Goal: Information Seeking & Learning: Learn about a topic

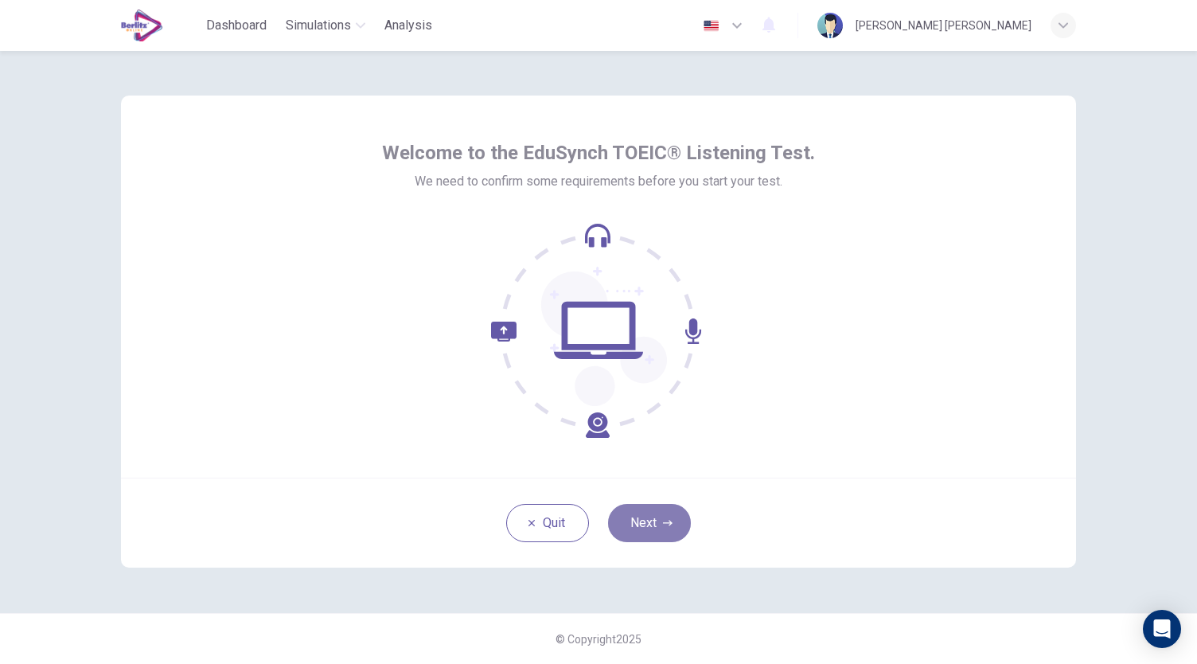
click at [653, 520] on button "Next" at bounding box center [649, 523] width 83 height 38
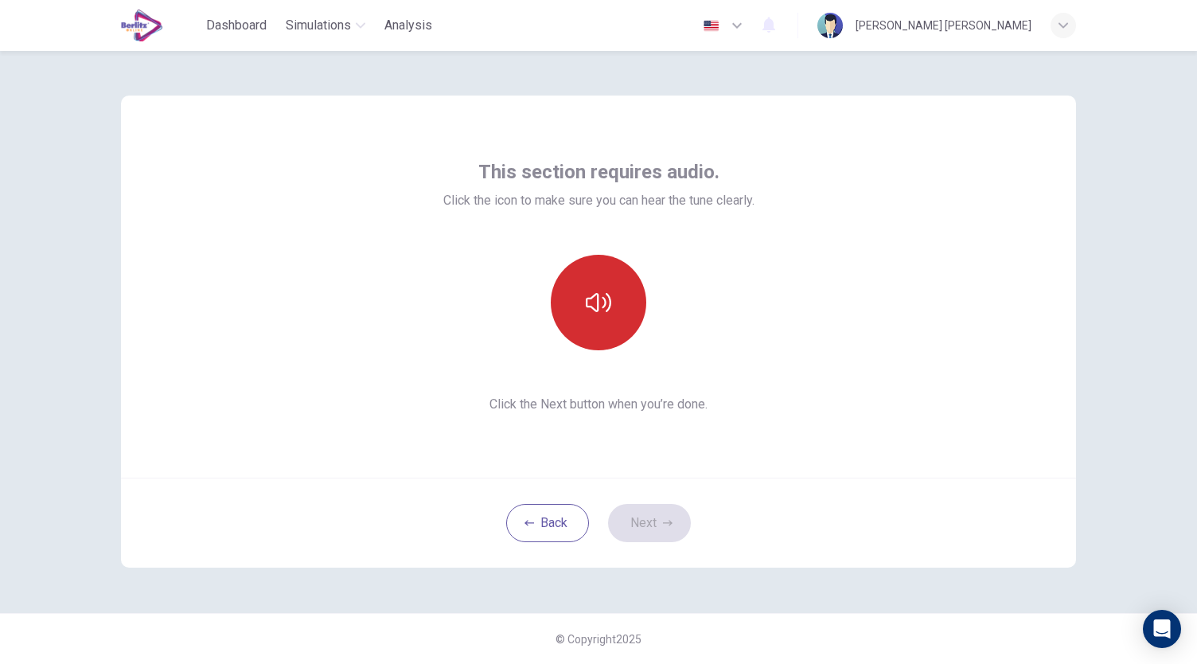
click at [588, 304] on icon "button" at bounding box center [598, 302] width 25 height 25
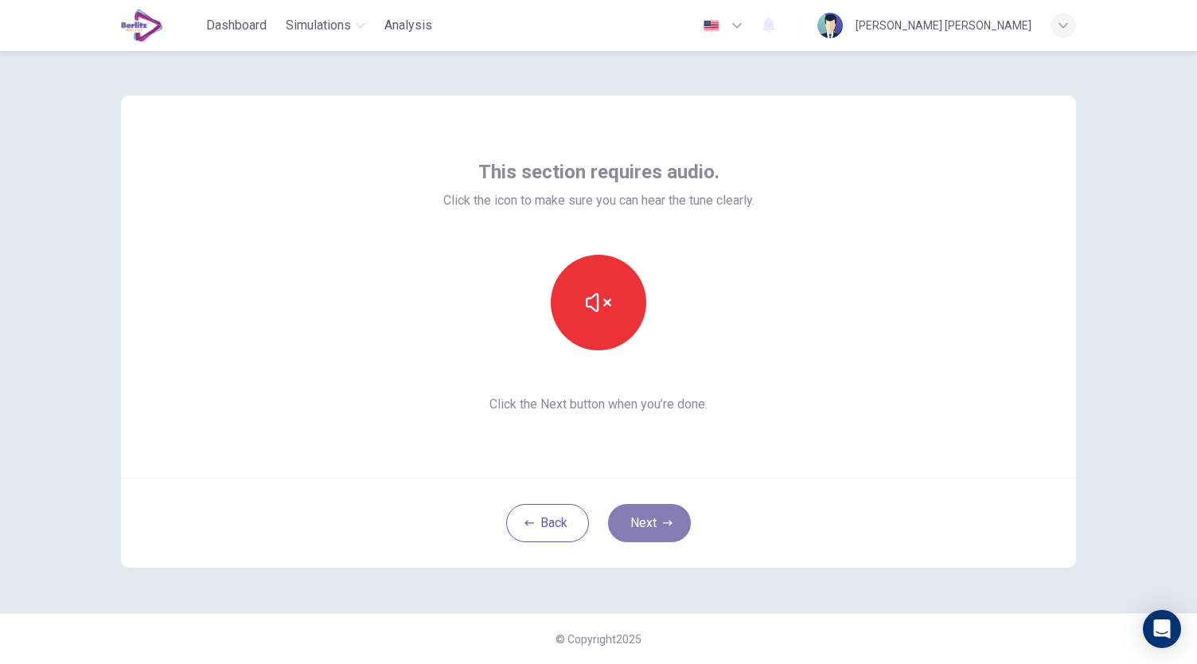
click at [643, 534] on button "Next" at bounding box center [649, 523] width 83 height 38
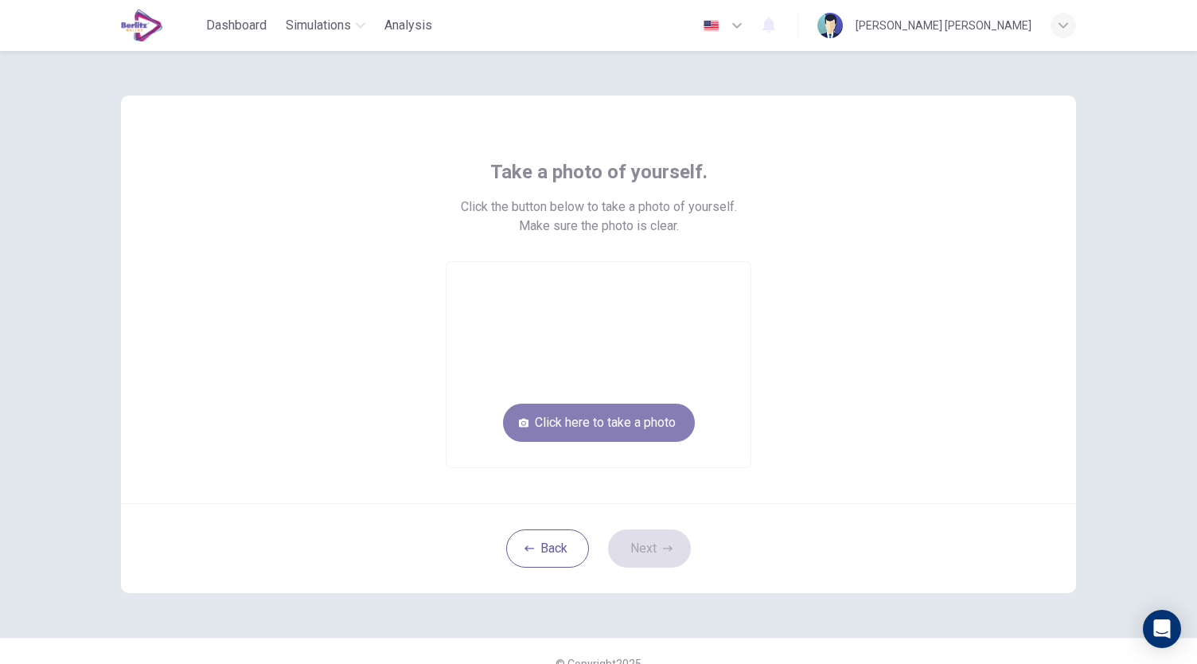
click at [611, 423] on button "Click here to take a photo" at bounding box center [599, 423] width 192 height 38
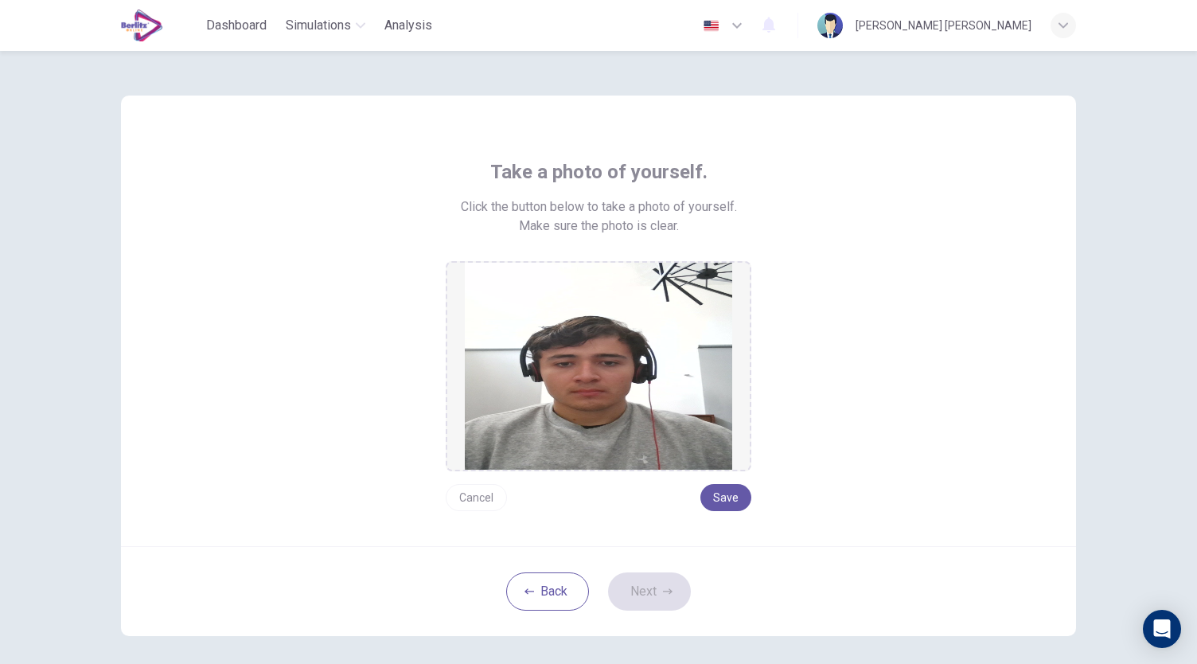
click at [482, 495] on button "Cancel" at bounding box center [476, 497] width 61 height 27
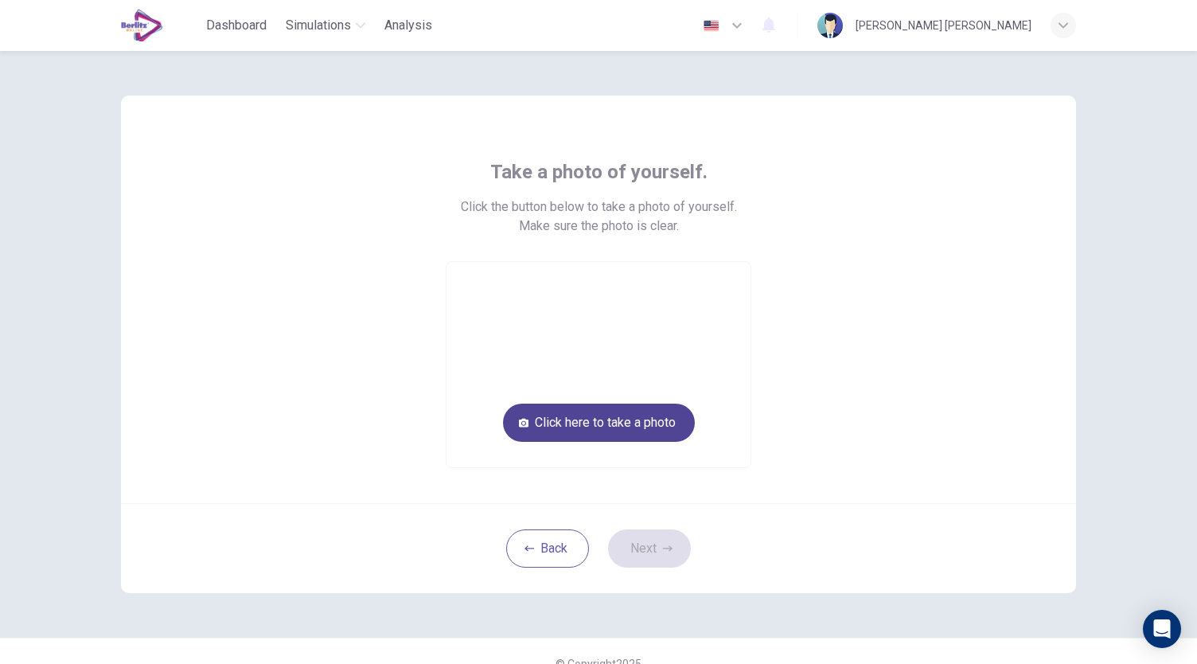
click at [592, 426] on button "Click here to take a photo" at bounding box center [599, 423] width 192 height 38
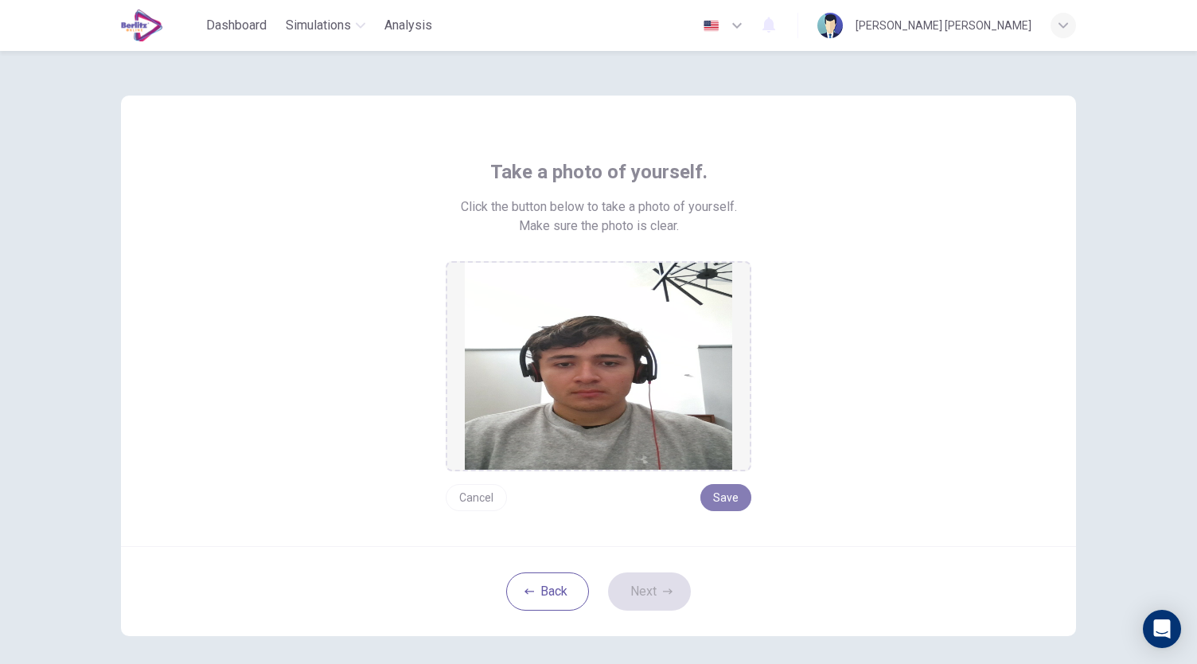
click at [734, 502] on button "Save" at bounding box center [726, 497] width 51 height 27
click at [646, 602] on button "Next" at bounding box center [649, 591] width 83 height 38
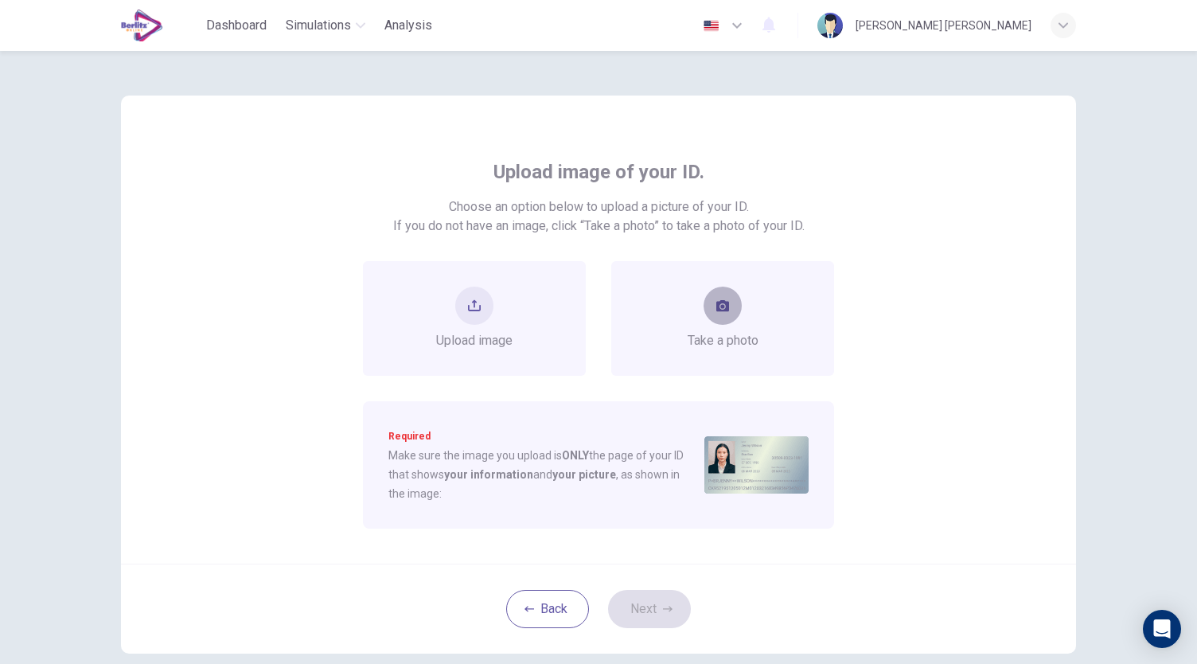
click at [720, 316] on button "take photo" at bounding box center [723, 306] width 38 height 38
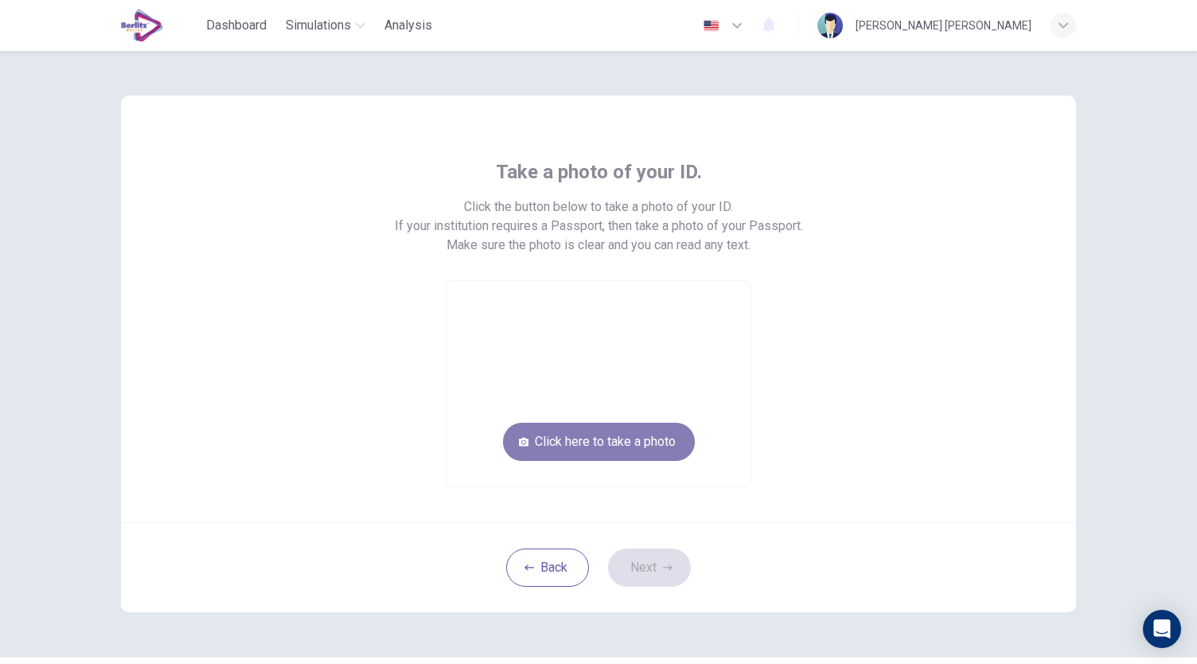
click at [634, 450] on button "Click here to take a photo" at bounding box center [599, 442] width 192 height 38
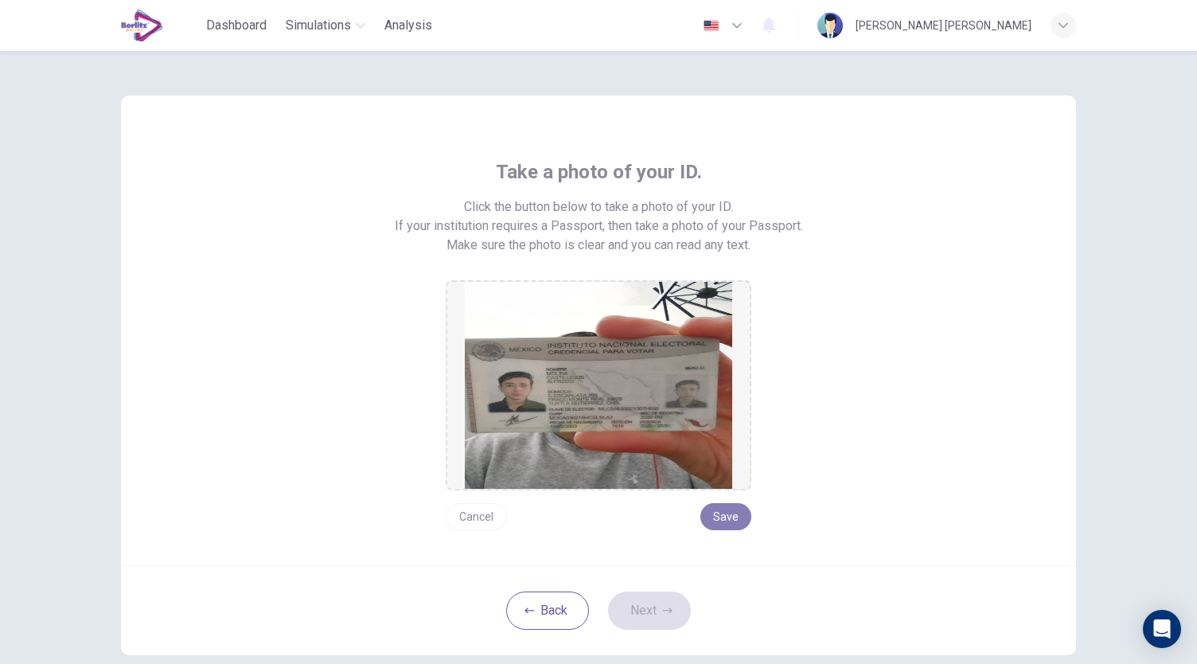
click at [719, 526] on button "Save" at bounding box center [726, 516] width 51 height 27
click at [621, 630] on div "Back Next" at bounding box center [598, 610] width 955 height 90
click at [640, 619] on button "Next" at bounding box center [649, 610] width 83 height 38
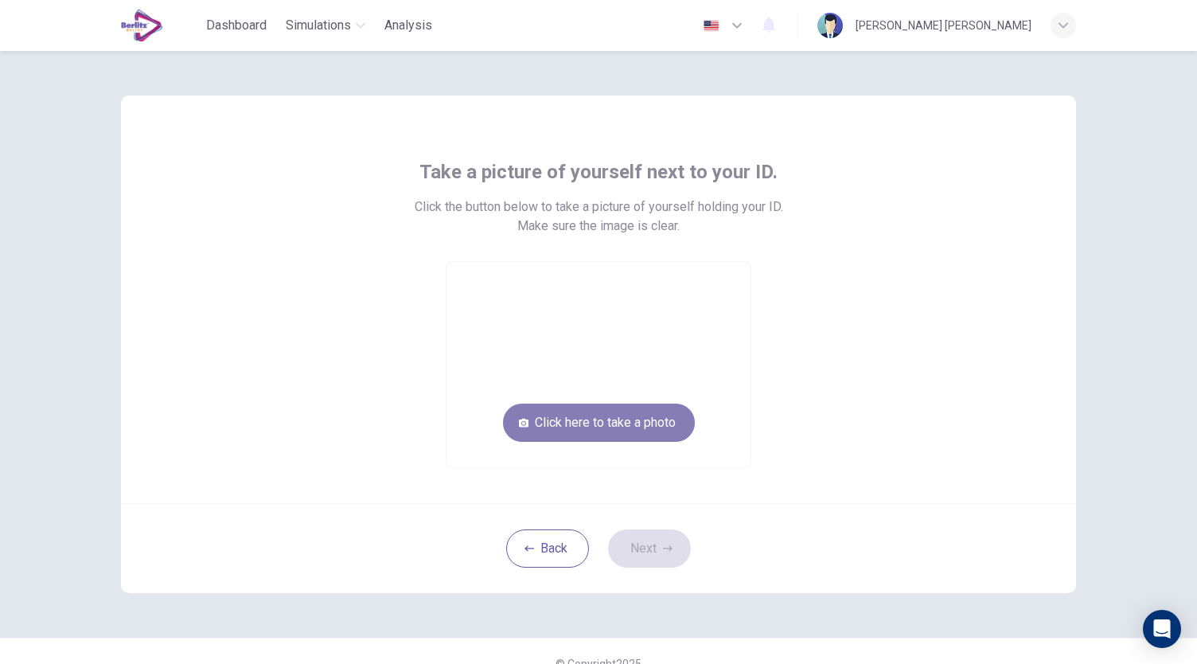
click at [650, 424] on button "Click here to take a photo" at bounding box center [599, 423] width 192 height 38
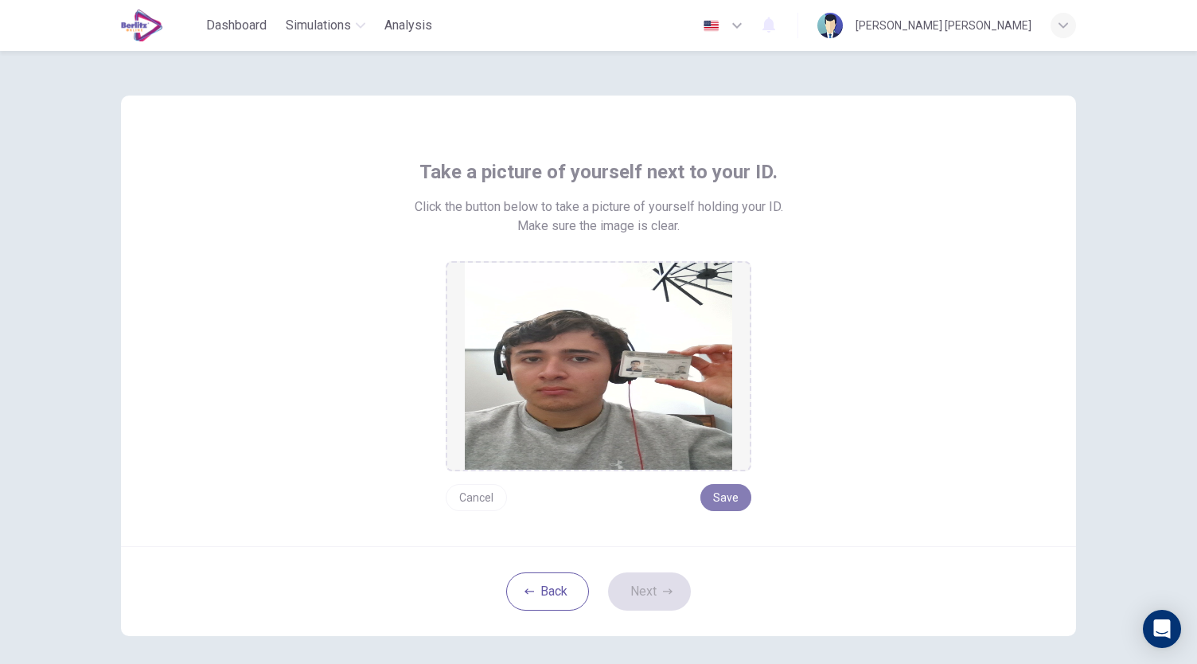
click at [726, 490] on button "Save" at bounding box center [726, 497] width 51 height 27
click at [645, 599] on button "Next" at bounding box center [649, 591] width 83 height 38
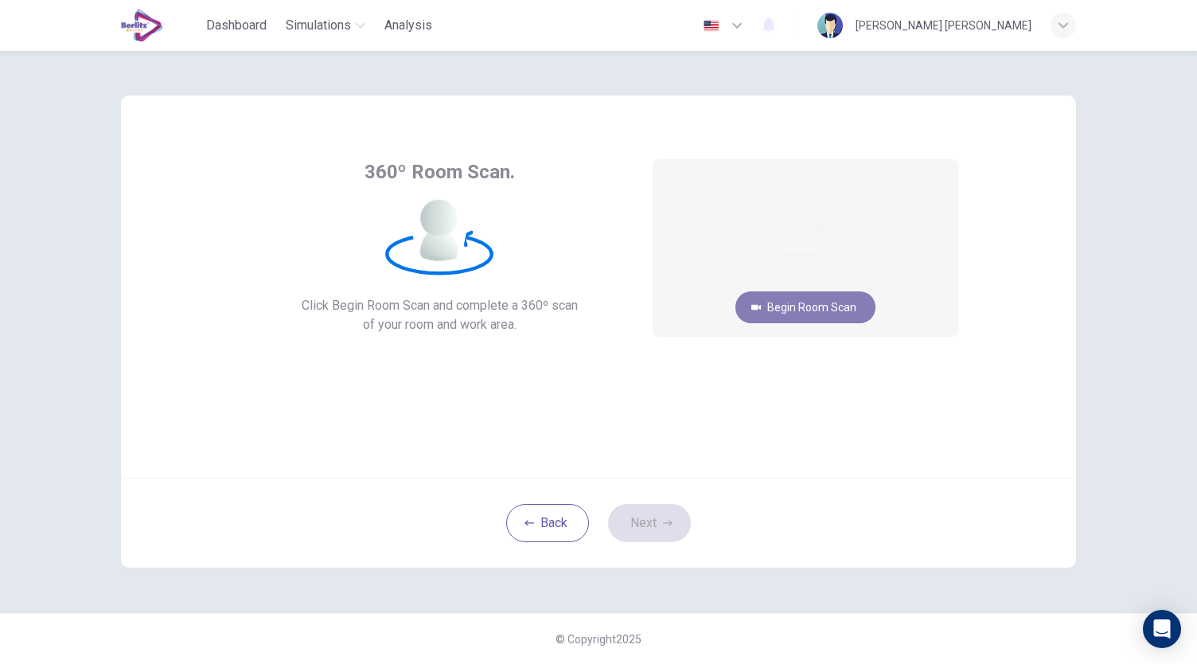
click at [777, 310] on button "Begin Room Scan" at bounding box center [806, 307] width 140 height 32
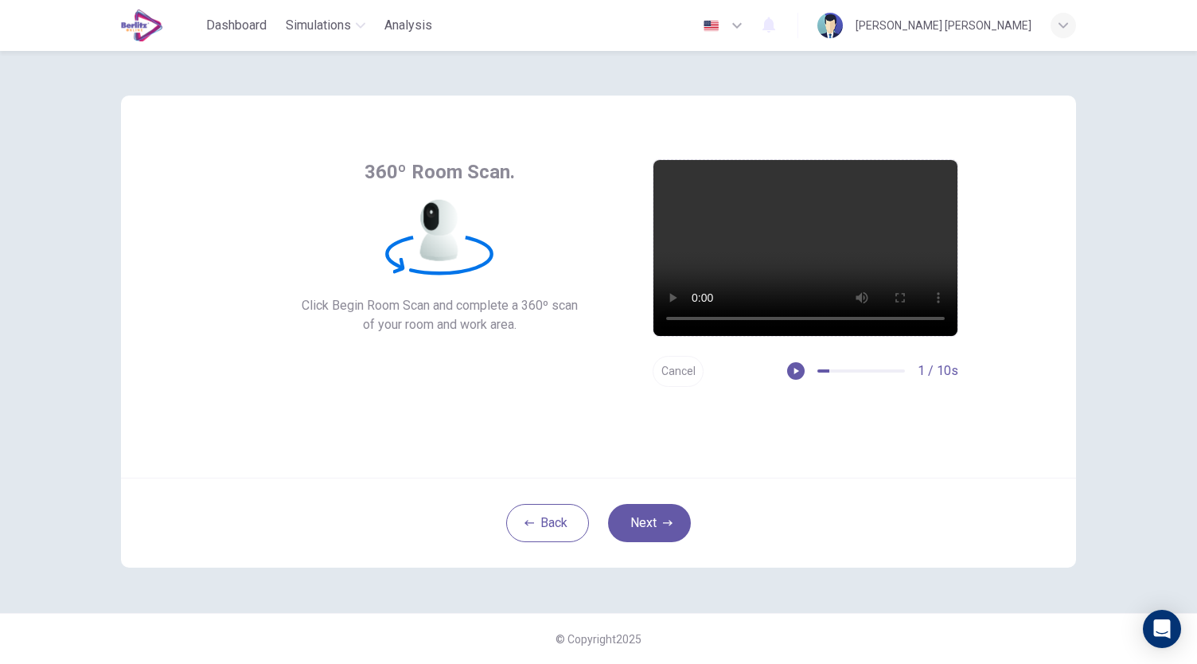
click at [672, 360] on button "Cancel" at bounding box center [678, 371] width 51 height 31
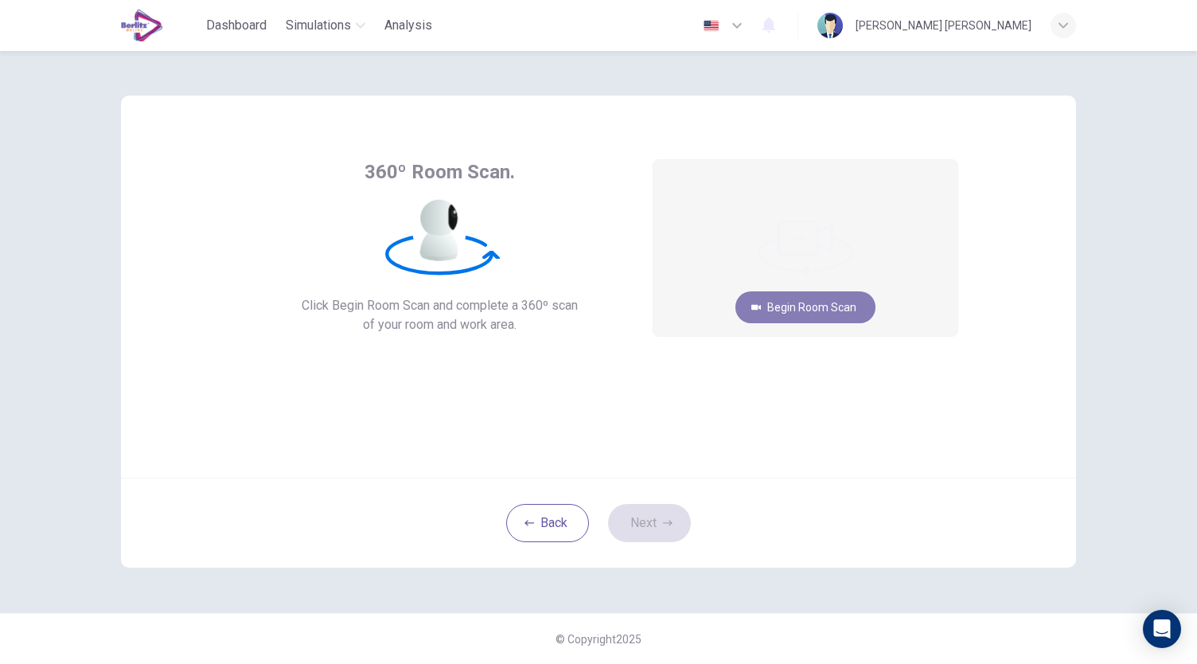
click at [797, 295] on button "Begin Room Scan" at bounding box center [806, 307] width 140 height 32
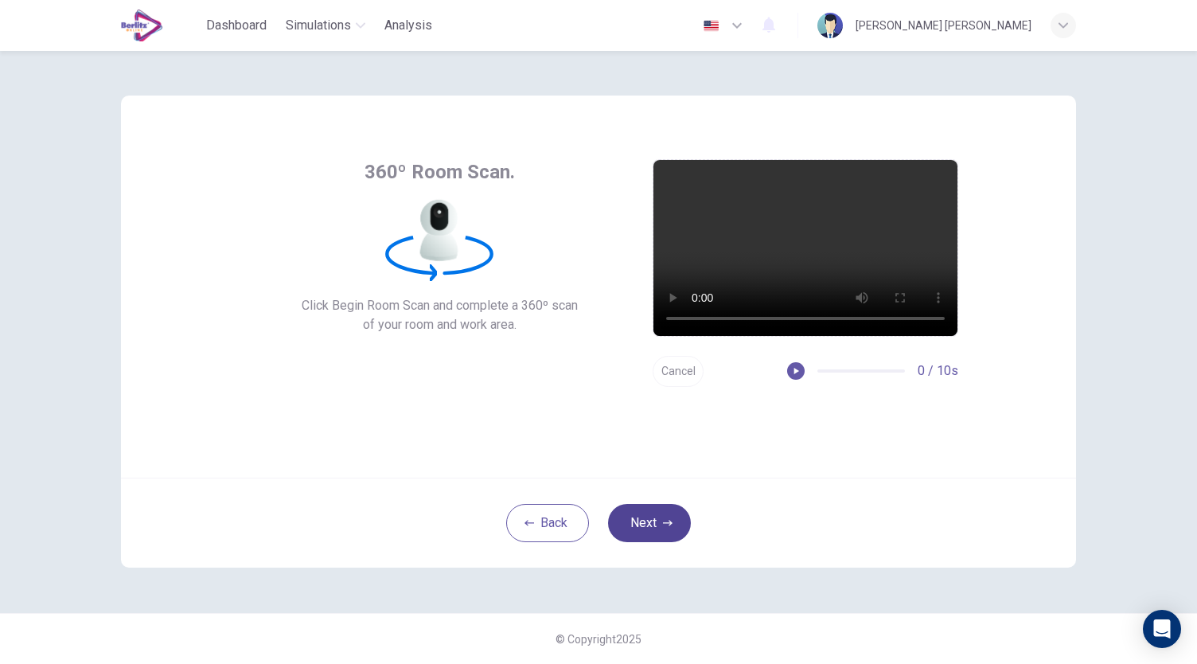
click at [669, 510] on button "Next" at bounding box center [649, 523] width 83 height 38
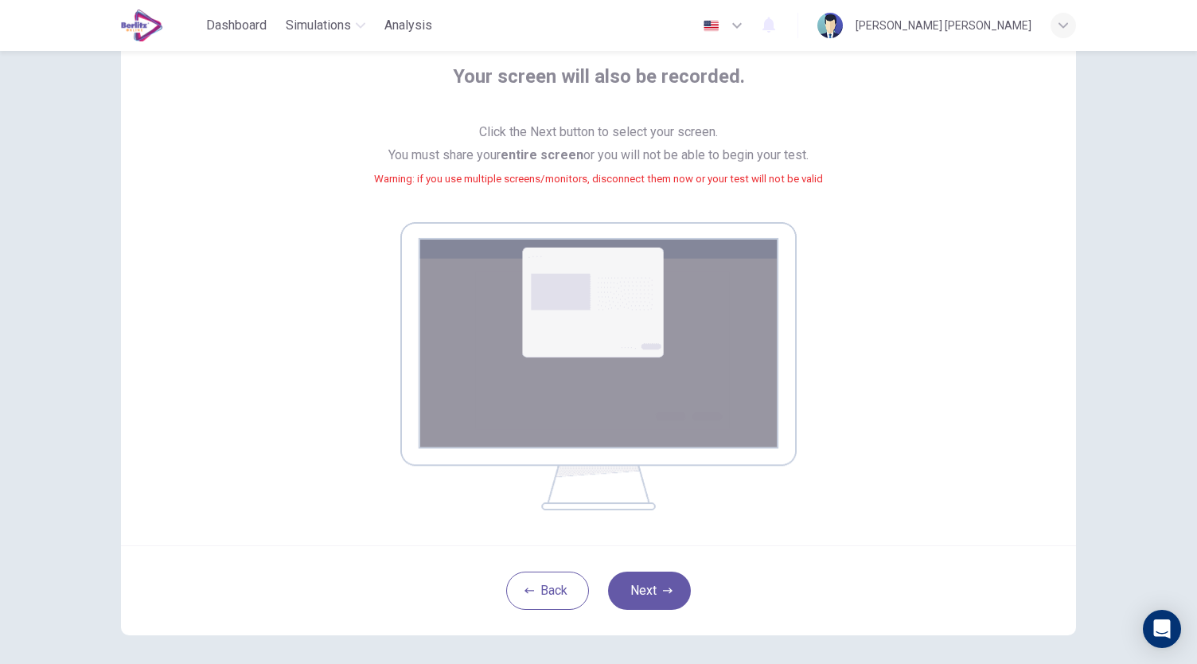
scroll to position [94, 0]
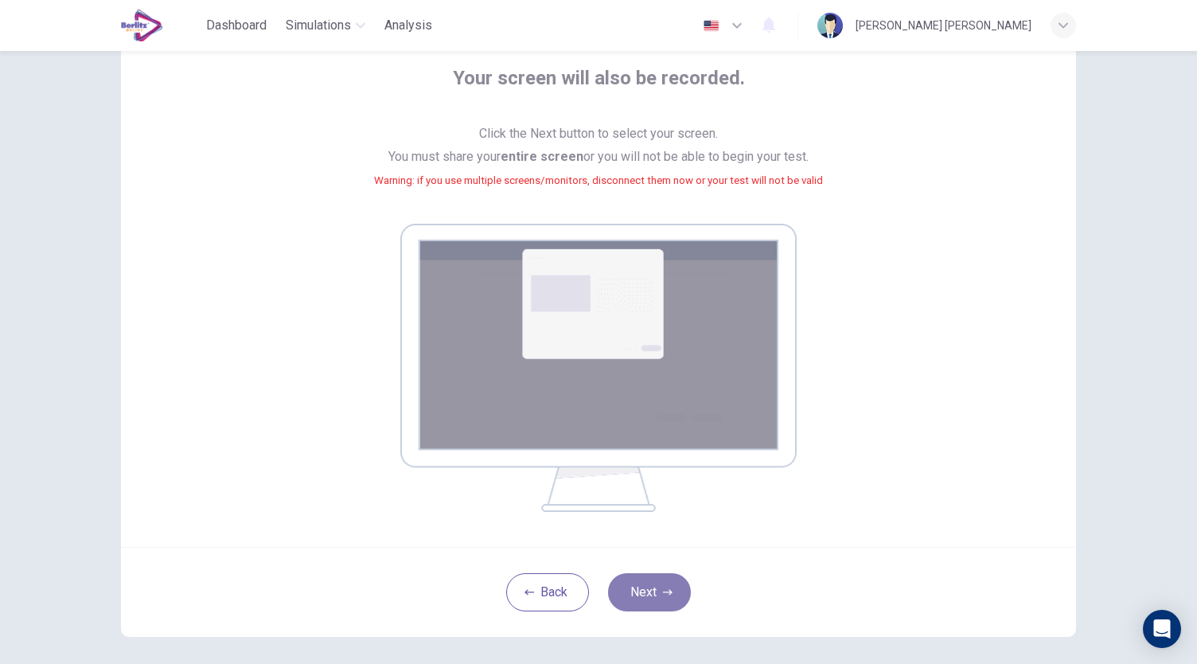
click at [673, 595] on button "Next" at bounding box center [649, 592] width 83 height 38
click at [664, 619] on div "Back Next" at bounding box center [598, 592] width 955 height 90
click at [664, 612] on div "Back Next" at bounding box center [598, 592] width 955 height 90
drag, startPoint x: 659, startPoint y: 599, endPoint x: 777, endPoint y: 650, distance: 128.4
click at [777, 650] on div "Your screen will also be recorded. Click the Next button to select your screen.…" at bounding box center [599, 319] width 1006 height 724
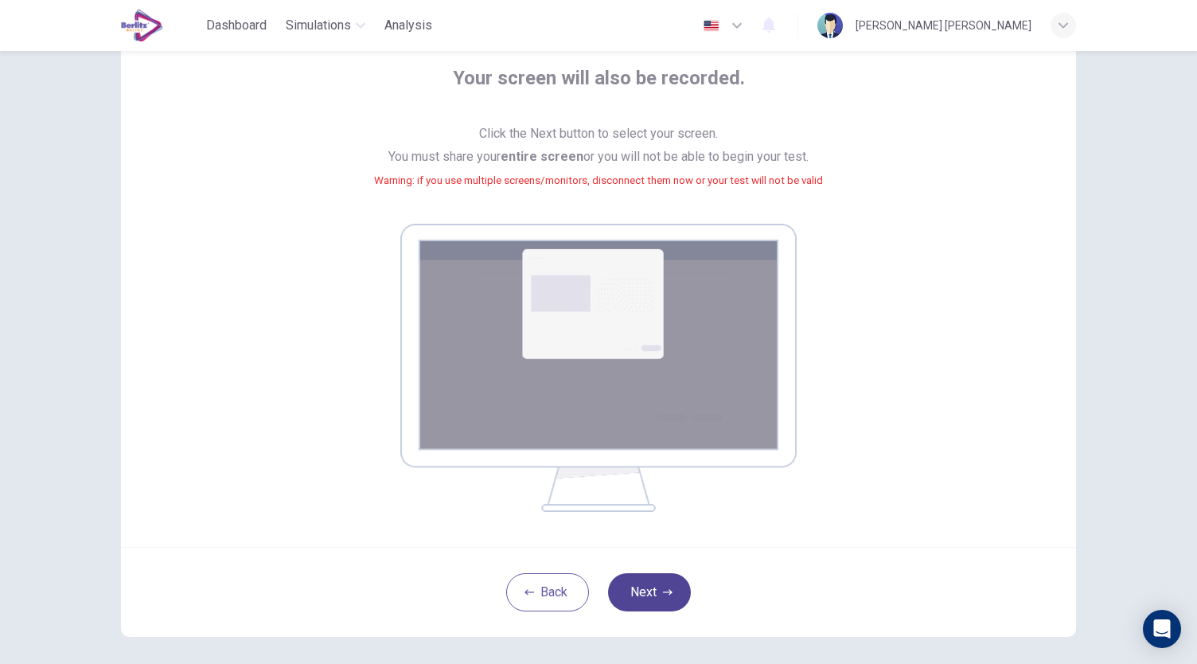
click at [644, 596] on button "Next" at bounding box center [649, 592] width 83 height 38
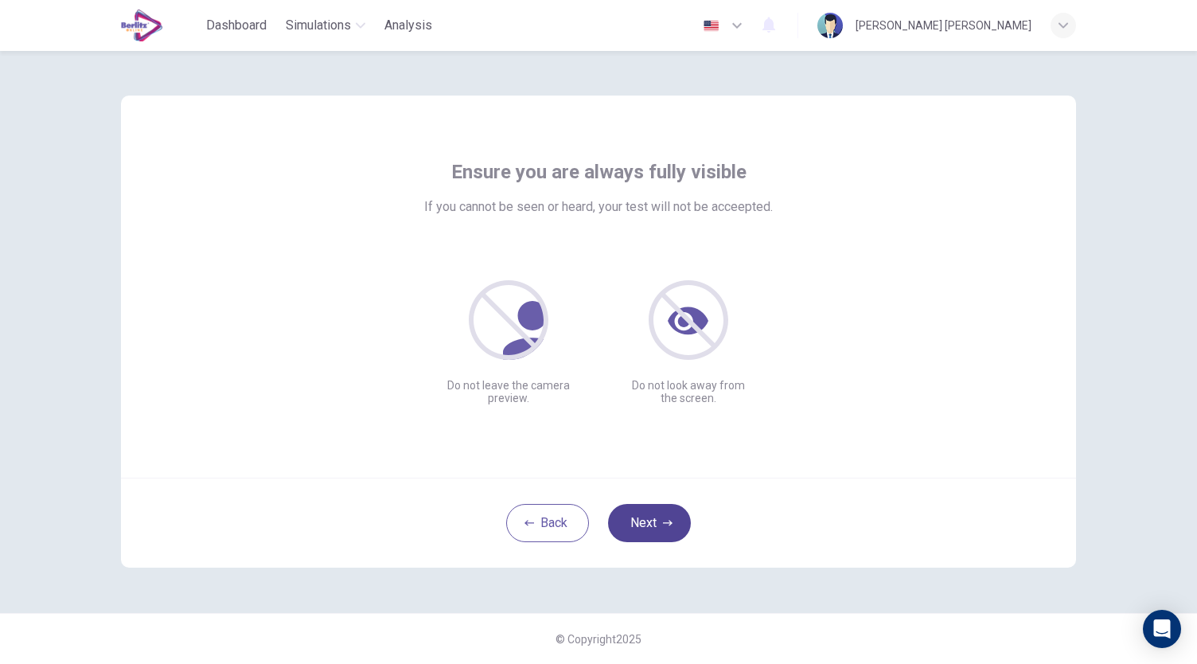
click at [670, 530] on button "Next" at bounding box center [649, 523] width 83 height 38
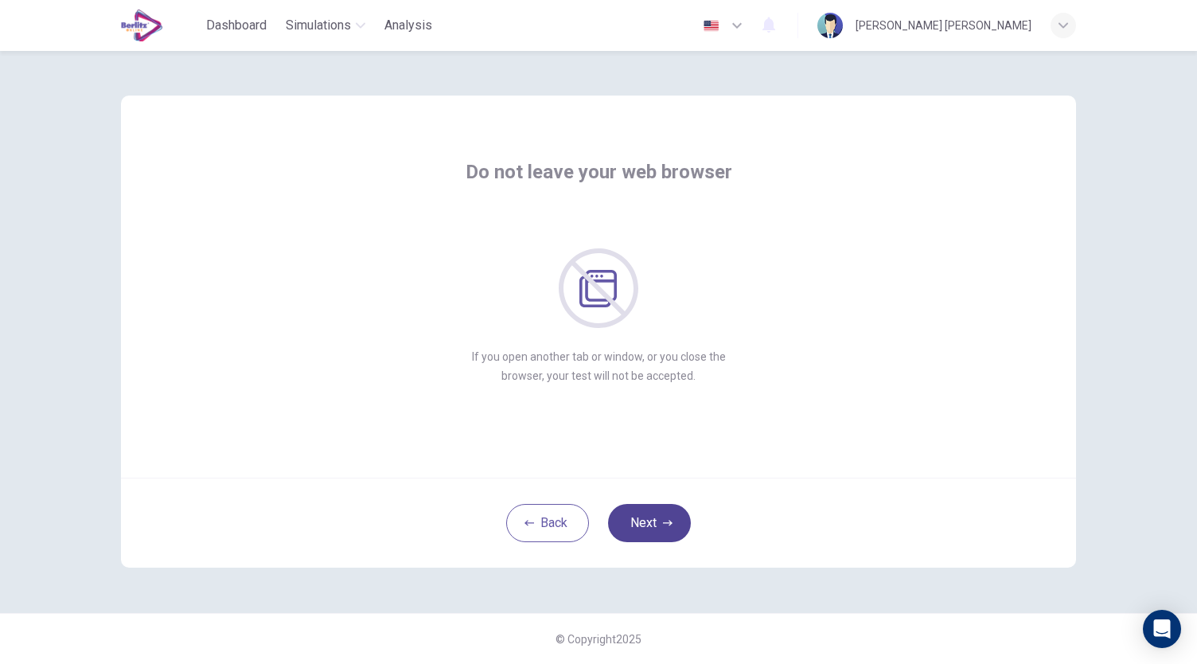
click at [659, 525] on button "Next" at bounding box center [649, 523] width 83 height 38
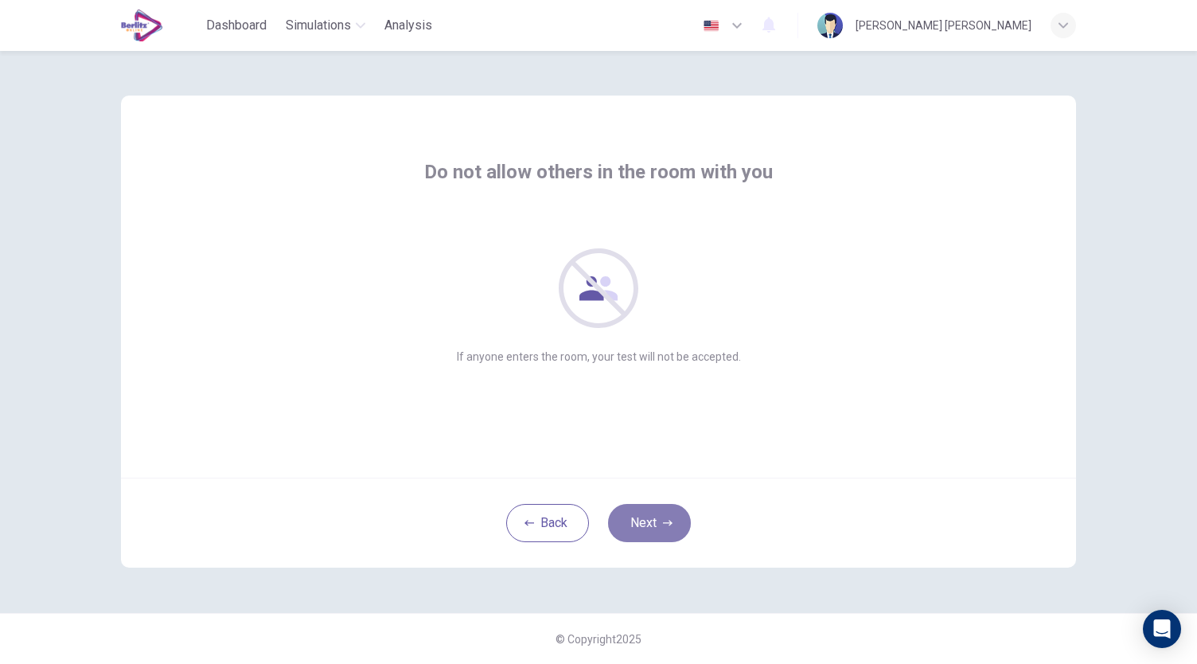
click at [659, 525] on button "Next" at bounding box center [649, 523] width 83 height 38
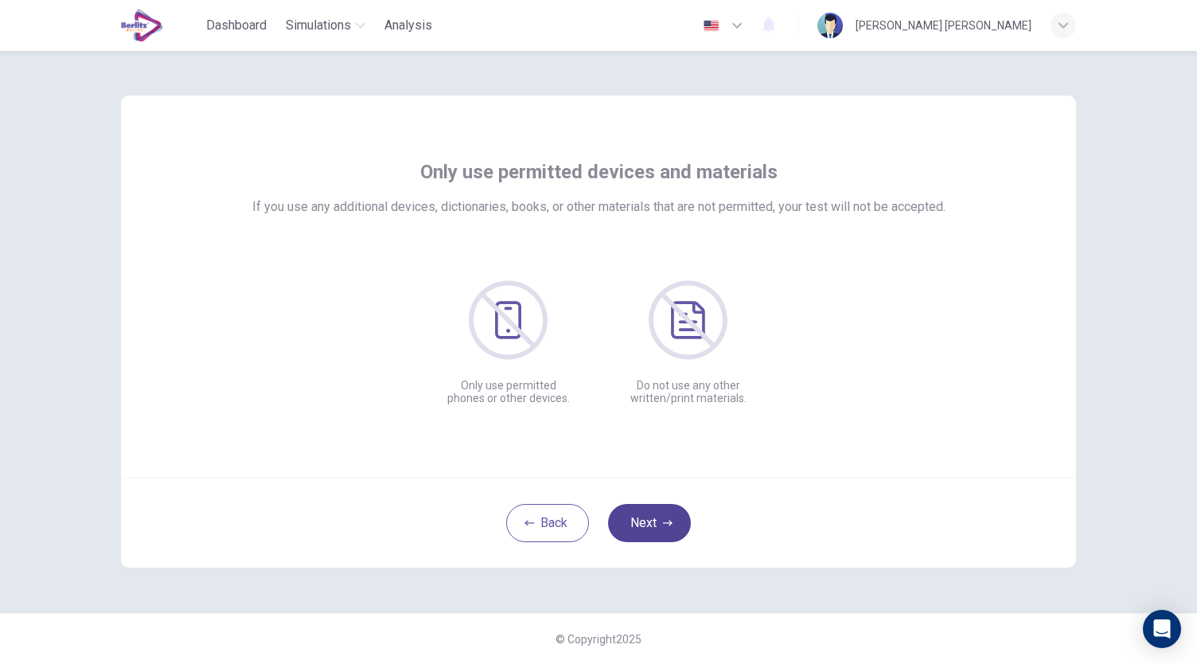
click at [659, 526] on button "Next" at bounding box center [649, 523] width 83 height 38
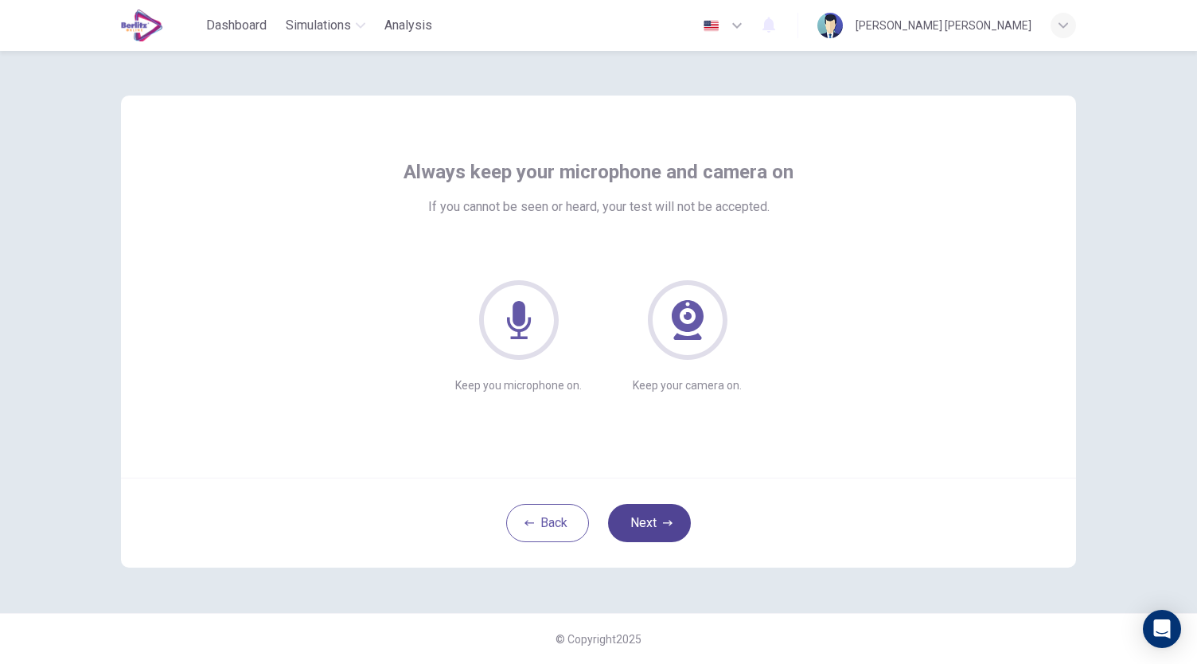
click at [659, 526] on button "Next" at bounding box center [649, 523] width 83 height 38
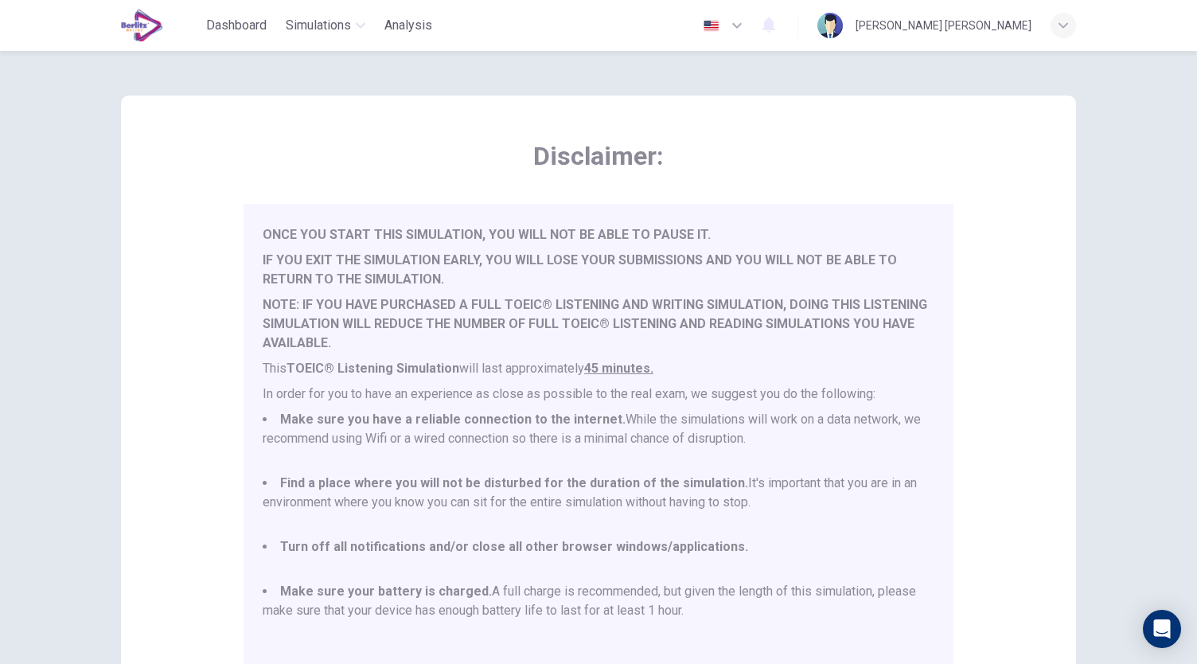
scroll to position [221, 0]
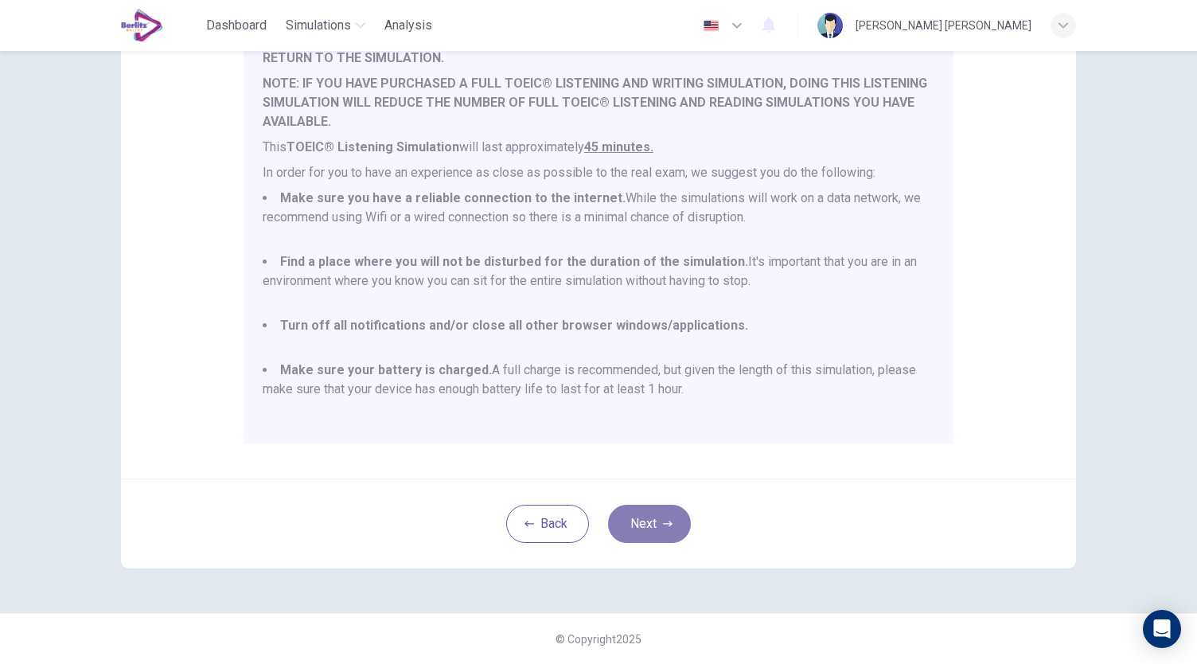
click at [658, 513] on button "Next" at bounding box center [649, 524] width 83 height 38
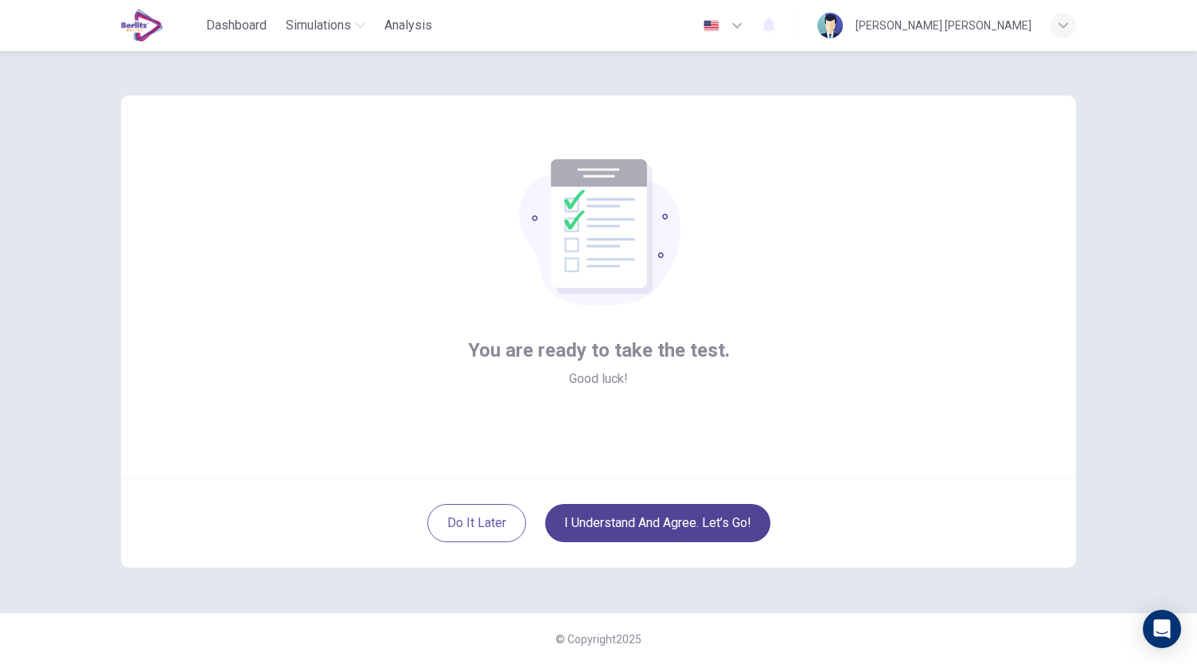
click at [666, 535] on button "I understand and agree. Let’s go!" at bounding box center [657, 523] width 225 height 38
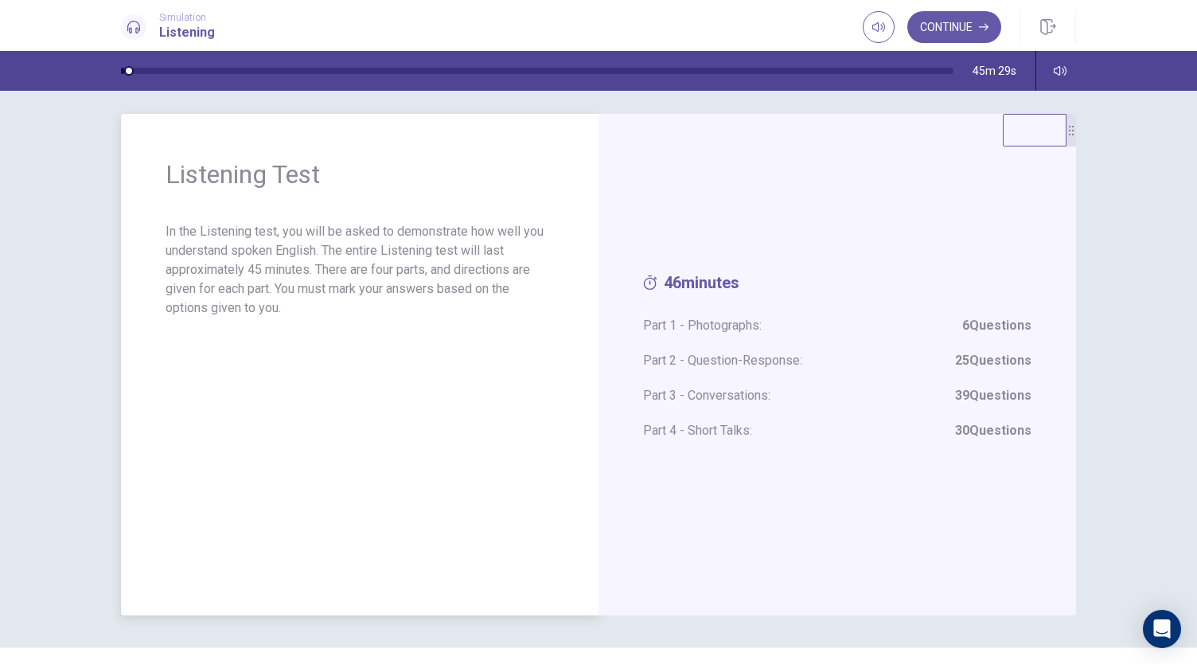
scroll to position [8, 0]
click at [754, 222] on div "46 minutes Part 1 - Photographs: 6 Questions Part 2 - Question-Response: 25 Que…" at bounding box center [838, 366] width 478 height 502
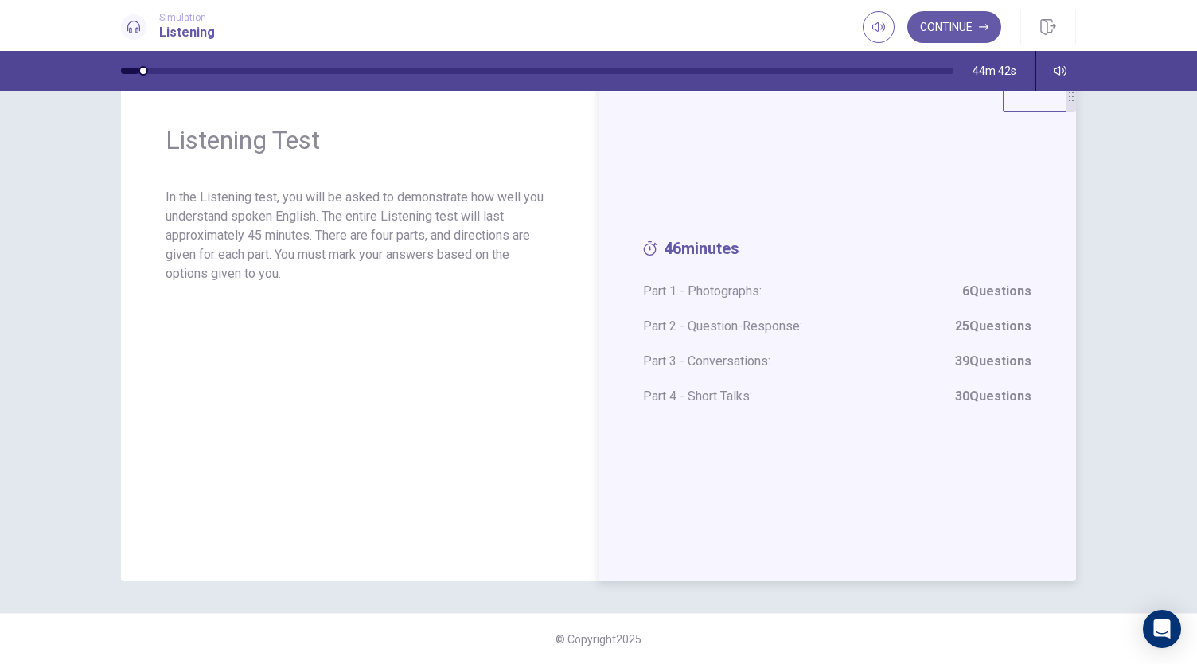
scroll to position [0, 0]
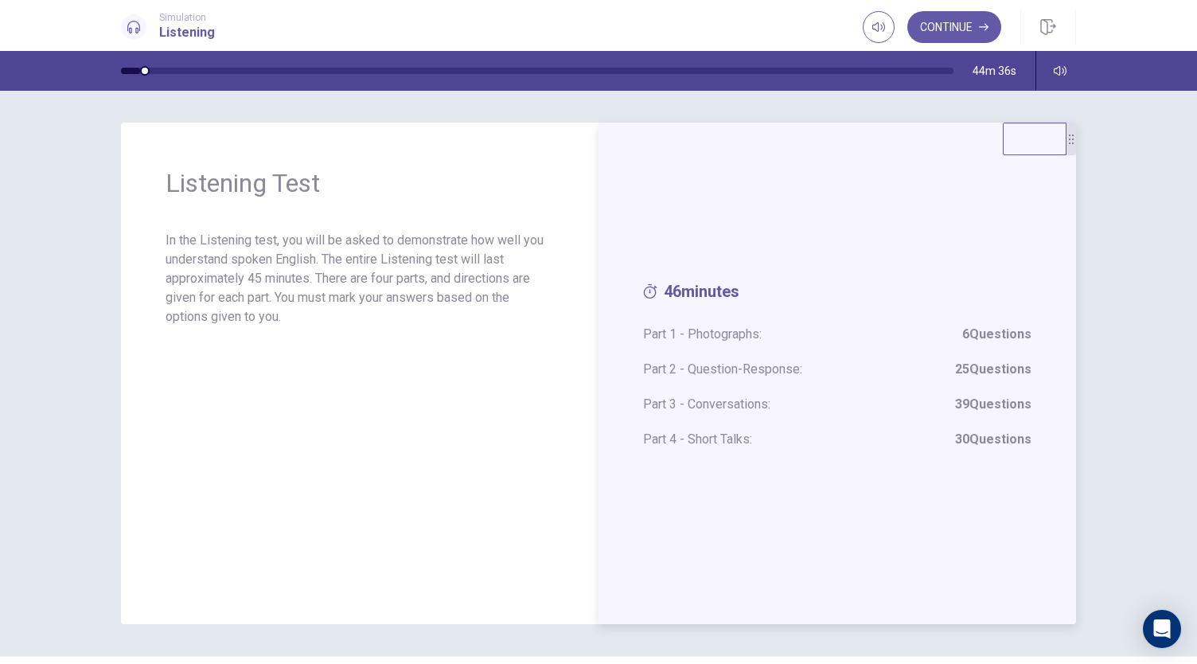
click at [662, 293] on span "46 minutes" at bounding box center [837, 295] width 388 height 27
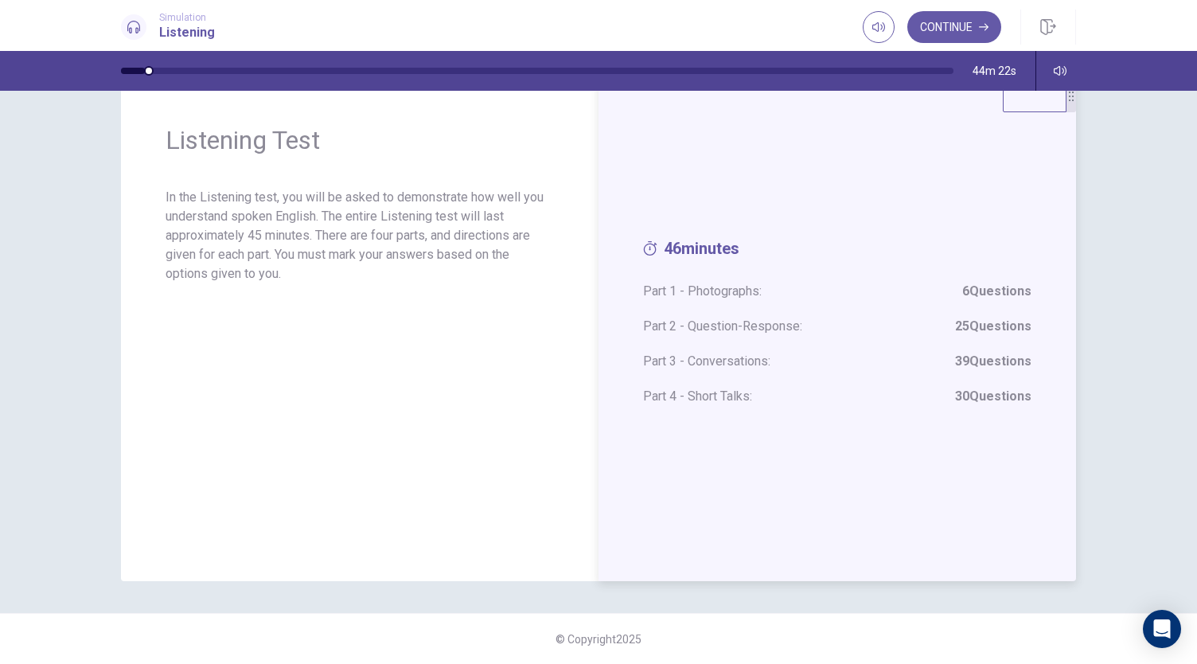
drag, startPoint x: 739, startPoint y: 294, endPoint x: 761, endPoint y: 302, distance: 23.7
click at [761, 302] on div "46 minutes Part 1 - Photographs: 6 Questions Part 2 - Question-Response: 25 Que…" at bounding box center [837, 330] width 388 height 183
click at [940, 33] on button "Continue" at bounding box center [955, 27] width 94 height 32
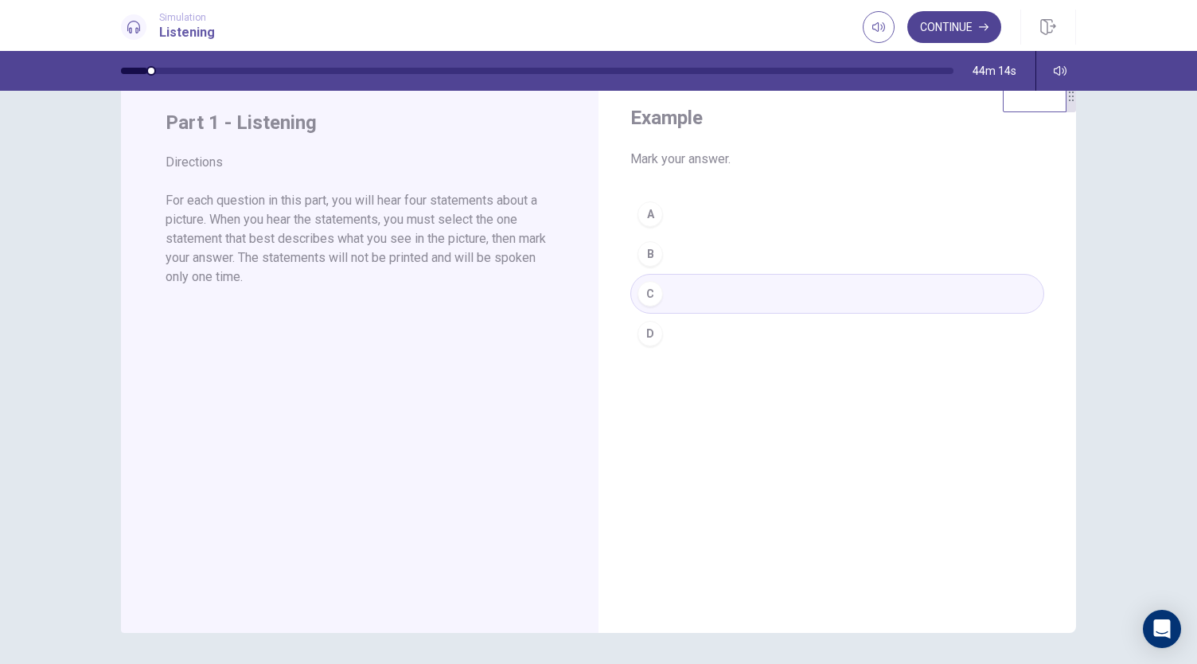
click at [963, 20] on button "Continue" at bounding box center [955, 27] width 94 height 32
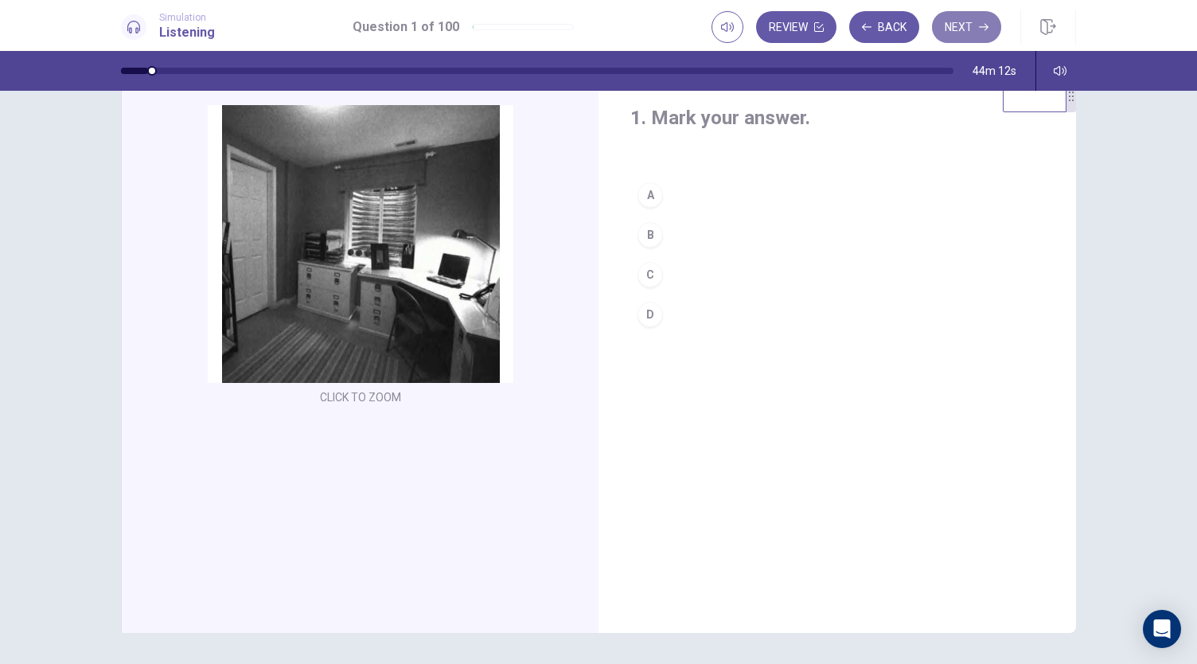
click at [962, 23] on button "Next" at bounding box center [966, 27] width 69 height 32
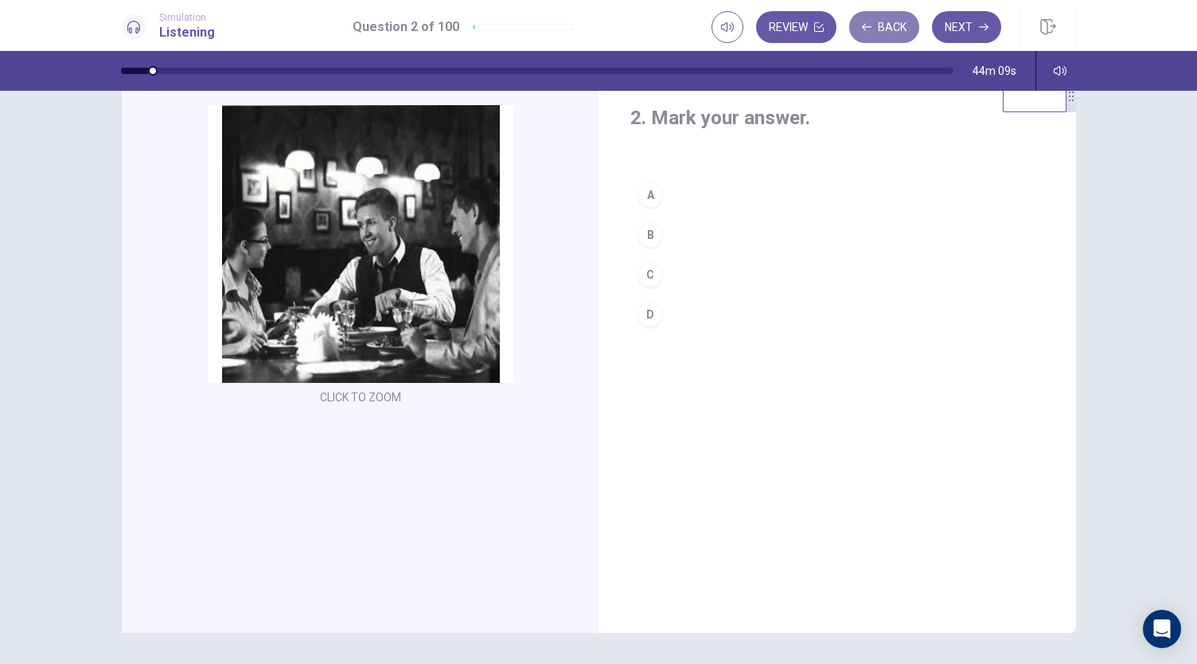
click at [868, 26] on icon "button" at bounding box center [867, 27] width 10 height 10
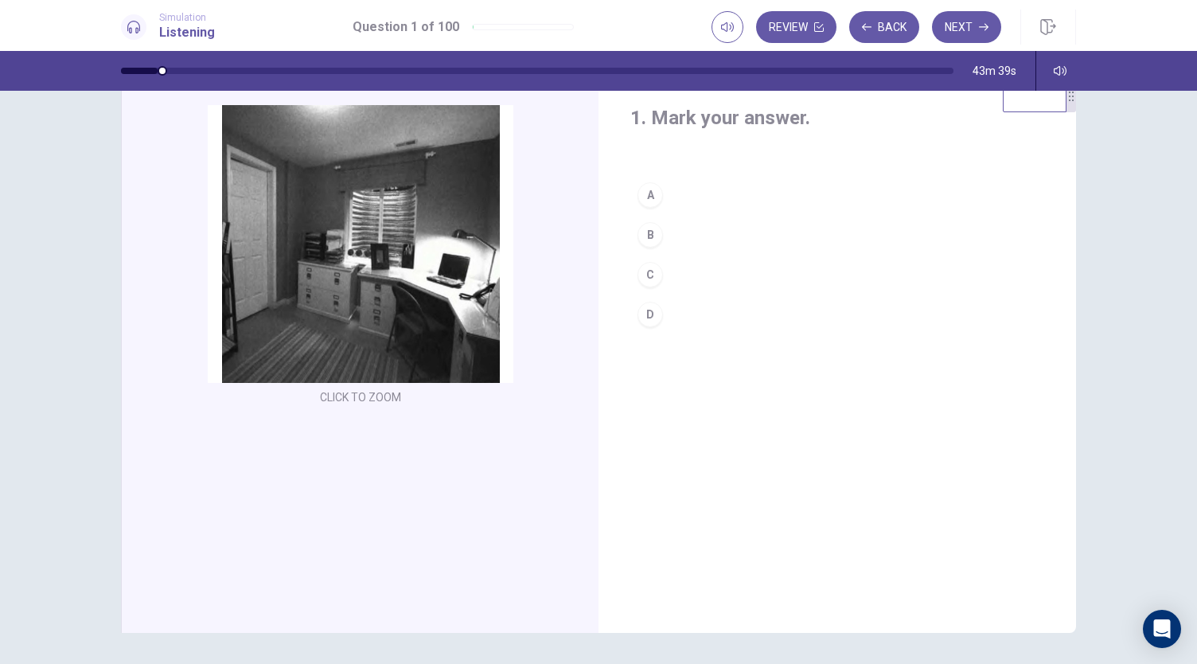
click at [648, 239] on div "B" at bounding box center [650, 234] width 25 height 25
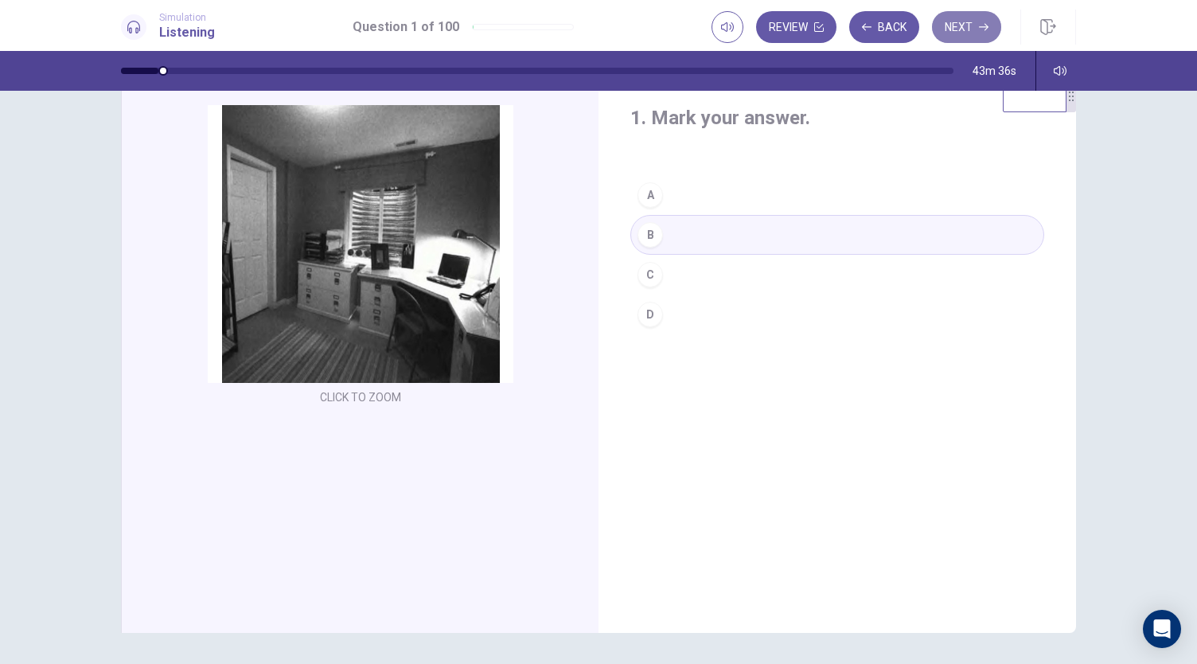
click at [954, 33] on button "Next" at bounding box center [966, 27] width 69 height 32
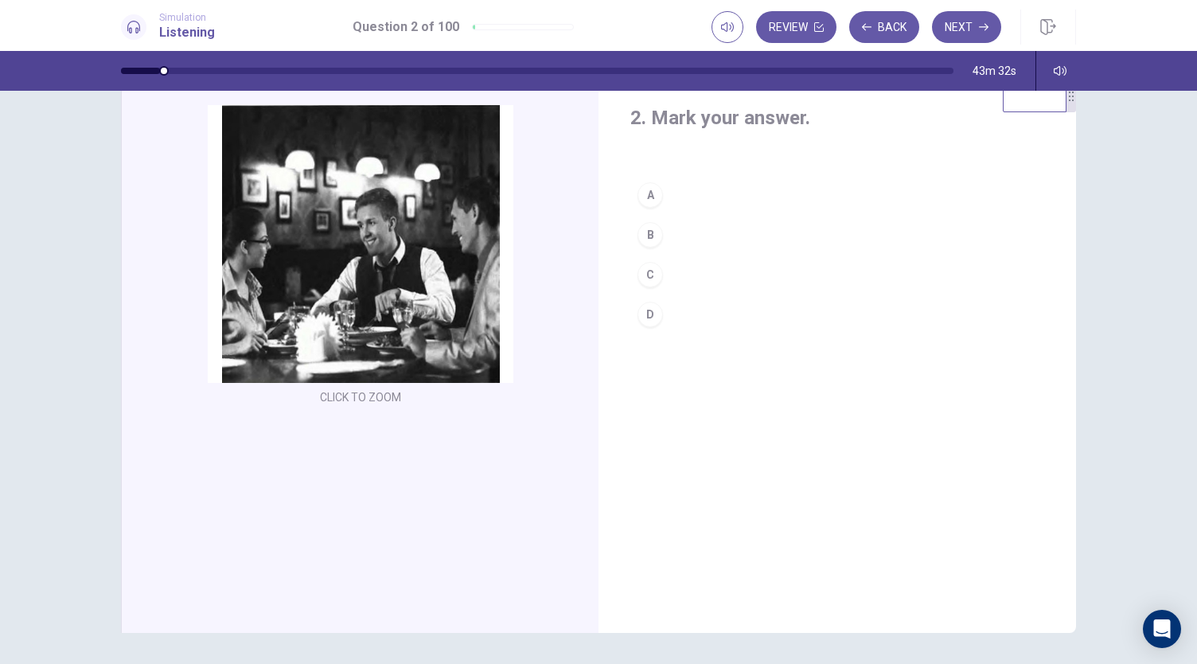
click at [638, 198] on div "A" at bounding box center [650, 194] width 25 height 25
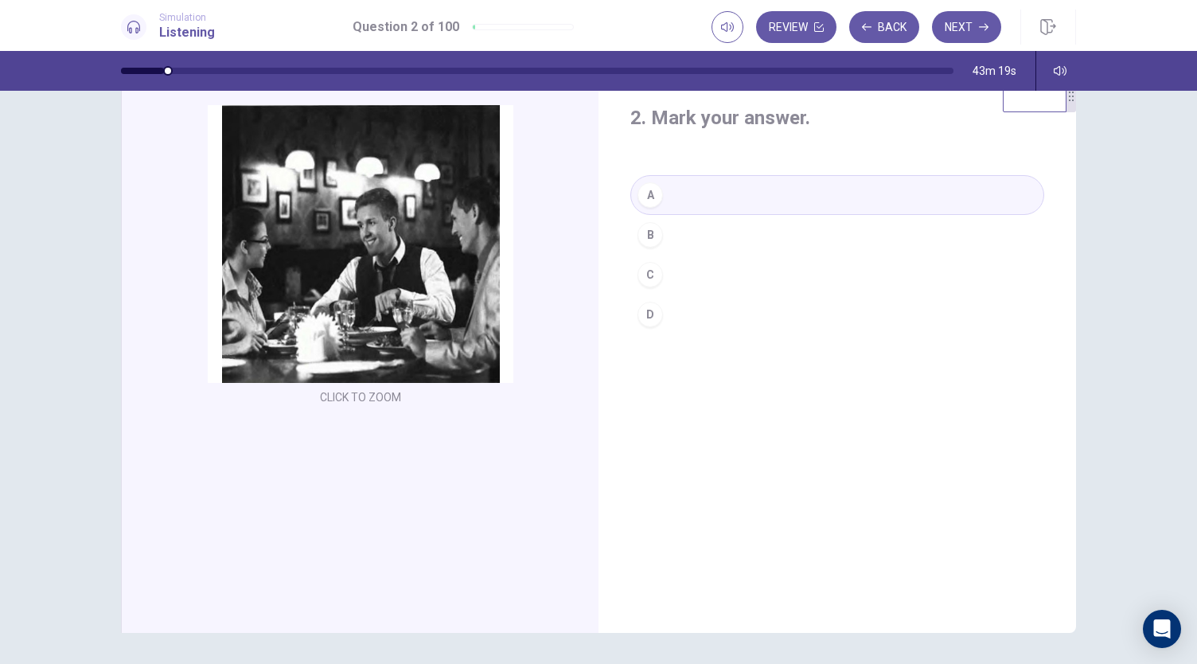
click at [645, 275] on div "C" at bounding box center [650, 274] width 25 height 25
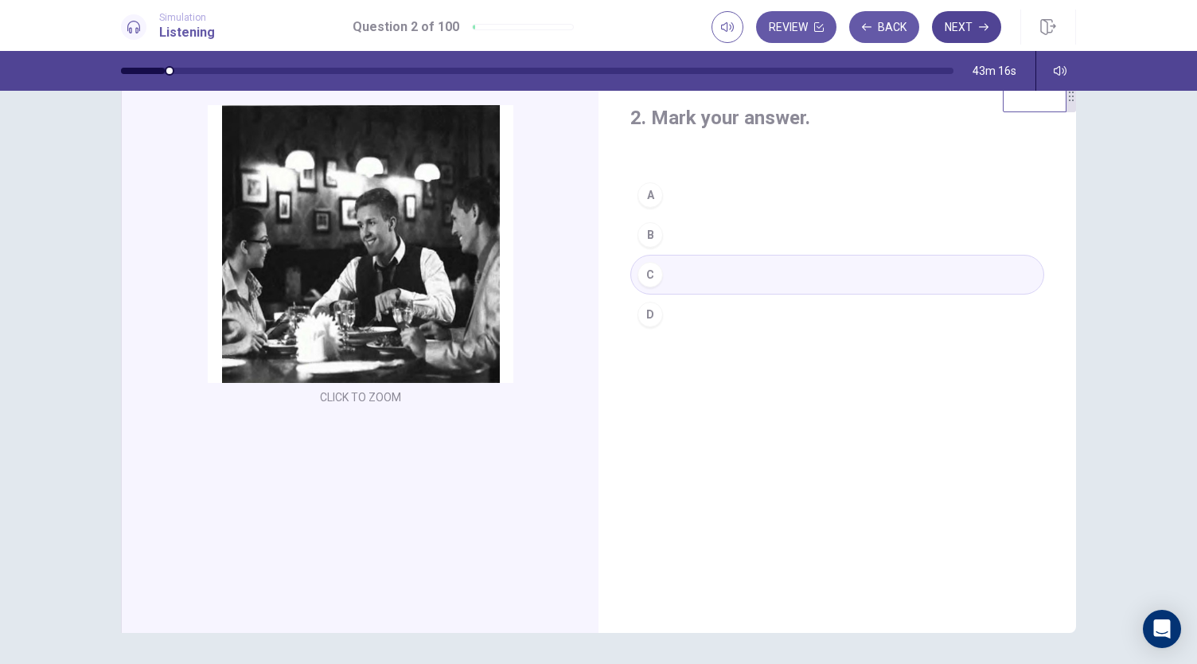
click at [954, 29] on button "Next" at bounding box center [966, 27] width 69 height 32
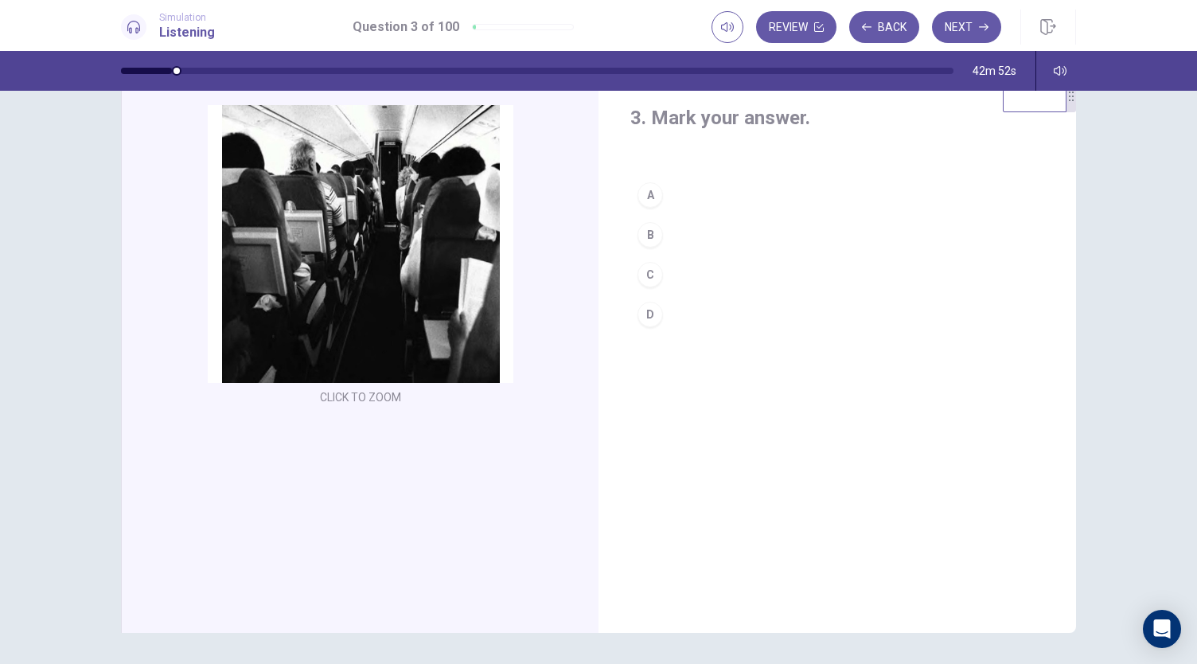
click at [642, 311] on div "D" at bounding box center [650, 314] width 25 height 25
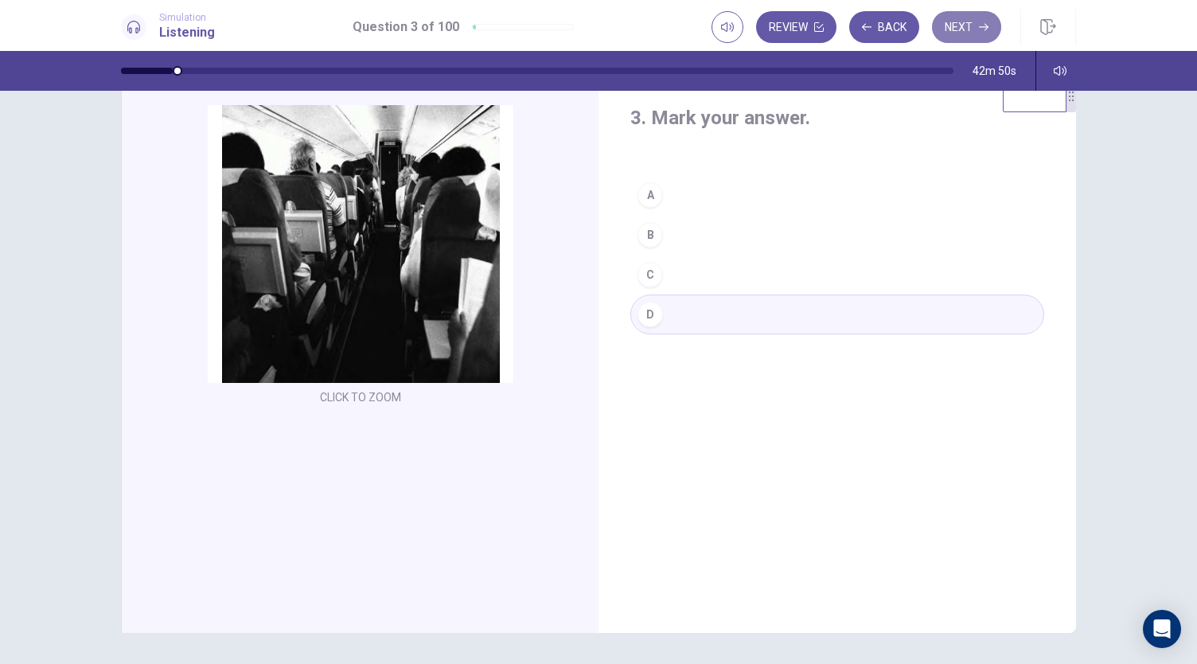
click at [952, 36] on button "Next" at bounding box center [966, 27] width 69 height 32
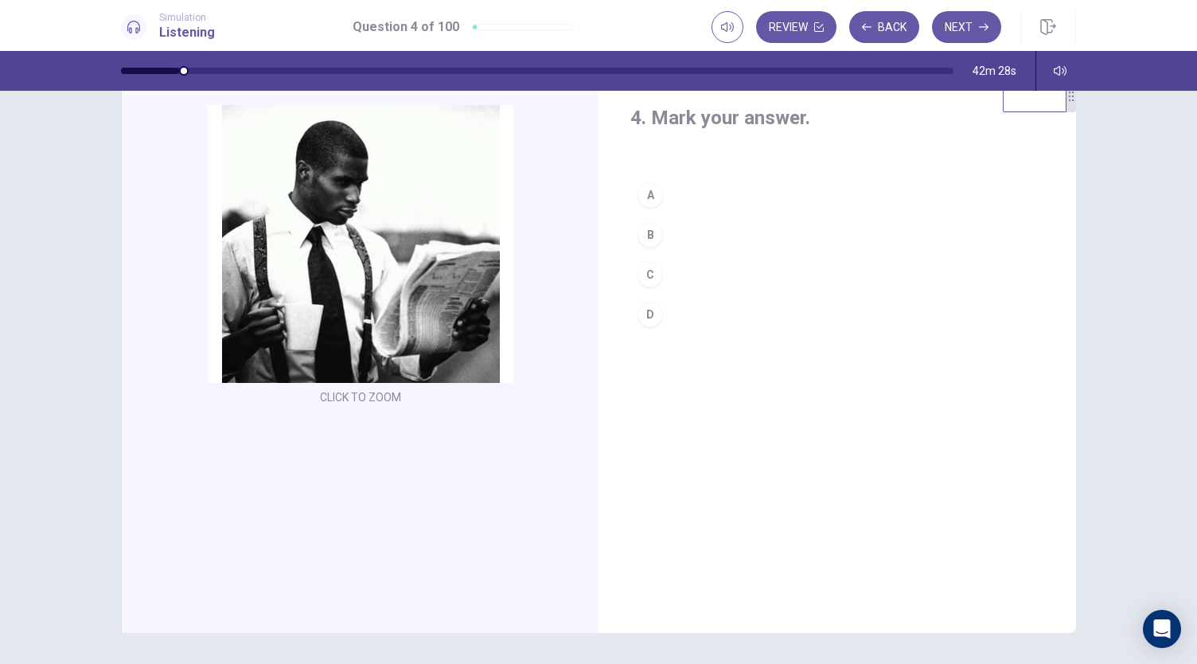
click at [681, 278] on button "C" at bounding box center [837, 275] width 414 height 40
click at [974, 21] on button "Next" at bounding box center [966, 27] width 69 height 32
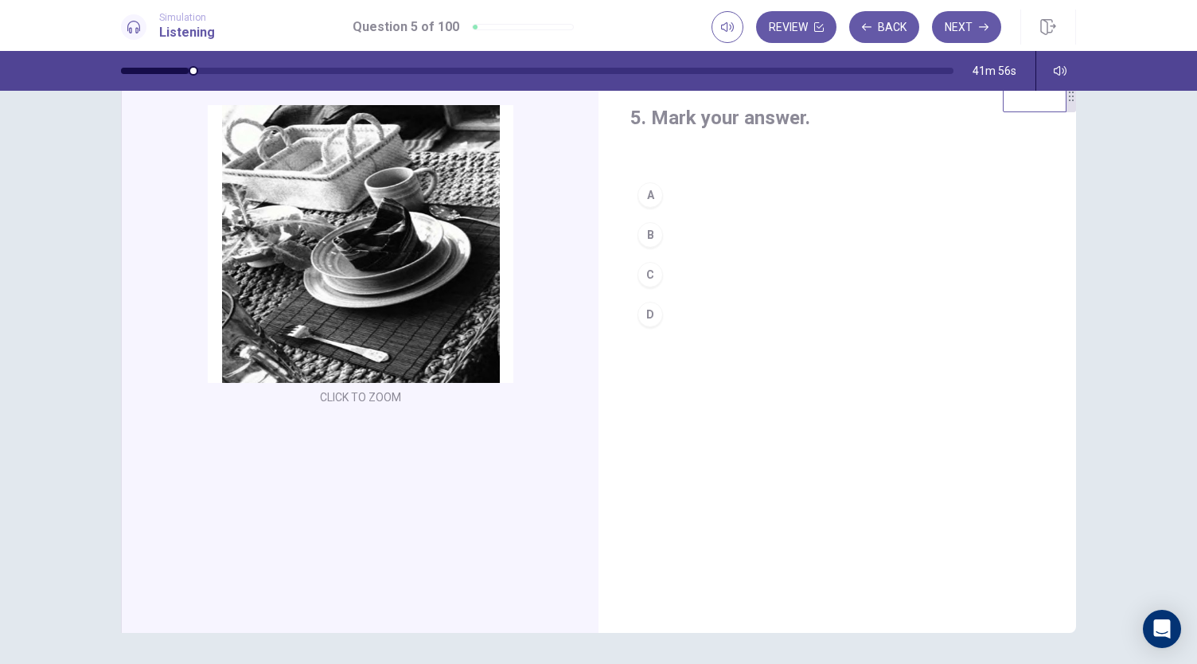
click at [643, 238] on div "B" at bounding box center [650, 234] width 25 height 25
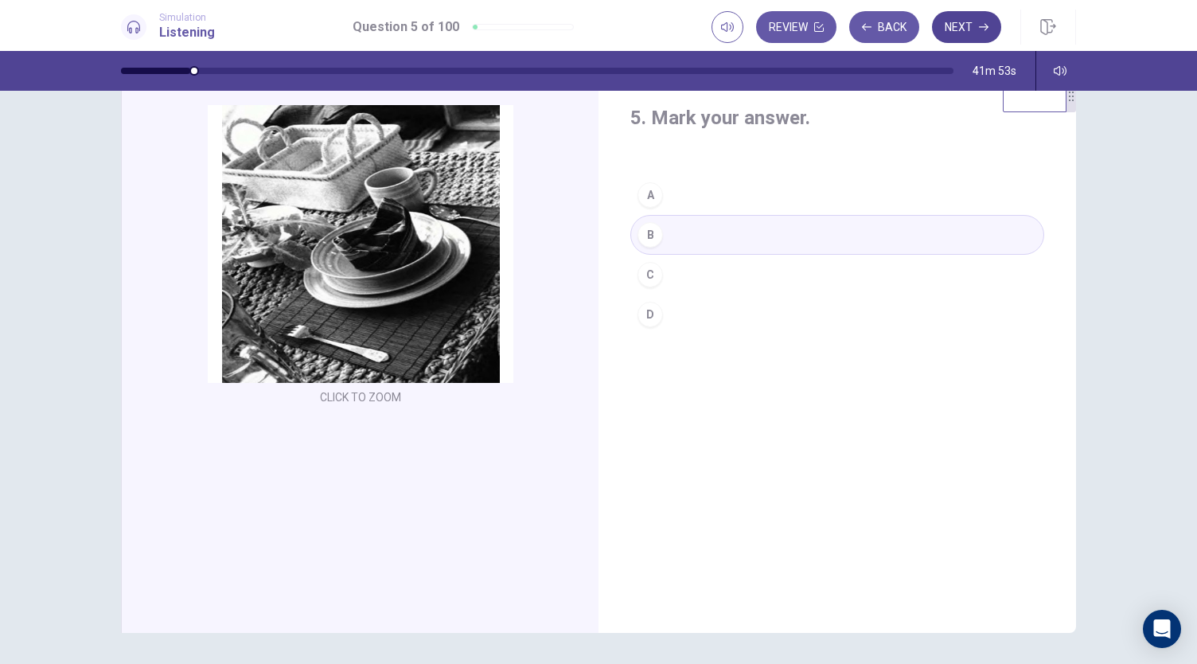
click at [990, 36] on button "Next" at bounding box center [966, 27] width 69 height 32
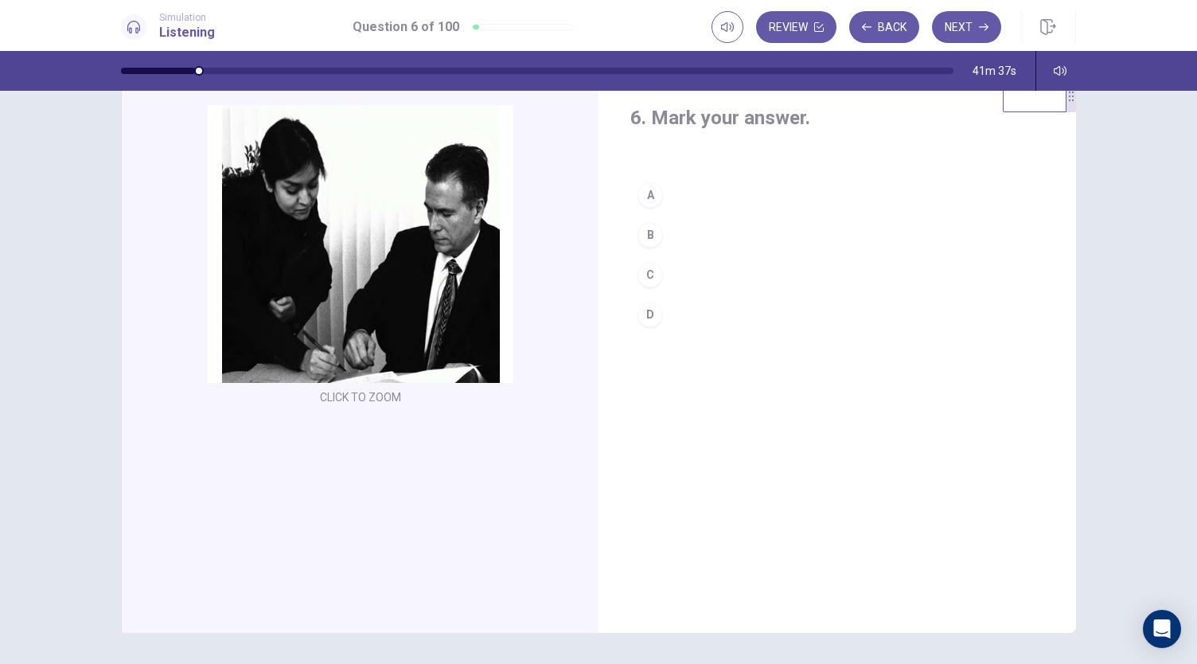
click at [643, 282] on div "C" at bounding box center [650, 274] width 25 height 25
click at [978, 39] on button "Next" at bounding box center [966, 27] width 69 height 32
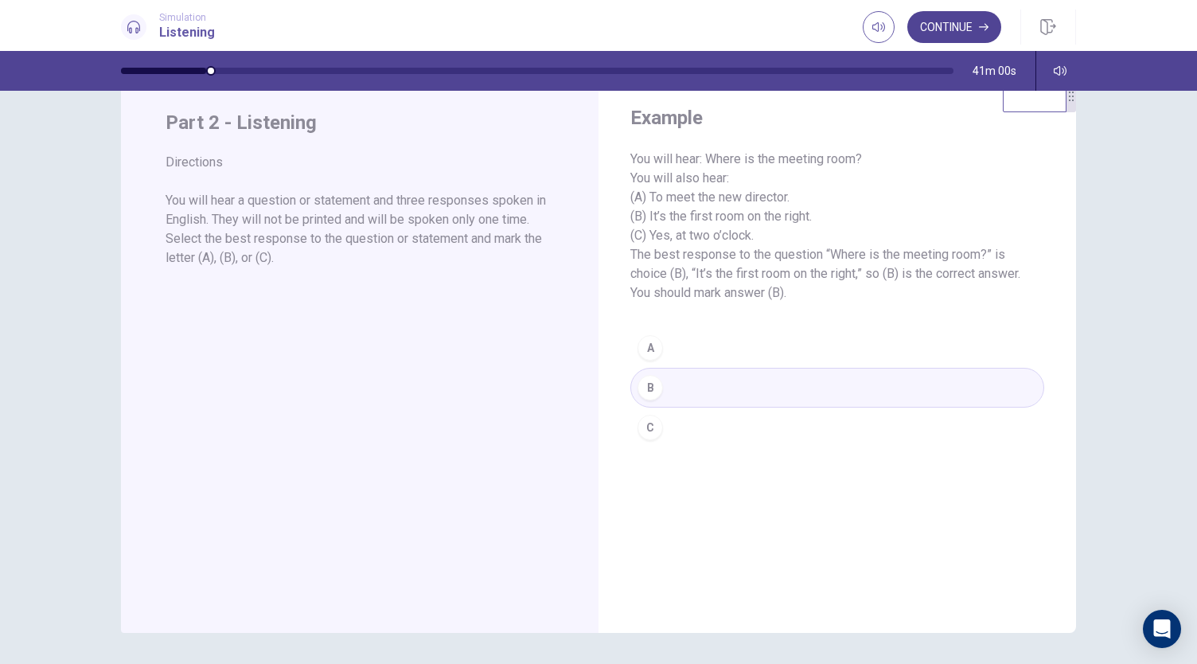
click at [964, 27] on button "Continue" at bounding box center [955, 27] width 94 height 32
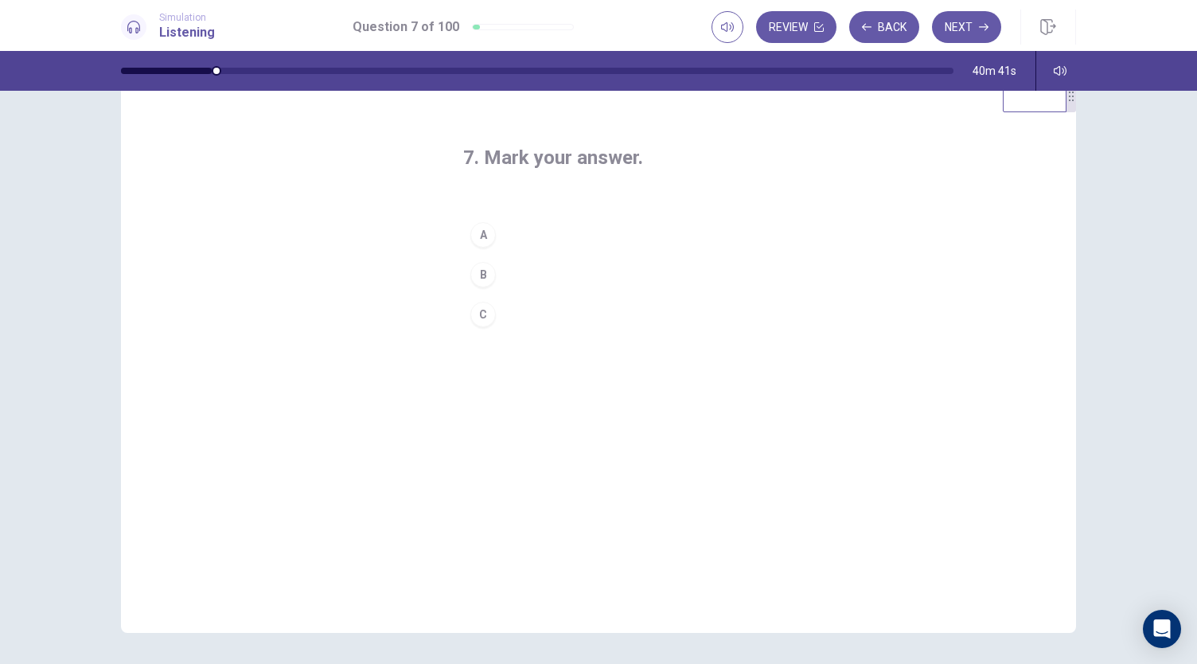
click at [482, 232] on div "A" at bounding box center [482, 234] width 25 height 25
click at [986, 25] on icon "button" at bounding box center [984, 27] width 10 height 7
click at [480, 236] on div "A" at bounding box center [482, 234] width 25 height 25
click at [970, 35] on button "Next" at bounding box center [966, 27] width 69 height 32
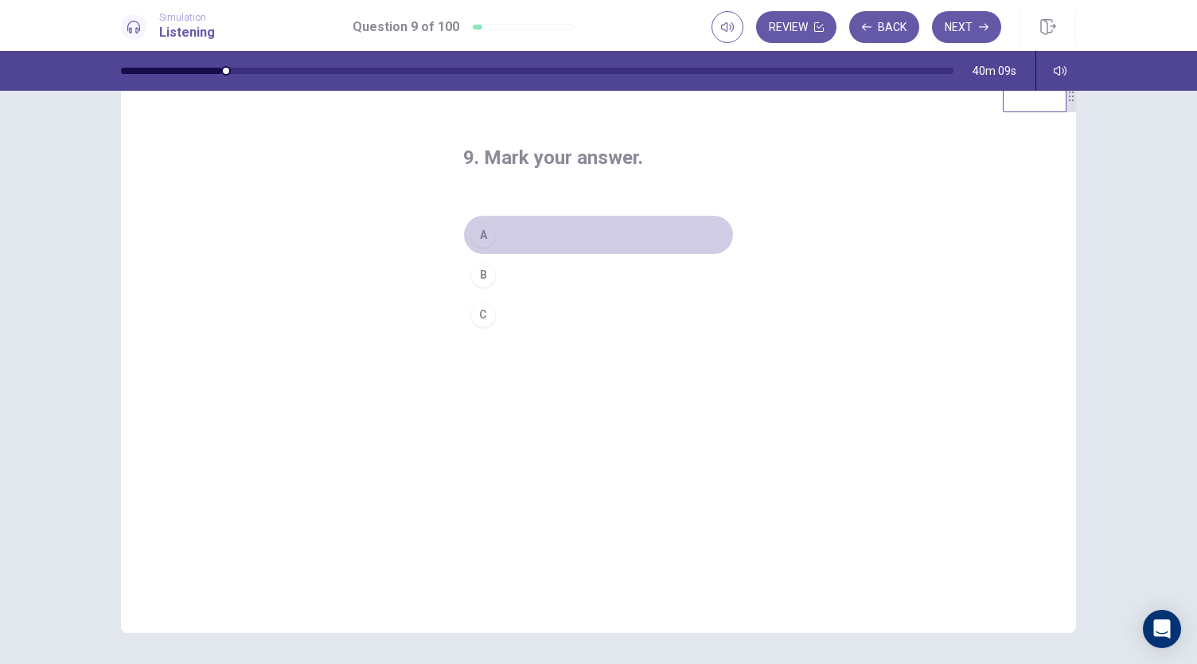
click at [483, 231] on div "A" at bounding box center [482, 234] width 25 height 25
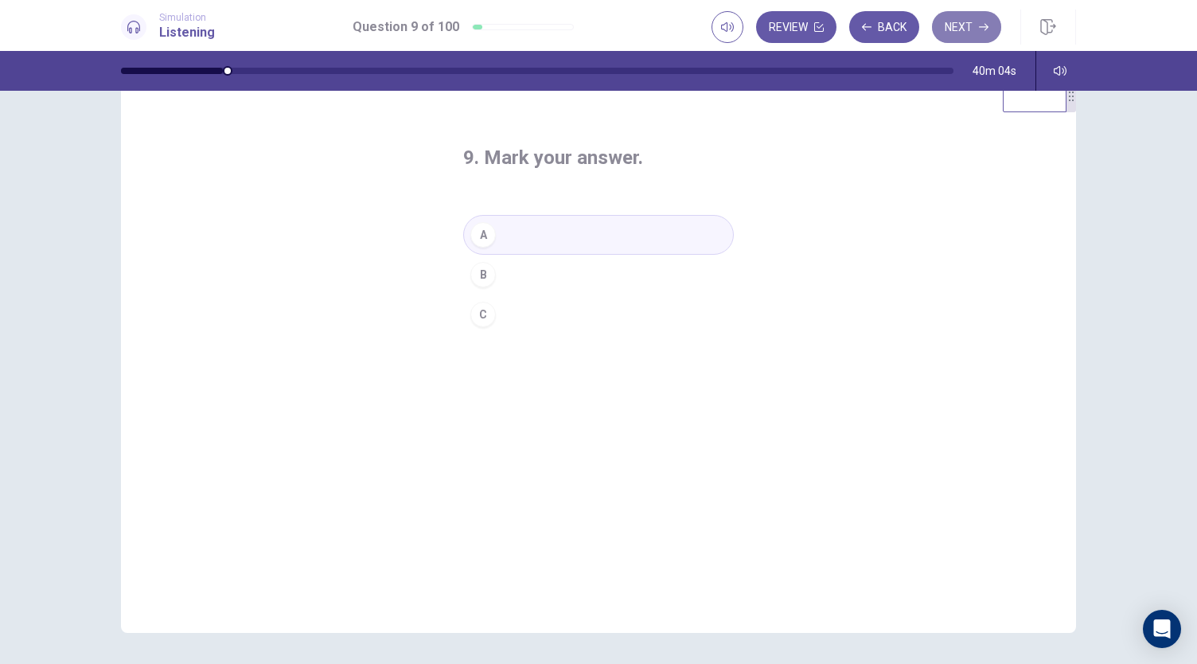
click at [964, 24] on button "Next" at bounding box center [966, 27] width 69 height 32
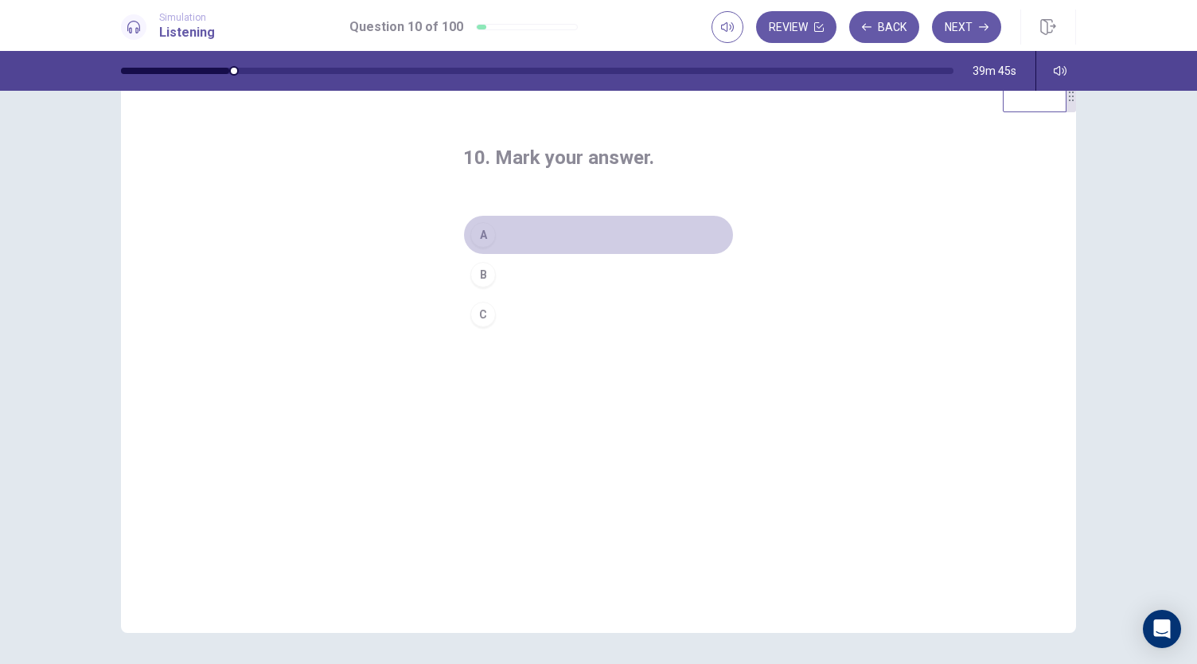
click at [483, 236] on div "A" at bounding box center [482, 234] width 25 height 25
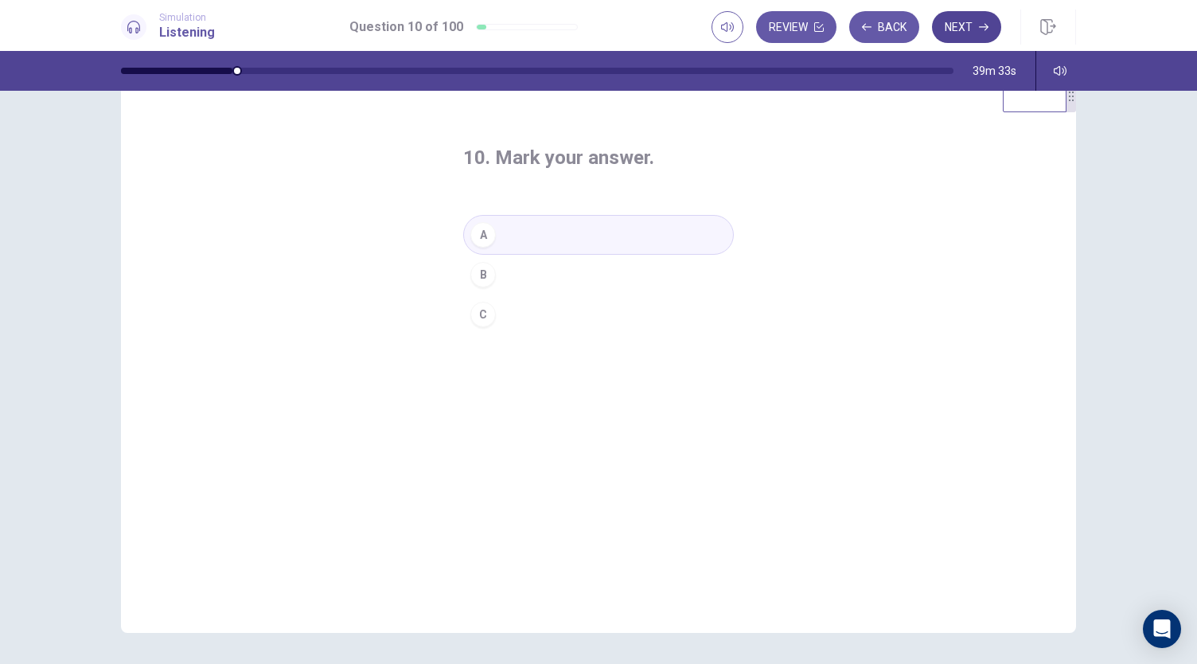
click at [975, 27] on button "Next" at bounding box center [966, 27] width 69 height 32
click at [478, 271] on div "B" at bounding box center [482, 274] width 25 height 25
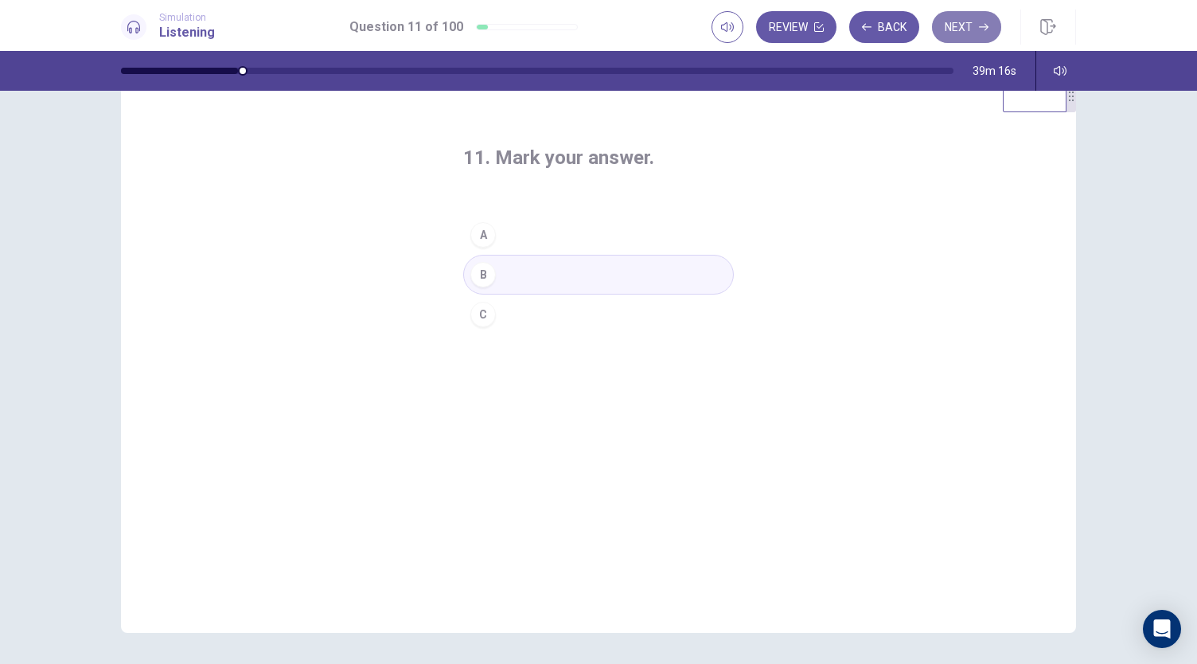
click at [978, 33] on button "Next" at bounding box center [966, 27] width 69 height 32
click at [473, 321] on div "C" at bounding box center [482, 314] width 25 height 25
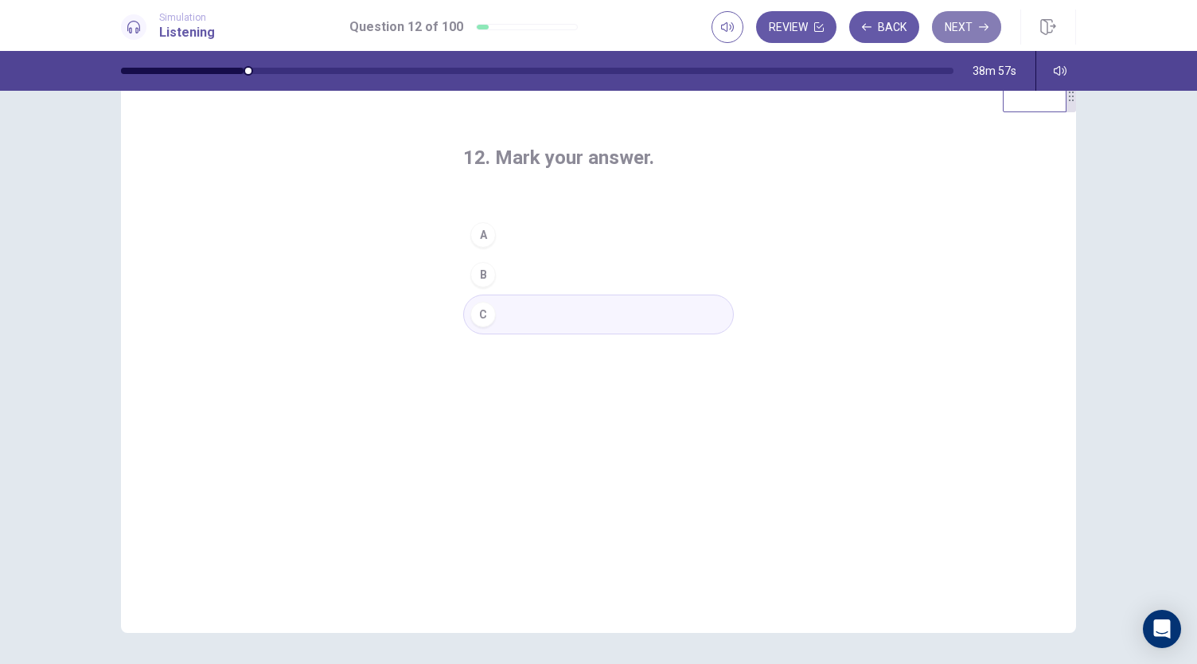
click at [954, 18] on button "Next" at bounding box center [966, 27] width 69 height 32
click at [487, 237] on div "A" at bounding box center [482, 234] width 25 height 25
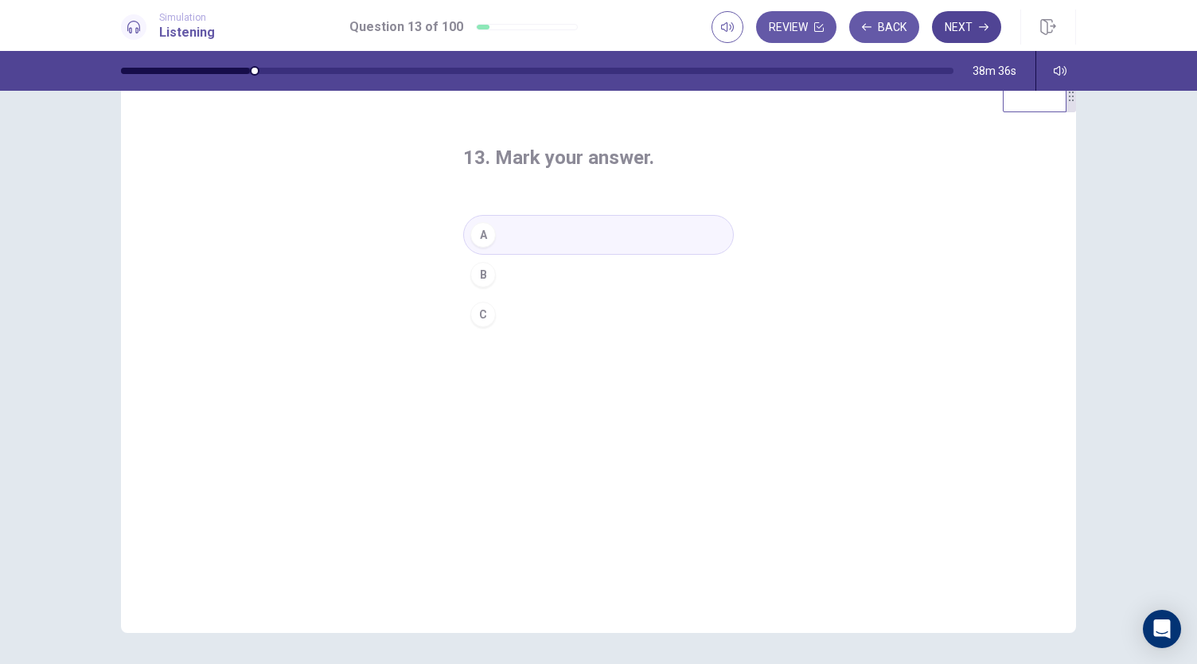
click at [962, 36] on button "Next" at bounding box center [966, 27] width 69 height 32
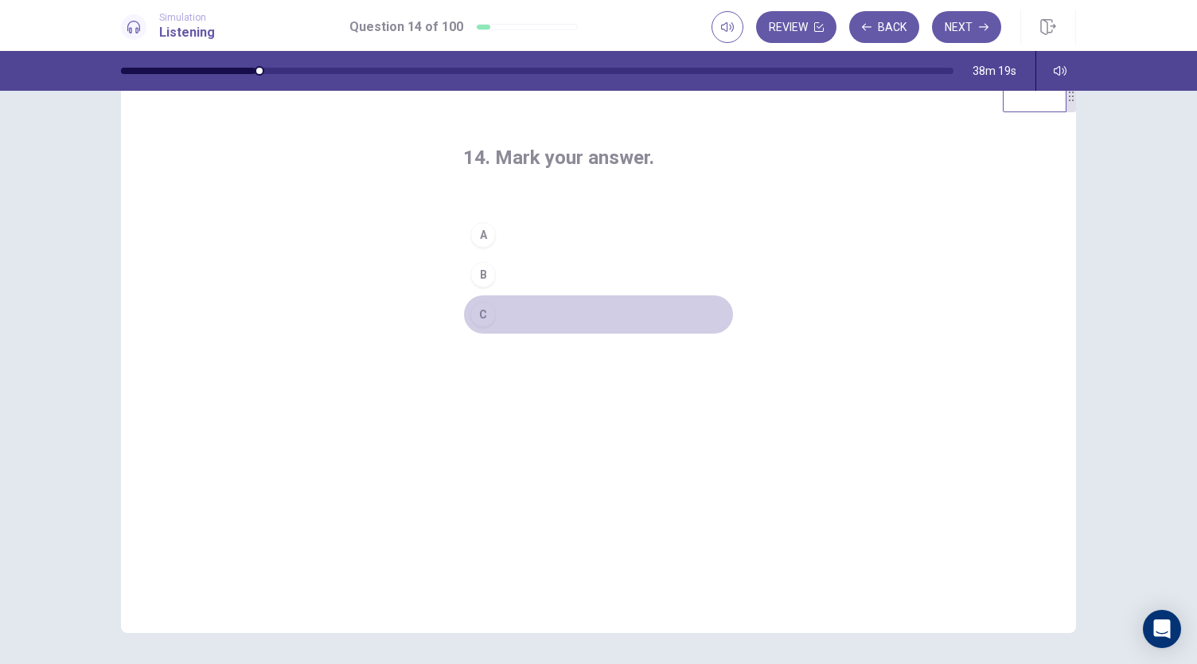
click at [474, 314] on div "C" at bounding box center [482, 314] width 25 height 25
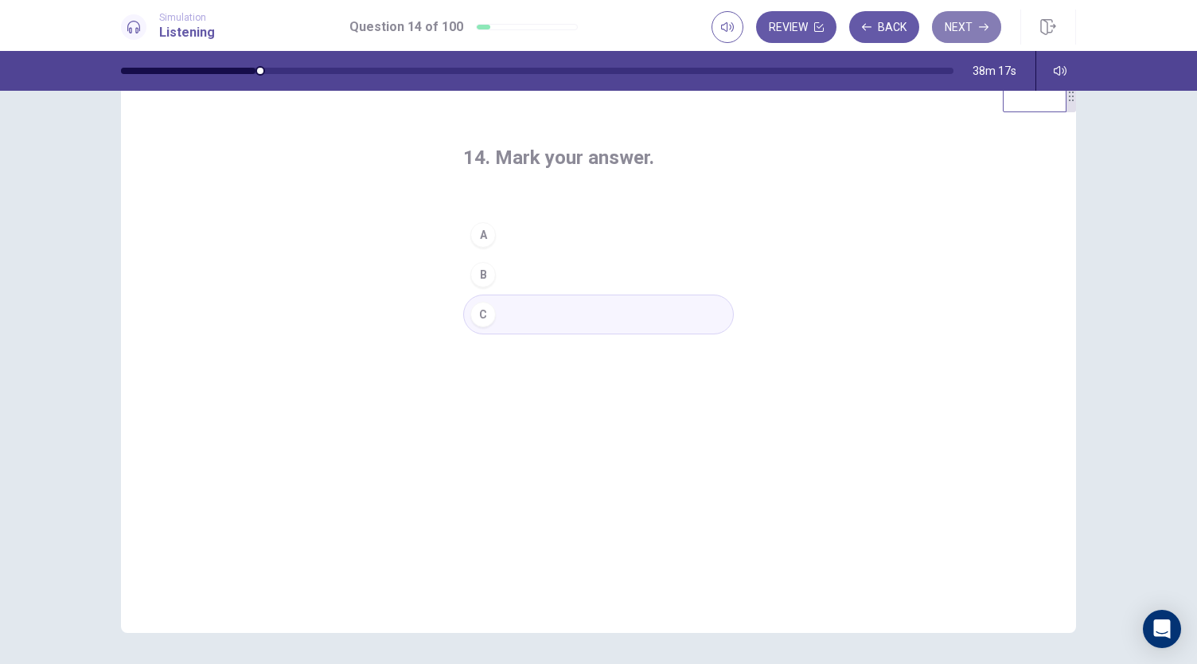
click at [994, 23] on button "Next" at bounding box center [966, 27] width 69 height 32
click at [481, 271] on div "B" at bounding box center [482, 274] width 25 height 25
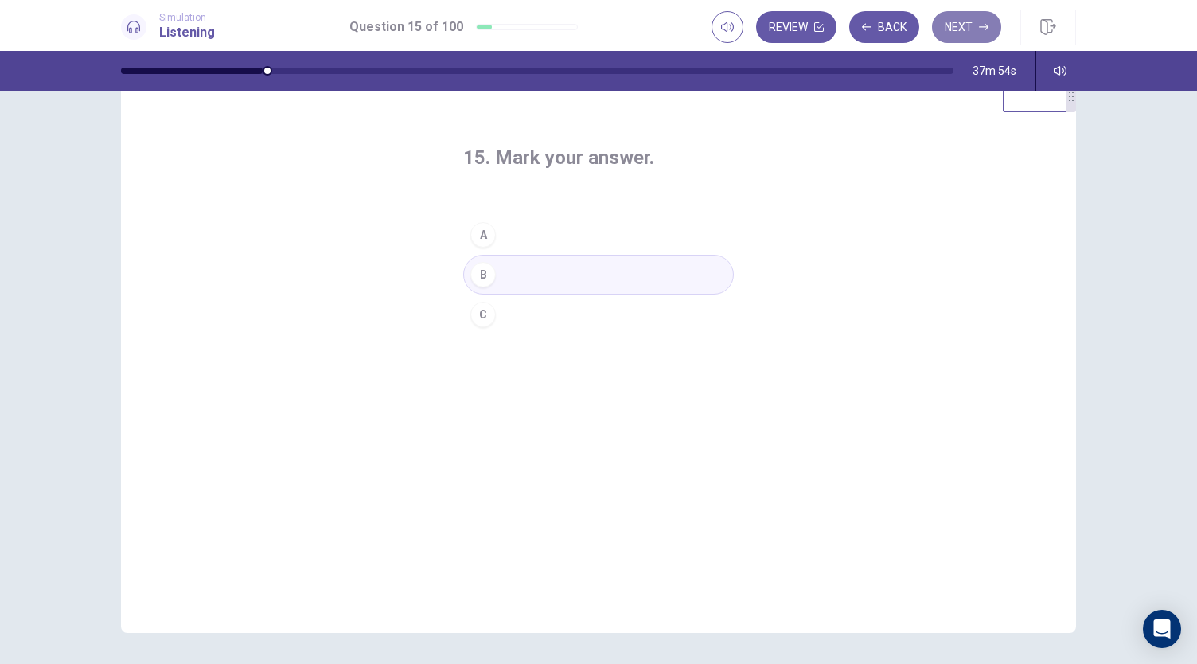
click at [971, 33] on button "Next" at bounding box center [966, 27] width 69 height 32
click at [477, 236] on div "A" at bounding box center [482, 234] width 25 height 25
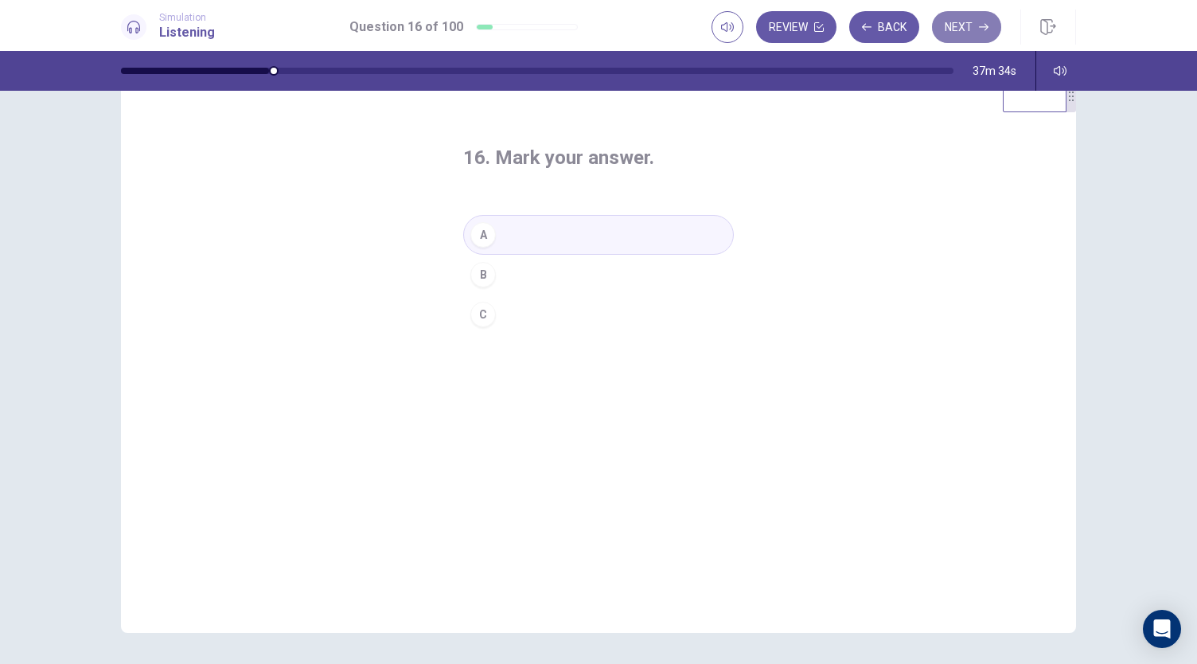
click at [978, 31] on button "Next" at bounding box center [966, 27] width 69 height 32
click at [479, 273] on div "B" at bounding box center [482, 274] width 25 height 25
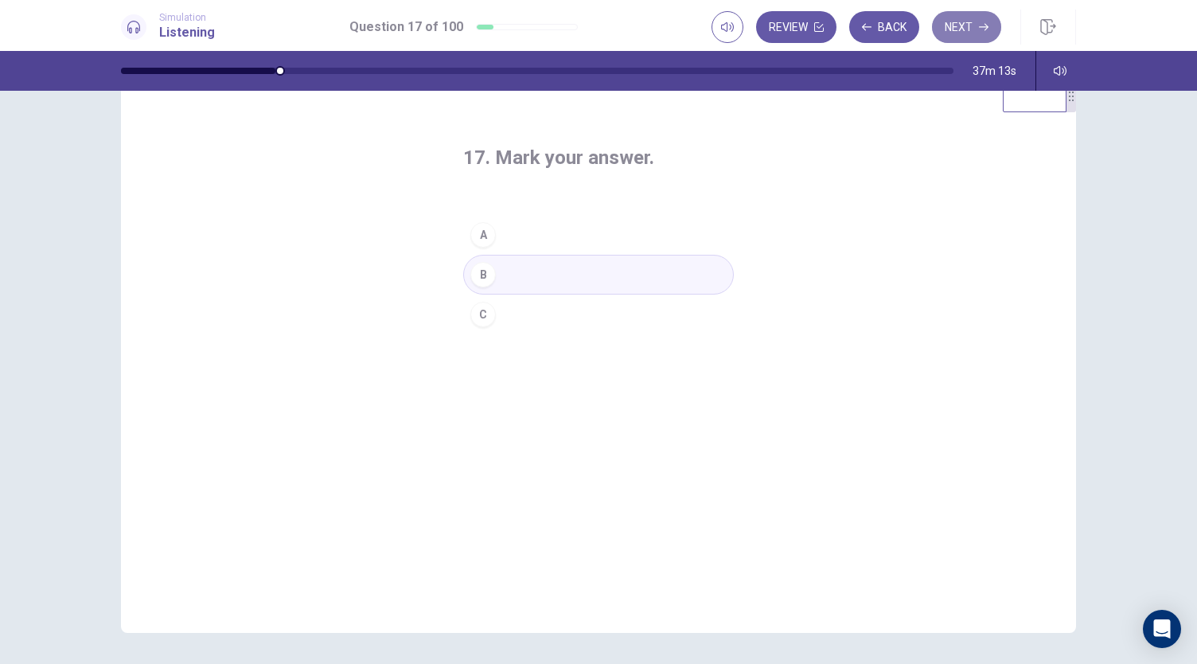
click at [975, 42] on button "Next" at bounding box center [966, 27] width 69 height 32
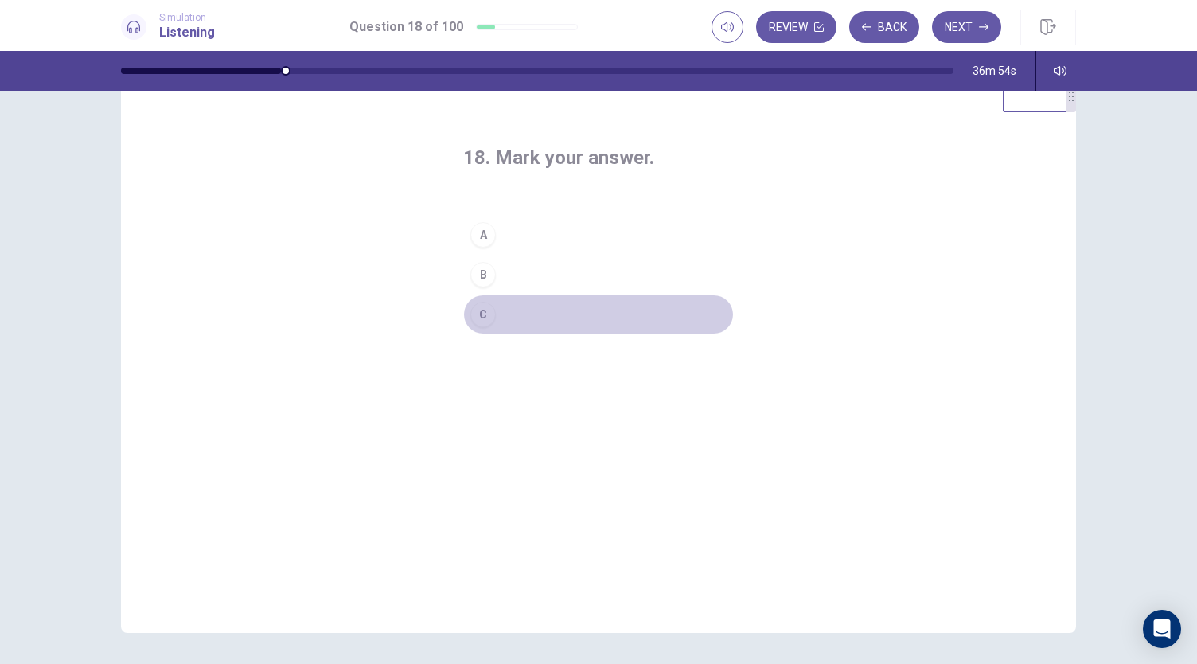
click at [478, 319] on div "C" at bounding box center [482, 314] width 25 height 25
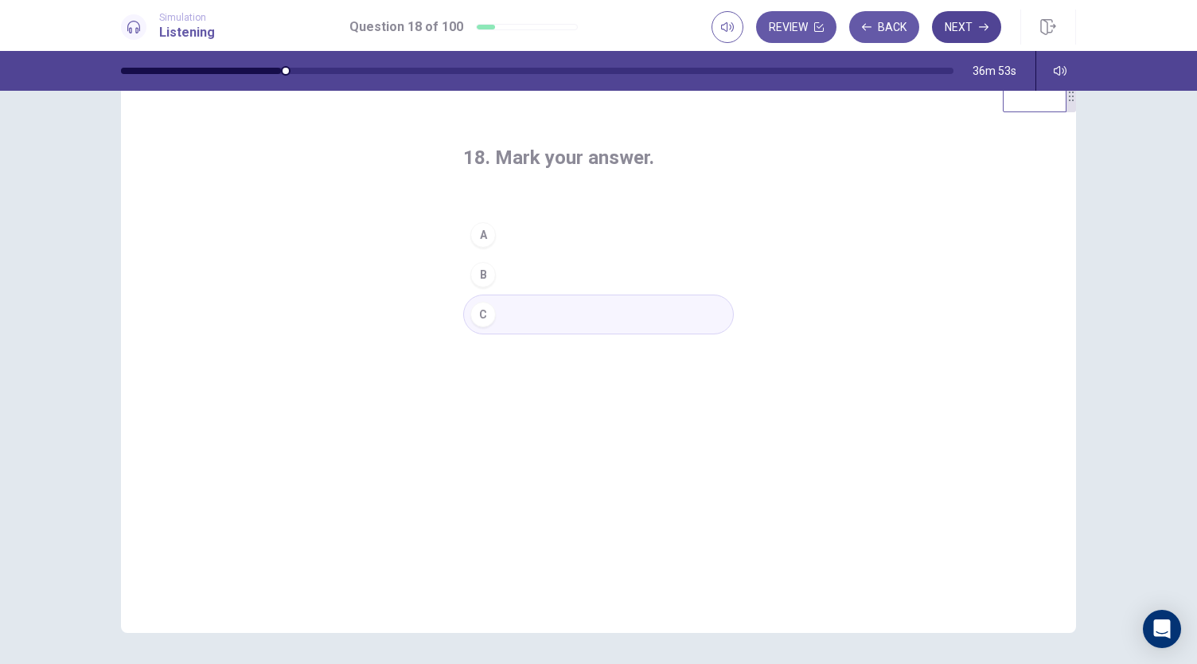
click at [962, 29] on button "Next" at bounding box center [966, 27] width 69 height 32
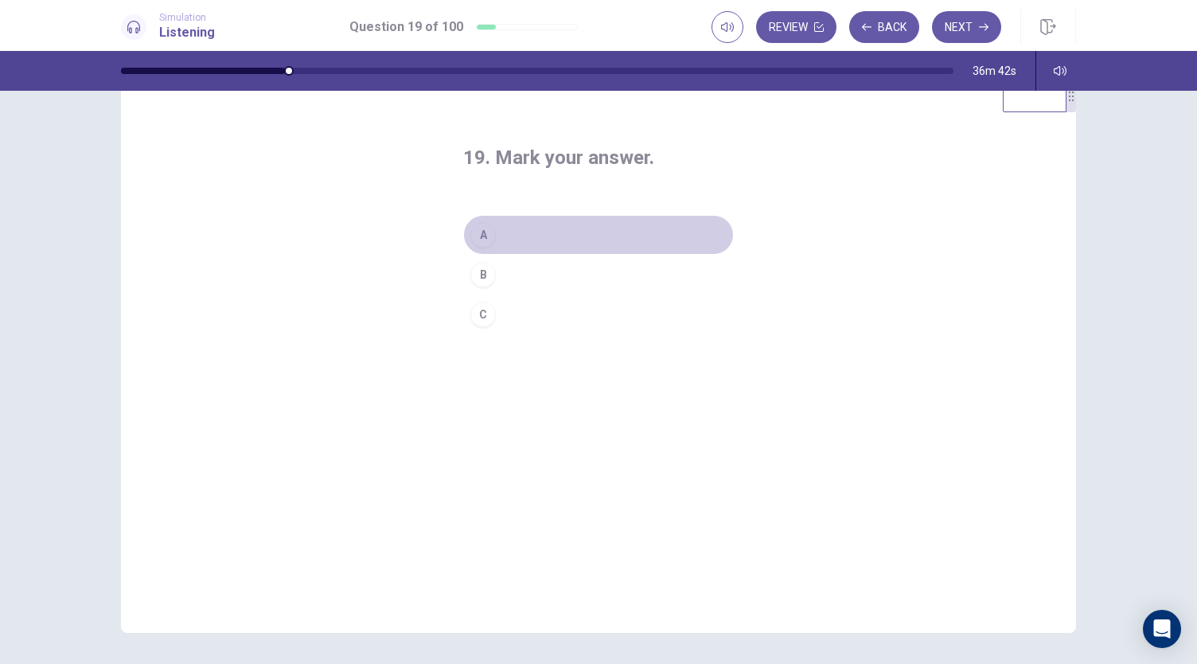
click at [480, 238] on div "A" at bounding box center [482, 234] width 25 height 25
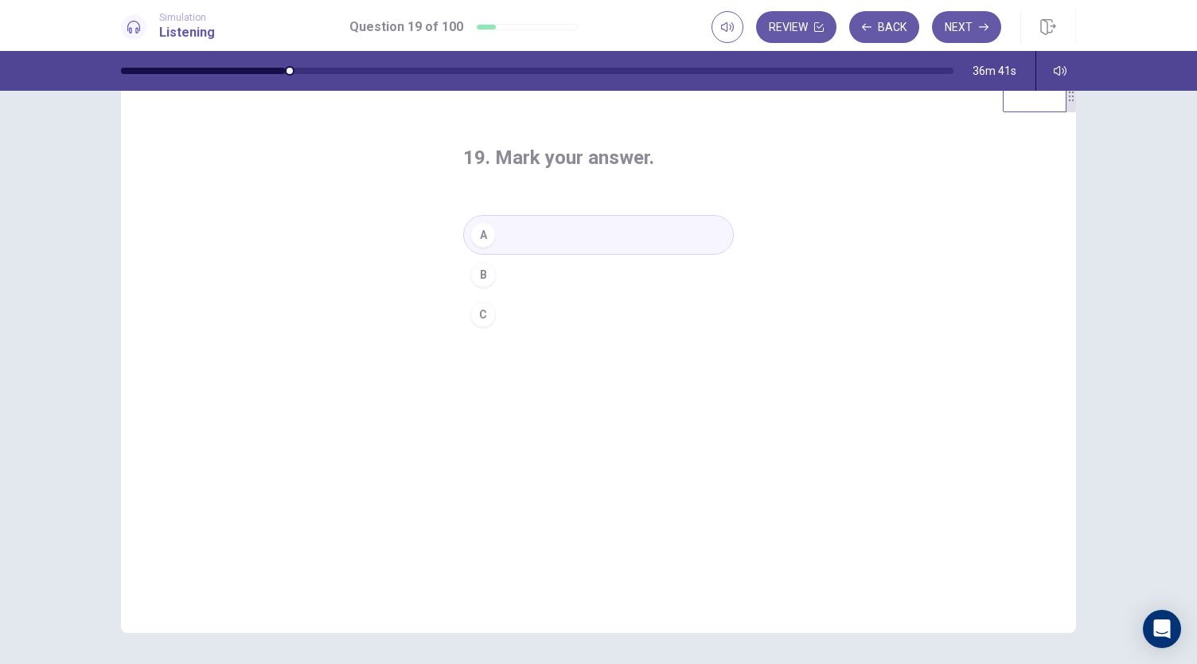
click at [482, 271] on div "B" at bounding box center [482, 274] width 25 height 25
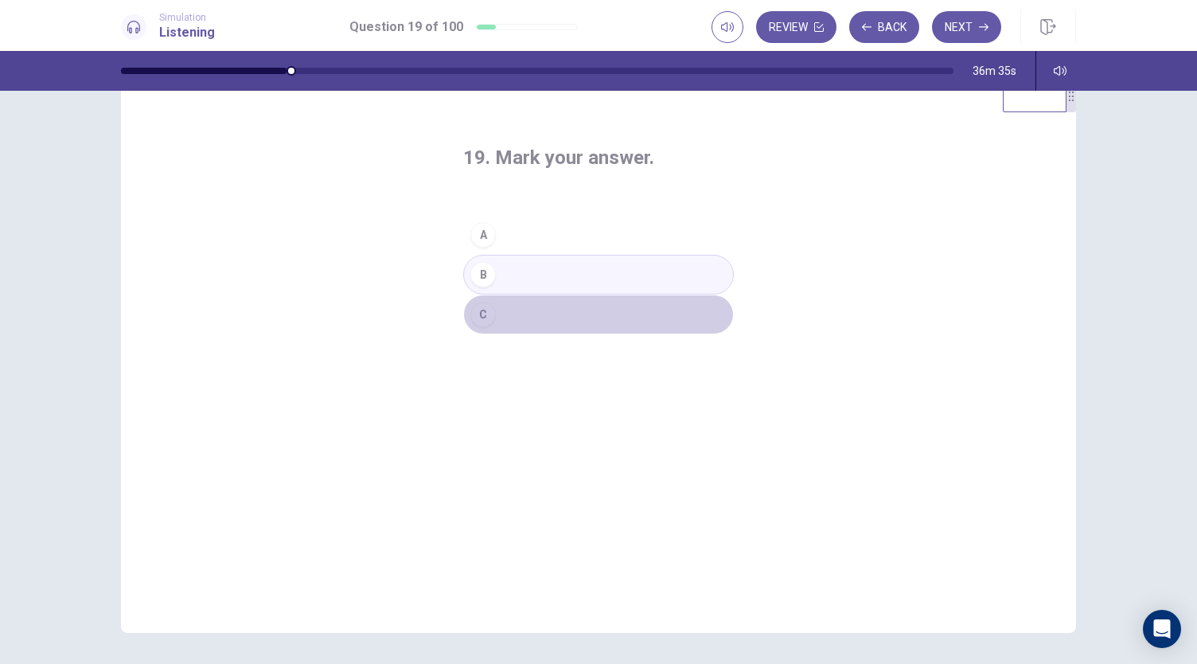
click at [470, 308] on div "C" at bounding box center [482, 314] width 25 height 25
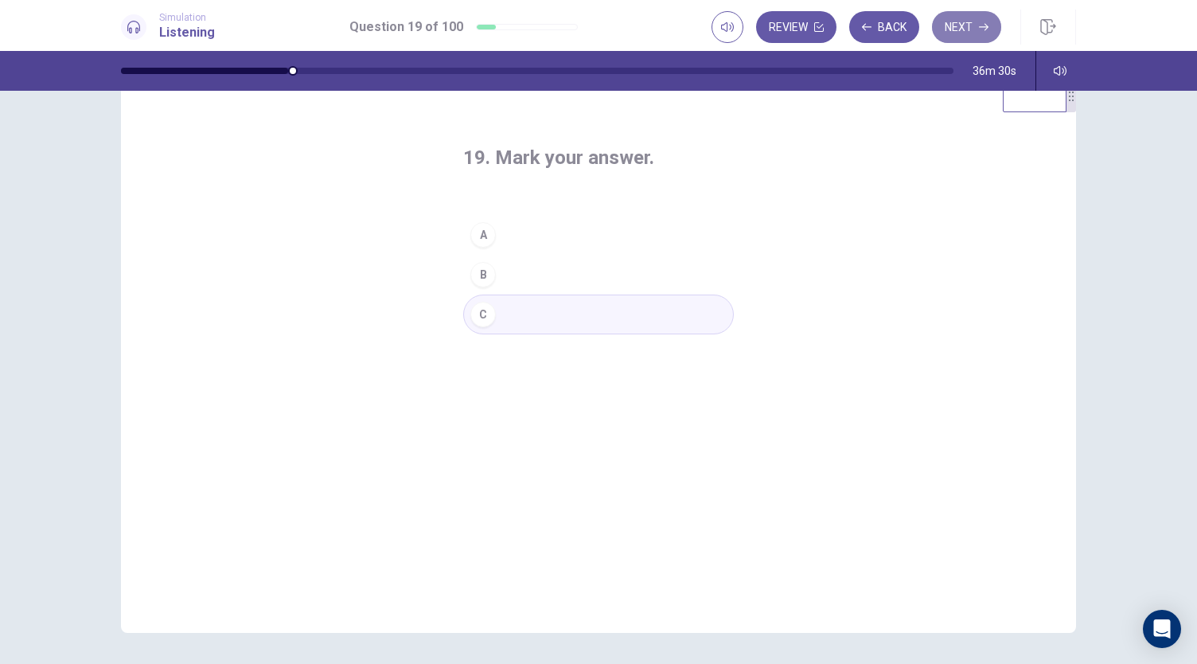
click at [977, 35] on button "Next" at bounding box center [966, 27] width 69 height 32
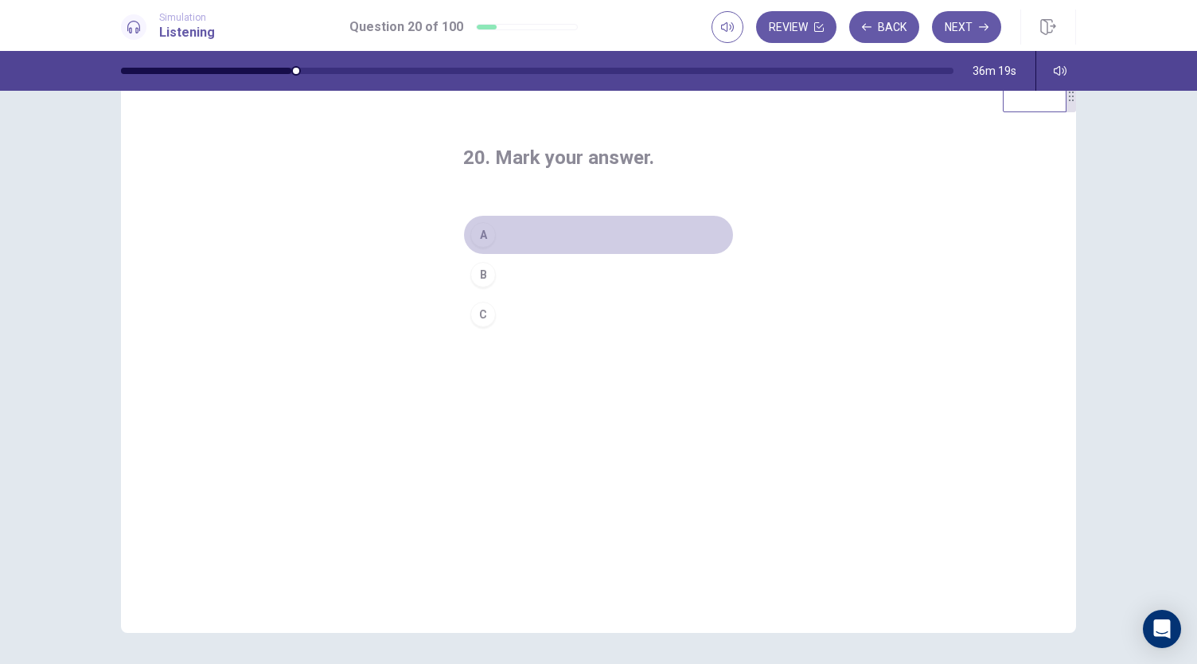
click at [481, 235] on div "A" at bounding box center [482, 234] width 25 height 25
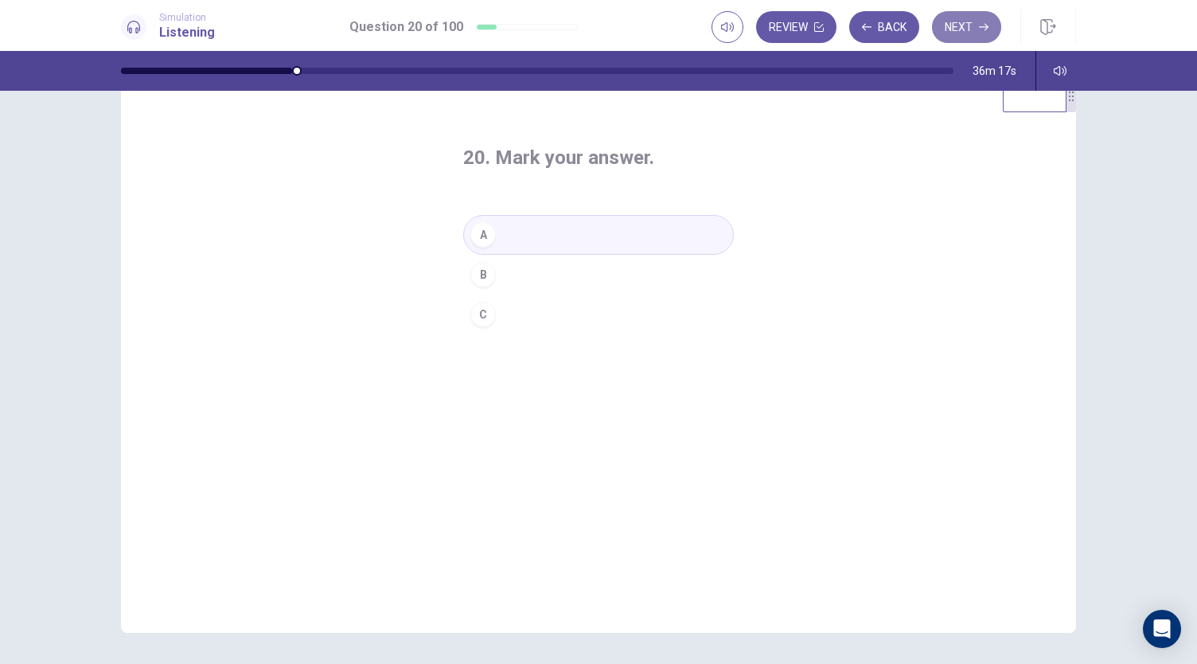
click at [978, 28] on button "Next" at bounding box center [966, 27] width 69 height 32
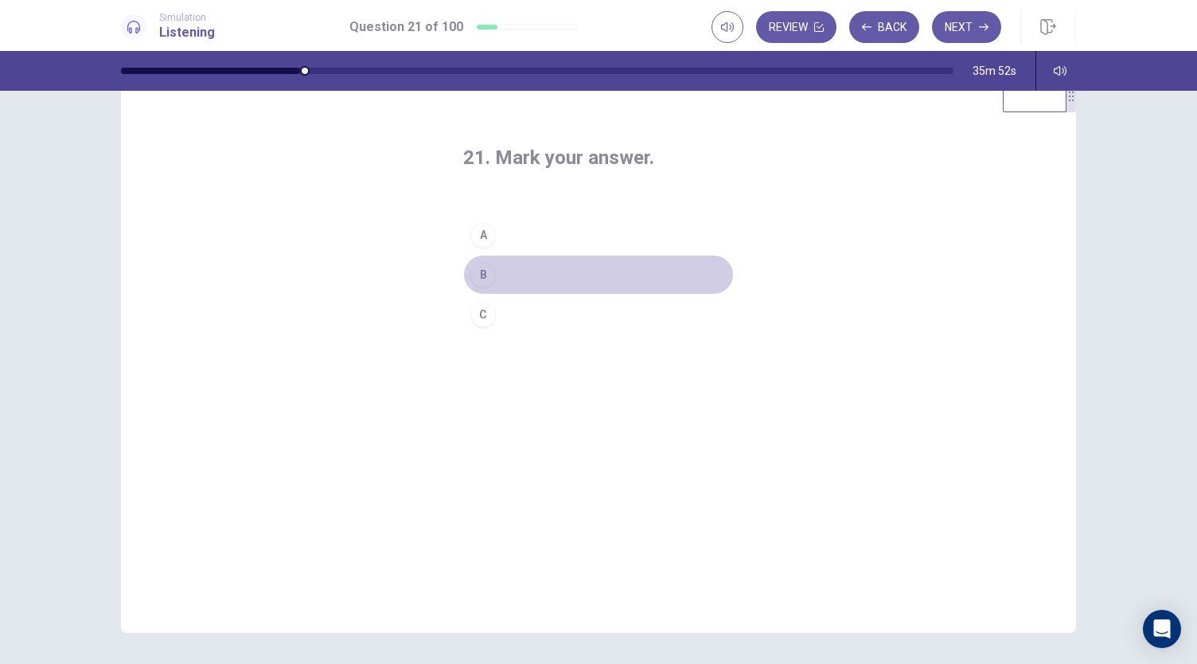
click at [490, 274] on div "B" at bounding box center [482, 274] width 25 height 25
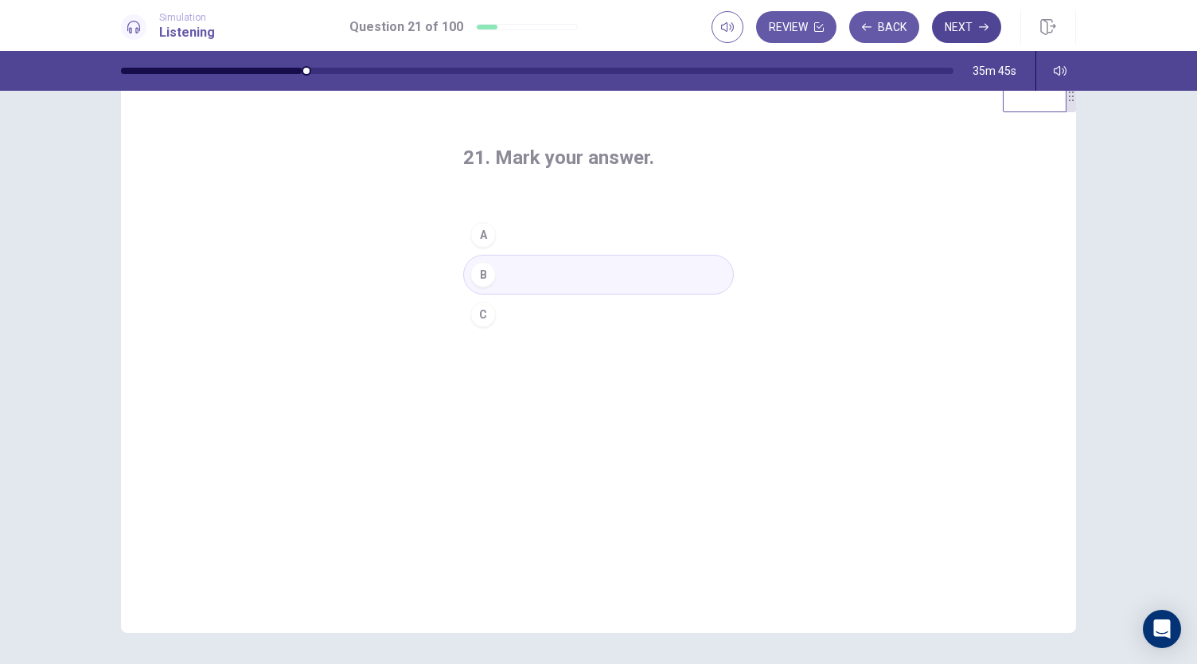
click at [958, 37] on button "Next" at bounding box center [966, 27] width 69 height 32
click at [481, 276] on div "B" at bounding box center [482, 274] width 25 height 25
click at [963, 39] on button "Next" at bounding box center [966, 27] width 69 height 32
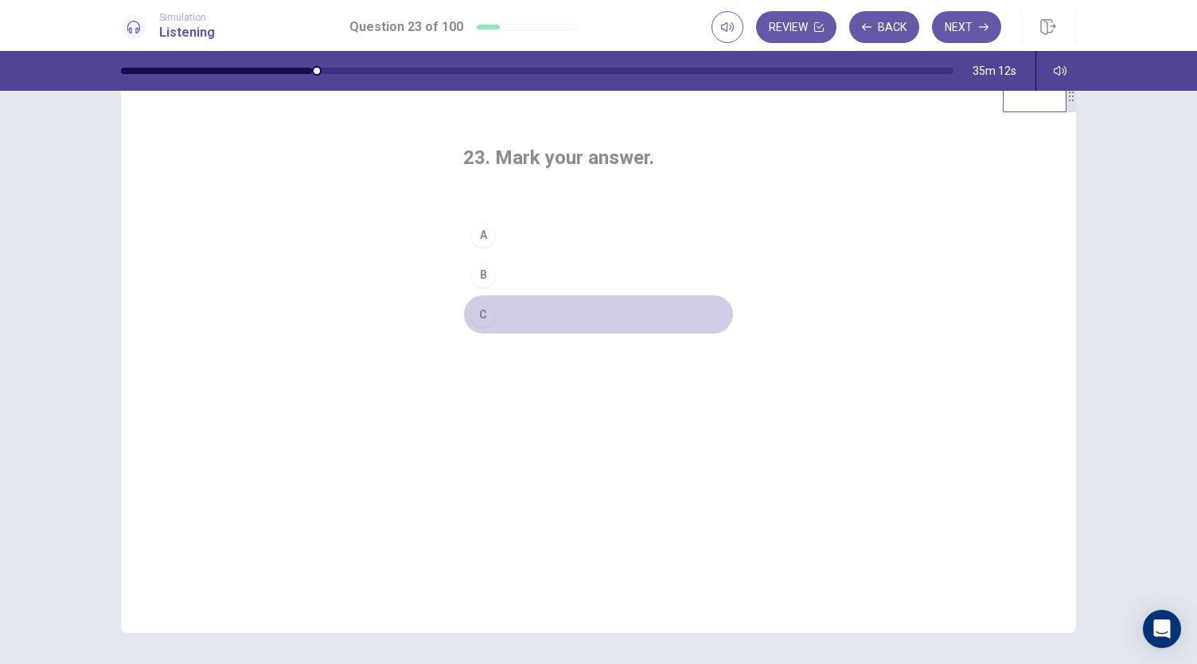
click at [482, 310] on div "C" at bounding box center [482, 314] width 25 height 25
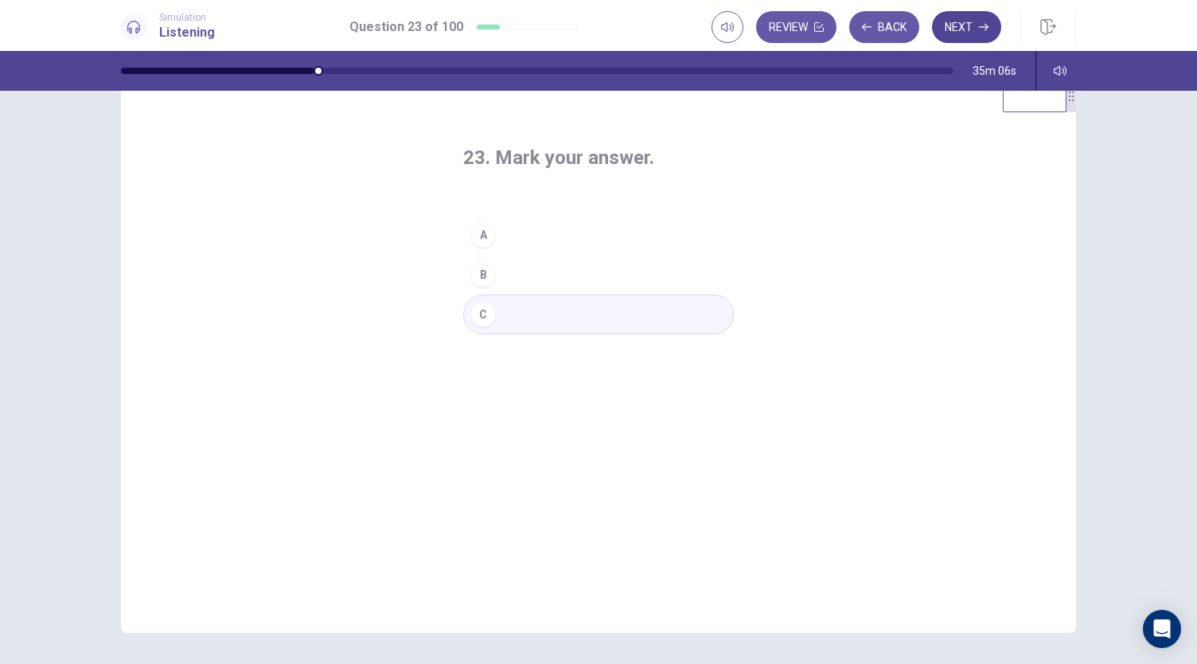
click at [973, 41] on button "Next" at bounding box center [966, 27] width 69 height 32
click at [484, 269] on div "B" at bounding box center [482, 274] width 25 height 25
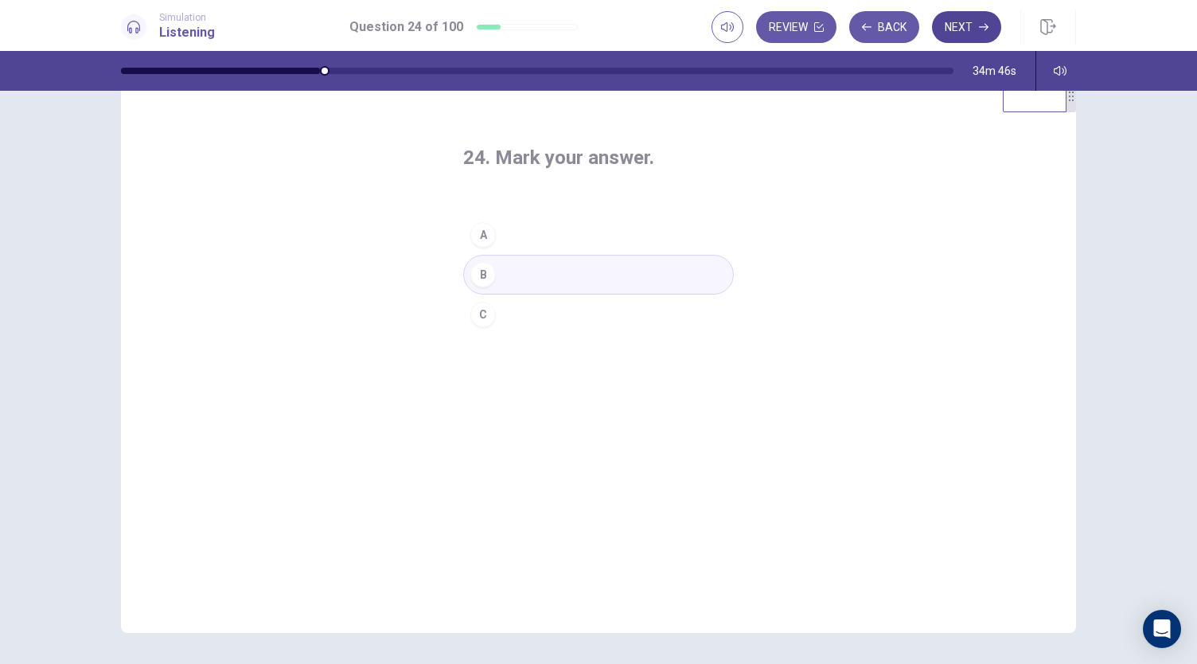
click at [961, 41] on button "Next" at bounding box center [966, 27] width 69 height 32
click at [449, 273] on div "25. Mark your answer. A B C" at bounding box center [598, 239] width 334 height 240
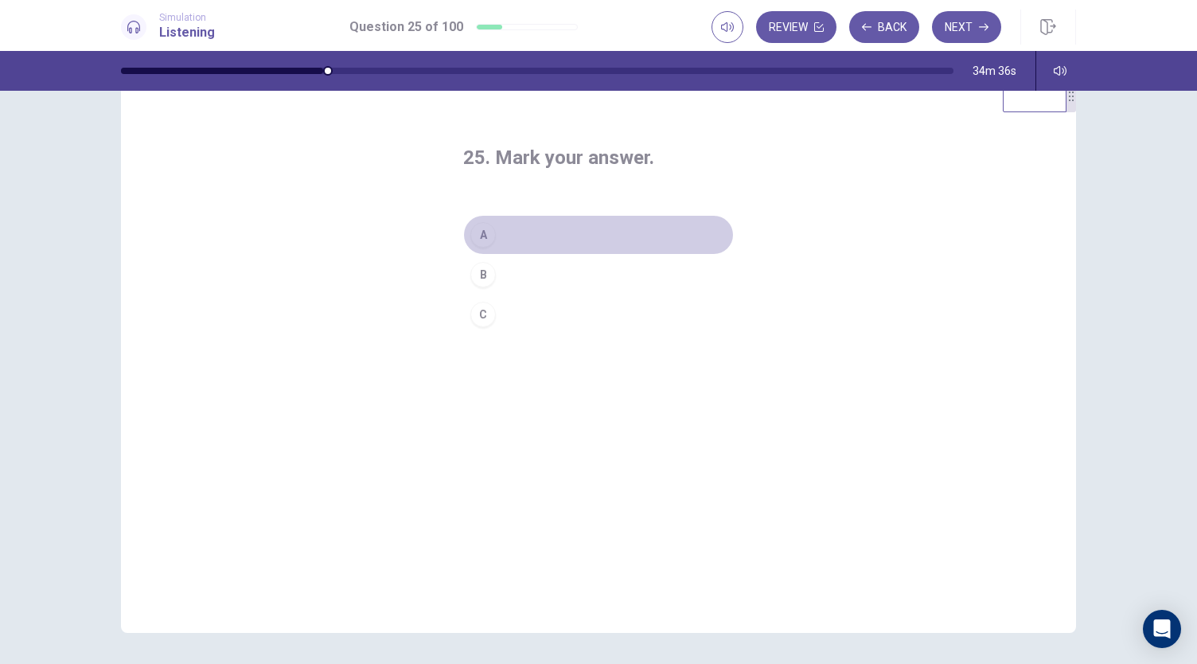
click at [476, 238] on div "A" at bounding box center [482, 234] width 25 height 25
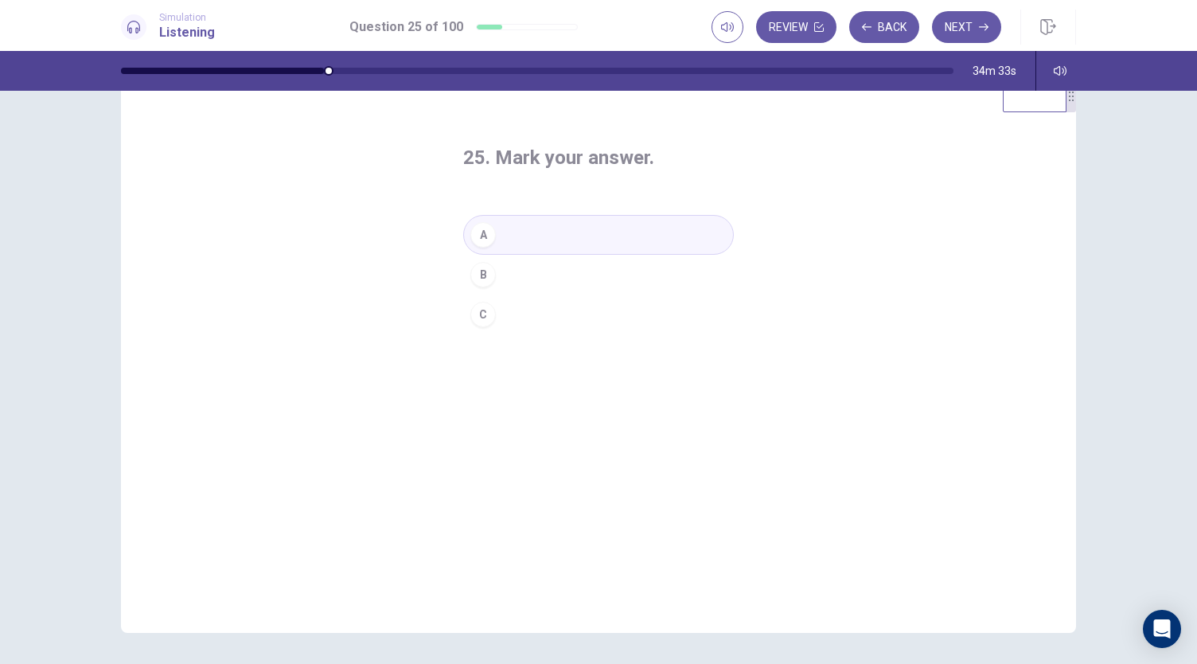
click at [715, 305] on button "C" at bounding box center [598, 315] width 271 height 40
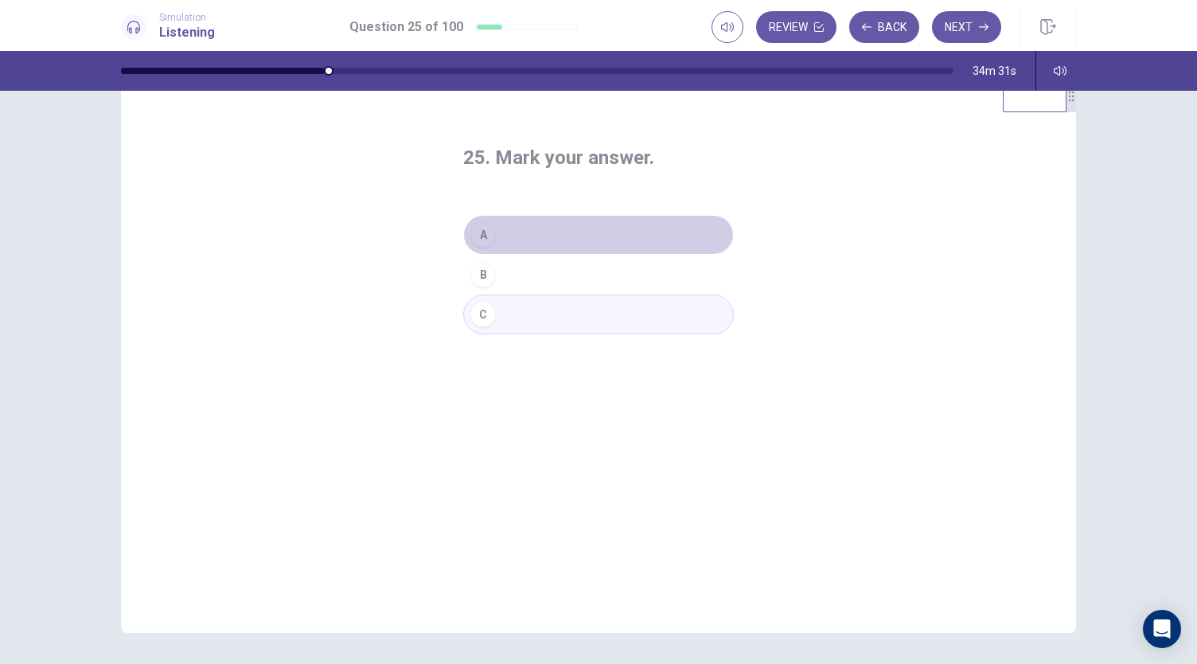
click at [502, 240] on button "A" at bounding box center [598, 235] width 271 height 40
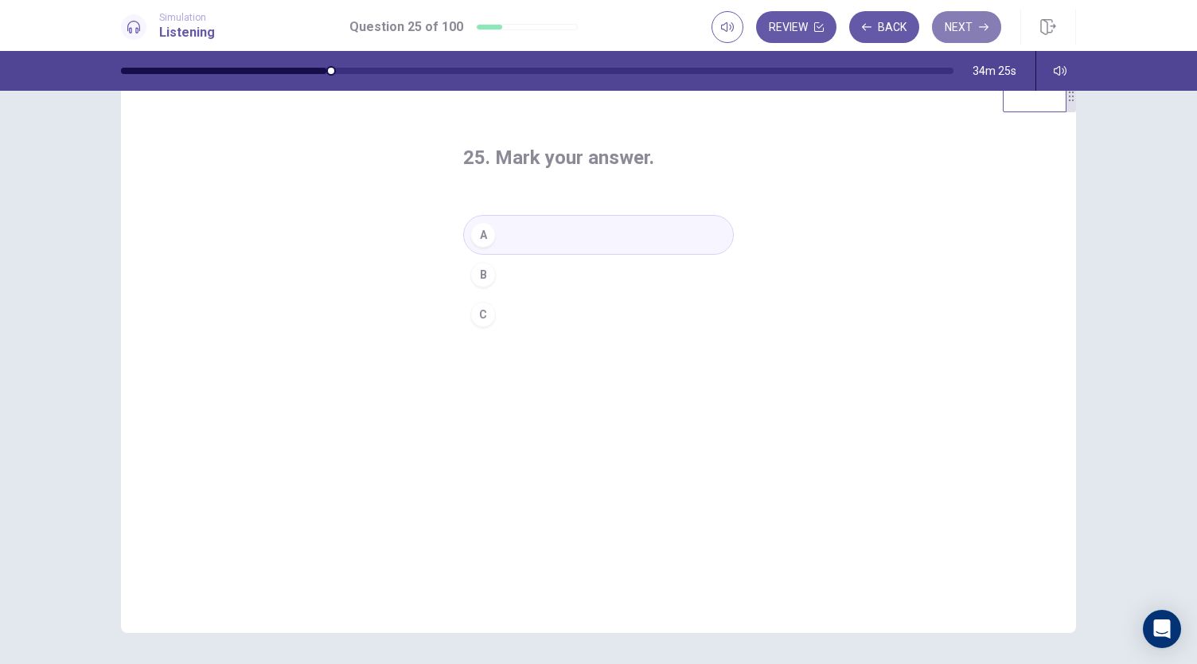
click at [960, 37] on button "Next" at bounding box center [966, 27] width 69 height 32
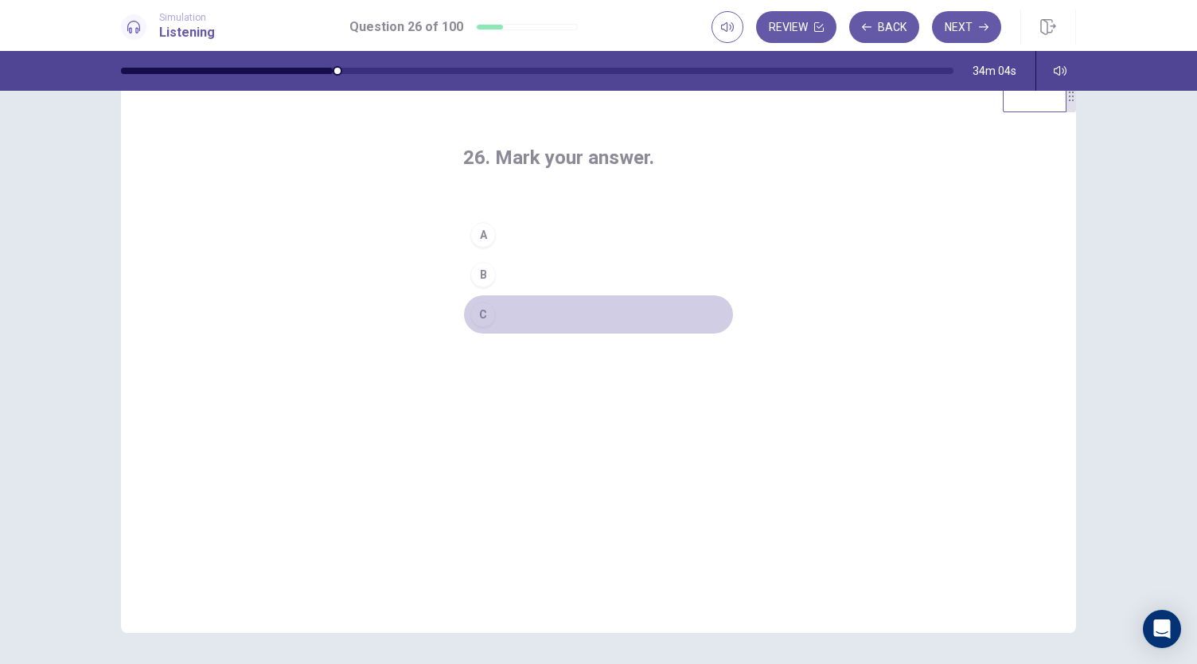
click at [474, 322] on div "C" at bounding box center [482, 314] width 25 height 25
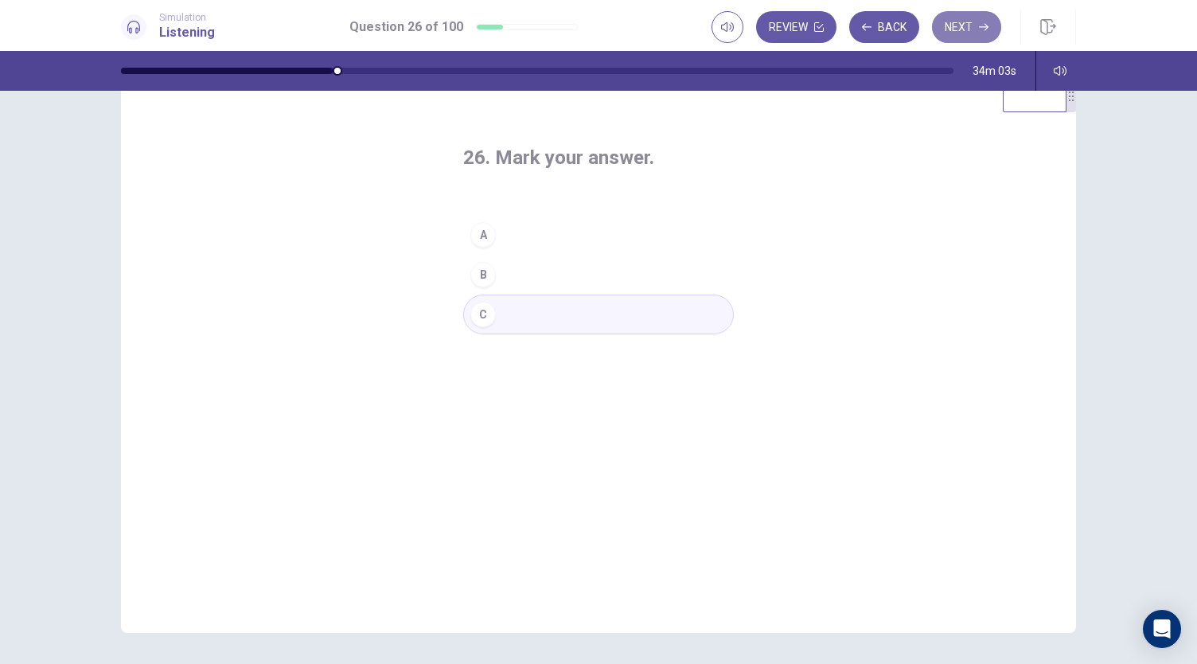
click at [952, 32] on button "Next" at bounding box center [966, 27] width 69 height 32
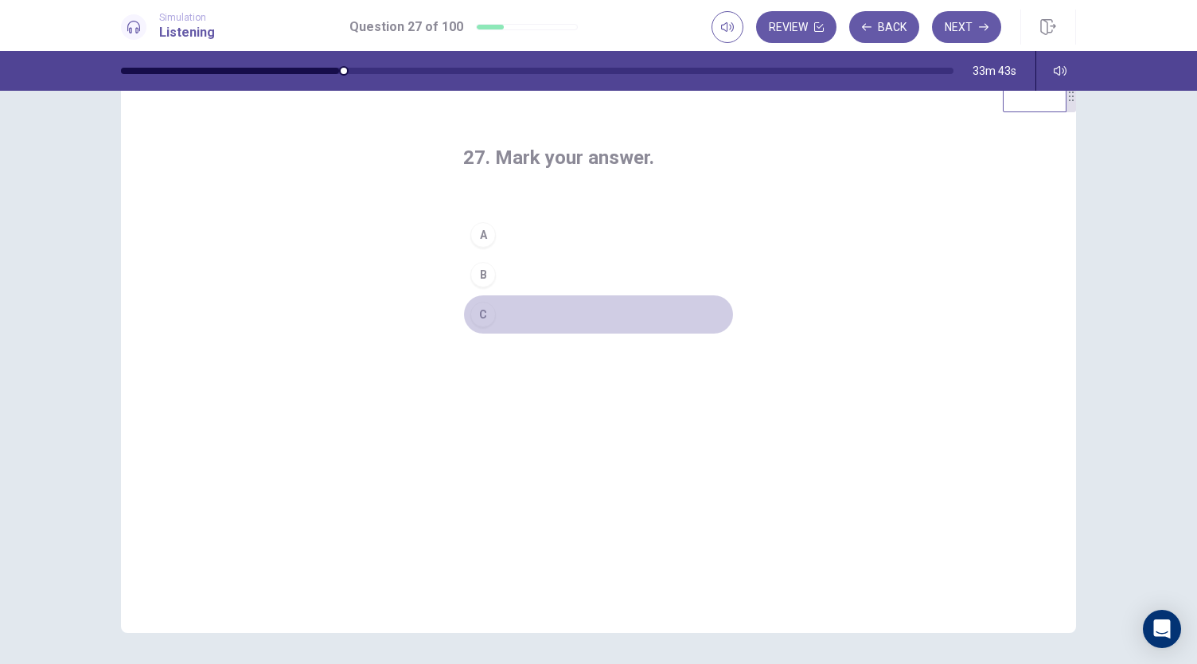
click at [473, 321] on div "C" at bounding box center [482, 314] width 25 height 25
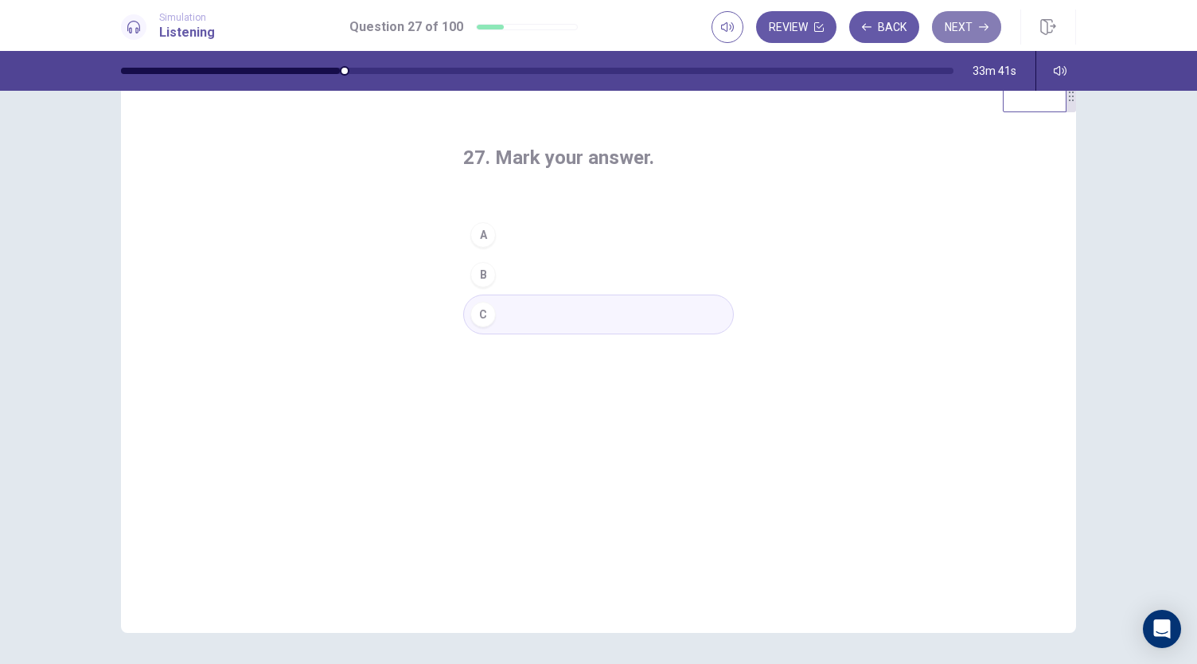
click at [970, 42] on button "Next" at bounding box center [966, 27] width 69 height 32
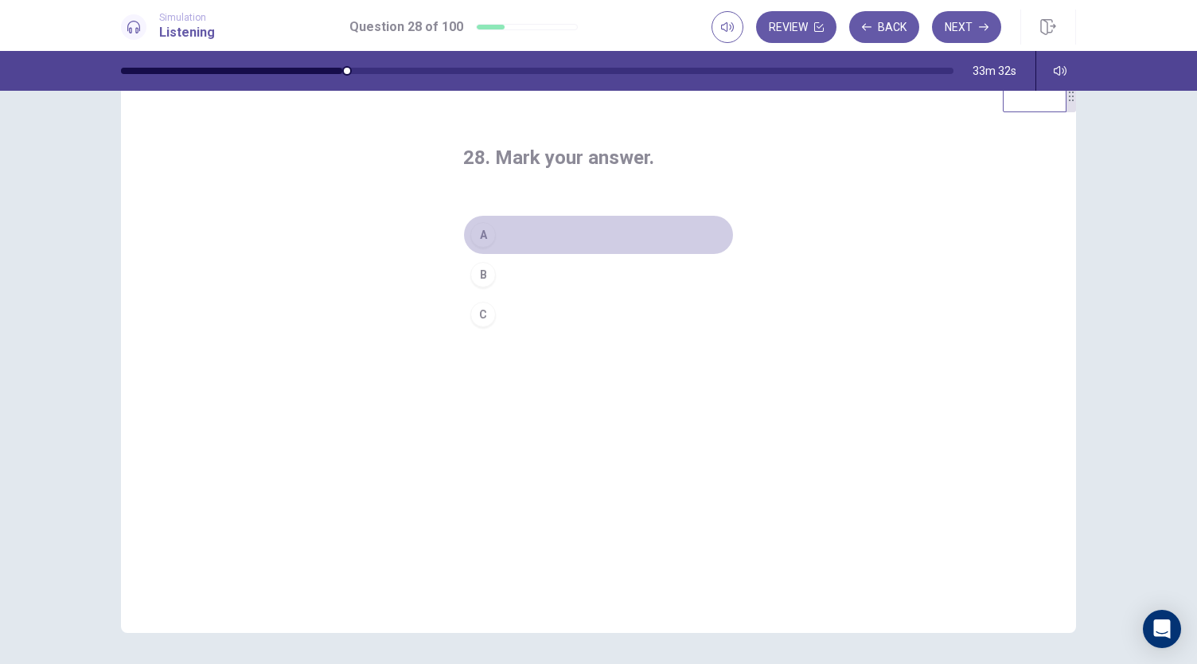
click at [478, 238] on div "A" at bounding box center [482, 234] width 25 height 25
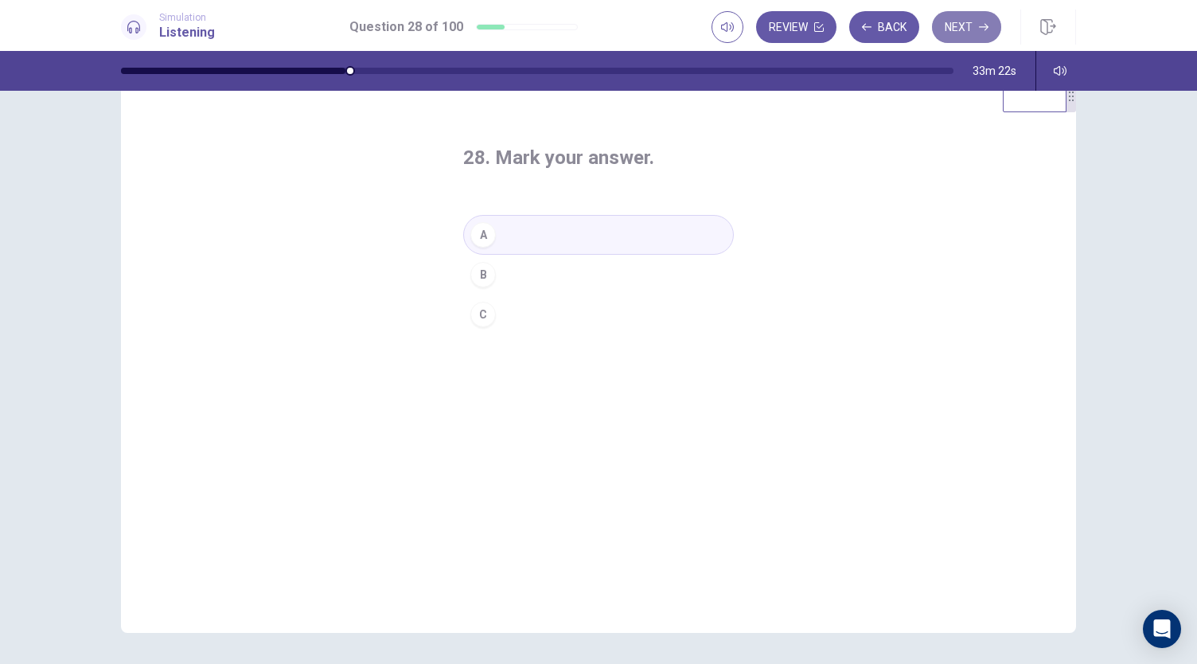
click at [970, 40] on button "Next" at bounding box center [966, 27] width 69 height 32
click at [476, 279] on div "B" at bounding box center [482, 274] width 25 height 25
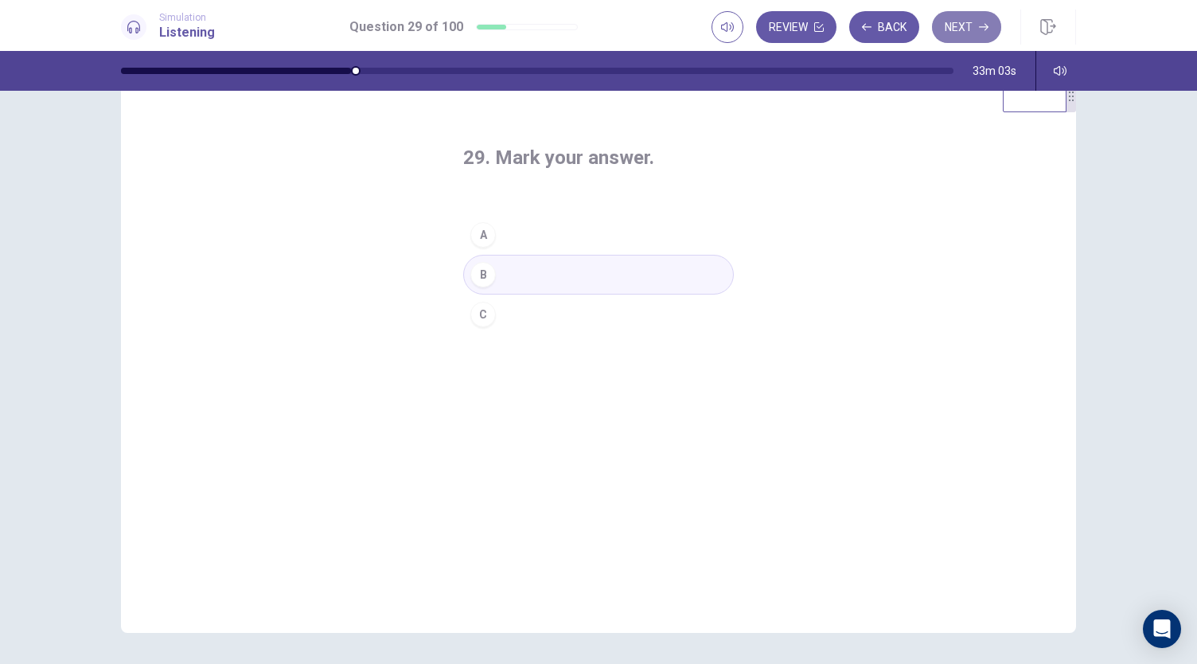
click at [951, 24] on button "Next" at bounding box center [966, 27] width 69 height 32
click at [484, 230] on div "A" at bounding box center [482, 234] width 25 height 25
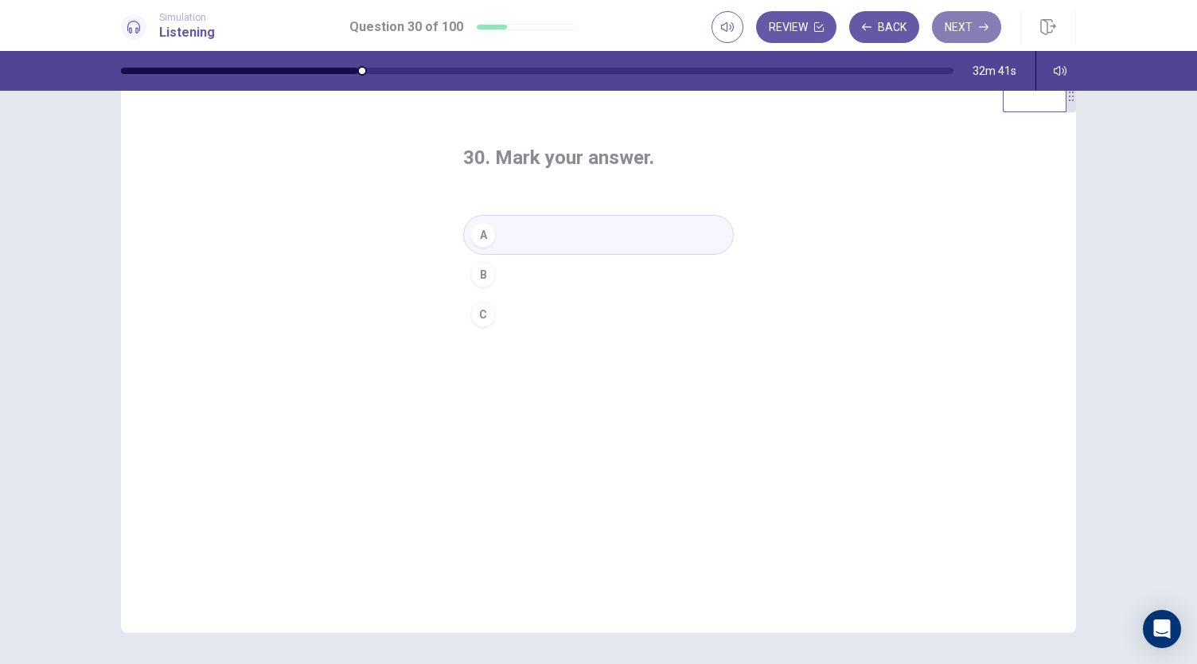
click at [943, 33] on button "Next" at bounding box center [966, 27] width 69 height 32
click at [479, 311] on div "C" at bounding box center [482, 314] width 25 height 25
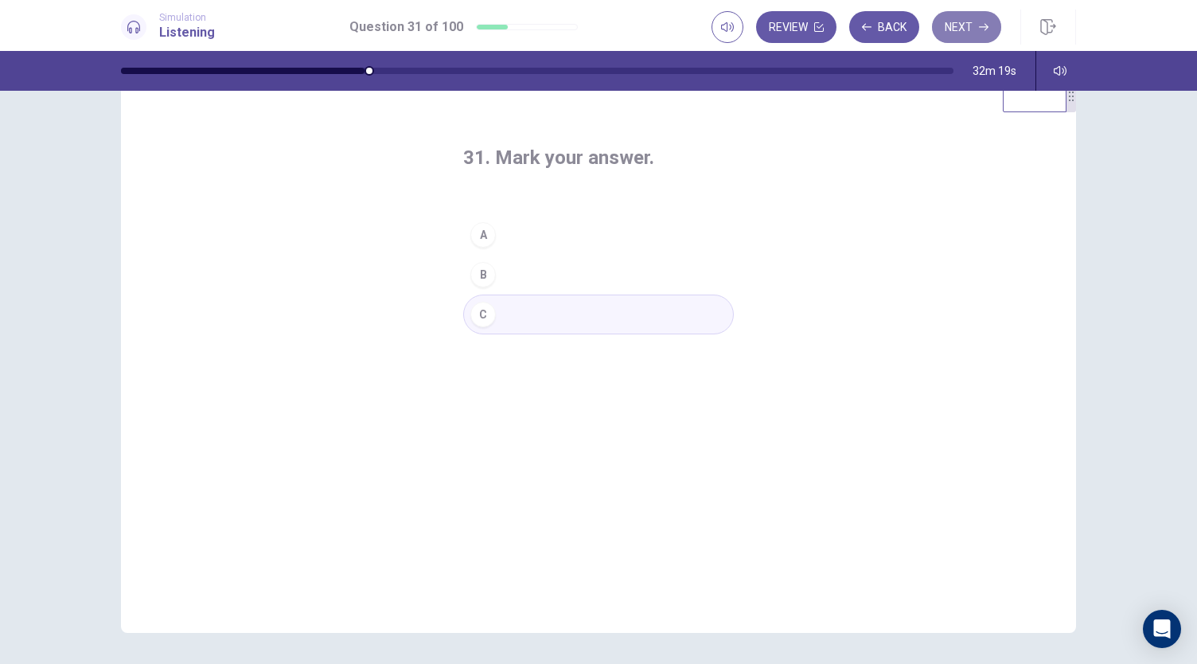
click at [954, 22] on button "Next" at bounding box center [966, 27] width 69 height 32
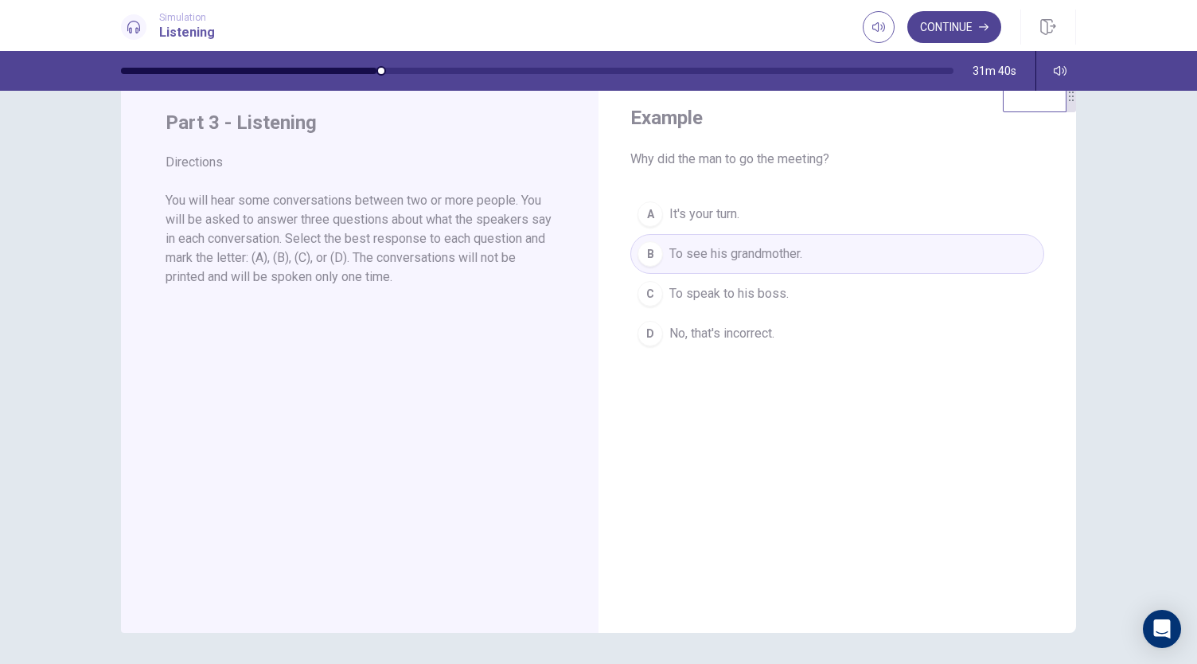
click at [948, 21] on button "Continue" at bounding box center [955, 27] width 94 height 32
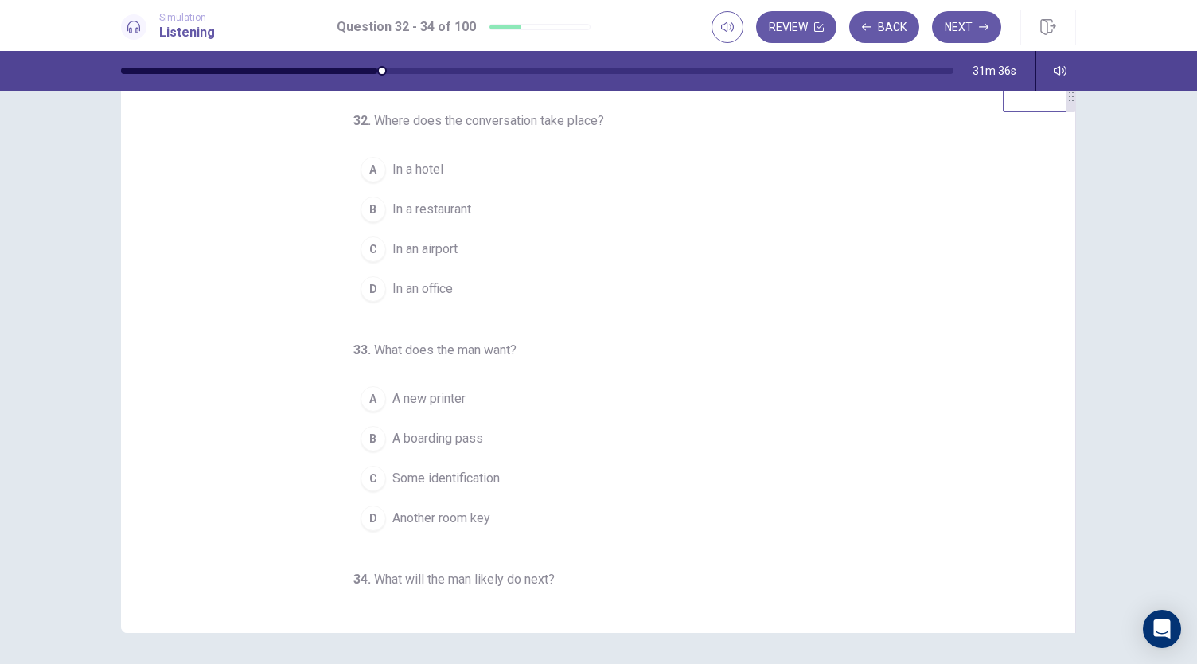
click at [374, 119] on span "Where does the conversation take place?" at bounding box center [489, 120] width 230 height 15
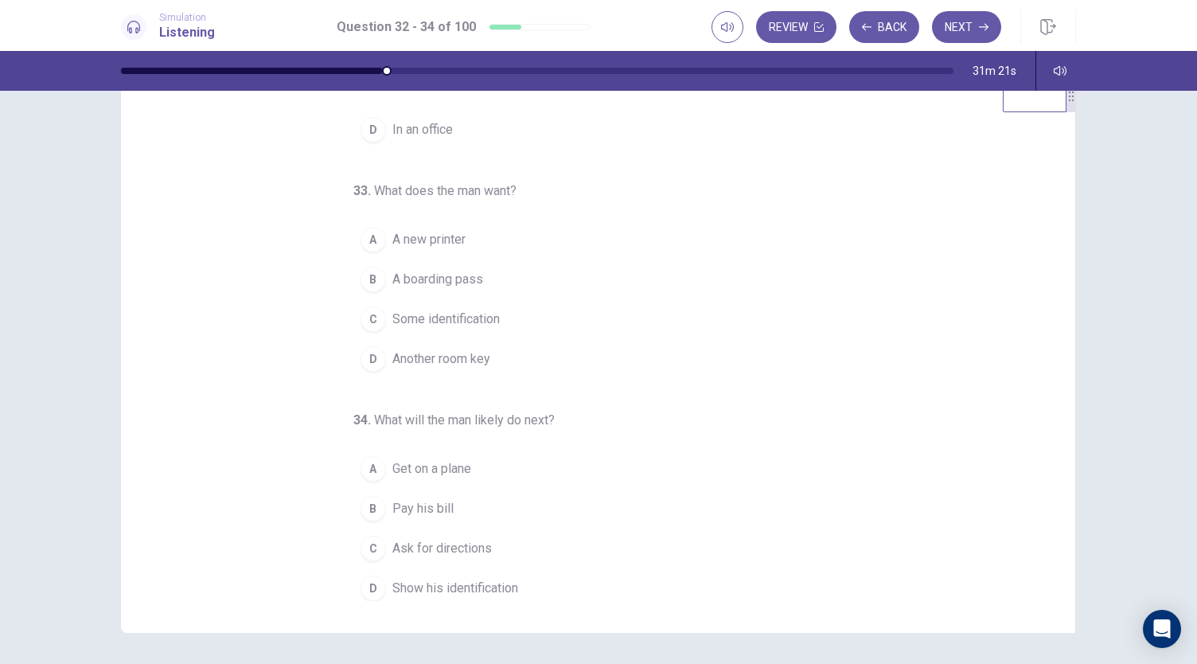
scroll to position [95, 0]
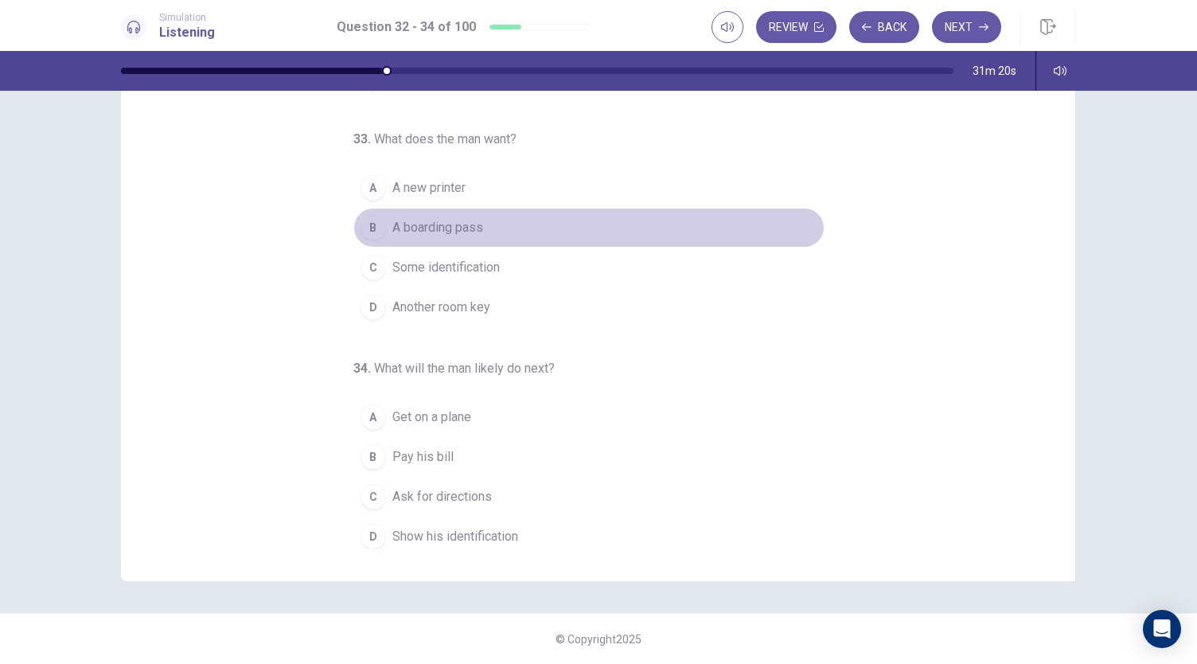
click at [421, 228] on span "A boarding pass" at bounding box center [437, 227] width 91 height 19
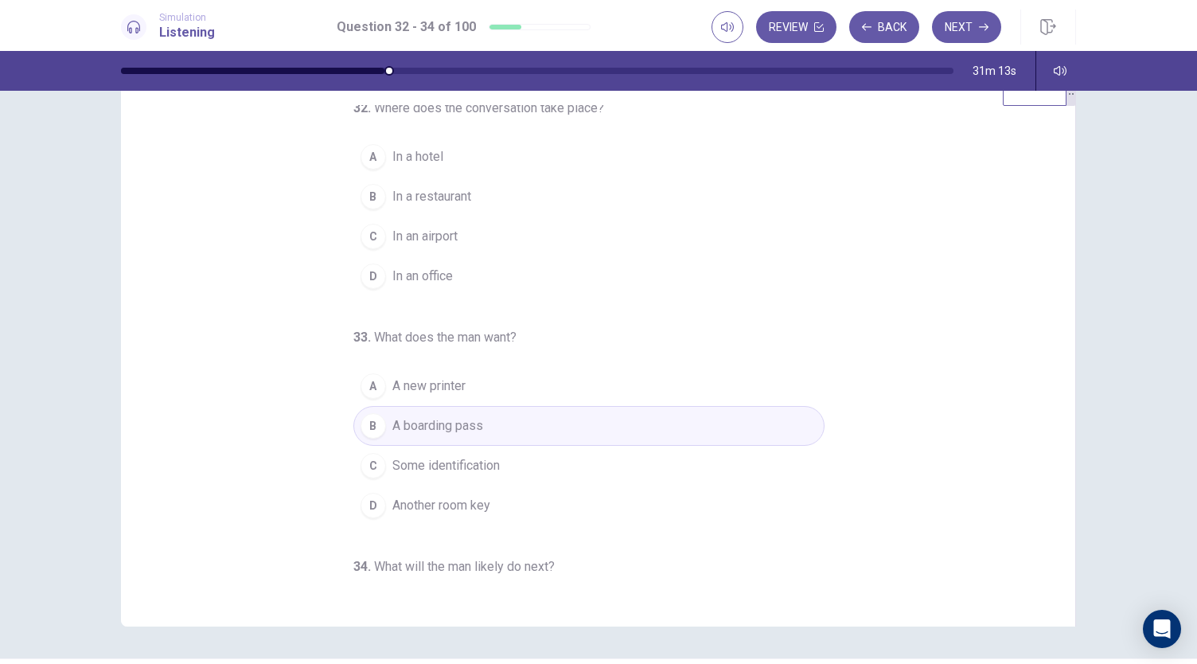
scroll to position [0, 0]
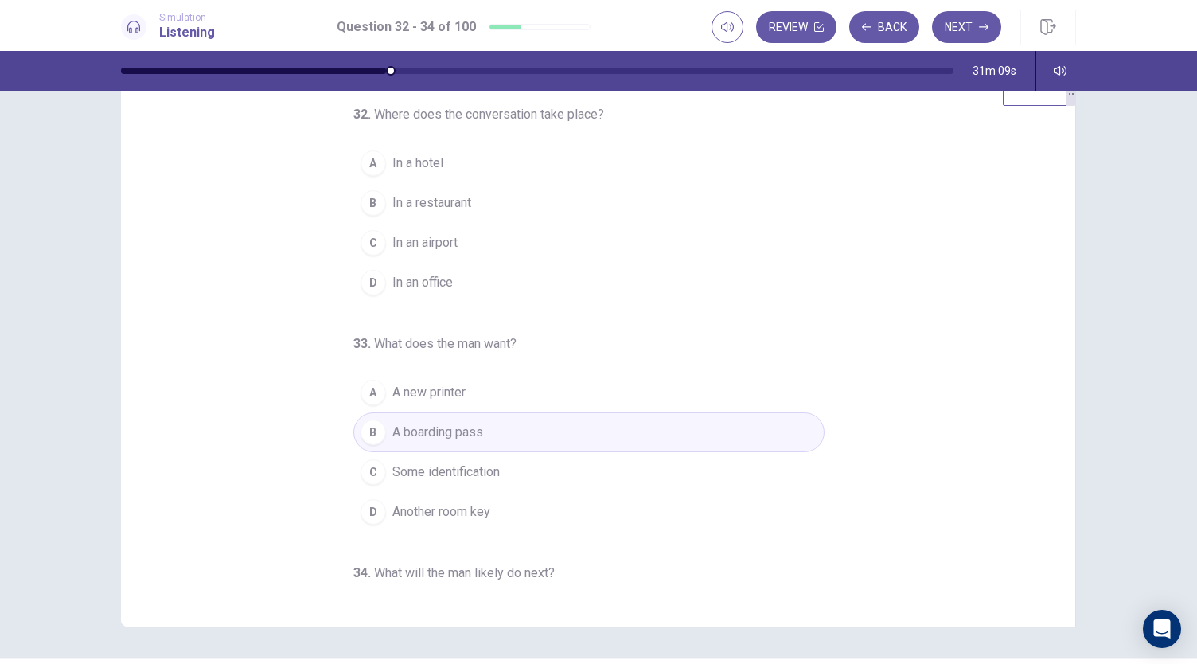
click at [429, 243] on span "In an airport" at bounding box center [424, 242] width 65 height 19
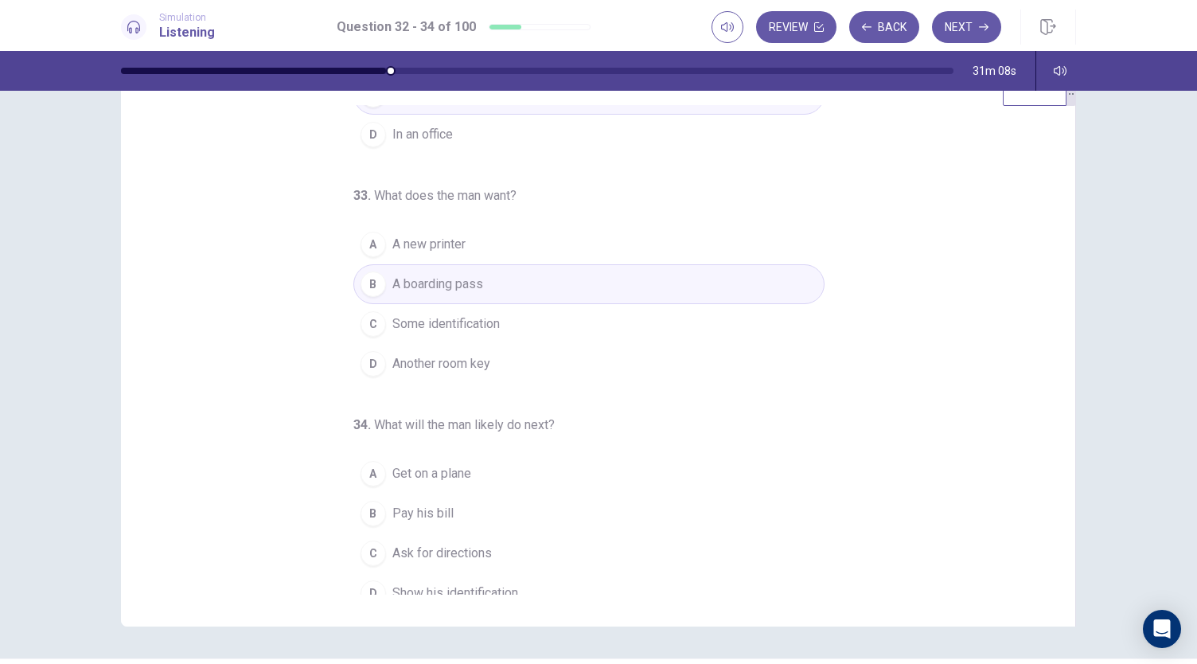
scroll to position [159, 0]
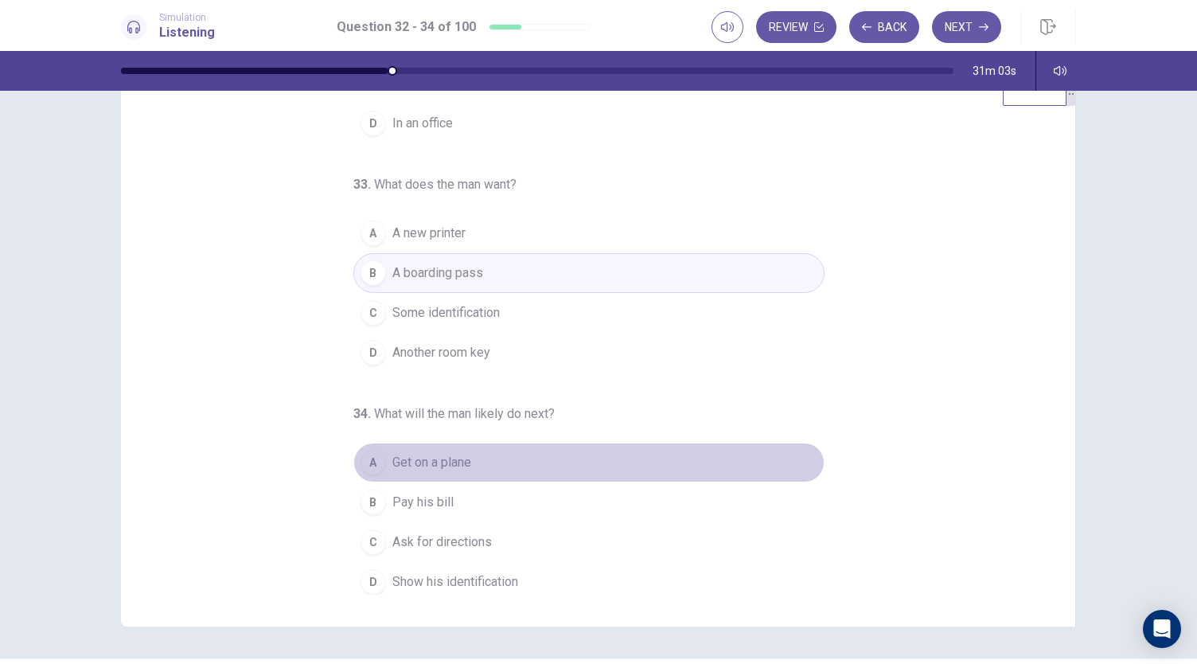
click at [383, 463] on button "A Get on a plane" at bounding box center [588, 463] width 471 height 40
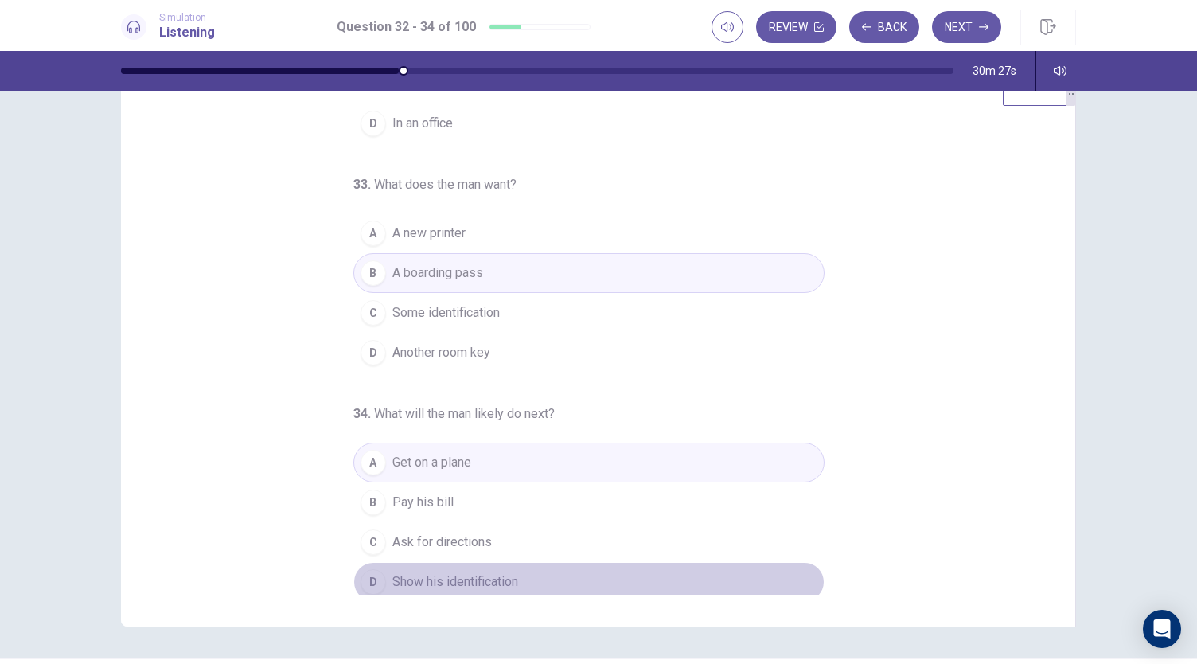
click at [500, 588] on button "D Show his identification" at bounding box center [588, 582] width 471 height 40
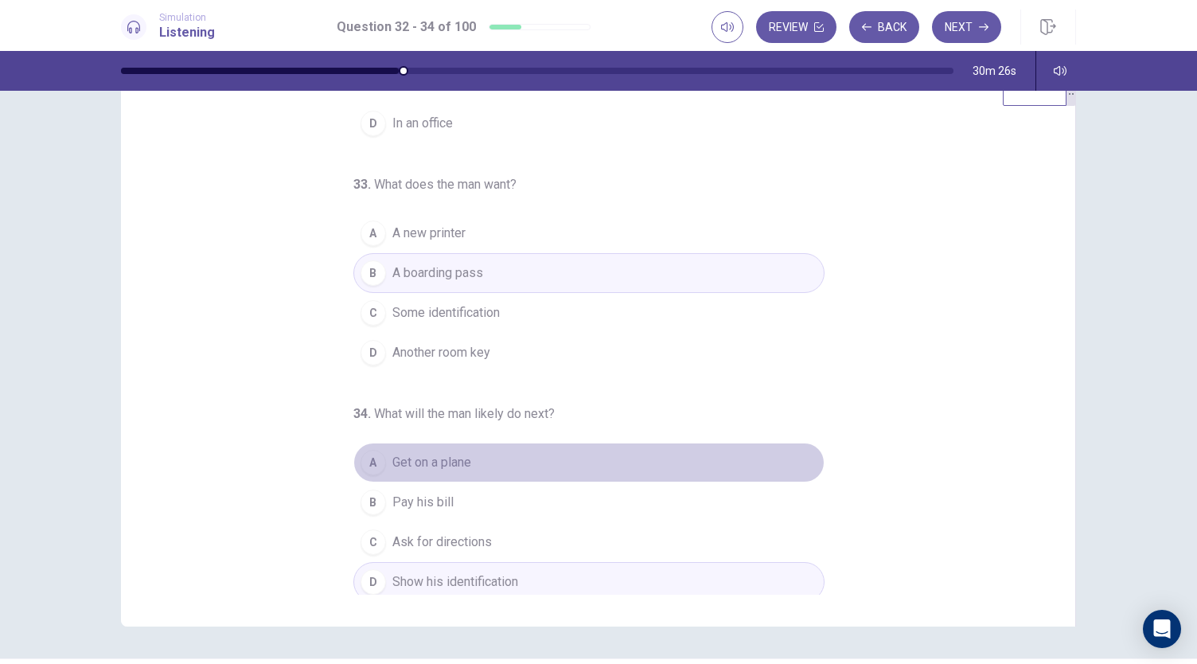
click at [433, 463] on span "Get on a plane" at bounding box center [431, 462] width 79 height 19
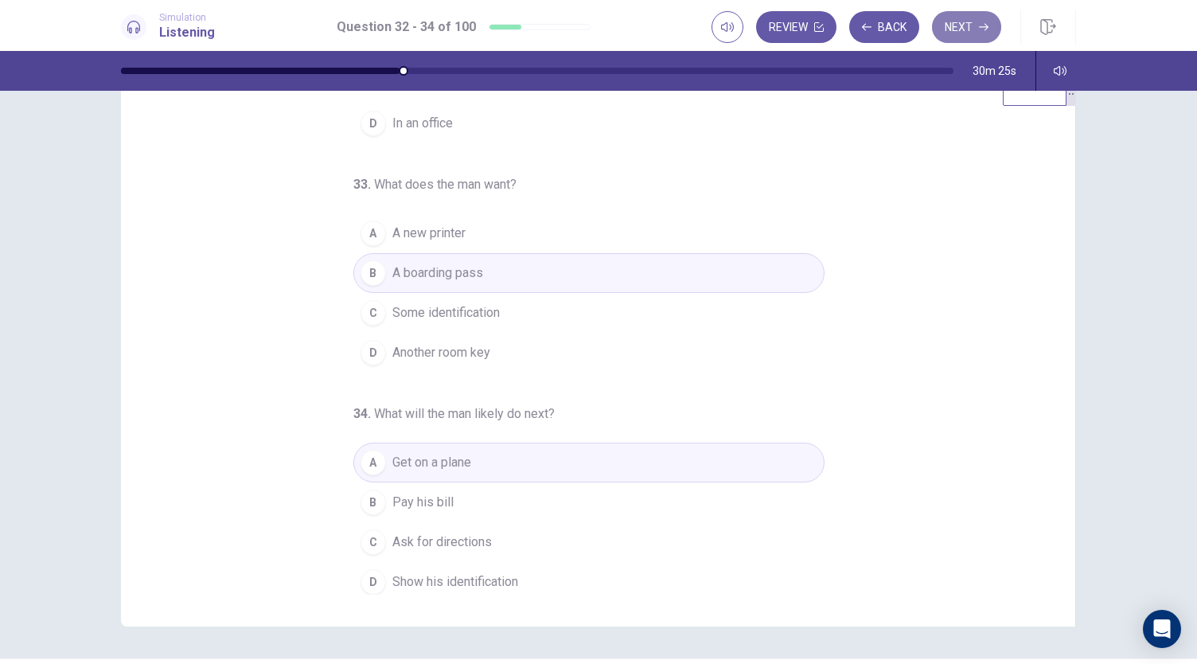
click at [960, 39] on button "Next" at bounding box center [966, 27] width 69 height 32
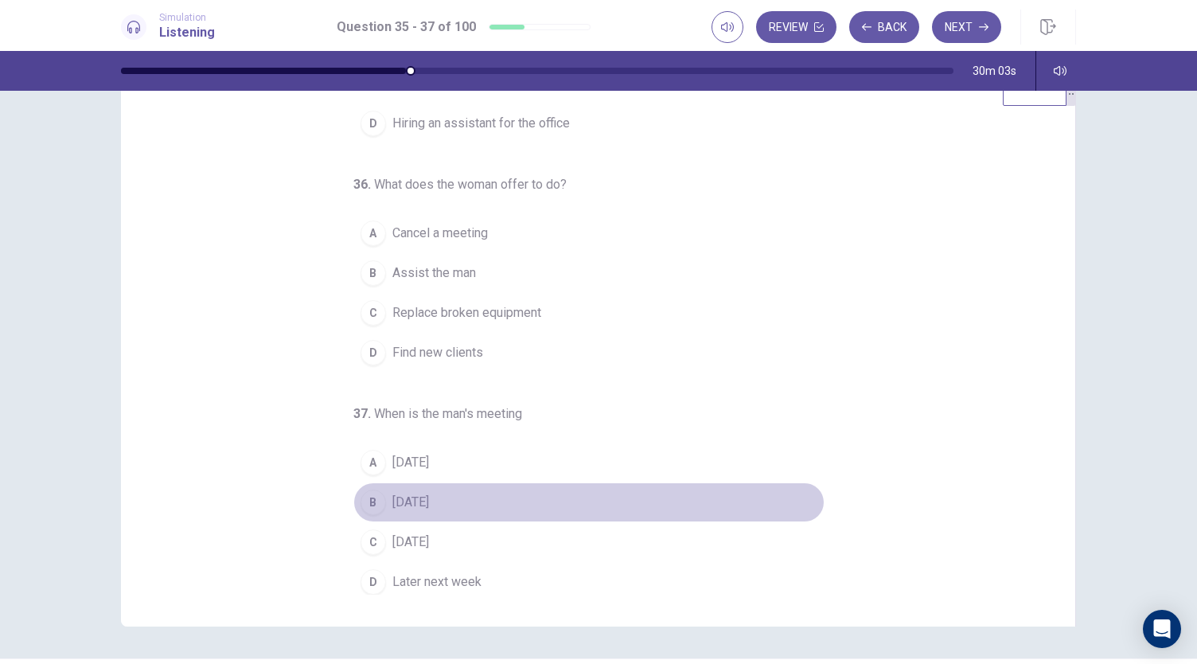
click at [374, 497] on div "B" at bounding box center [373, 502] width 25 height 25
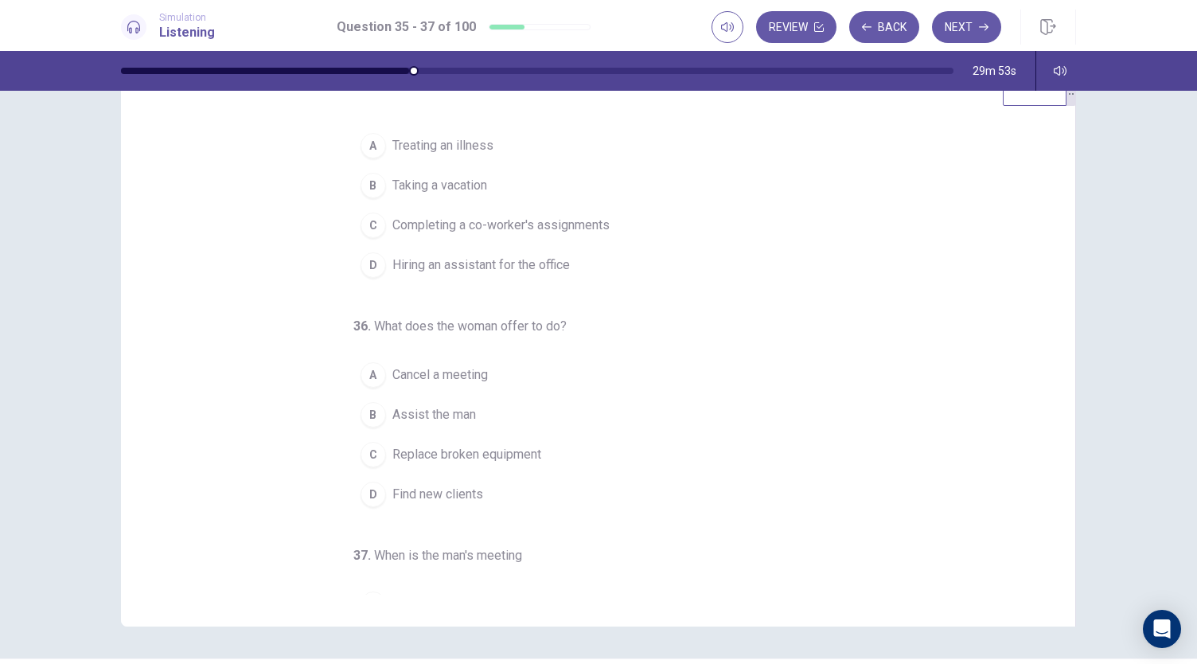
scroll to position [0, 0]
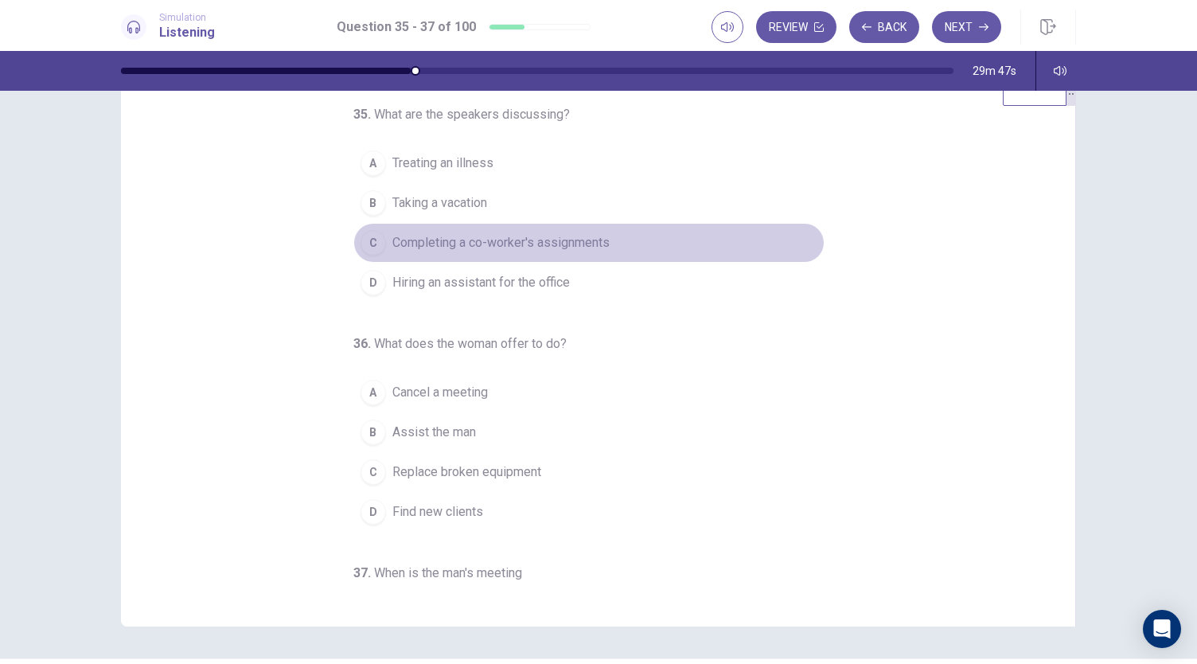
click at [392, 247] on span "Completing a co-worker's assignments" at bounding box center [500, 242] width 217 height 19
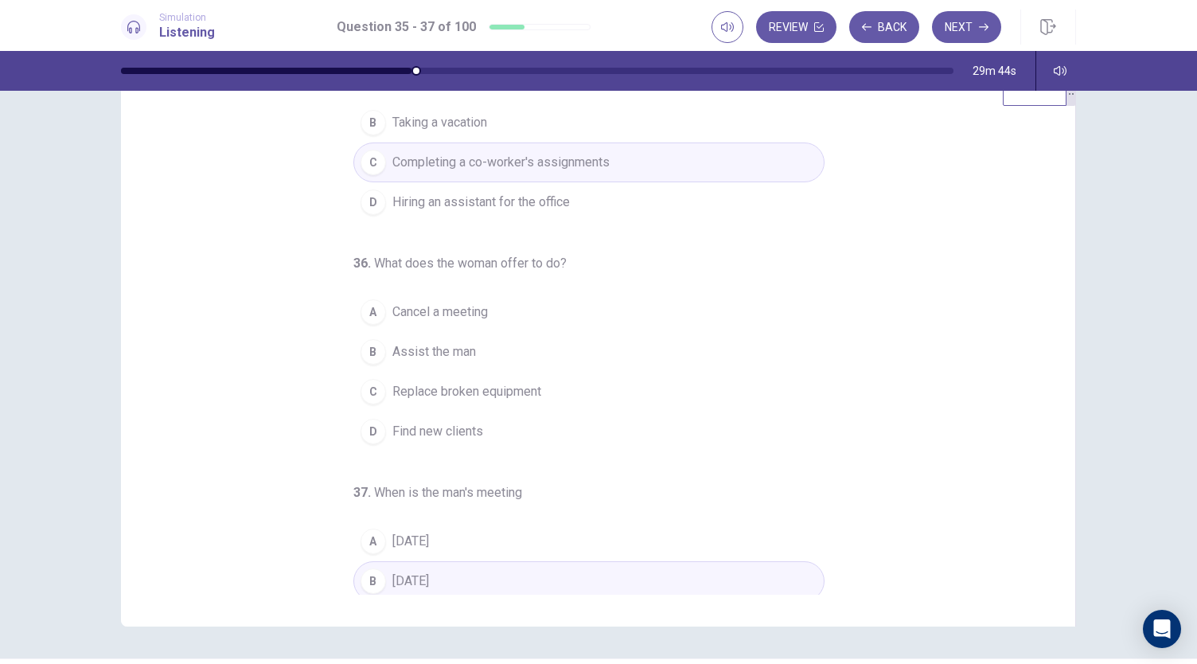
scroll to position [84, 0]
click at [361, 343] on div "B" at bounding box center [373, 348] width 25 height 25
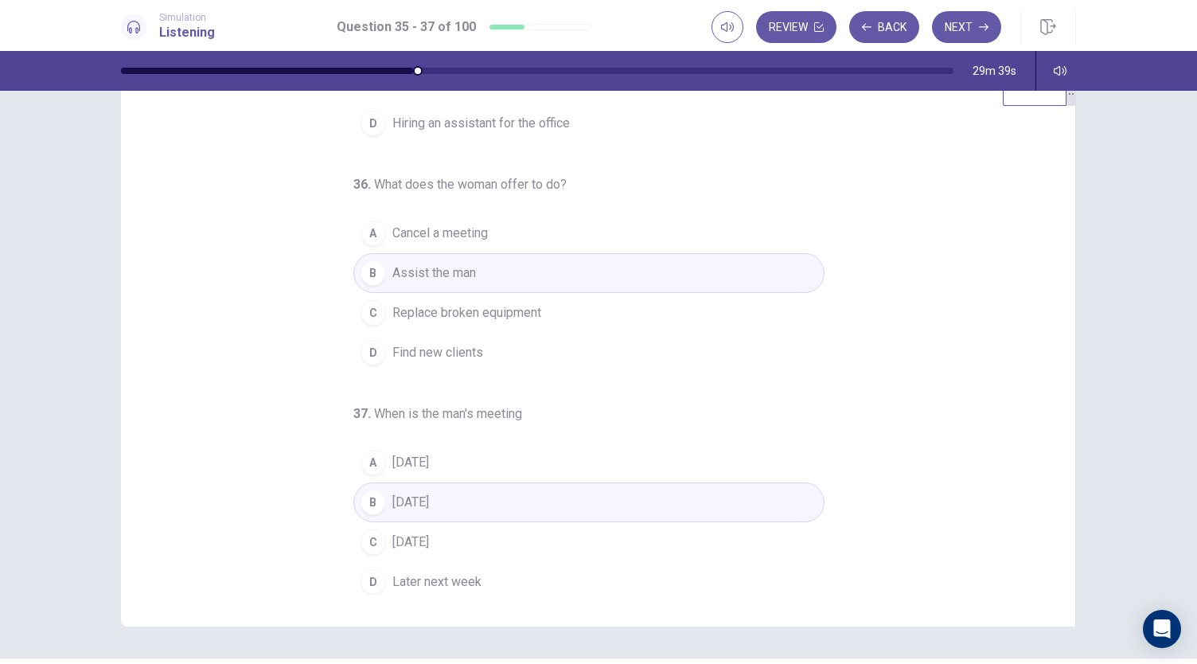
scroll to position [0, 0]
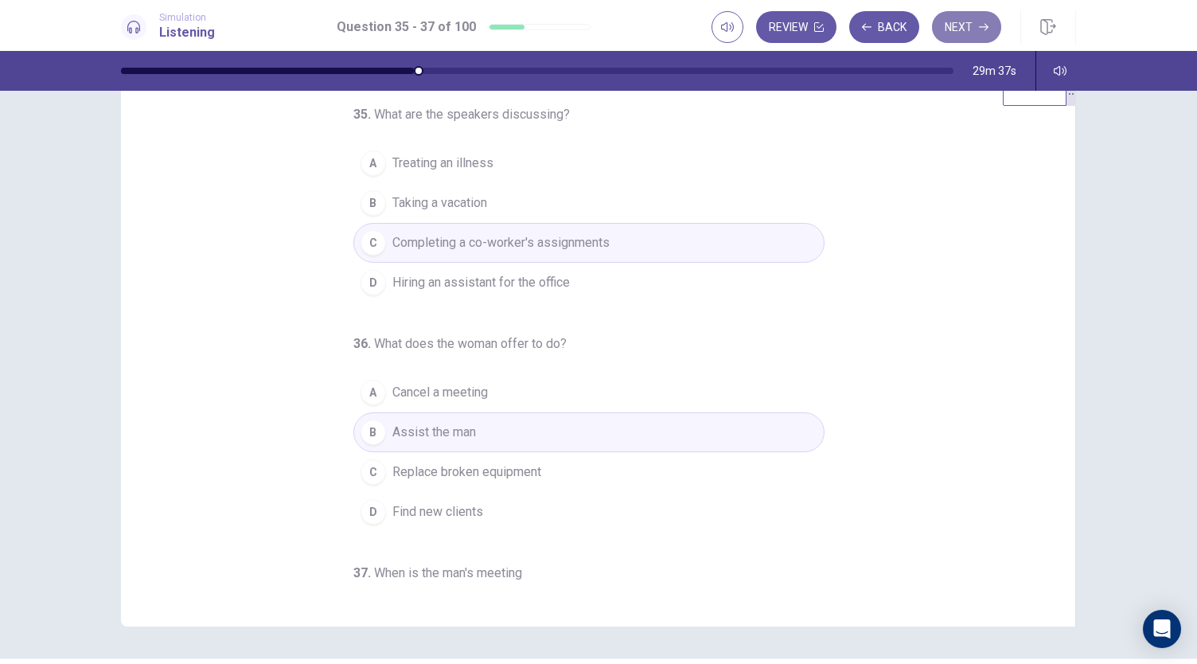
click at [950, 28] on button "Next" at bounding box center [966, 27] width 69 height 32
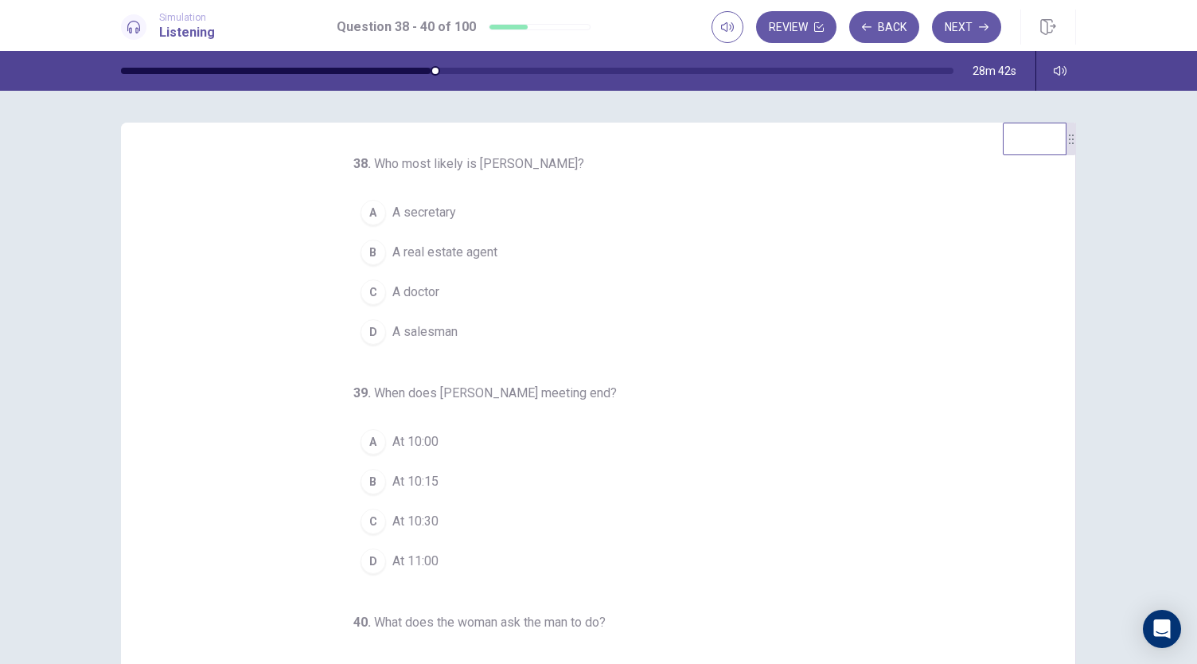
click at [361, 478] on div "B" at bounding box center [373, 481] width 25 height 25
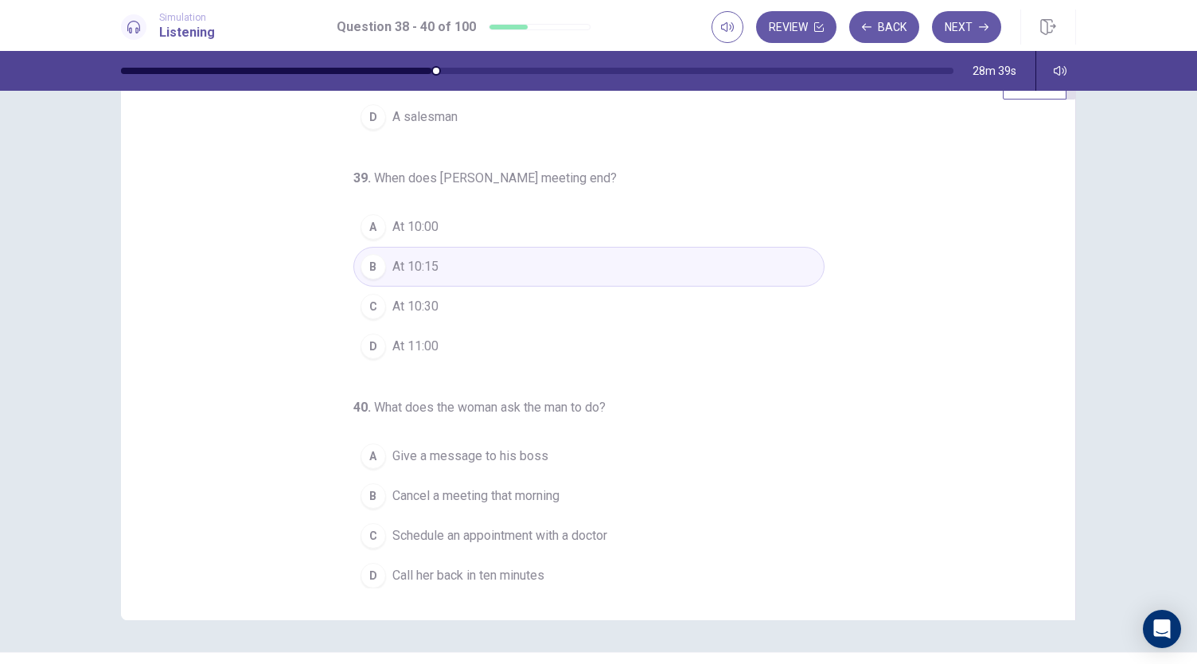
scroll to position [57, 0]
click at [361, 455] on div "A" at bounding box center [373, 455] width 25 height 25
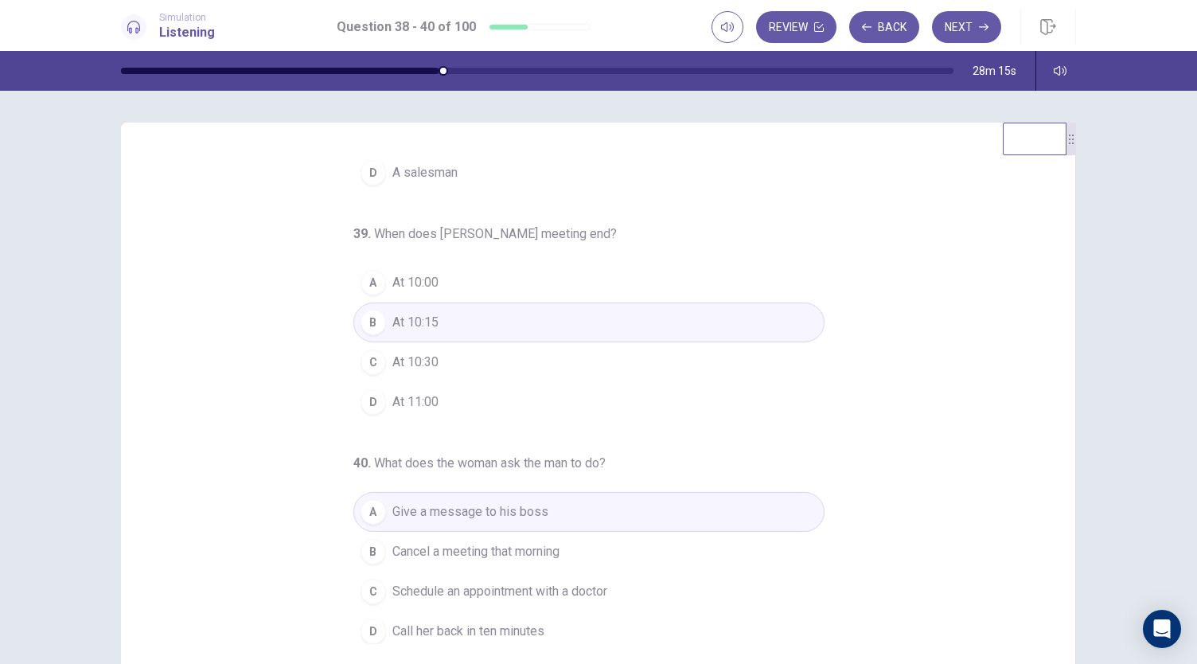
scroll to position [0, 0]
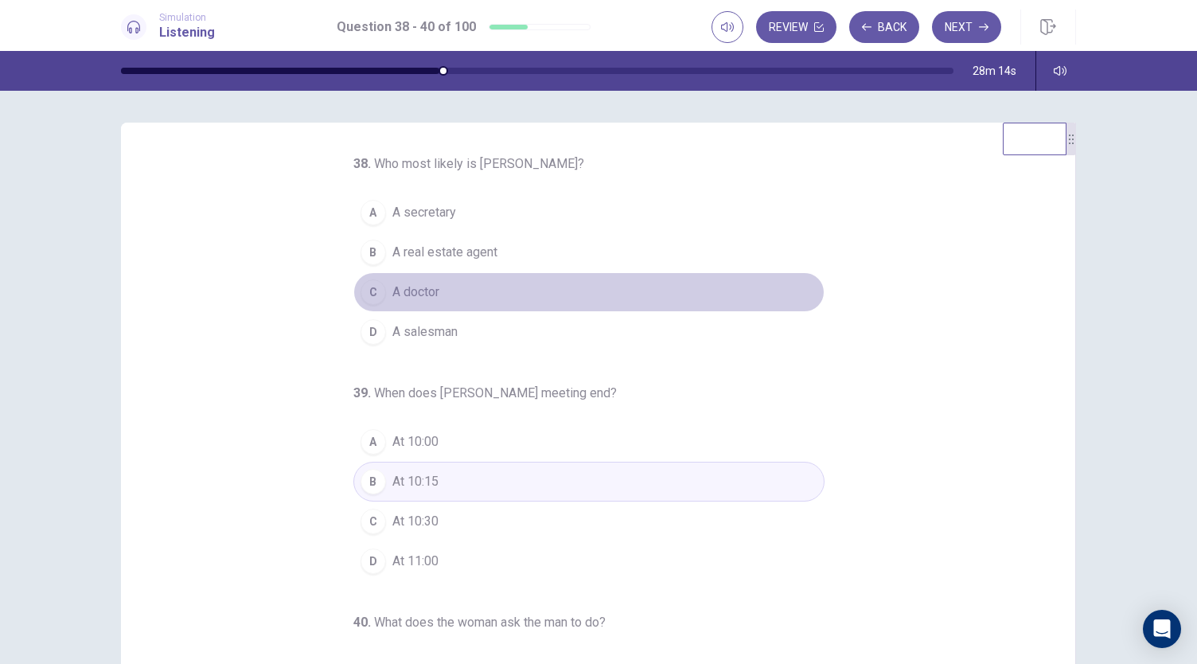
click at [373, 286] on div "C" at bounding box center [373, 291] width 25 height 25
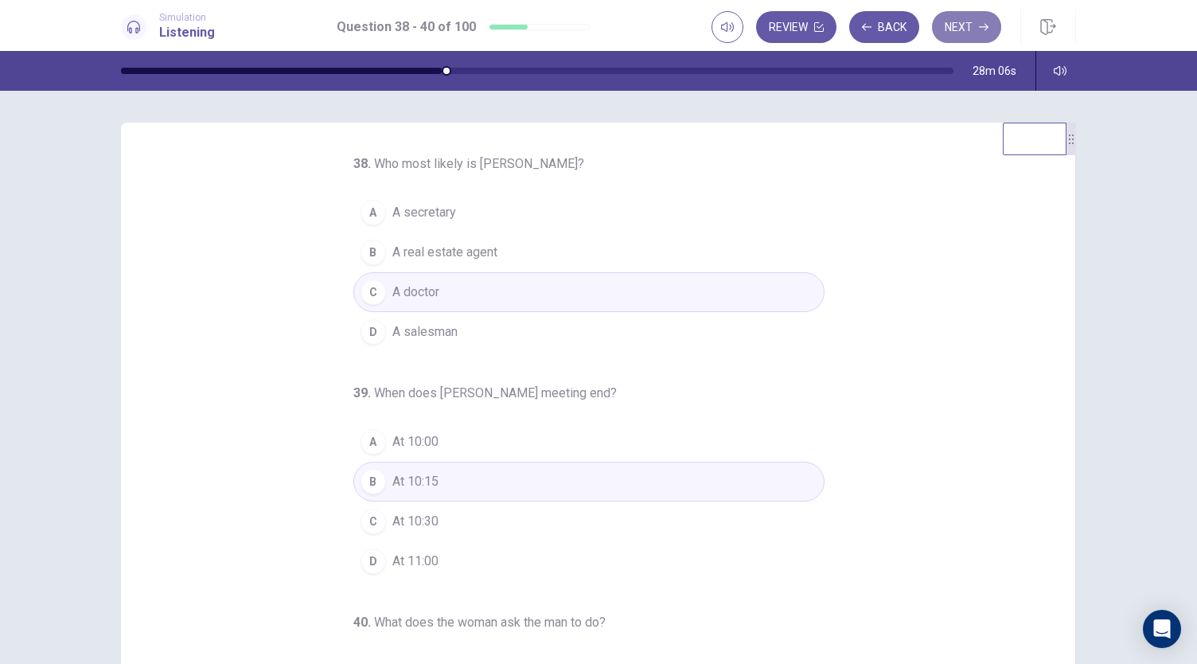
click at [955, 18] on button "Next" at bounding box center [966, 27] width 69 height 32
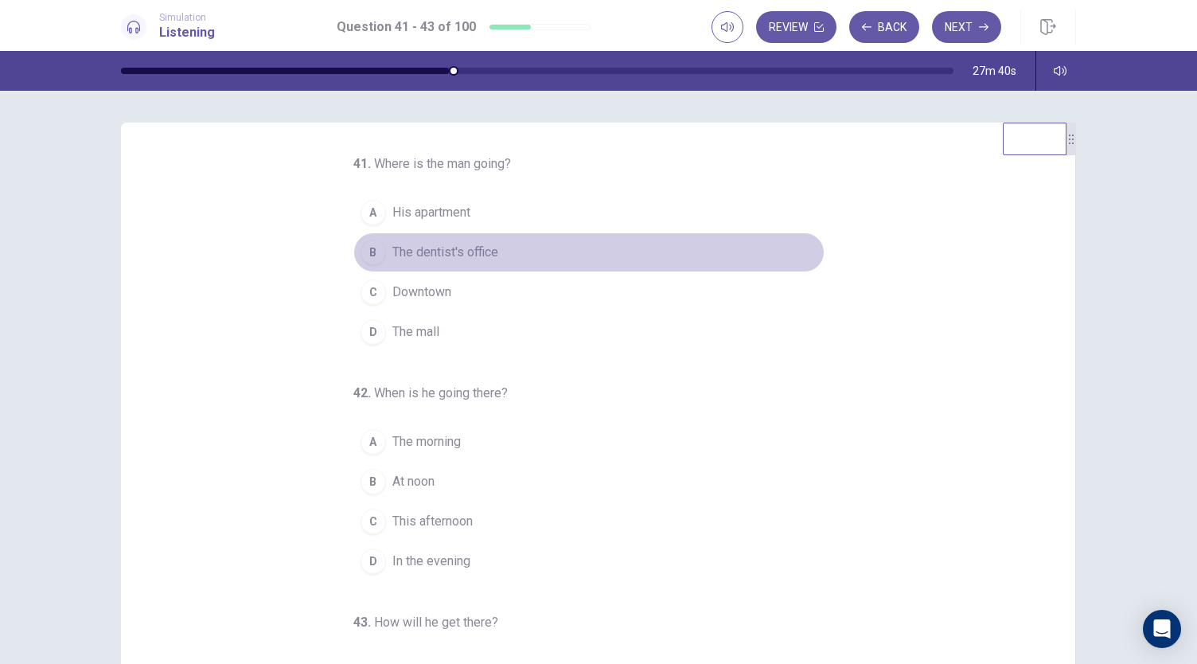
click at [424, 253] on span "The dentist's office" at bounding box center [445, 252] width 106 height 19
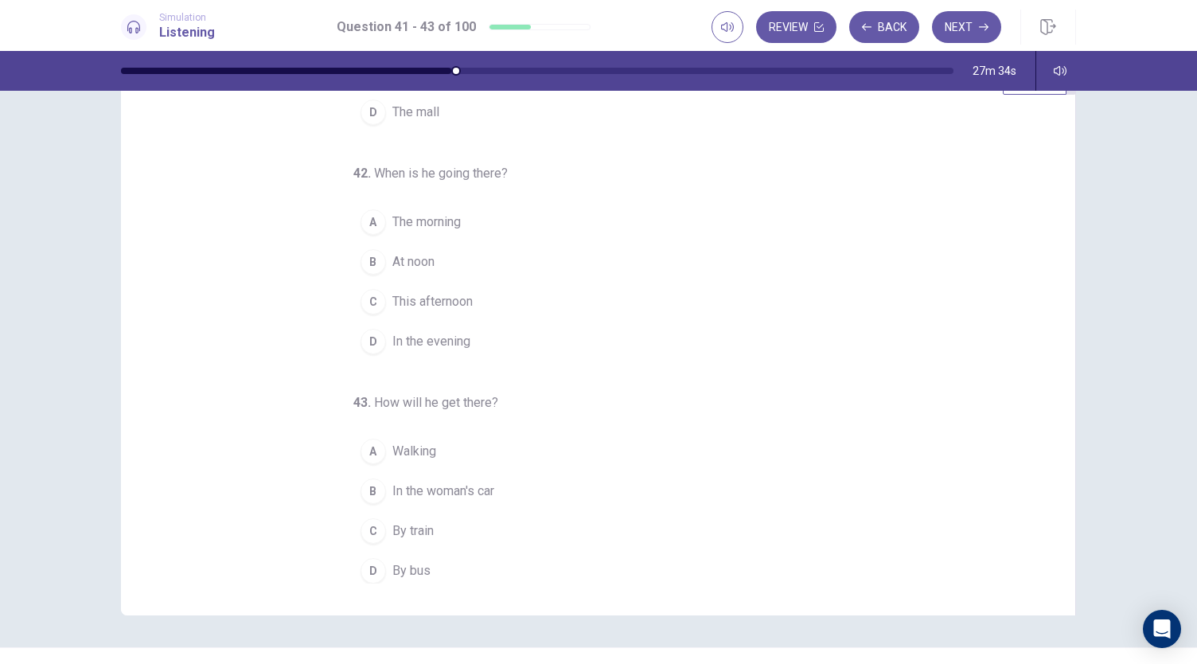
scroll to position [62, 0]
click at [564, 576] on button "D By bus" at bounding box center [588, 569] width 471 height 40
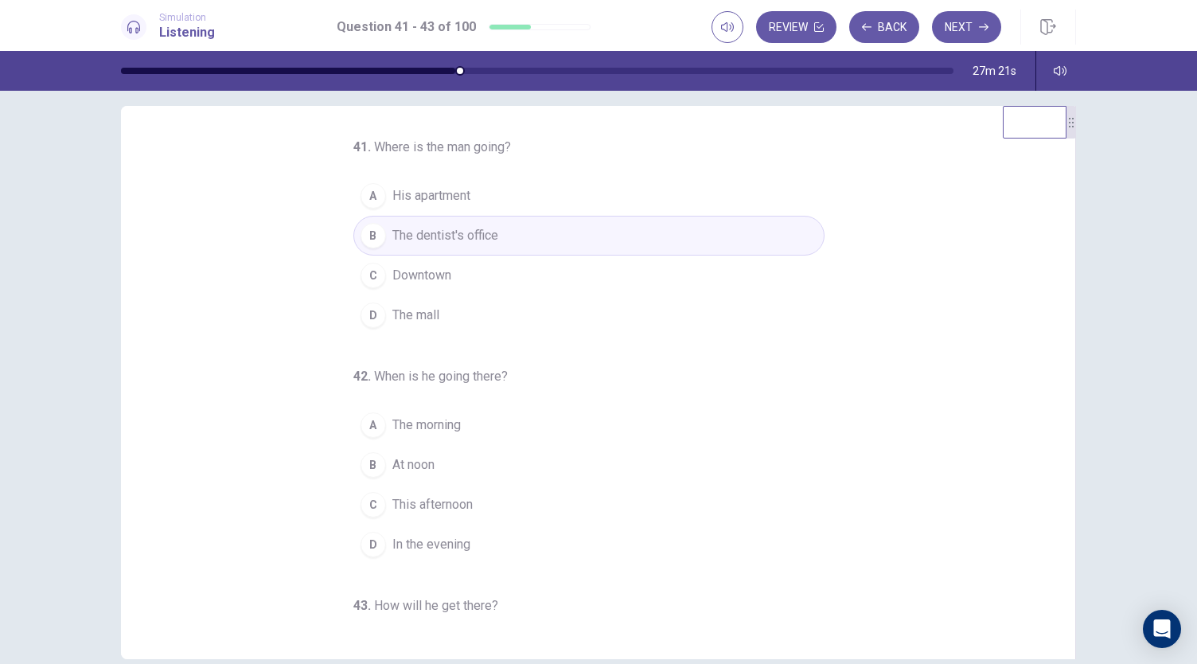
scroll to position [0, 0]
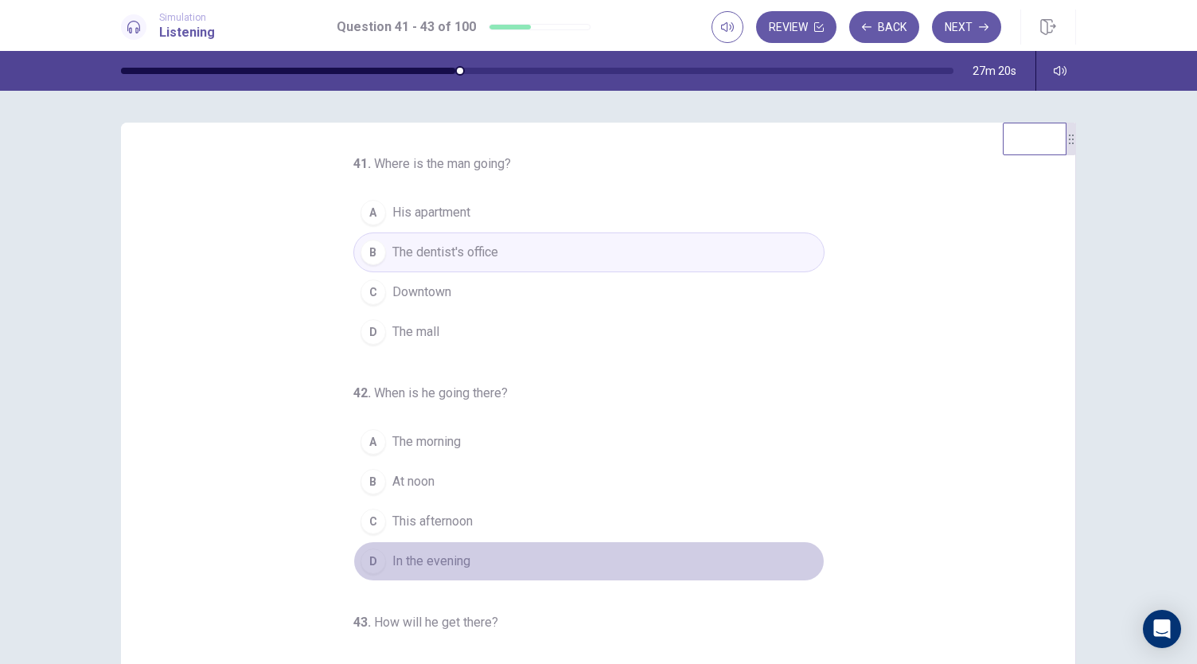
click at [398, 563] on span "In the evening" at bounding box center [431, 561] width 78 height 19
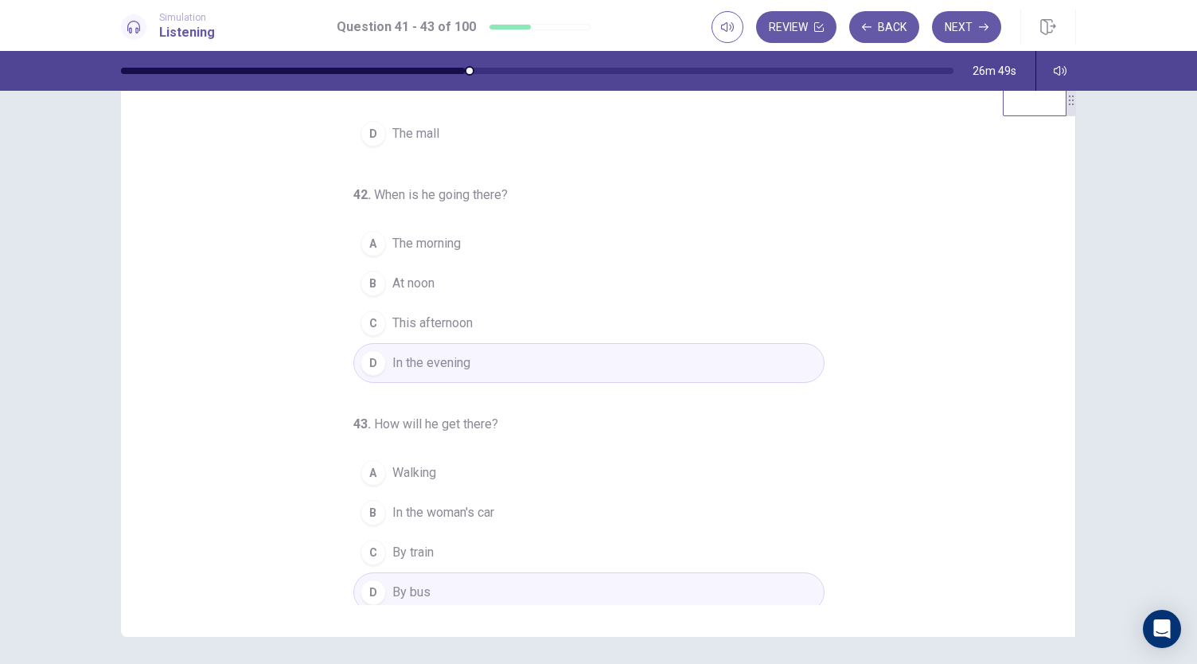
click at [509, 508] on button "B In the woman's car" at bounding box center [588, 513] width 471 height 40
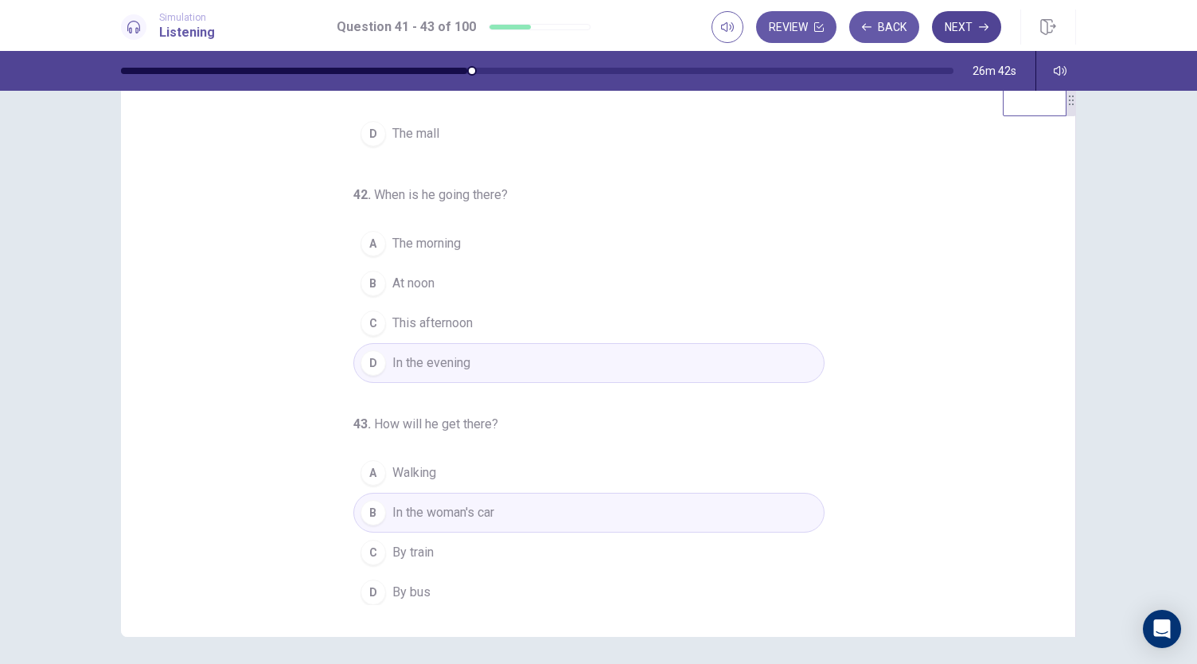
click at [951, 14] on button "Next" at bounding box center [966, 27] width 69 height 32
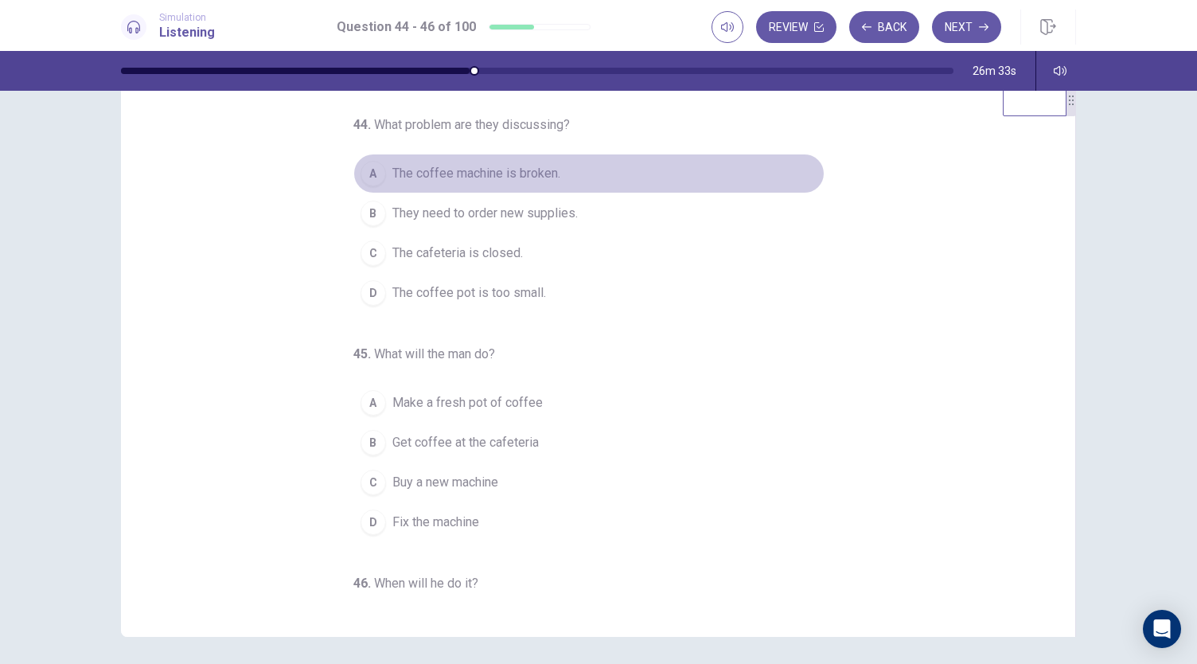
click at [436, 177] on span "The coffee machine is broken." at bounding box center [476, 173] width 168 height 19
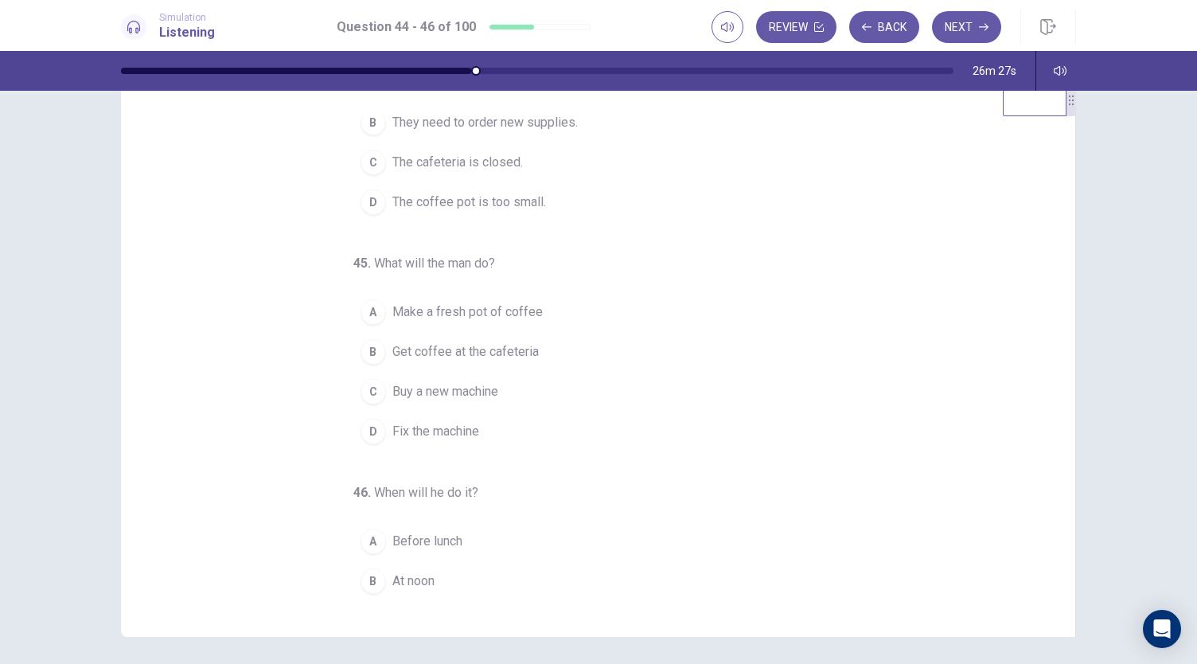
scroll to position [96, 0]
click at [374, 257] on span "What will the man do?" at bounding box center [434, 258] width 121 height 15
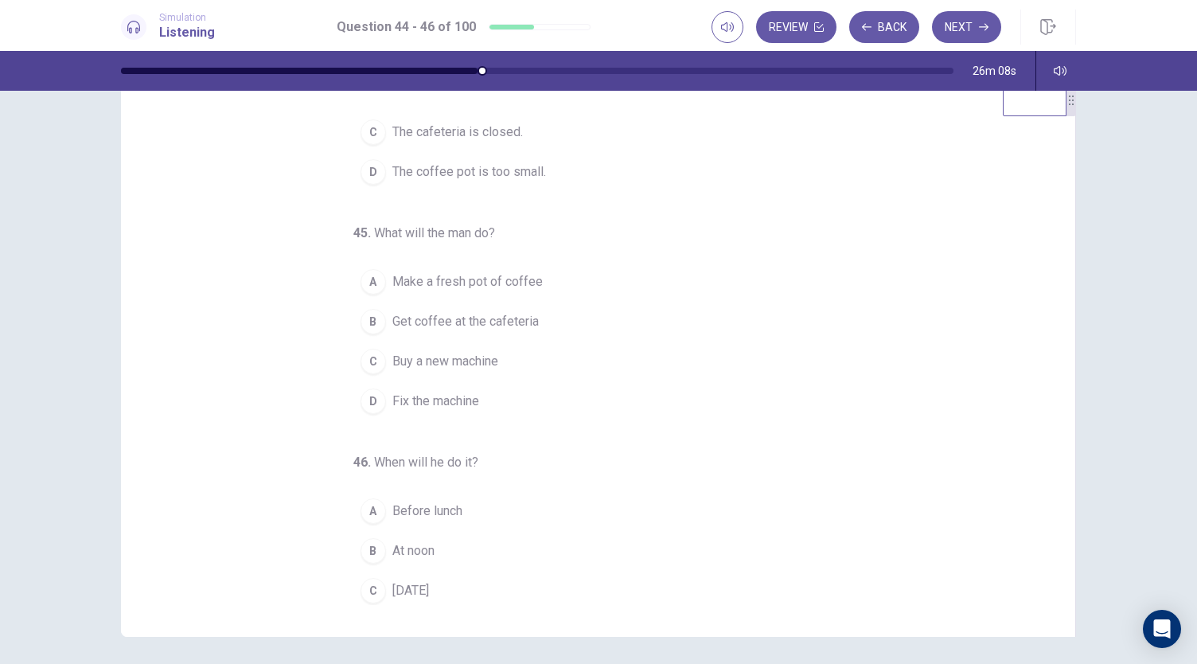
scroll to position [159, 0]
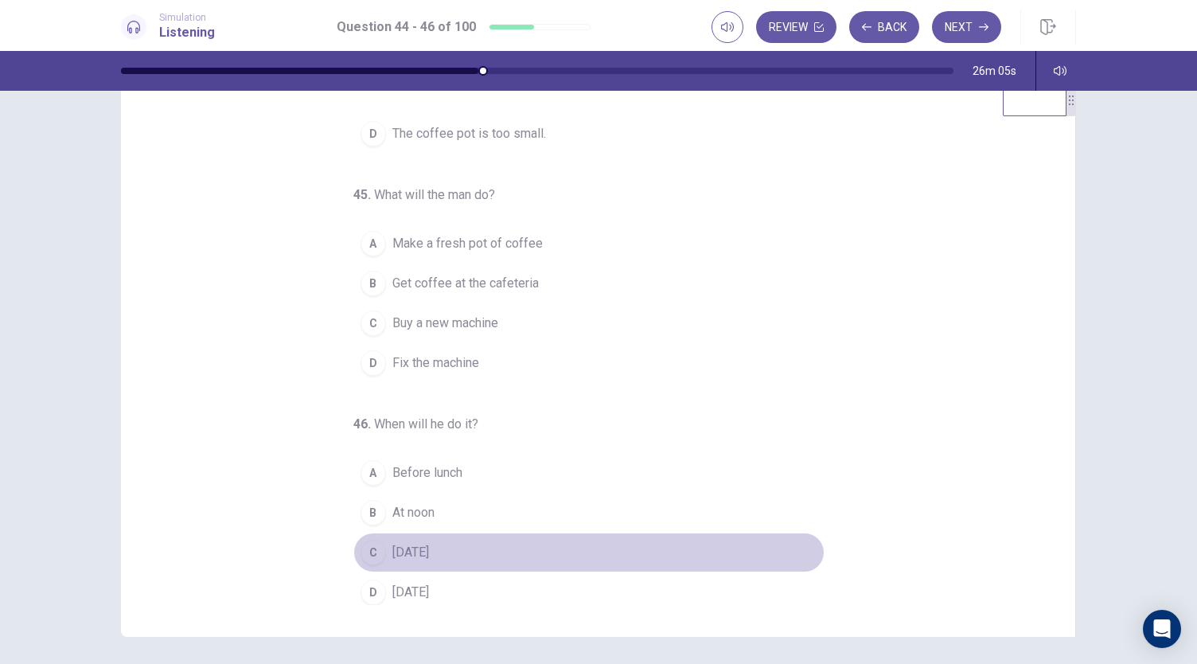
click at [368, 550] on div "C" at bounding box center [373, 552] width 25 height 25
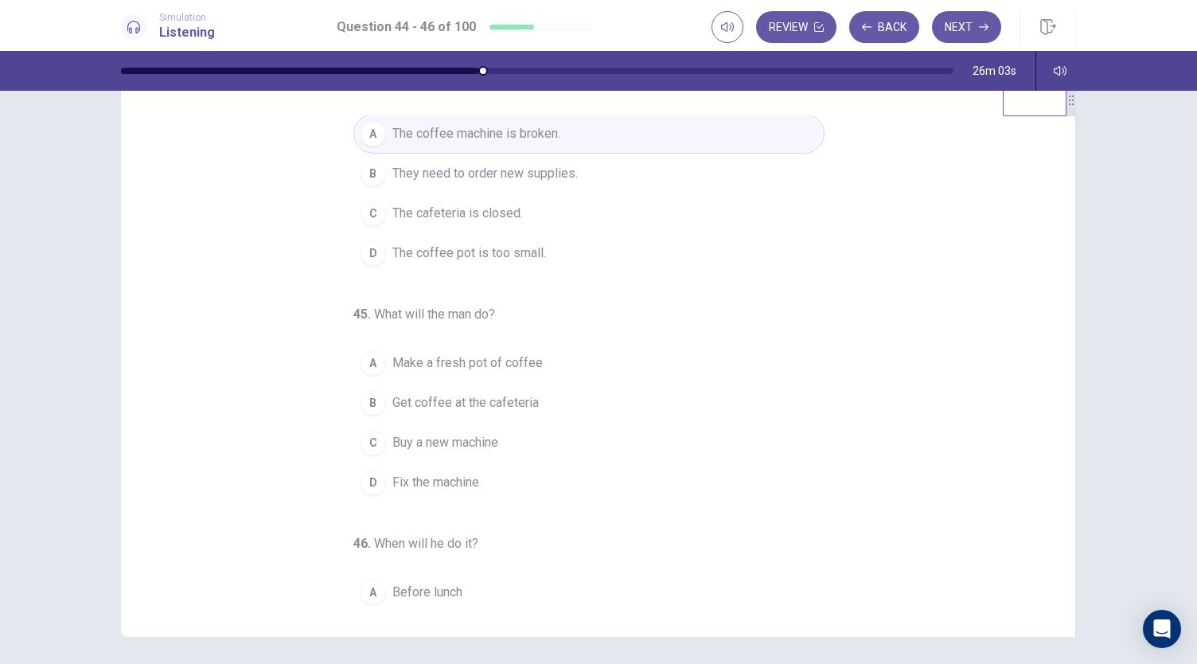
scroll to position [38, 0]
click at [366, 435] on div "C" at bounding box center [373, 443] width 25 height 25
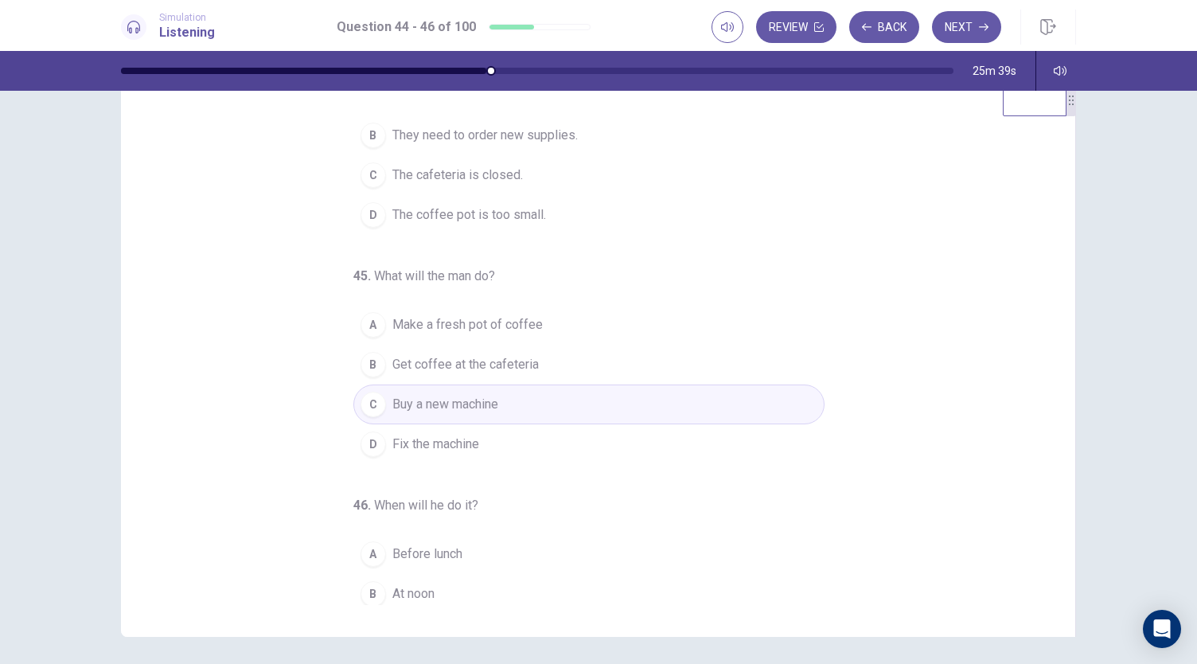
scroll to position [0, 0]
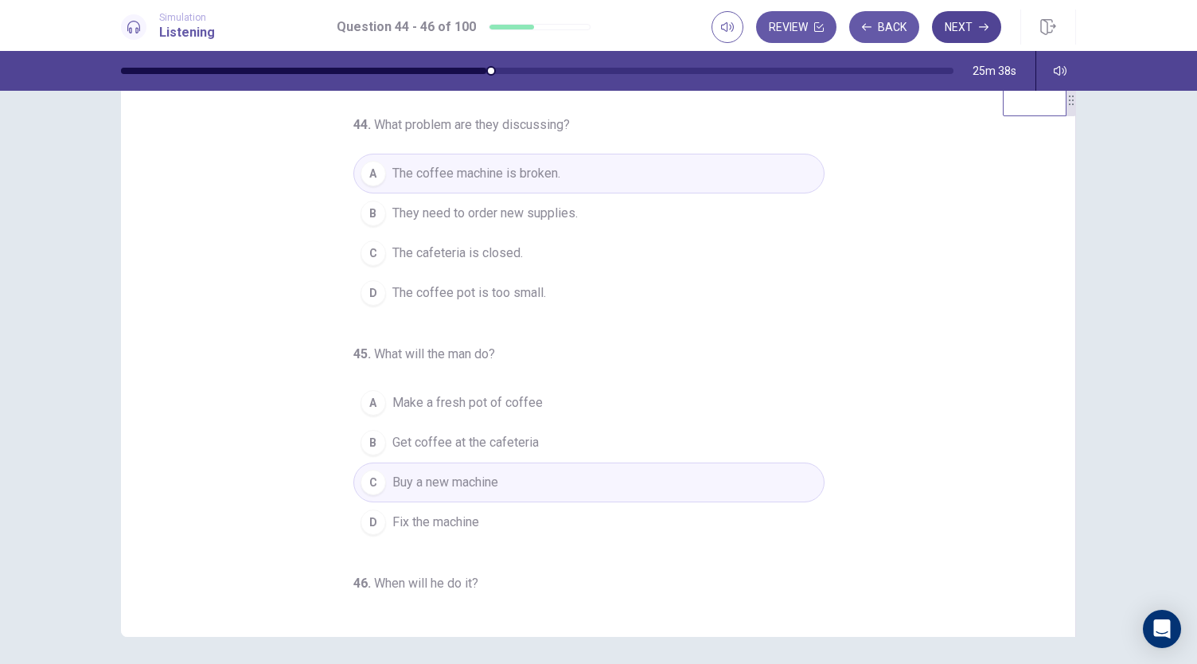
click at [943, 34] on button "Next" at bounding box center [966, 27] width 69 height 32
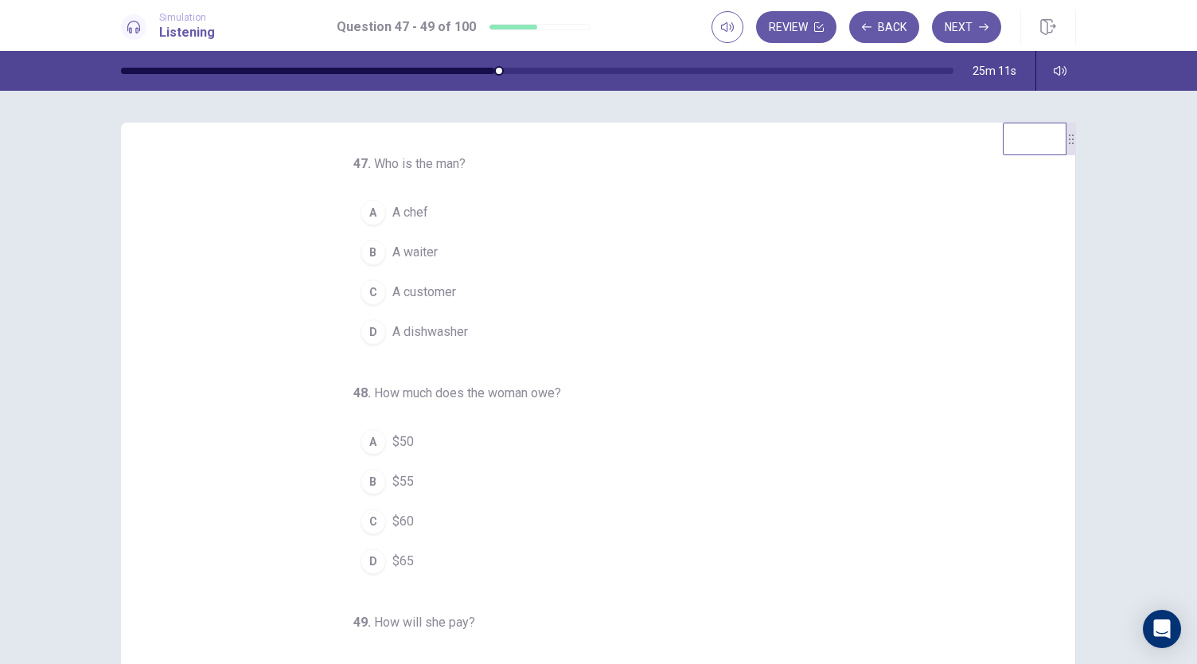
scroll to position [61, 0]
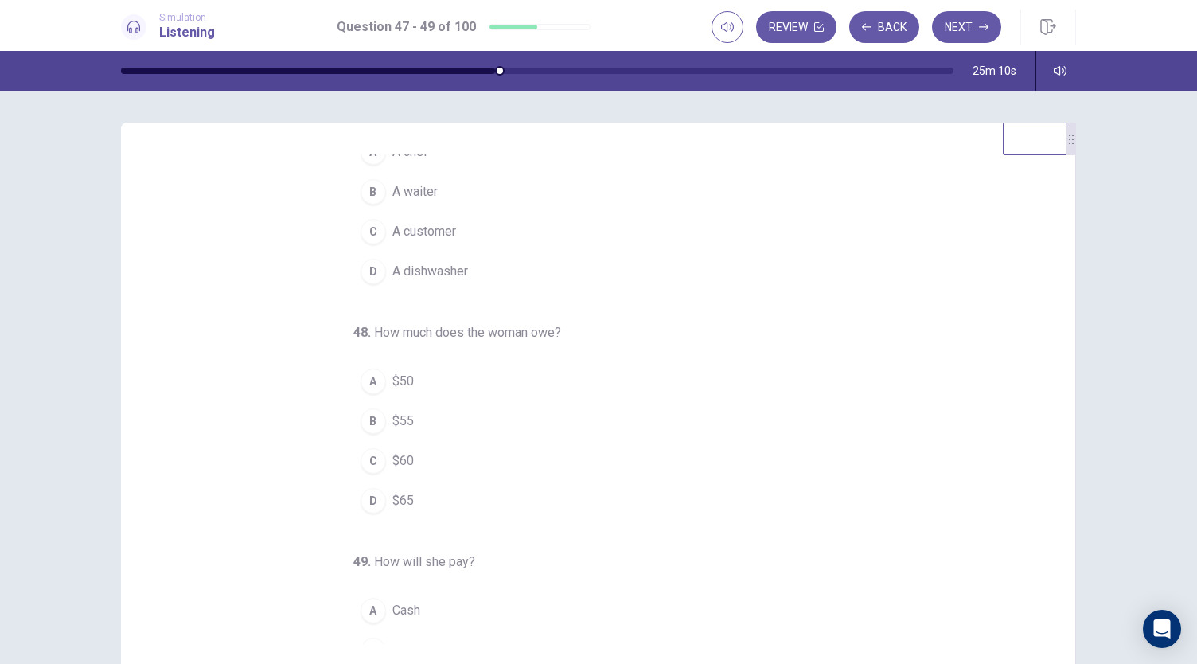
click at [369, 503] on div "D" at bounding box center [373, 500] width 25 height 25
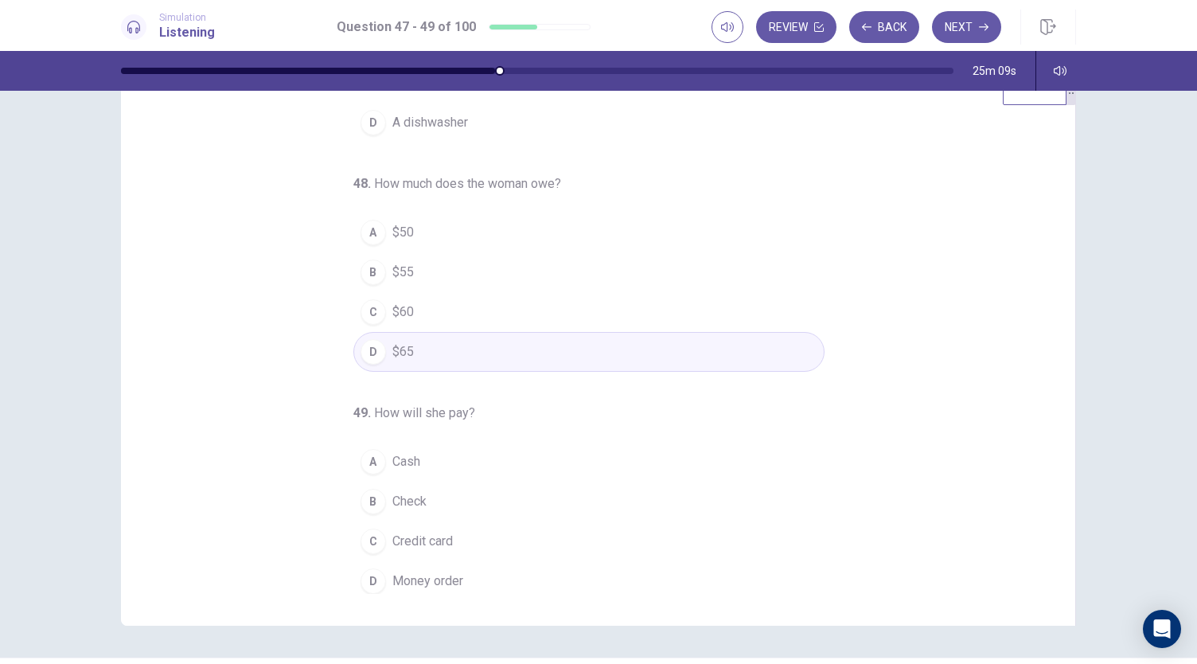
scroll to position [53, 0]
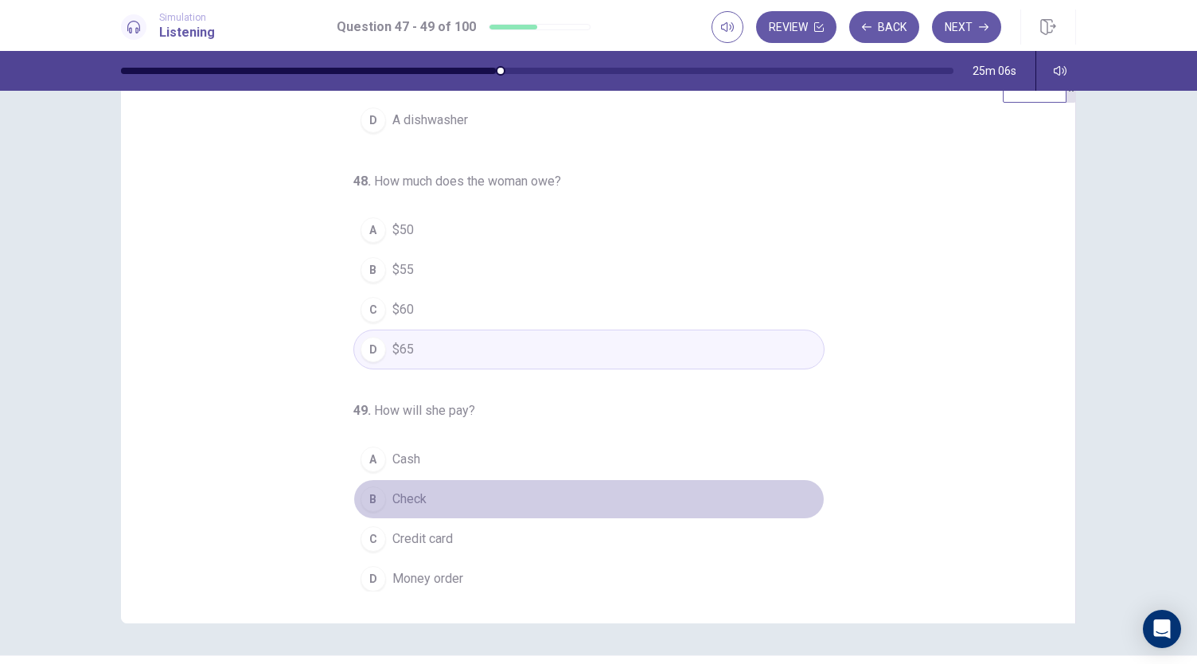
click at [381, 495] on button "B Check" at bounding box center [588, 499] width 471 height 40
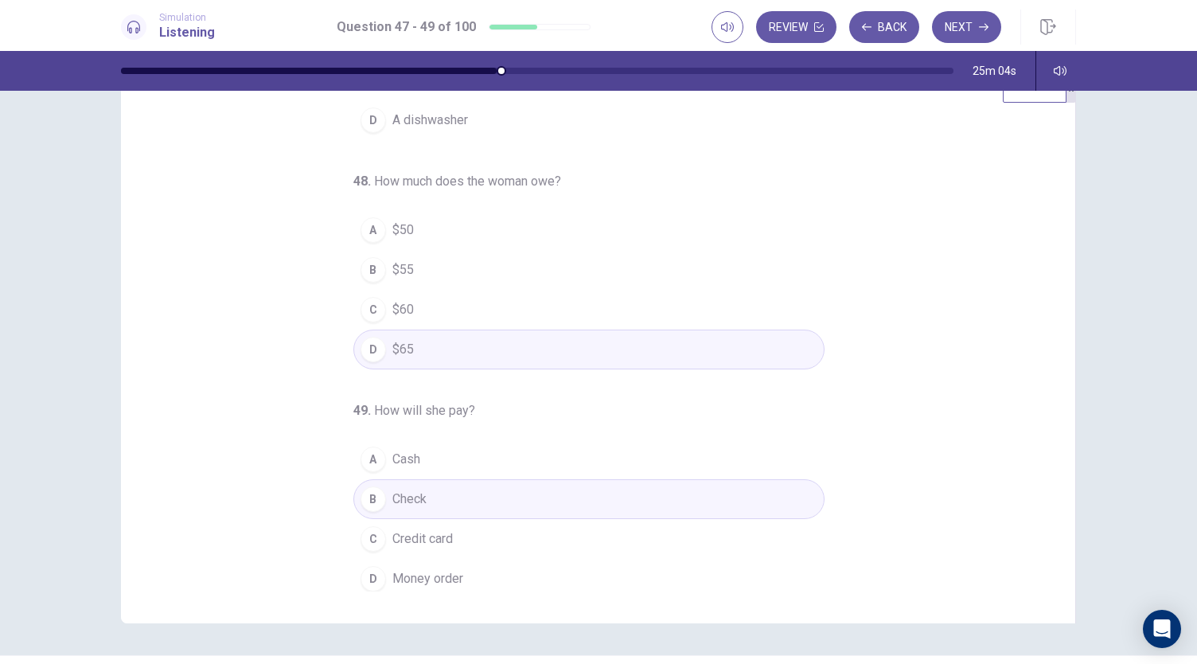
scroll to position [159, 0]
click at [361, 453] on div "A" at bounding box center [373, 459] width 25 height 25
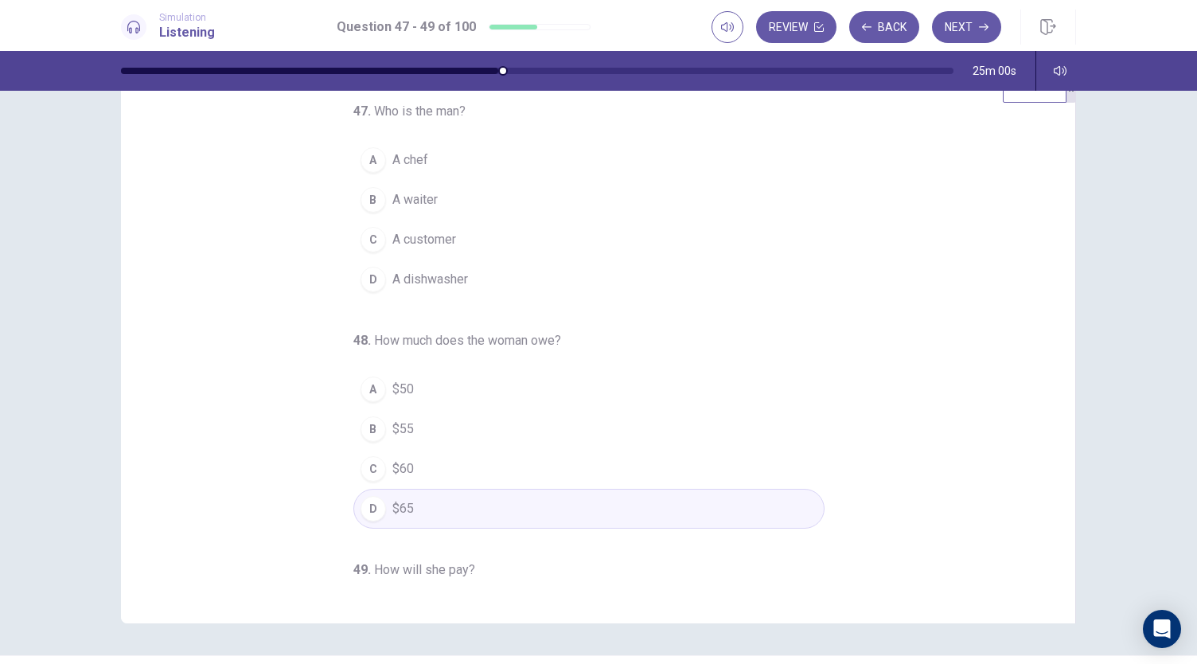
scroll to position [0, 0]
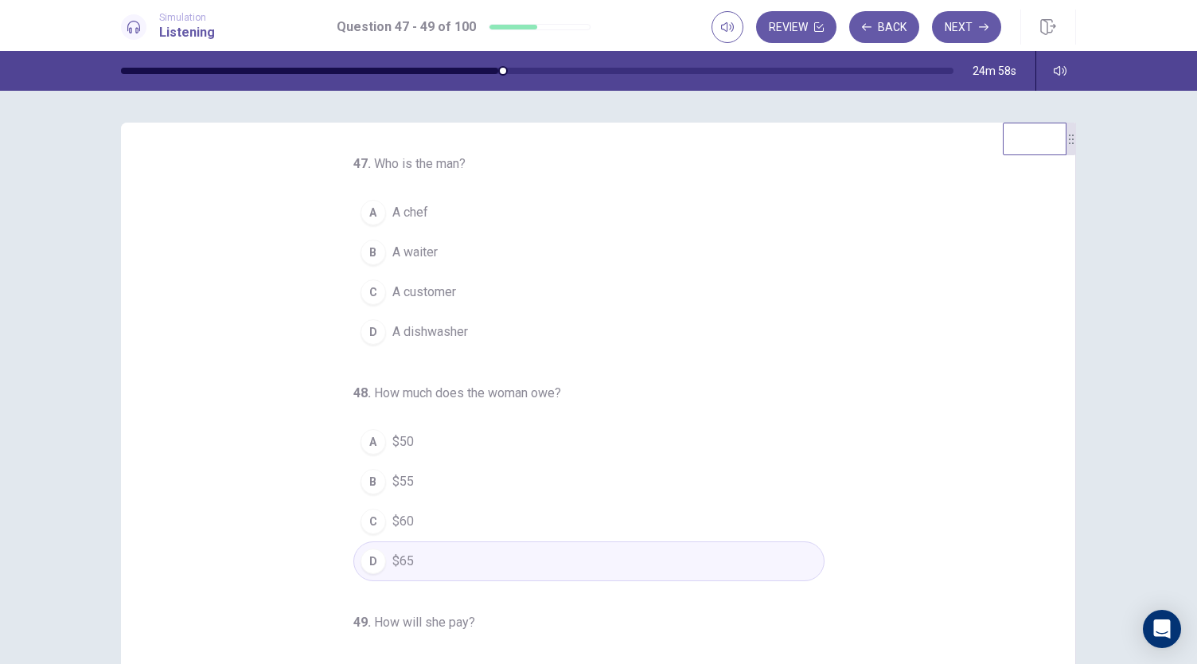
click at [368, 265] on button "B A waiter" at bounding box center [588, 252] width 471 height 40
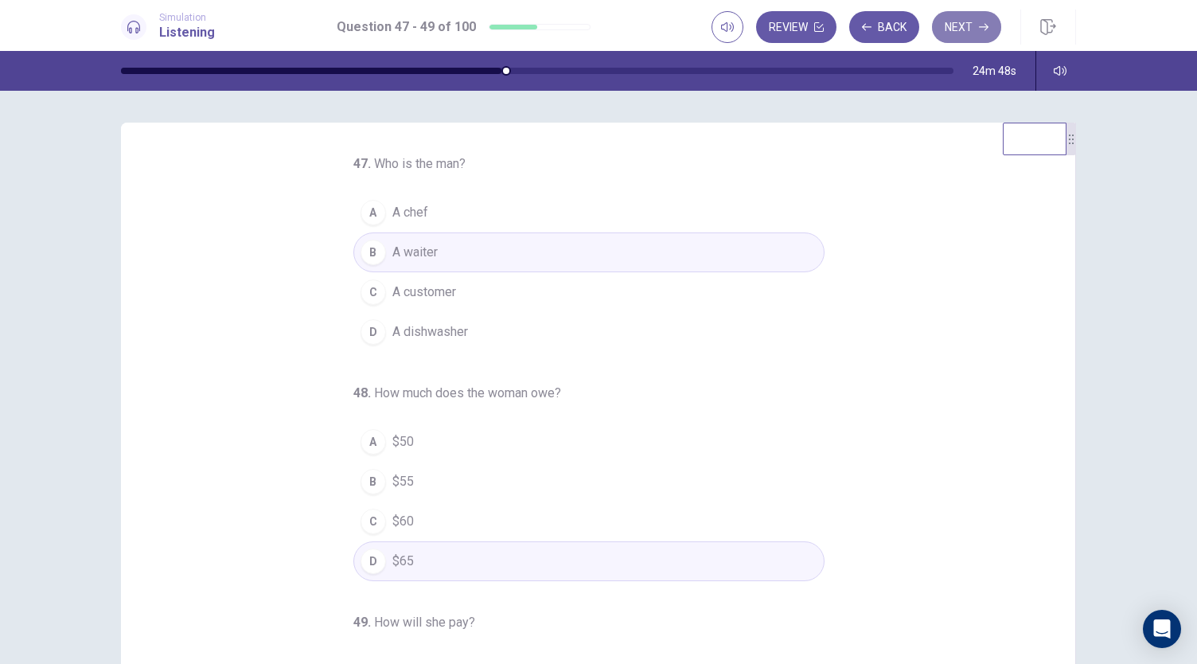
click at [944, 34] on button "Next" at bounding box center [966, 27] width 69 height 32
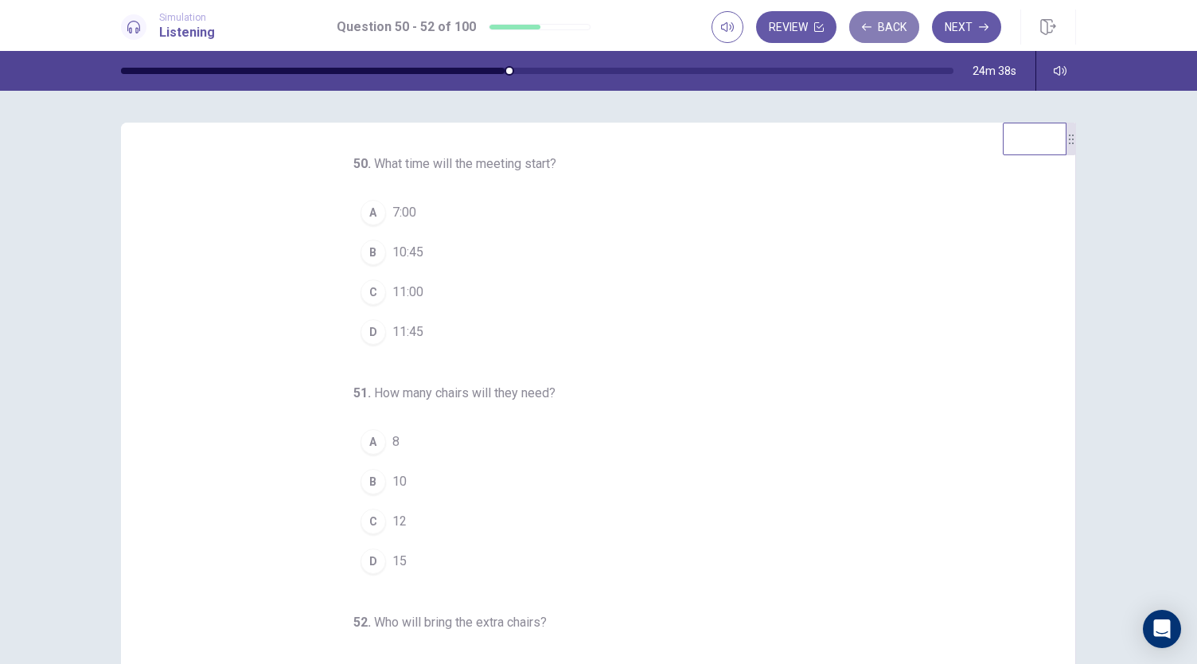
click at [879, 33] on button "Back" at bounding box center [884, 27] width 70 height 32
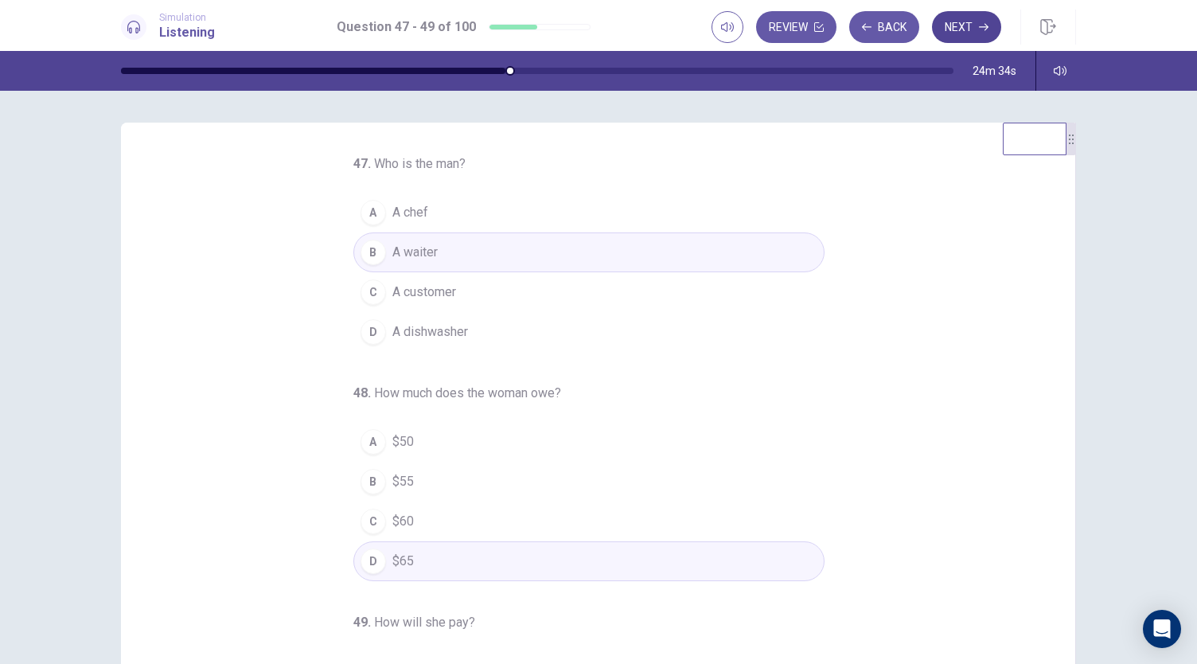
click at [969, 36] on button "Next" at bounding box center [966, 27] width 69 height 32
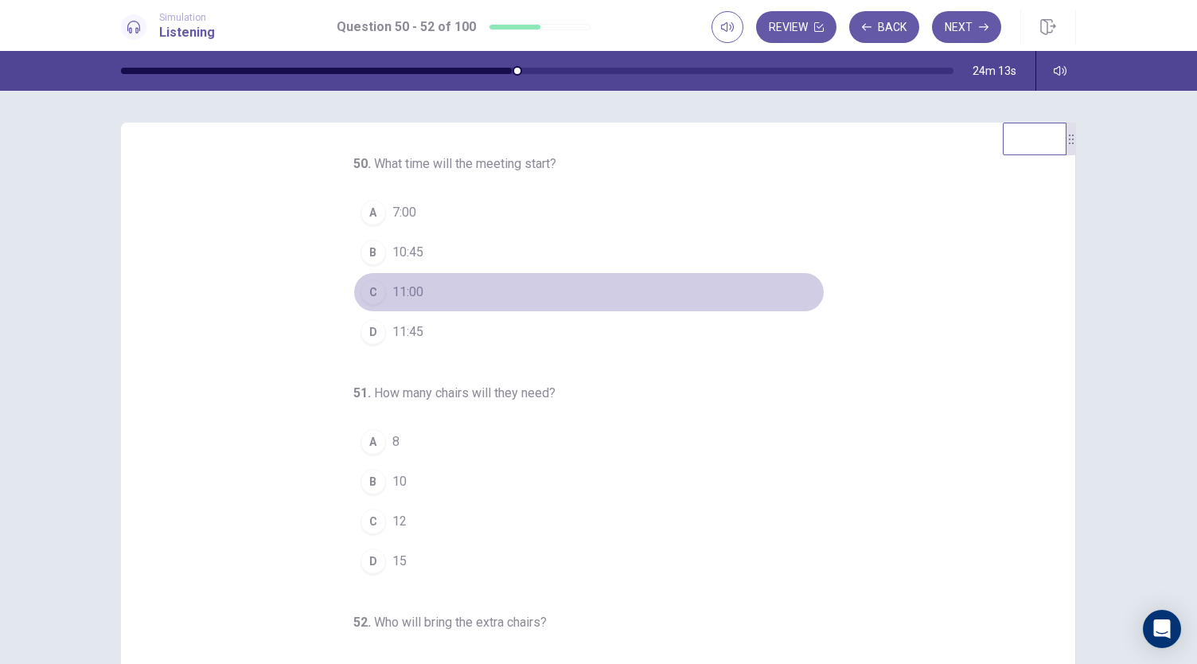
click at [392, 292] on span "11:00" at bounding box center [407, 292] width 31 height 19
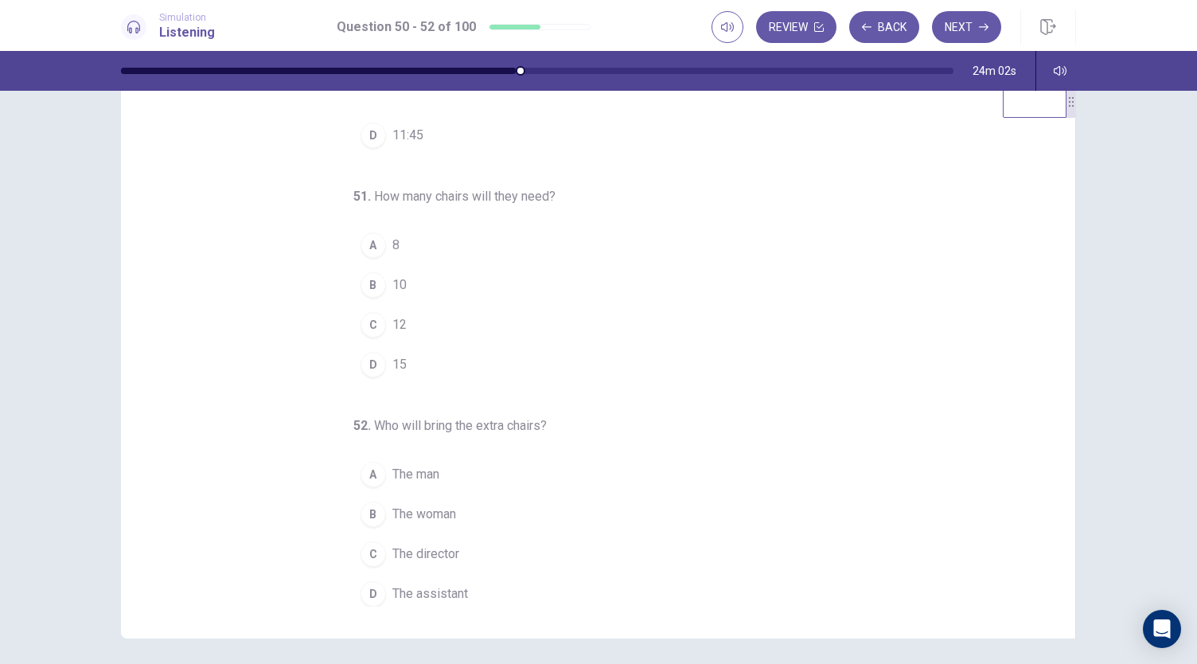
scroll to position [38, 0]
click at [369, 313] on div "C" at bounding box center [373, 323] width 25 height 25
click at [392, 357] on span "15" at bounding box center [399, 363] width 14 height 19
click at [429, 464] on span "The man" at bounding box center [415, 473] width 47 height 19
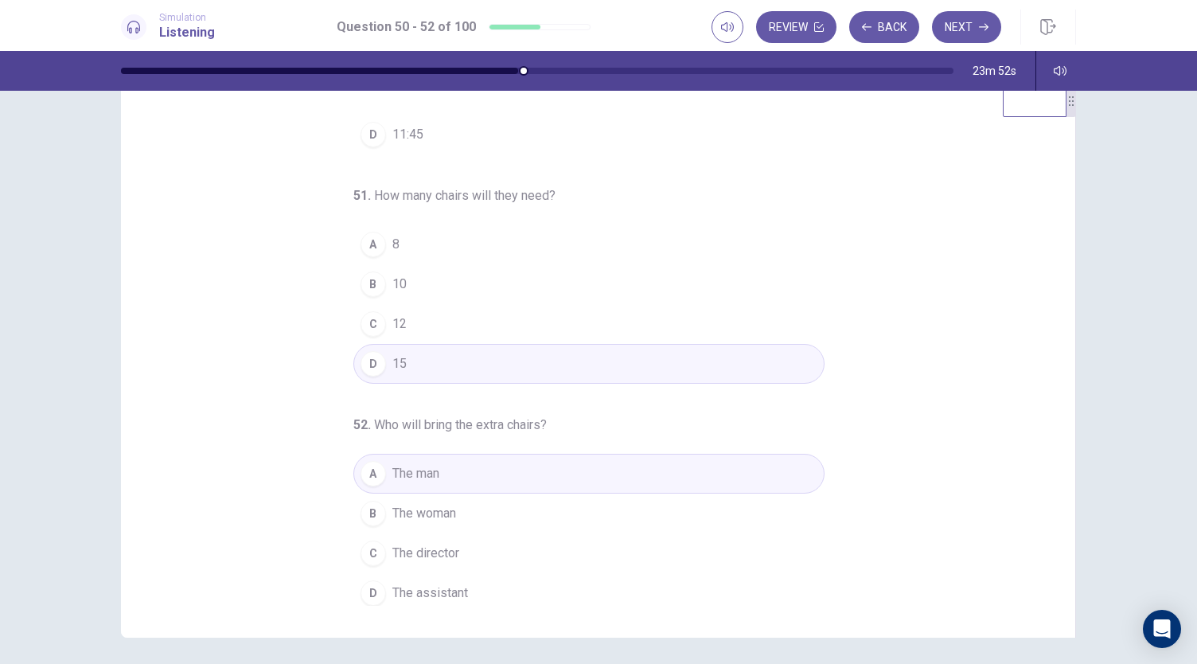
click at [452, 574] on button "D The assistant" at bounding box center [588, 593] width 471 height 40
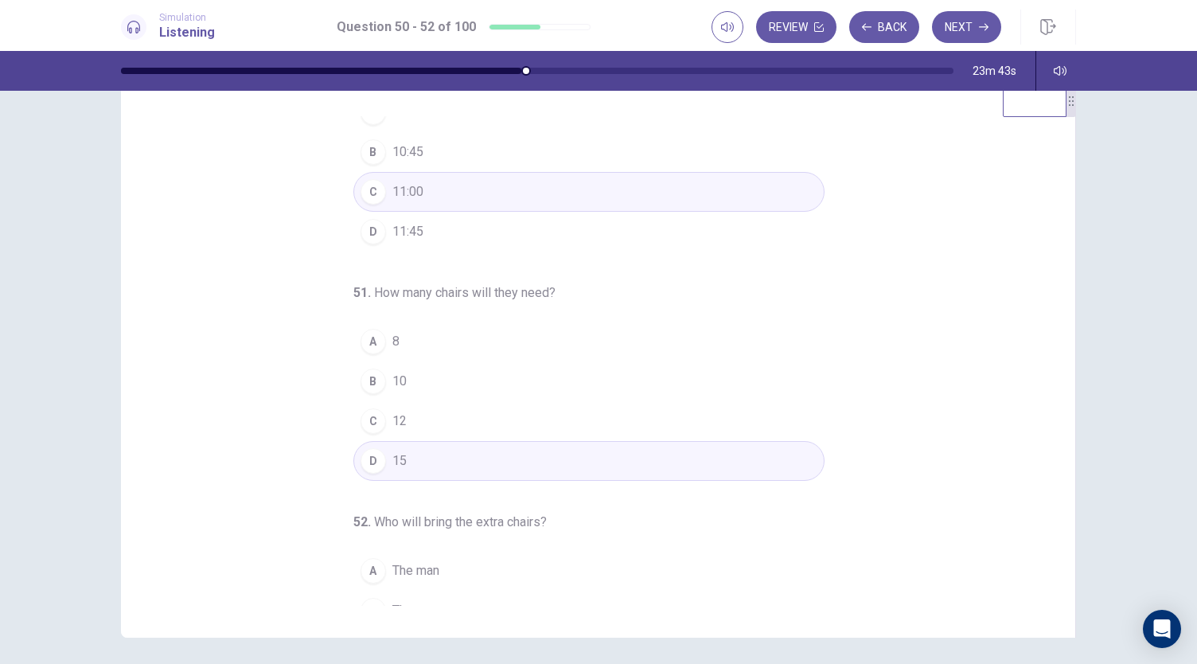
scroll to position [0, 0]
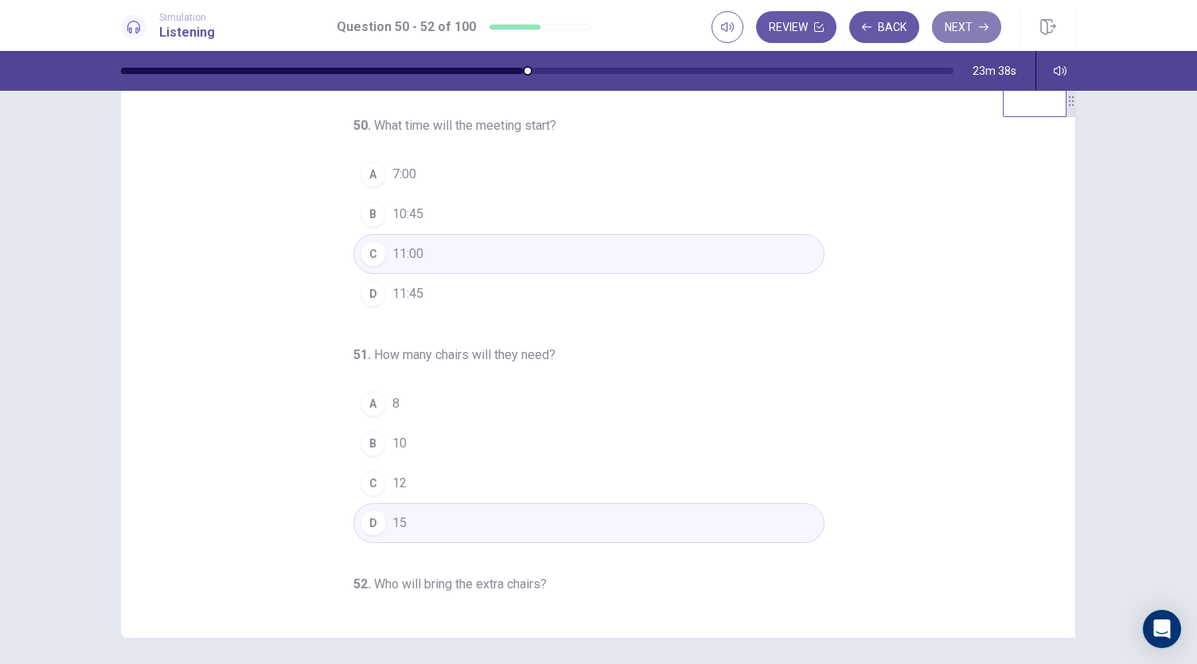
click at [947, 37] on button "Next" at bounding box center [966, 27] width 69 height 32
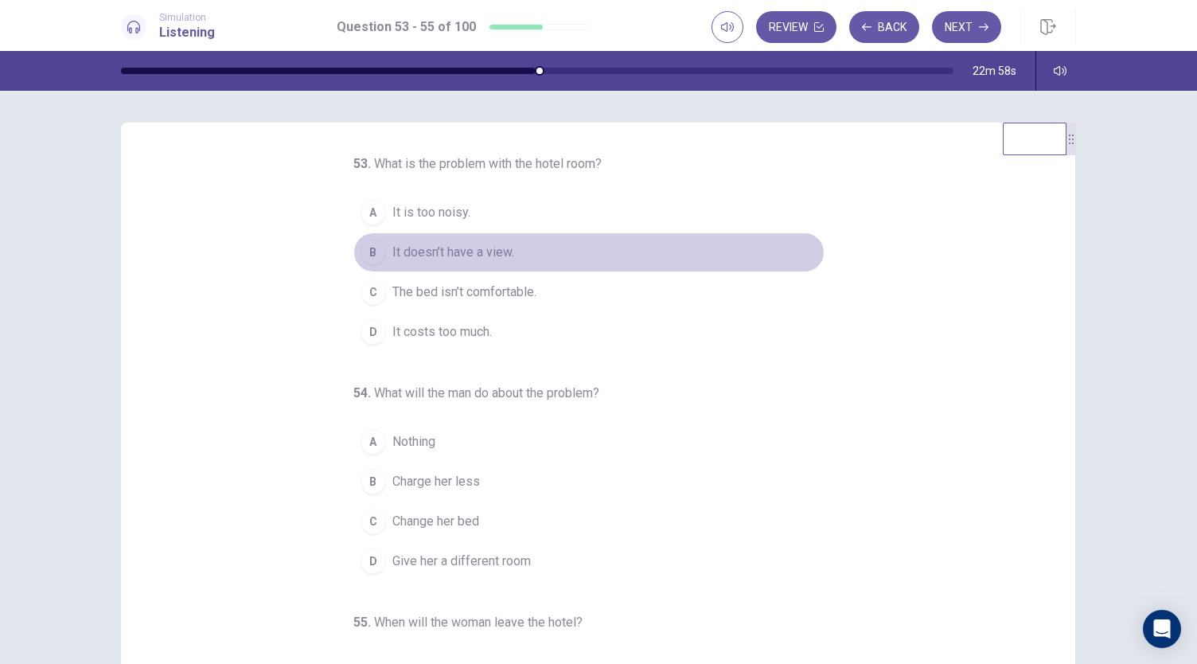
click at [383, 254] on button "B It doesn’t have a view." at bounding box center [588, 252] width 471 height 40
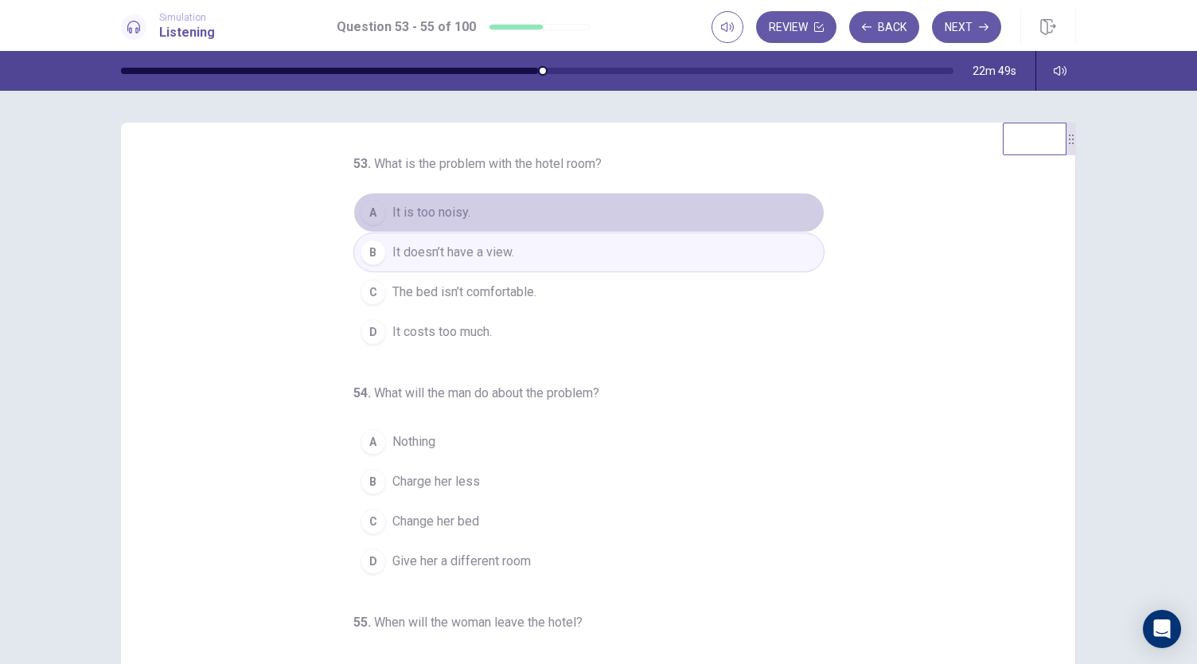
click at [395, 218] on span "It is too noisy." at bounding box center [431, 212] width 78 height 19
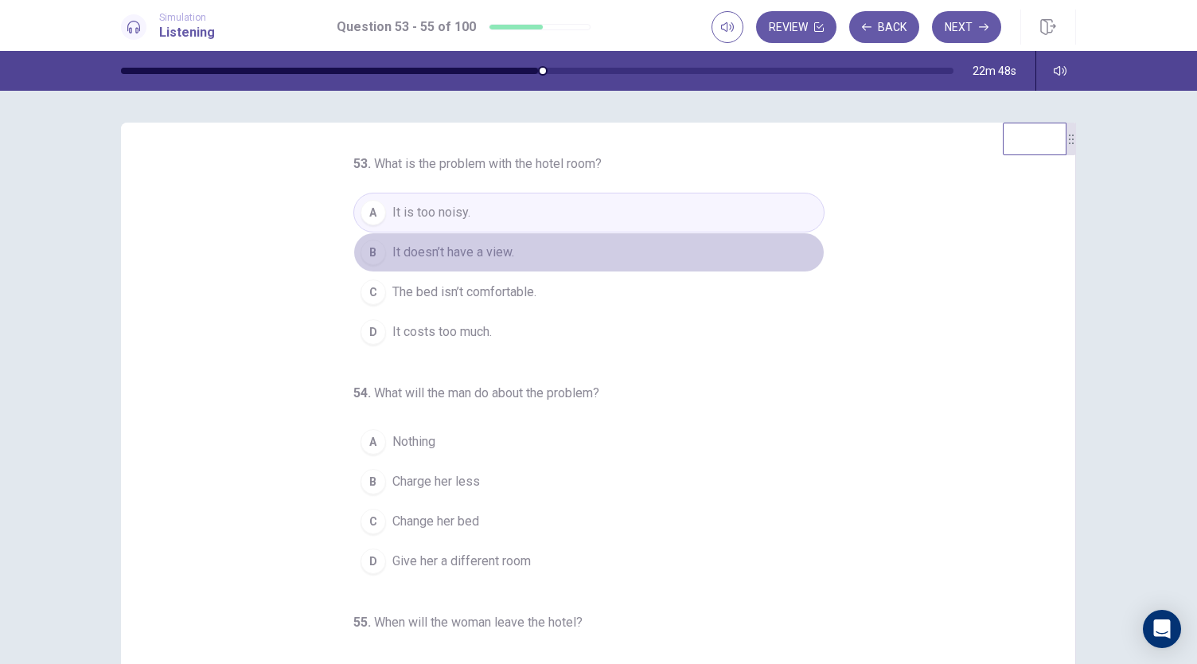
click at [404, 257] on span "It doesn’t have a view." at bounding box center [453, 252] width 122 height 19
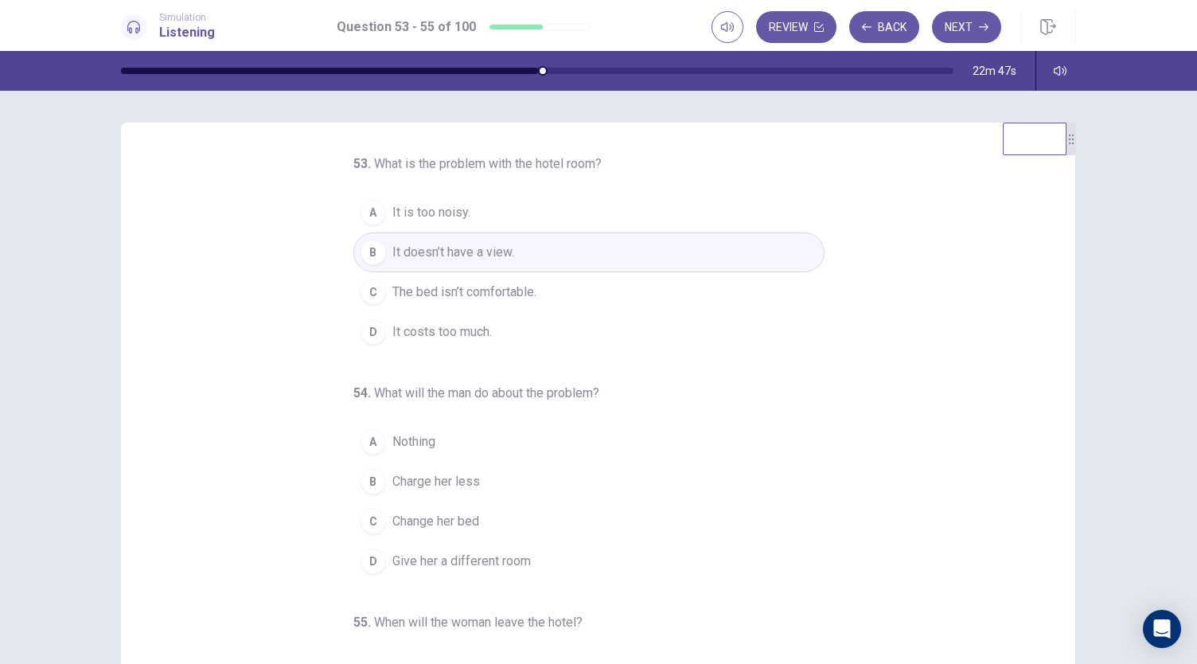
click at [399, 210] on span "It is too noisy." at bounding box center [431, 212] width 78 height 19
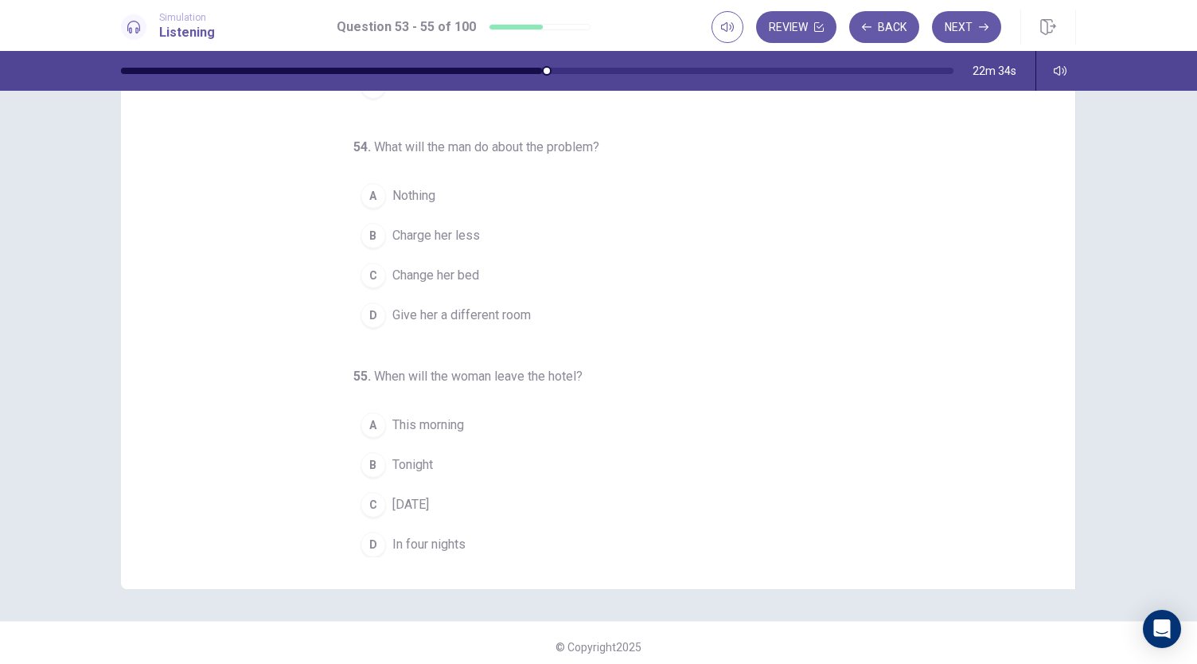
scroll to position [88, 0]
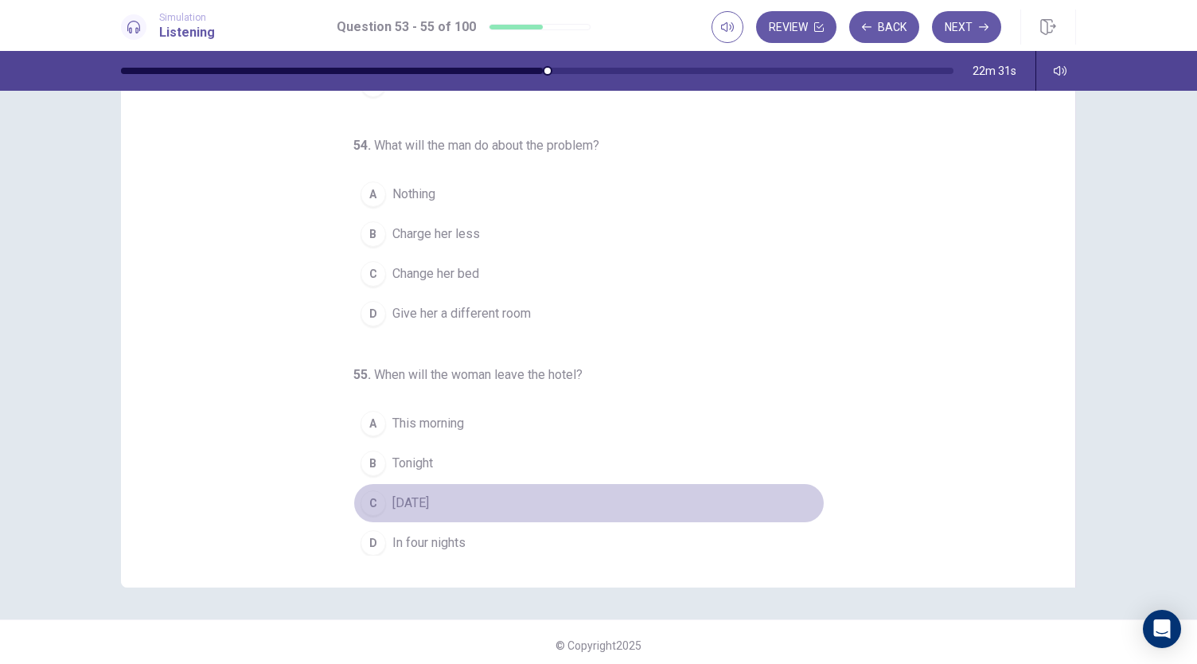
click at [396, 504] on span "Tomorrow" at bounding box center [410, 503] width 37 height 19
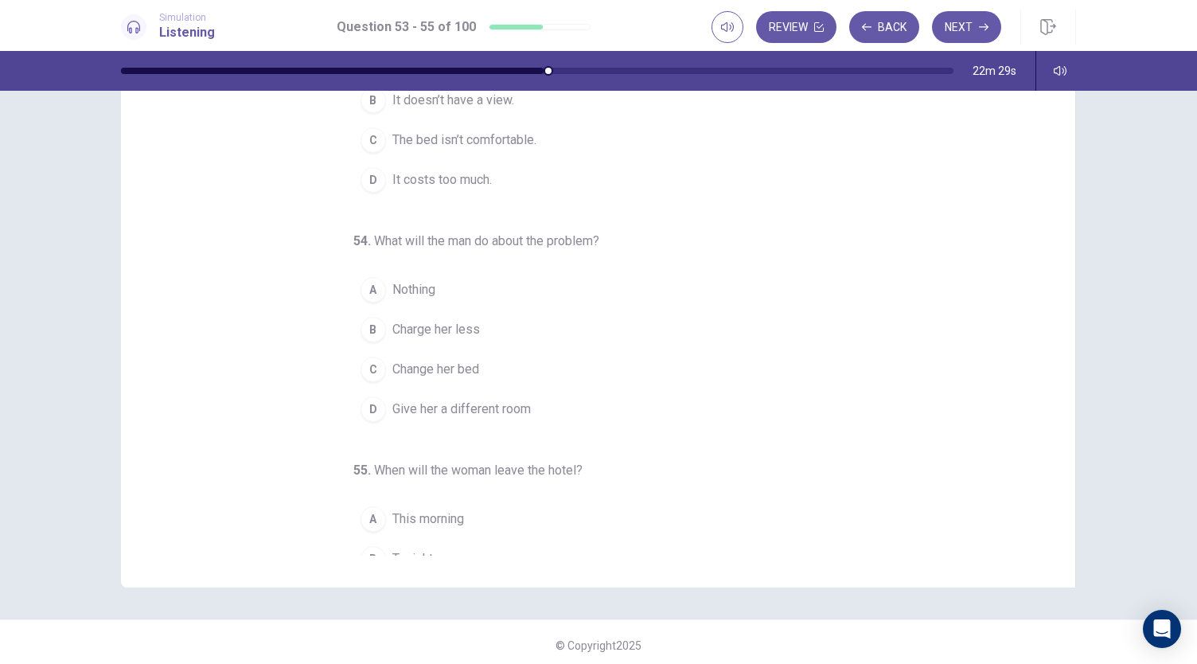
scroll to position [59, 0]
click at [419, 336] on span "Charge her less" at bounding box center [436, 334] width 88 height 19
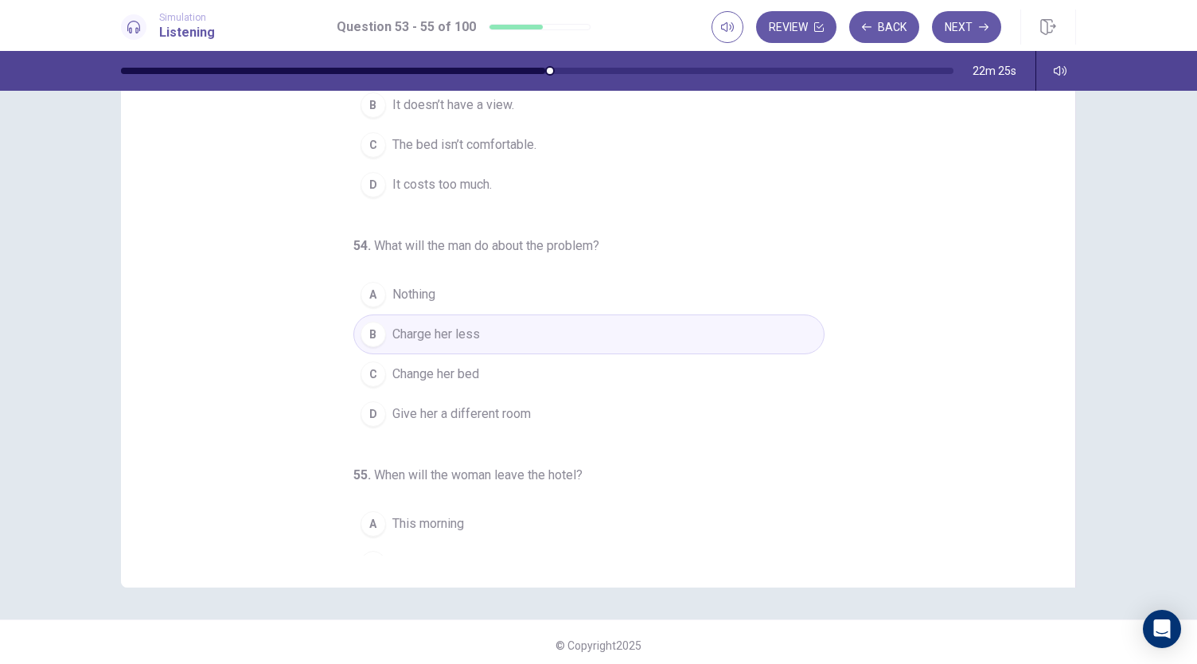
click at [280, 379] on div "53 . What is the problem with the hotel room? A It is too noisy. B It doesn’t h…" at bounding box center [604, 311] width 916 height 490
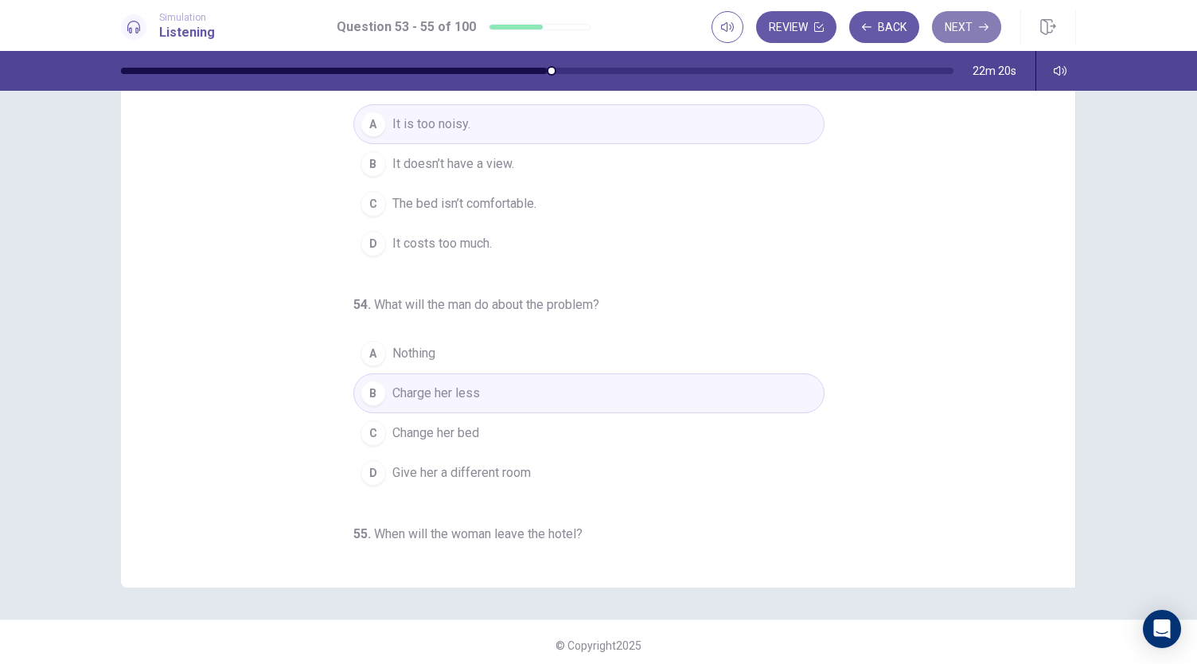
click at [967, 20] on button "Next" at bounding box center [966, 27] width 69 height 32
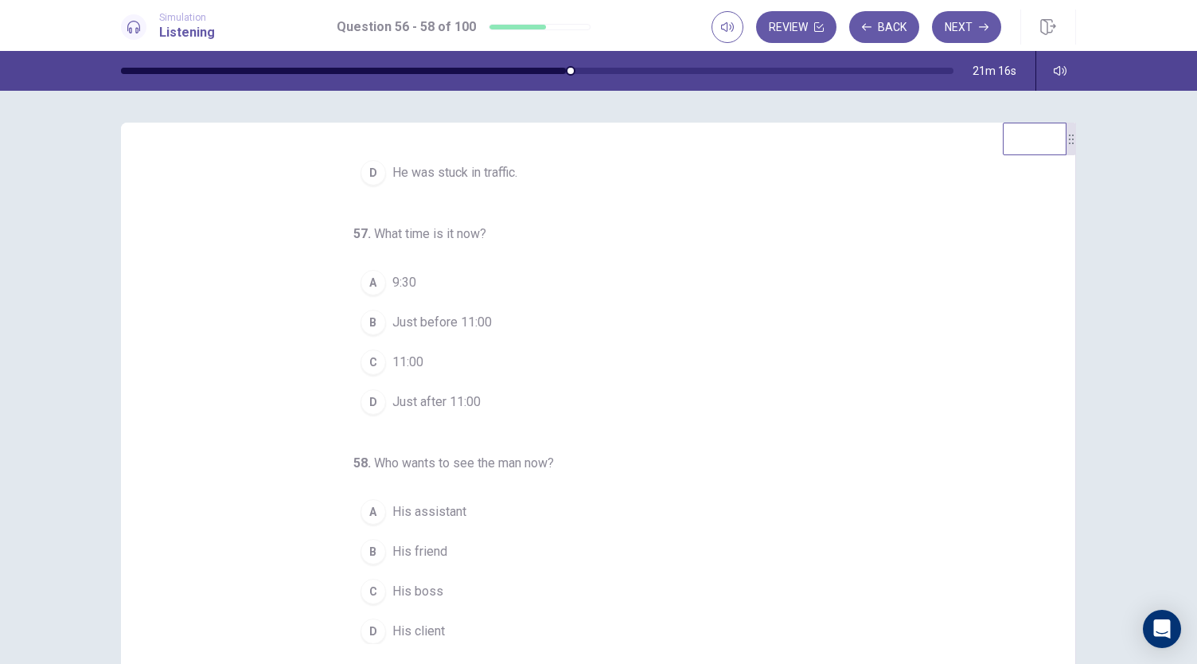
click at [372, 320] on div "B" at bounding box center [373, 322] width 25 height 25
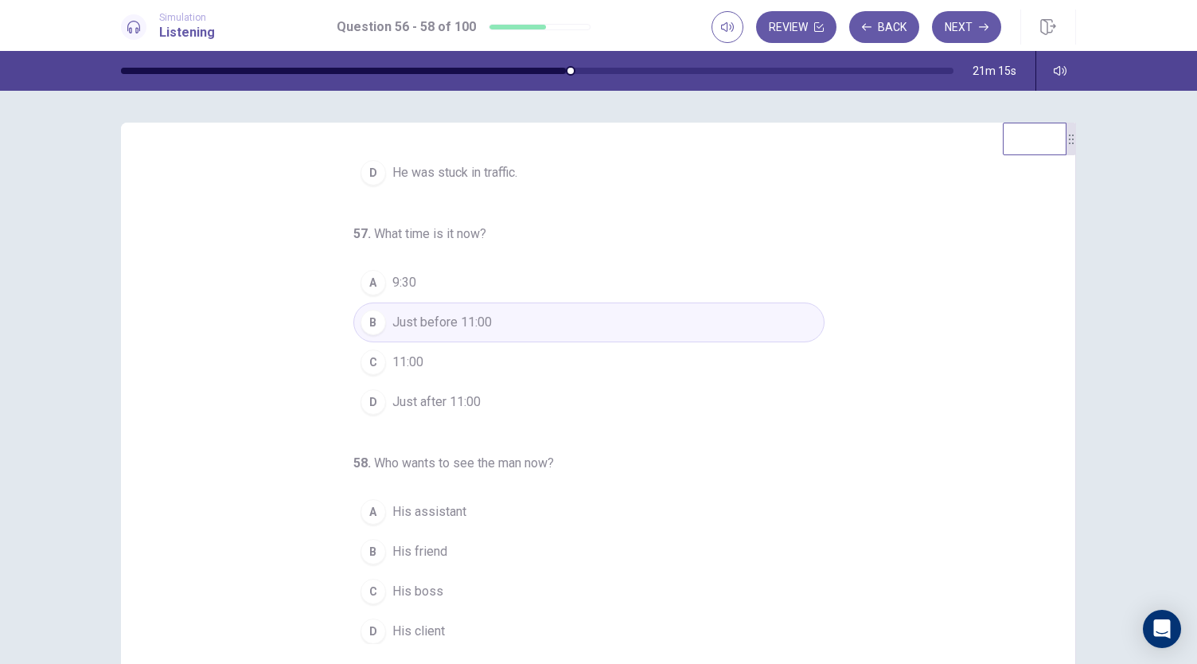
scroll to position [95, 0]
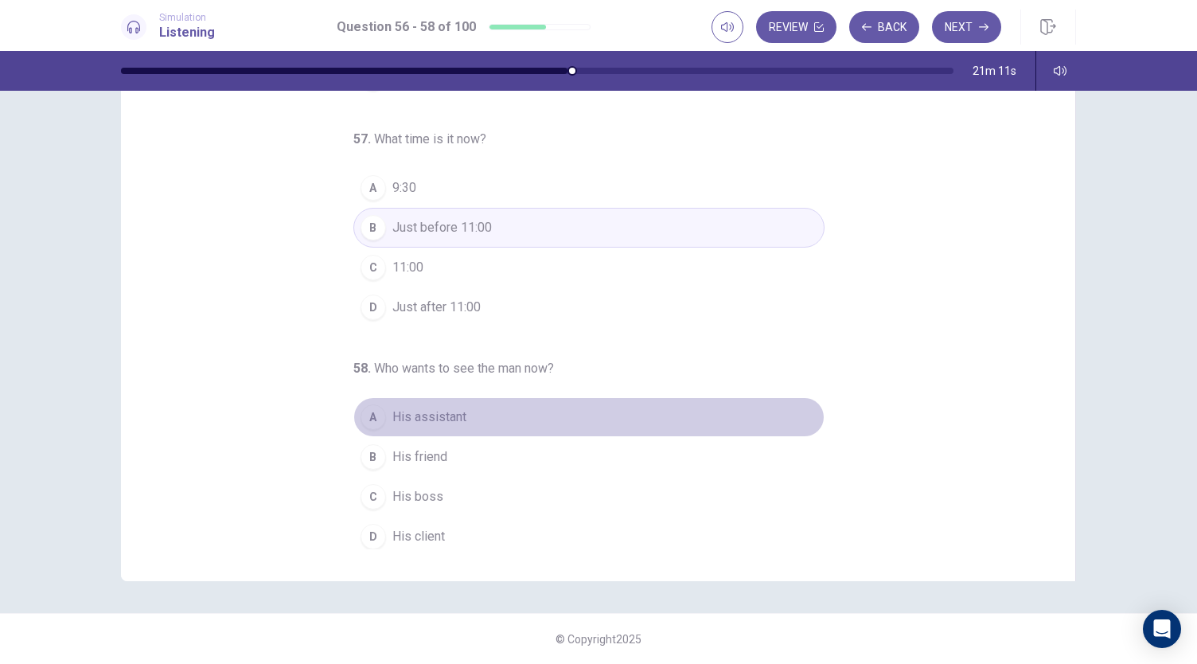
click at [364, 407] on div "A" at bounding box center [373, 416] width 25 height 25
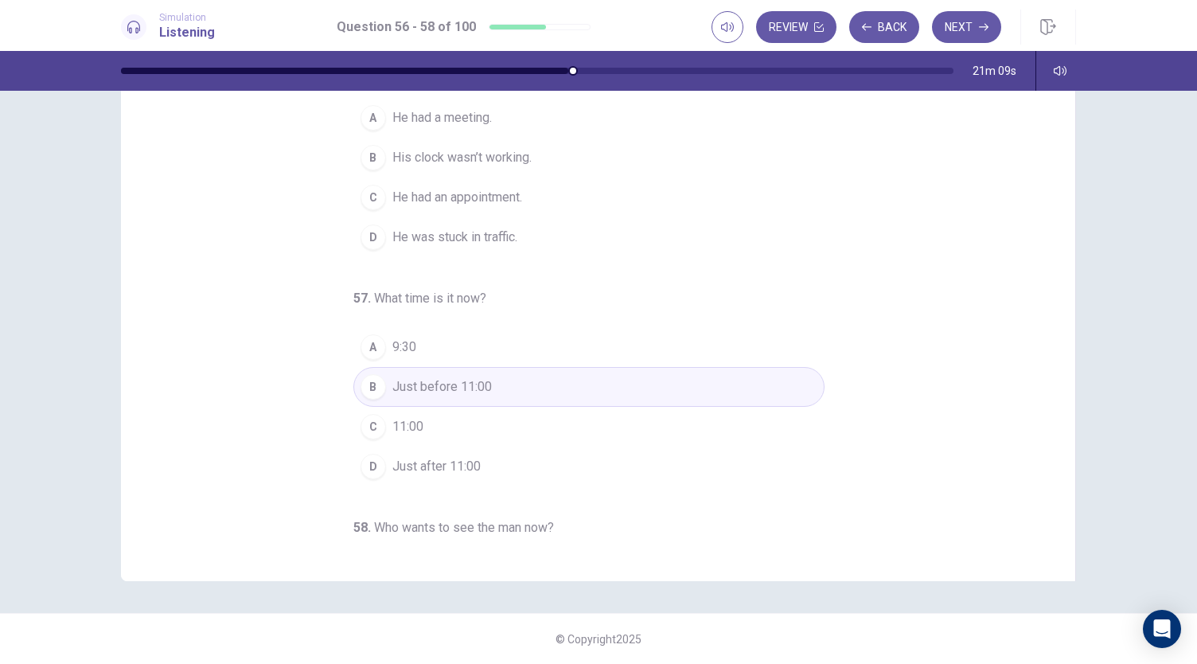
scroll to position [0, 0]
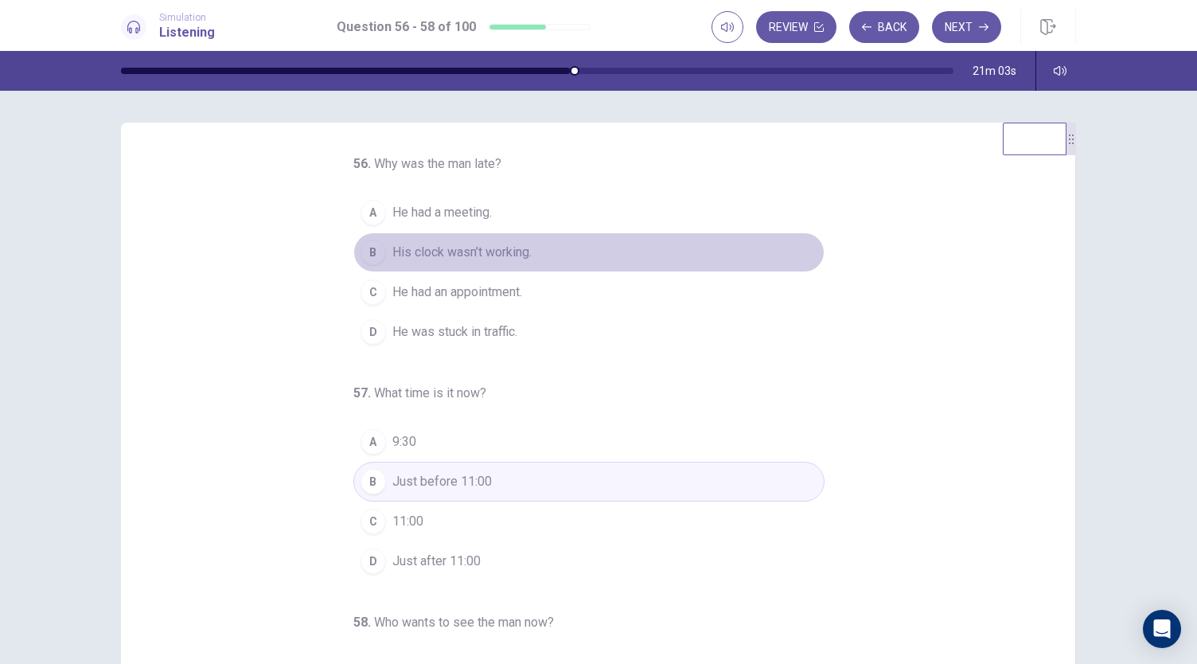
click at [368, 255] on div "B" at bounding box center [373, 252] width 25 height 25
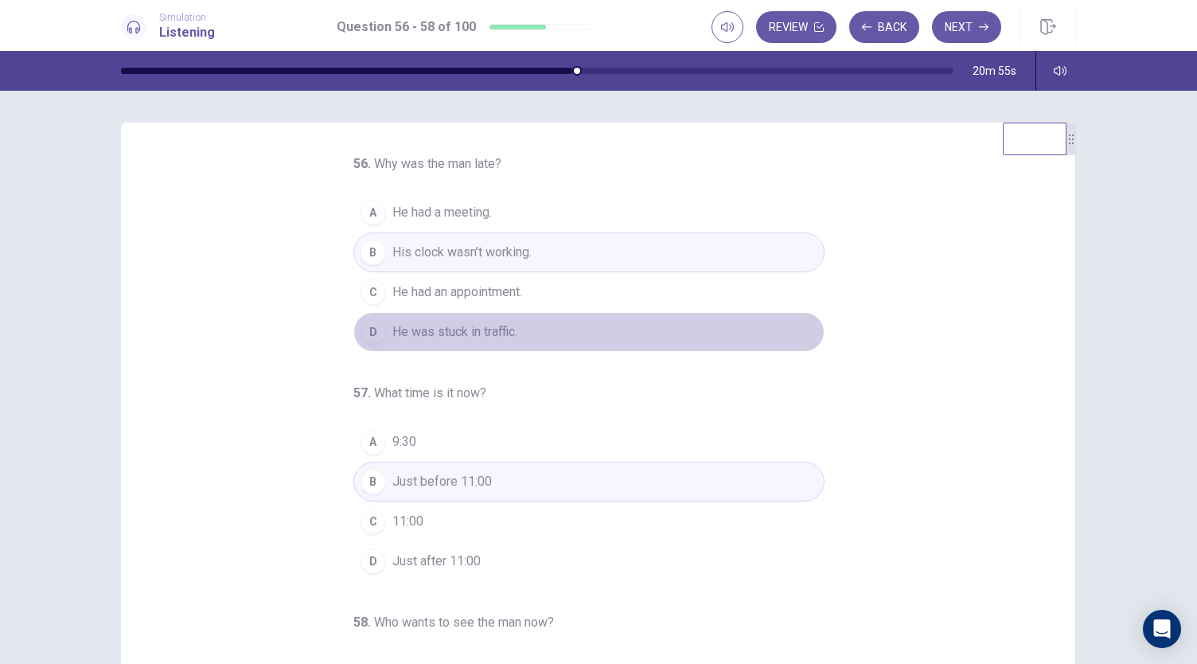
click at [441, 324] on span "He was stuck in traffic." at bounding box center [454, 331] width 125 height 19
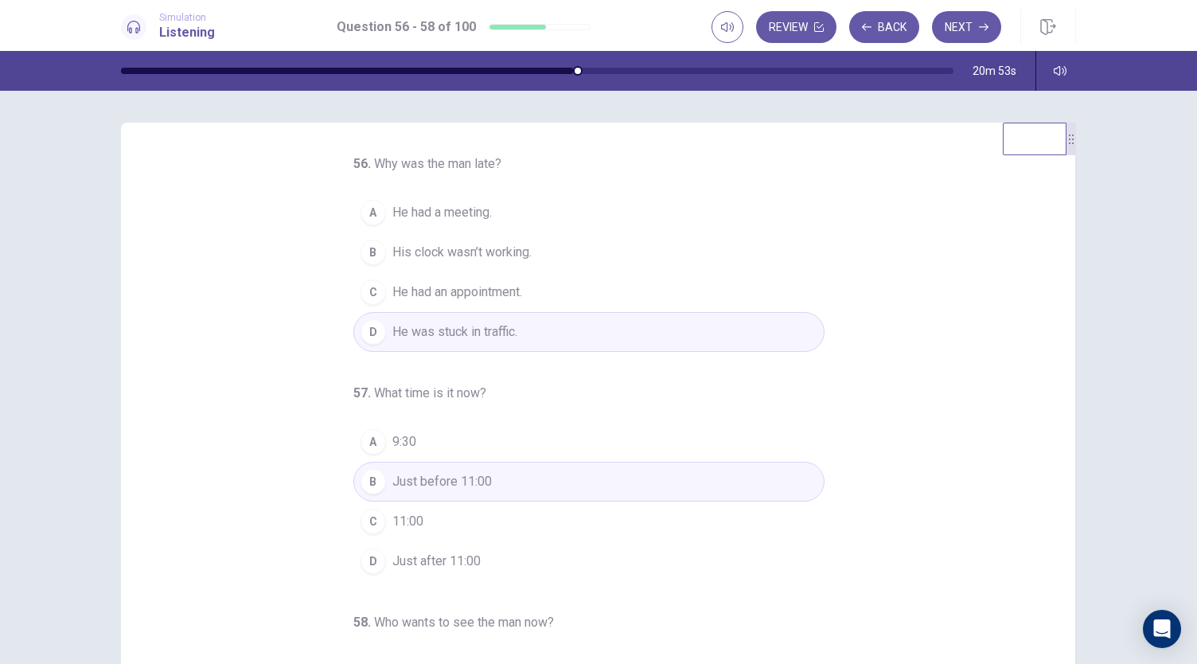
scroll to position [159, 0]
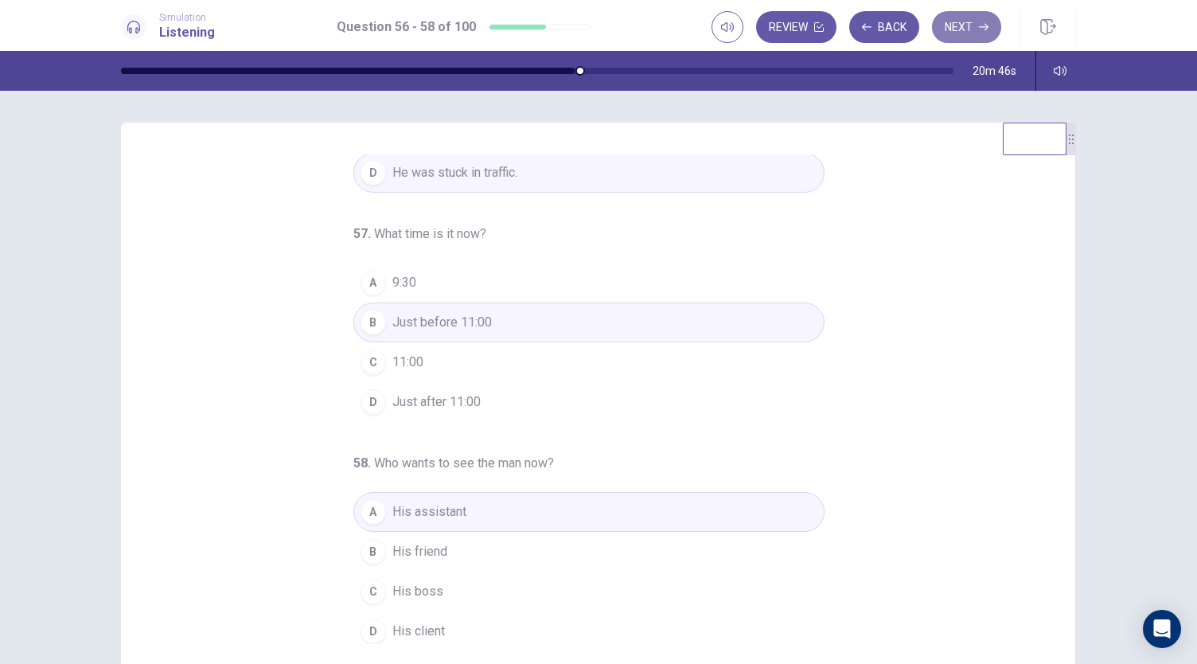
click at [952, 38] on button "Next" at bounding box center [966, 27] width 69 height 32
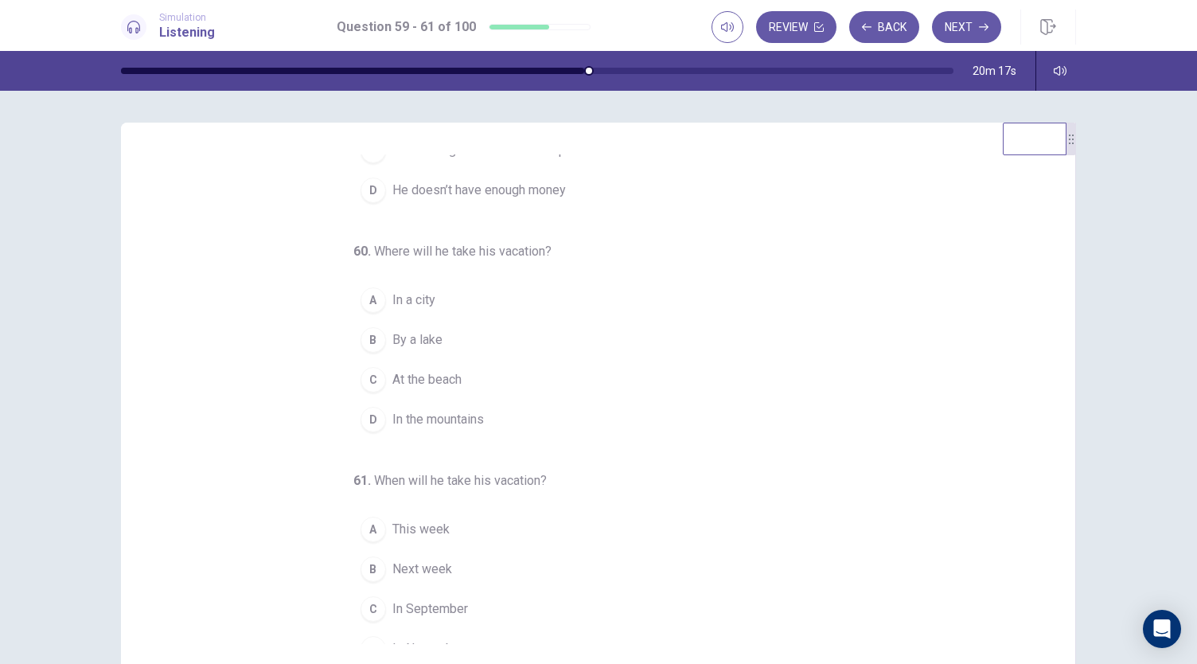
scroll to position [140, 0]
click at [428, 391] on span "At the beach" at bounding box center [426, 381] width 69 height 19
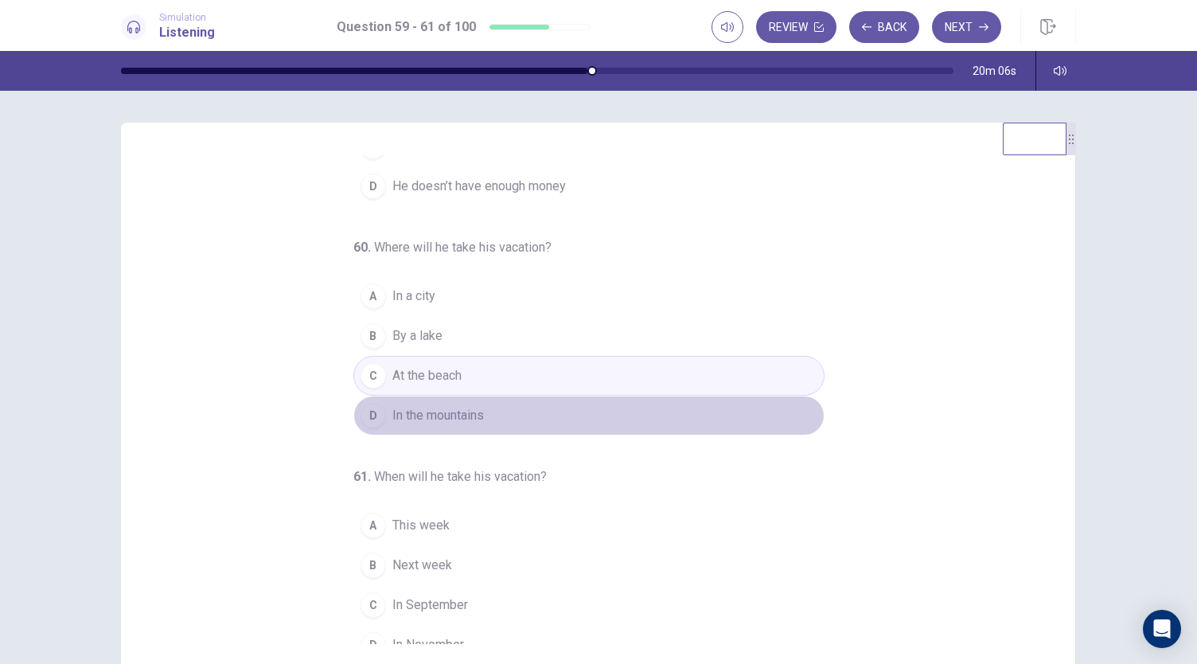
click at [503, 434] on button "D In the mountains" at bounding box center [588, 416] width 471 height 40
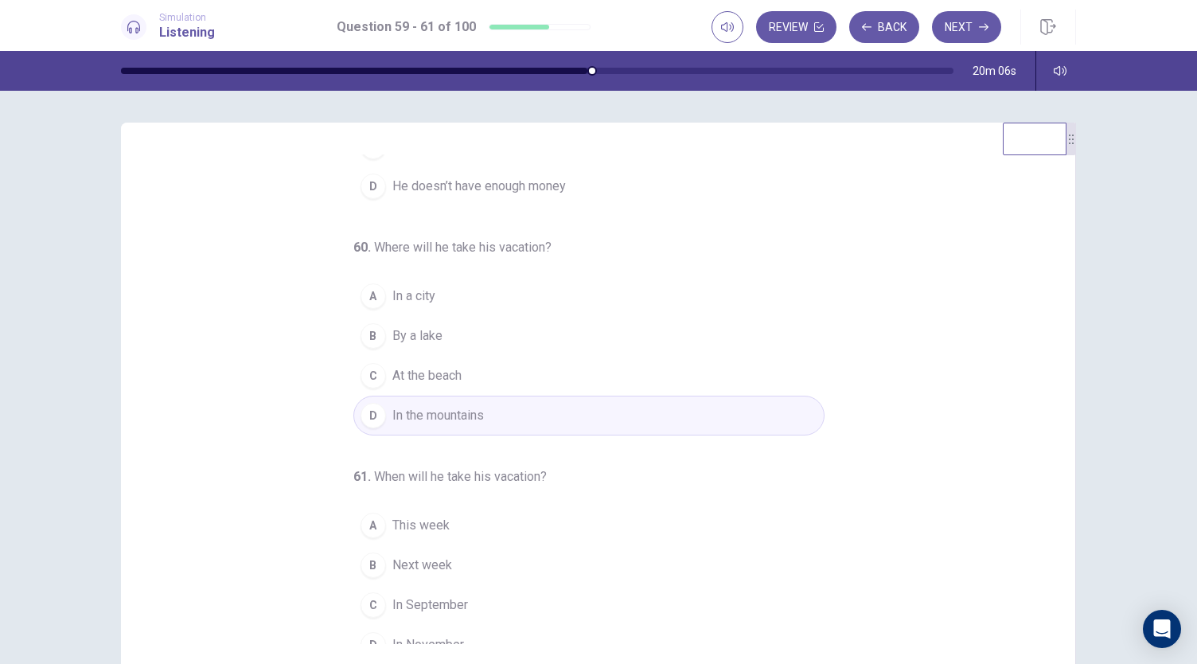
scroll to position [178, 0]
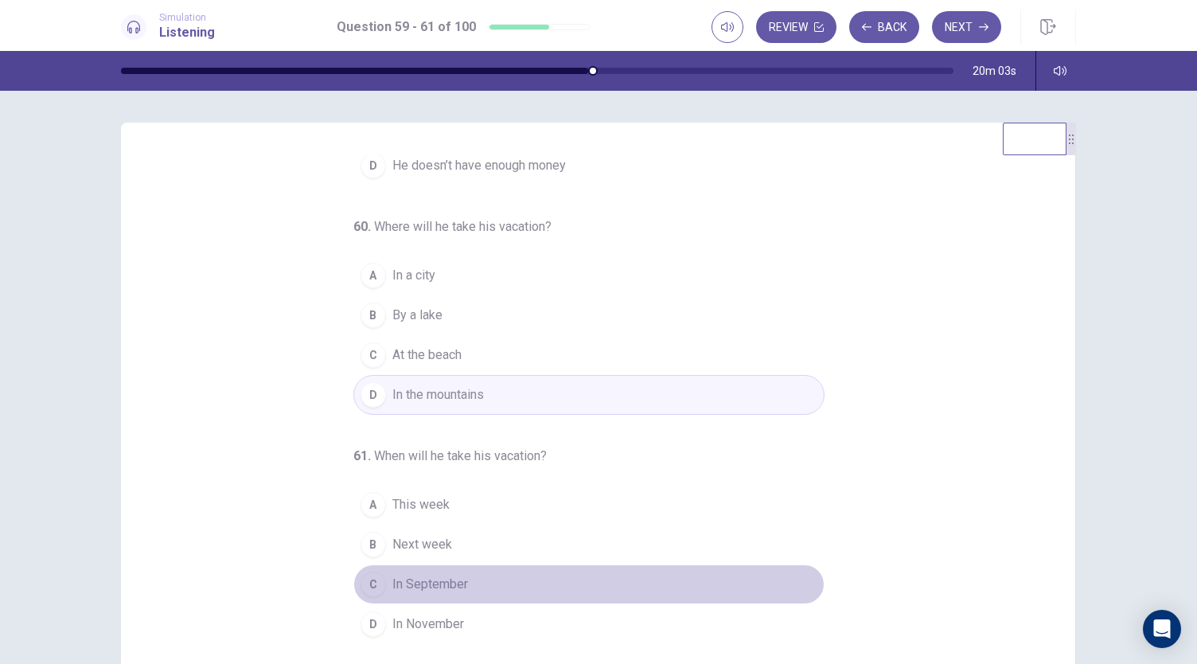
click at [529, 584] on button "C In September" at bounding box center [588, 584] width 471 height 40
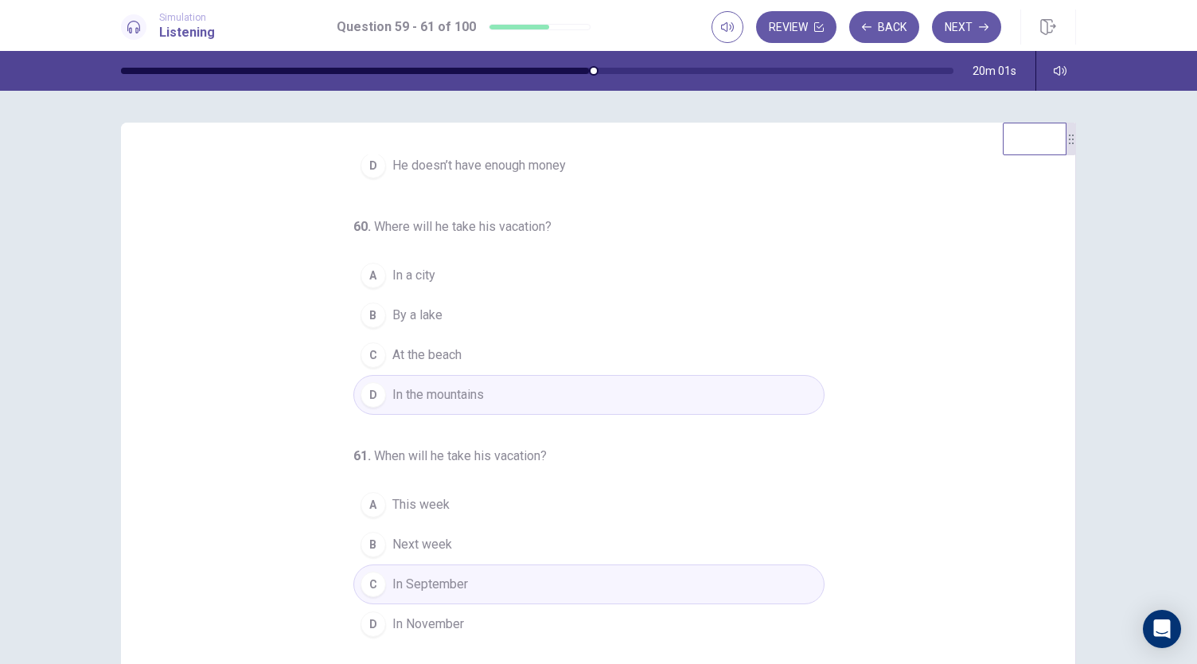
scroll to position [0, 0]
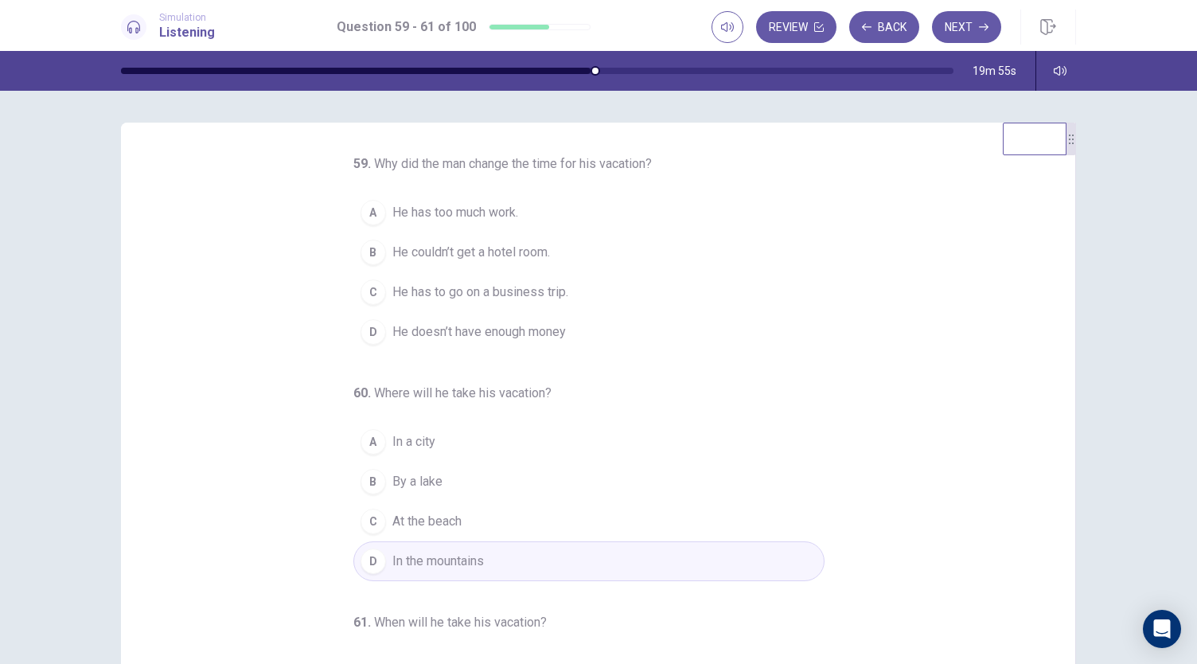
click at [400, 262] on span "He couldn’t get a hotel room." at bounding box center [471, 252] width 158 height 19
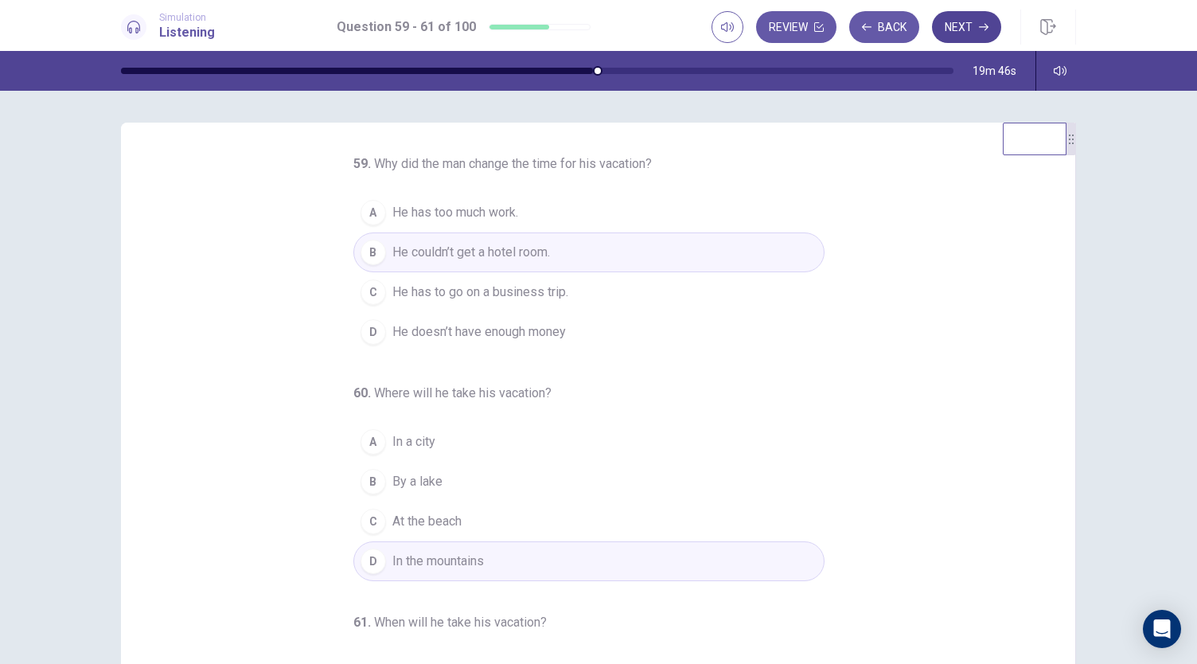
click at [952, 20] on button "Next" at bounding box center [966, 27] width 69 height 32
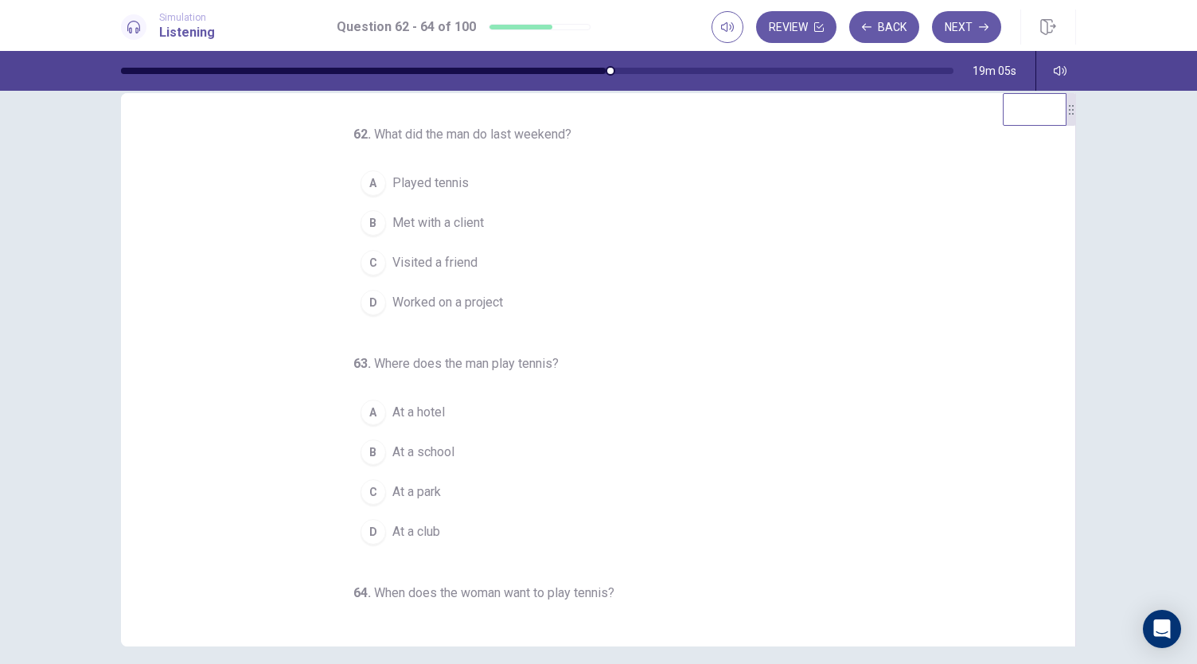
scroll to position [29, 0]
click at [423, 174] on span "Played tennis" at bounding box center [430, 183] width 76 height 19
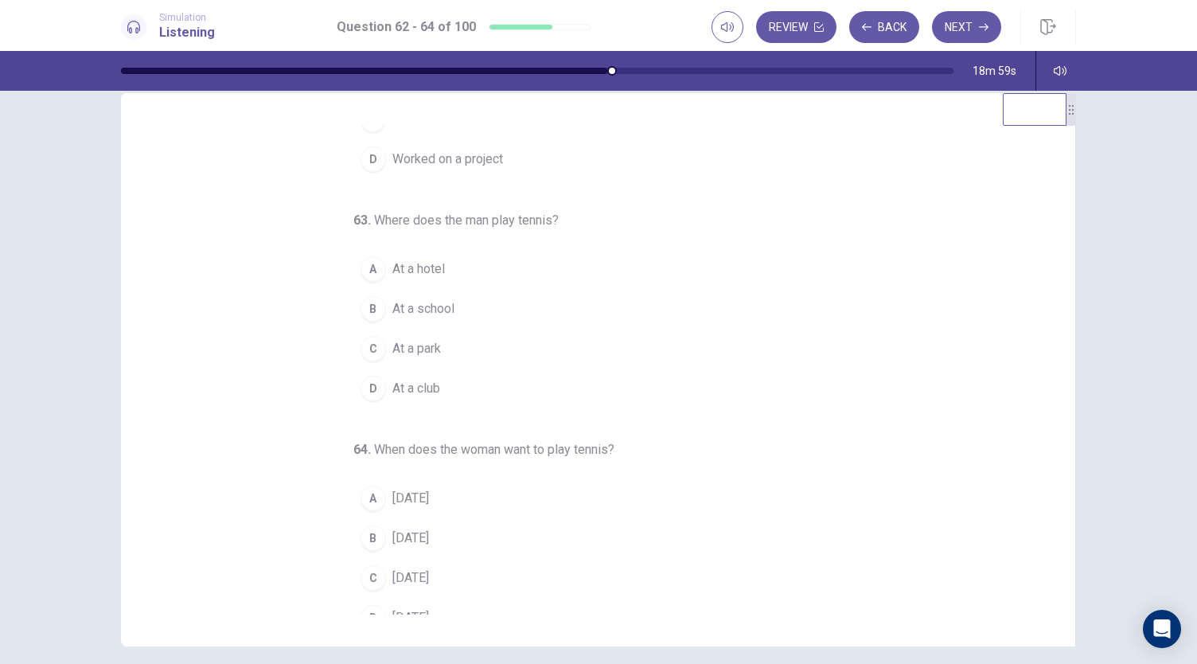
scroll to position [154, 0]
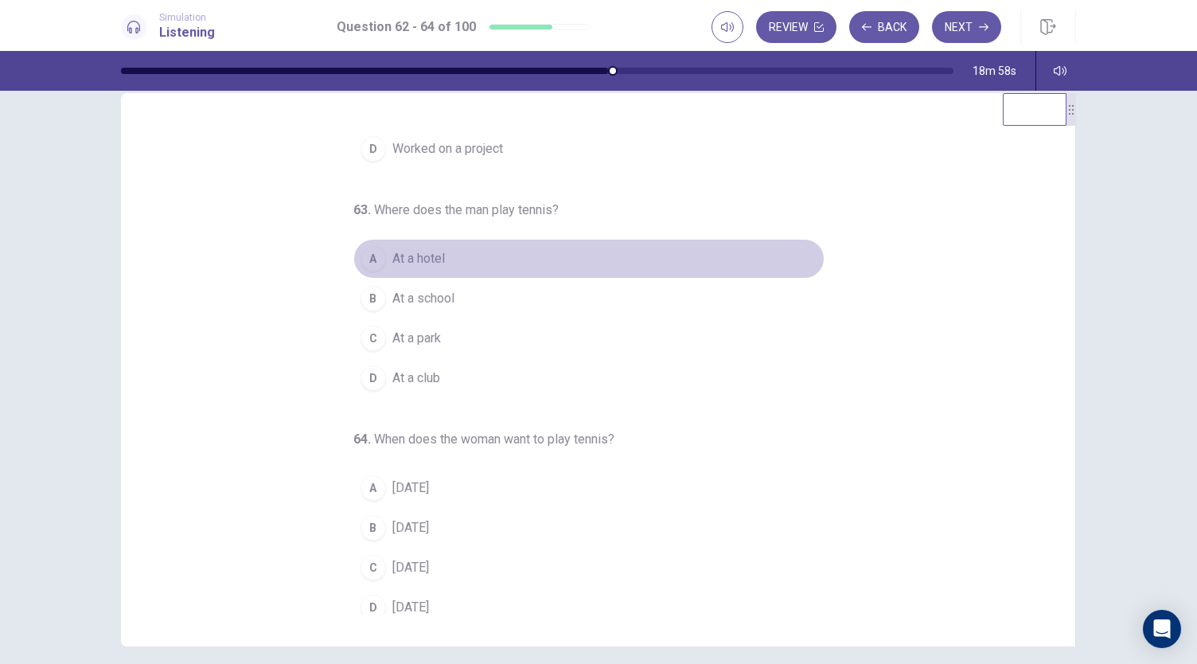
click at [409, 249] on span "At a hotel" at bounding box center [418, 258] width 53 height 19
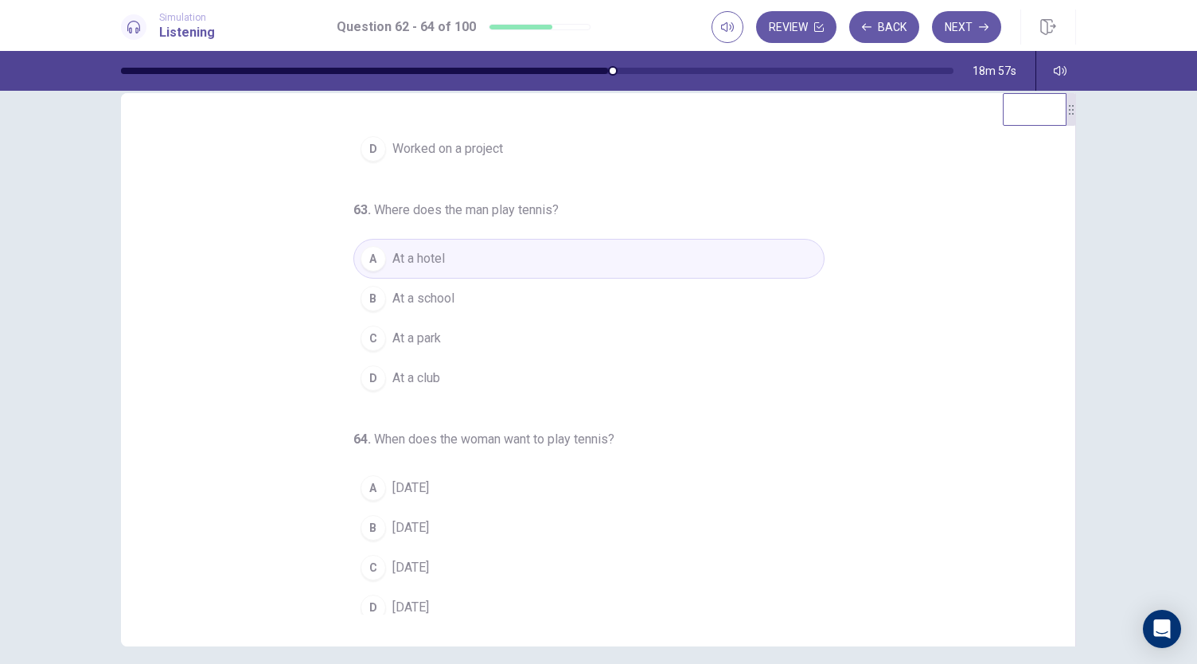
scroll to position [159, 0]
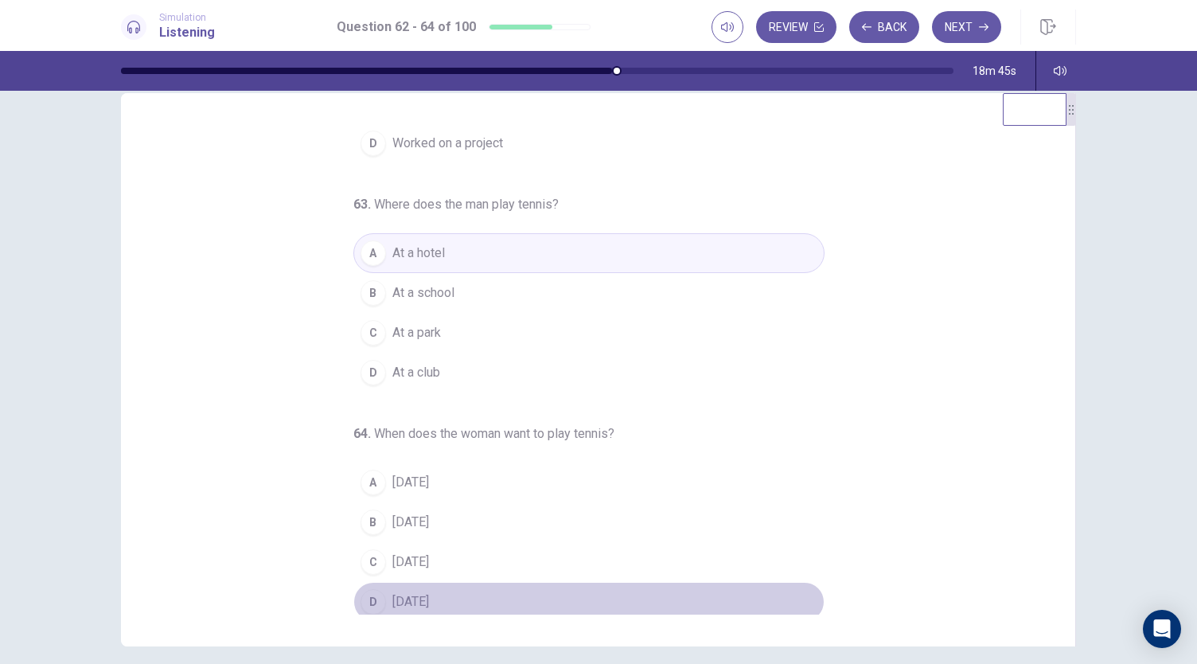
click at [365, 596] on div "D" at bounding box center [373, 601] width 25 height 25
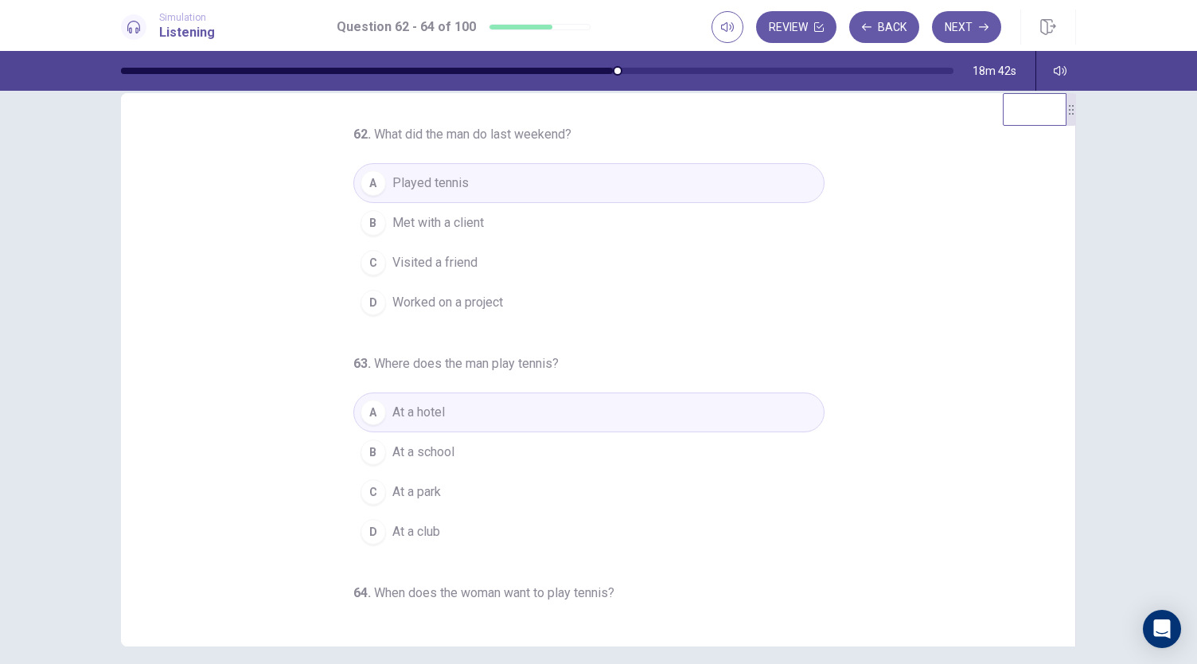
scroll to position [0, 0]
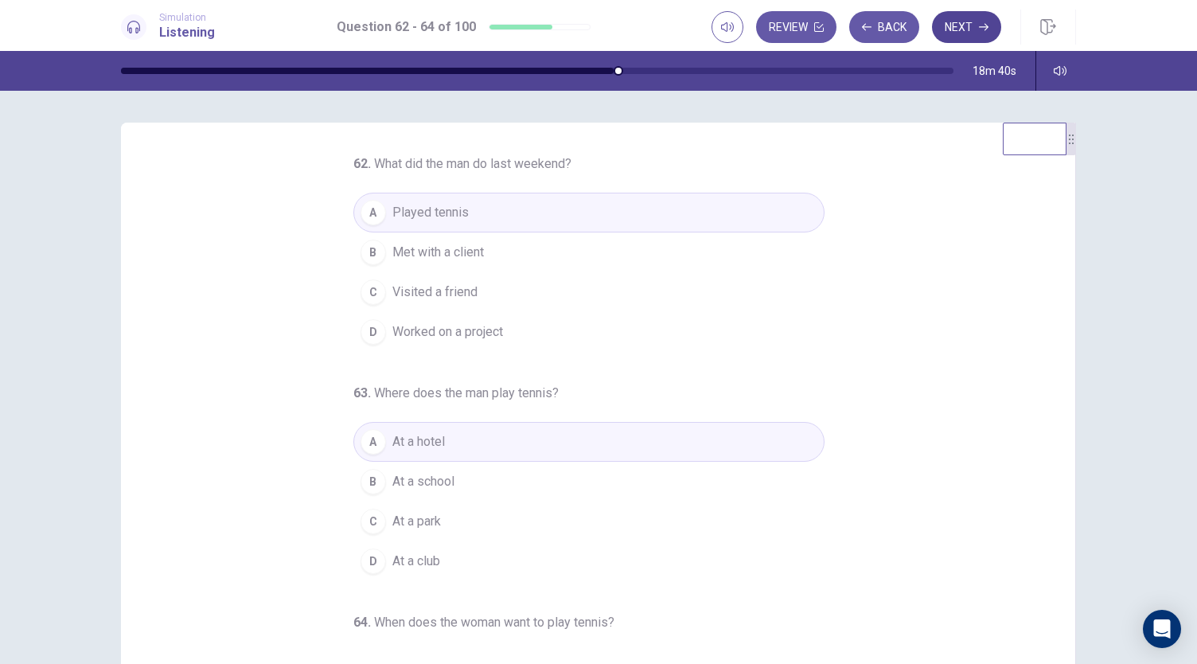
click at [973, 27] on button "Next" at bounding box center [966, 27] width 69 height 32
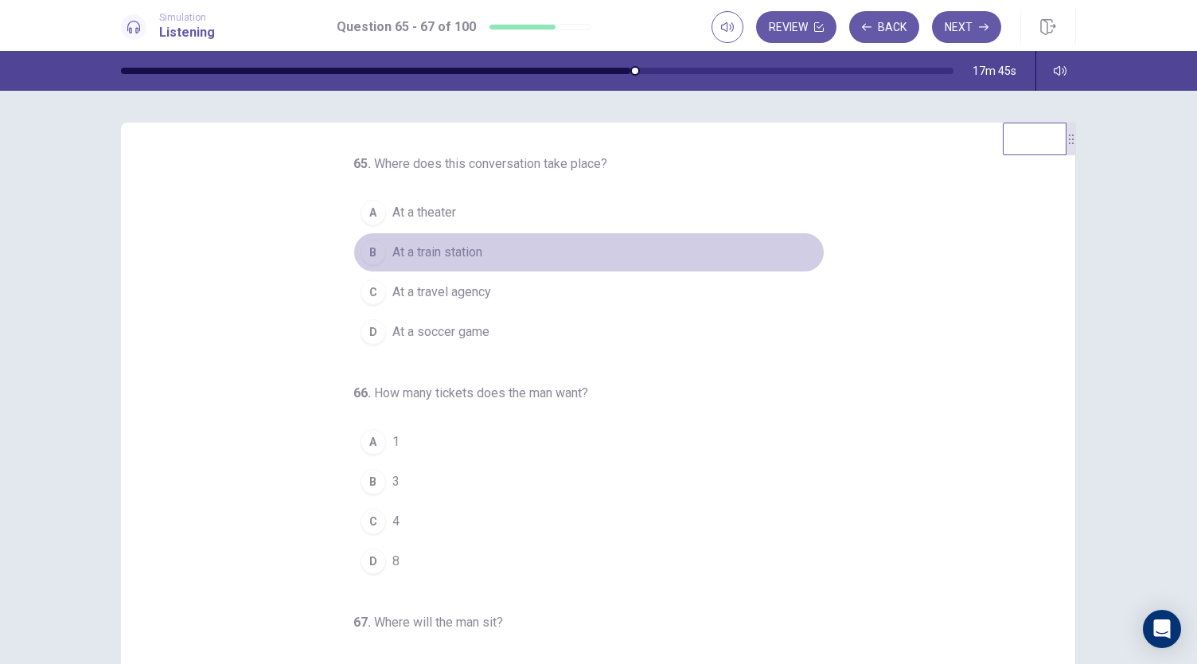
click at [407, 248] on span "At a train station" at bounding box center [437, 252] width 90 height 19
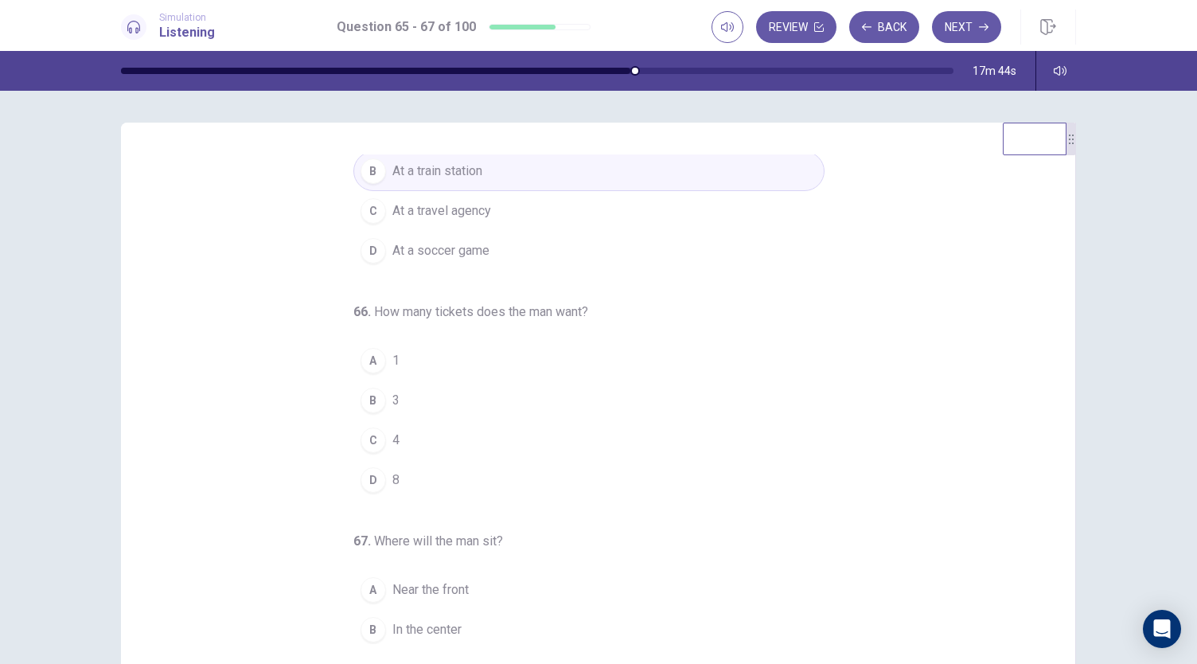
scroll to position [84, 0]
click at [381, 385] on button "B 3" at bounding box center [588, 397] width 471 height 40
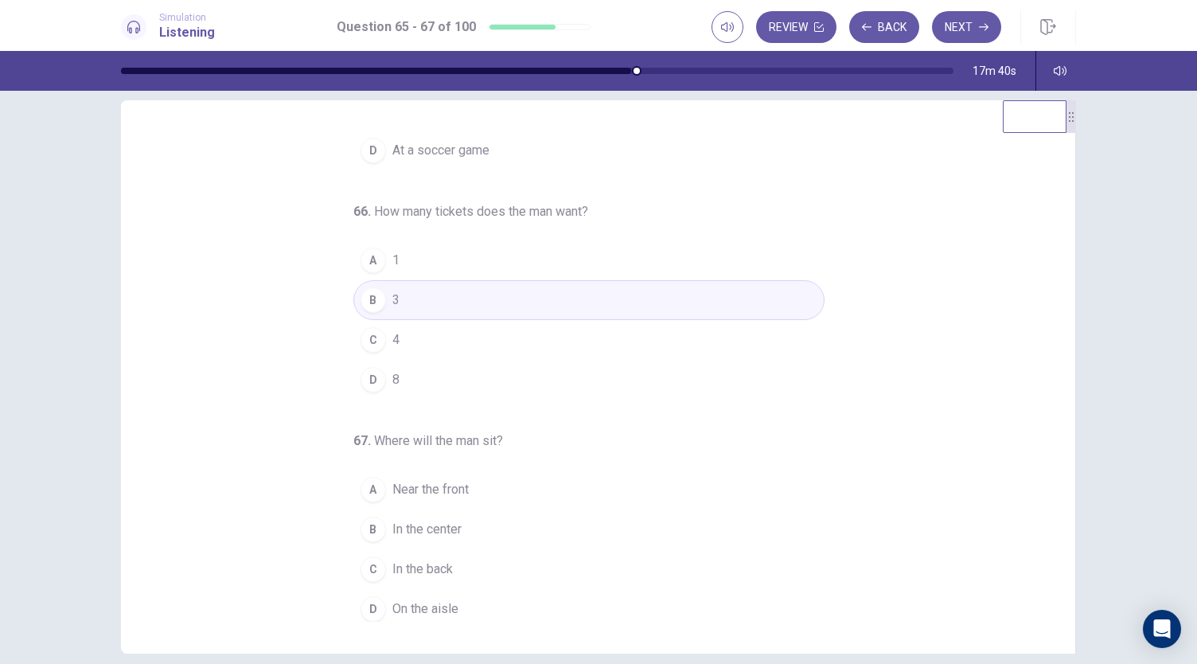
scroll to position [29, 0]
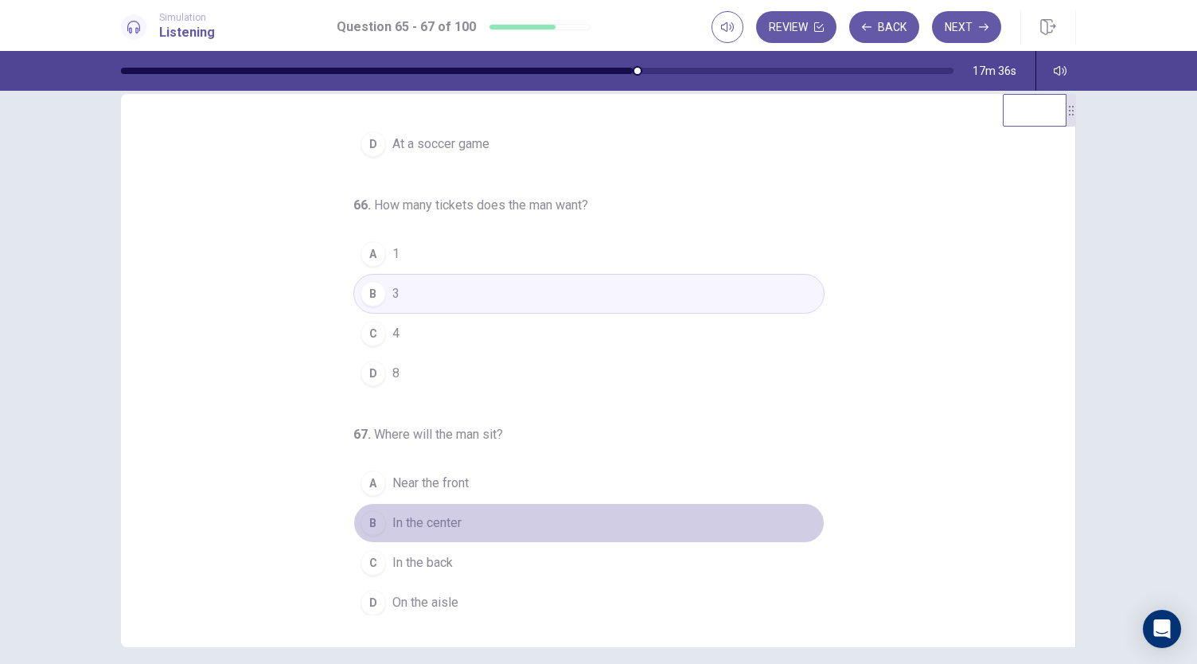
click at [424, 518] on span "In the center" at bounding box center [426, 522] width 69 height 19
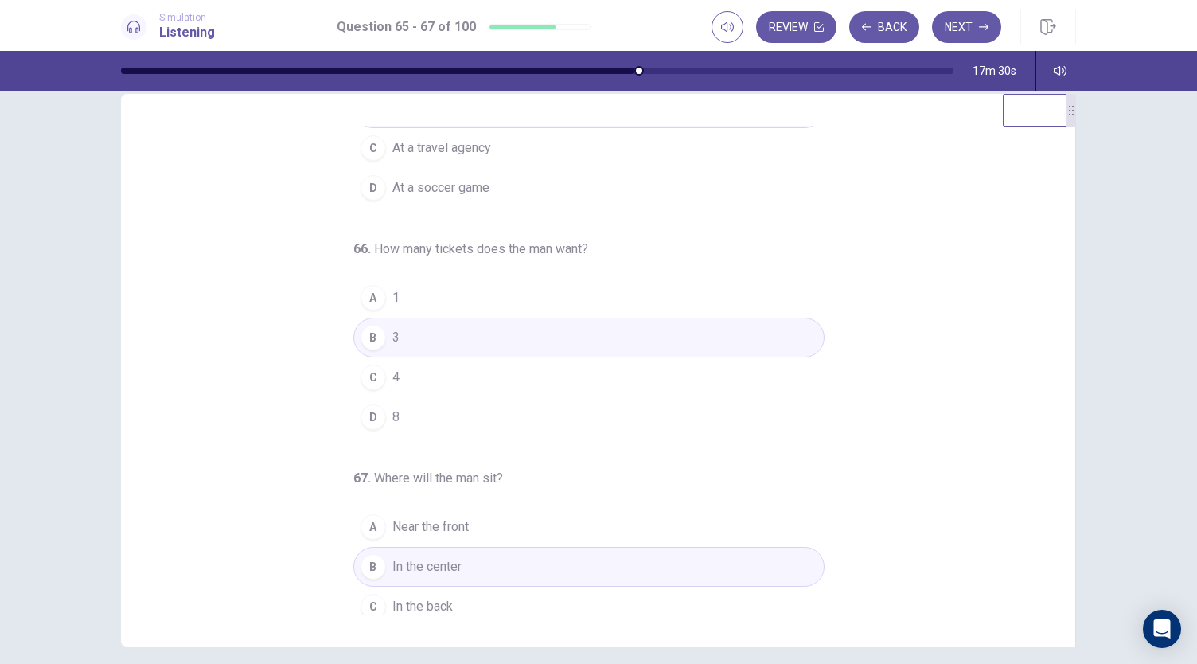
scroll to position [159, 0]
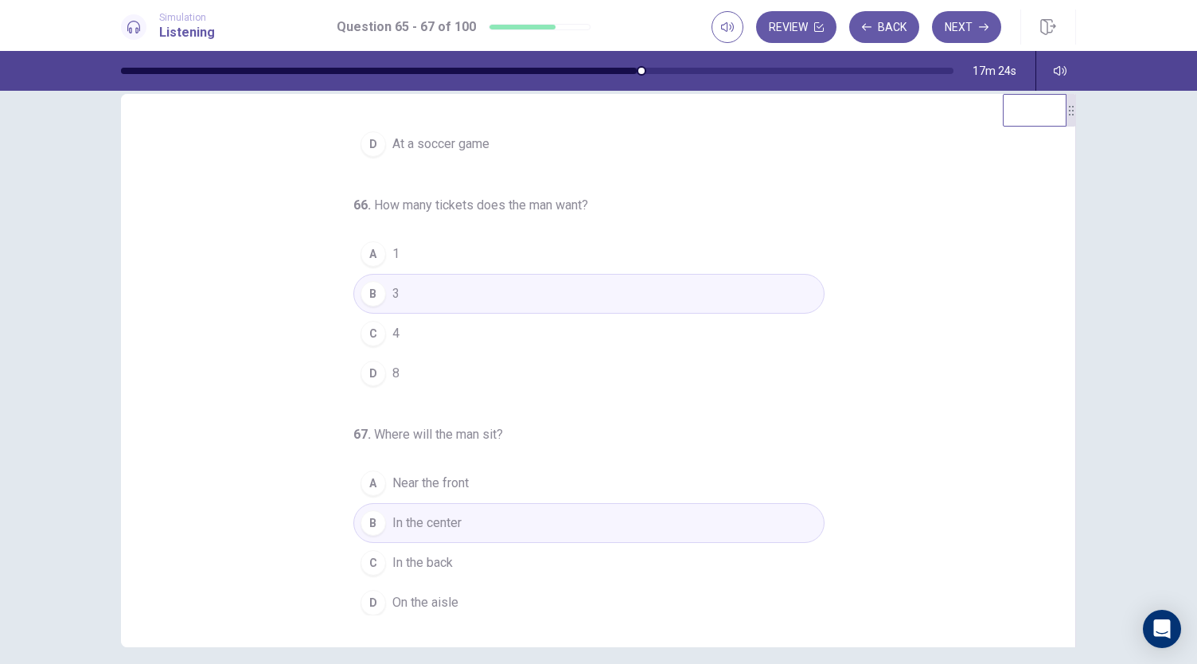
click at [439, 566] on span "In the back" at bounding box center [422, 562] width 61 height 19
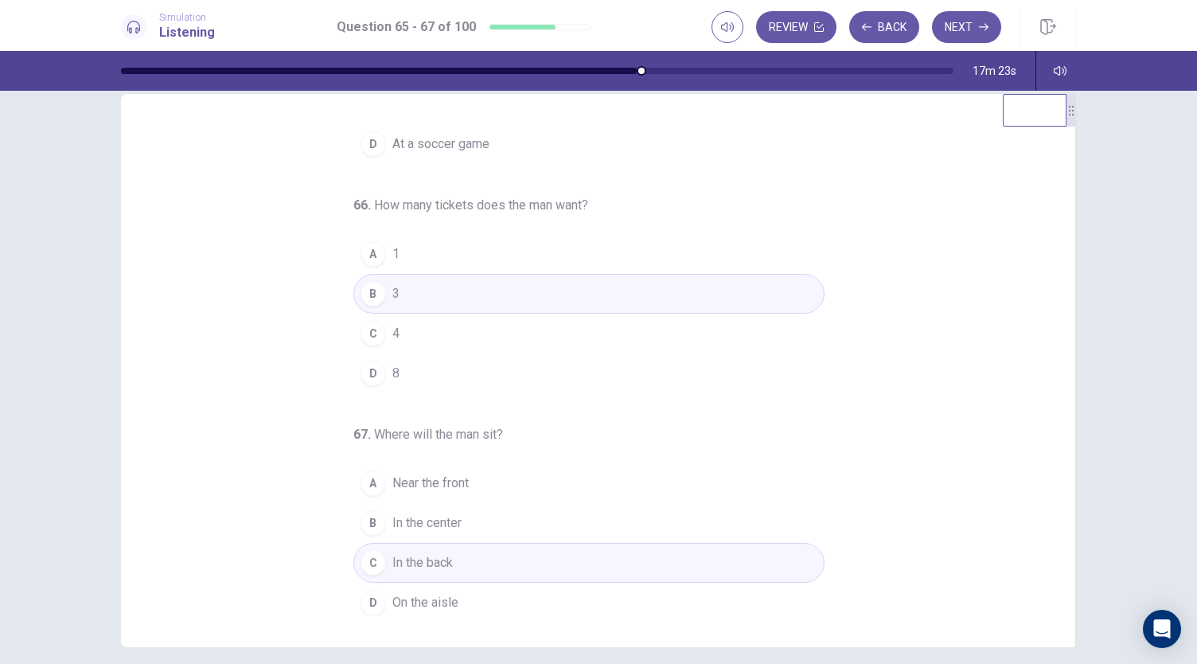
scroll to position [0, 0]
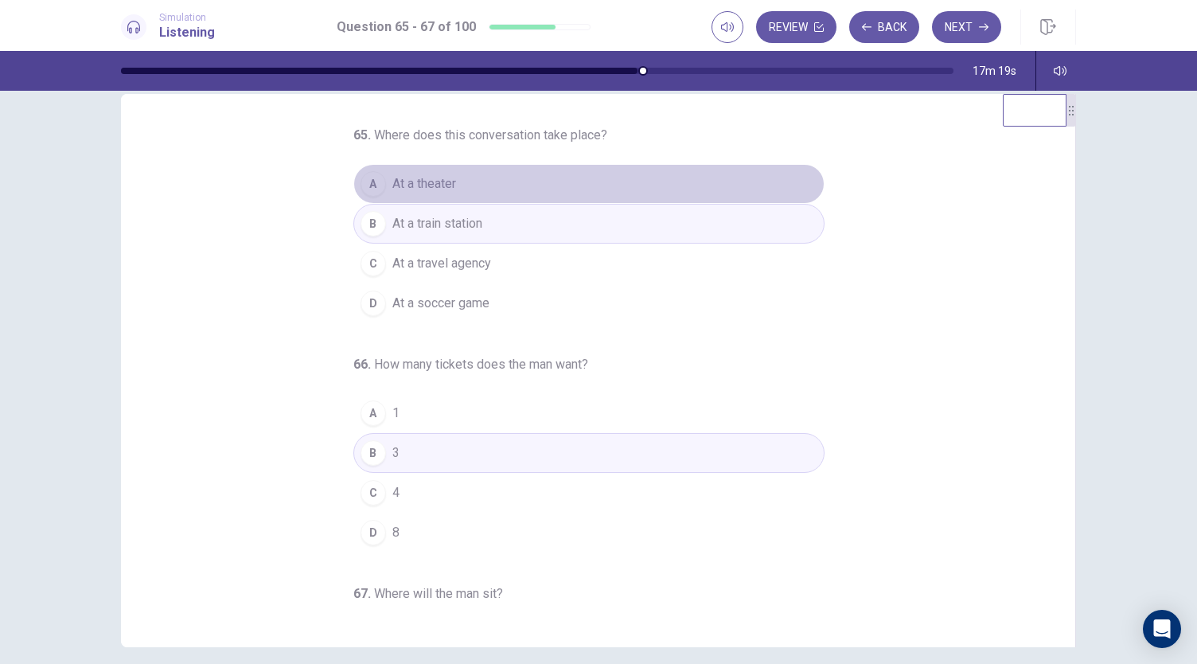
click at [392, 189] on span "At a theater" at bounding box center [424, 183] width 64 height 19
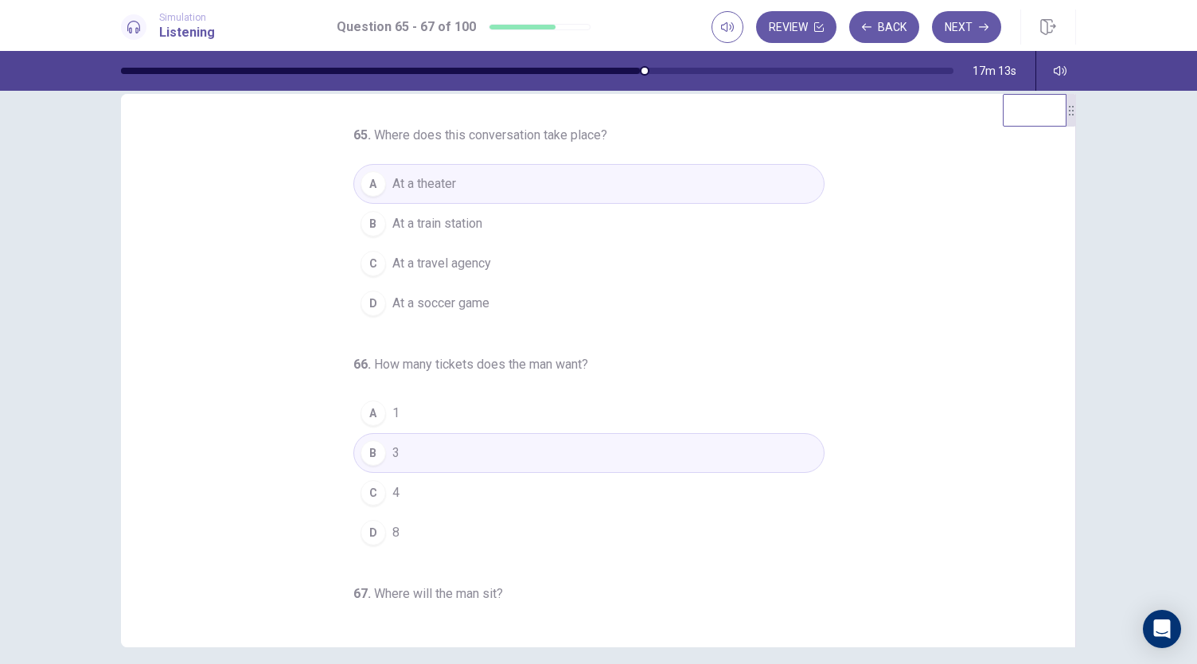
scroll to position [159, 0]
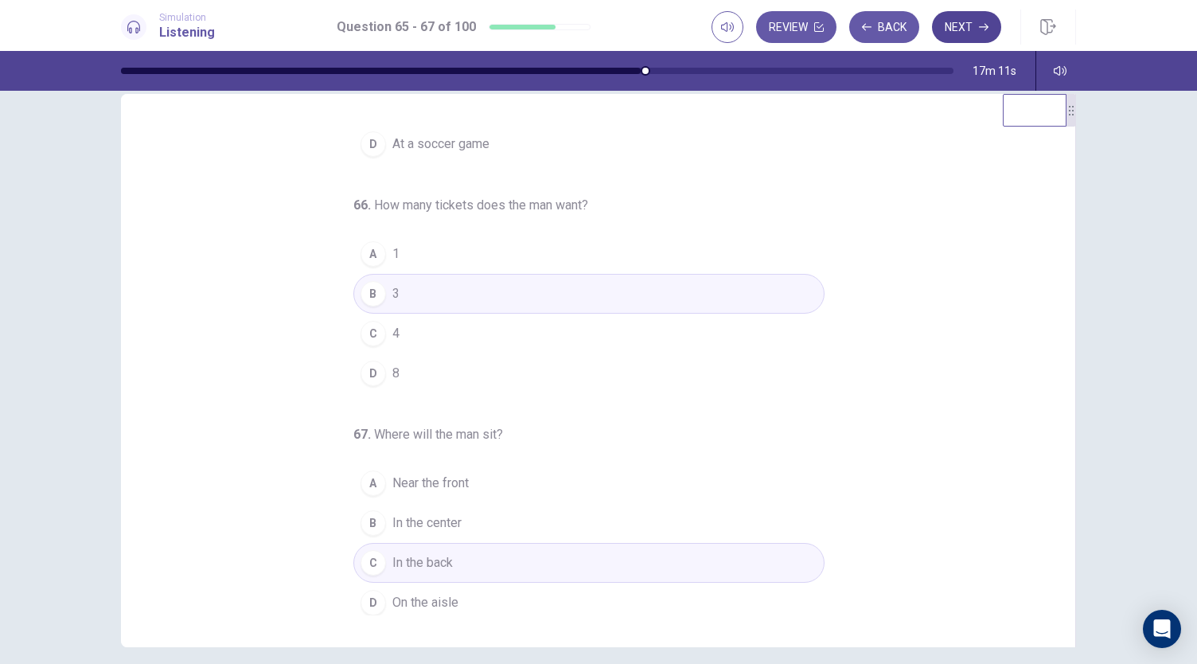
click at [945, 40] on button "Next" at bounding box center [966, 27] width 69 height 32
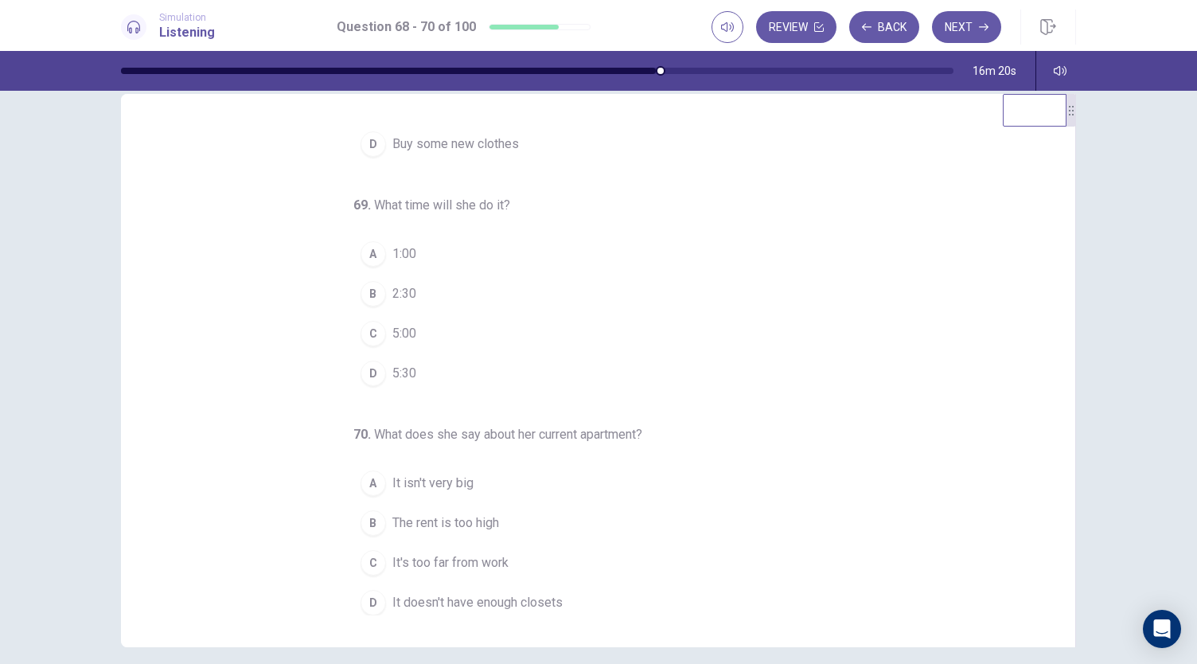
click at [377, 286] on div "B" at bounding box center [373, 293] width 25 height 25
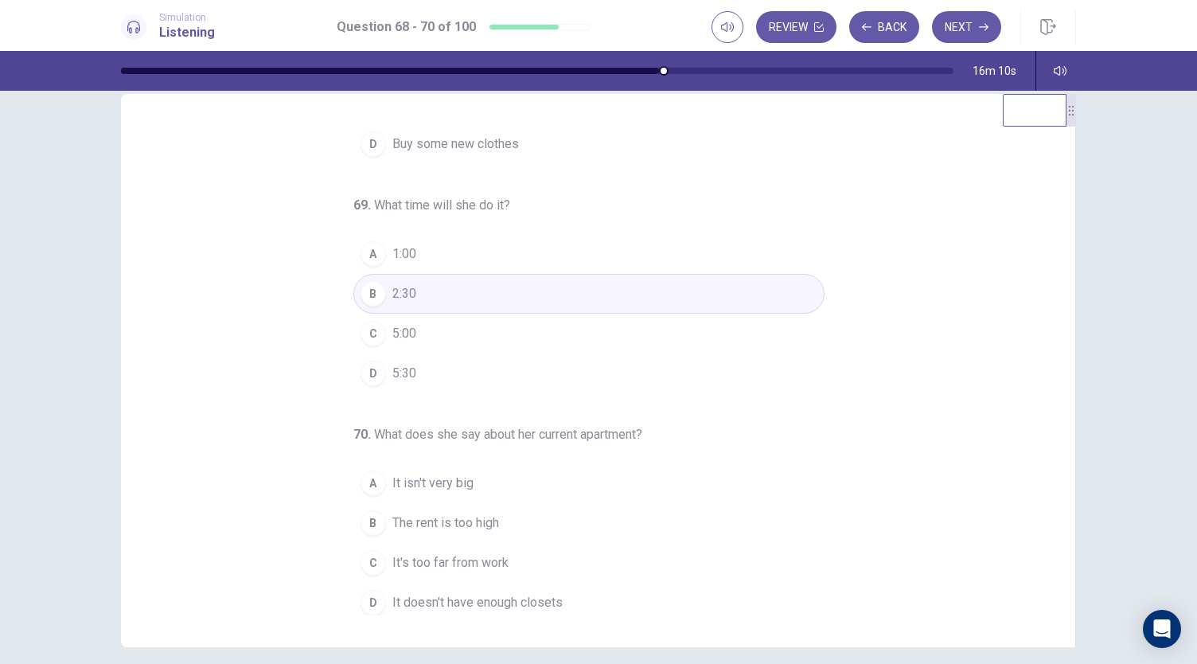
scroll to position [0, 0]
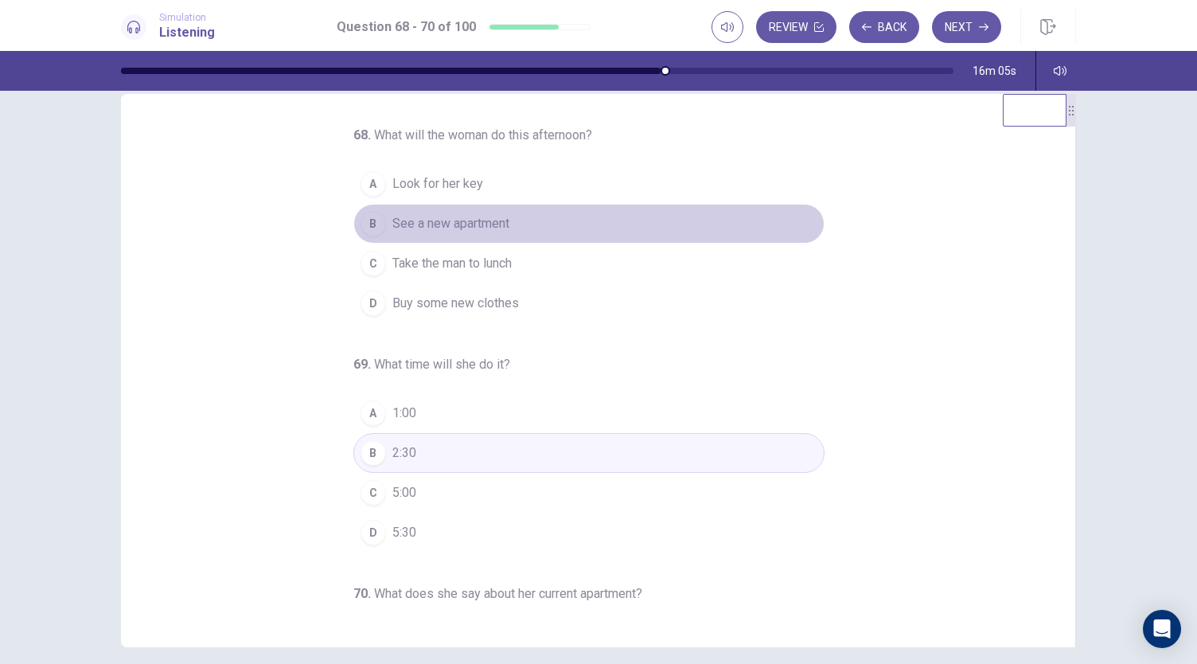
click at [373, 227] on div "B" at bounding box center [373, 223] width 25 height 25
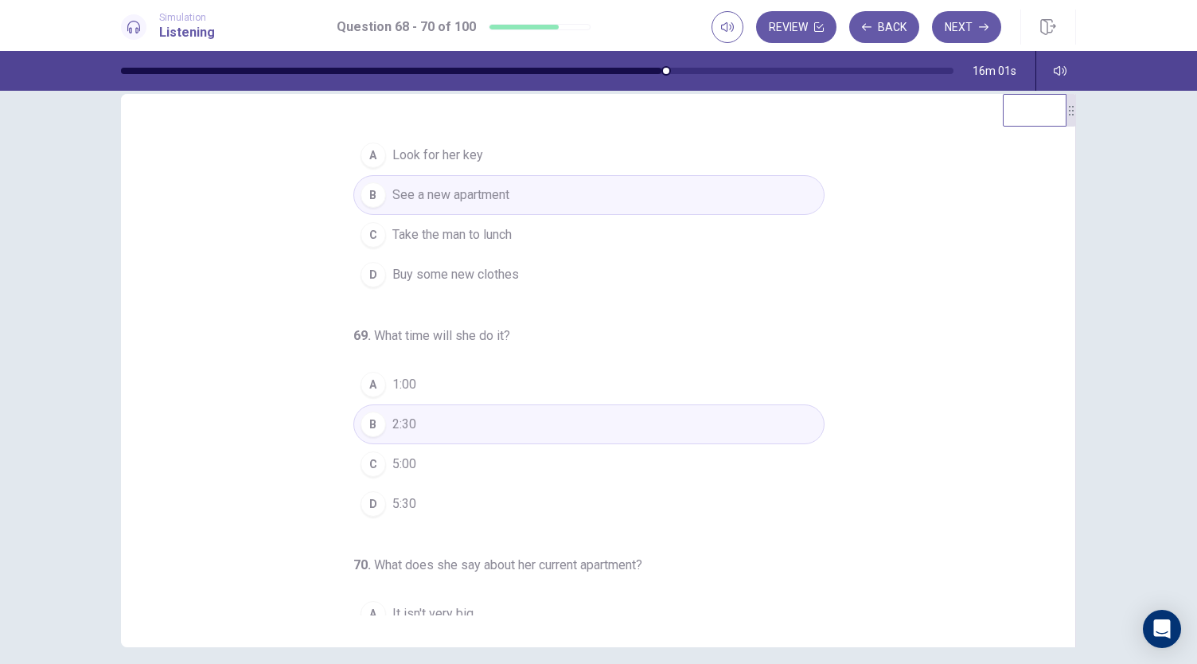
scroll to position [159, 0]
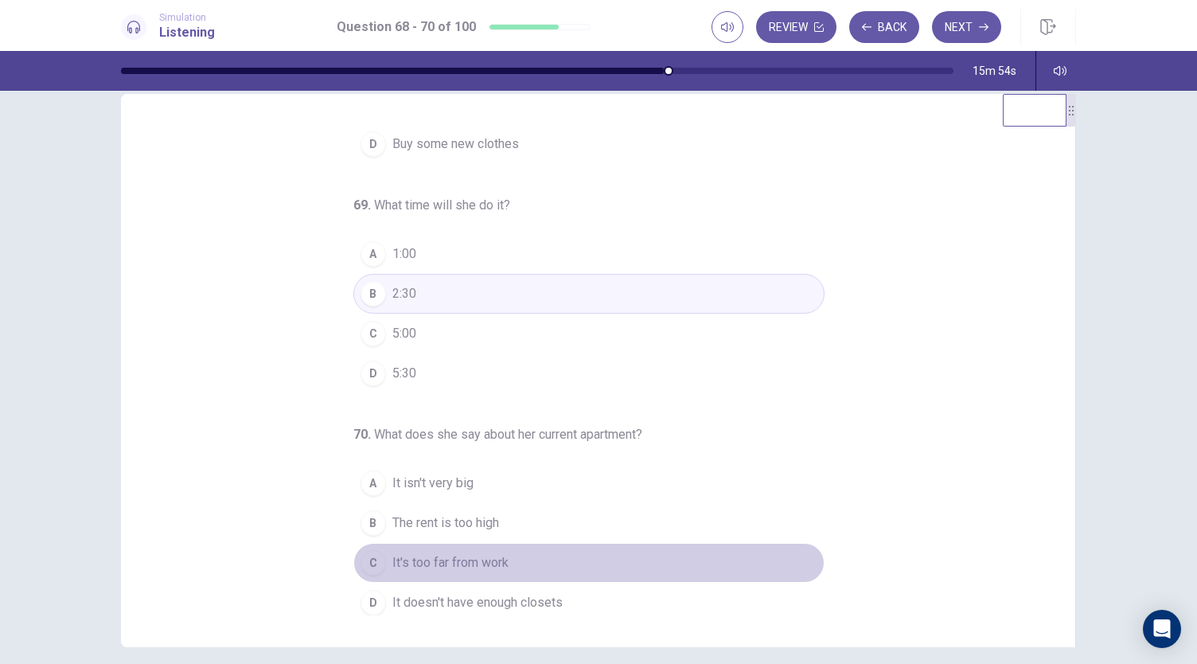
click at [397, 557] on span "It's too far from work" at bounding box center [450, 562] width 116 height 19
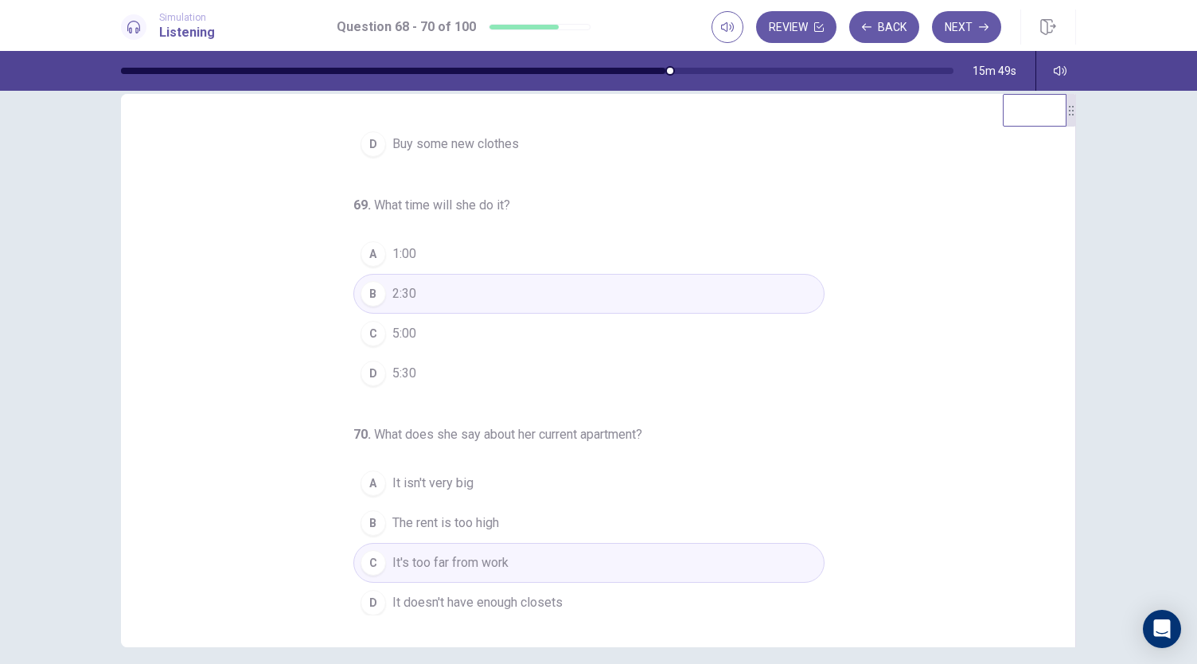
scroll to position [0, 0]
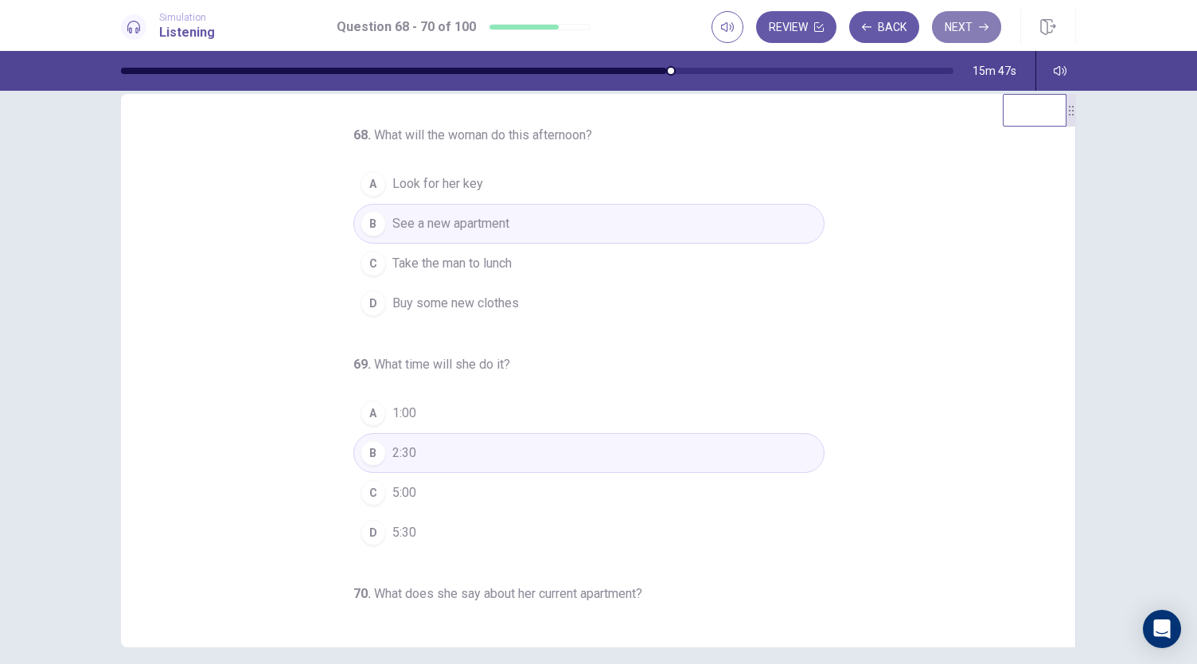
click at [957, 38] on button "Next" at bounding box center [966, 27] width 69 height 32
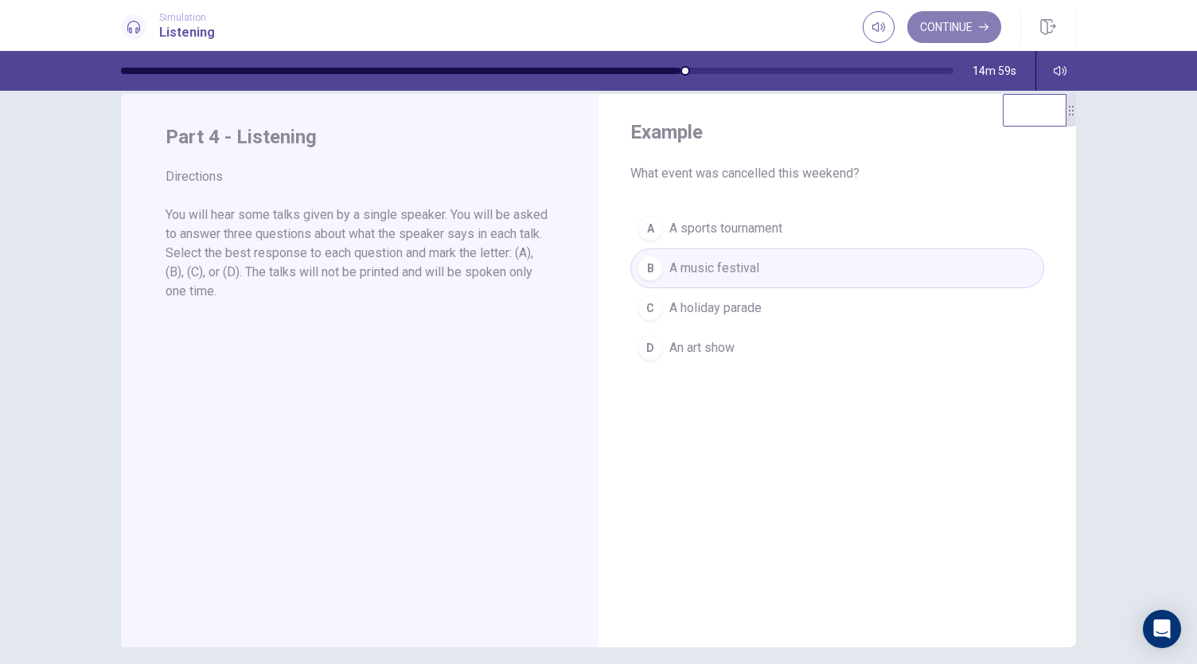
click at [946, 30] on button "Continue" at bounding box center [955, 27] width 94 height 32
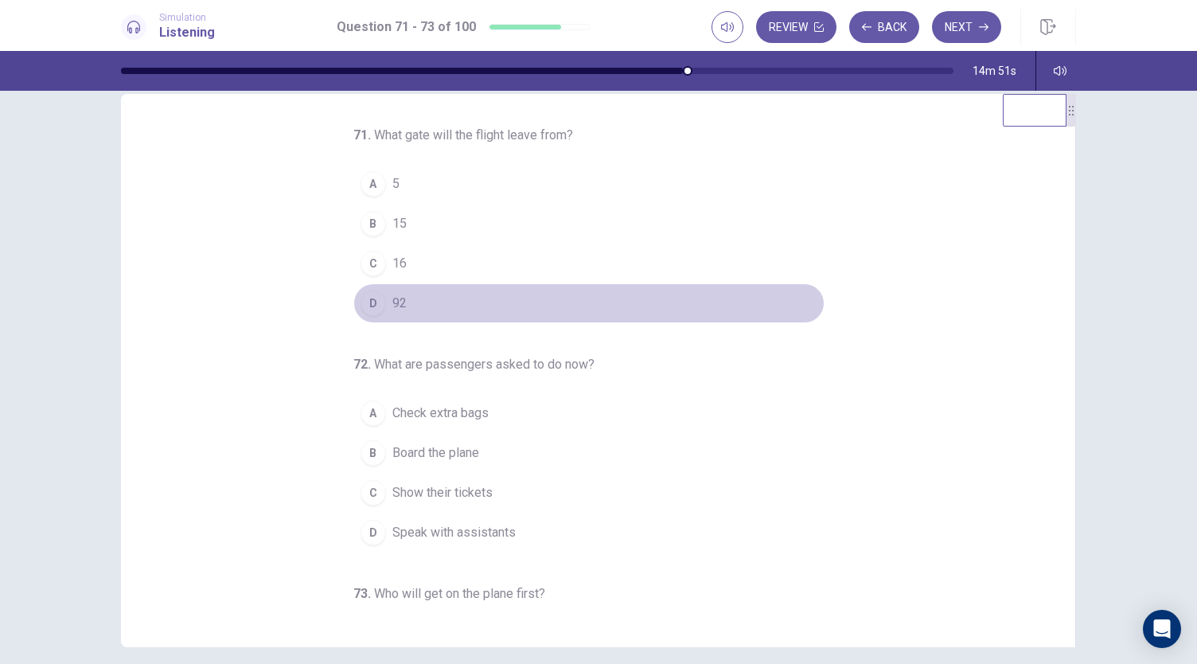
click at [378, 305] on button "D 92" at bounding box center [588, 303] width 471 height 40
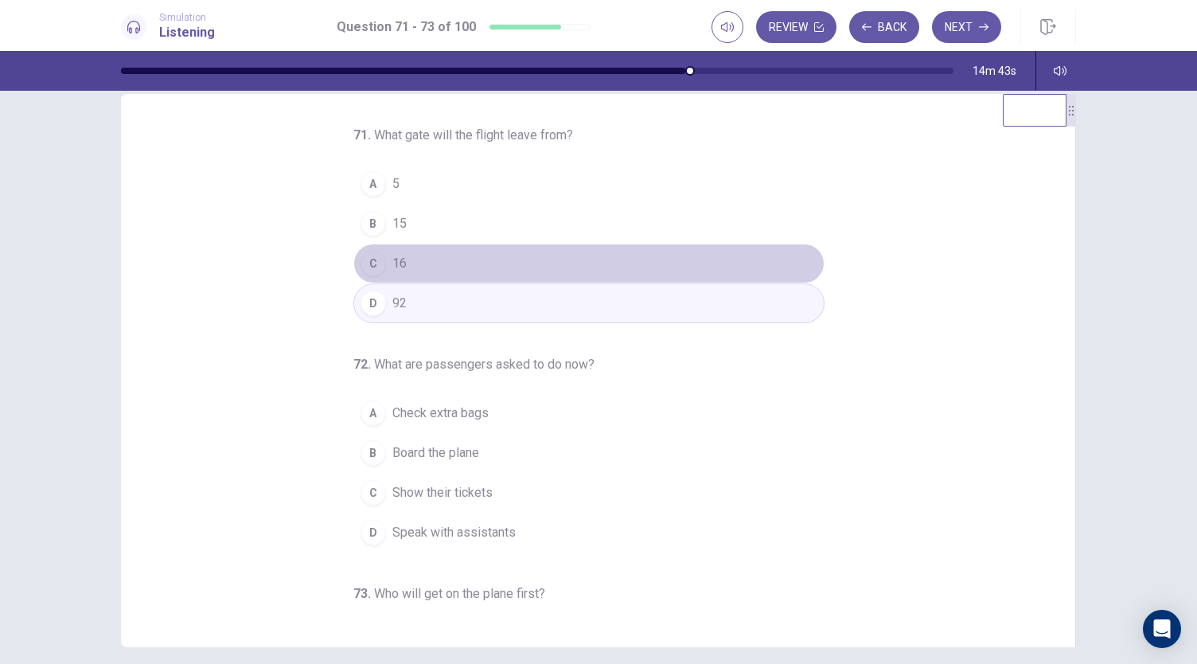
click at [392, 268] on span "16" at bounding box center [399, 263] width 14 height 19
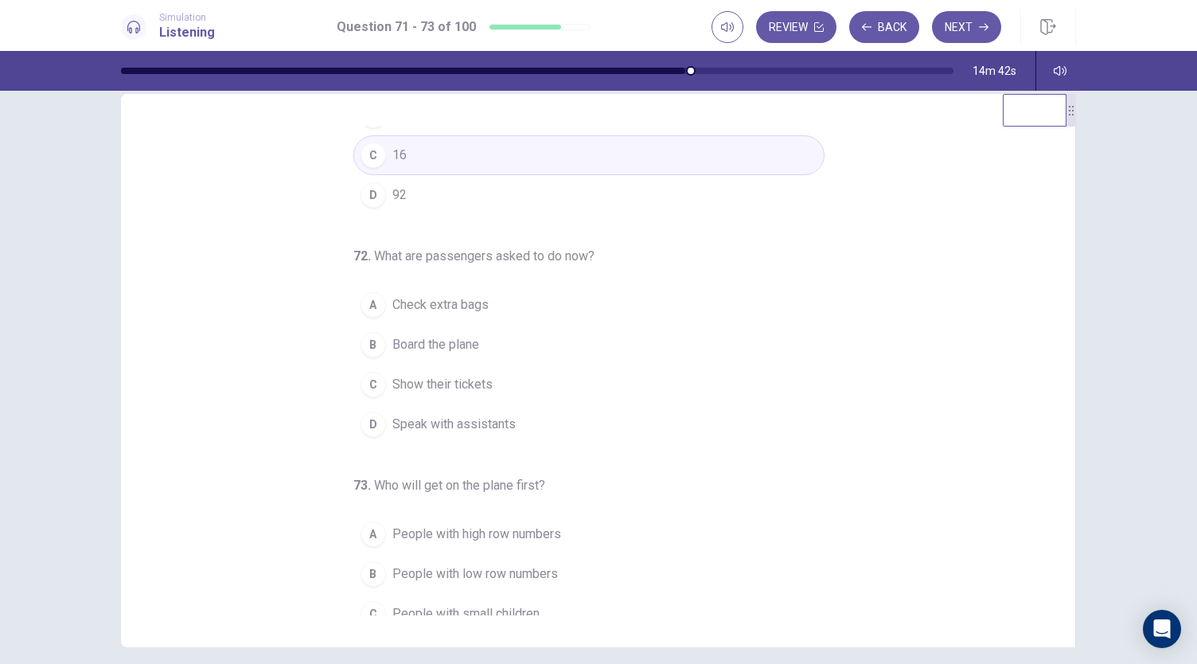
scroll to position [159, 0]
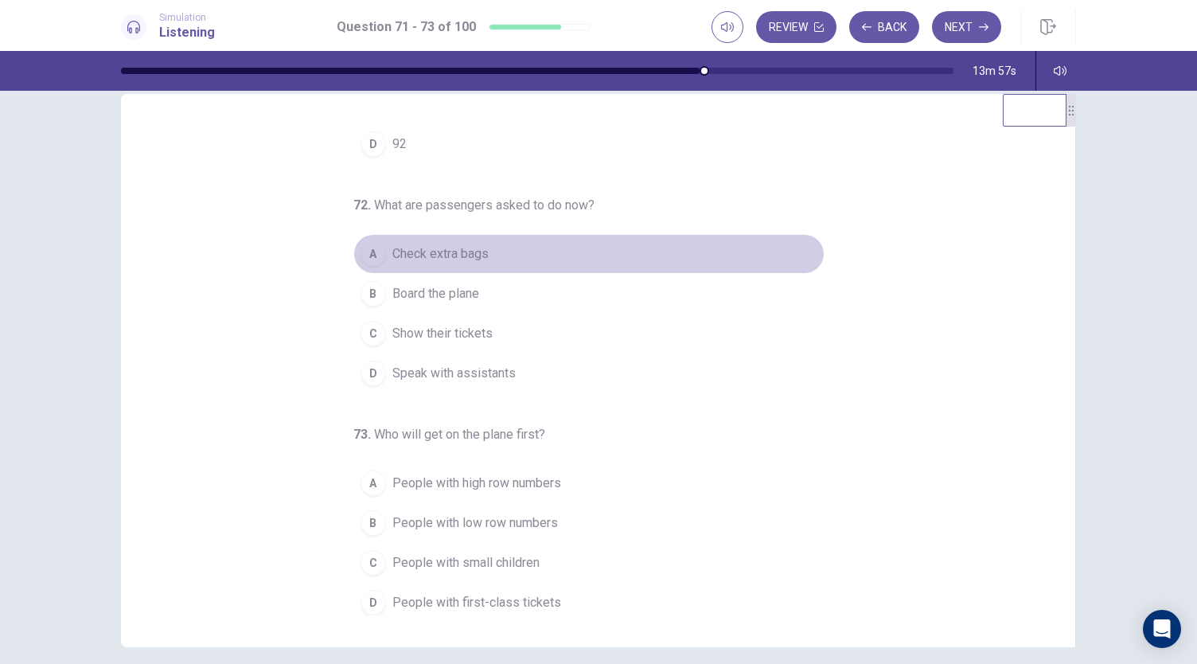
click at [427, 248] on span "Check extra bags" at bounding box center [440, 253] width 96 height 19
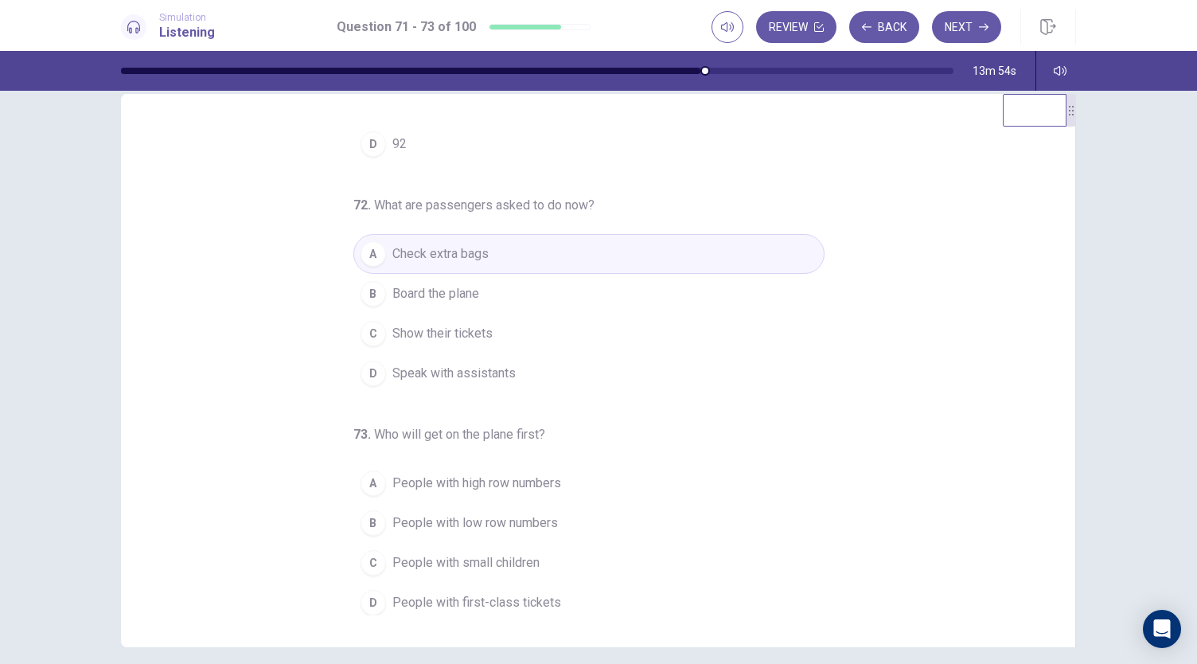
scroll to position [95, 0]
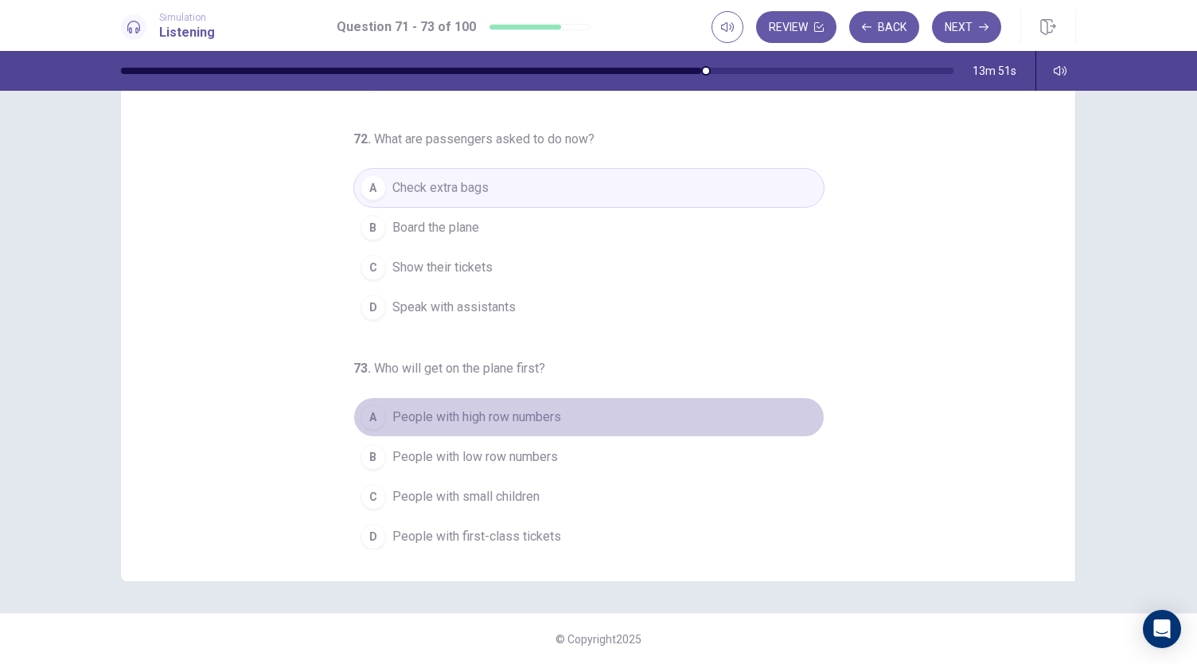
click at [422, 415] on span "People with high row numbers" at bounding box center [476, 417] width 169 height 19
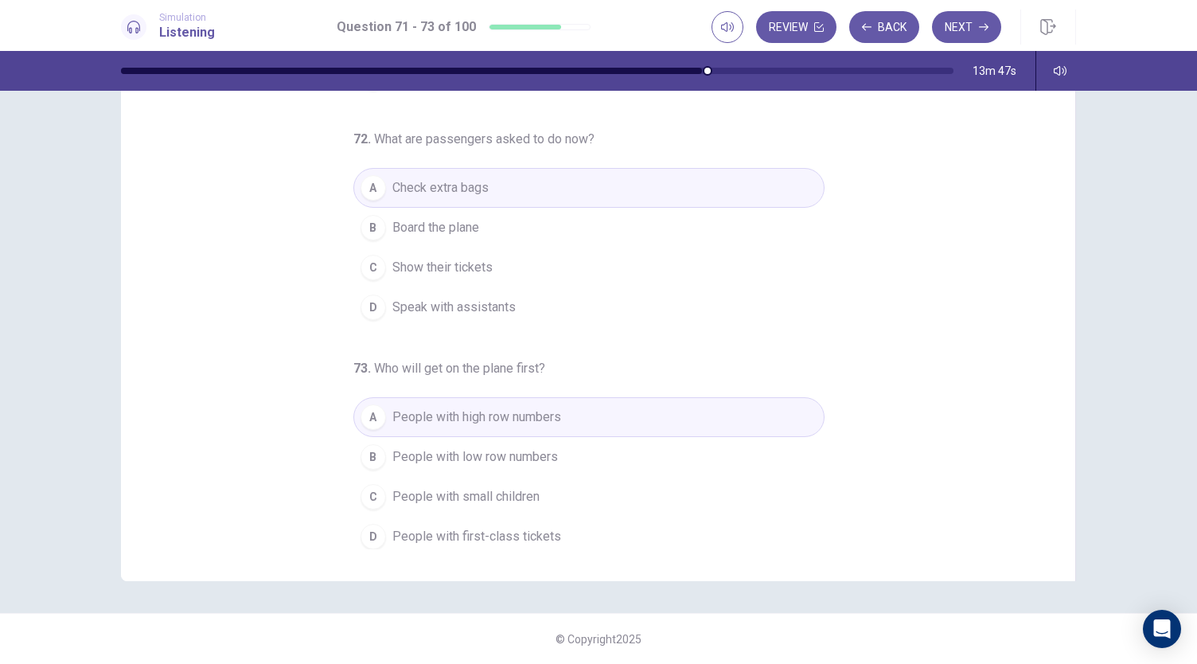
click at [432, 504] on button "C People with small children" at bounding box center [588, 497] width 471 height 40
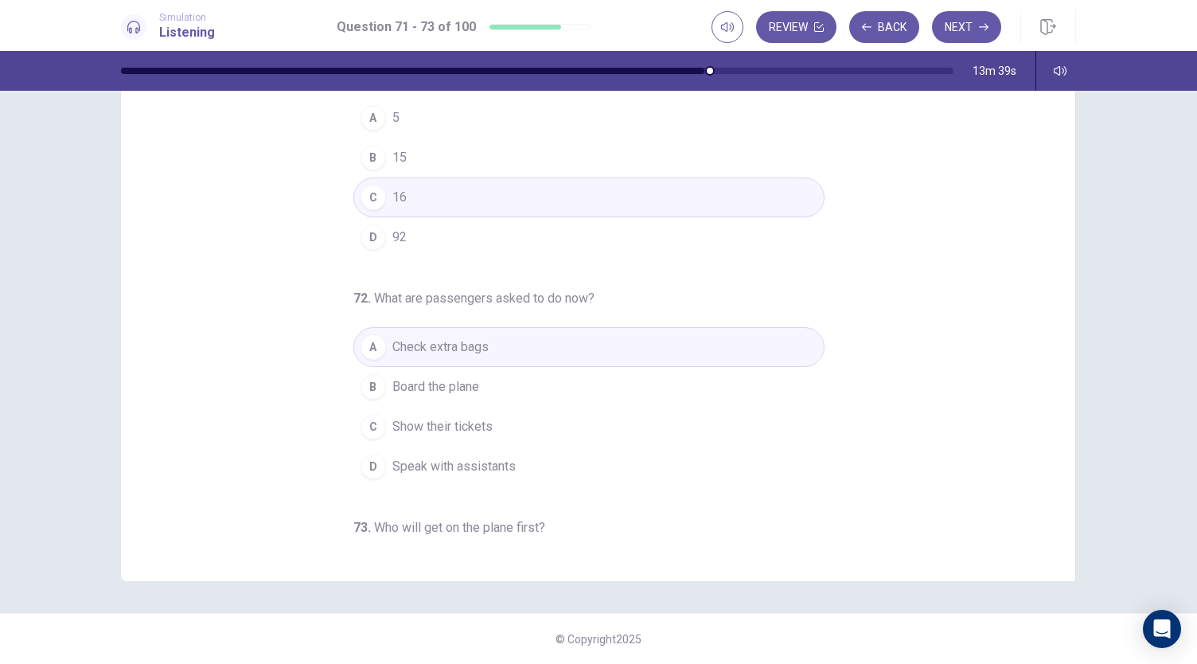
scroll to position [0, 0]
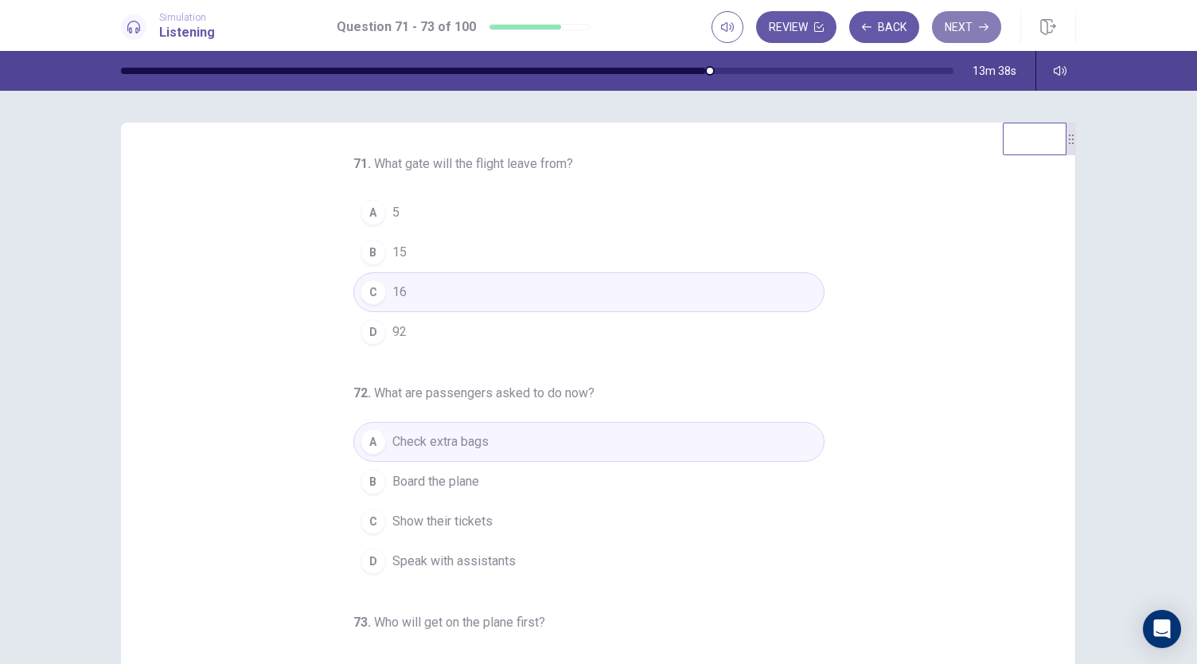
click at [952, 38] on button "Next" at bounding box center [966, 27] width 69 height 32
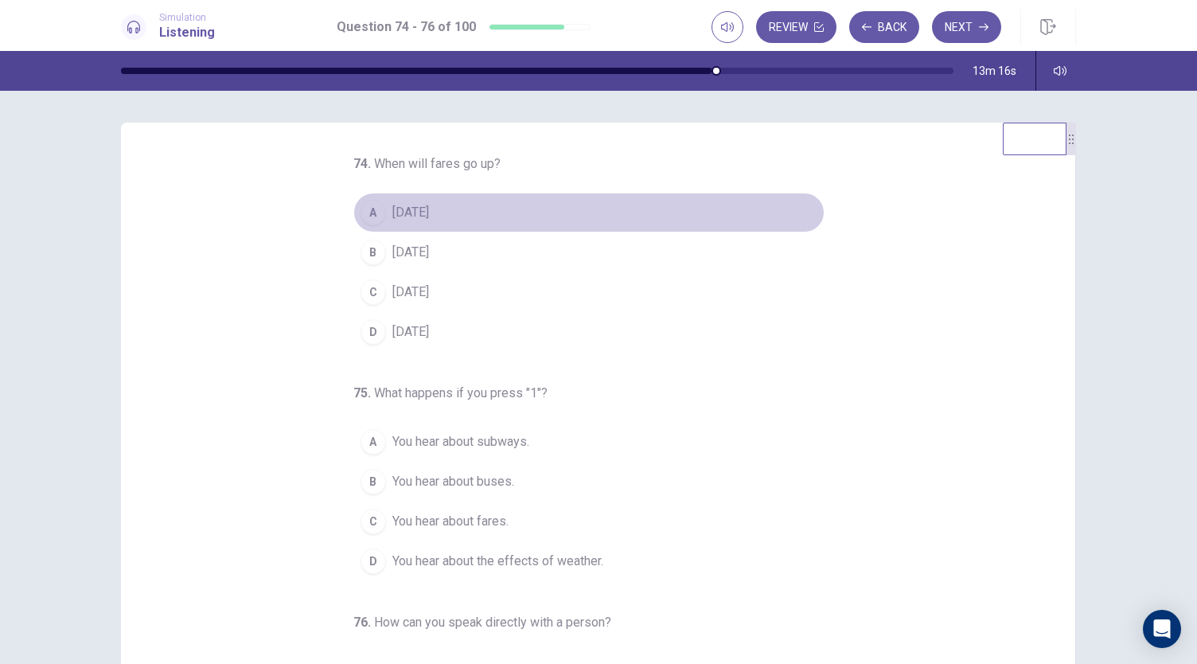
click at [424, 212] on span "September 1" at bounding box center [410, 212] width 37 height 19
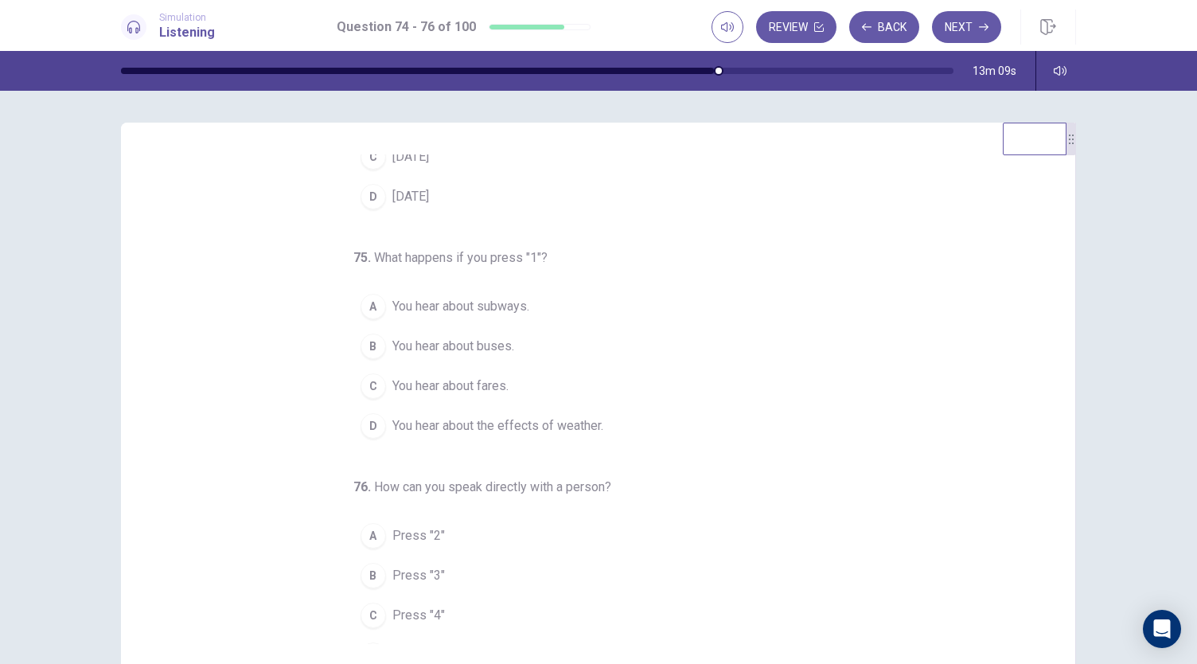
scroll to position [136, 0]
click at [487, 338] on span "You hear about buses." at bounding box center [453, 345] width 122 height 19
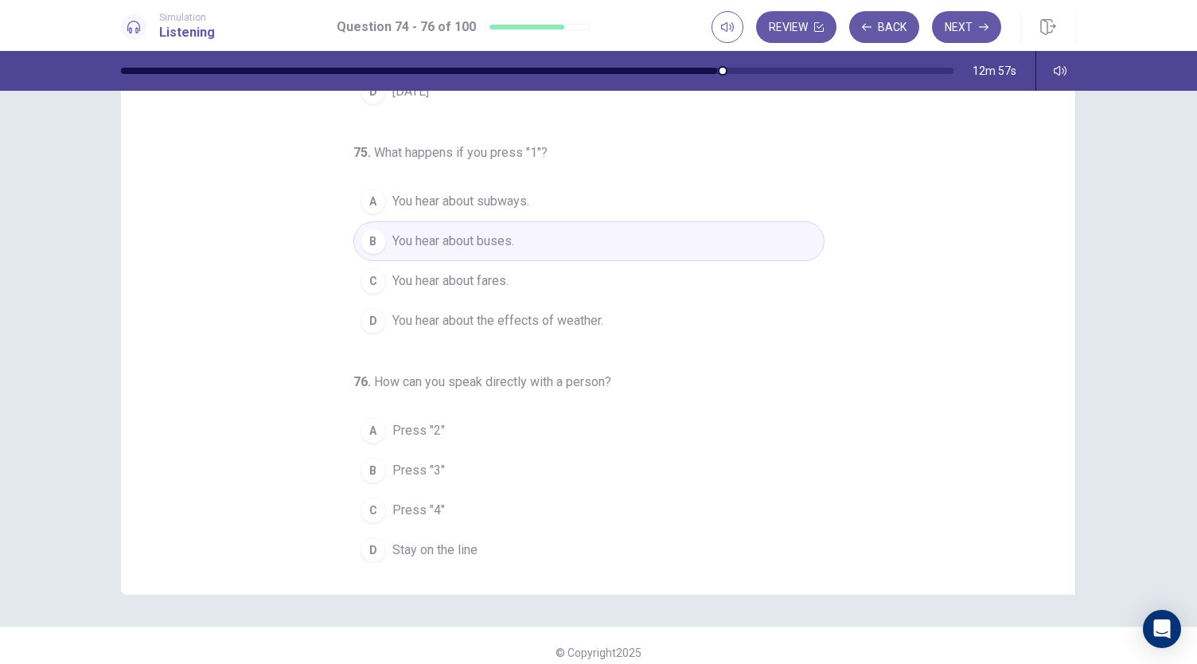
scroll to position [82, 0]
click at [377, 541] on div "D" at bounding box center [373, 549] width 25 height 25
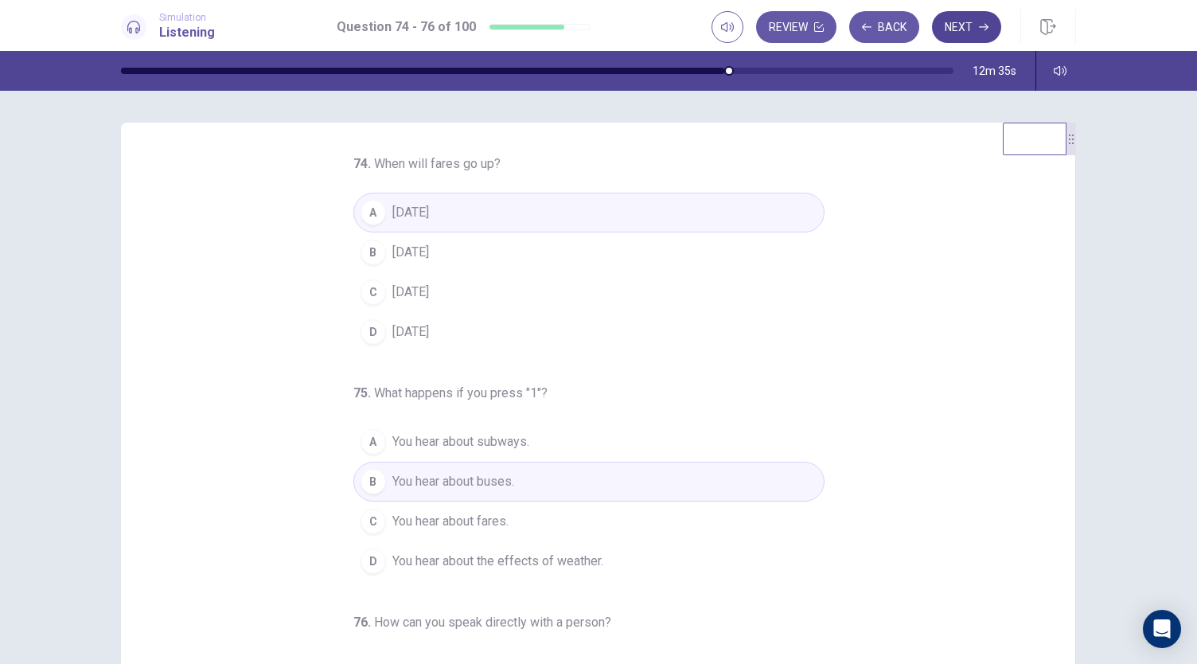
scroll to position [1, 0]
click at [970, 25] on button "Next" at bounding box center [966, 27] width 69 height 32
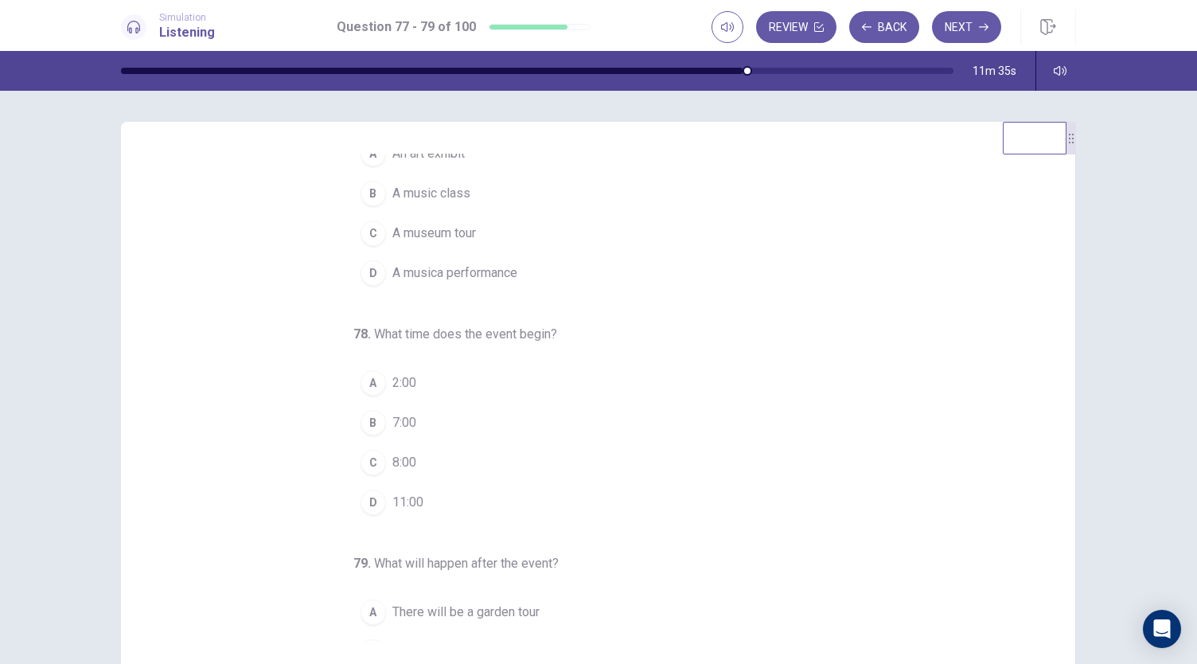
scroll to position [59, 0]
click at [378, 455] on button "C 8:00" at bounding box center [588, 462] width 471 height 40
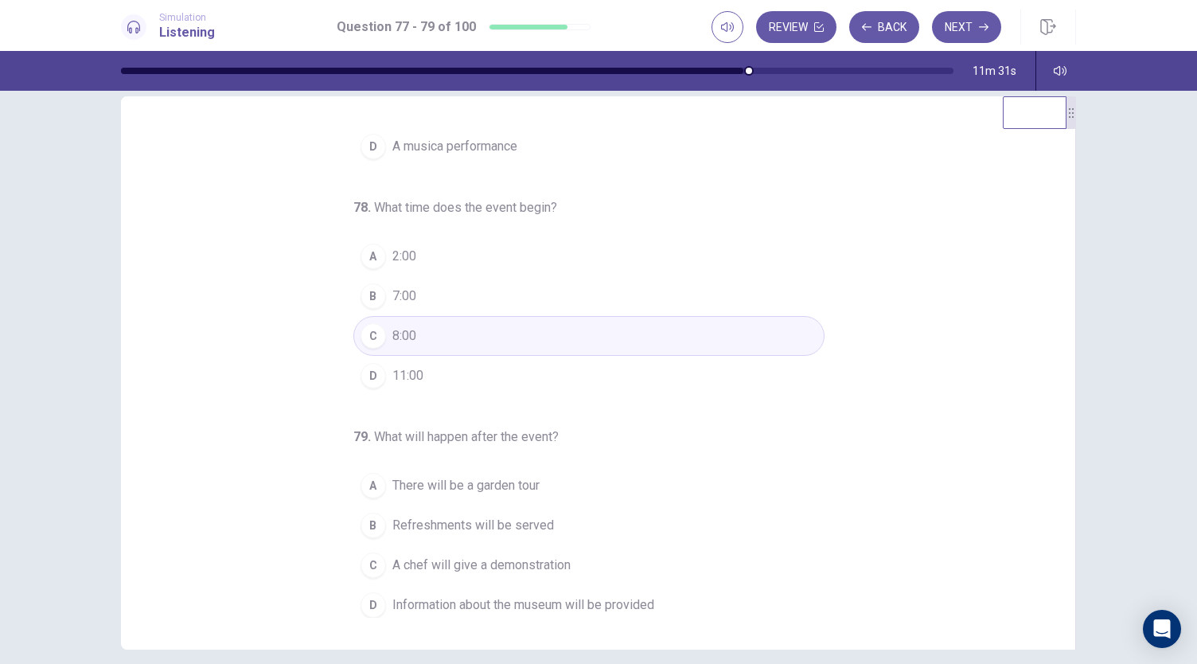
scroll to position [31, 0]
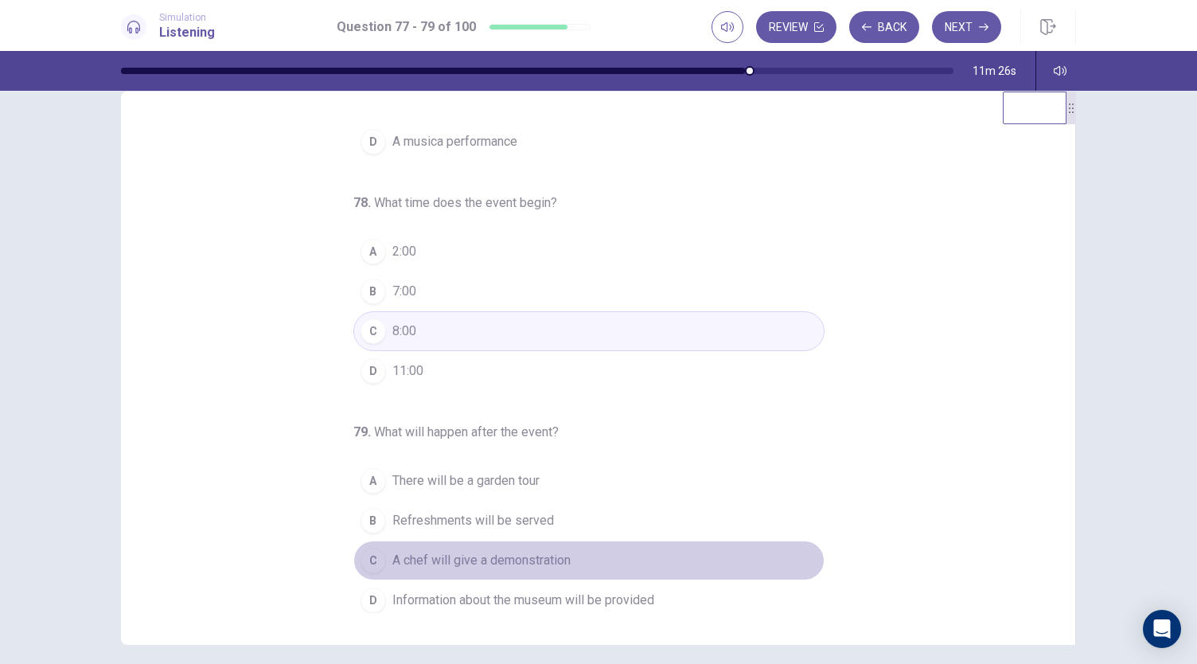
click at [422, 552] on span "A chef will give a demonstration" at bounding box center [481, 560] width 178 height 19
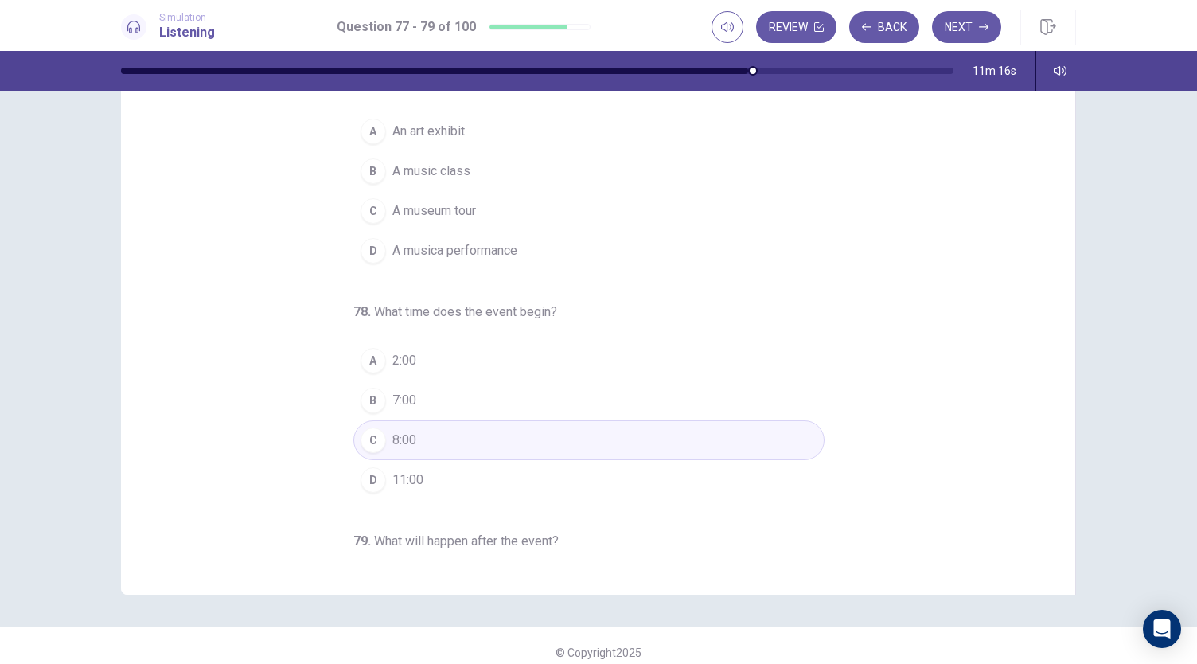
scroll to position [0, 0]
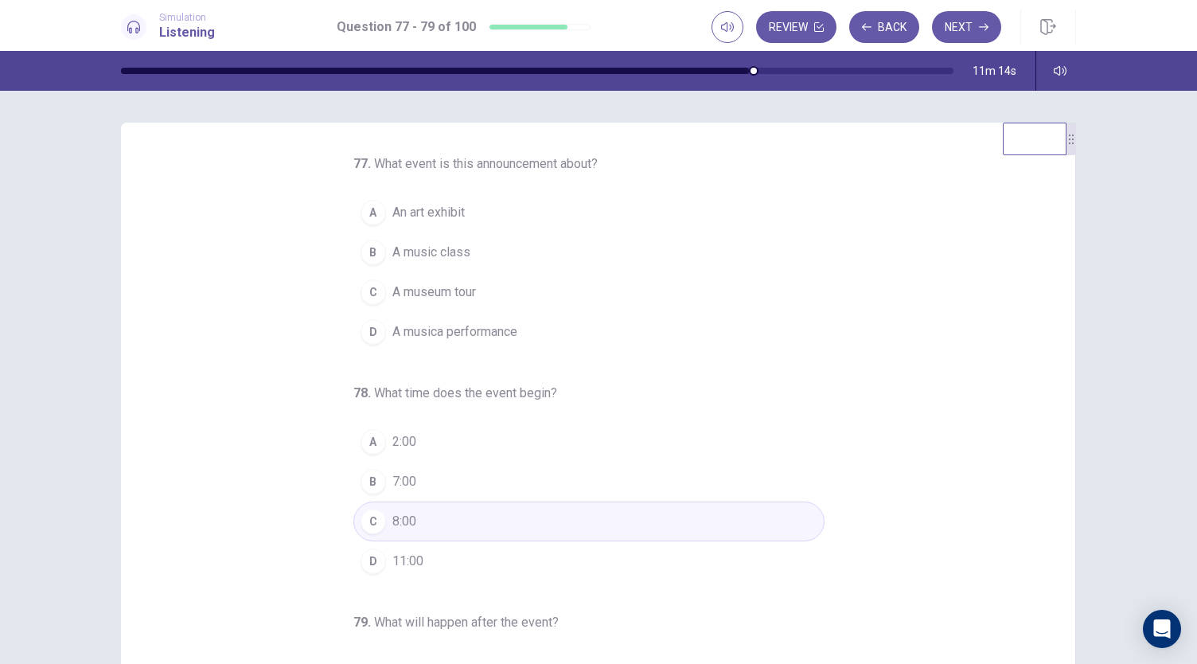
click at [413, 295] on span "A museum tour" at bounding box center [434, 292] width 84 height 19
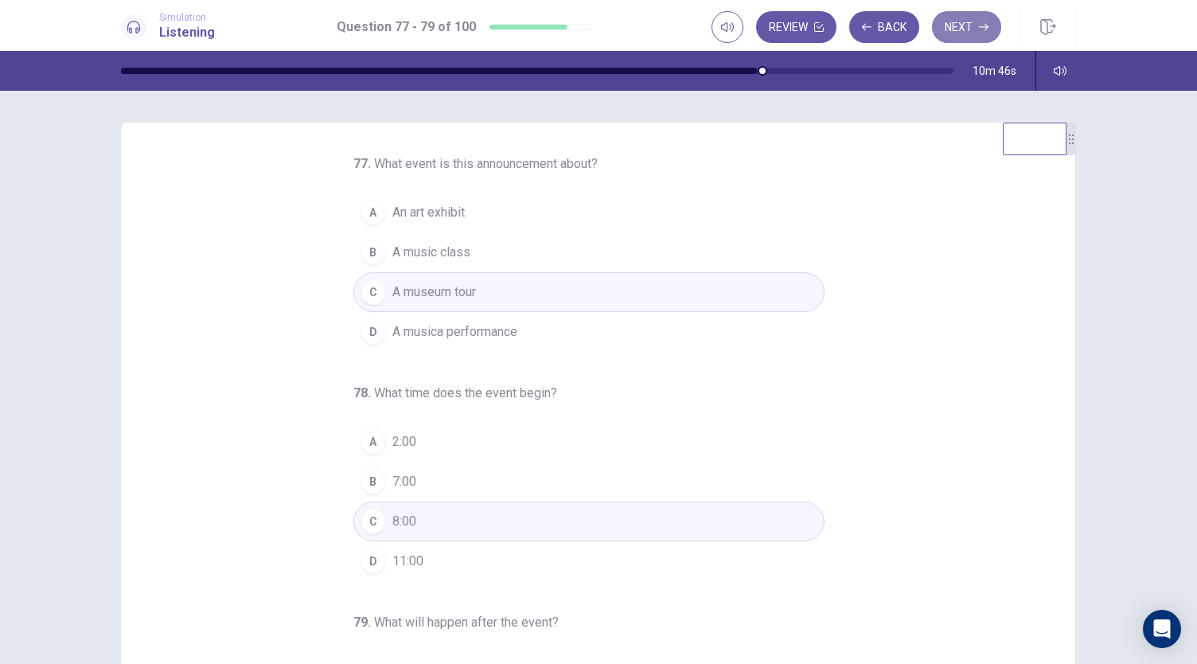
click at [970, 34] on button "Next" at bounding box center [966, 27] width 69 height 32
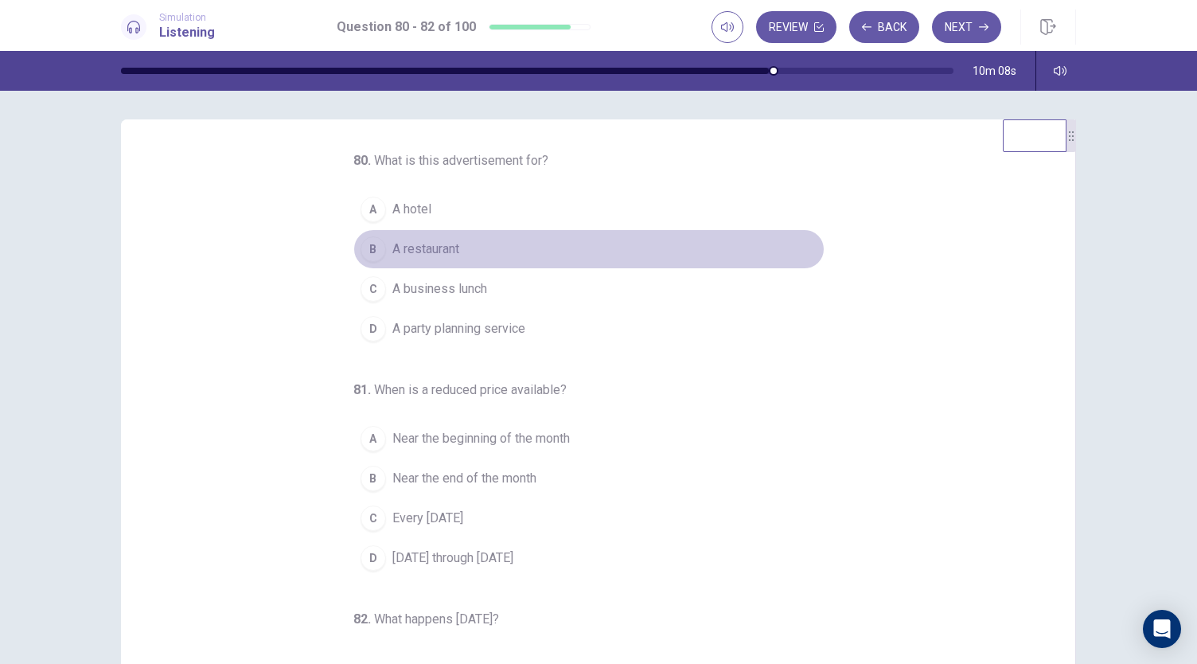
click at [372, 256] on div "B" at bounding box center [373, 248] width 25 height 25
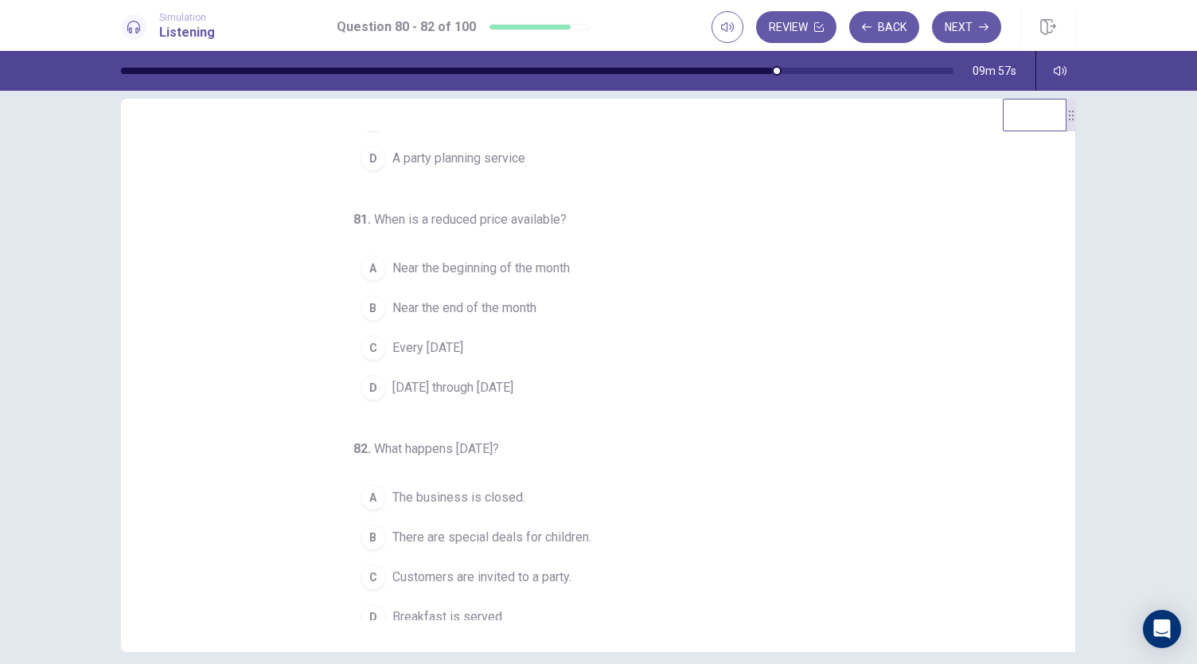
scroll to position [159, 0]
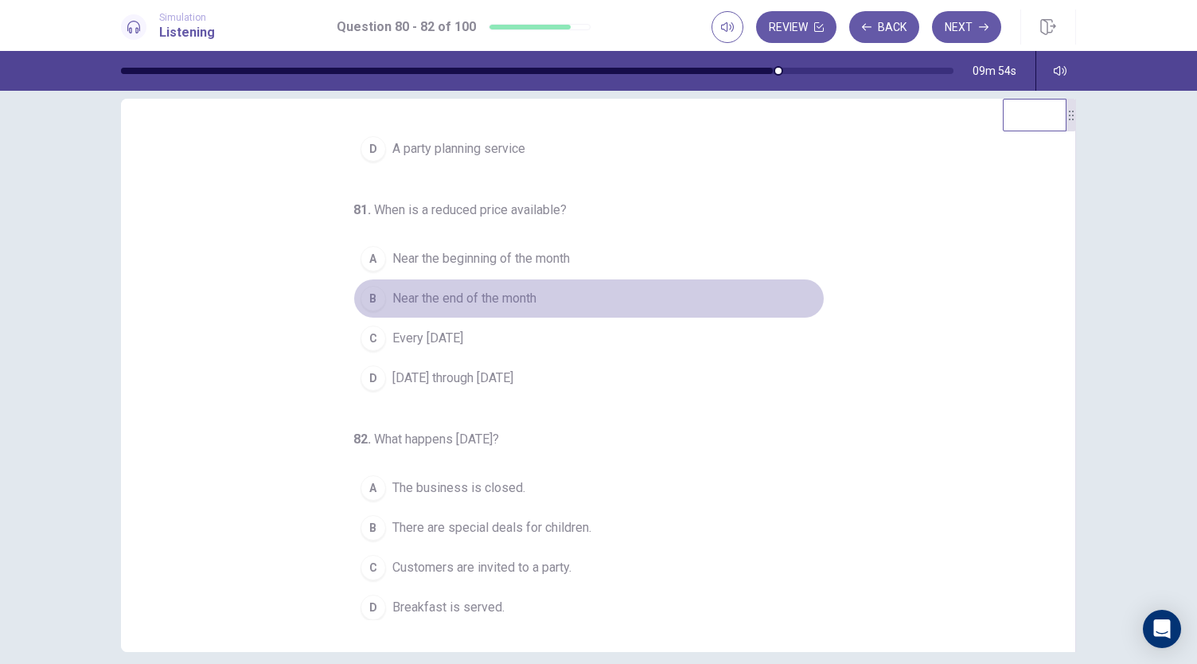
click at [411, 296] on span "Near the end of the month" at bounding box center [464, 298] width 144 height 19
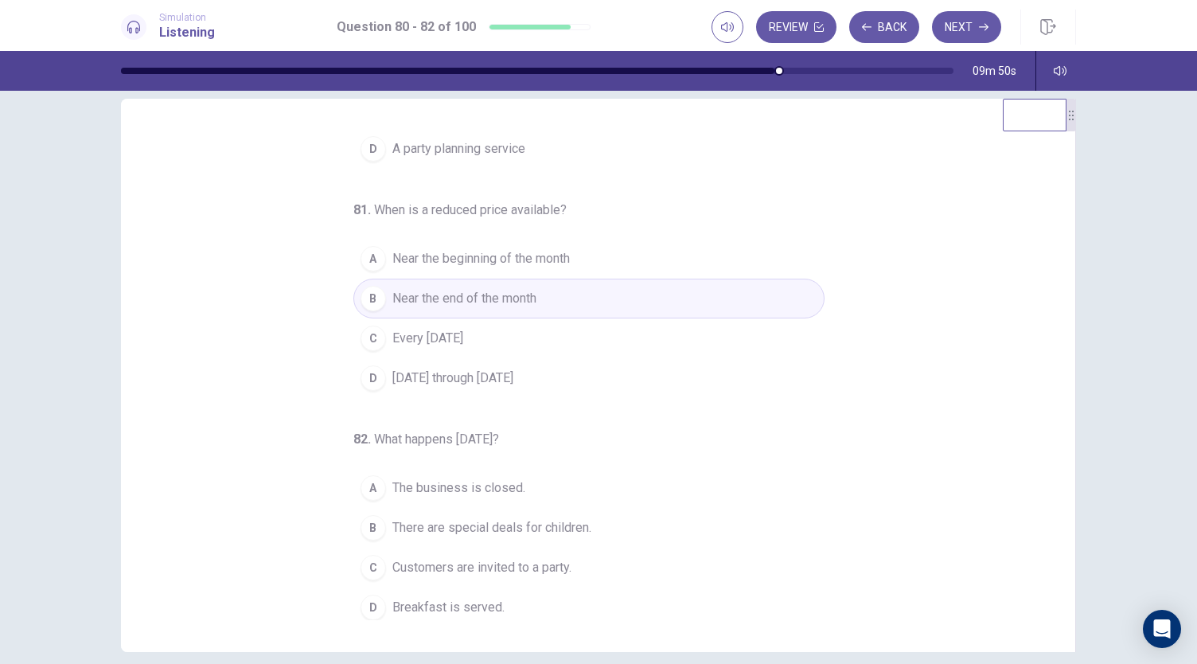
click at [376, 347] on button "C Every Wednesday" at bounding box center [588, 338] width 471 height 40
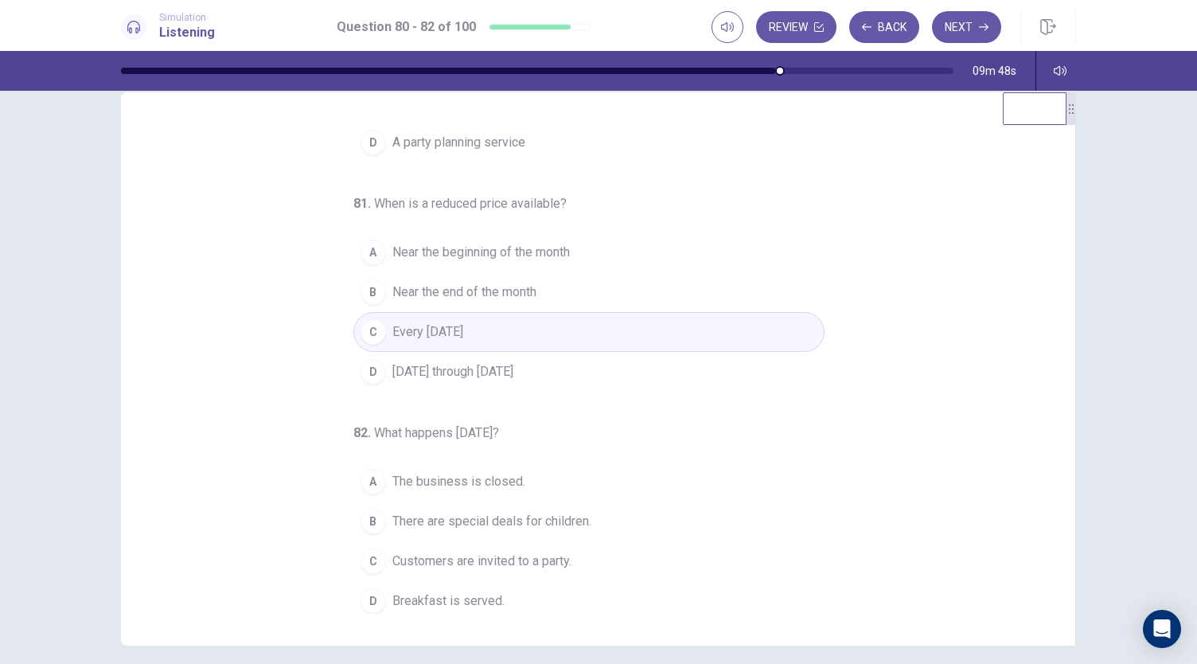
scroll to position [29, 0]
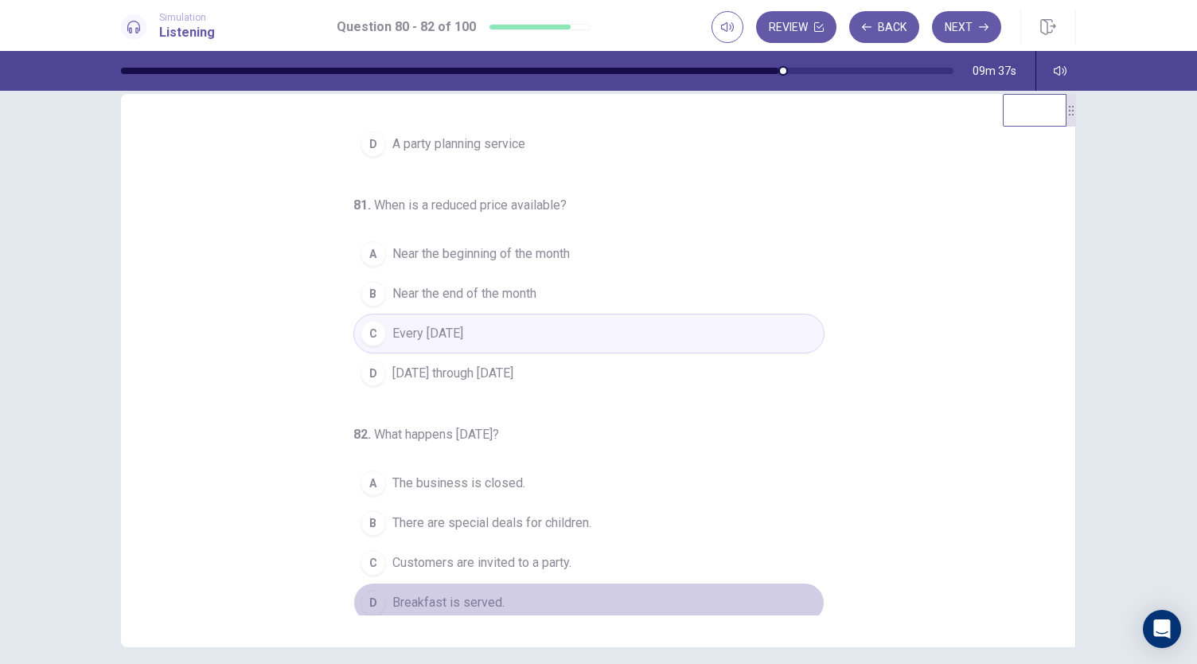
click at [450, 597] on span "Breakfast is served." at bounding box center [448, 602] width 112 height 19
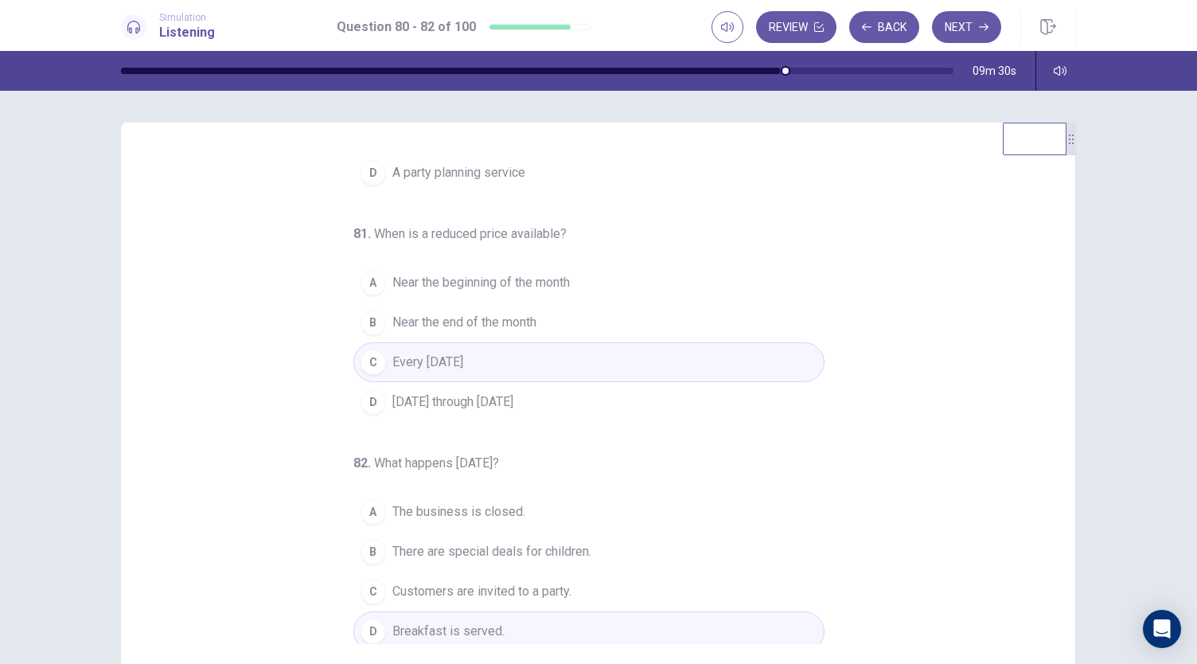
scroll to position [0, 0]
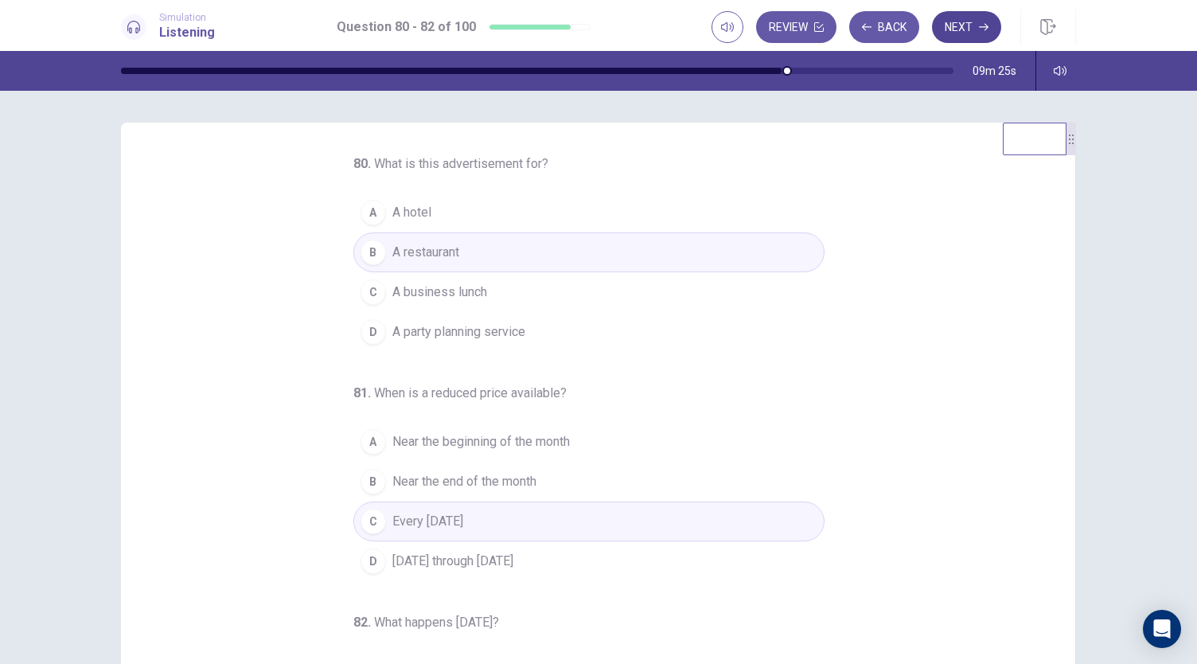
click at [954, 29] on button "Next" at bounding box center [966, 27] width 69 height 32
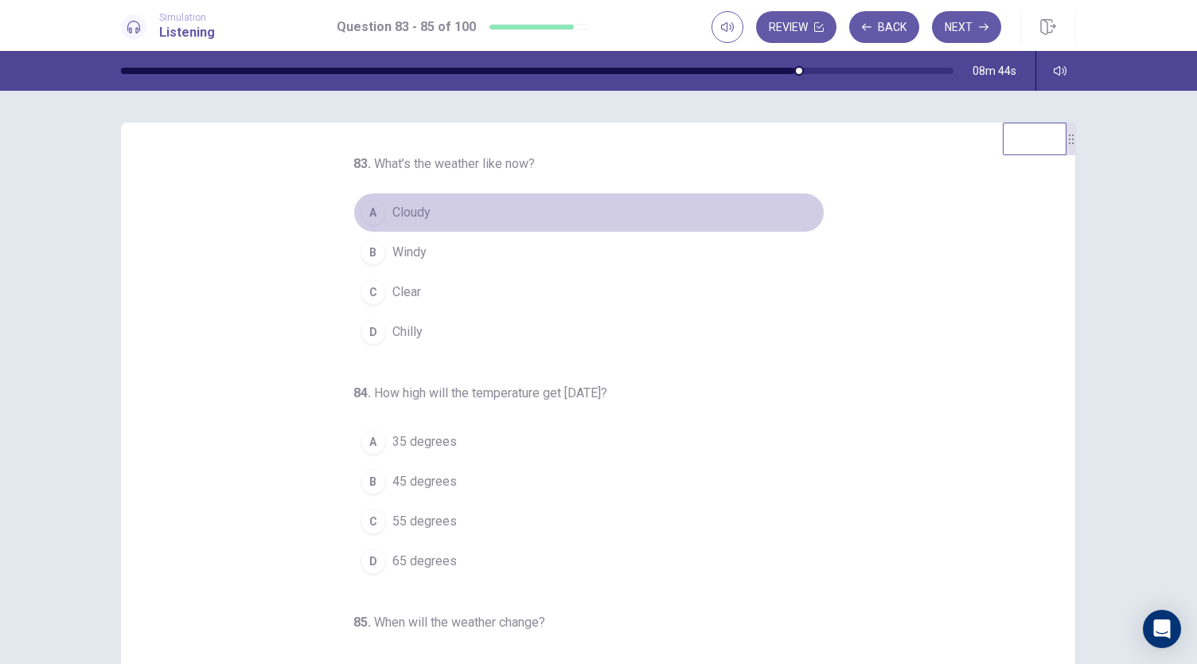
click at [376, 216] on div "A" at bounding box center [373, 212] width 25 height 25
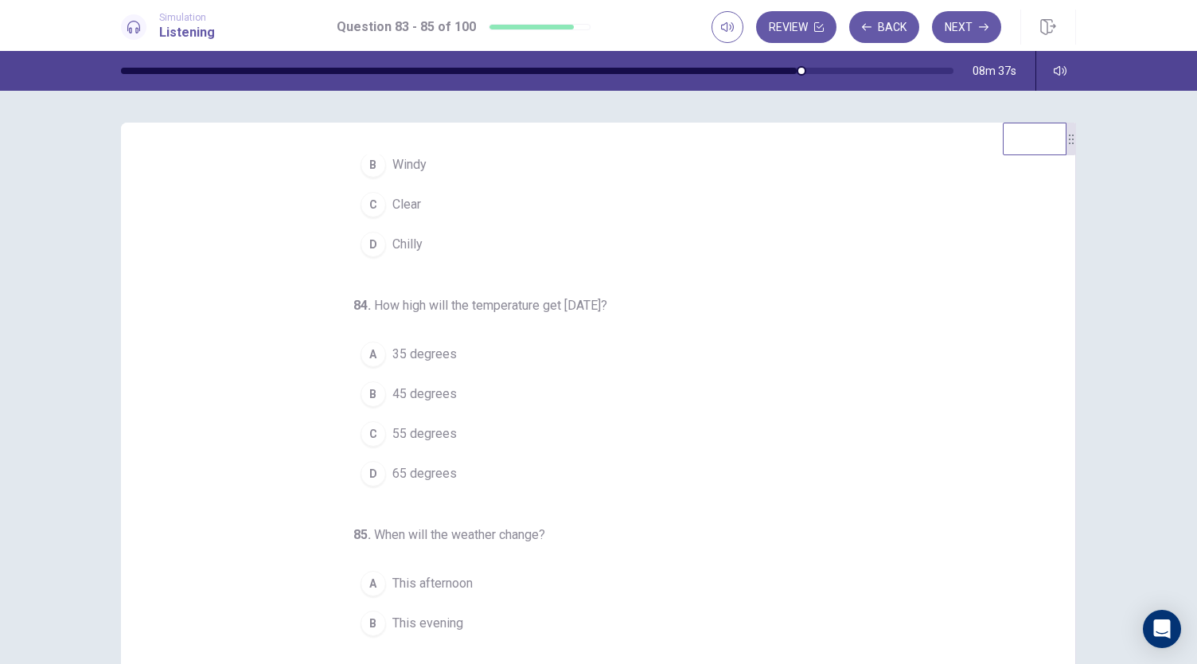
scroll to position [88, 0]
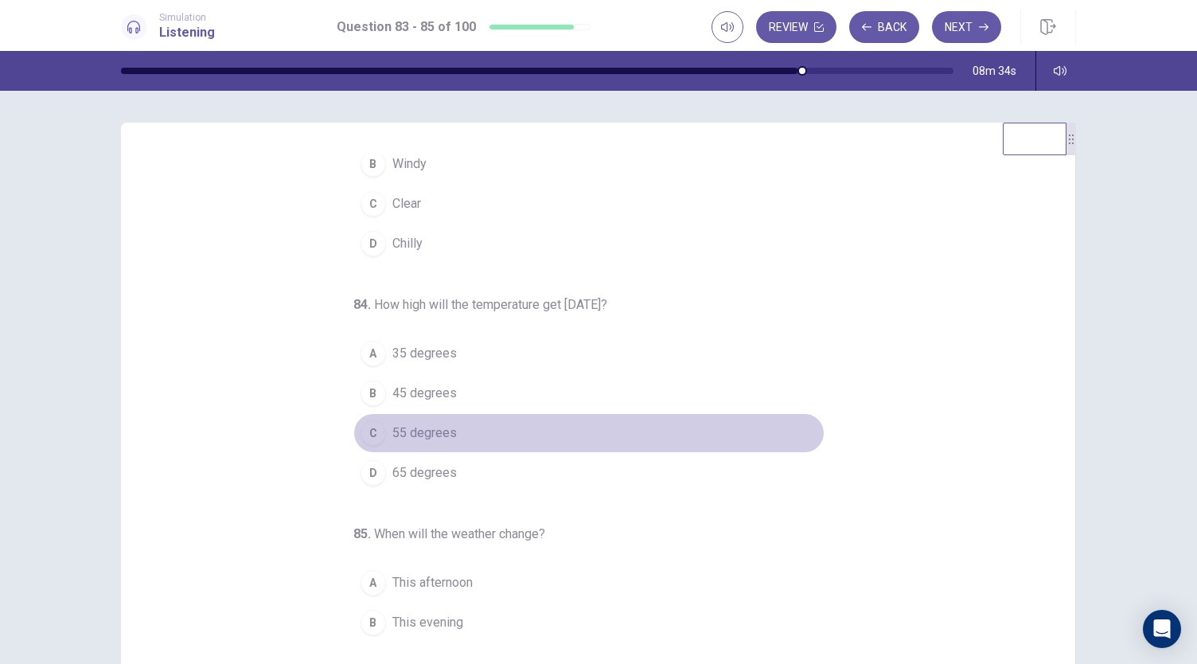
click at [392, 427] on span "55 degrees" at bounding box center [424, 433] width 64 height 19
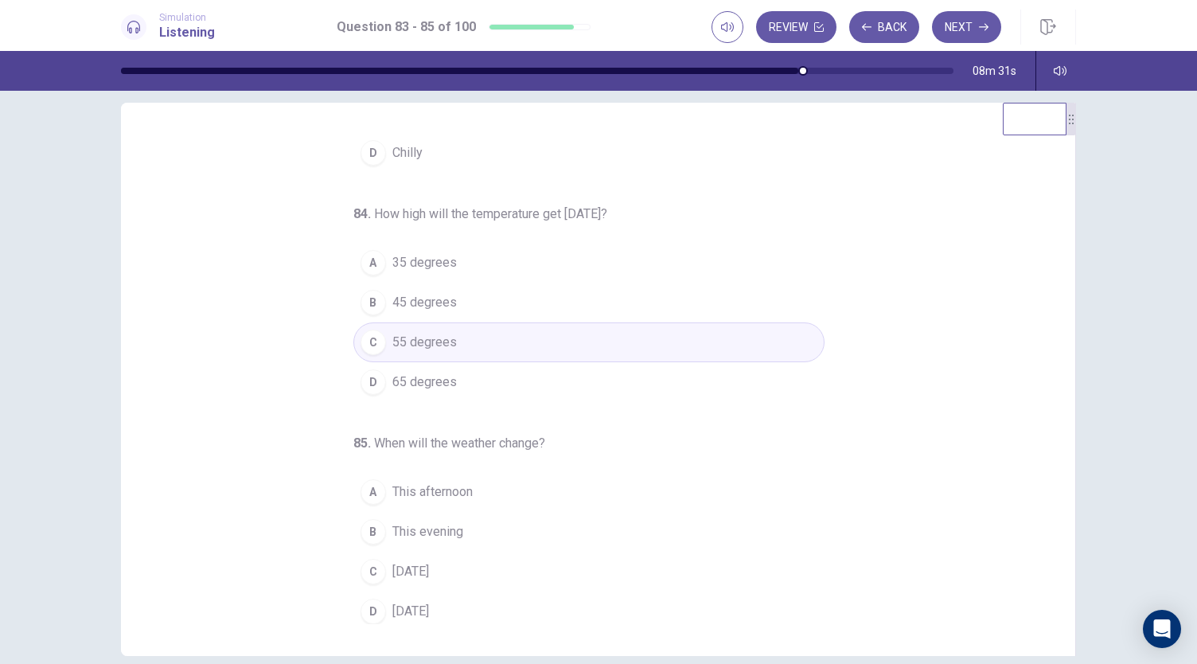
scroll to position [22, 0]
click at [422, 520] on span "This evening" at bounding box center [427, 529] width 71 height 19
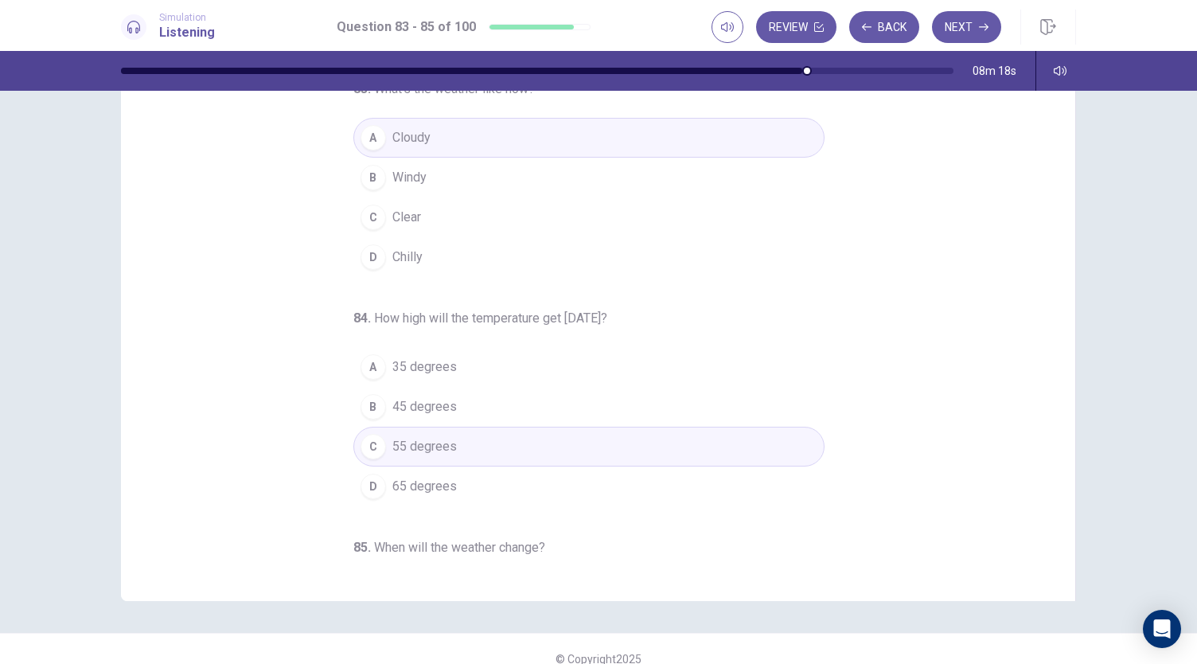
scroll to position [0, 0]
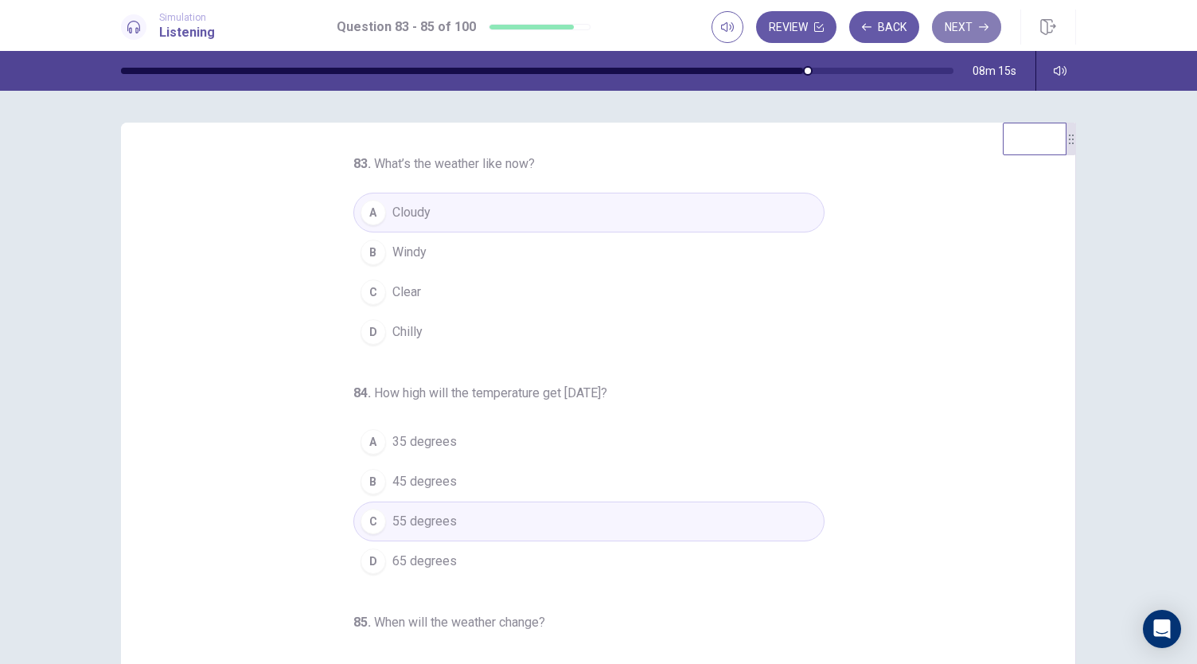
click at [978, 26] on button "Next" at bounding box center [966, 27] width 69 height 32
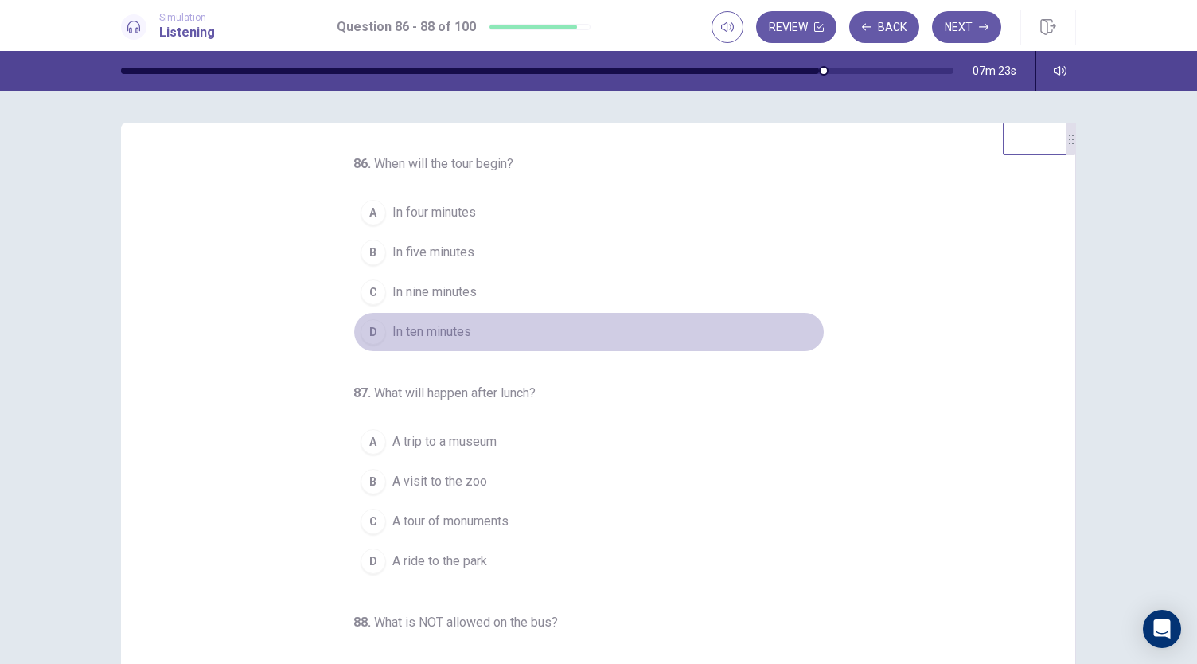
click at [370, 328] on div "D" at bounding box center [373, 331] width 25 height 25
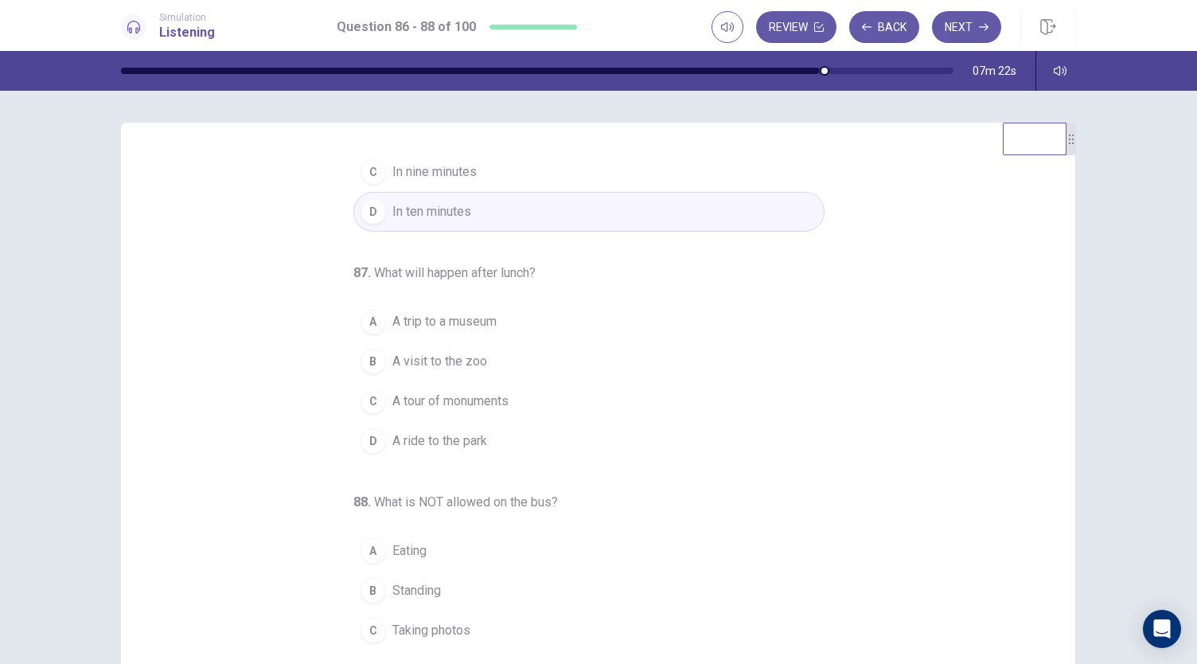
scroll to position [159, 0]
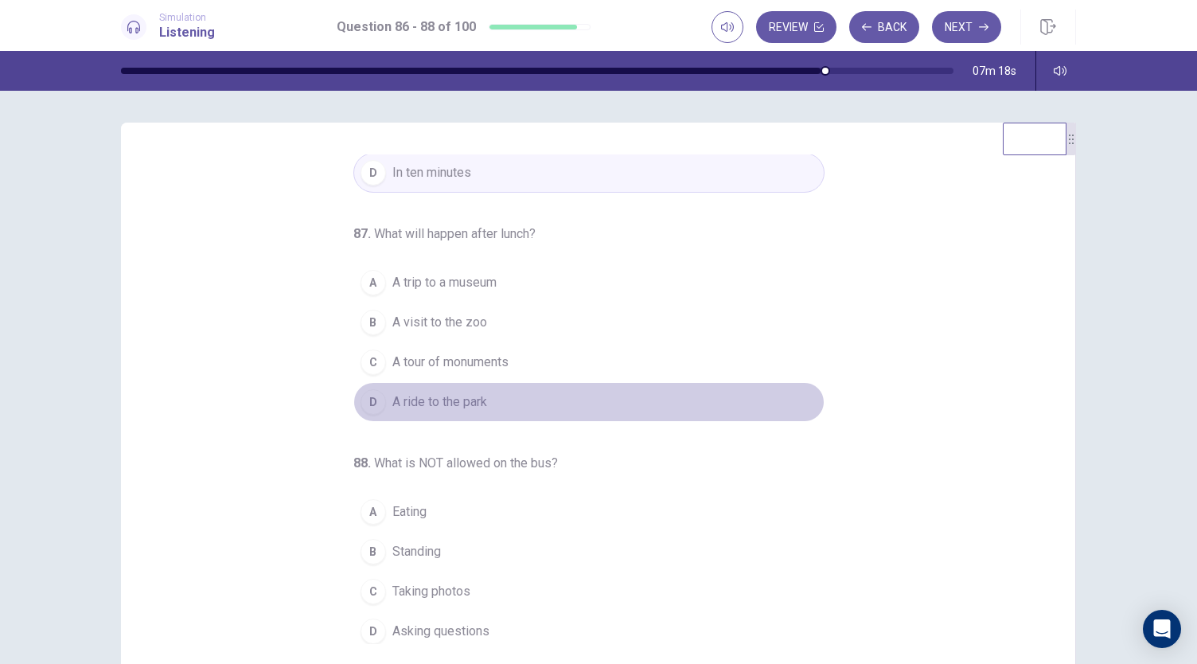
click at [365, 407] on div "D" at bounding box center [373, 401] width 25 height 25
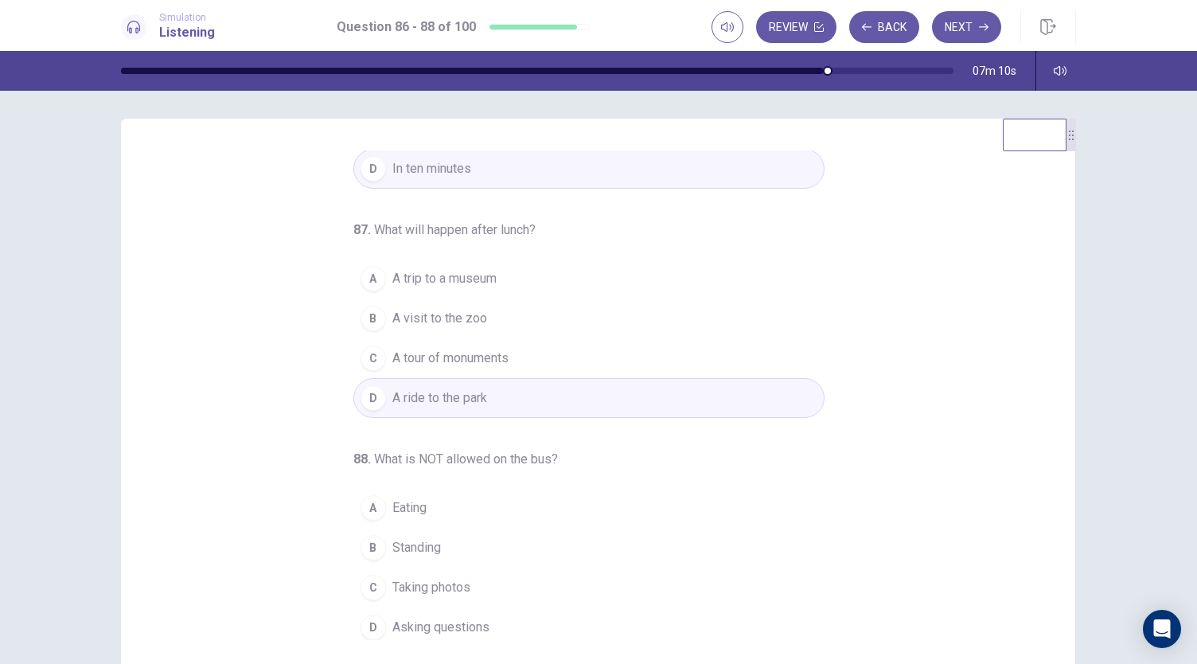
scroll to position [37, 0]
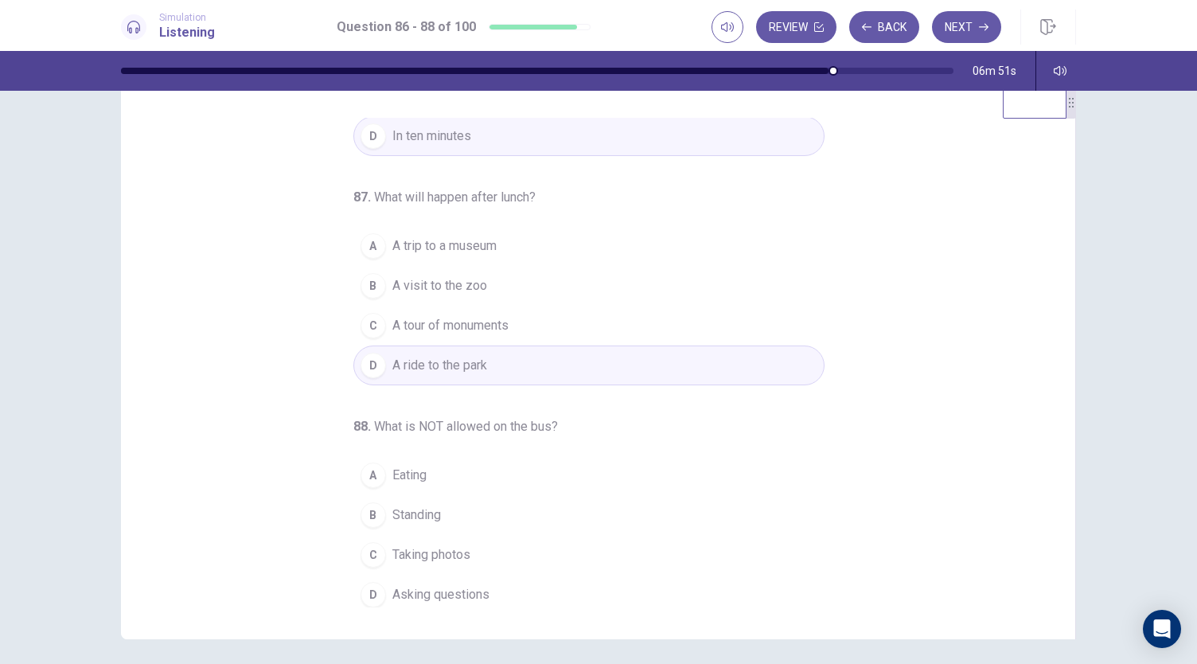
click at [365, 518] on div "B" at bounding box center [373, 514] width 25 height 25
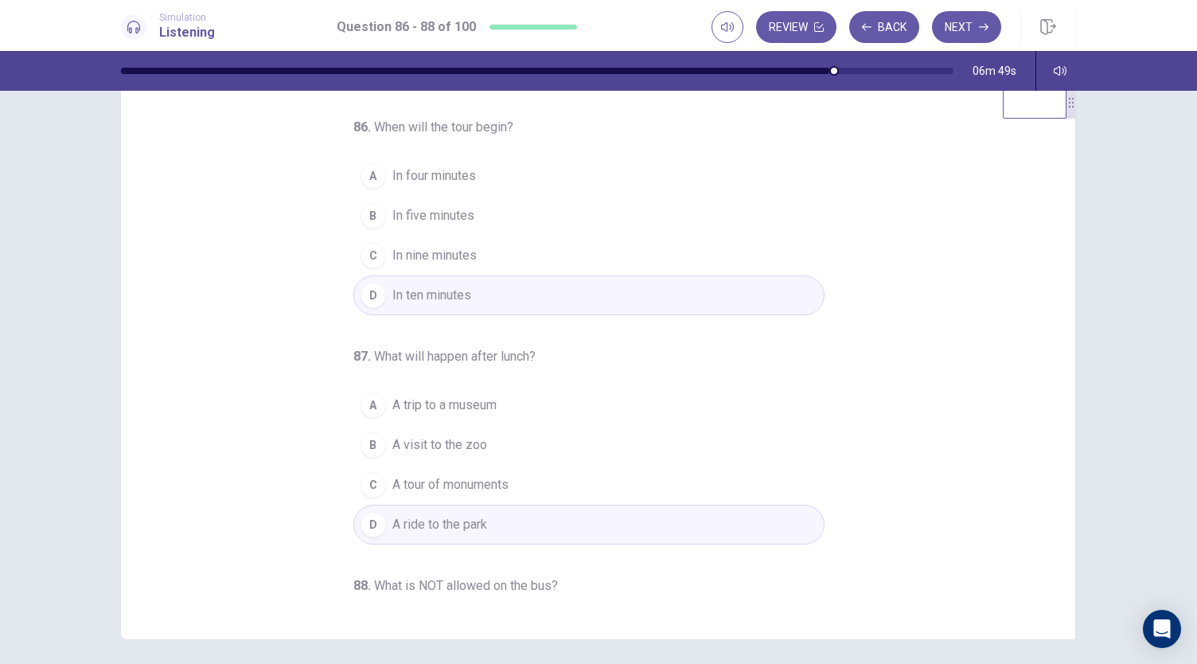
scroll to position [0, 0]
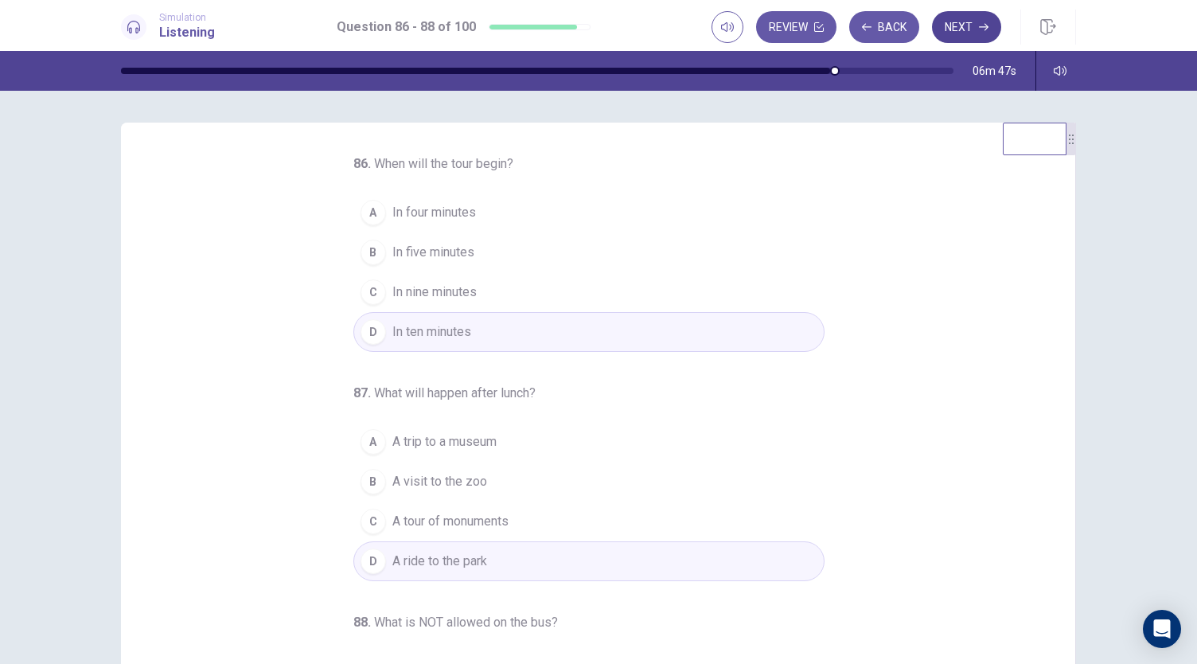
click at [947, 36] on button "Next" at bounding box center [966, 27] width 69 height 32
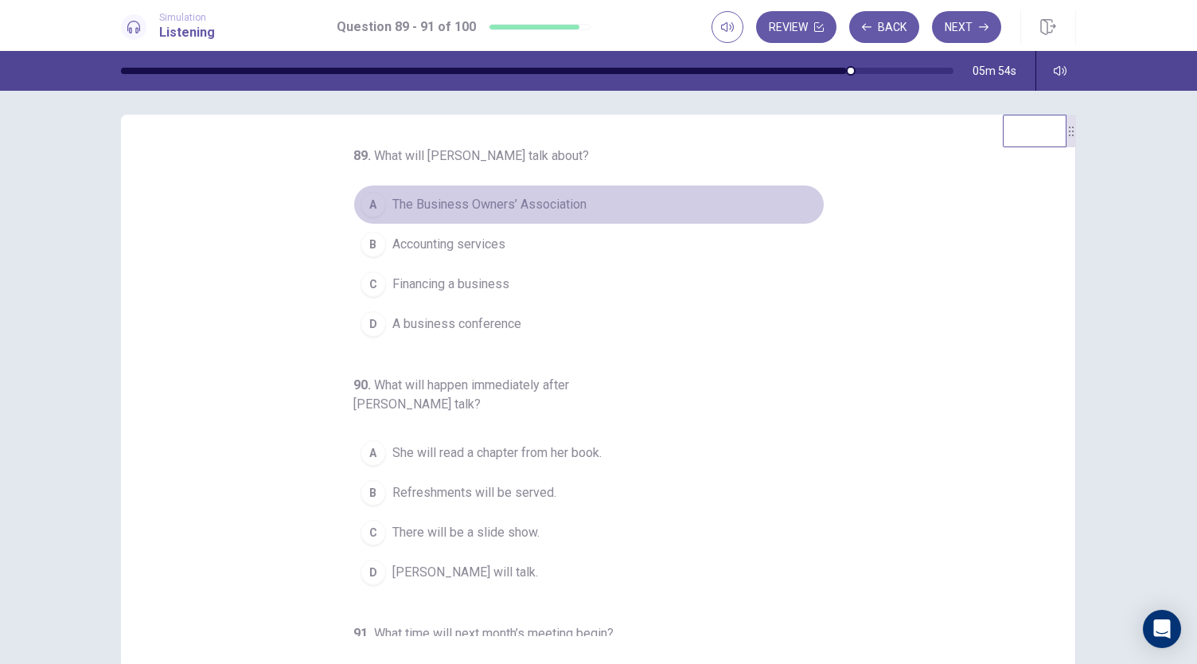
click at [369, 214] on div "A" at bounding box center [373, 204] width 25 height 25
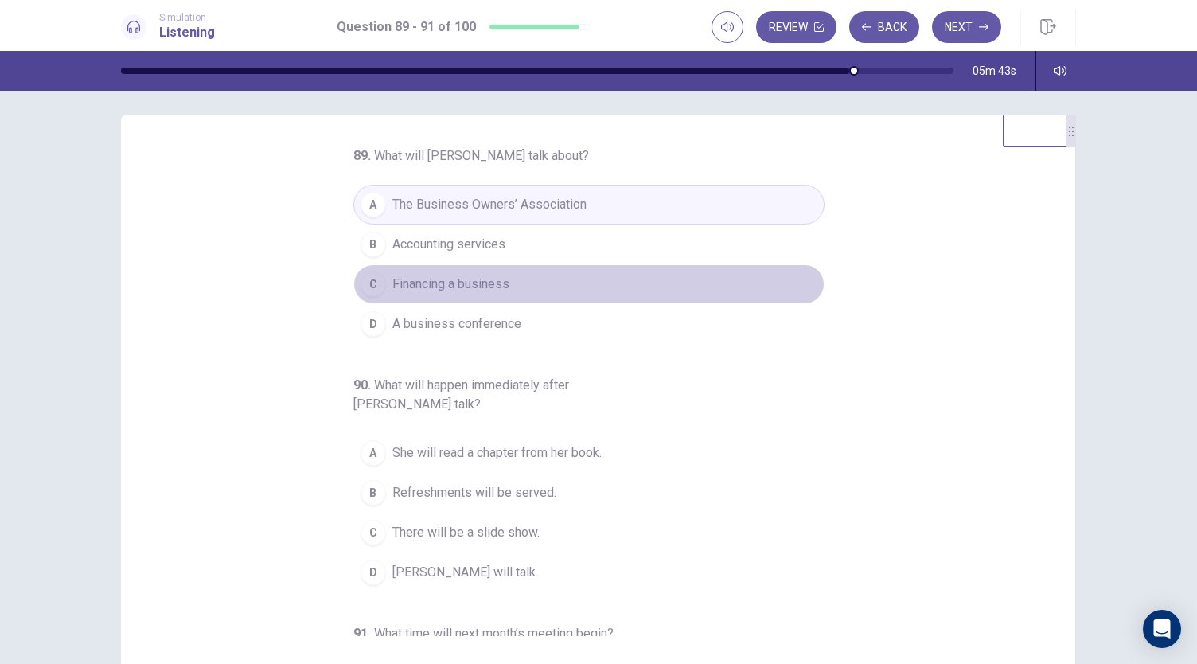
click at [373, 284] on div "C" at bounding box center [373, 283] width 25 height 25
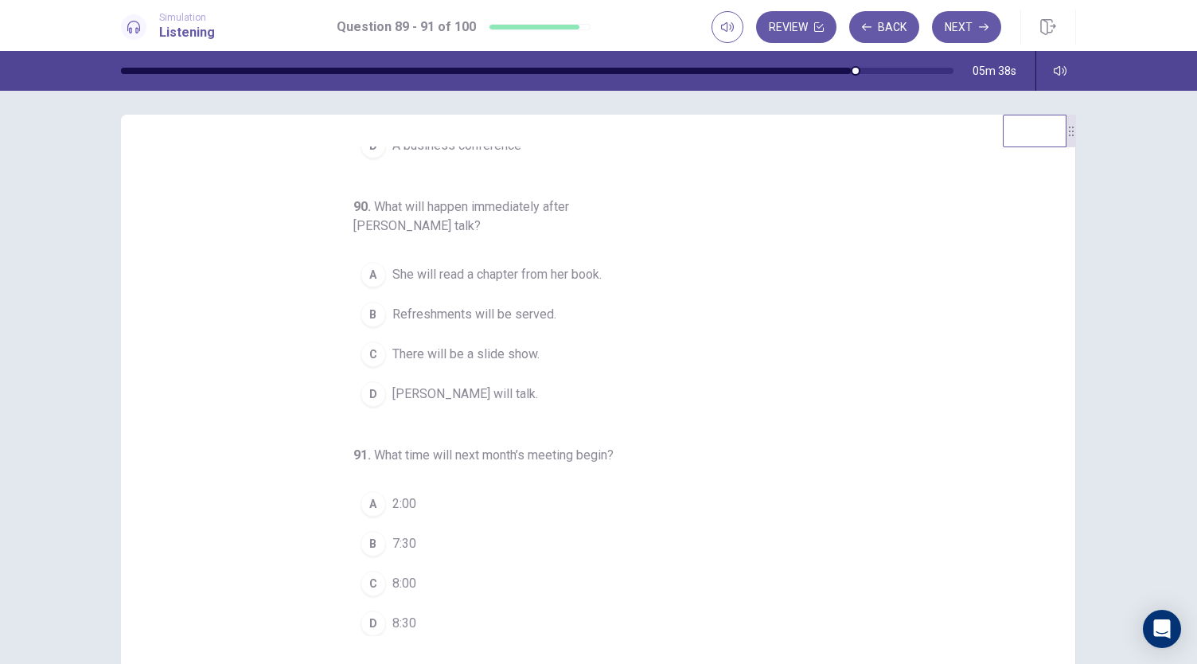
scroll to position [178, 0]
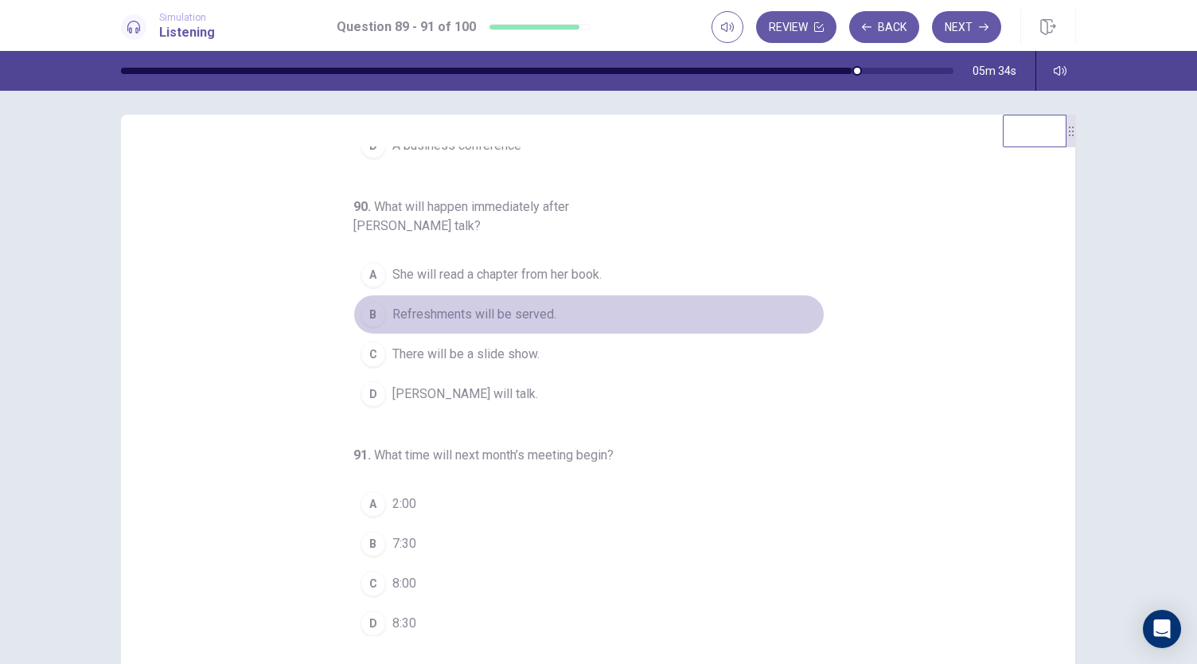
click at [365, 319] on div "B" at bounding box center [373, 314] width 25 height 25
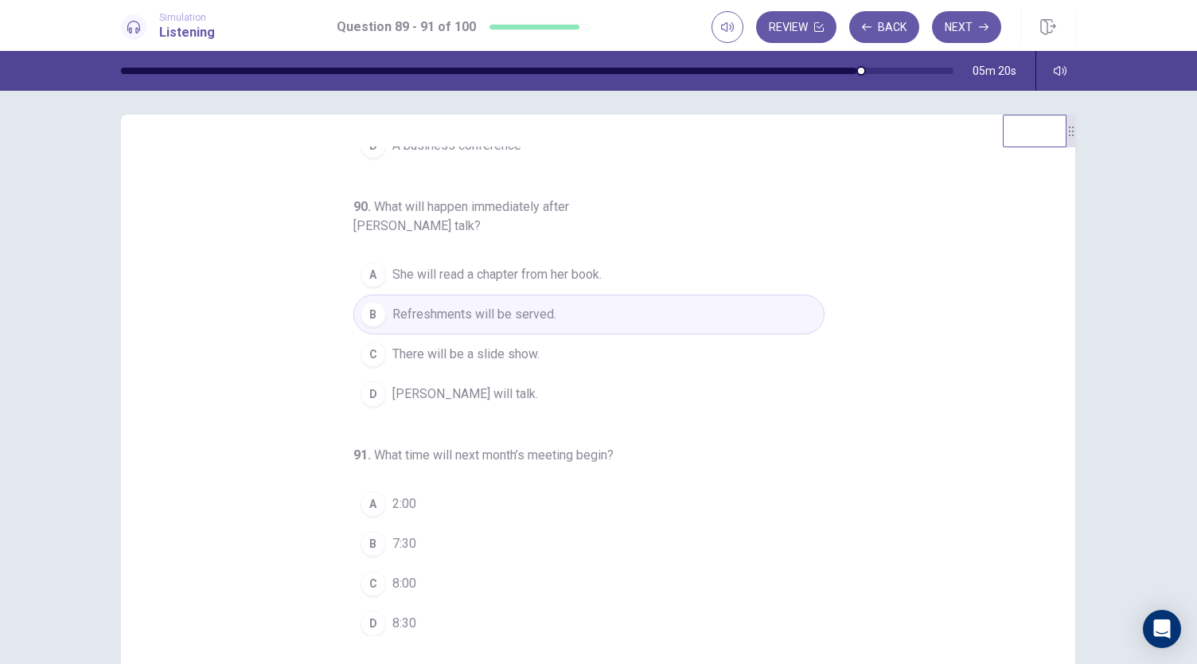
click at [365, 536] on div "B" at bounding box center [373, 543] width 25 height 25
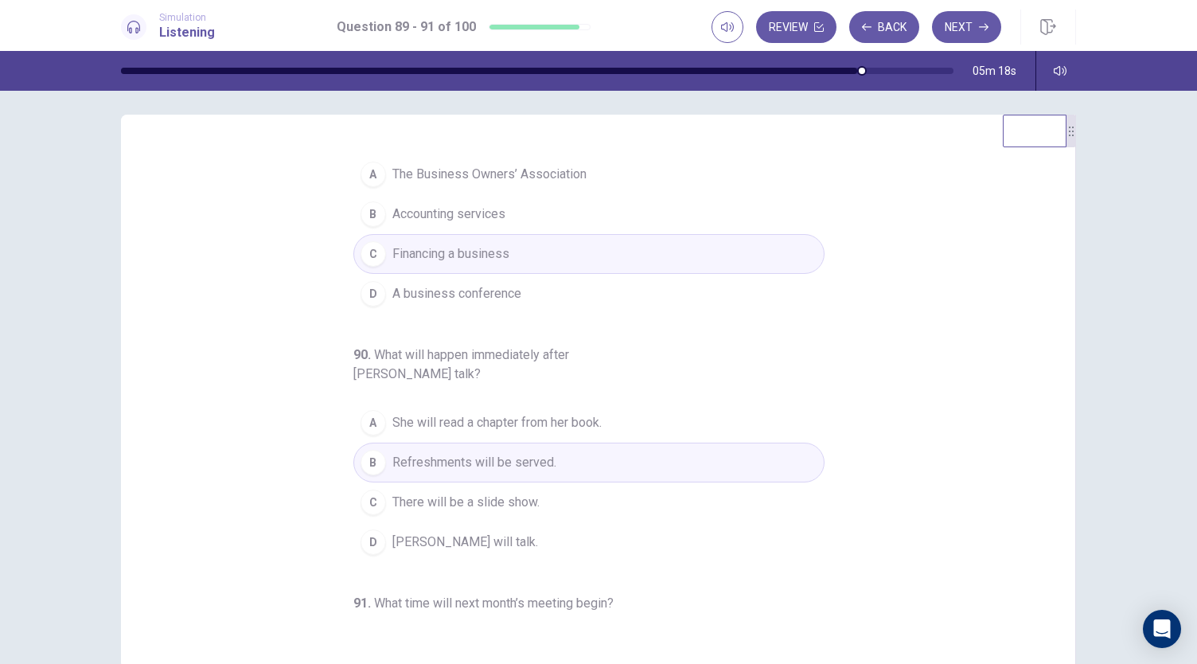
scroll to position [0, 0]
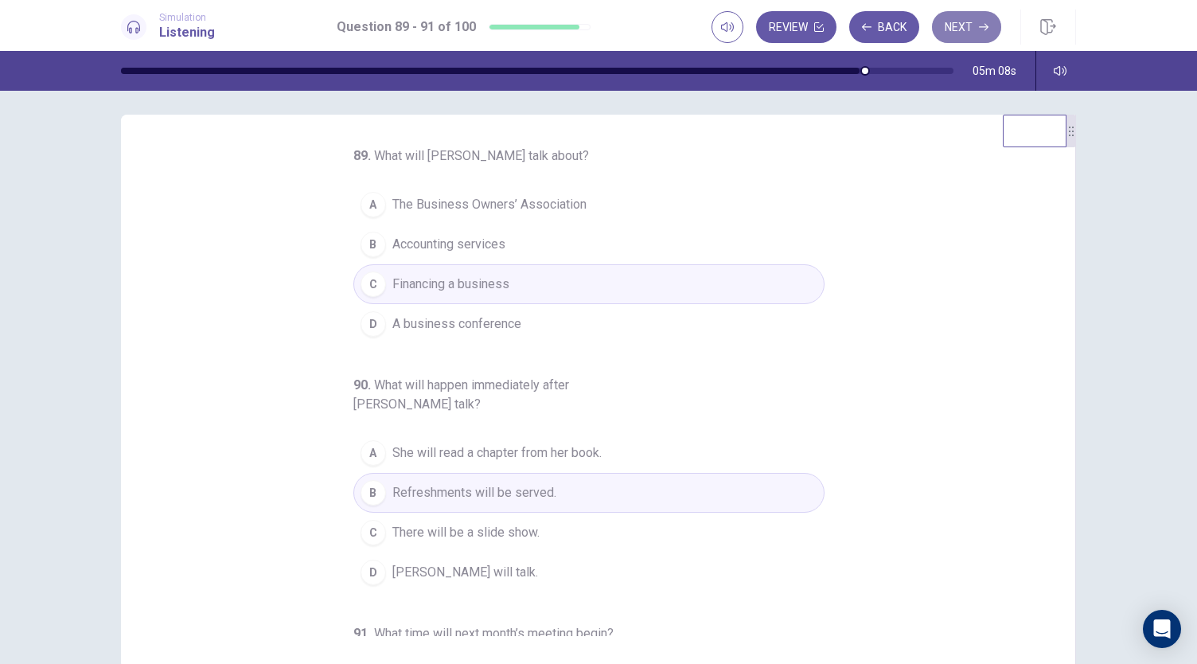
click at [960, 26] on button "Next" at bounding box center [966, 27] width 69 height 32
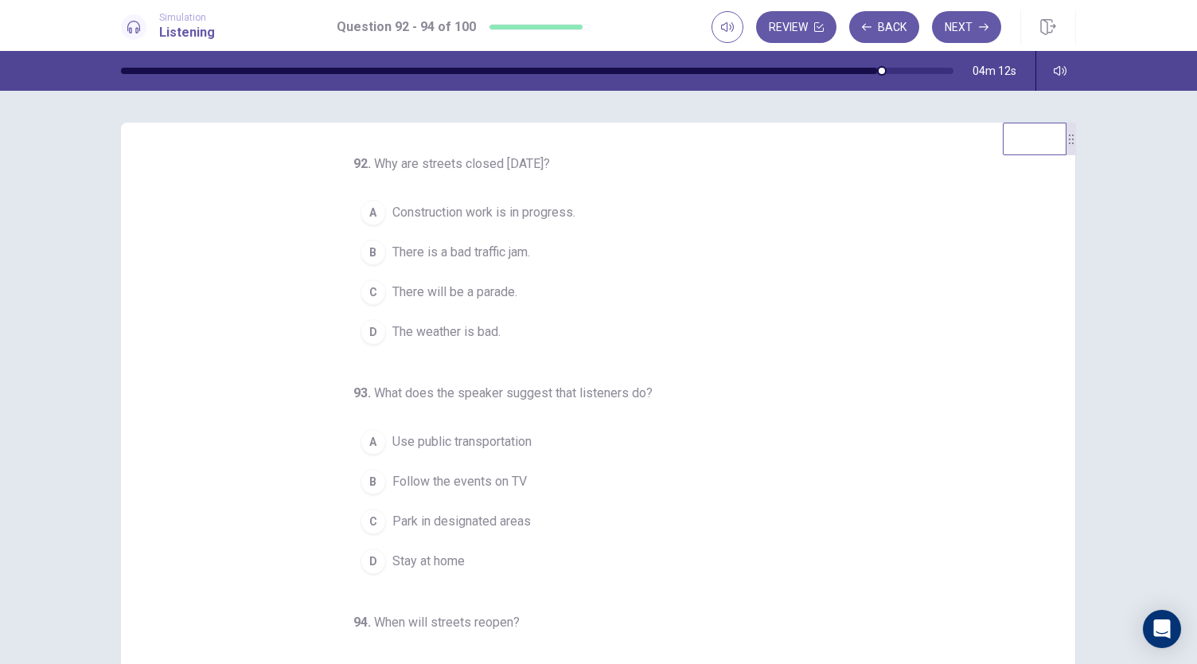
click at [430, 219] on span "Construction work is in progress." at bounding box center [483, 212] width 183 height 19
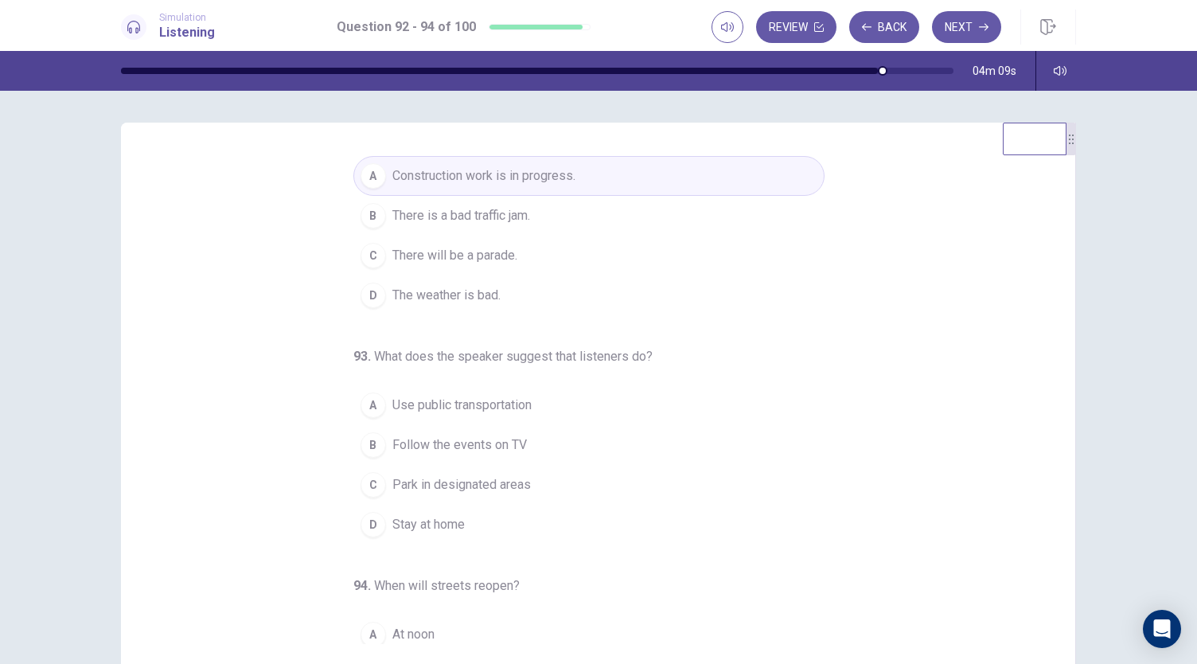
scroll to position [34, 0]
click at [419, 258] on span "There will be a parade." at bounding box center [454, 257] width 125 height 19
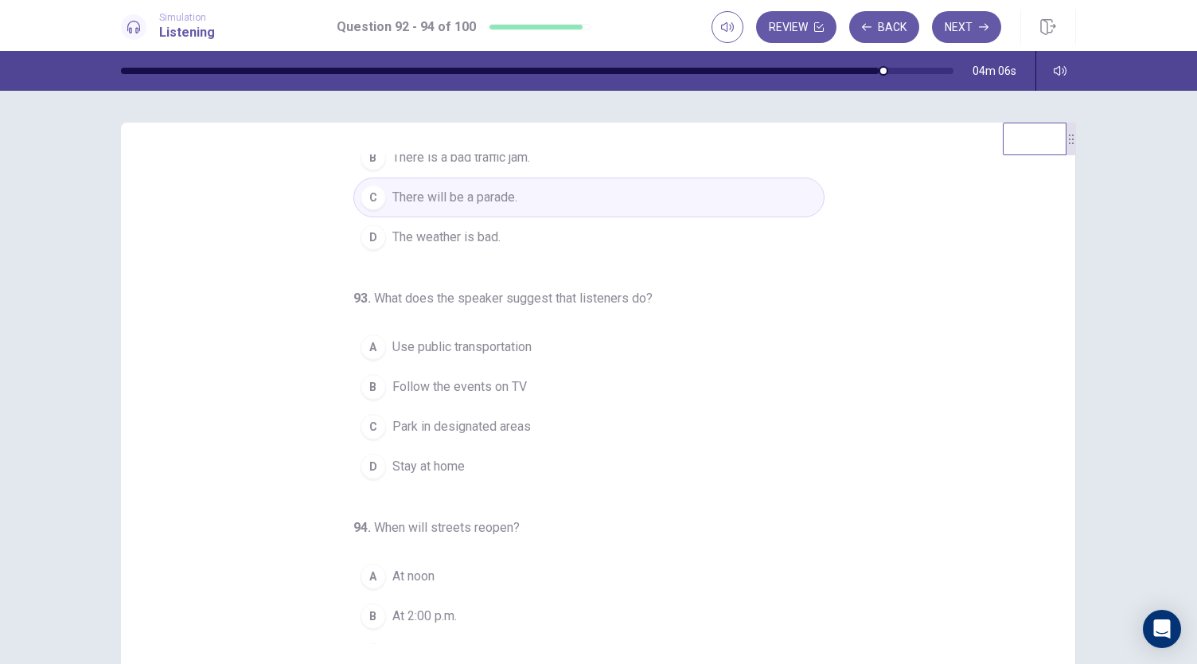
scroll to position [100, 0]
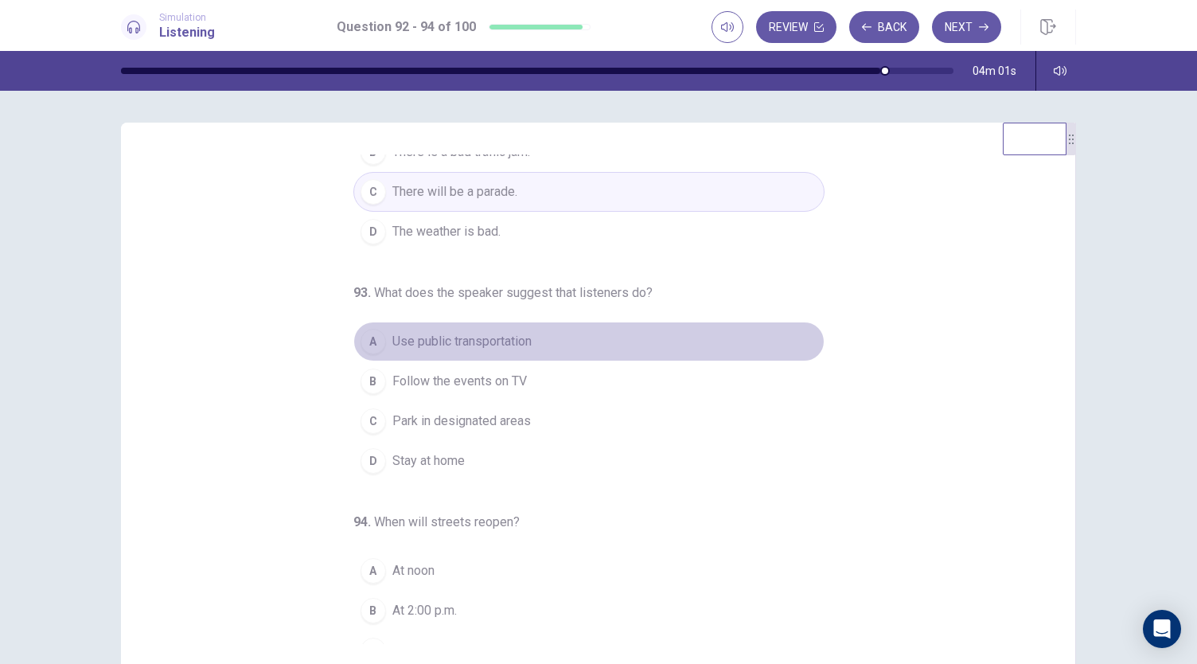
click at [373, 339] on div "A" at bounding box center [373, 341] width 25 height 25
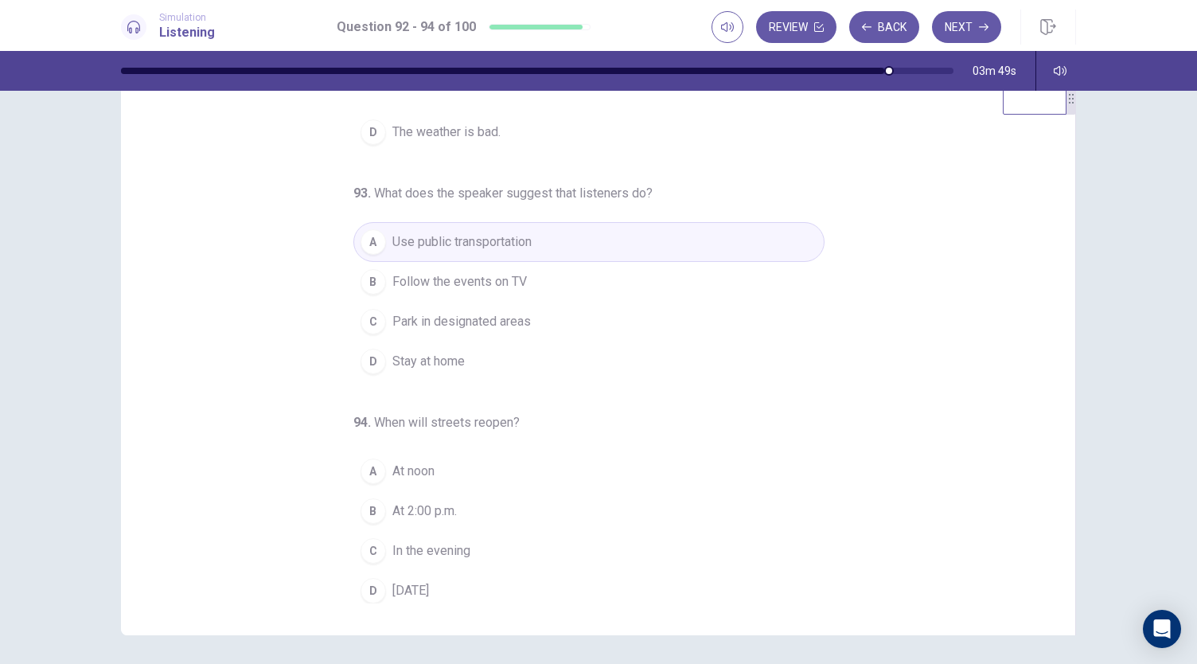
scroll to position [45, 0]
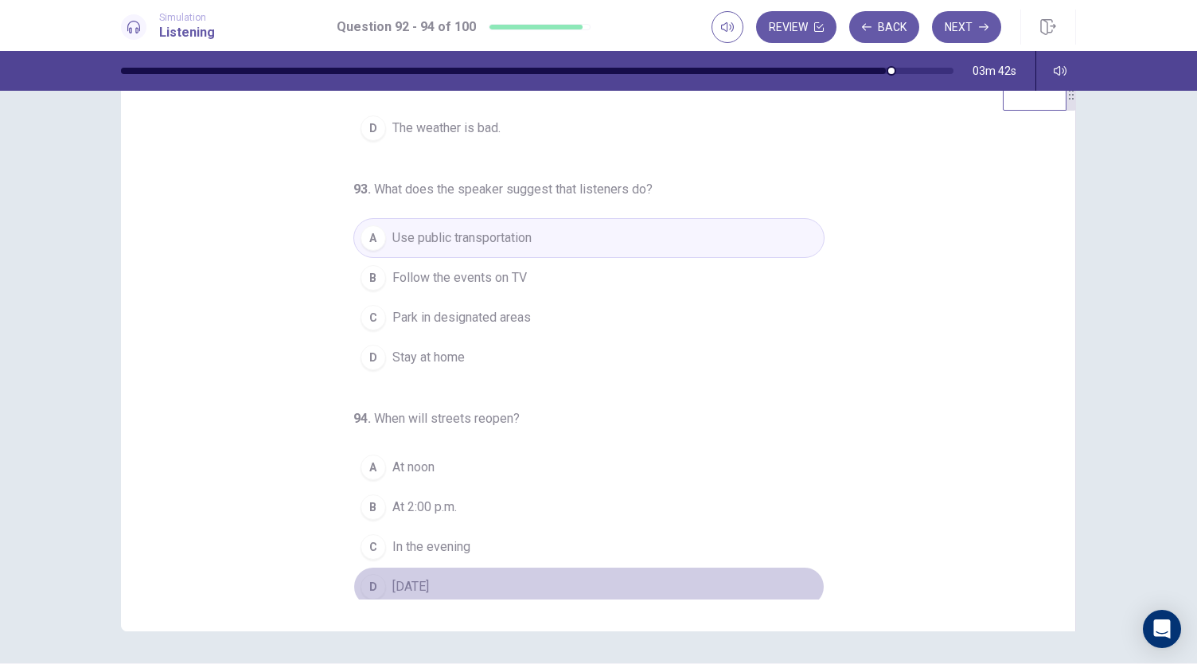
click at [416, 582] on span "Tomorrow" at bounding box center [410, 586] width 37 height 19
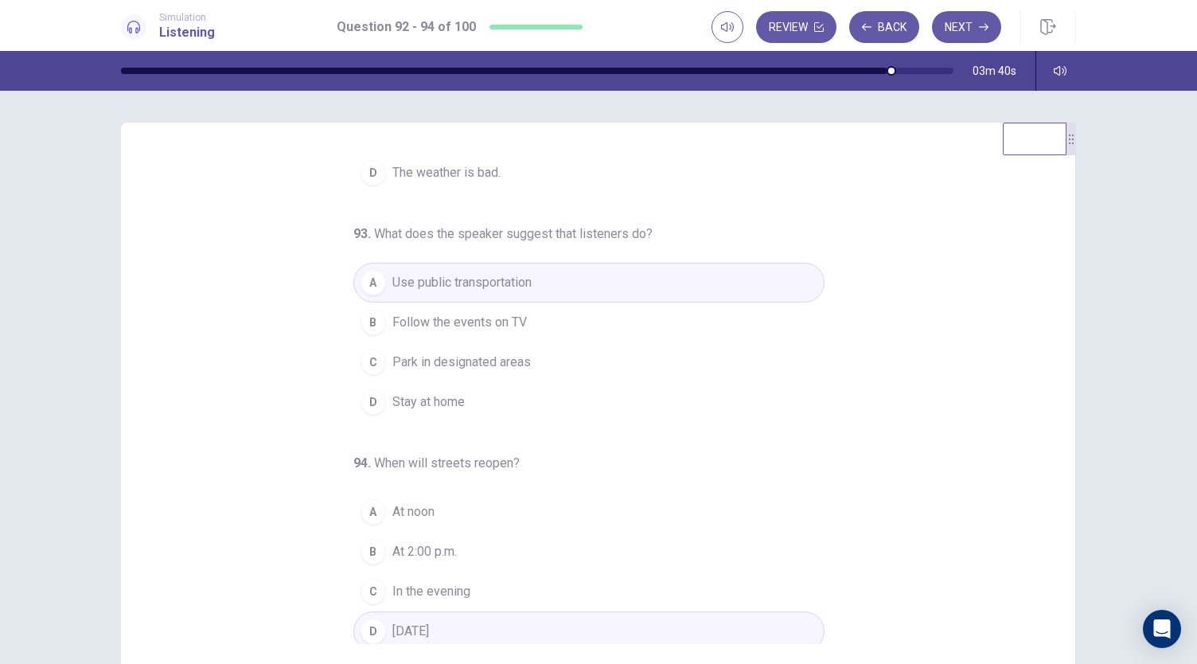
scroll to position [0, 0]
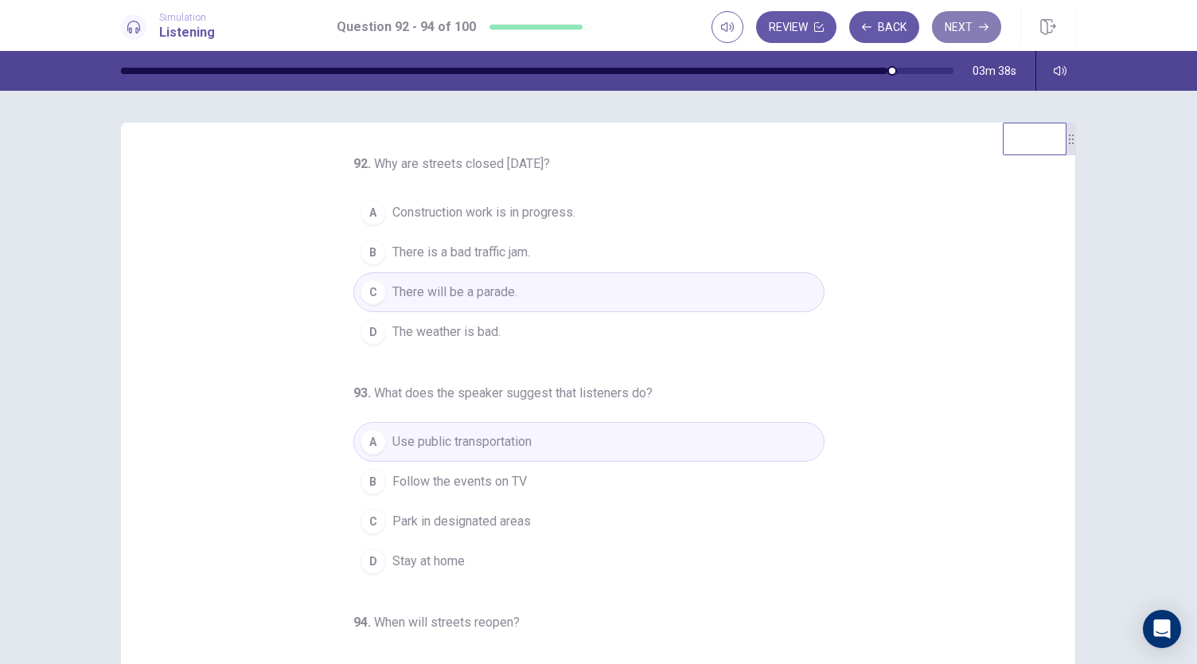
click at [946, 36] on button "Next" at bounding box center [966, 27] width 69 height 32
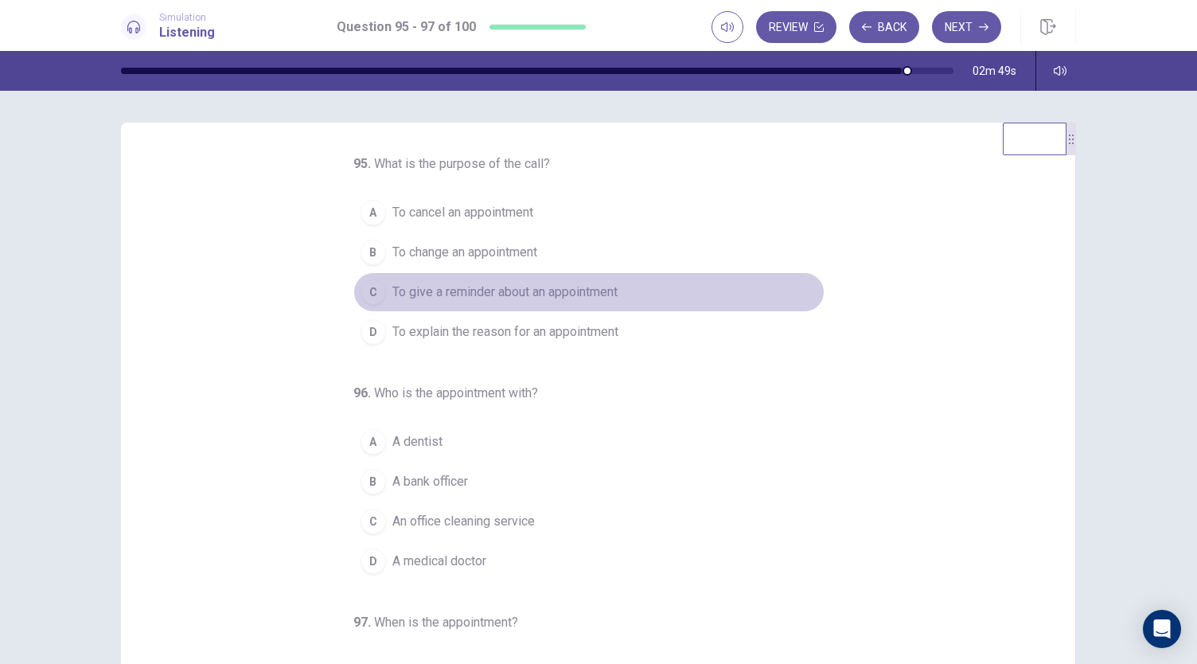
click at [436, 294] on span "To give a reminder about an appointment" at bounding box center [504, 292] width 225 height 19
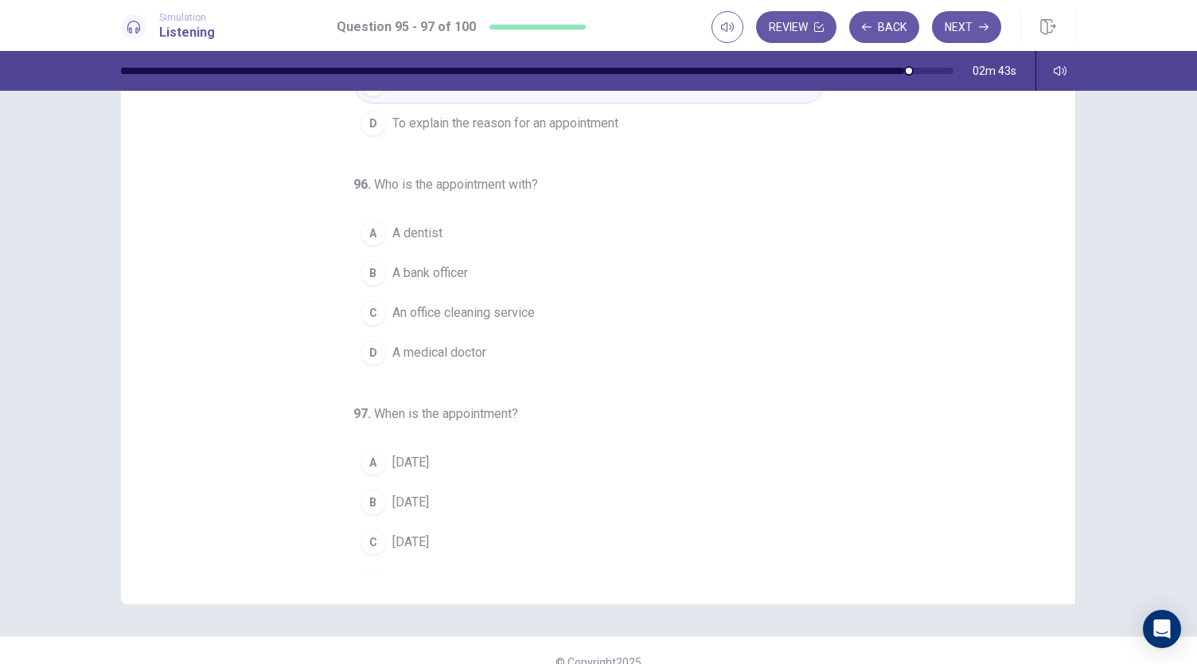
scroll to position [159, 0]
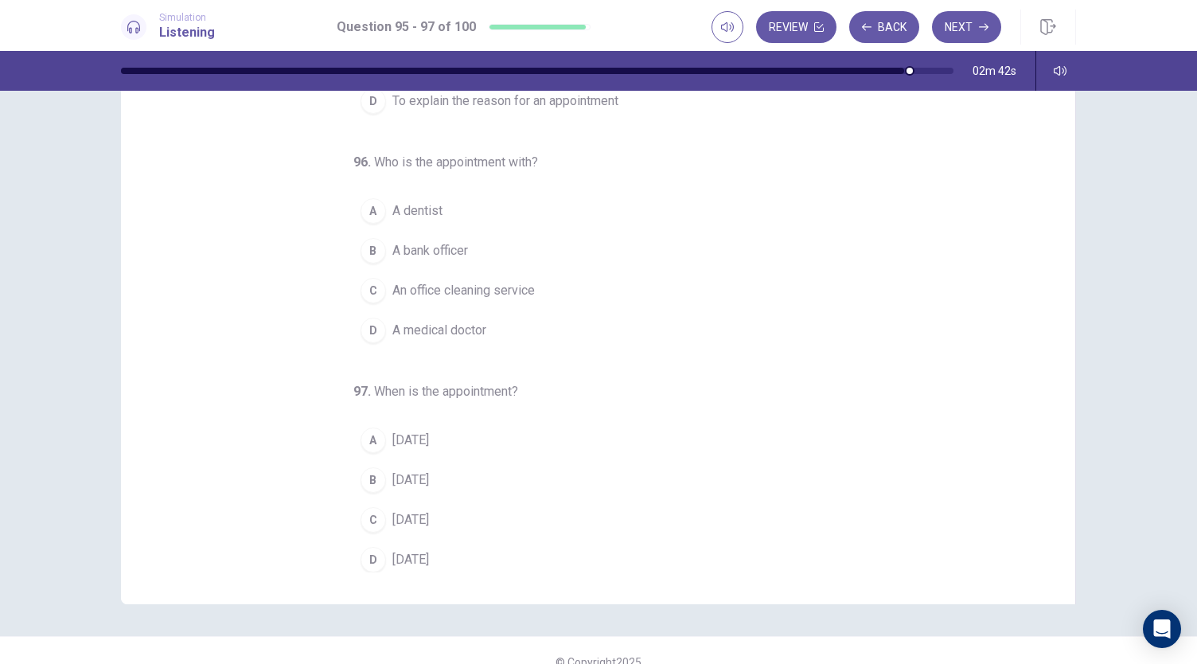
click at [373, 209] on div "A" at bounding box center [373, 210] width 25 height 25
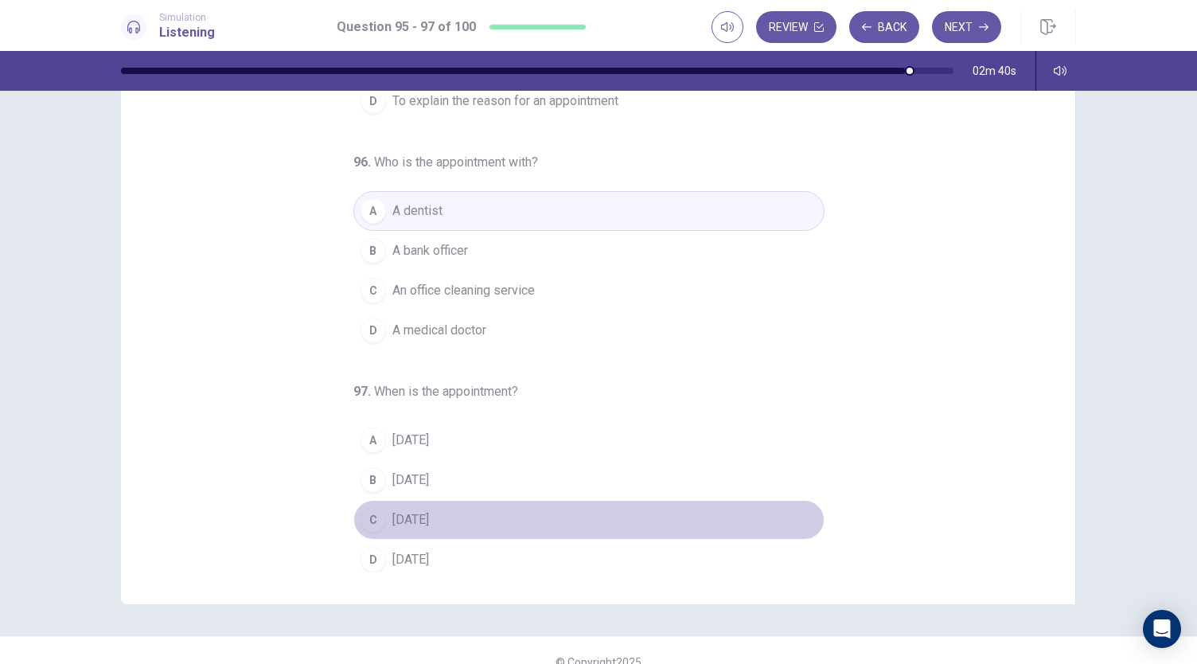
click at [404, 510] on span "Friday" at bounding box center [410, 519] width 37 height 19
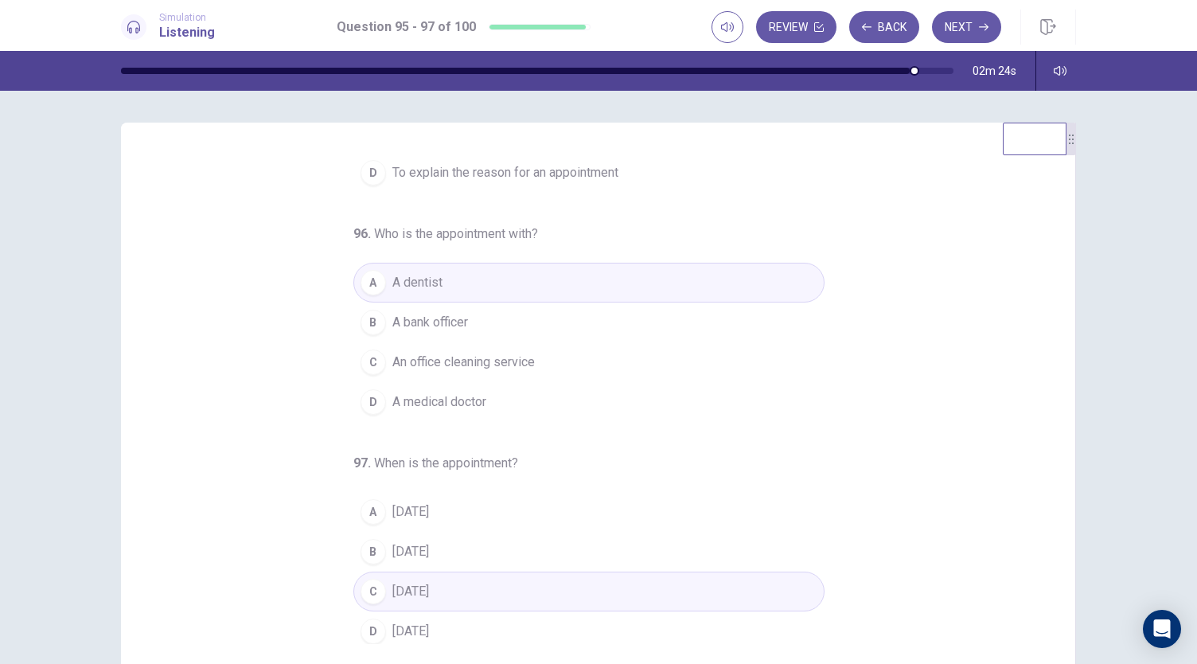
scroll to position [0, 0]
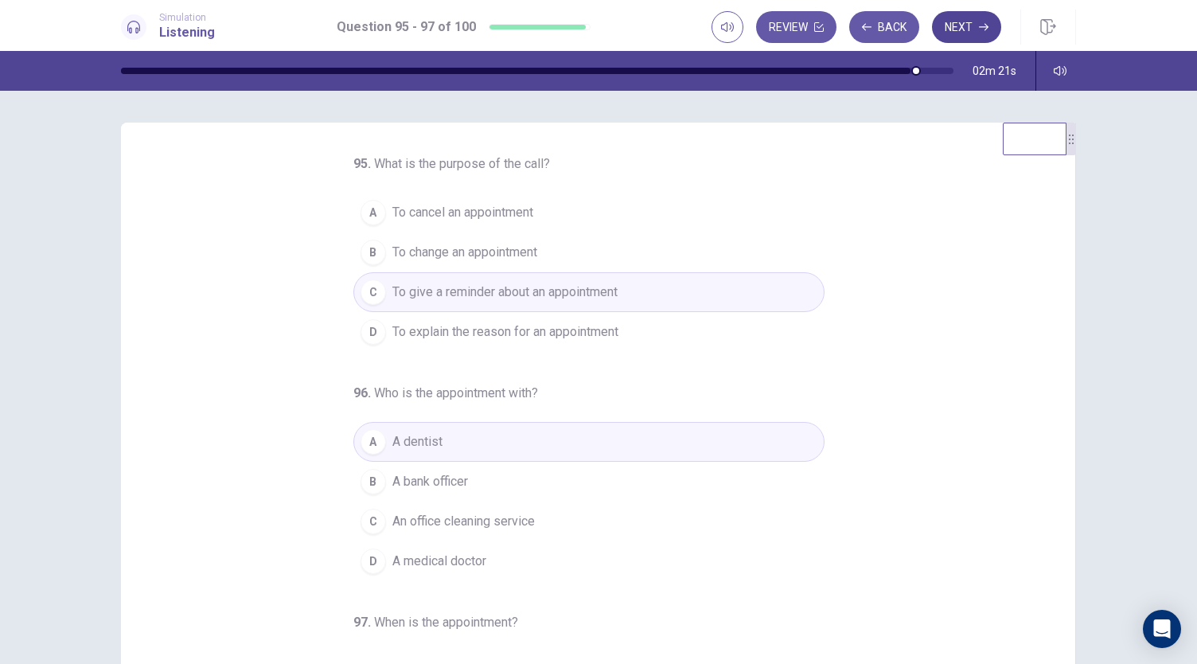
click at [978, 35] on button "Next" at bounding box center [966, 27] width 69 height 32
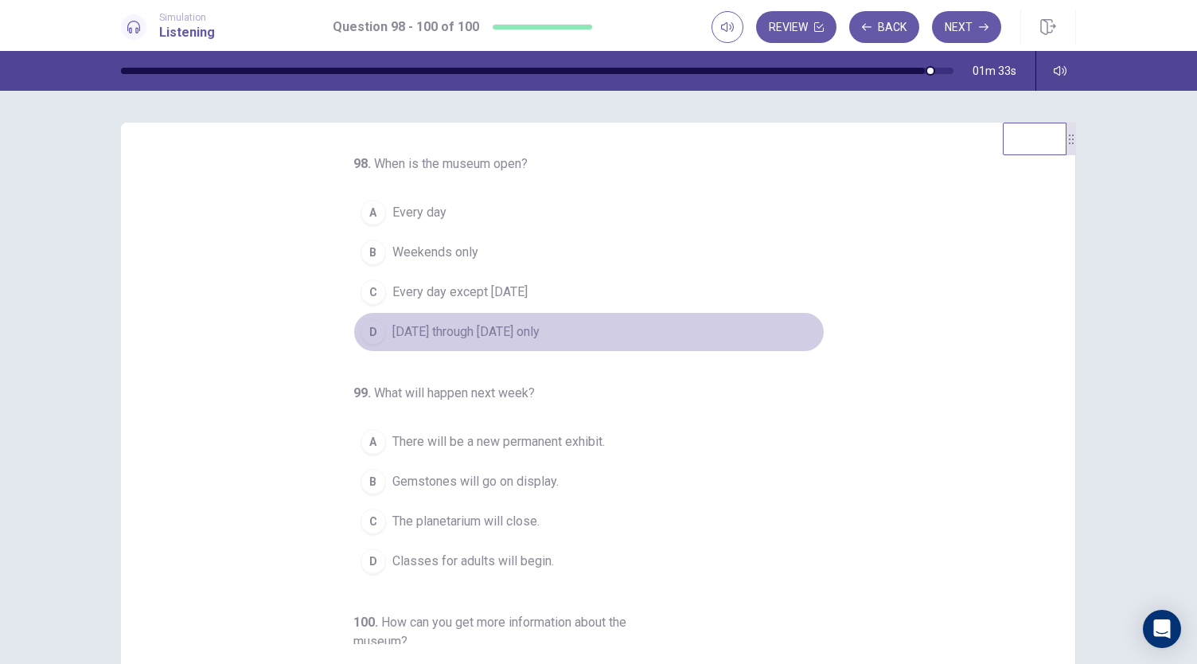
click at [371, 335] on div "D" at bounding box center [373, 331] width 25 height 25
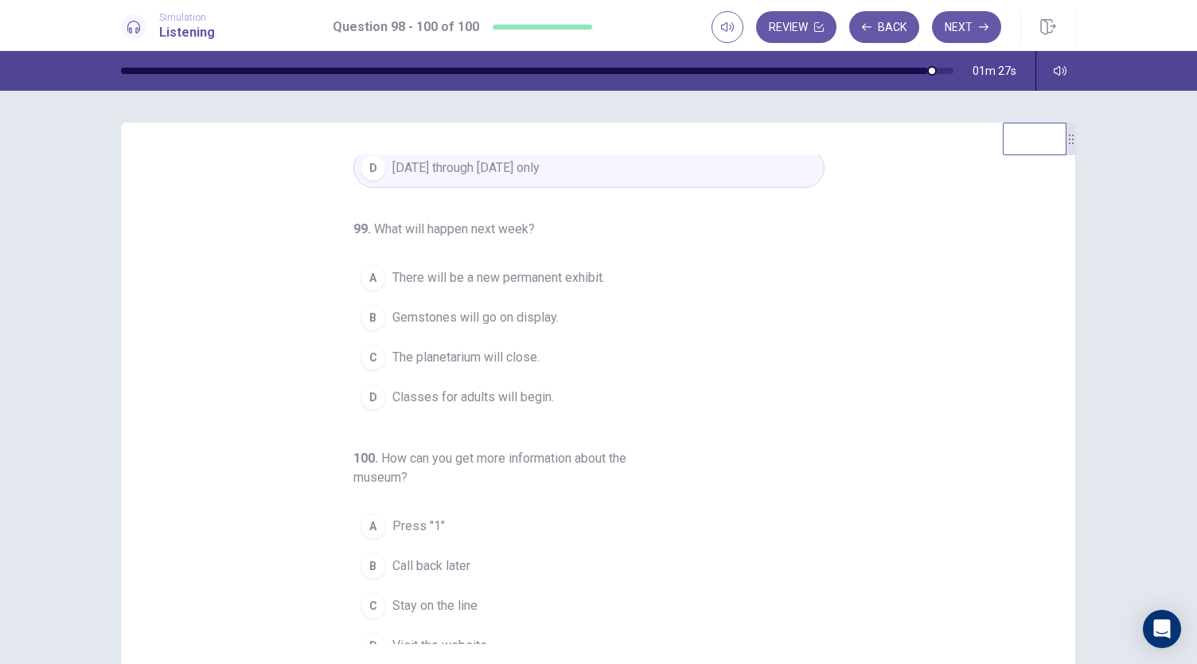
scroll to position [178, 0]
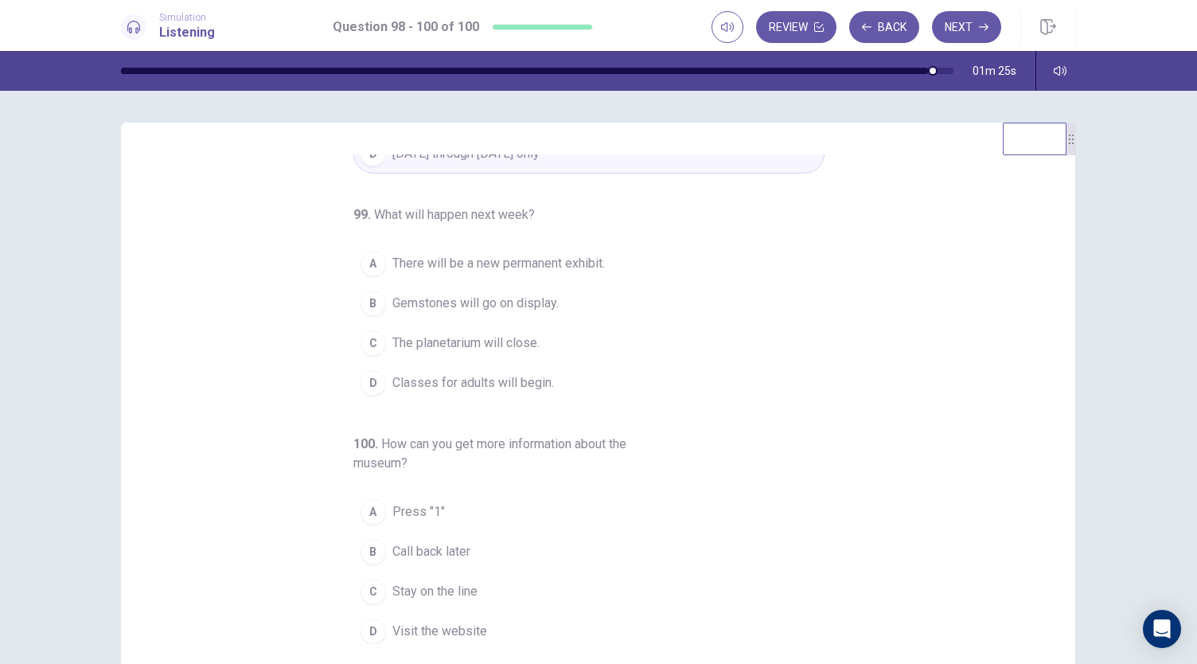
click at [364, 311] on div "B" at bounding box center [373, 303] width 25 height 25
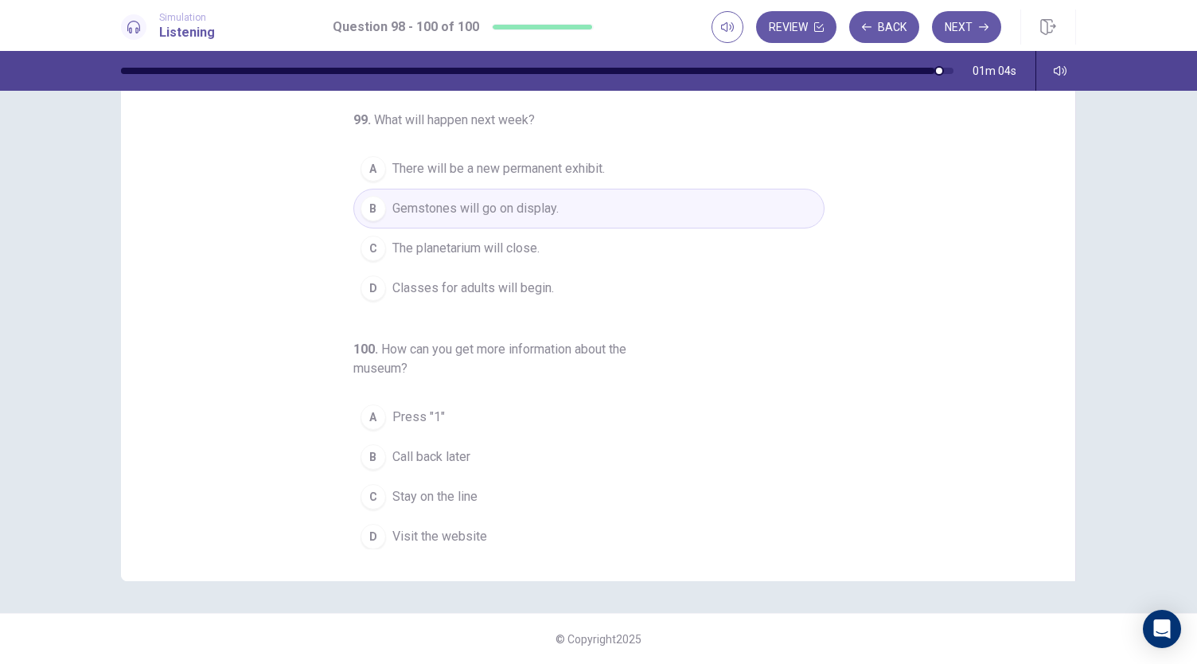
click at [395, 494] on span "Stay on the line" at bounding box center [434, 496] width 85 height 19
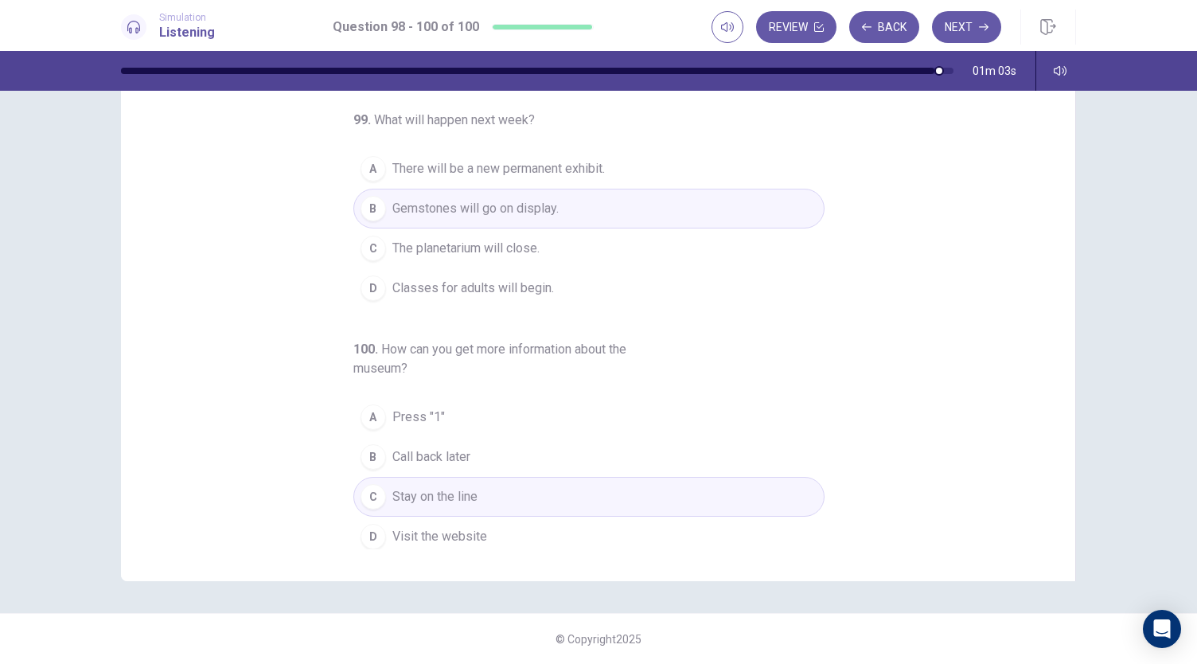
scroll to position [0, 0]
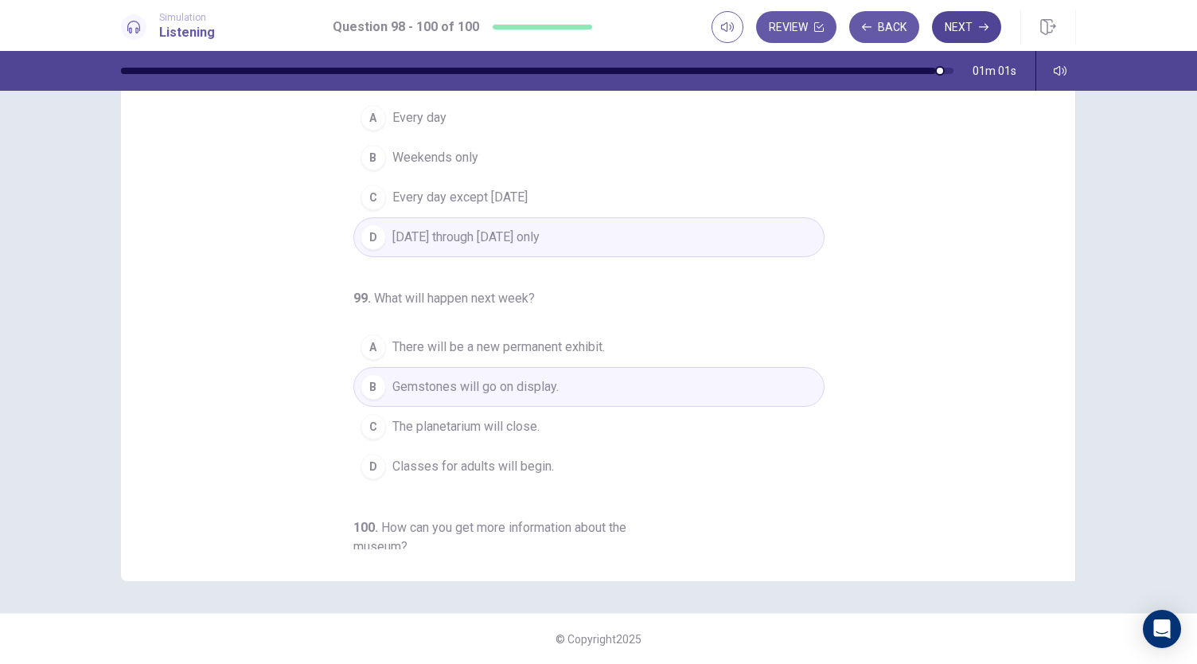
click at [964, 37] on button "Next" at bounding box center [966, 27] width 69 height 32
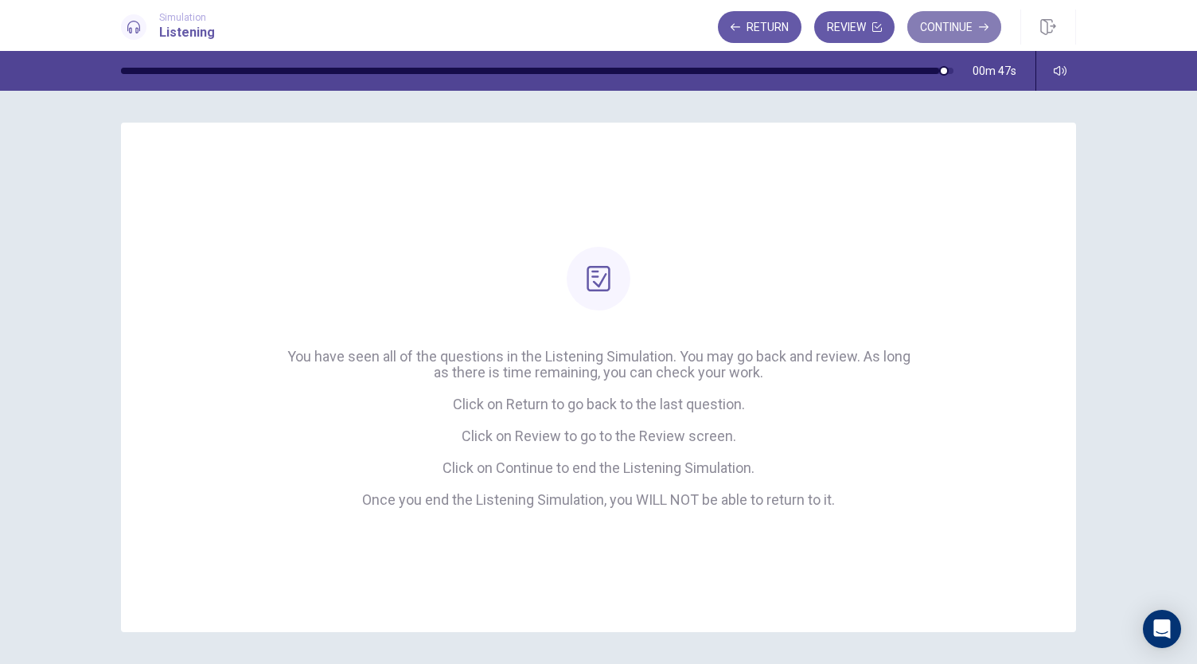
click at [937, 25] on button "Continue" at bounding box center [955, 27] width 94 height 32
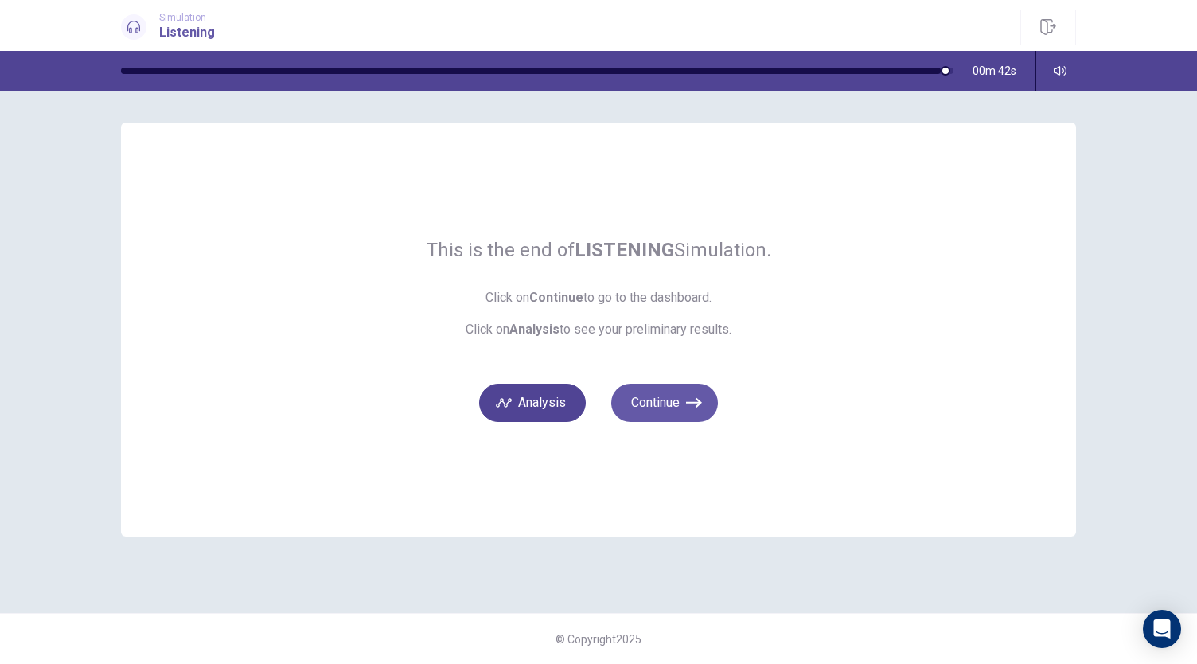
click at [567, 410] on button "Analysis" at bounding box center [532, 403] width 107 height 38
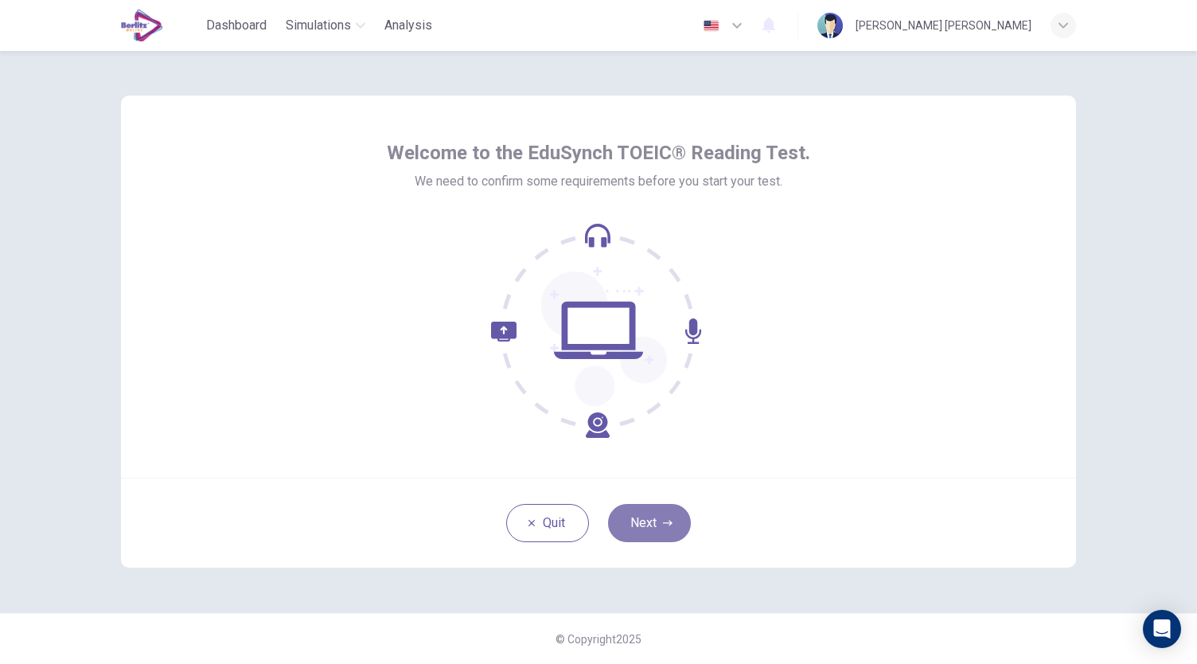
click at [663, 526] on icon "button" at bounding box center [668, 523] width 10 height 10
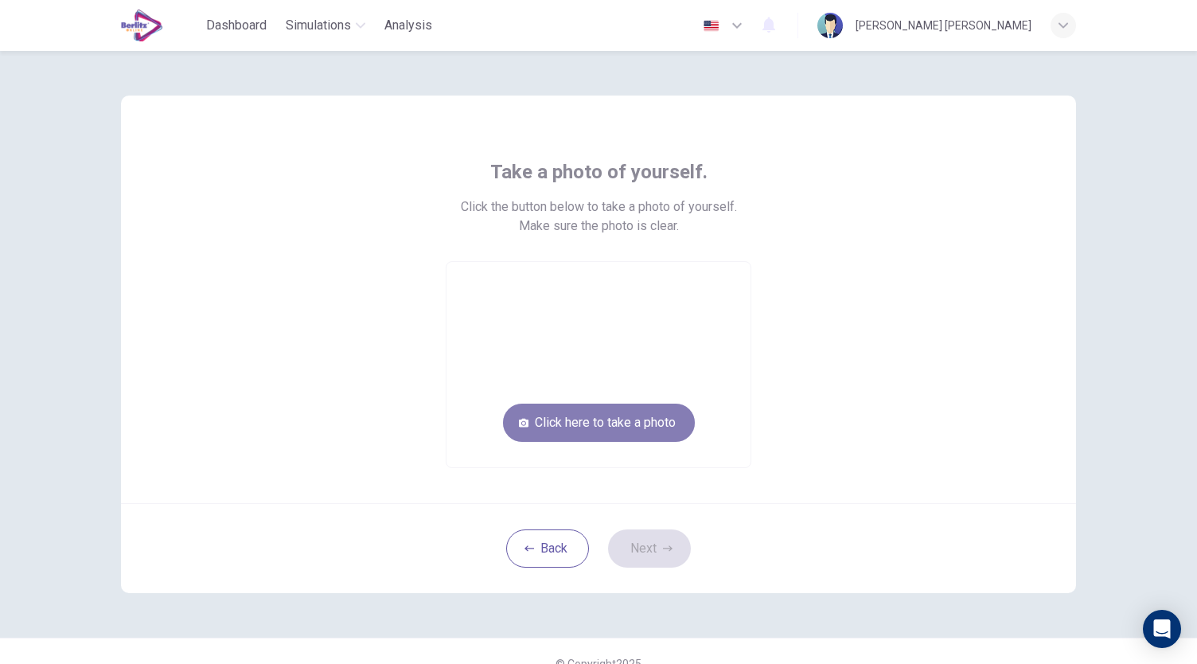
click at [533, 424] on button "Click here to take a photo" at bounding box center [599, 423] width 192 height 38
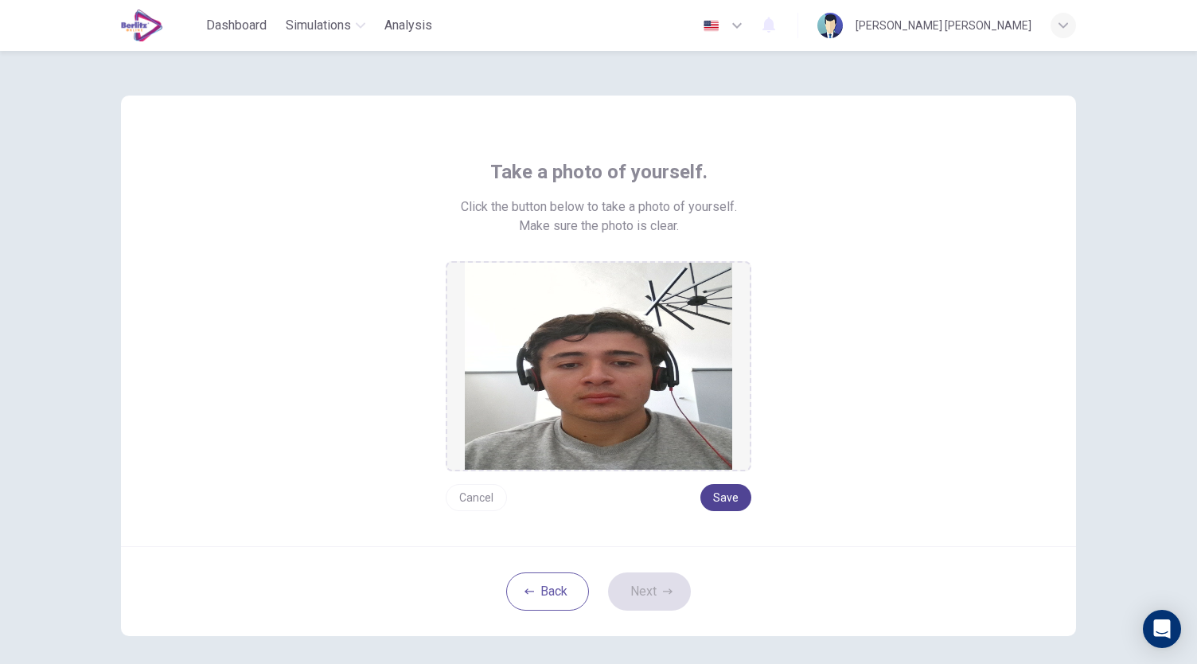
click at [718, 497] on button "Save" at bounding box center [726, 497] width 51 height 27
click at [634, 585] on button "Next" at bounding box center [649, 591] width 83 height 38
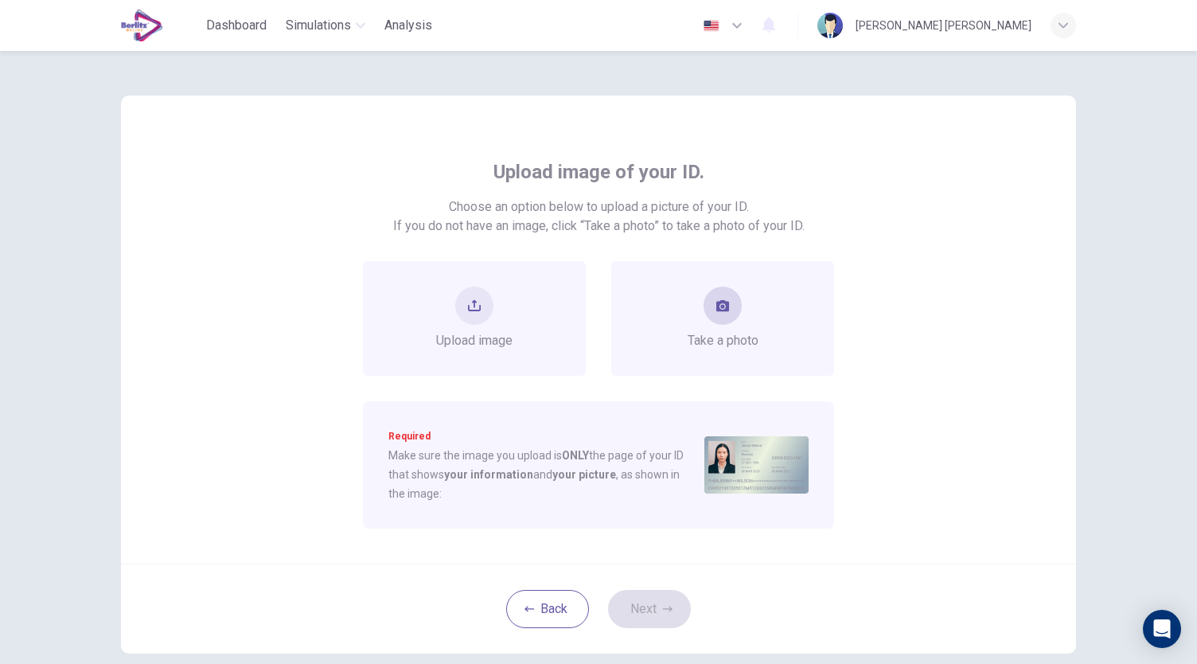
click at [697, 320] on div "Take a photo" at bounding box center [723, 319] width 71 height 64
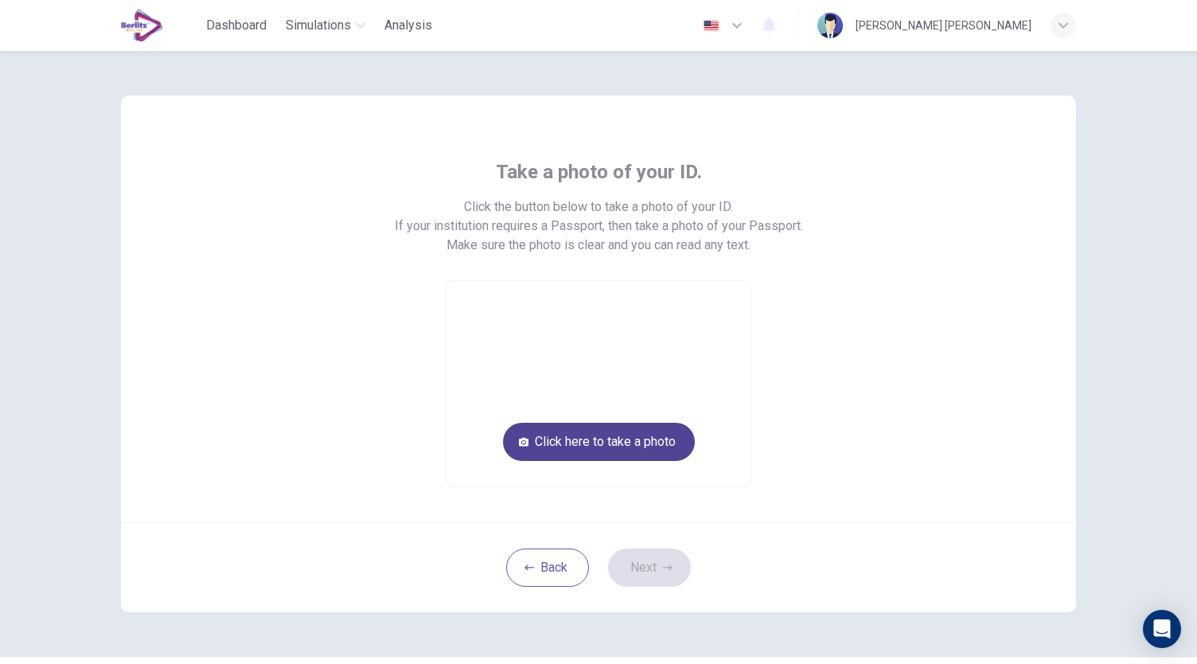
click at [600, 437] on button "Click here to take a photo" at bounding box center [599, 442] width 192 height 38
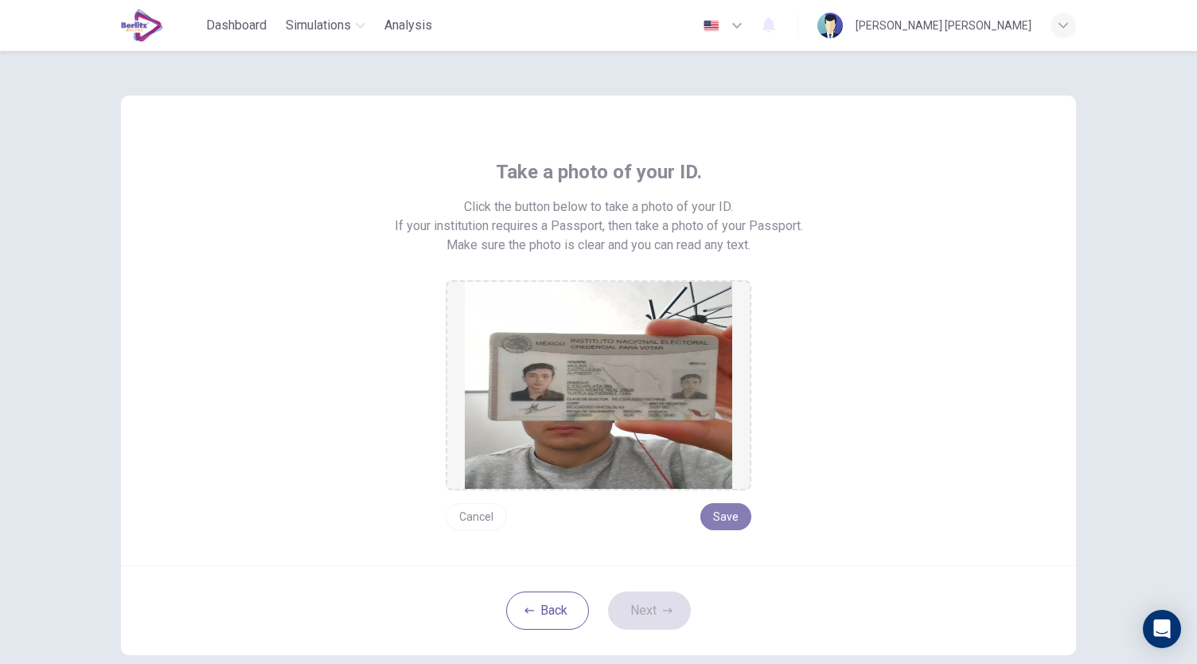
click at [710, 513] on button "Save" at bounding box center [726, 516] width 51 height 27
click at [645, 615] on button "Next" at bounding box center [649, 610] width 83 height 38
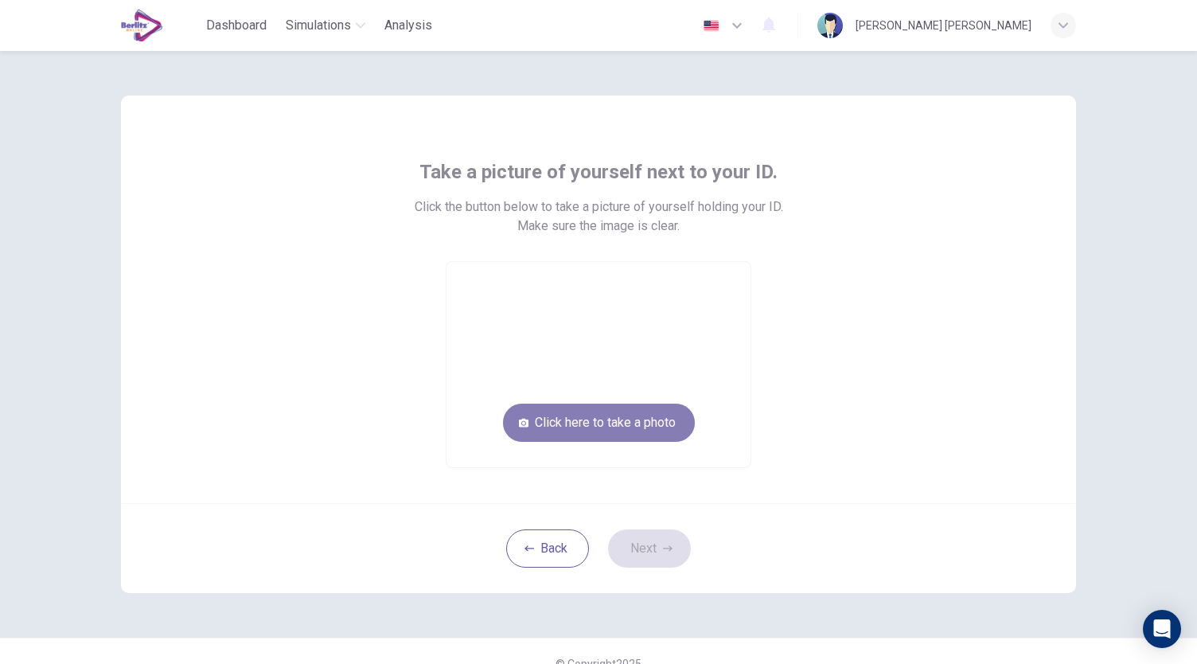
click at [627, 420] on button "Click here to take a photo" at bounding box center [599, 423] width 192 height 38
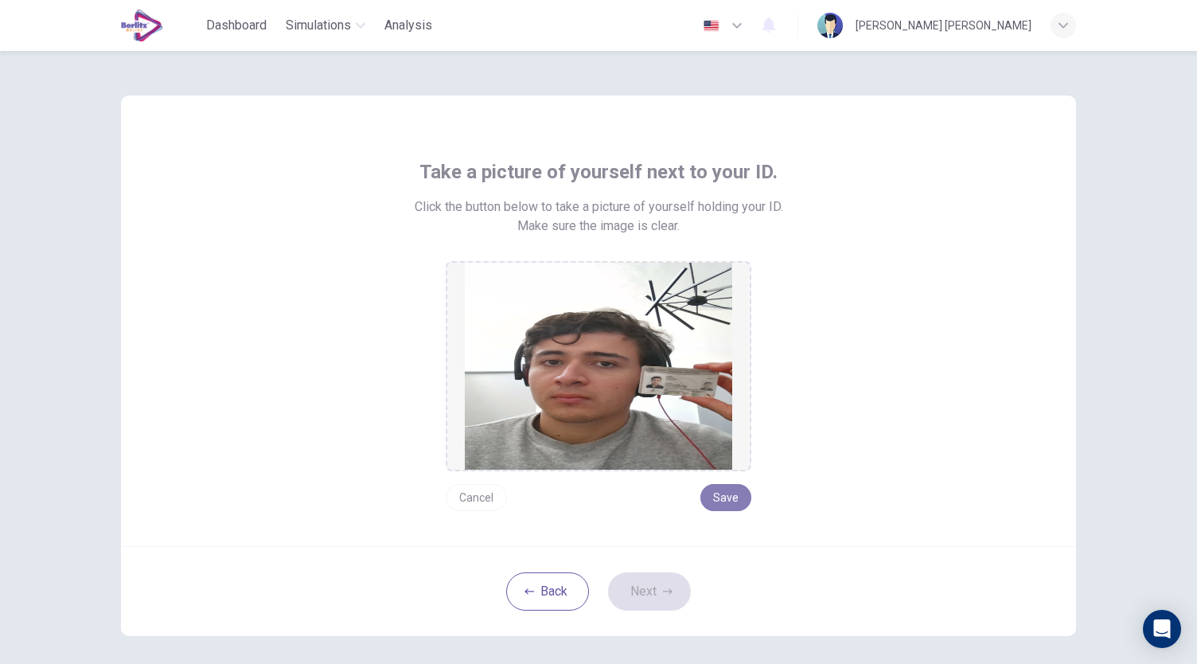
click at [709, 503] on button "Save" at bounding box center [726, 497] width 51 height 27
click at [646, 598] on button "Next" at bounding box center [649, 591] width 83 height 38
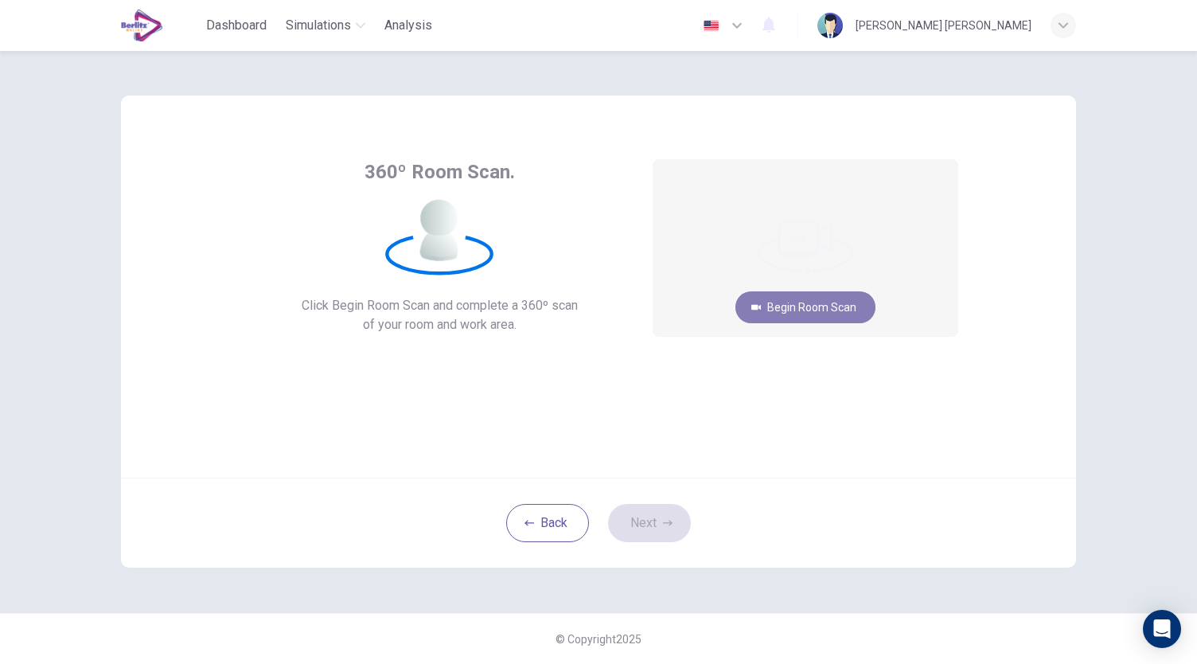
click at [810, 310] on button "Begin Room Scan" at bounding box center [806, 307] width 140 height 32
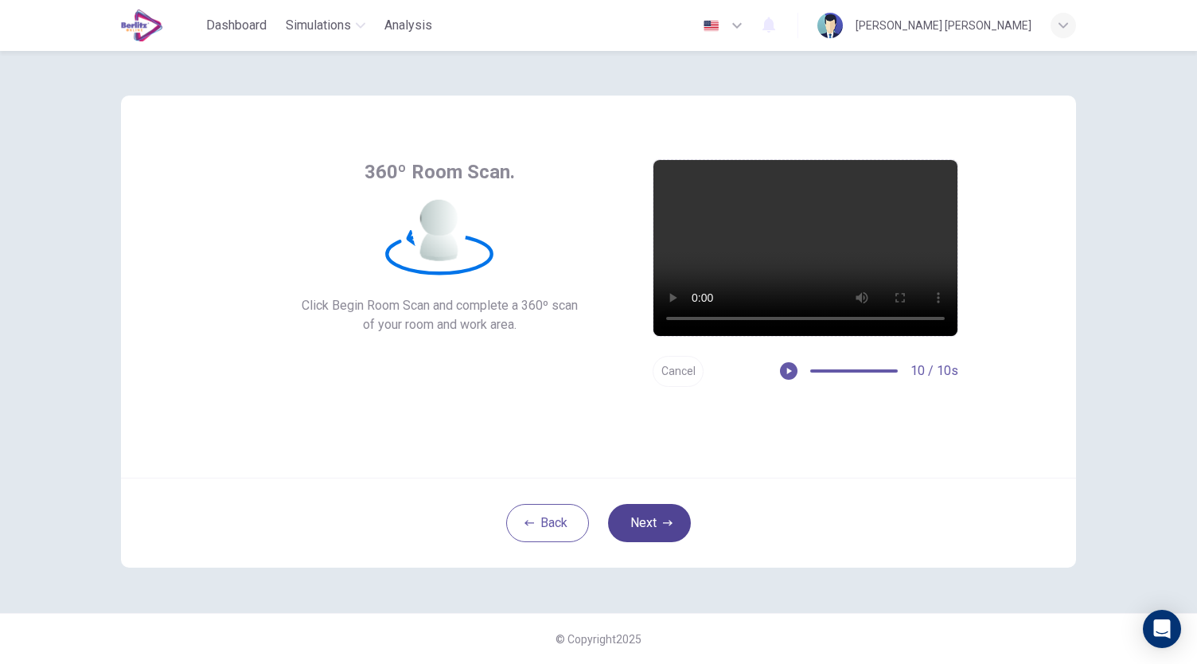
click at [660, 525] on button "Next" at bounding box center [649, 523] width 83 height 38
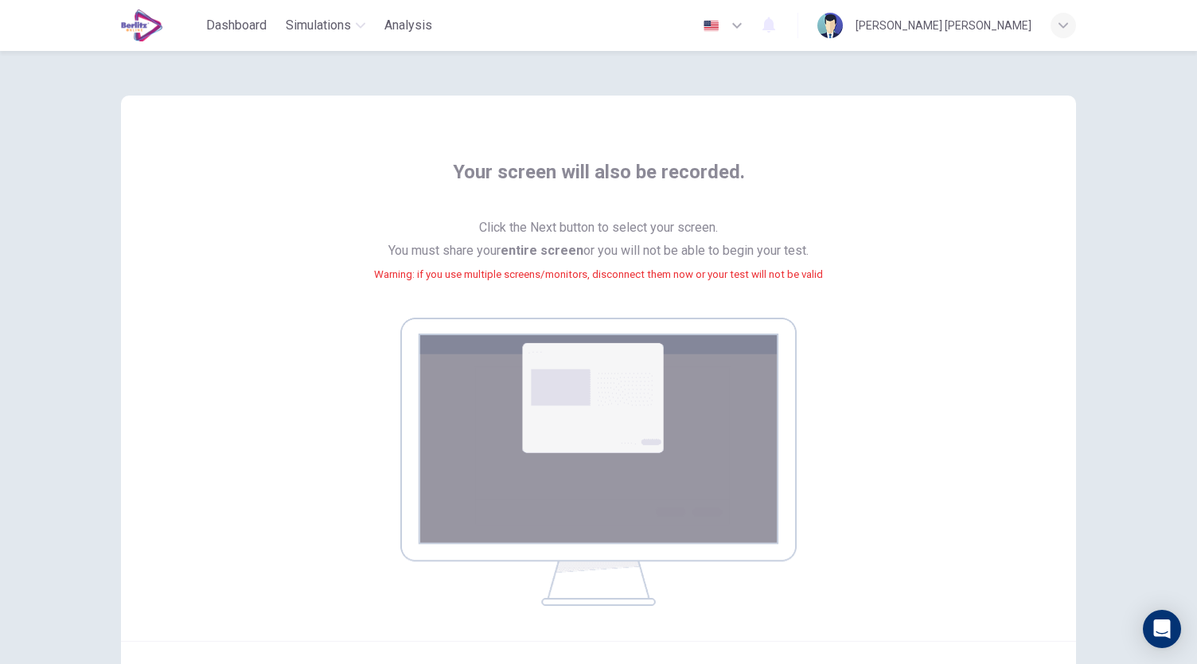
scroll to position [162, 0]
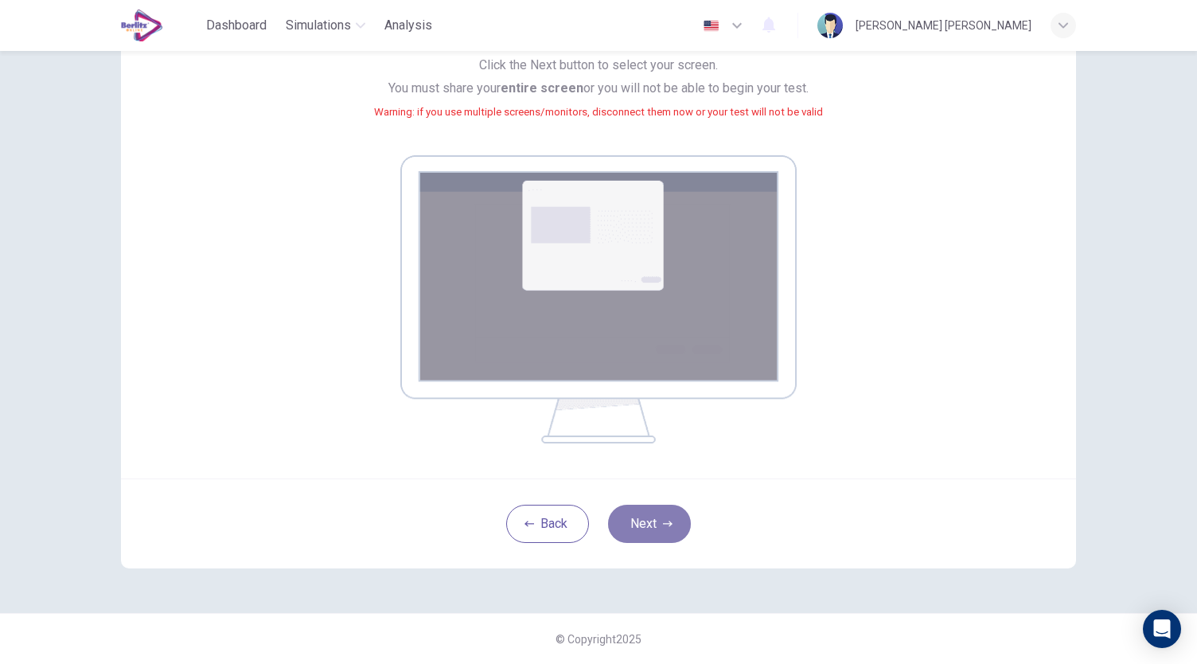
click at [654, 506] on button "Next" at bounding box center [649, 524] width 83 height 38
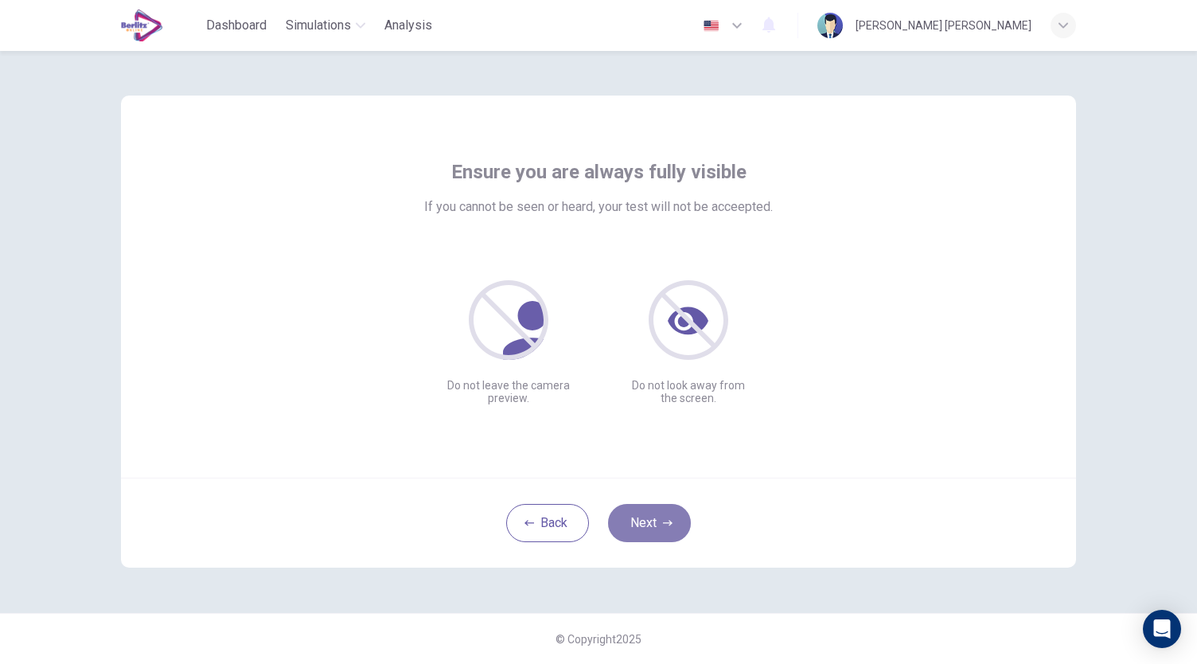
click at [673, 525] on button "Next" at bounding box center [649, 523] width 83 height 38
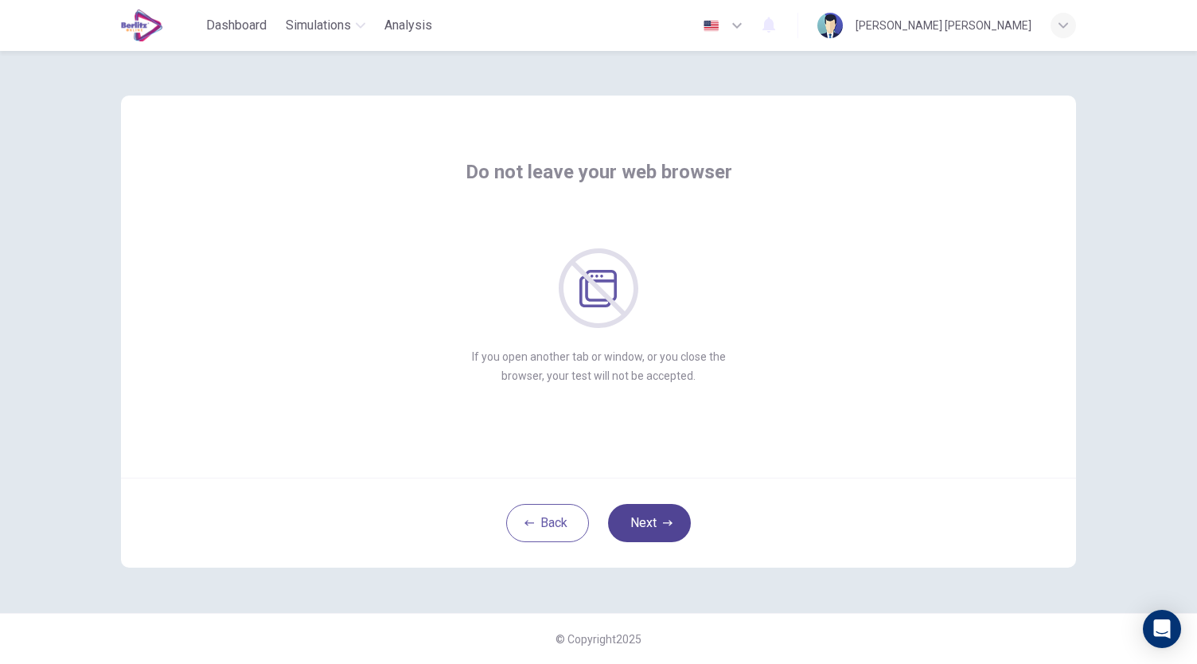
click at [673, 525] on button "Next" at bounding box center [649, 523] width 83 height 38
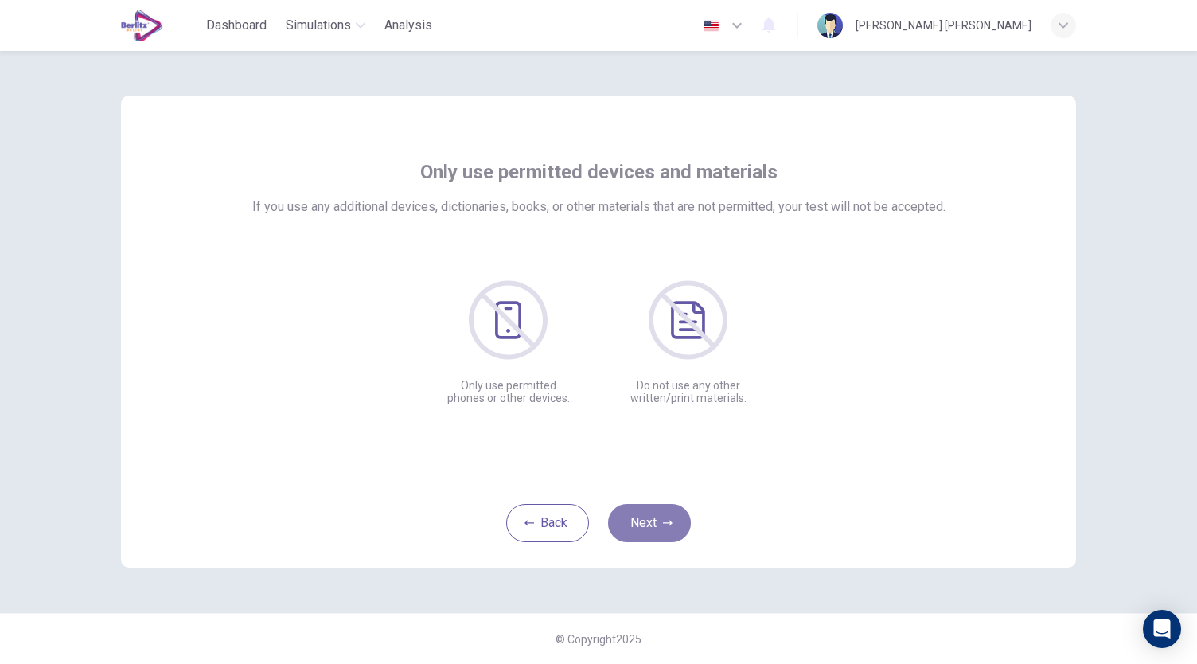
click at [673, 525] on button "Next" at bounding box center [649, 523] width 83 height 38
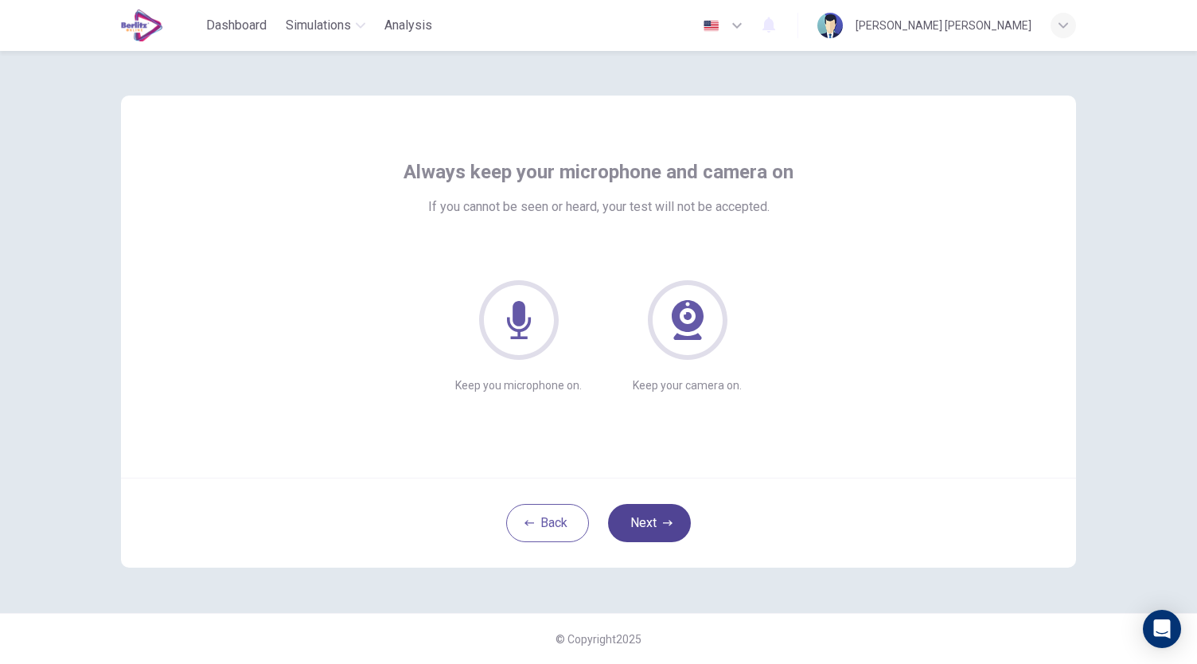
click at [673, 525] on button "Next" at bounding box center [649, 523] width 83 height 38
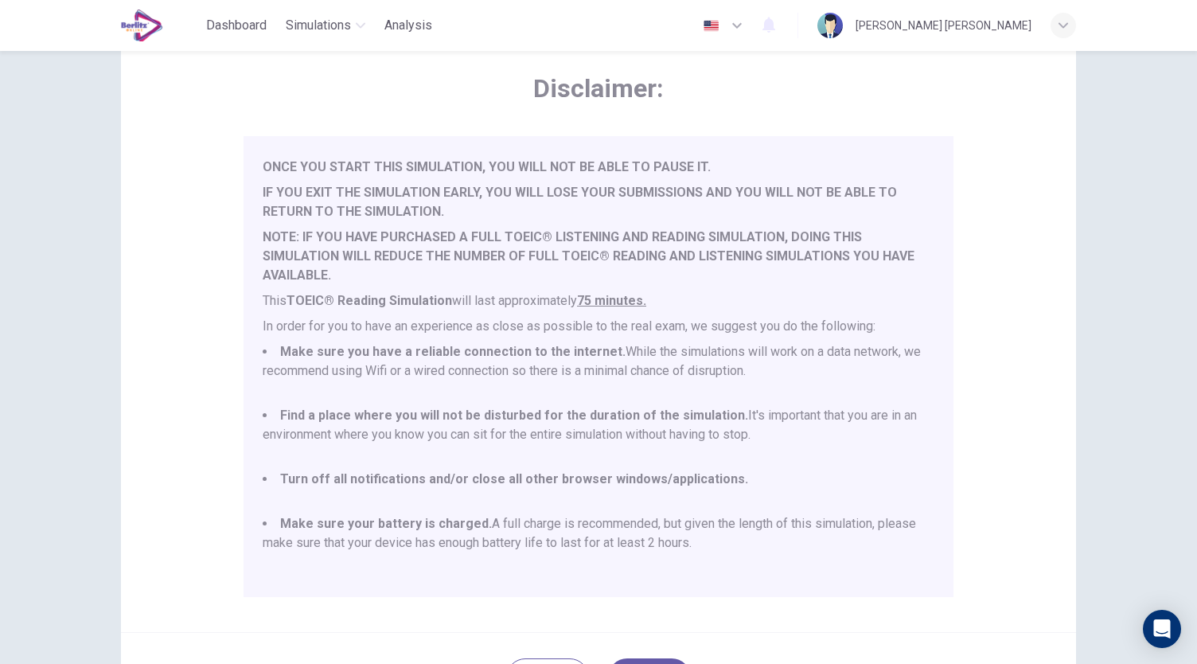
scroll to position [217, 0]
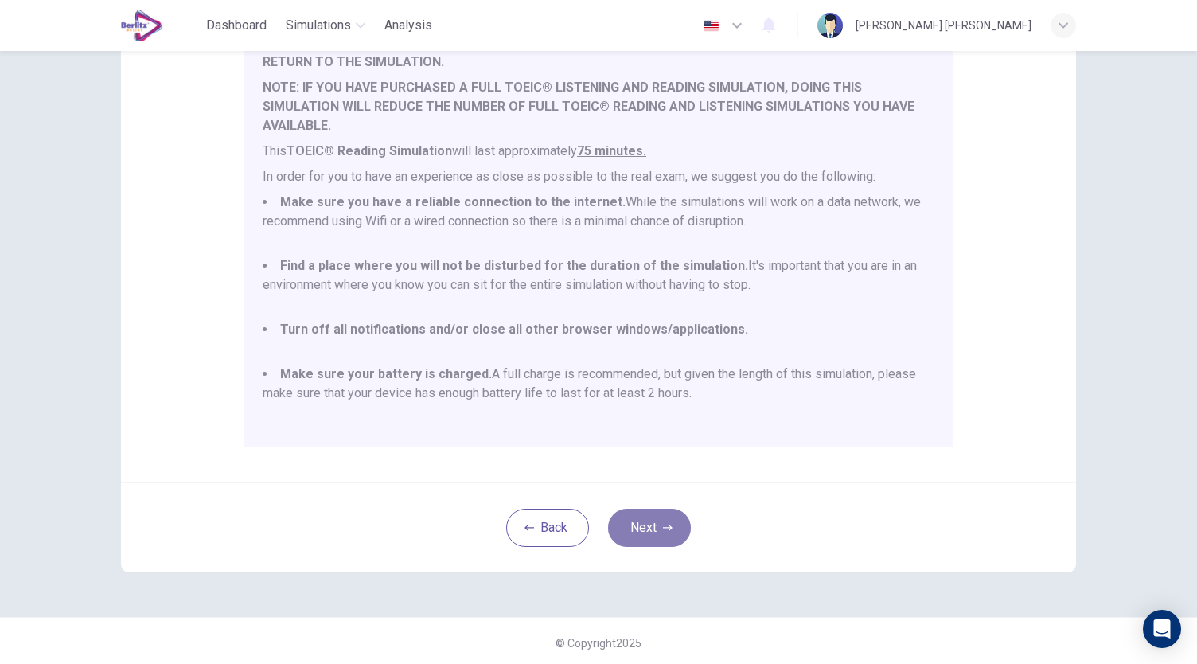
click at [663, 523] on icon "button" at bounding box center [668, 528] width 10 height 10
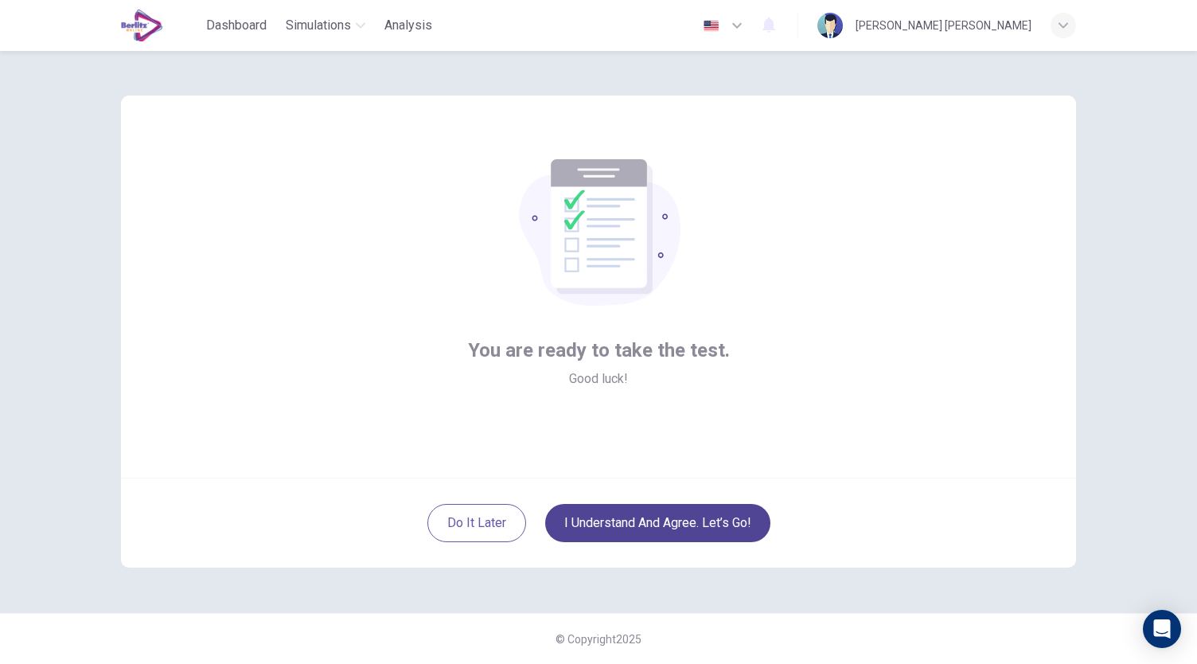
click at [659, 523] on button "I understand and agree. Let’s go!" at bounding box center [657, 523] width 225 height 38
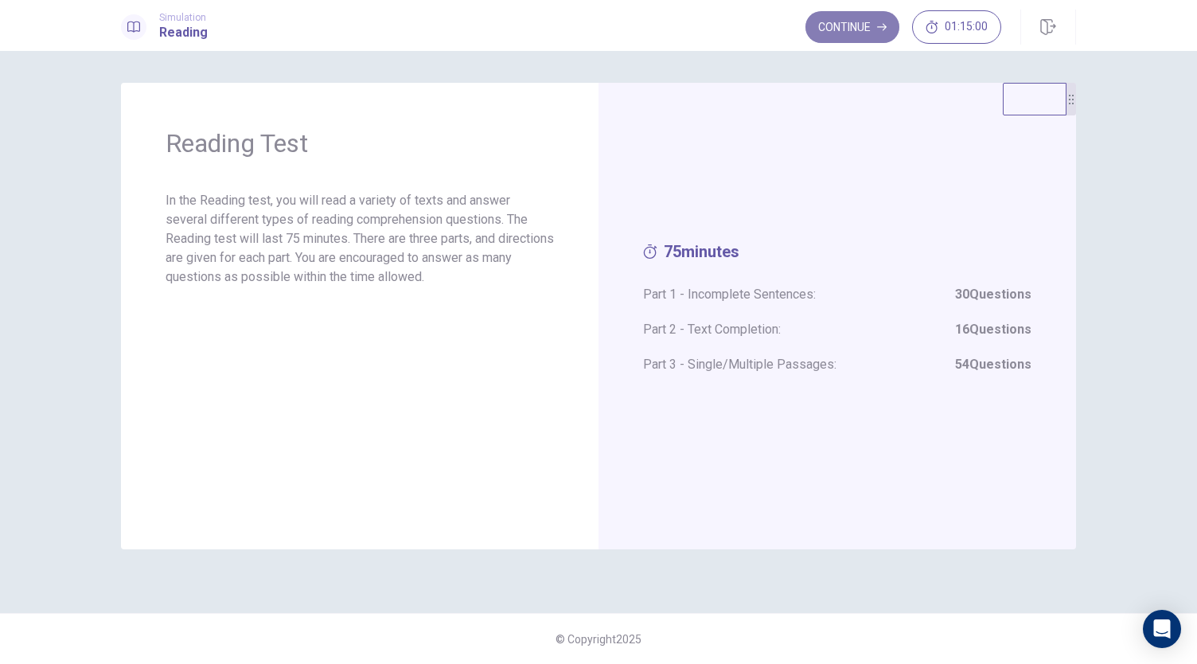
click at [849, 33] on button "Continue" at bounding box center [853, 27] width 94 height 32
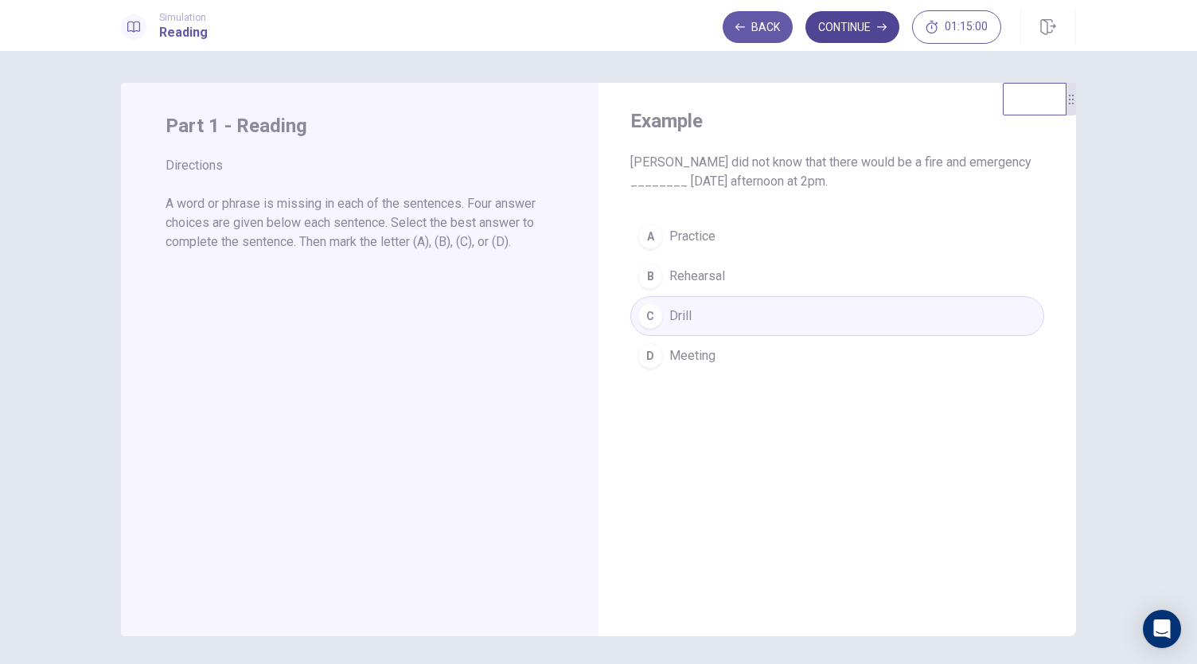
click at [833, 33] on button "Continue" at bounding box center [853, 27] width 94 height 32
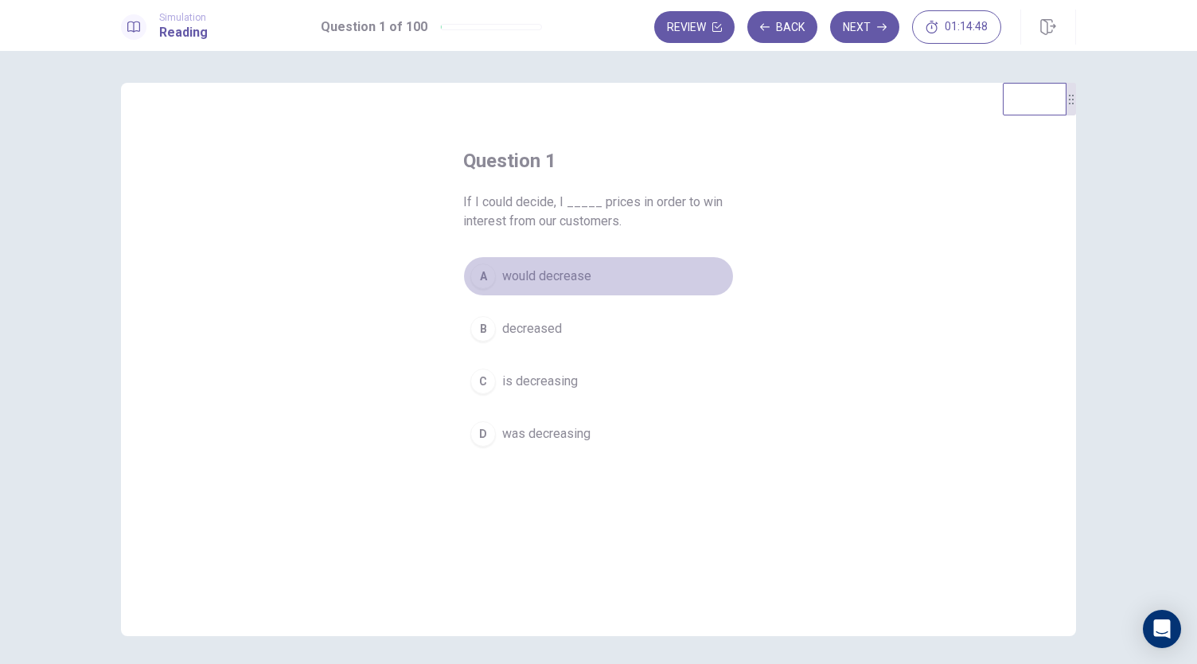
click at [478, 273] on div "A" at bounding box center [482, 276] width 25 height 25
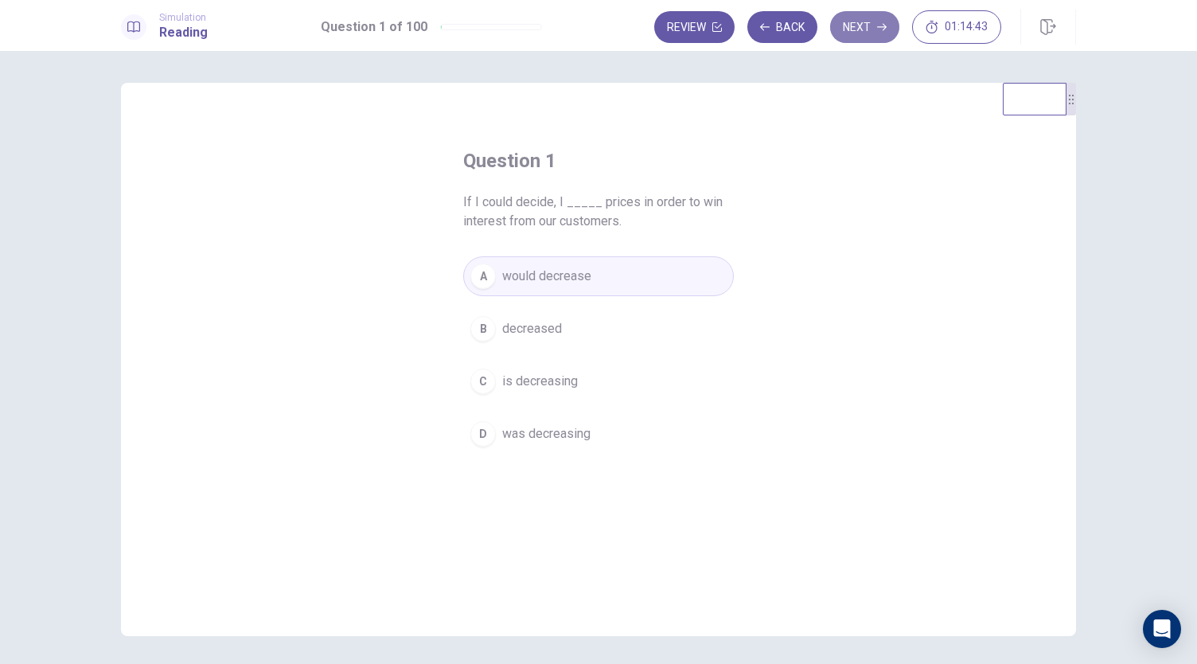
click at [854, 34] on button "Next" at bounding box center [864, 27] width 69 height 32
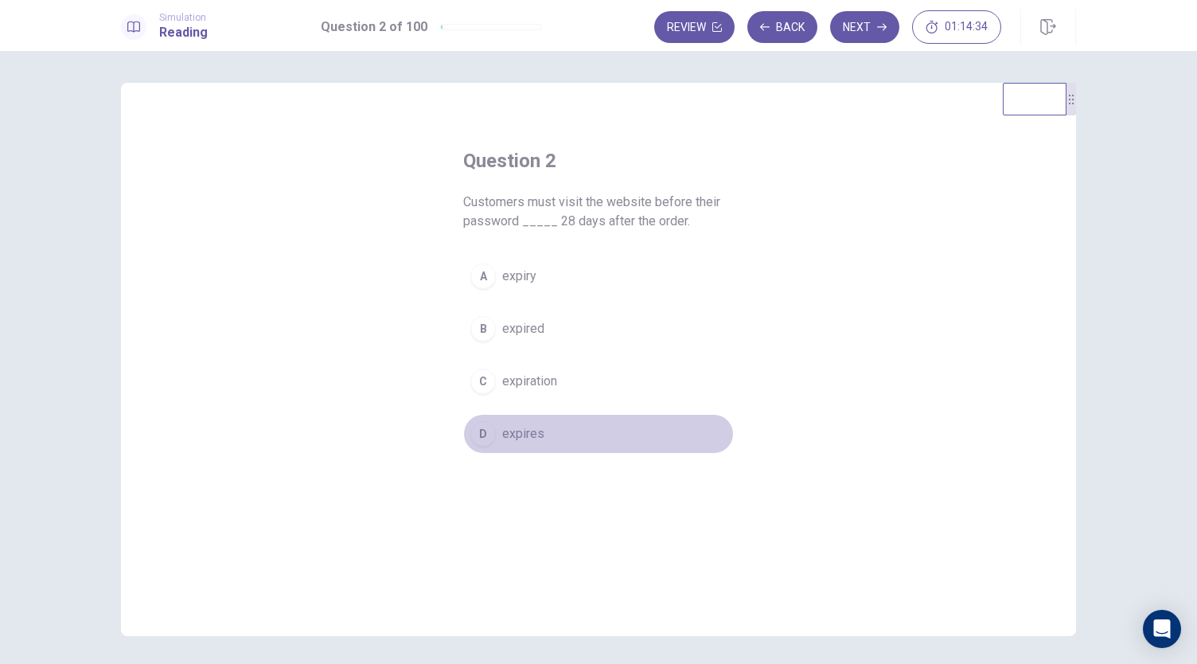
click at [479, 433] on div "D" at bounding box center [482, 433] width 25 height 25
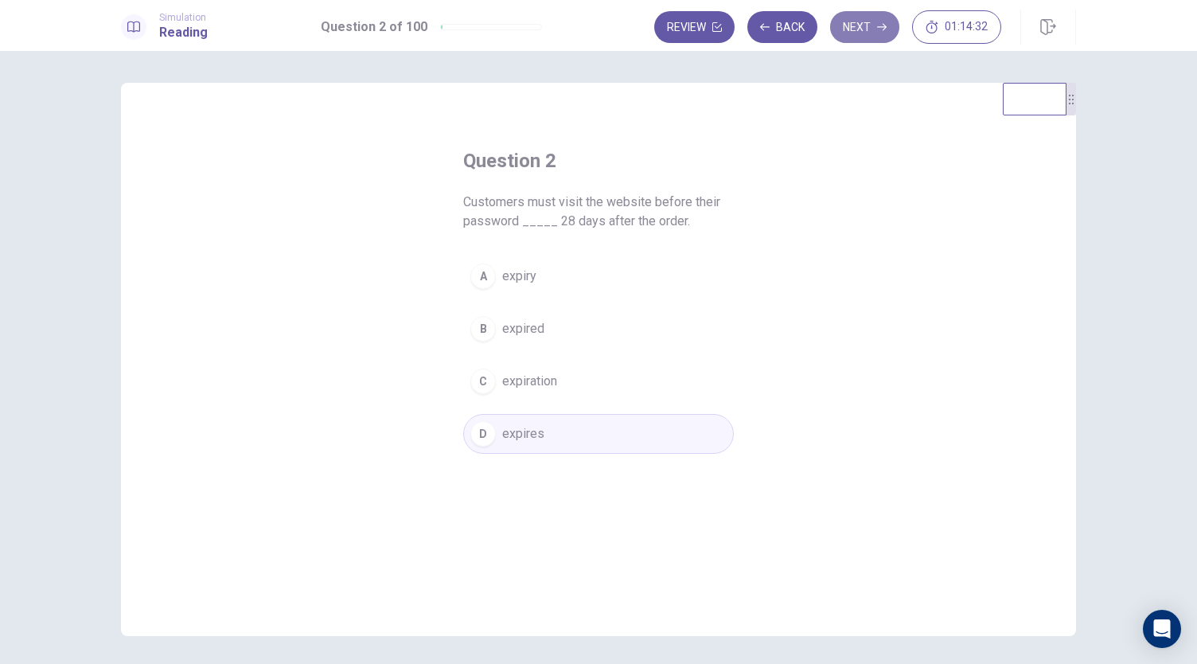
click at [870, 33] on button "Next" at bounding box center [864, 27] width 69 height 32
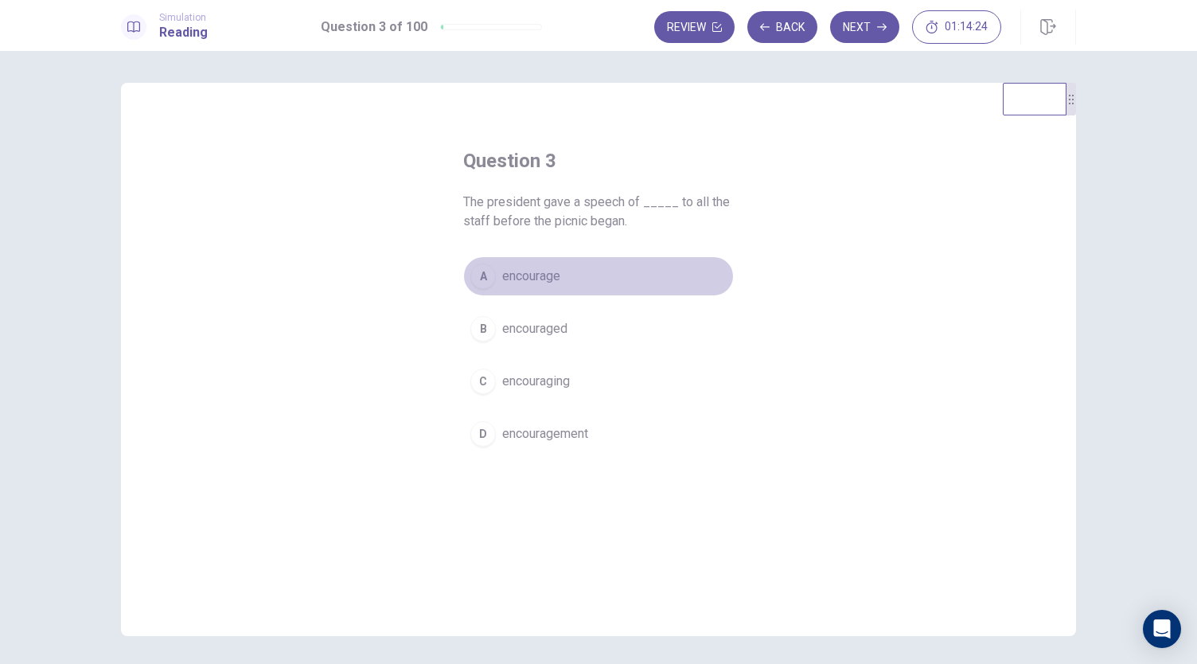
click at [502, 284] on span "encourage" at bounding box center [531, 276] width 58 height 19
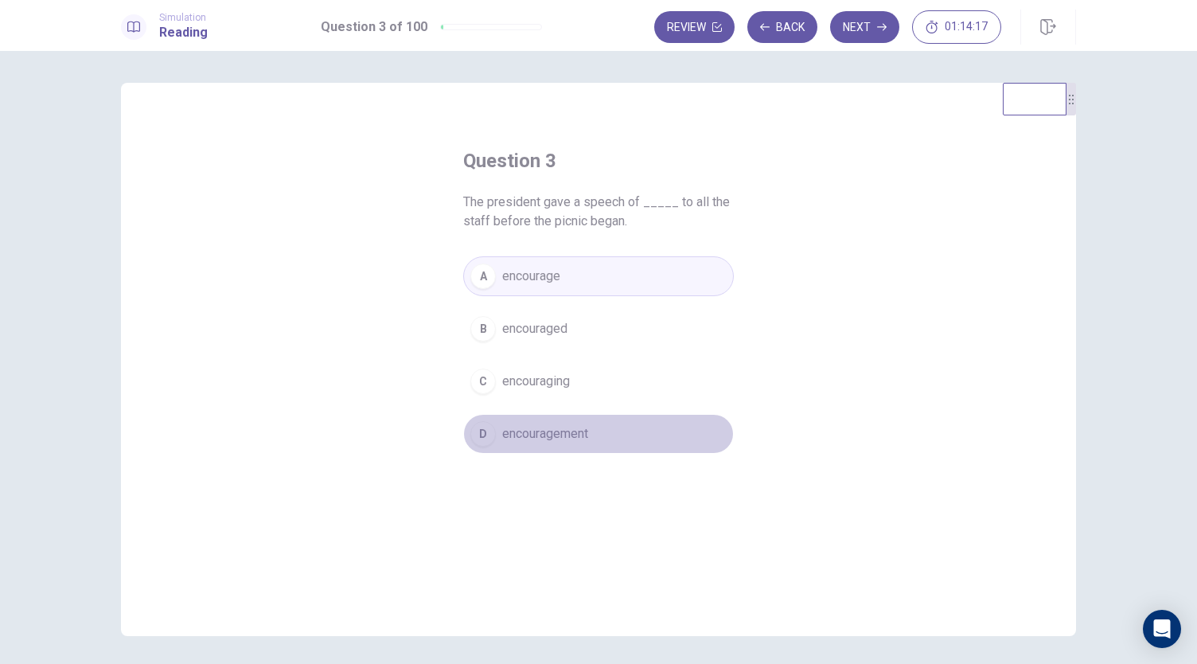
click at [560, 442] on button "D encouragement" at bounding box center [598, 434] width 271 height 40
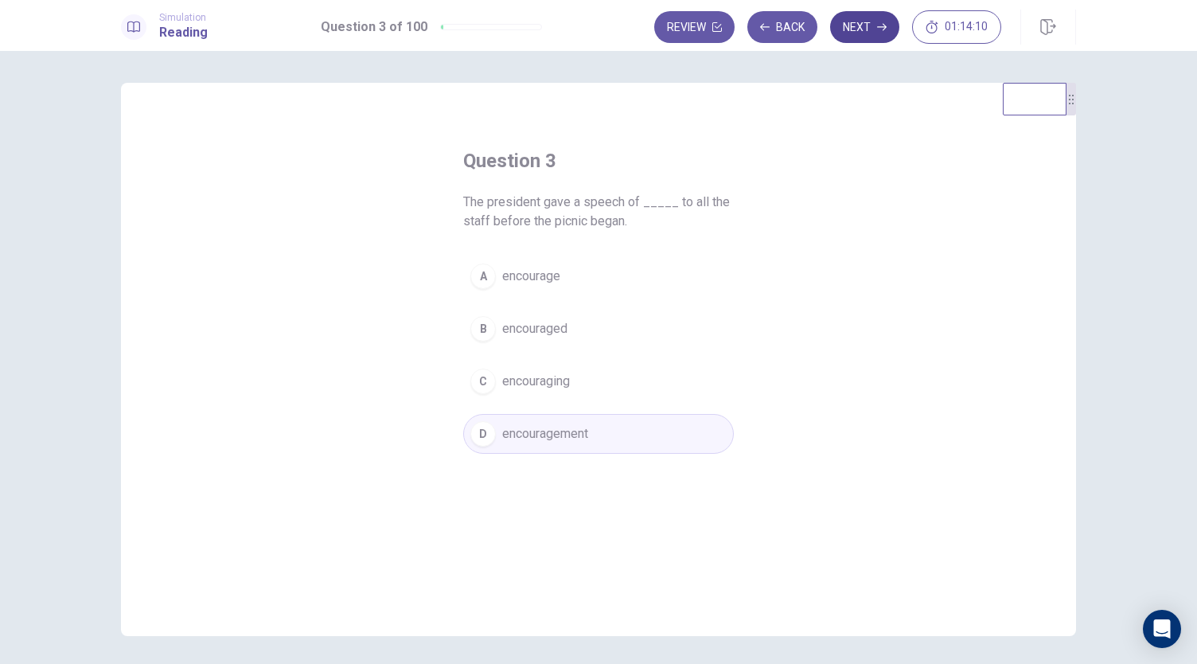
click at [841, 29] on button "Next" at bounding box center [864, 27] width 69 height 32
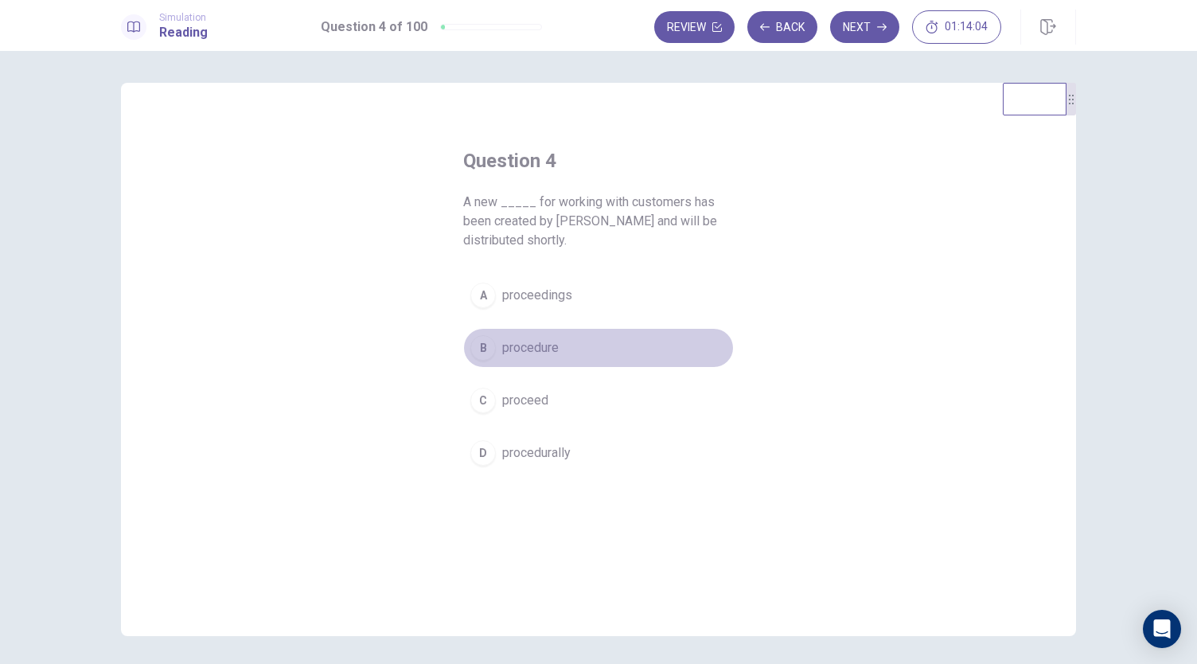
click at [487, 355] on div "B" at bounding box center [482, 347] width 25 height 25
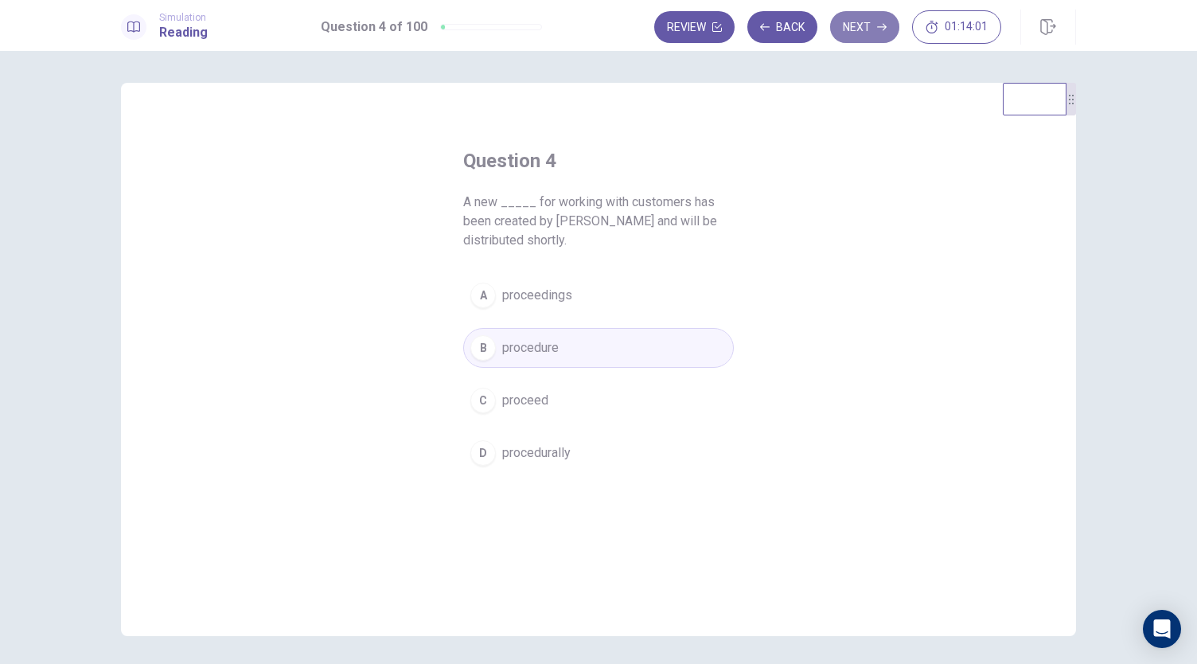
click at [857, 33] on button "Next" at bounding box center [864, 27] width 69 height 32
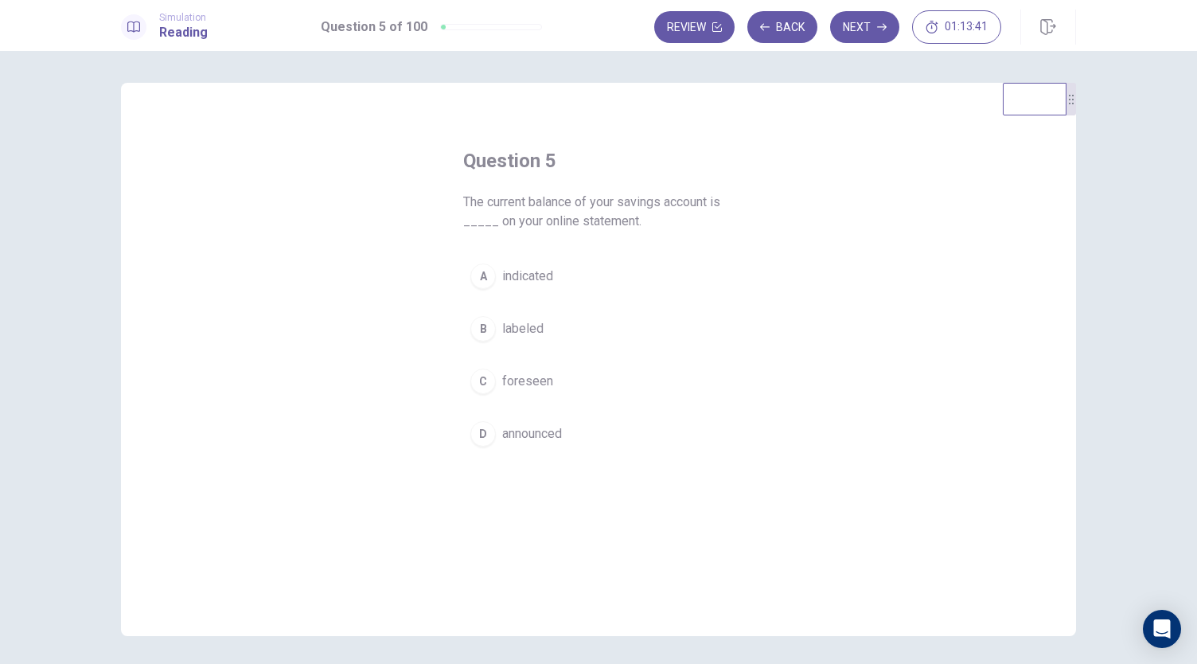
click at [487, 284] on div "A" at bounding box center [482, 276] width 25 height 25
click at [841, 36] on button "Next" at bounding box center [864, 27] width 69 height 32
click at [485, 290] on div "A" at bounding box center [482, 295] width 25 height 25
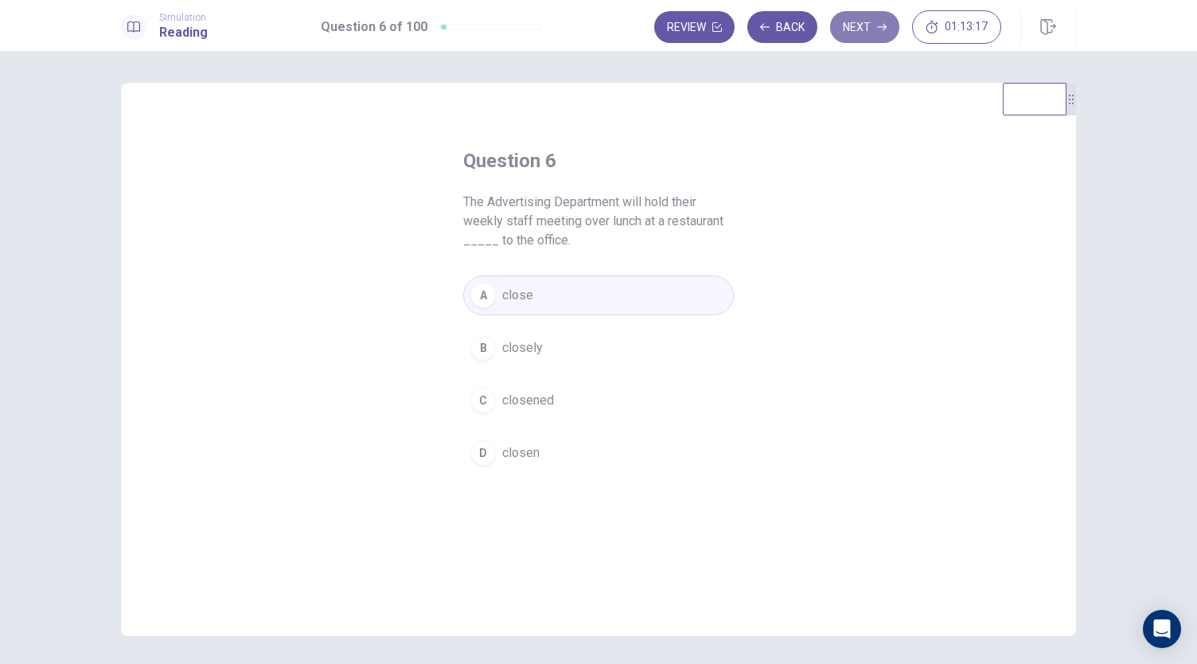
click at [855, 25] on button "Next" at bounding box center [864, 27] width 69 height 32
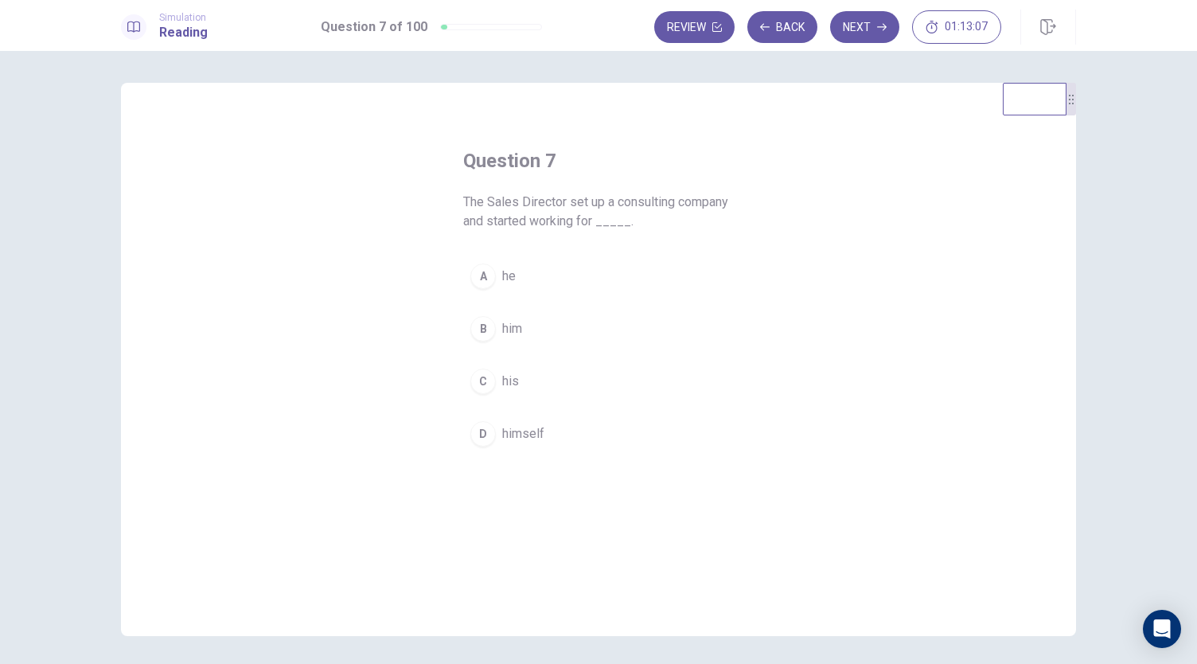
click at [482, 334] on div "B" at bounding box center [482, 328] width 25 height 25
click at [855, 25] on button "Next" at bounding box center [864, 27] width 69 height 32
click at [486, 403] on div "C" at bounding box center [482, 400] width 25 height 25
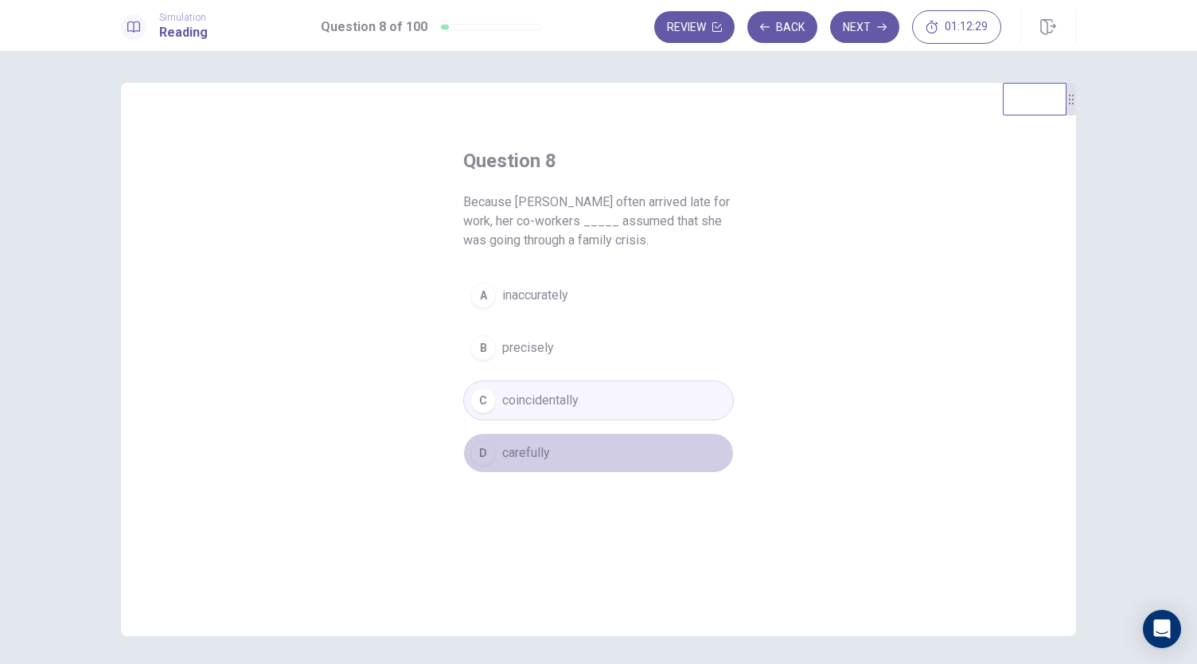
click at [492, 463] on button "D carefully" at bounding box center [598, 453] width 271 height 40
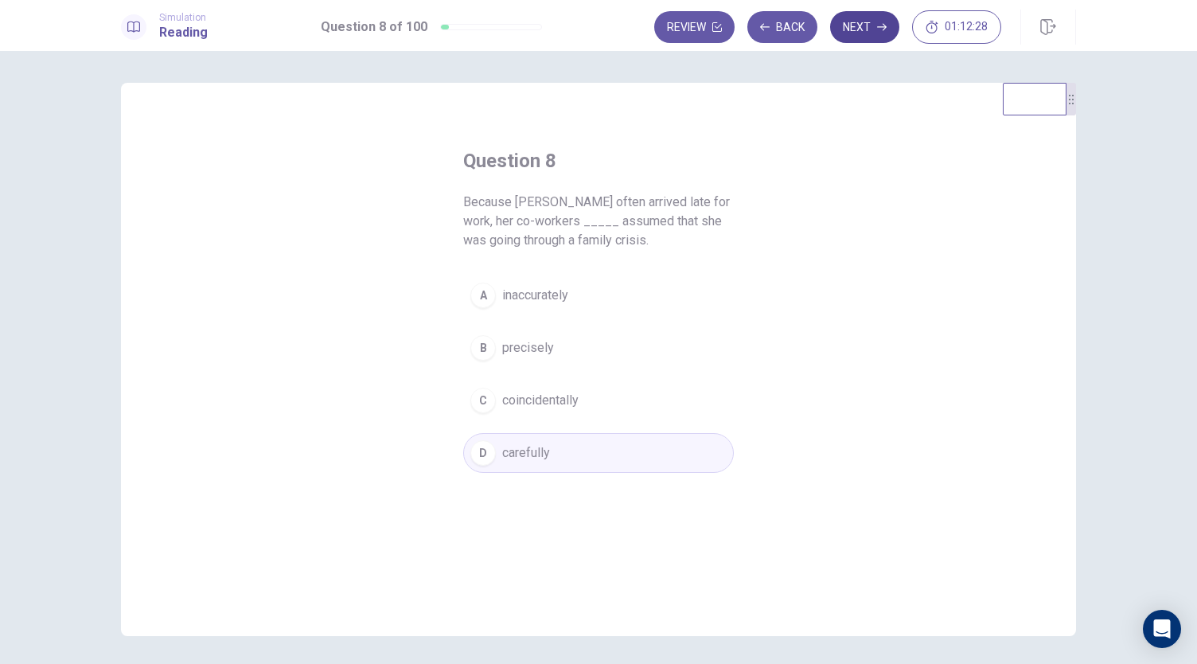
click at [858, 33] on button "Next" at bounding box center [864, 27] width 69 height 32
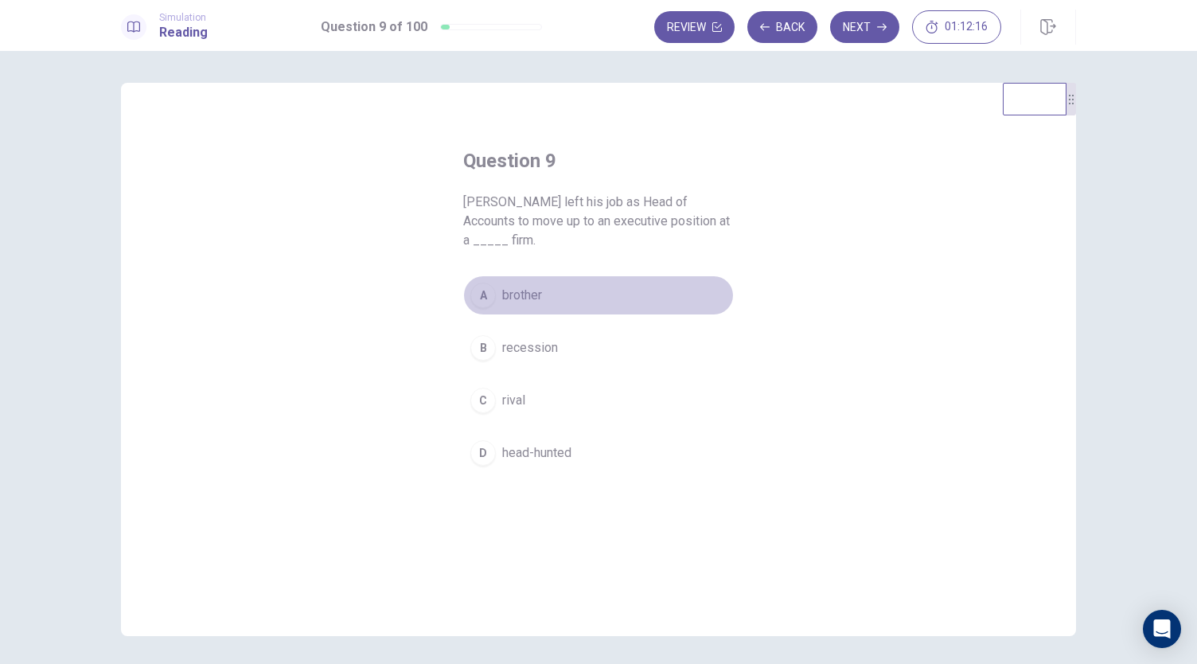
click at [487, 310] on button "A brother" at bounding box center [598, 295] width 271 height 40
click at [867, 45] on div "Simulation Reading Question 9 of 100 Review Back Next 01:12:13" at bounding box center [598, 25] width 1197 height 51
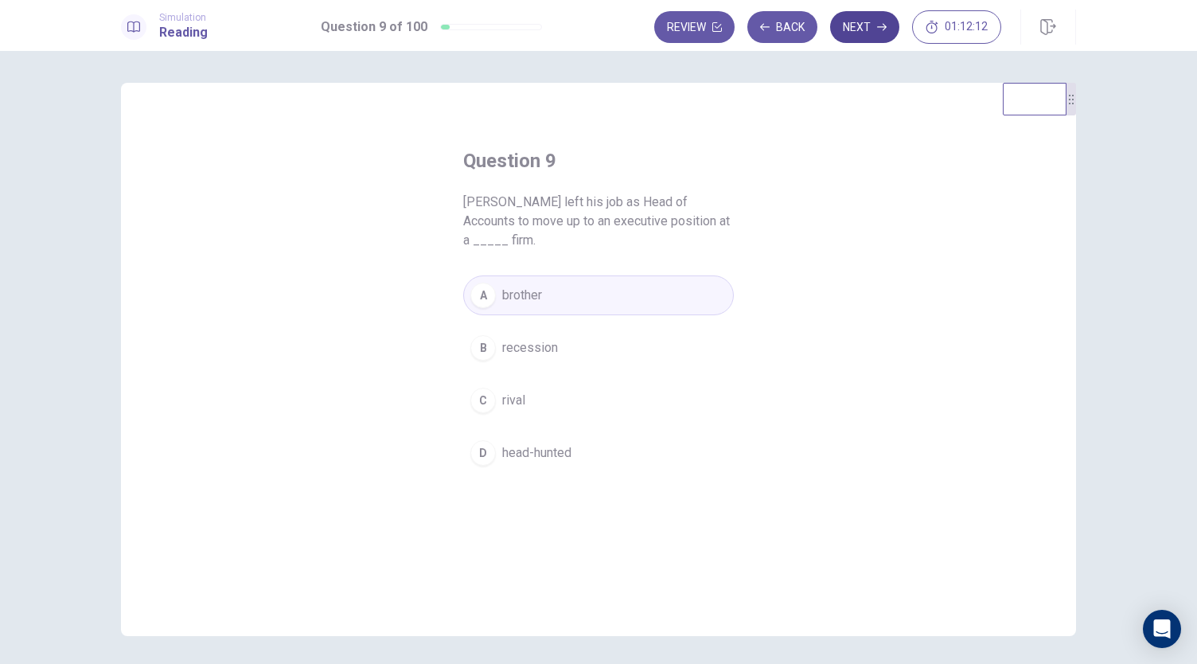
click at [868, 31] on button "Next" at bounding box center [864, 27] width 69 height 32
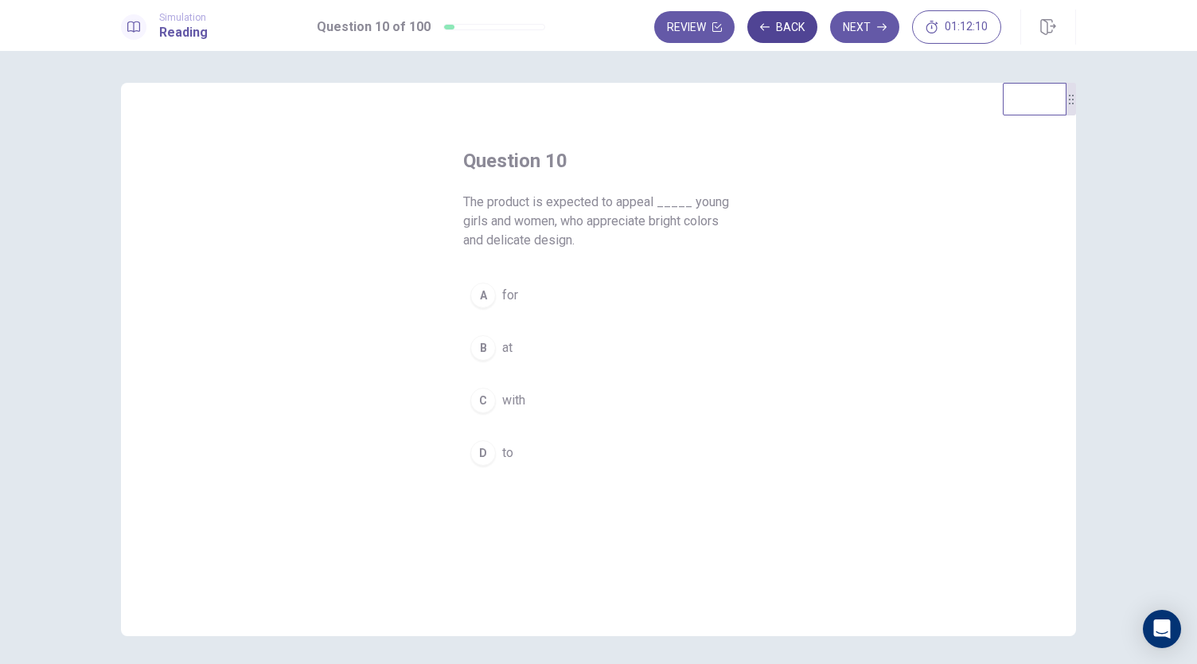
click at [767, 29] on icon "button" at bounding box center [765, 27] width 10 height 10
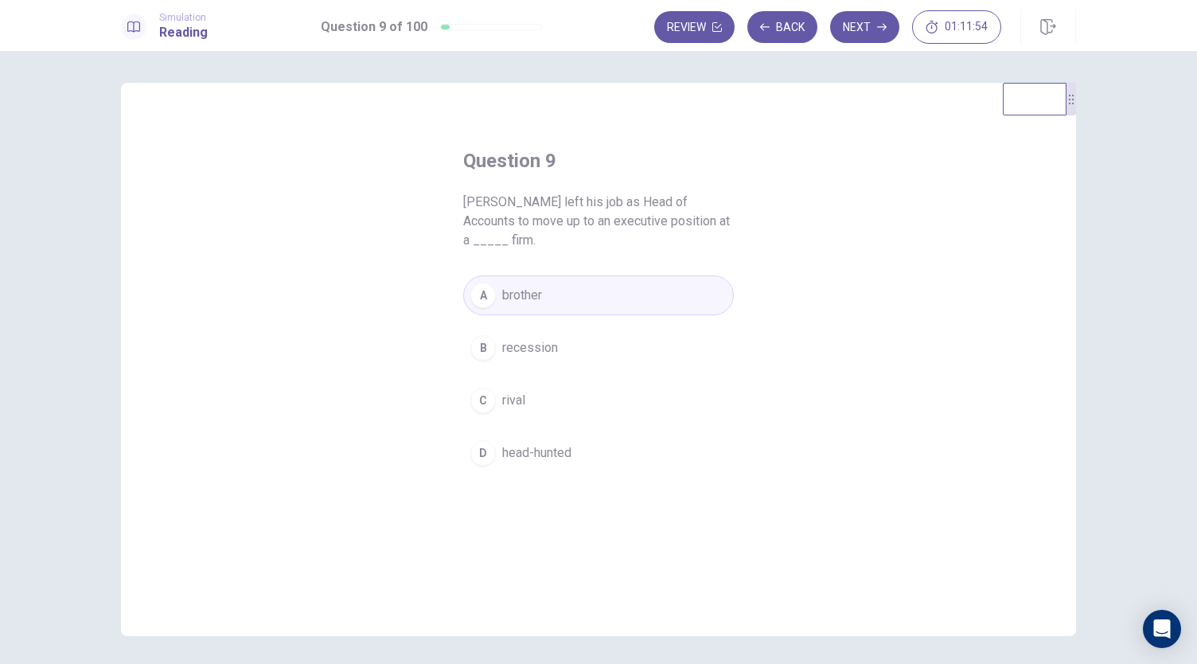
click at [519, 408] on span "rival" at bounding box center [513, 400] width 23 height 19
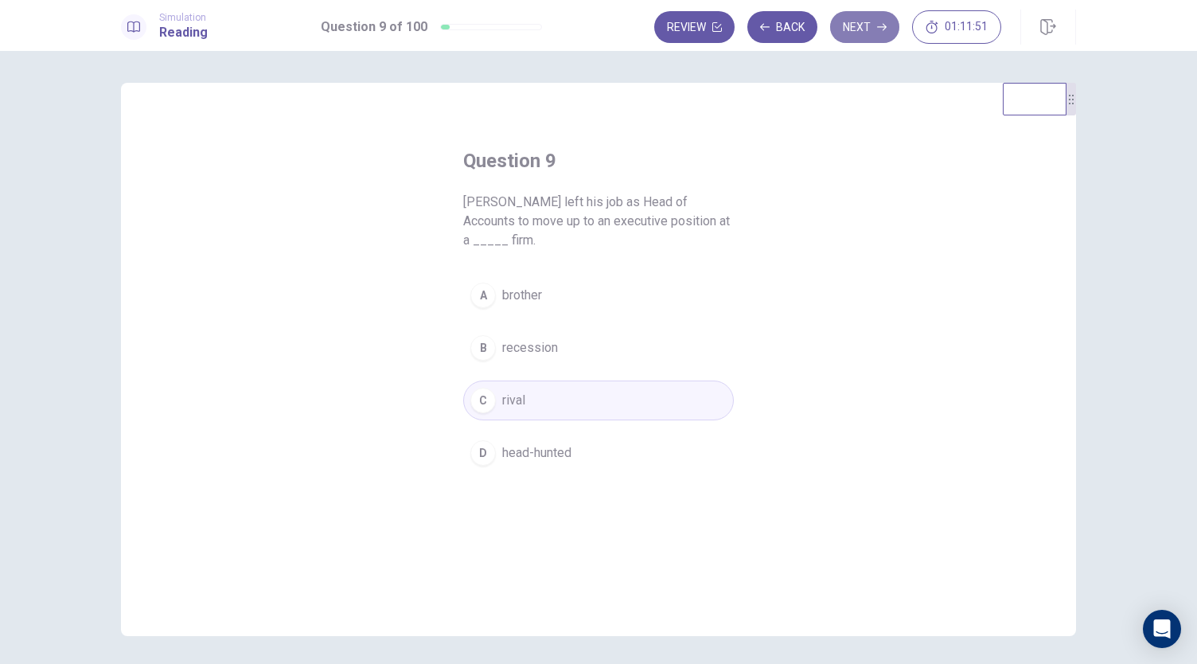
click at [846, 36] on button "Next" at bounding box center [864, 27] width 69 height 32
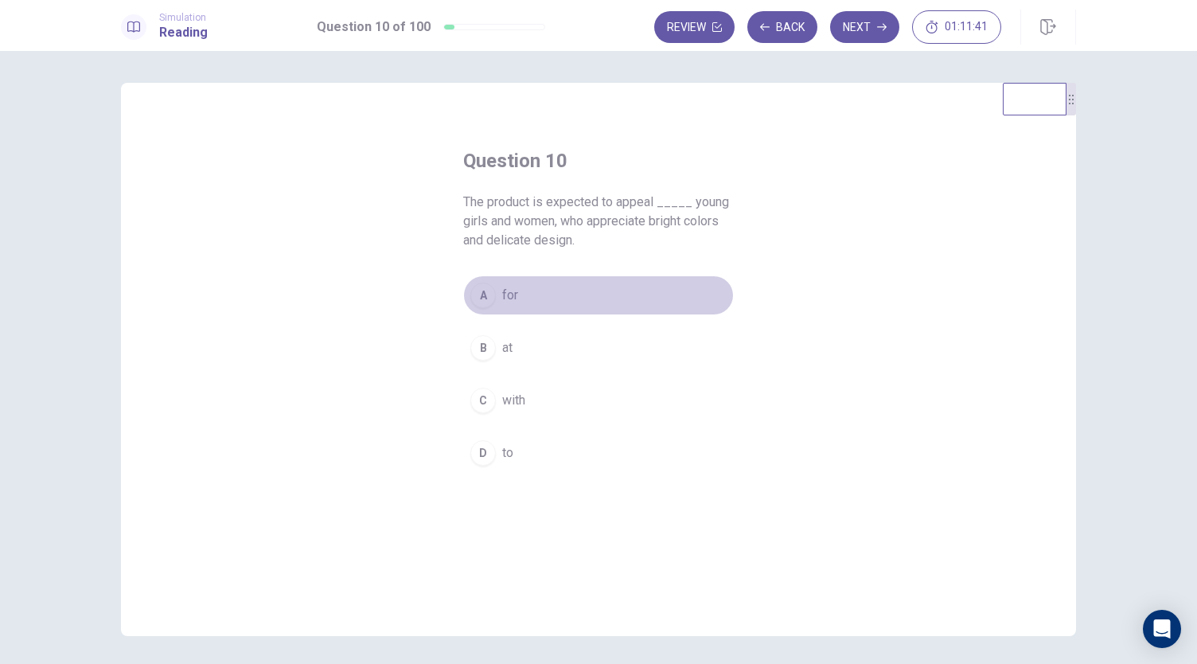
click at [465, 300] on button "A for" at bounding box center [598, 295] width 271 height 40
click at [470, 443] on div "D" at bounding box center [482, 452] width 25 height 25
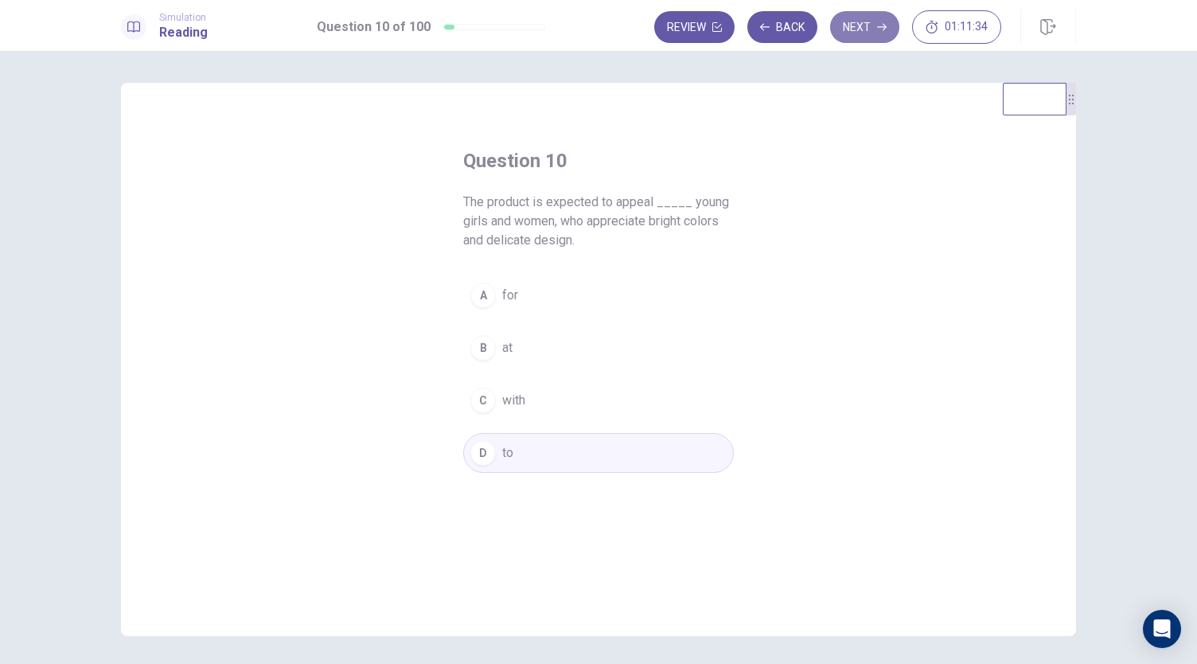
click at [873, 26] on button "Next" at bounding box center [864, 27] width 69 height 32
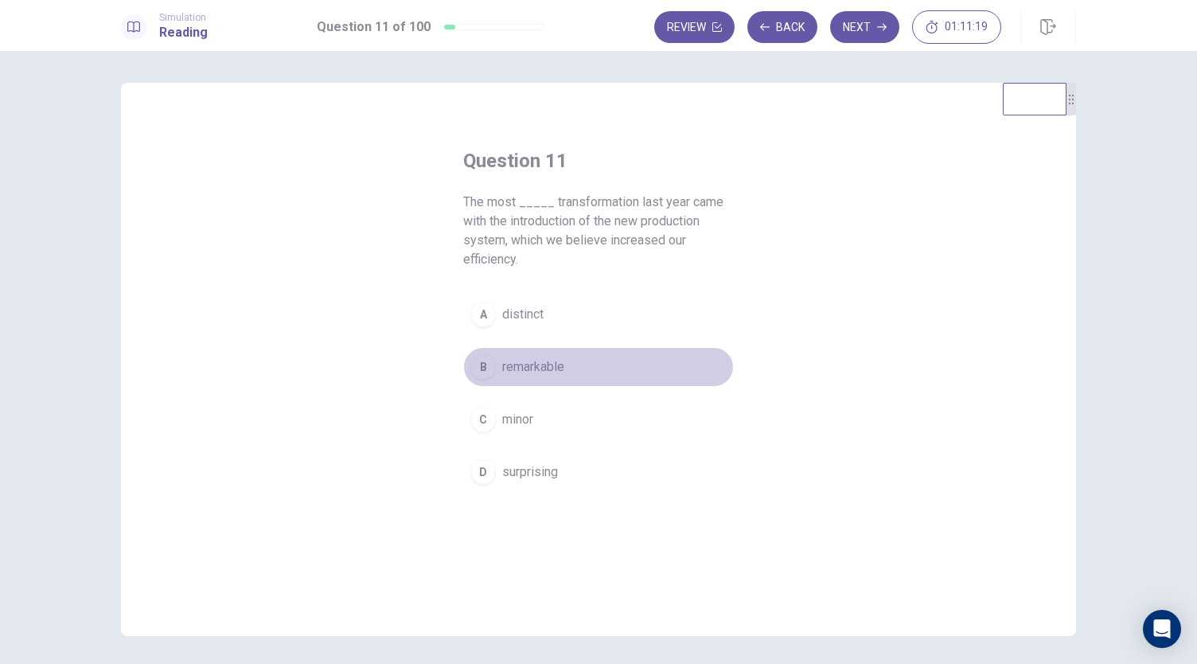
click at [484, 361] on div "B" at bounding box center [482, 366] width 25 height 25
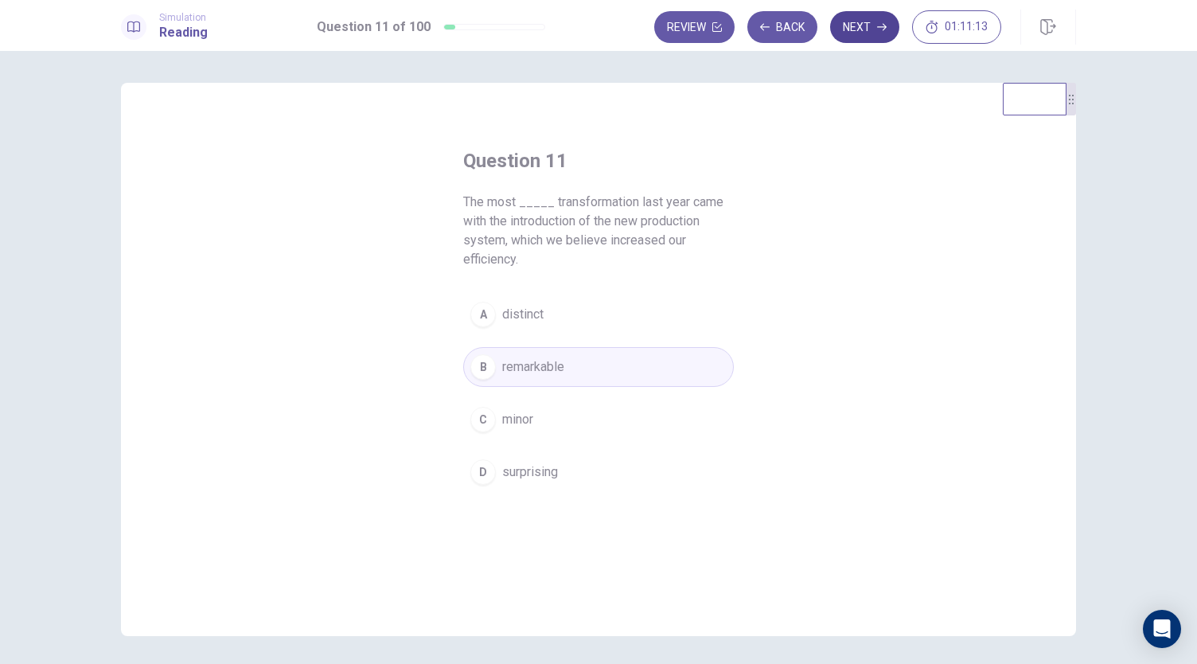
click at [849, 37] on button "Next" at bounding box center [864, 27] width 69 height 32
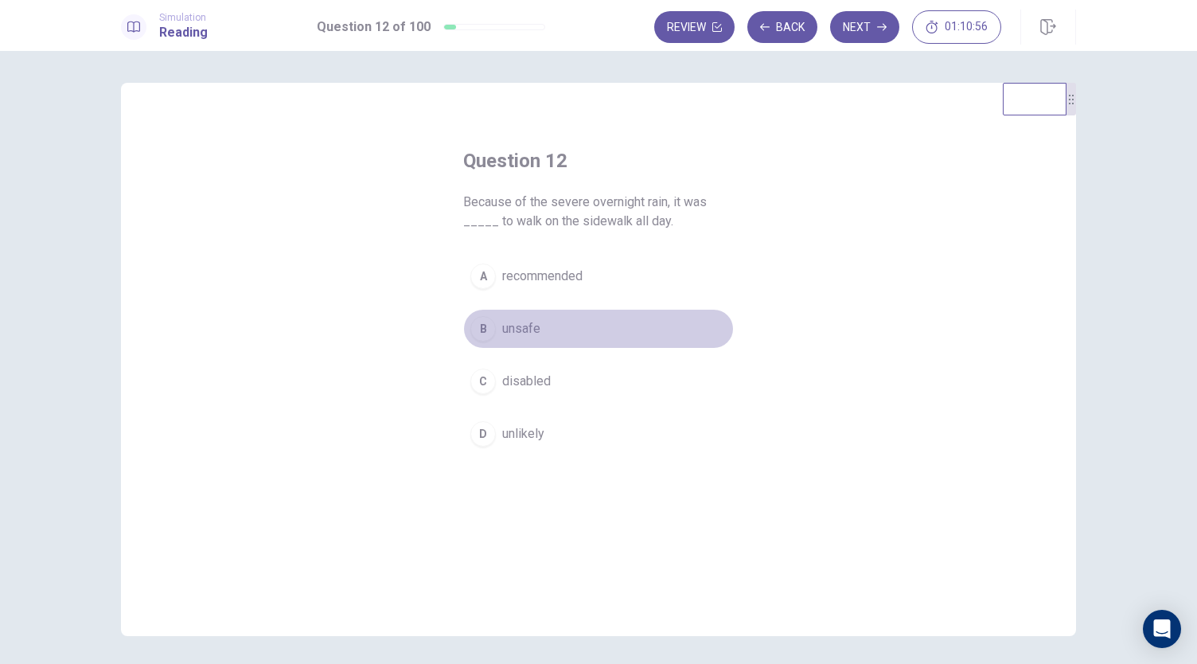
click at [490, 332] on div "B" at bounding box center [482, 328] width 25 height 25
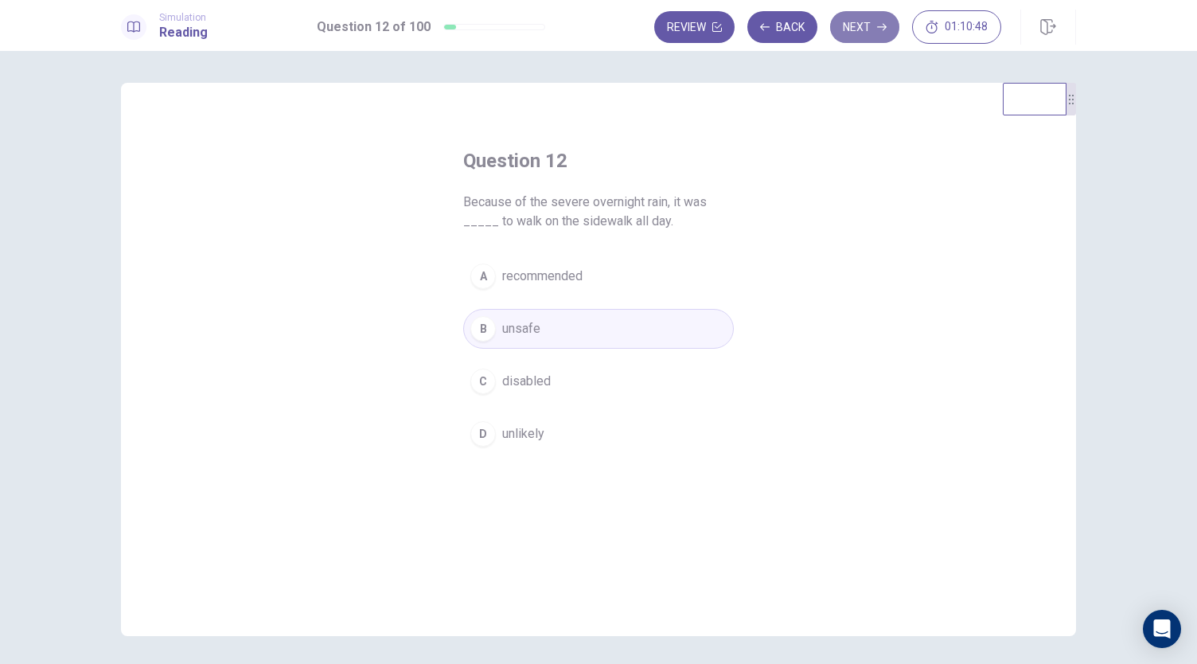
click at [850, 28] on button "Next" at bounding box center [864, 27] width 69 height 32
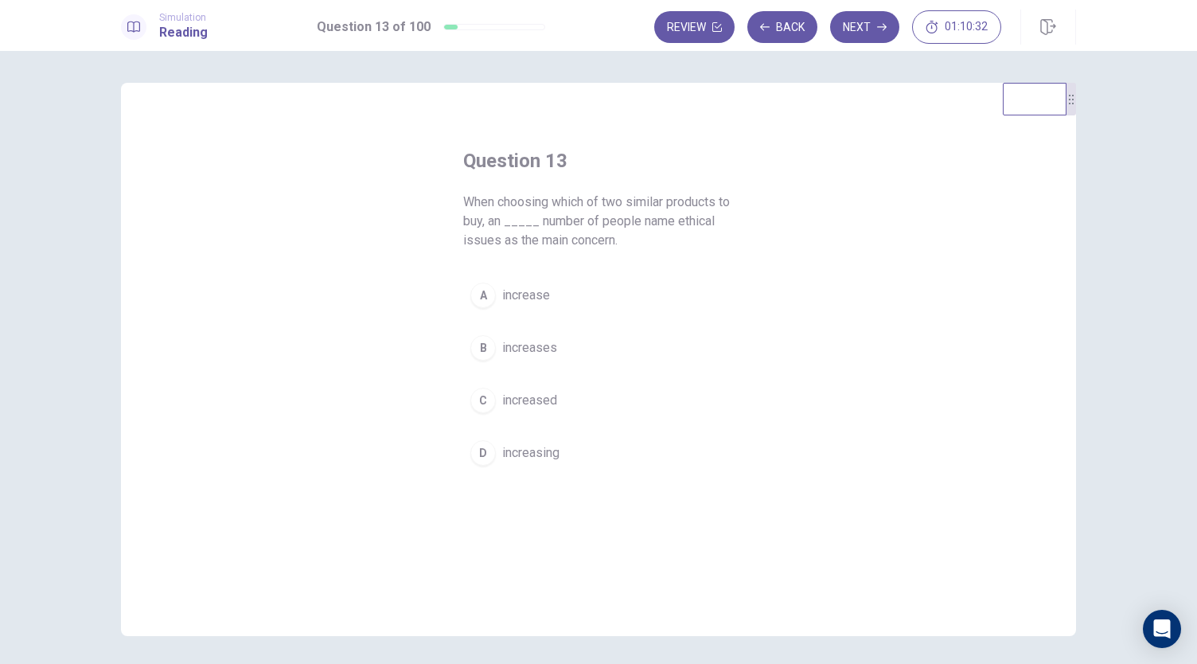
click at [492, 289] on button "A increase" at bounding box center [598, 295] width 271 height 40
click at [502, 356] on span "increases" at bounding box center [529, 347] width 55 height 19
click at [483, 450] on div "D" at bounding box center [482, 452] width 25 height 25
click at [864, 24] on button "Next" at bounding box center [864, 27] width 69 height 32
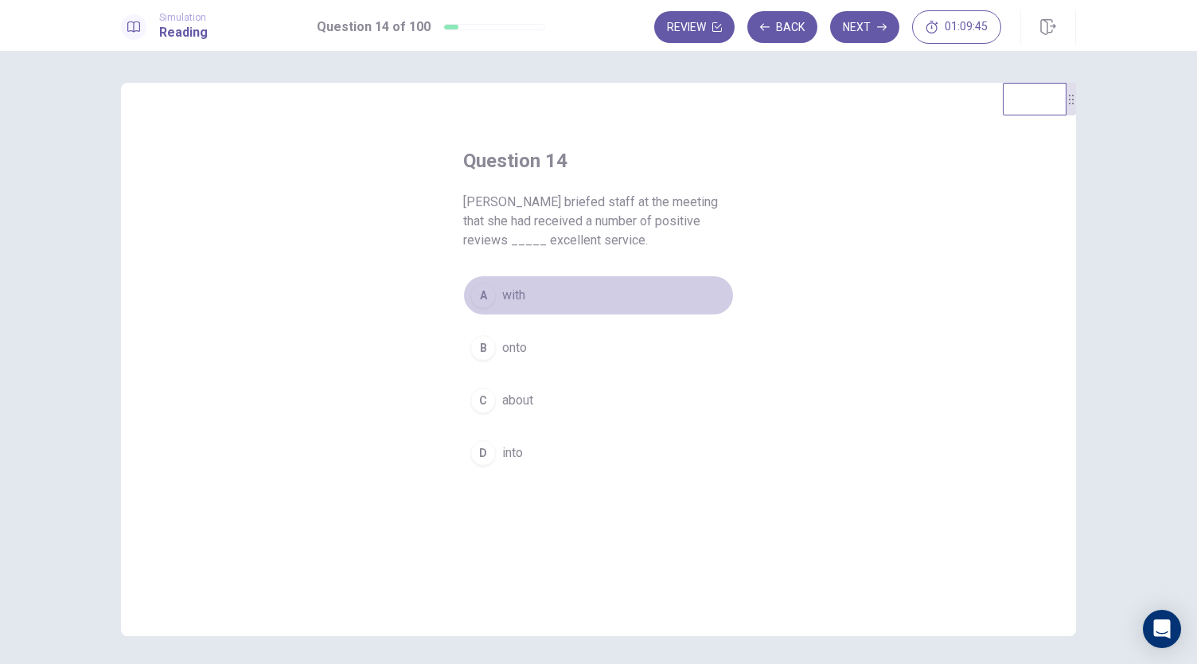
click at [474, 297] on div "A" at bounding box center [482, 295] width 25 height 25
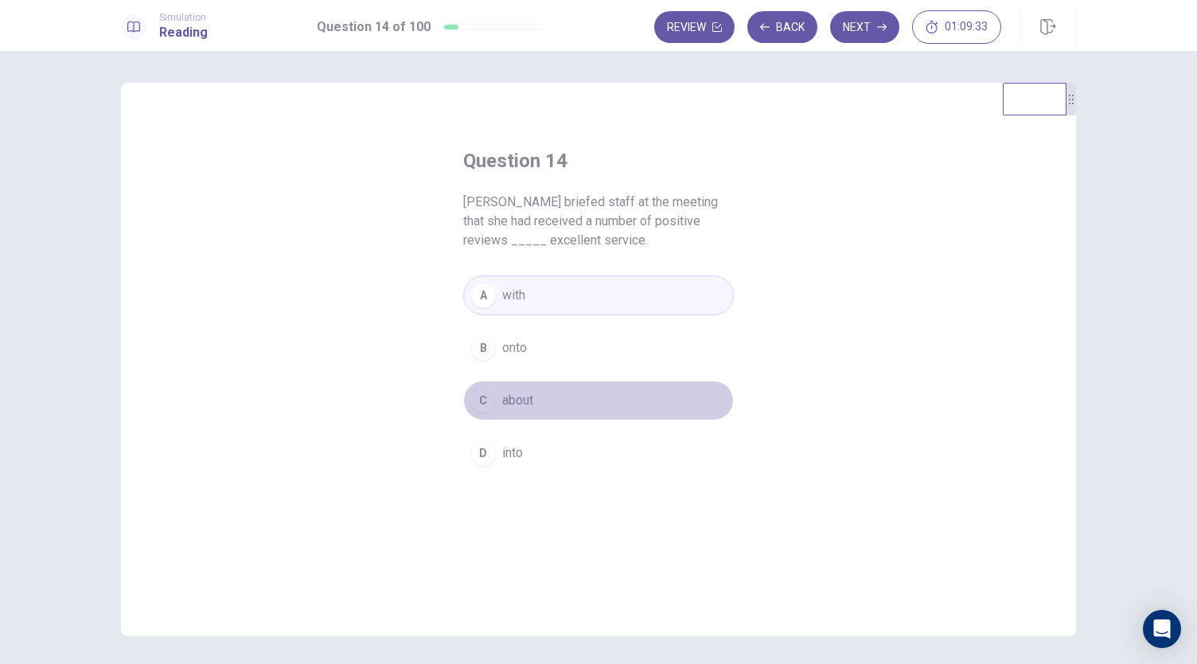
click at [517, 412] on button "C about" at bounding box center [598, 401] width 271 height 40
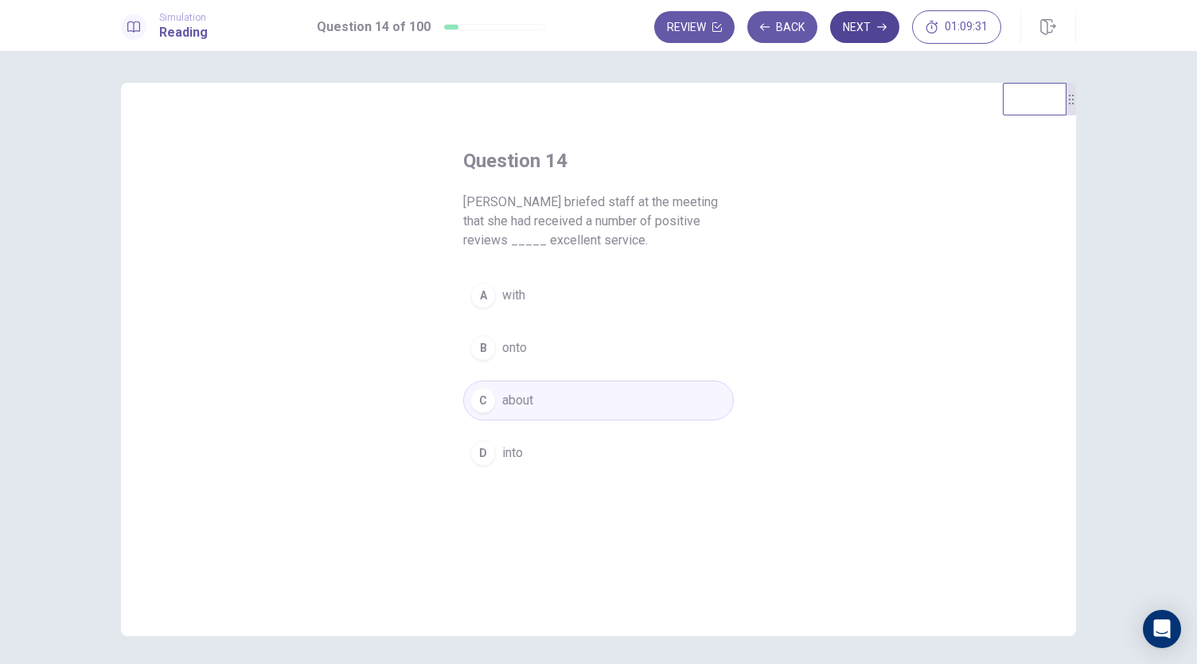
click at [844, 41] on button "Next" at bounding box center [864, 27] width 69 height 32
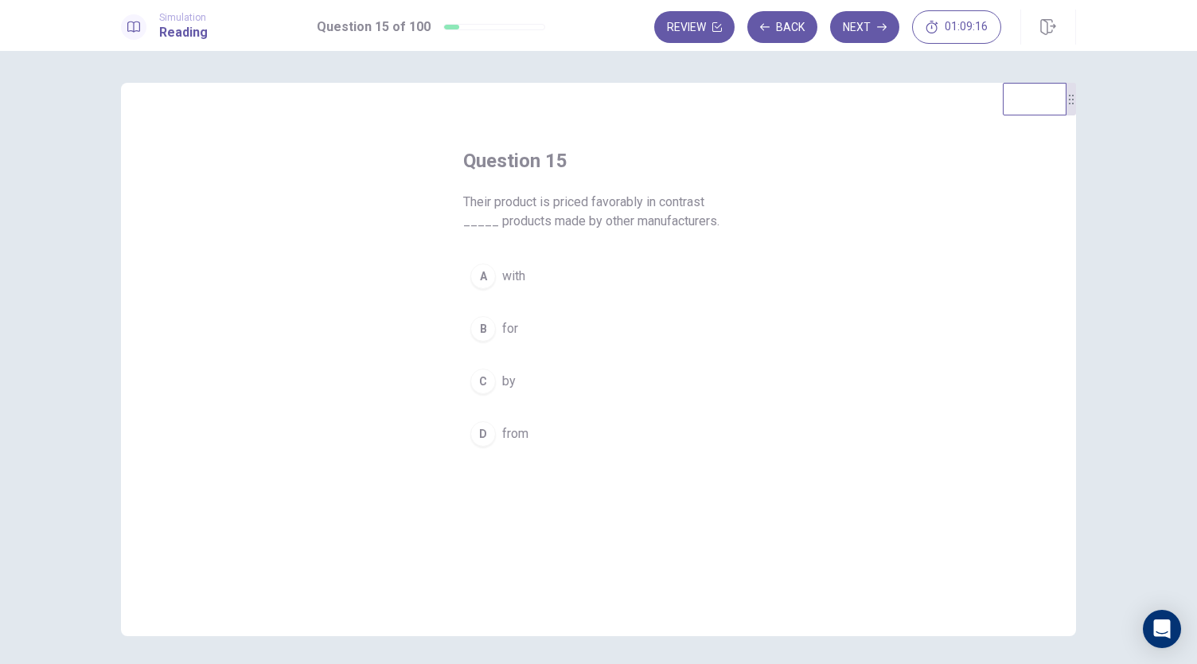
click at [470, 286] on button "A with" at bounding box center [598, 276] width 271 height 40
click at [872, 34] on button "Next" at bounding box center [864, 27] width 69 height 32
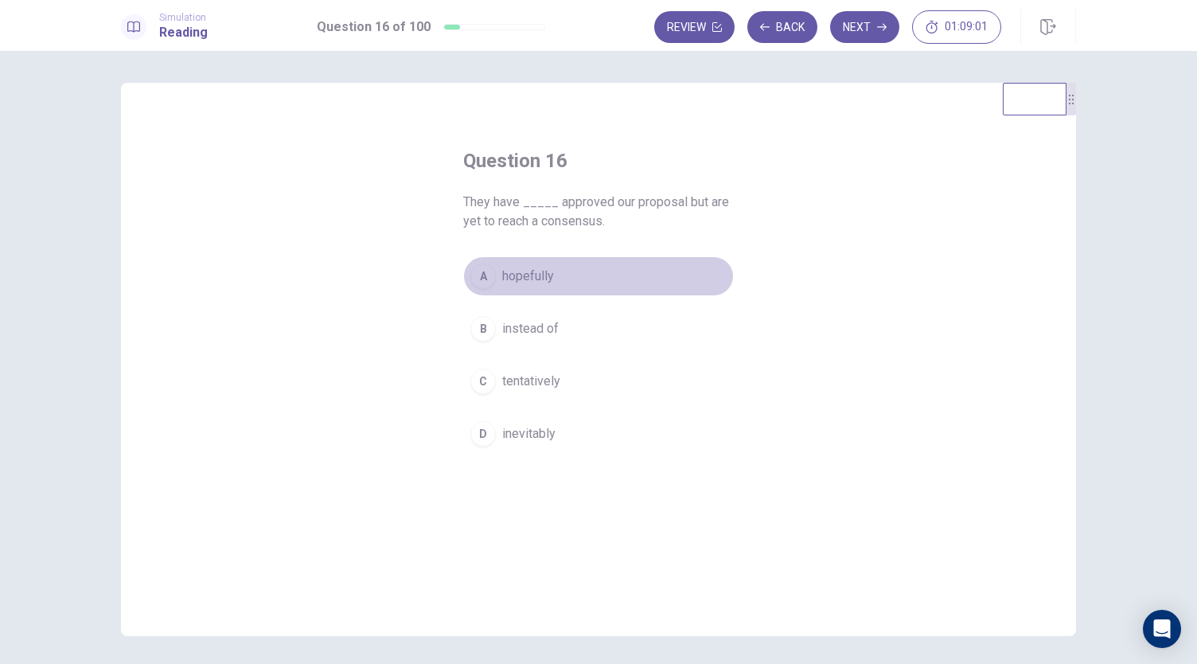
click at [476, 279] on div "A" at bounding box center [482, 276] width 25 height 25
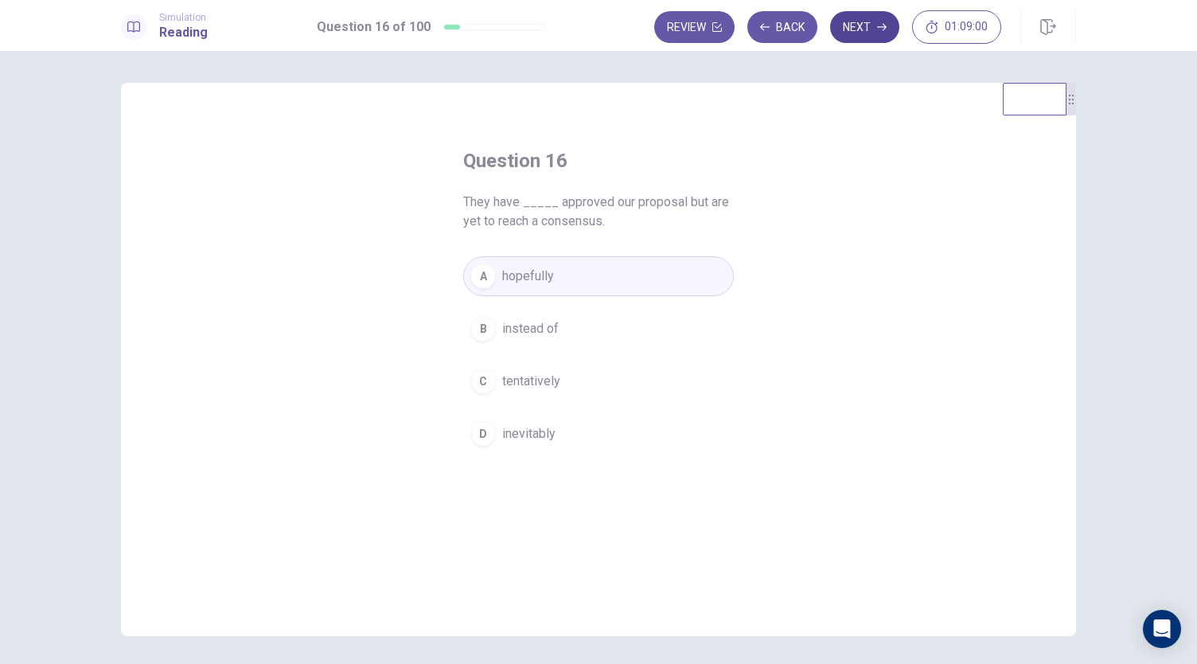
click at [867, 33] on button "Next" at bounding box center [864, 27] width 69 height 32
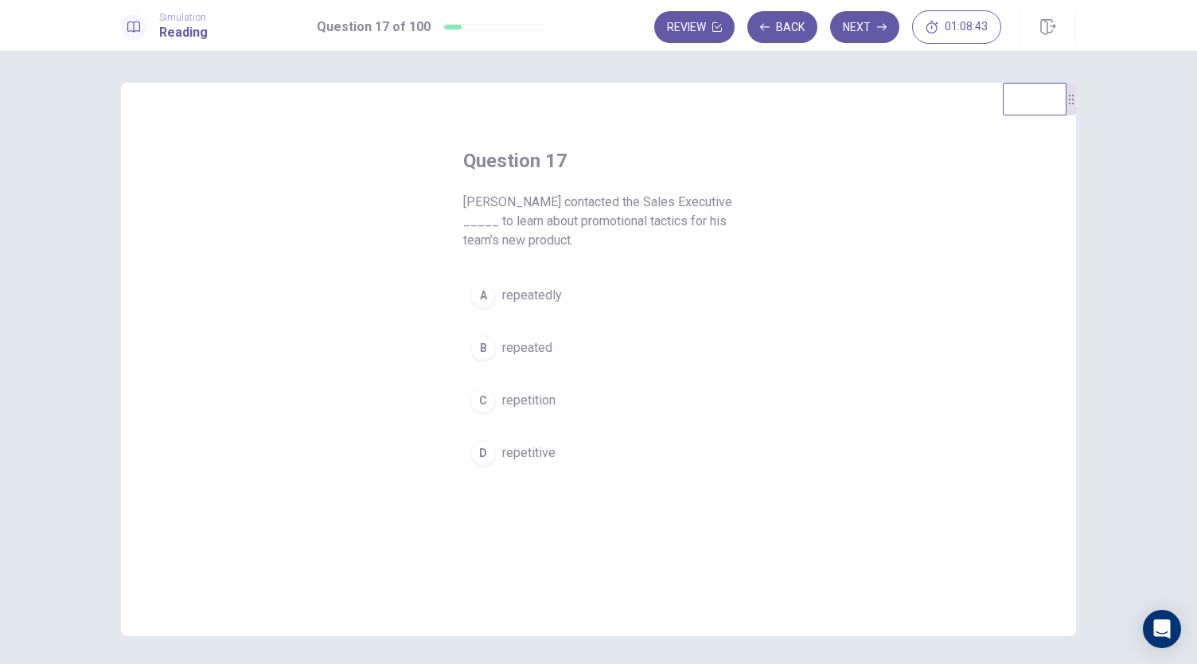
click at [483, 301] on div "A" at bounding box center [482, 295] width 25 height 25
click at [858, 36] on button "Next" at bounding box center [864, 27] width 69 height 32
click at [476, 397] on div "C" at bounding box center [482, 400] width 25 height 25
click at [855, 37] on button "Next" at bounding box center [864, 27] width 69 height 32
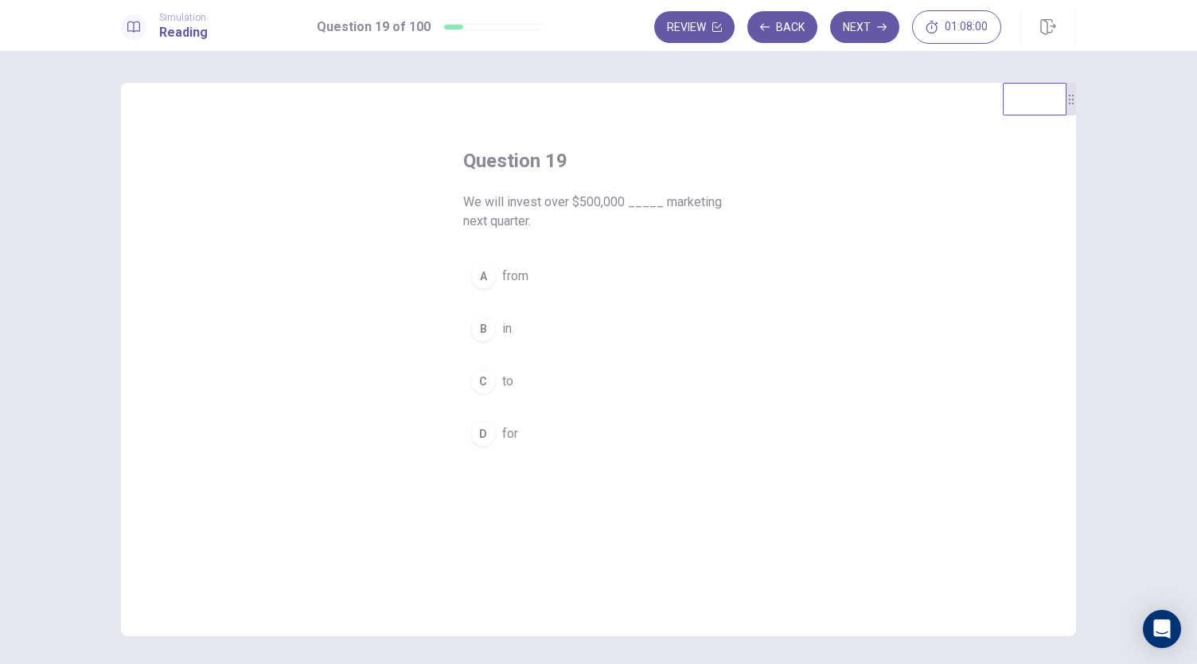
click at [471, 377] on div "C" at bounding box center [482, 381] width 25 height 25
click at [853, 44] on div "Review Back Next 01:07:56" at bounding box center [865, 27] width 422 height 35
click at [847, 32] on button "Next" at bounding box center [864, 27] width 69 height 32
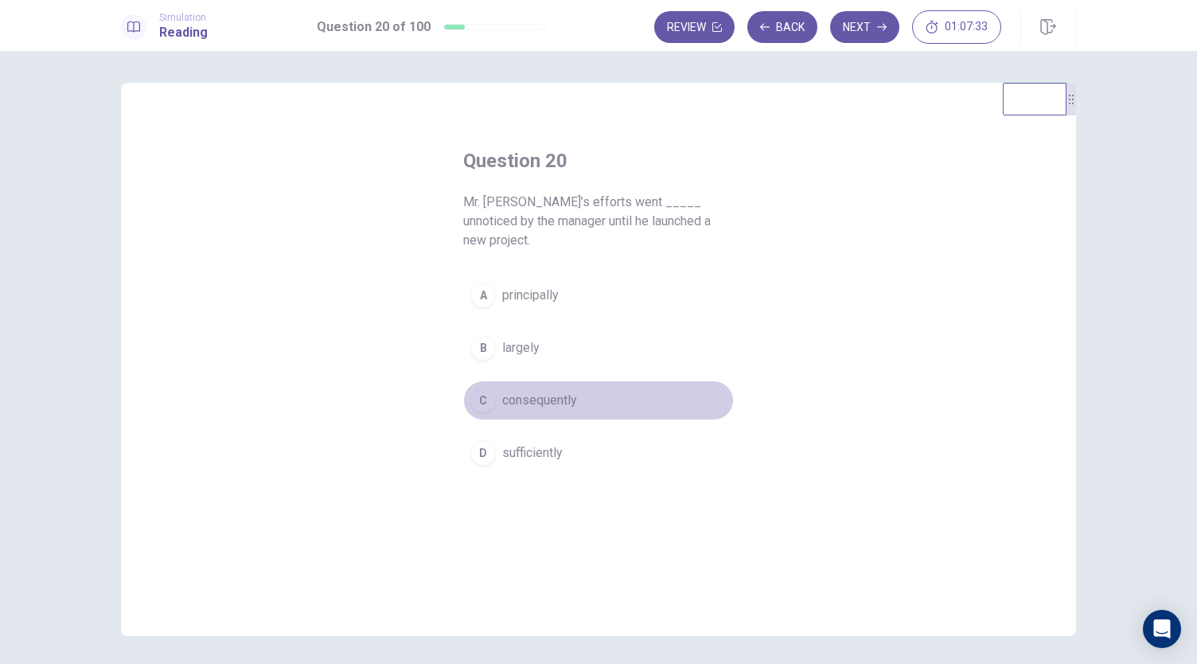
click at [483, 388] on div "C" at bounding box center [482, 400] width 25 height 25
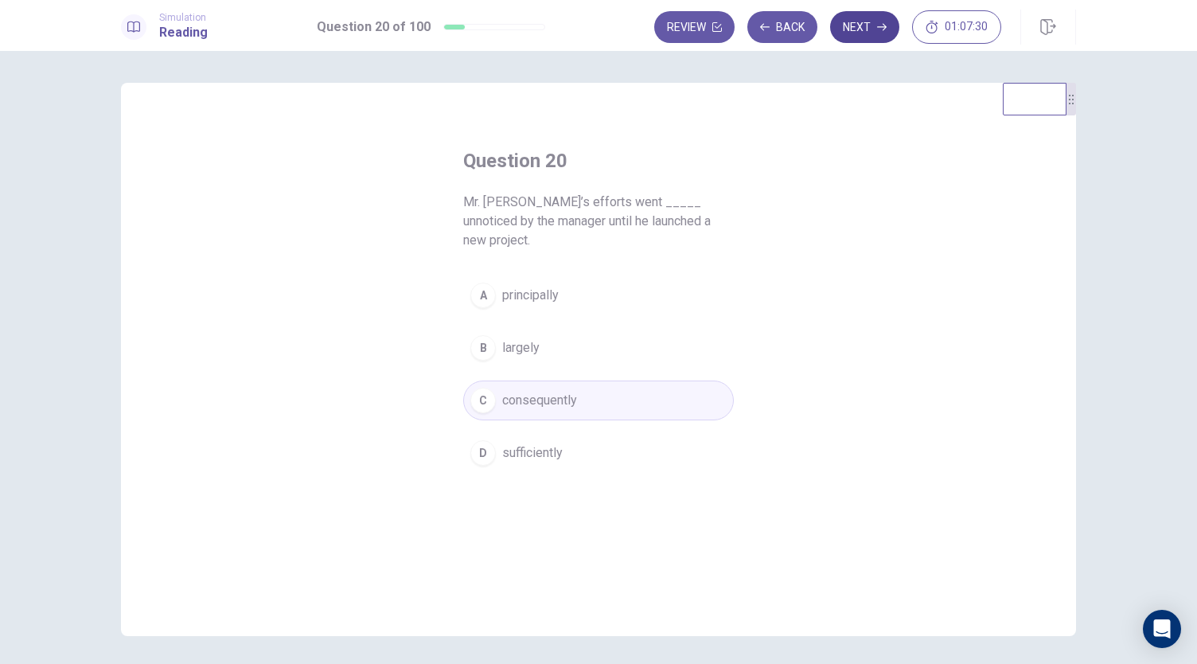
click at [861, 30] on button "Next" at bounding box center [864, 27] width 69 height 32
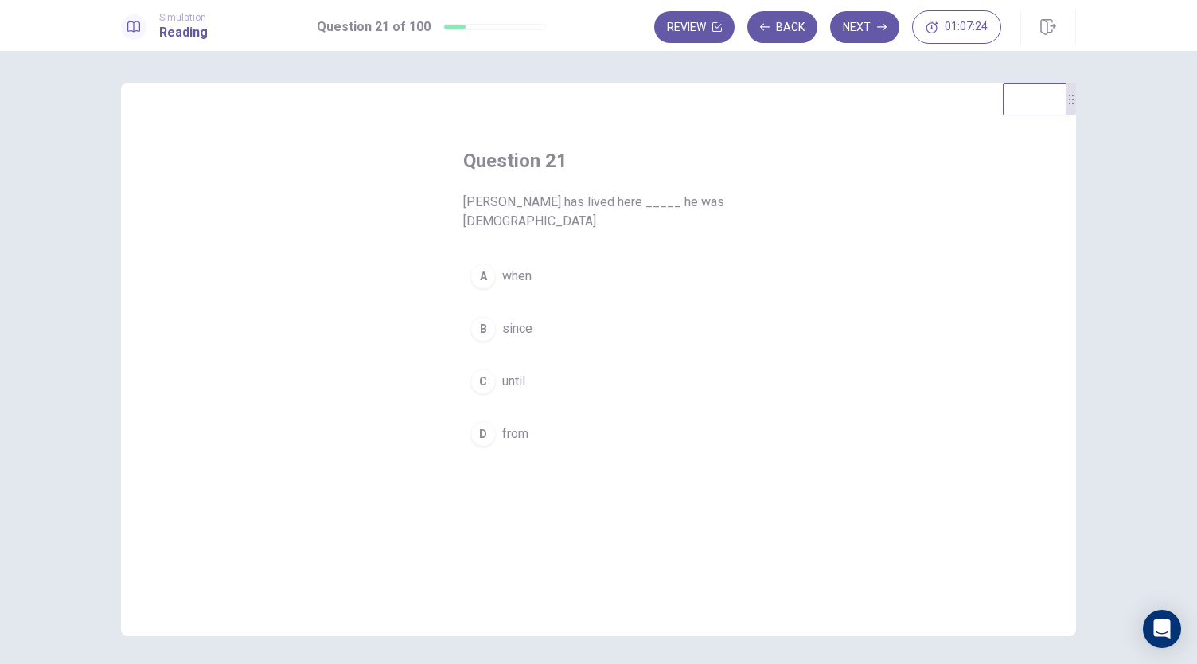
click at [473, 334] on div "B" at bounding box center [482, 328] width 25 height 25
click at [855, 37] on button "Next" at bounding box center [864, 27] width 69 height 32
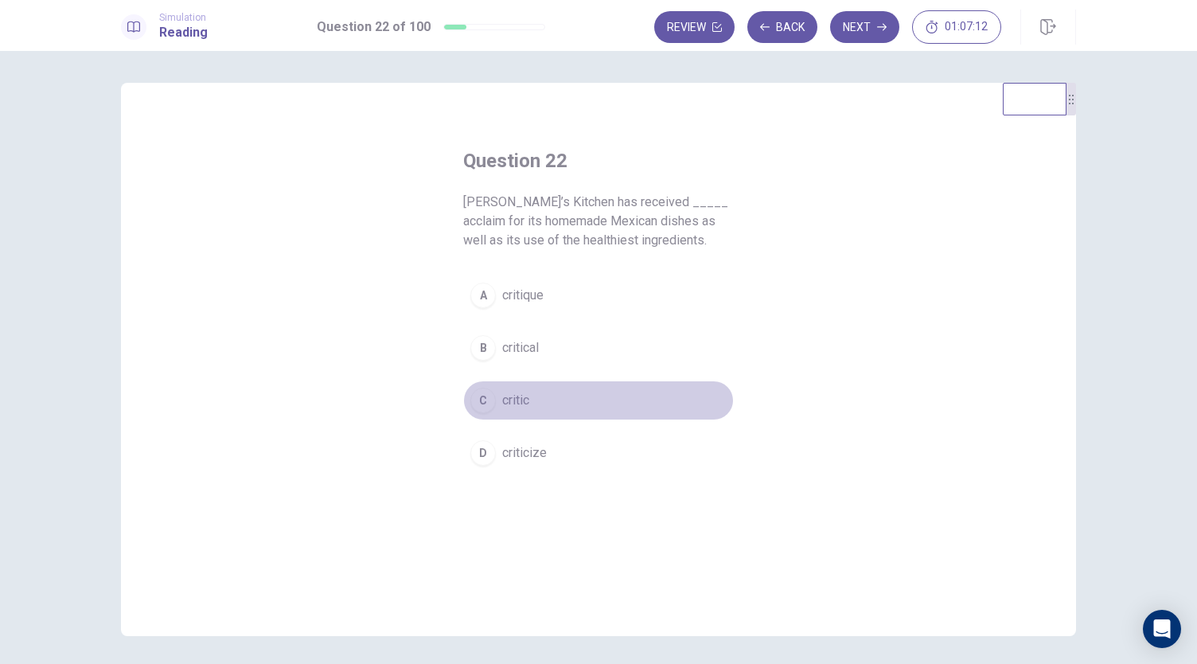
click at [474, 407] on div "C" at bounding box center [482, 400] width 25 height 25
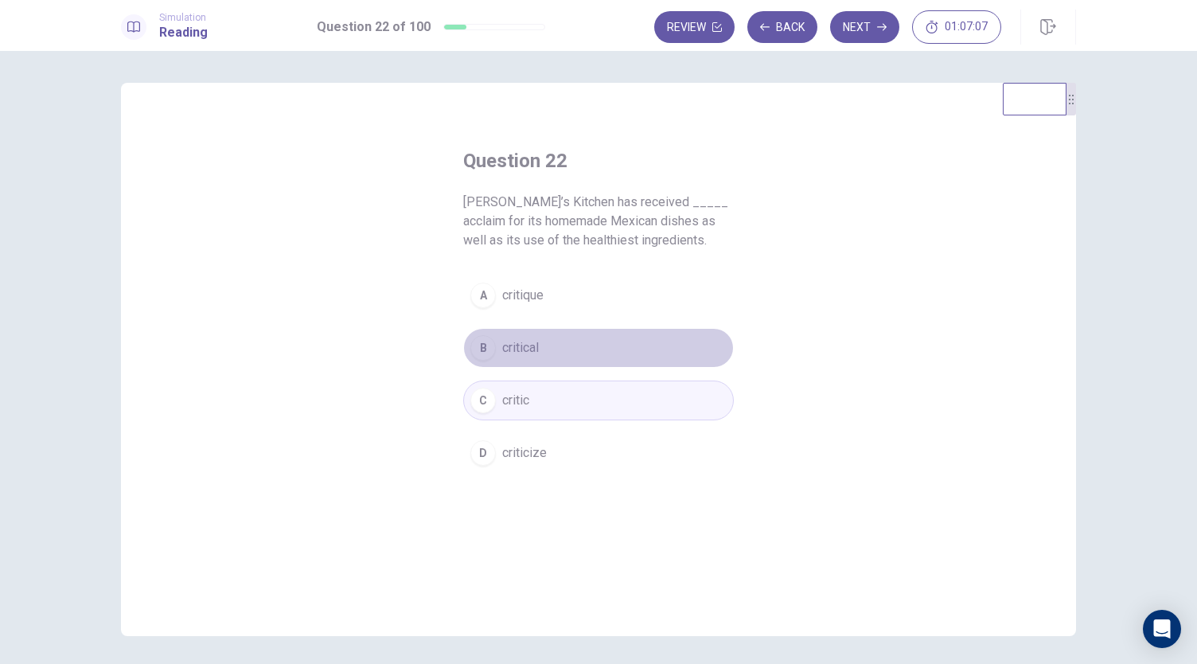
click at [469, 359] on button "B critical" at bounding box center [598, 348] width 271 height 40
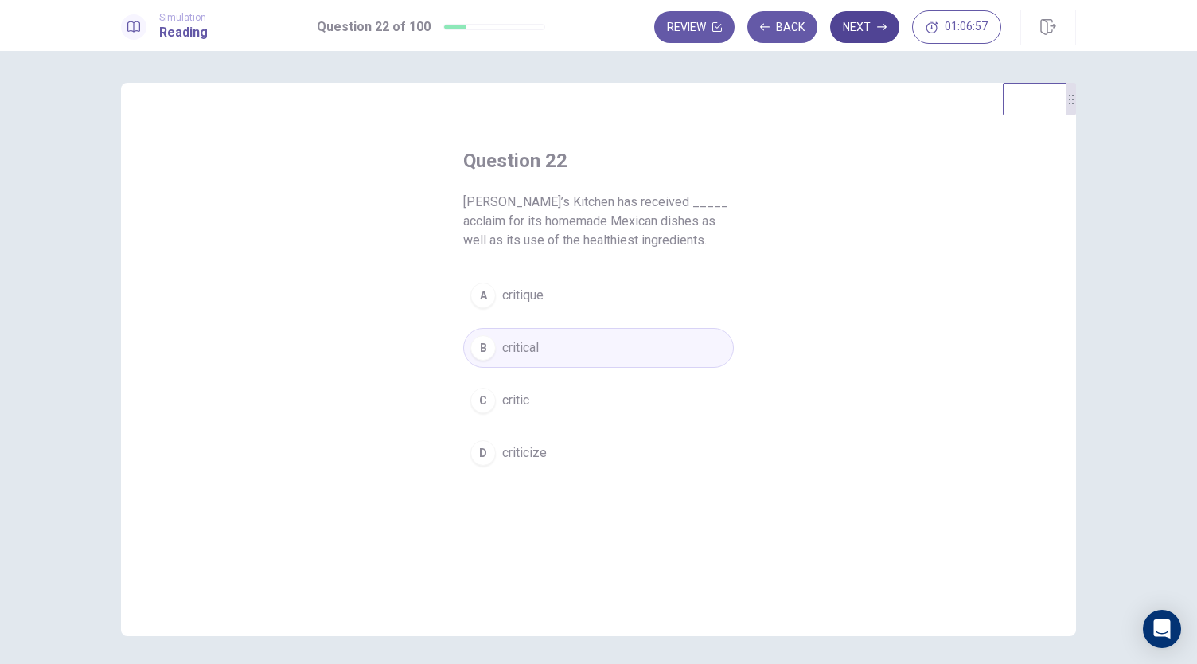
click at [862, 37] on button "Next" at bounding box center [864, 27] width 69 height 32
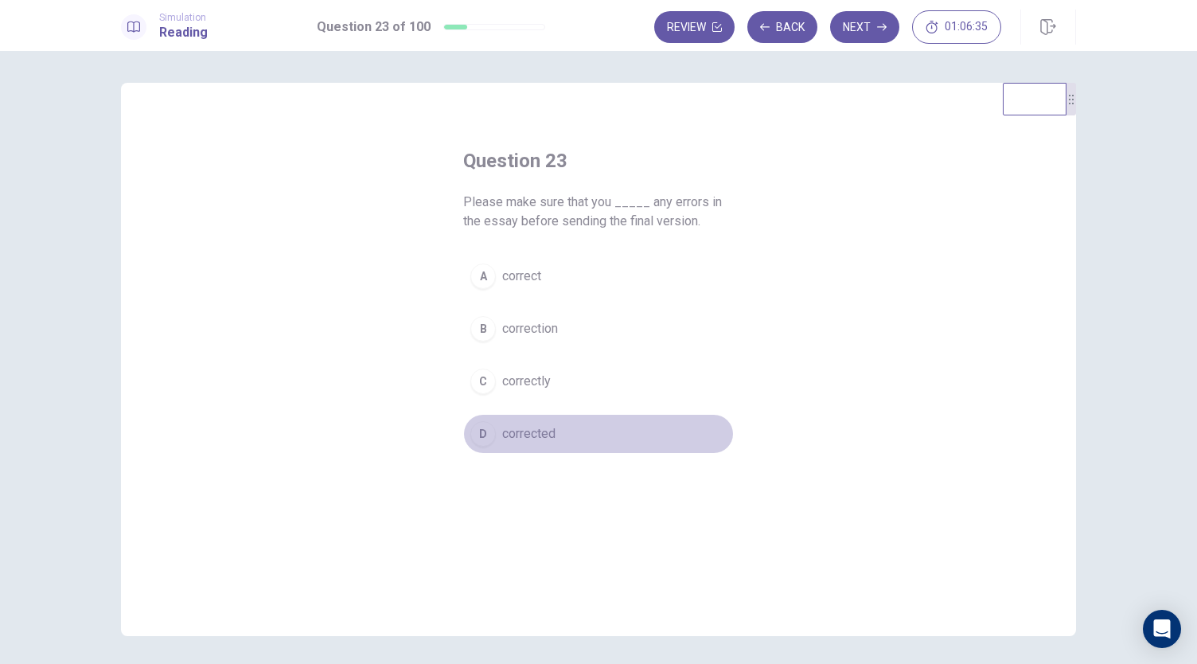
click at [482, 432] on div "D" at bounding box center [482, 433] width 25 height 25
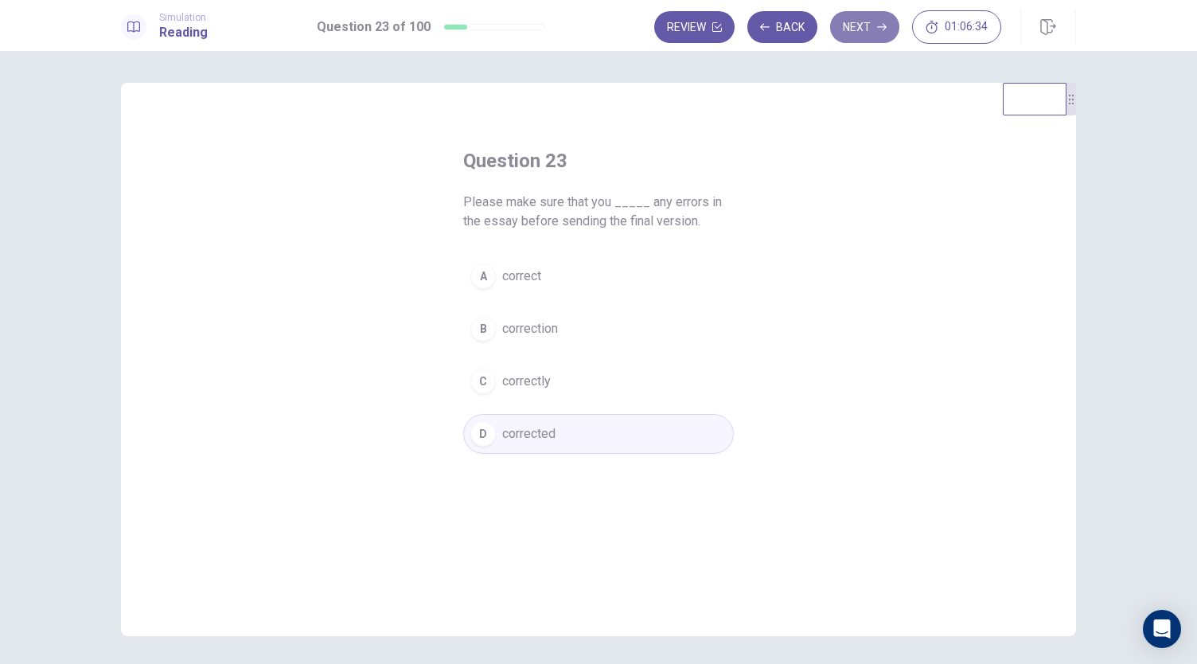
click at [869, 31] on button "Next" at bounding box center [864, 27] width 69 height 32
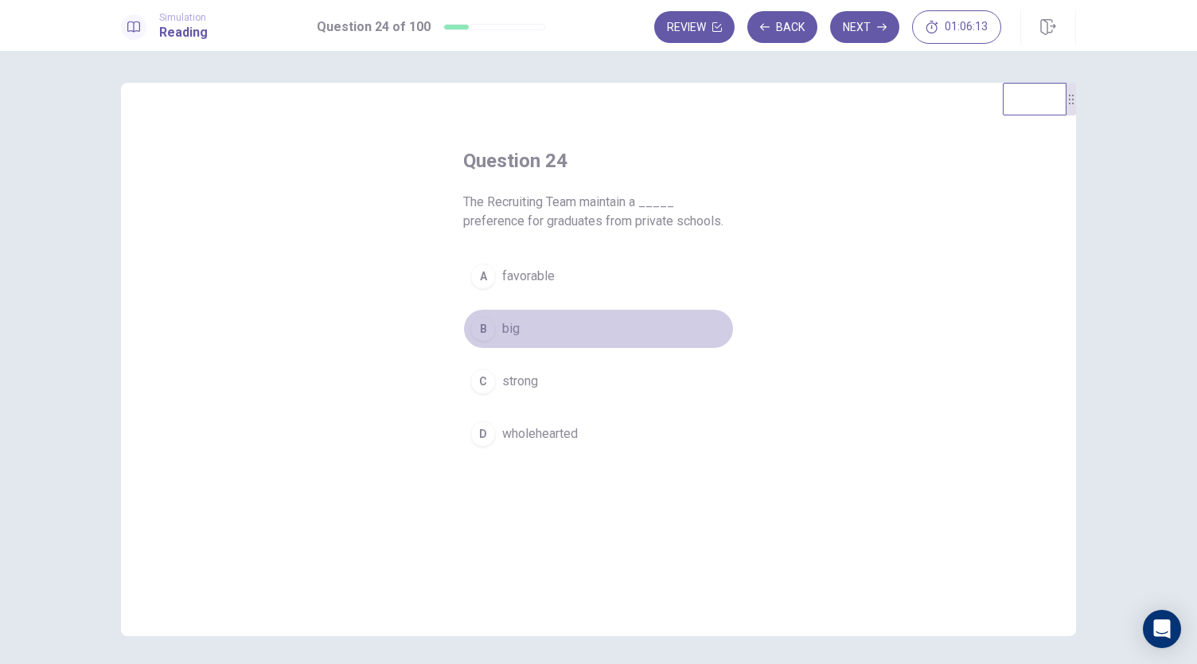
click at [476, 333] on div "B" at bounding box center [482, 328] width 25 height 25
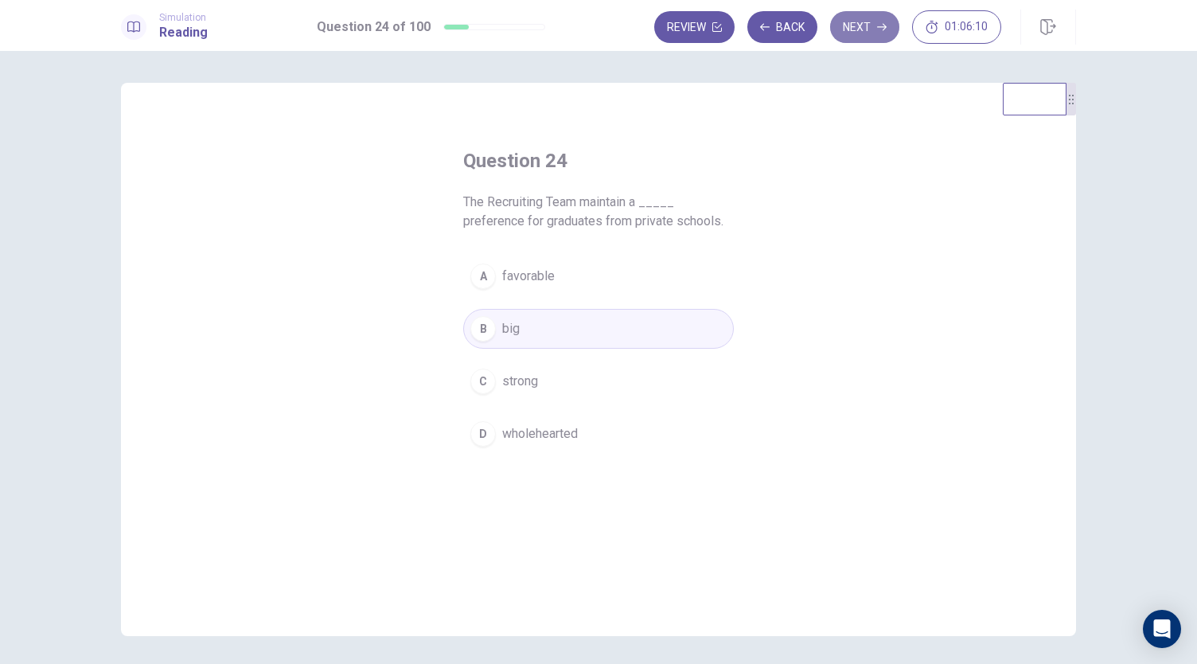
click at [880, 41] on button "Next" at bounding box center [864, 27] width 69 height 32
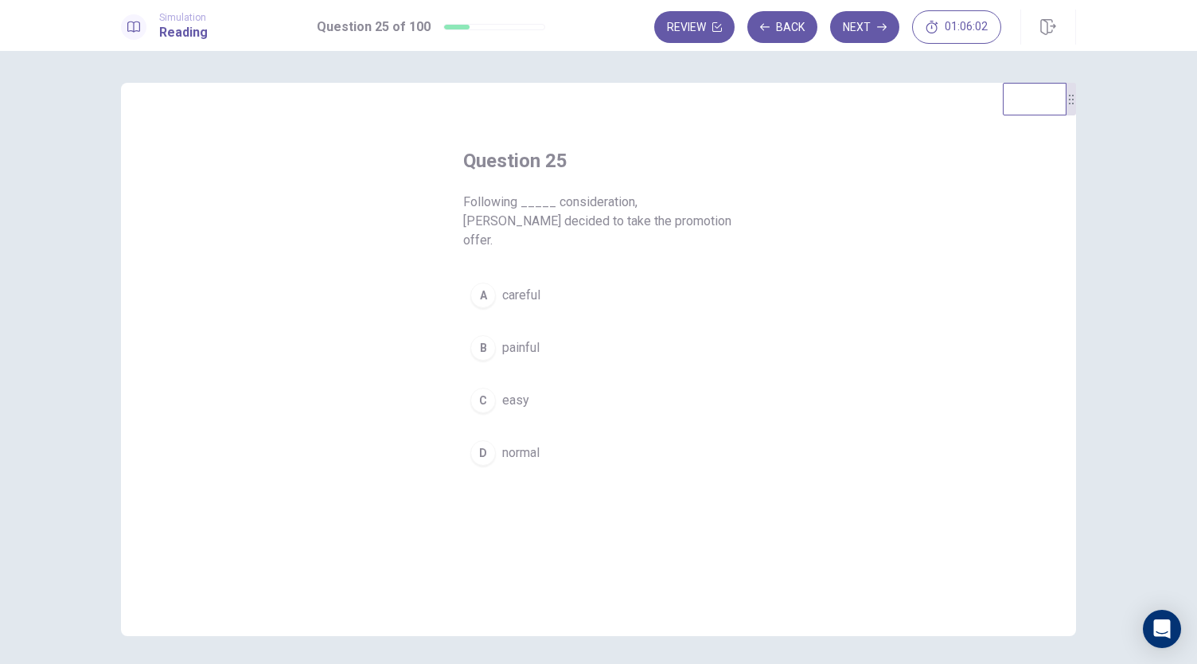
click at [492, 302] on div "A careful B painful C easy D normal" at bounding box center [598, 373] width 271 height 197
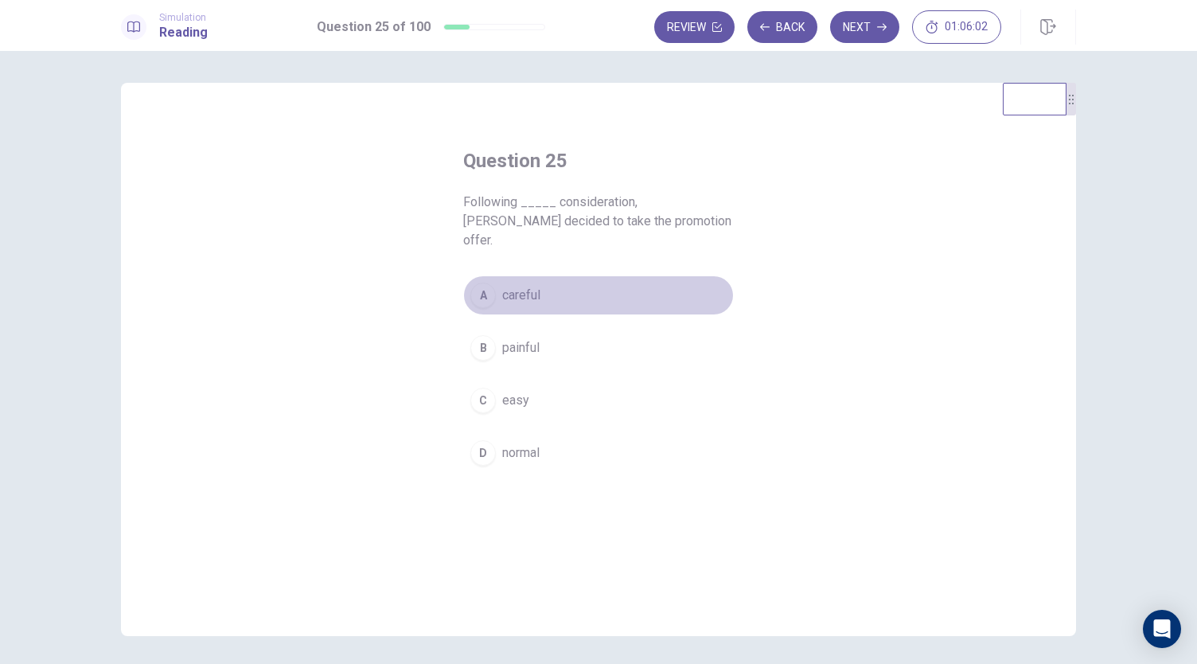
click at [486, 292] on button "A careful" at bounding box center [598, 295] width 271 height 40
click at [855, 41] on button "Next" at bounding box center [864, 27] width 69 height 32
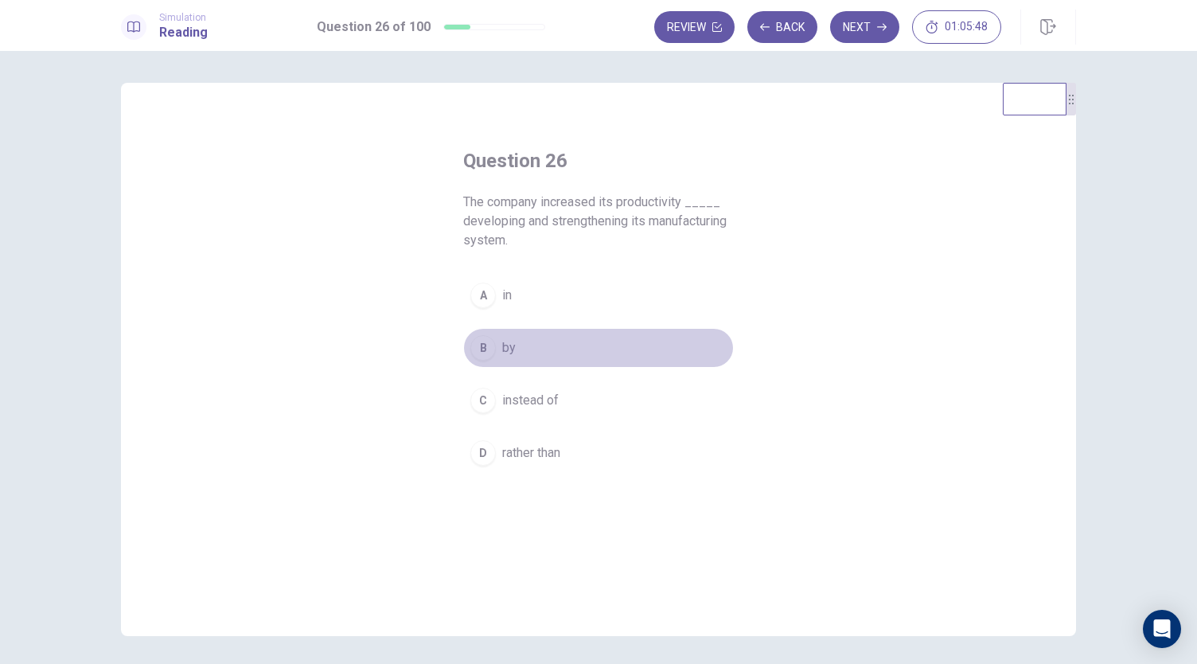
click at [490, 358] on button "B by" at bounding box center [598, 348] width 271 height 40
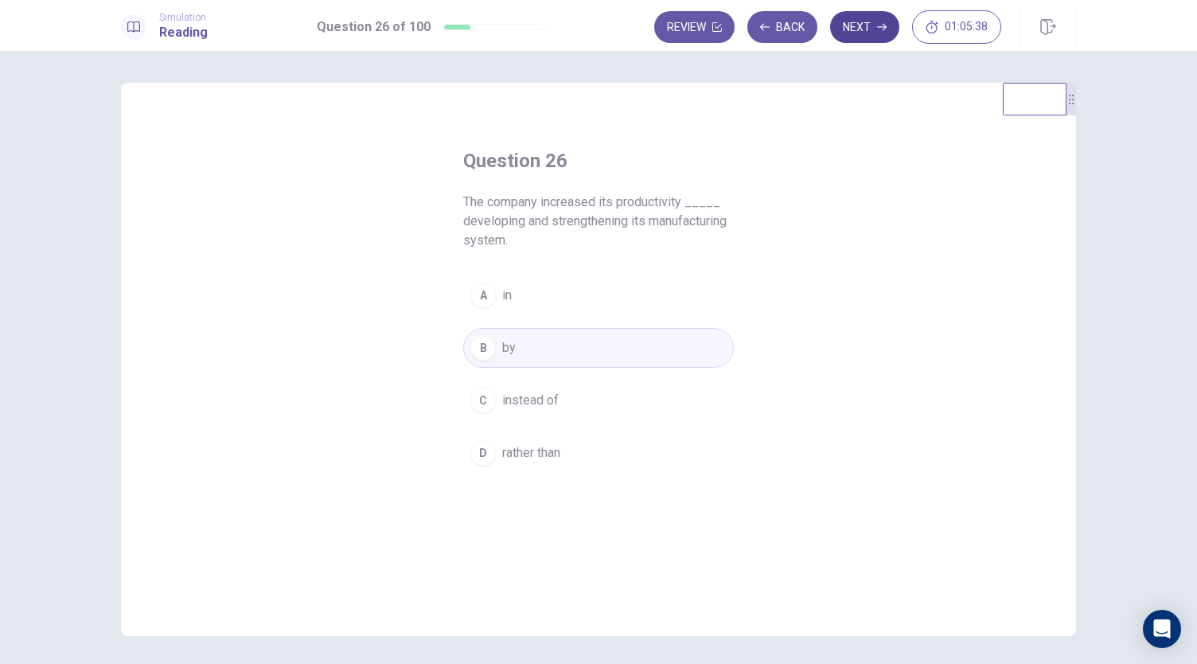
click at [853, 33] on button "Next" at bounding box center [864, 27] width 69 height 32
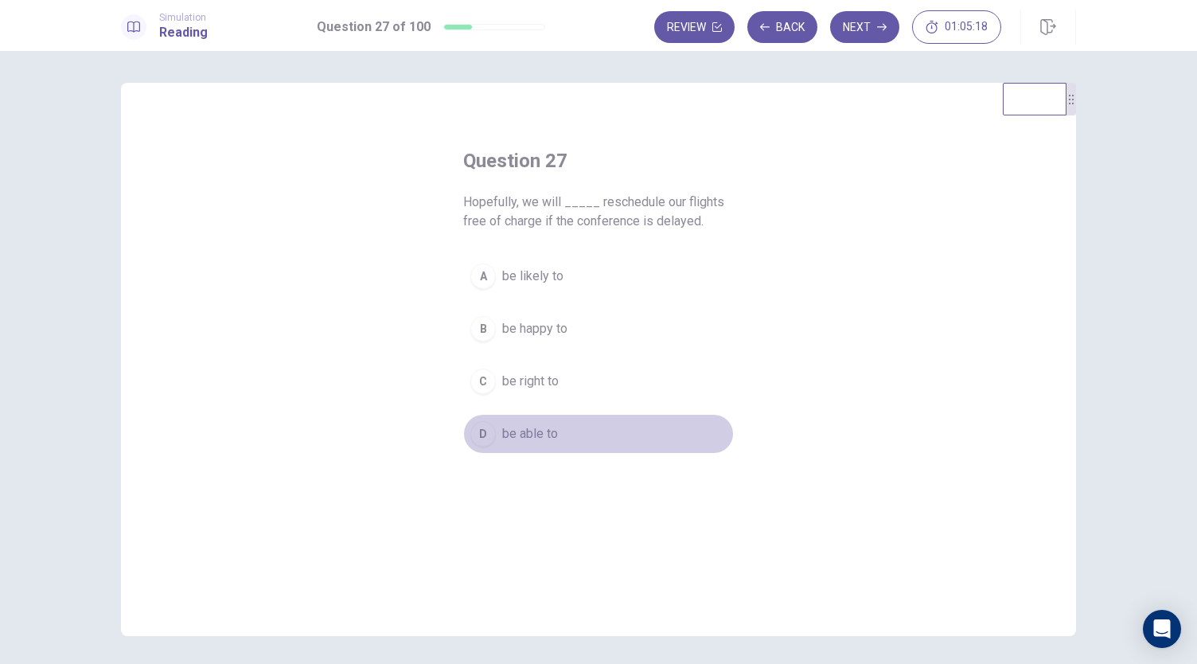
click at [476, 445] on button "D be able to" at bounding box center [598, 434] width 271 height 40
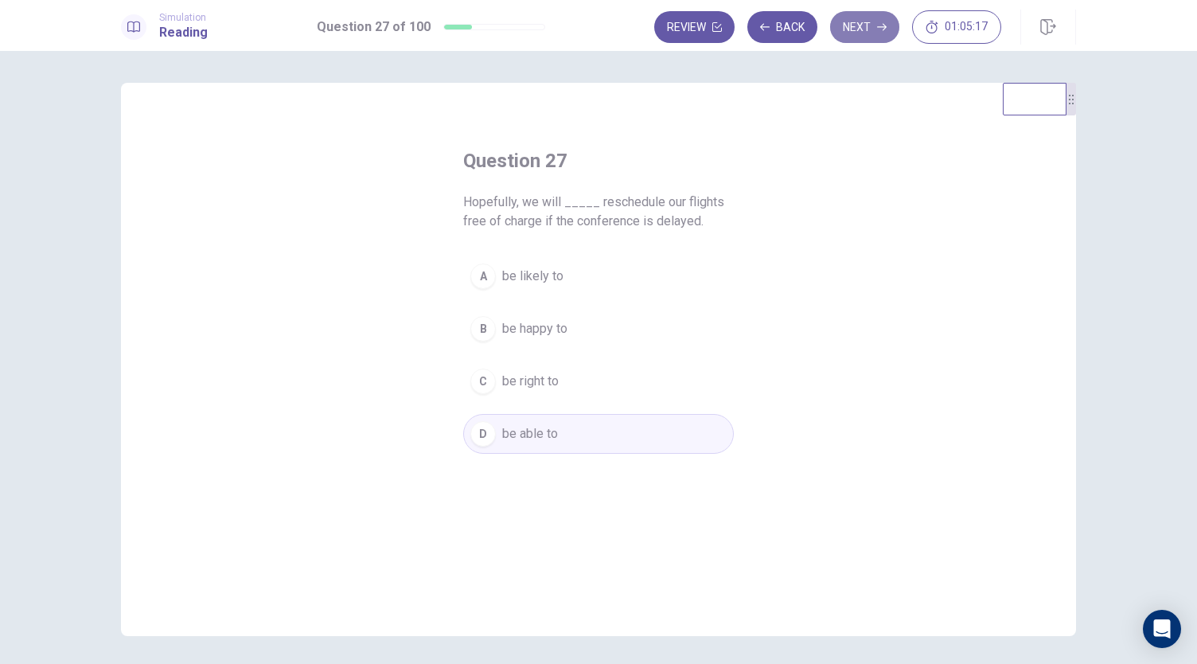
click at [872, 27] on button "Next" at bounding box center [864, 27] width 69 height 32
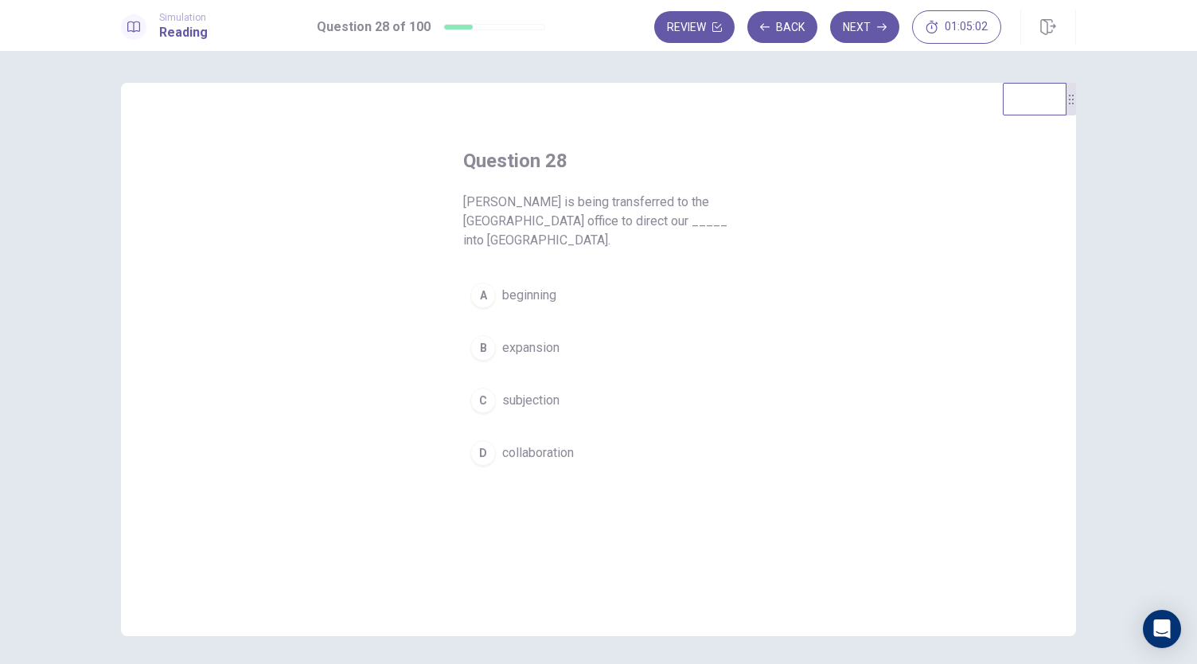
click at [483, 335] on div "B" at bounding box center [482, 347] width 25 height 25
click at [857, 37] on button "Next" at bounding box center [864, 27] width 69 height 32
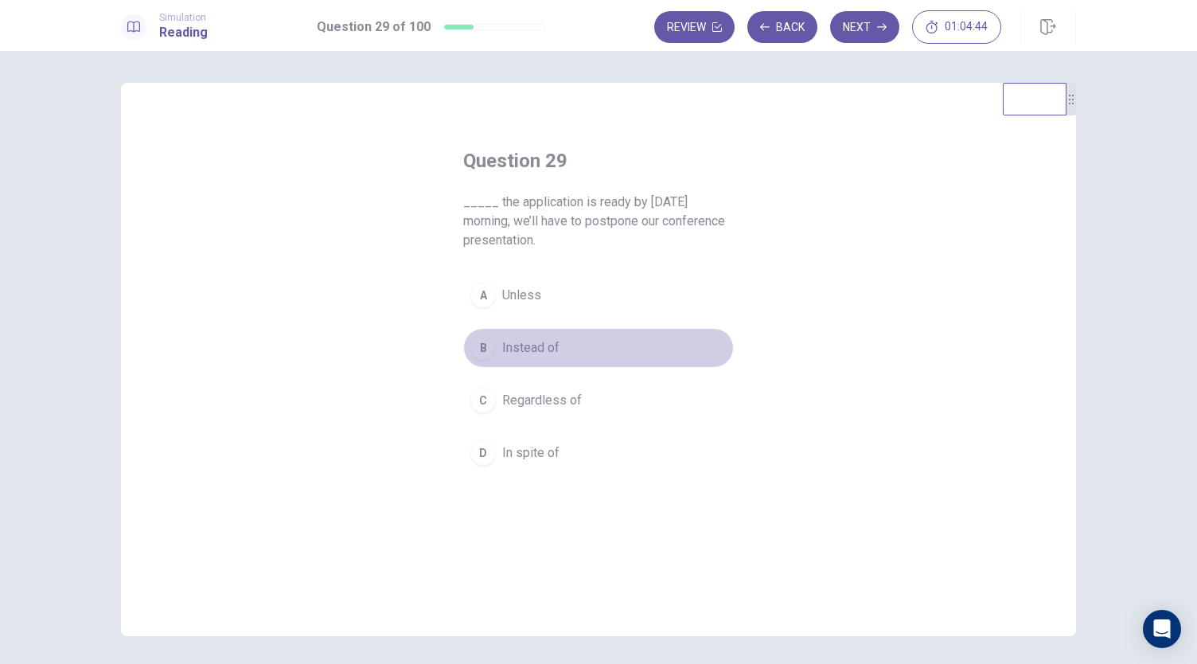
click at [490, 351] on div "B" at bounding box center [482, 347] width 25 height 25
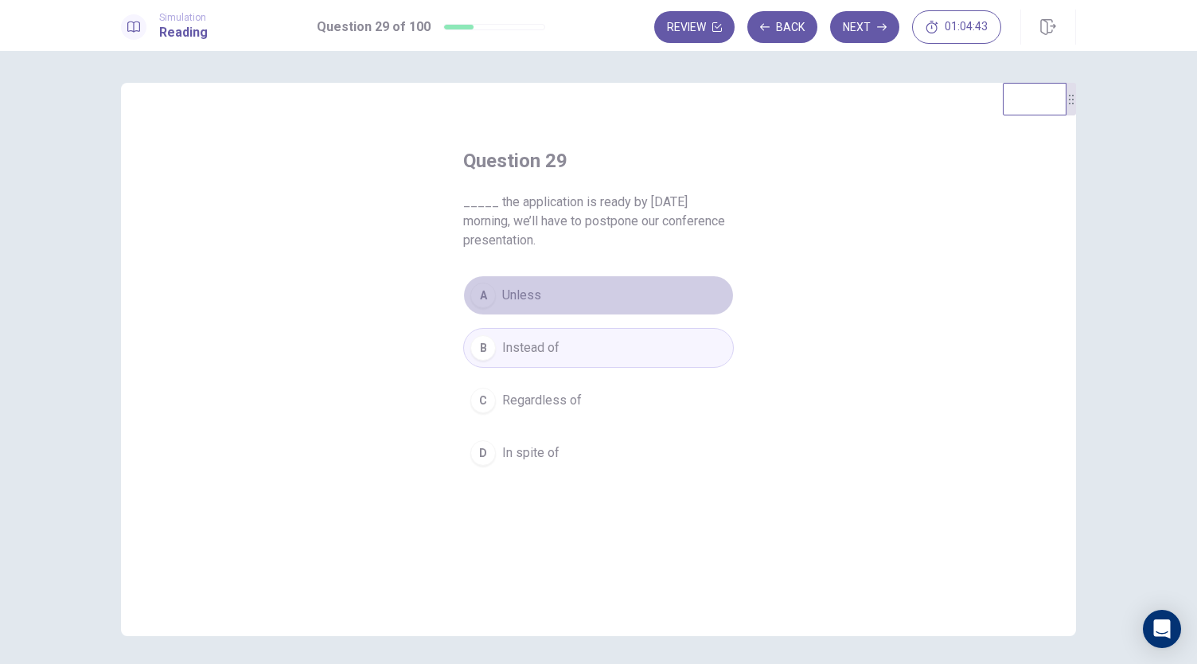
click at [470, 291] on div "A" at bounding box center [482, 295] width 25 height 25
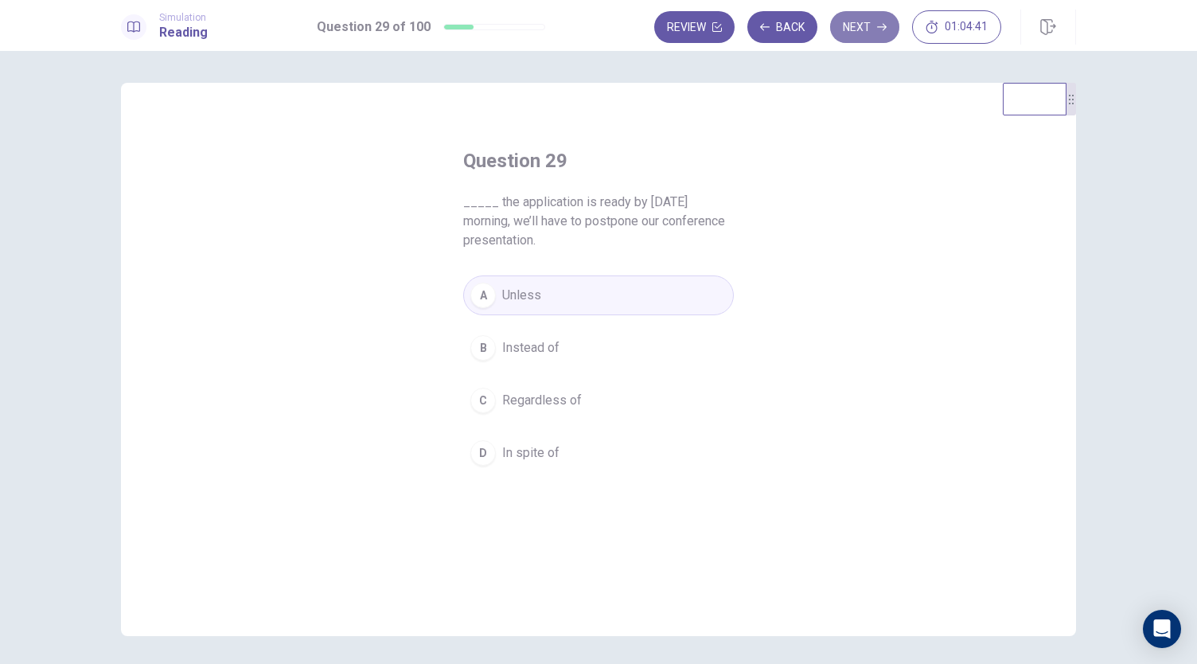
click at [874, 34] on button "Next" at bounding box center [864, 27] width 69 height 32
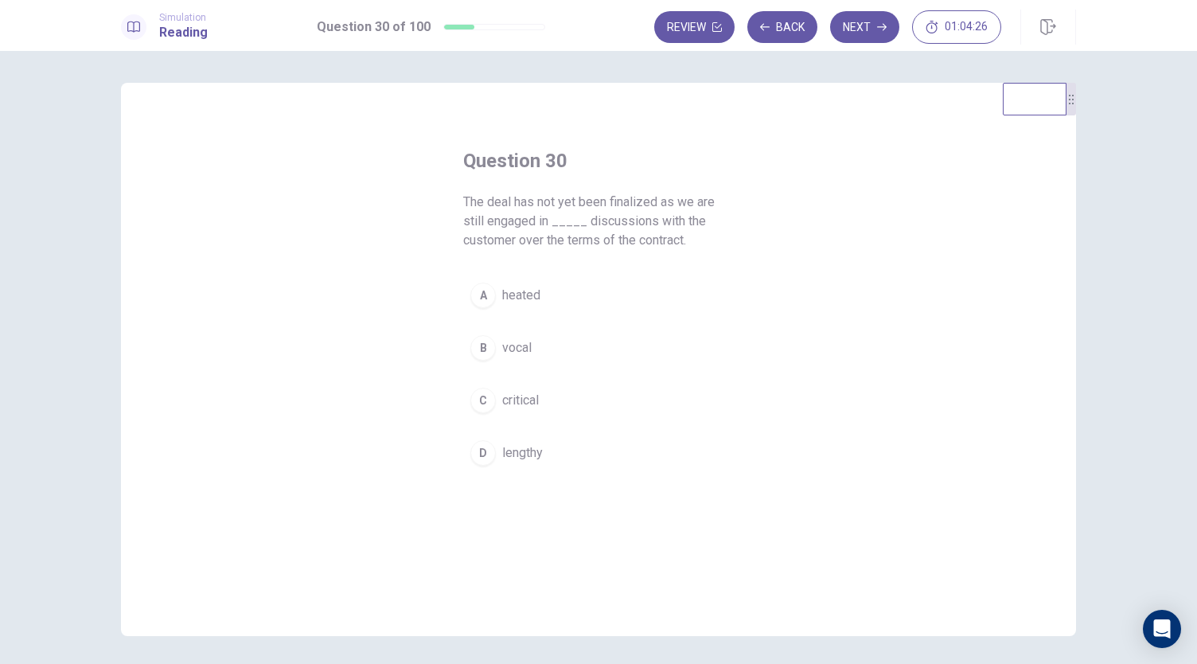
click at [494, 310] on button "A heated" at bounding box center [598, 295] width 271 height 40
click at [846, 37] on button "Next" at bounding box center [864, 27] width 69 height 32
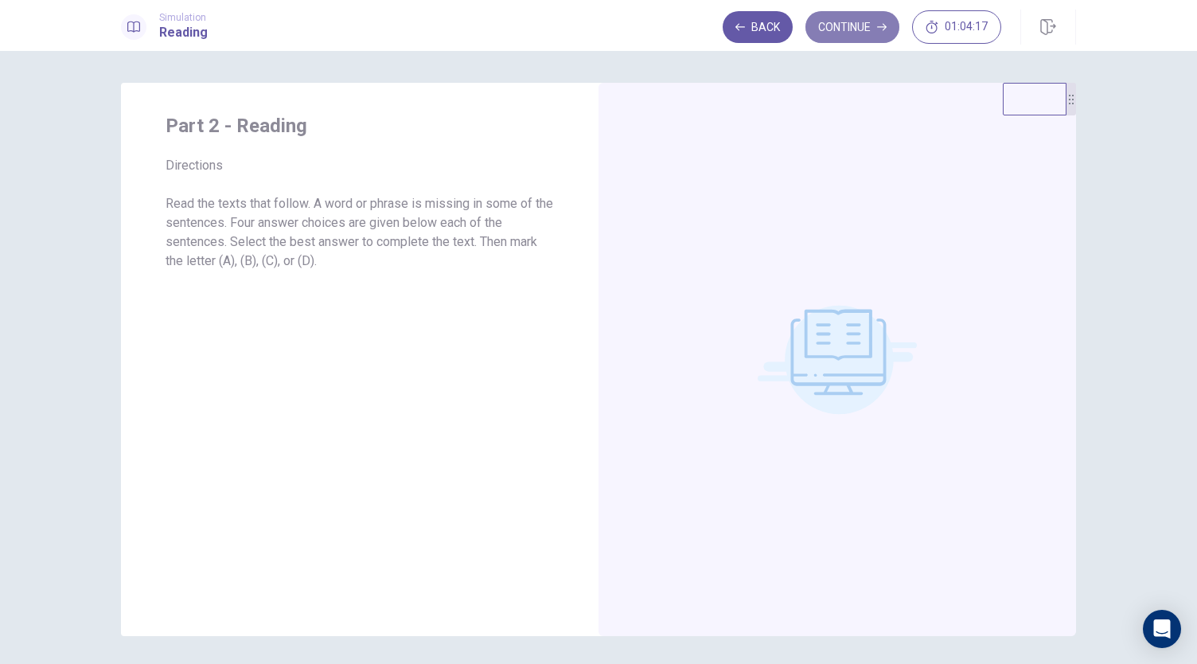
click at [823, 40] on button "Continue" at bounding box center [853, 27] width 94 height 32
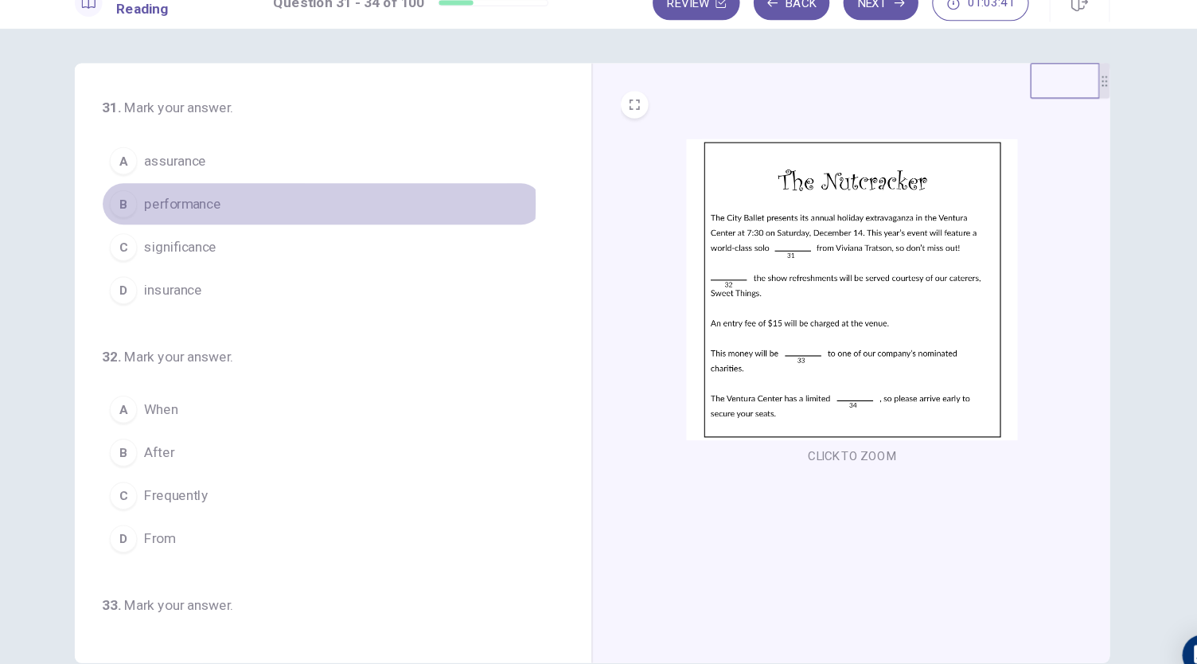
click at [195, 211] on span "performance" at bounding box center [220, 212] width 71 height 19
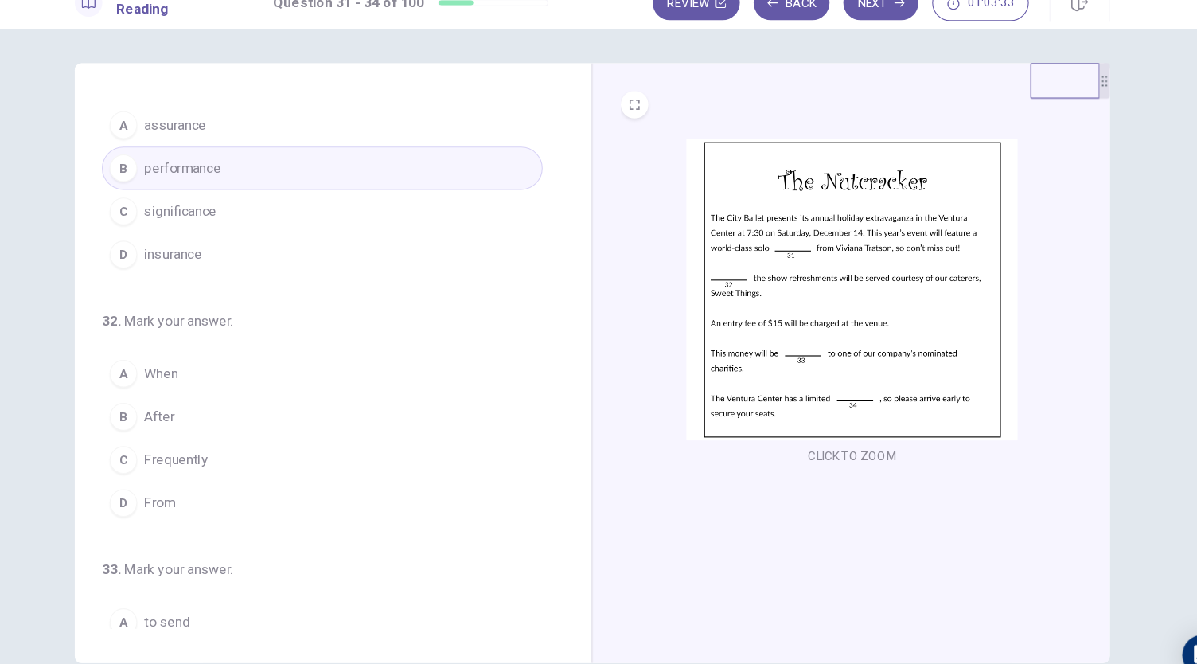
scroll to position [33, 0]
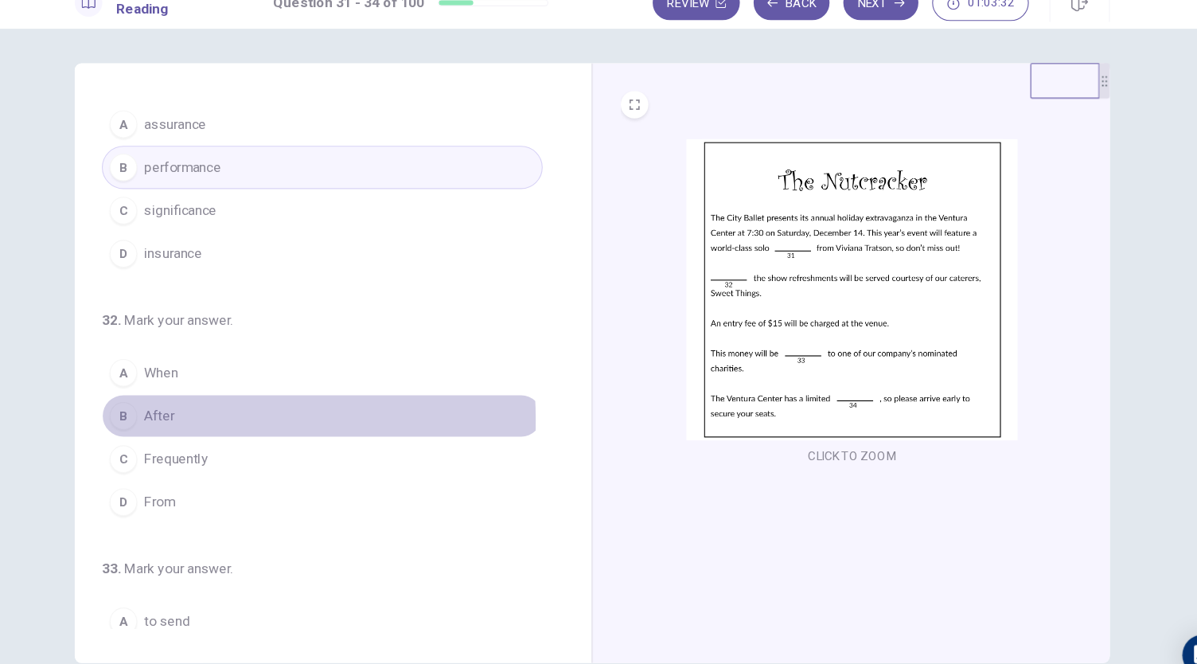
click at [173, 409] on div "B" at bounding box center [166, 408] width 25 height 25
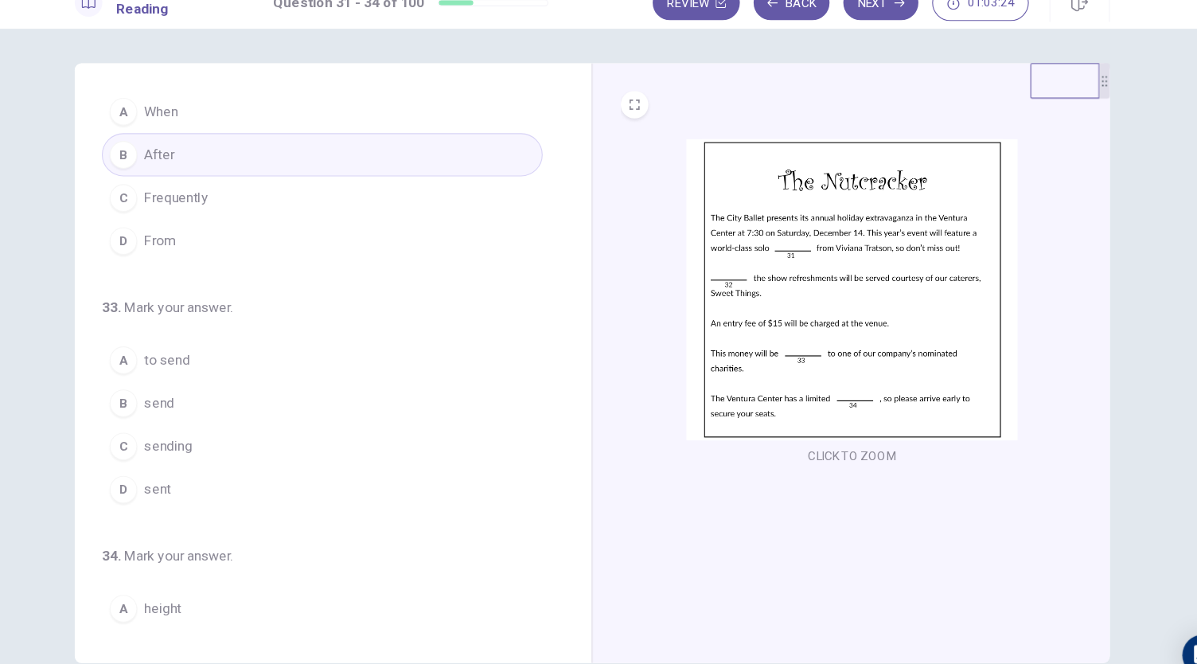
scroll to position [277, 0]
click at [187, 392] on span "send" at bounding box center [199, 394] width 28 height 19
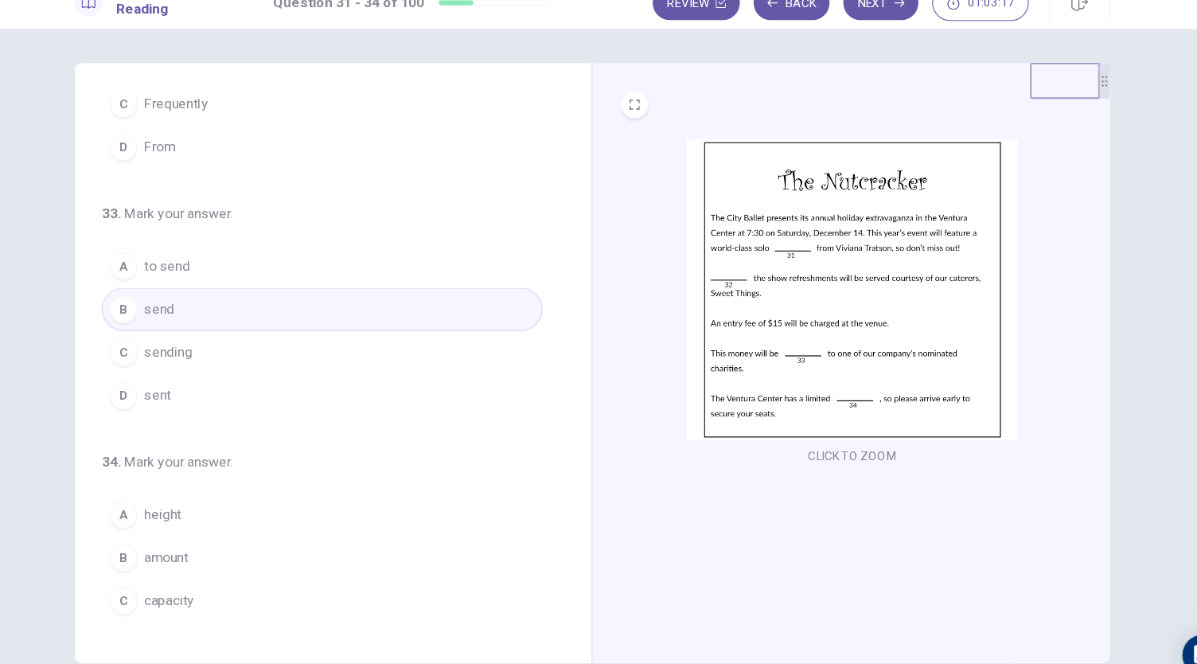
scroll to position [387, 0]
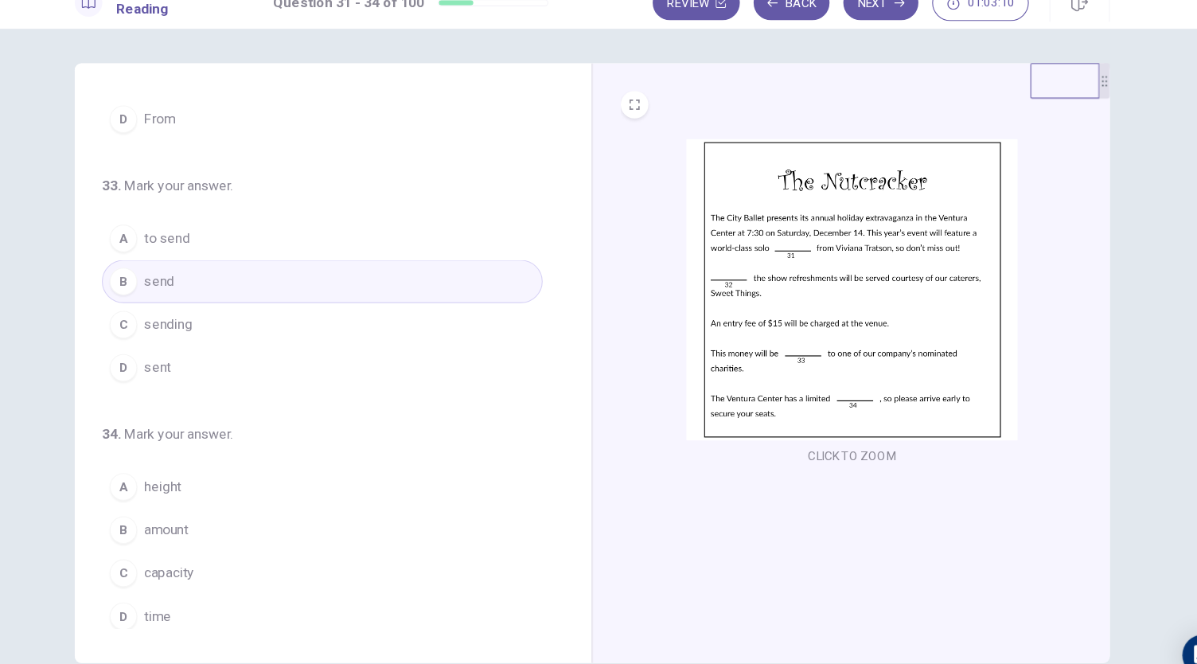
click at [200, 545] on span "capacity" at bounding box center [208, 553] width 46 height 19
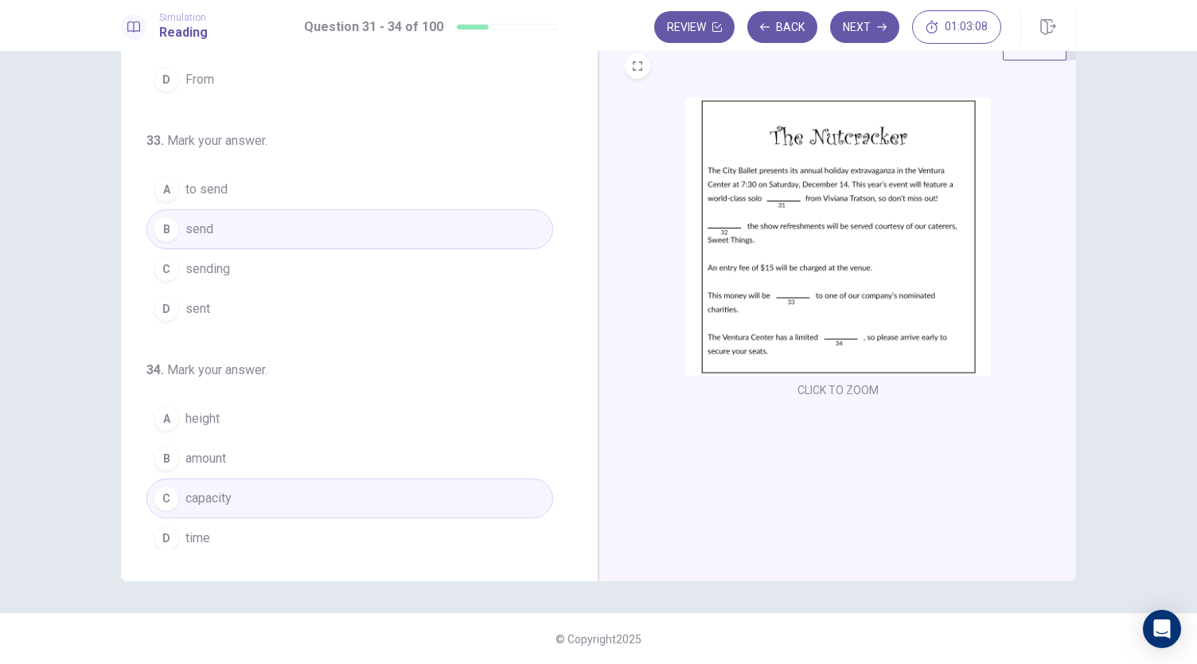
scroll to position [0, 0]
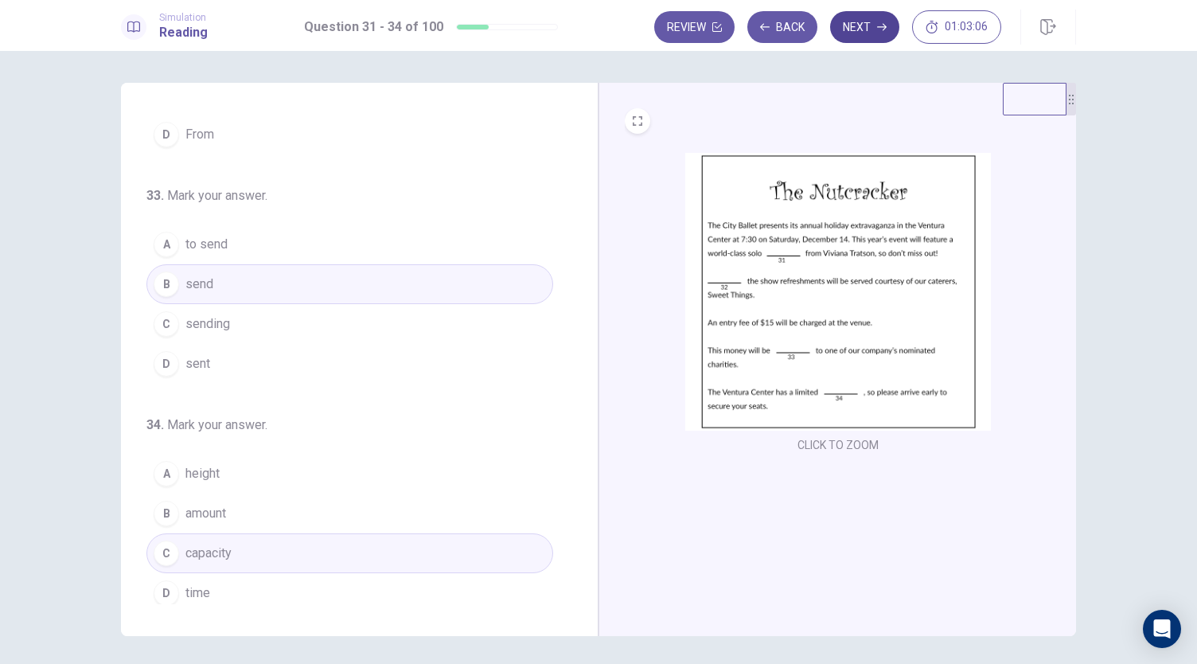
click at [849, 29] on button "Next" at bounding box center [864, 27] width 69 height 32
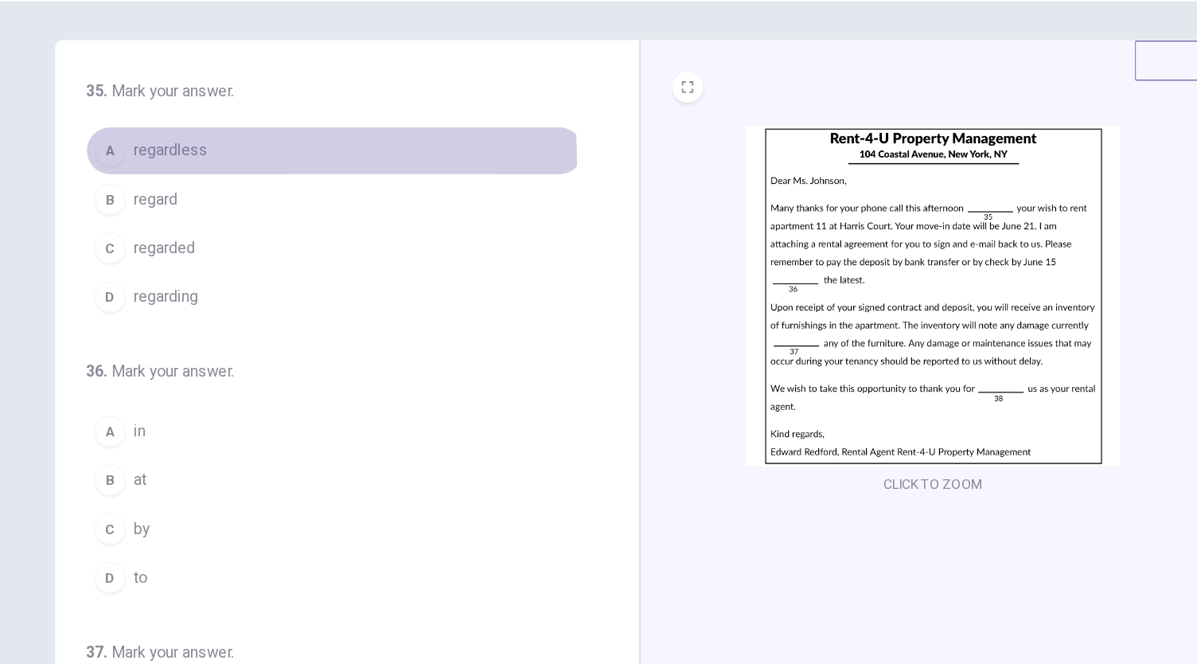
click at [172, 183] on button "A regardless" at bounding box center [349, 173] width 407 height 40
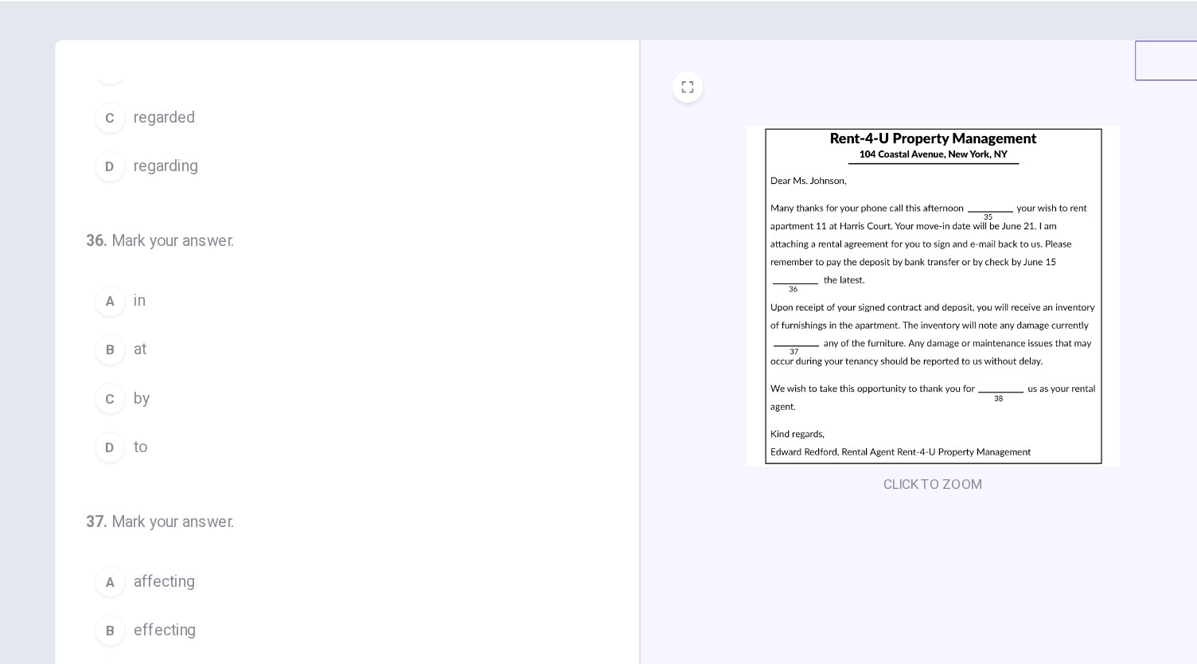
scroll to position [107, 0]
click at [166, 333] on div "B" at bounding box center [166, 334] width 25 height 25
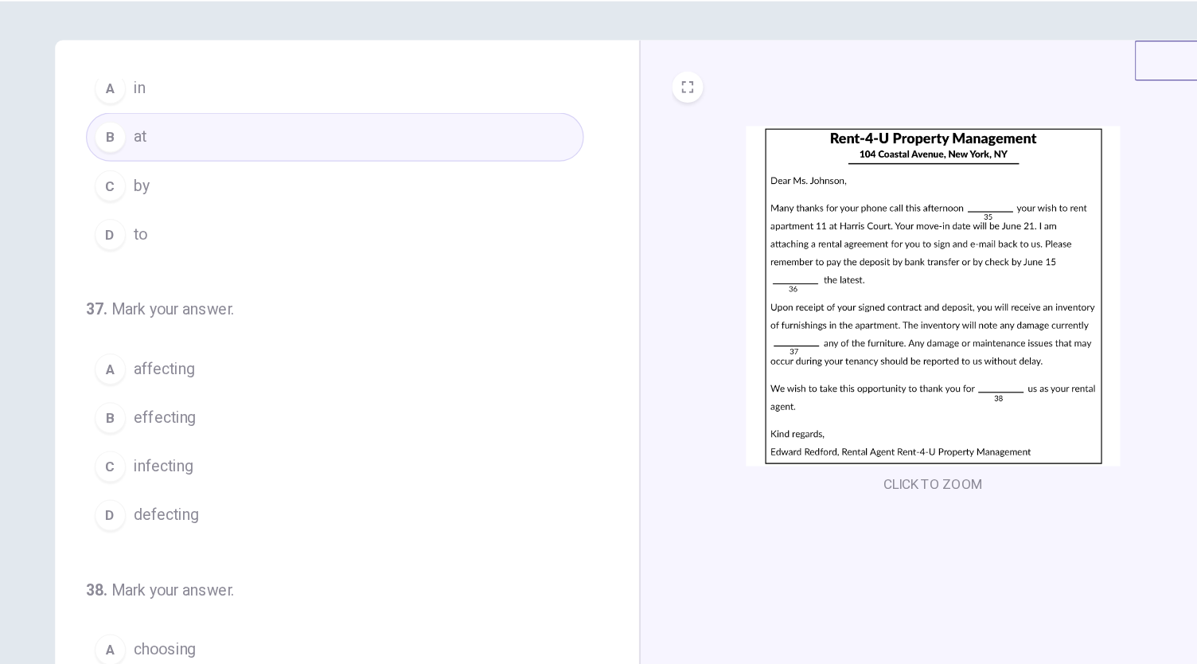
scroll to position [282, 0]
click at [189, 356] on button "A affecting" at bounding box center [349, 350] width 407 height 40
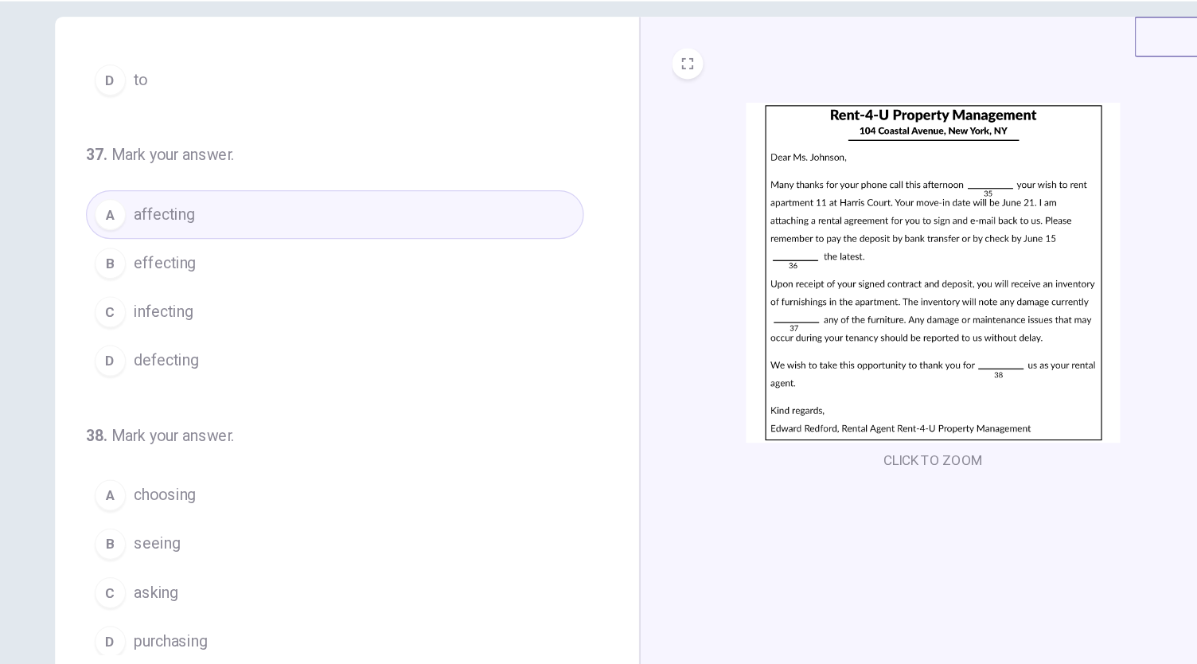
scroll to position [25, 0]
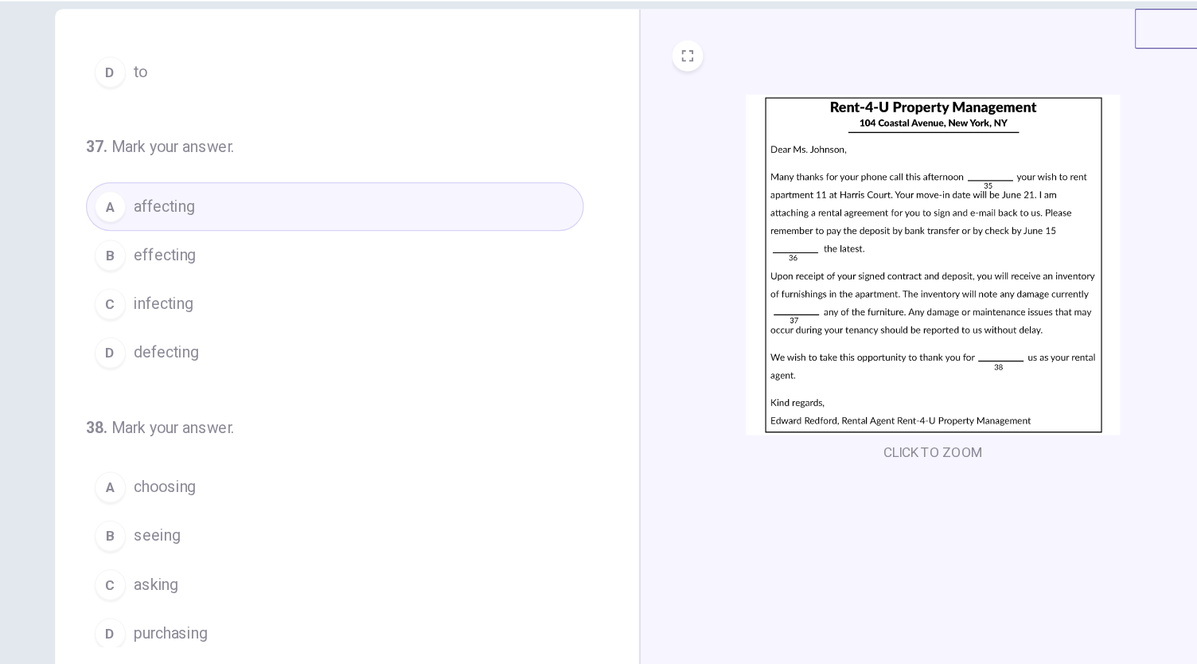
click at [162, 450] on div "A" at bounding box center [166, 447] width 25 height 25
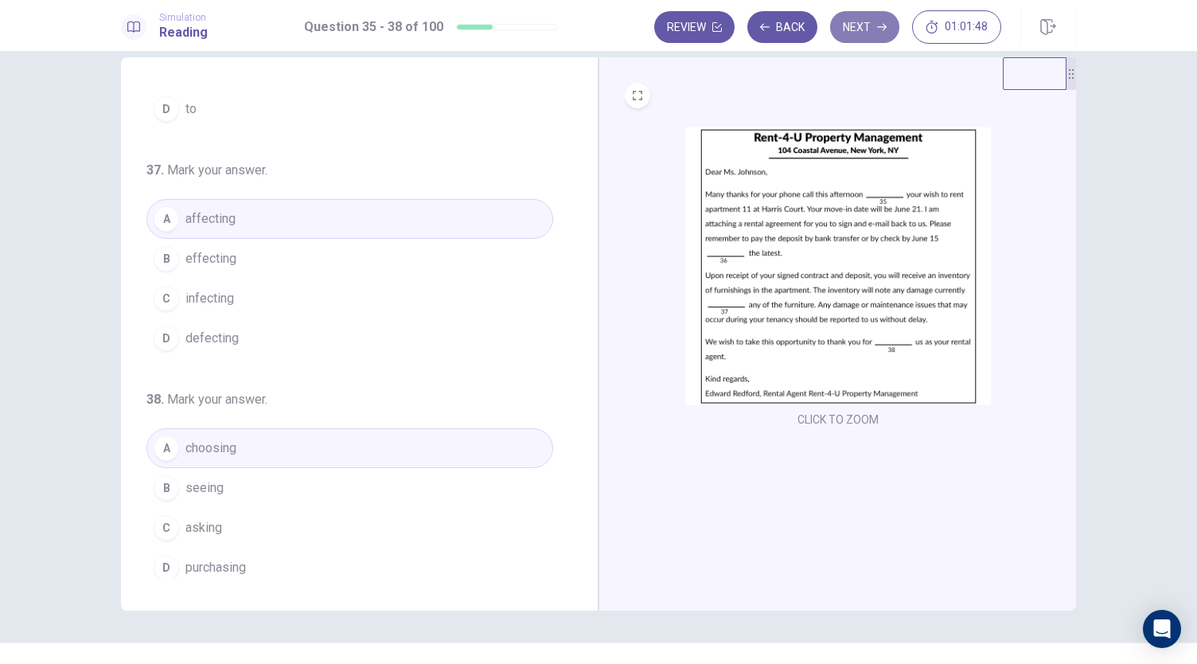
click at [879, 21] on button "Next" at bounding box center [864, 27] width 69 height 32
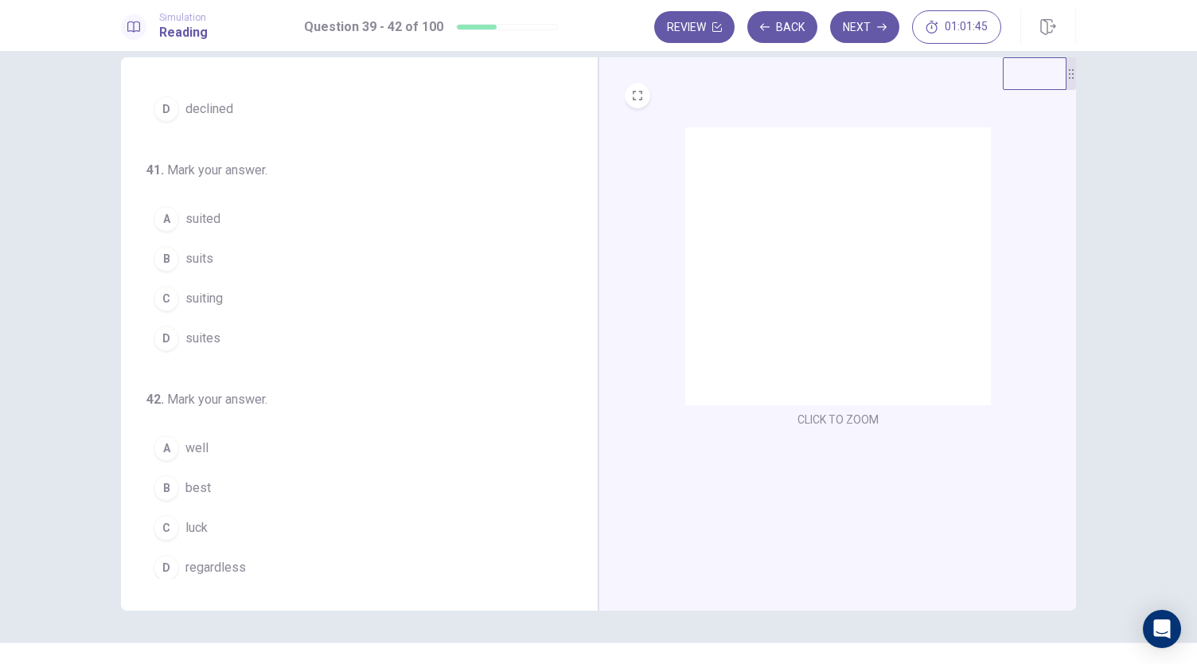
scroll to position [0, 0]
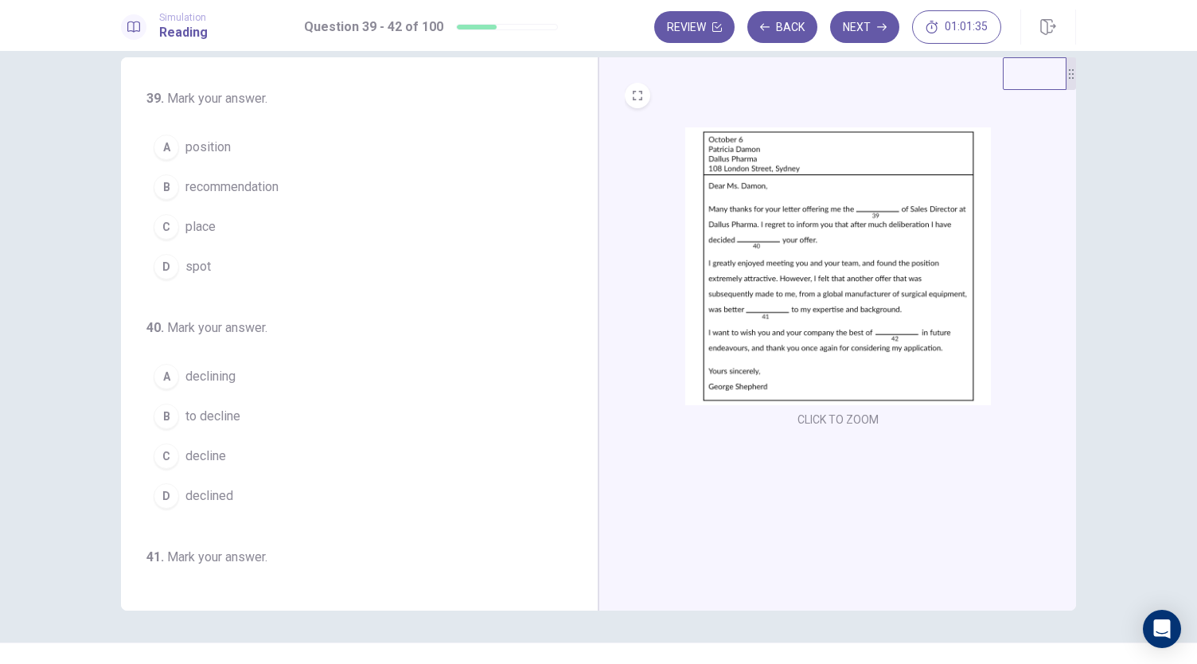
click at [161, 138] on div "A" at bounding box center [166, 147] width 25 height 25
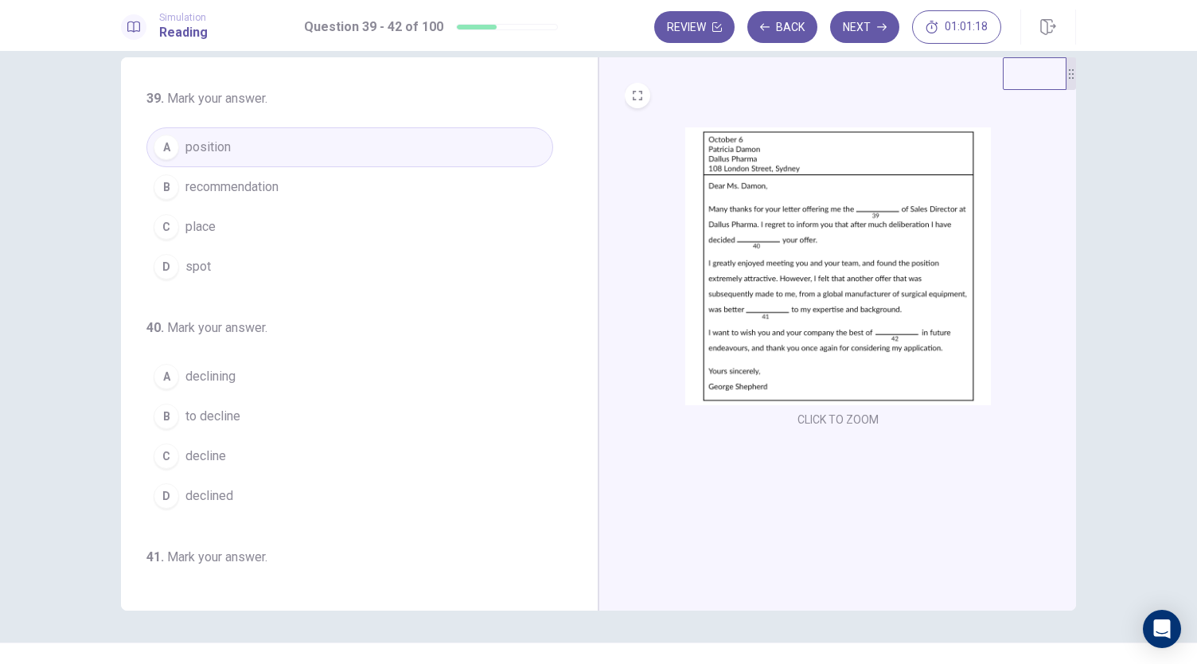
click at [178, 424] on button "B to decline" at bounding box center [349, 416] width 407 height 40
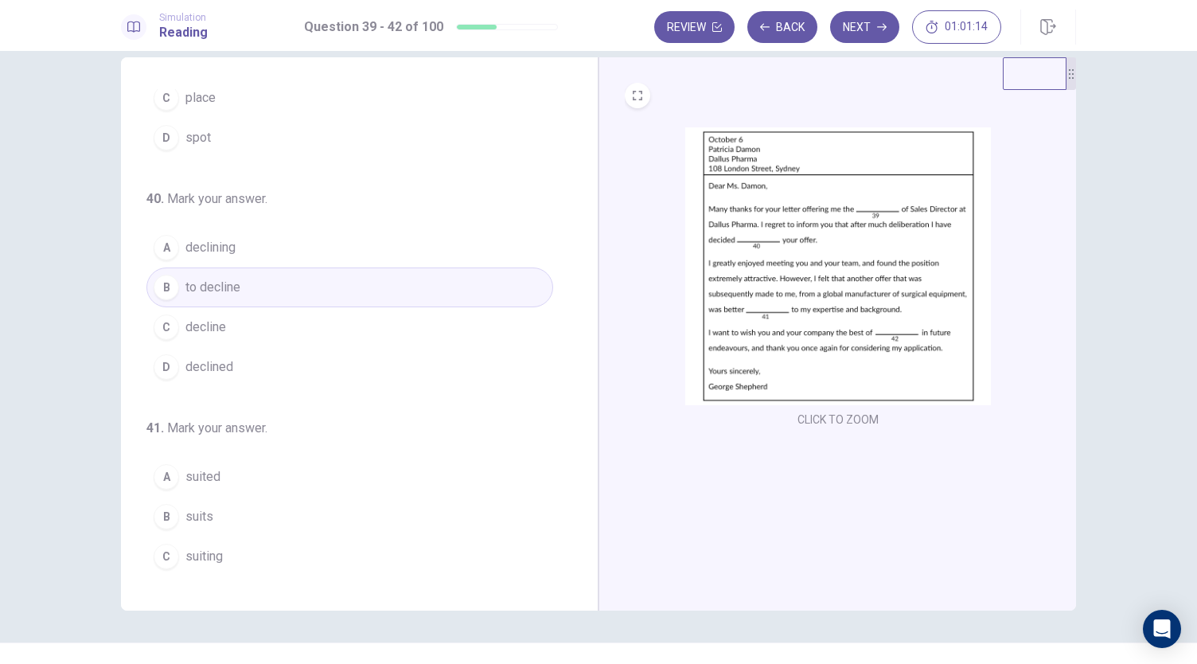
scroll to position [387, 0]
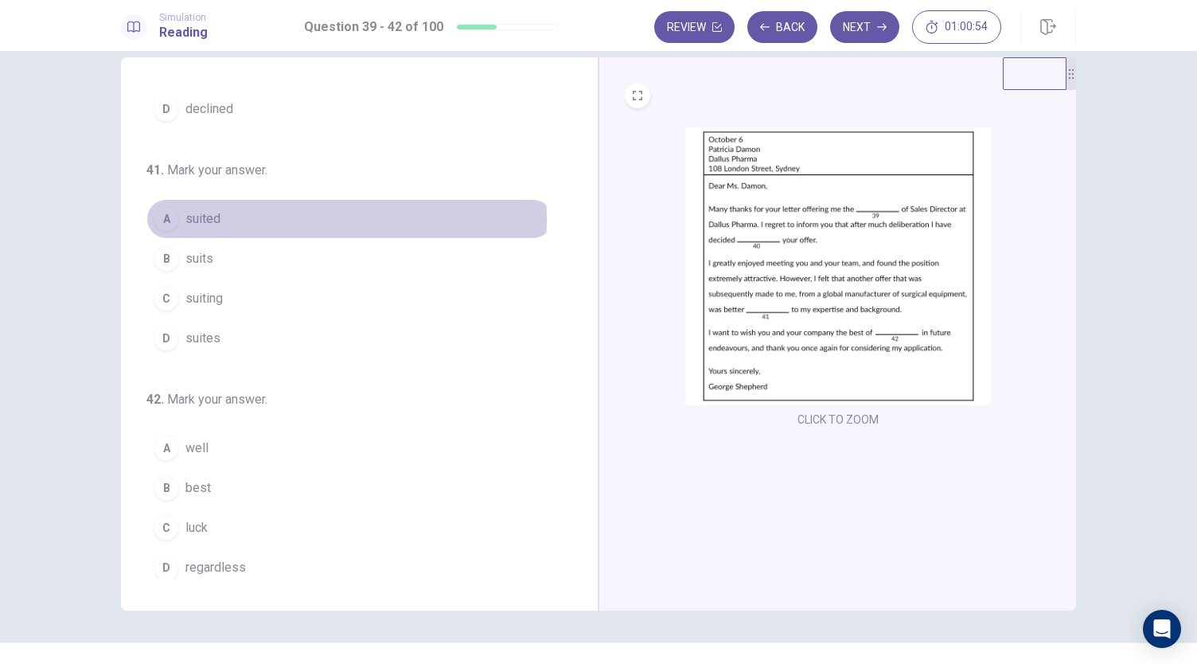
drag, startPoint x: 183, startPoint y: 214, endPoint x: 251, endPoint y: 222, distance: 68.1
click at [185, 216] on span "suited" at bounding box center [202, 218] width 35 height 19
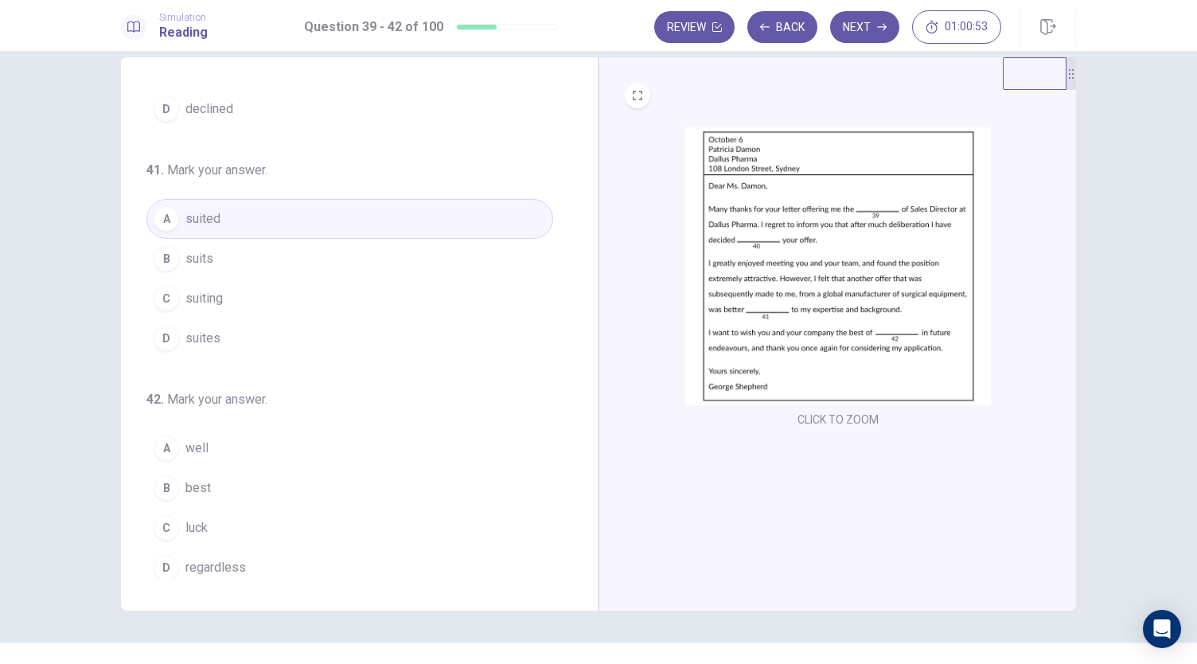
scroll to position [55, 0]
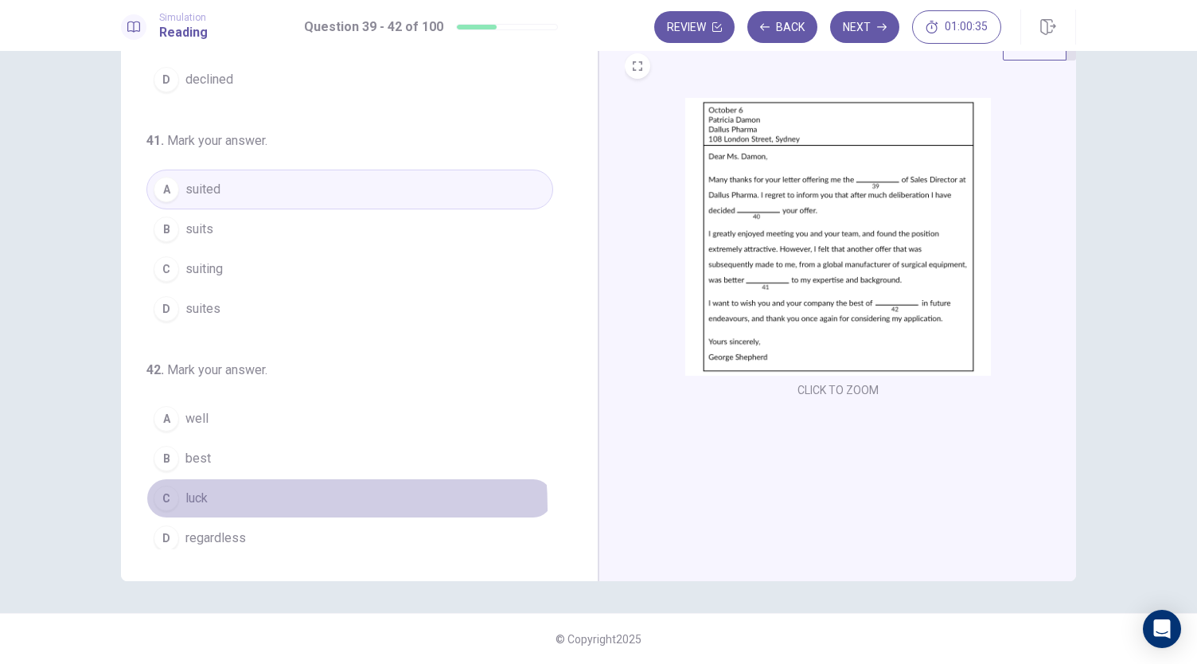
click at [186, 501] on button "C luck" at bounding box center [349, 498] width 407 height 40
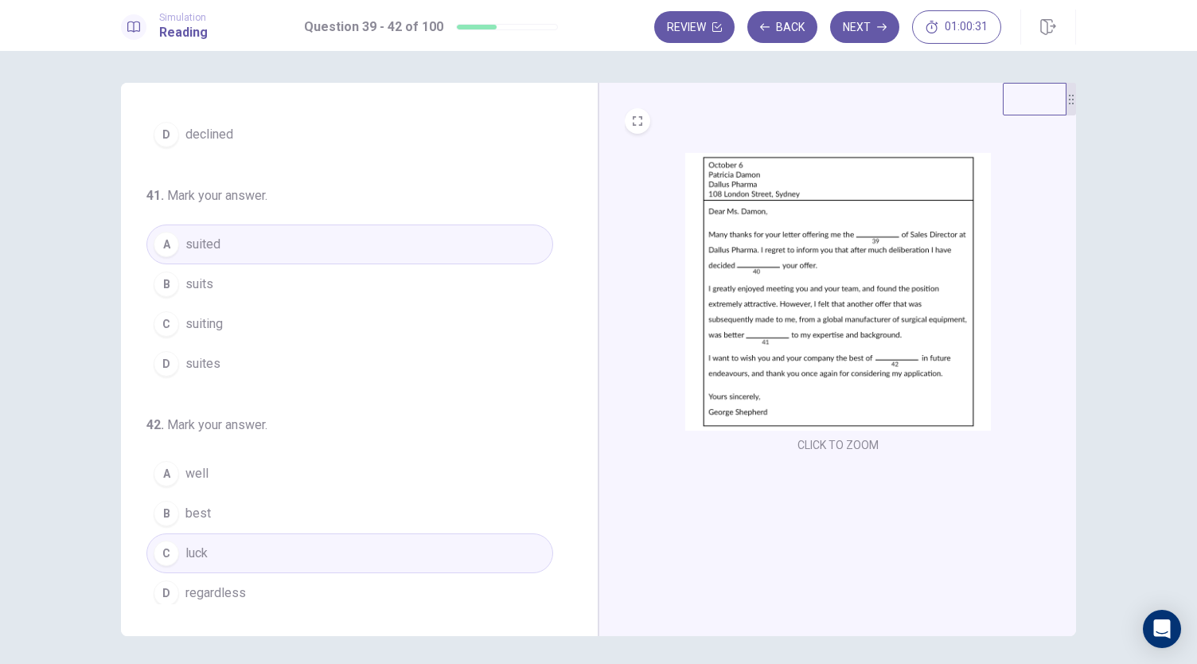
scroll to position [1, 0]
click at [842, 35] on button "Next" at bounding box center [864, 27] width 69 height 32
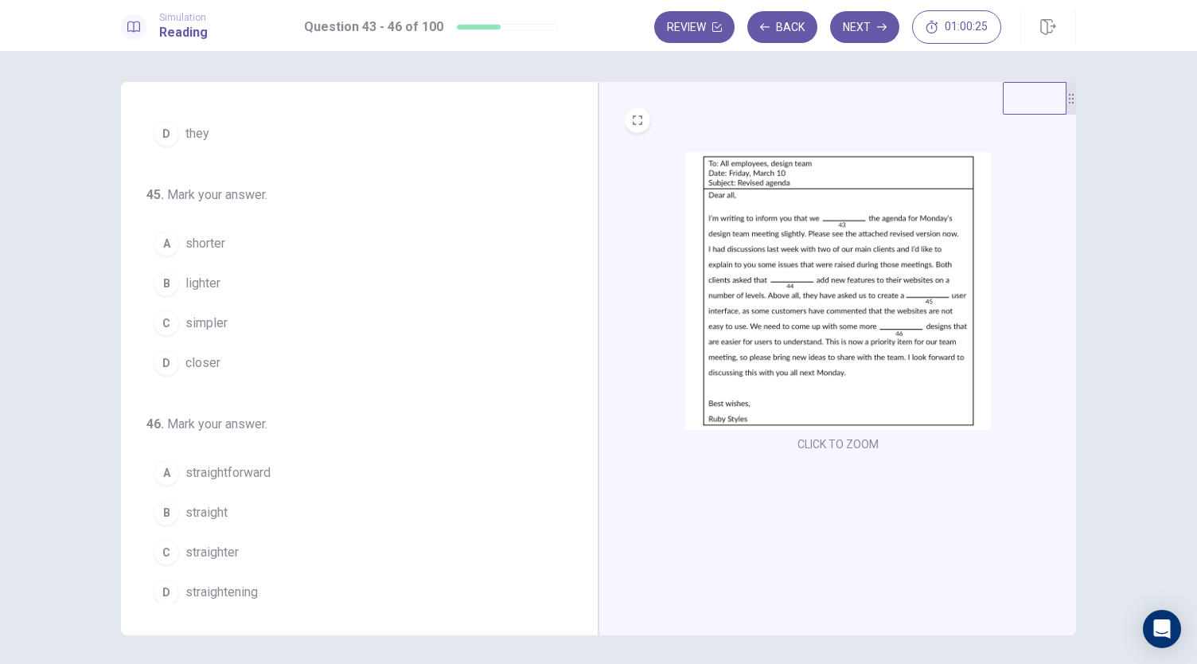
scroll to position [0, 0]
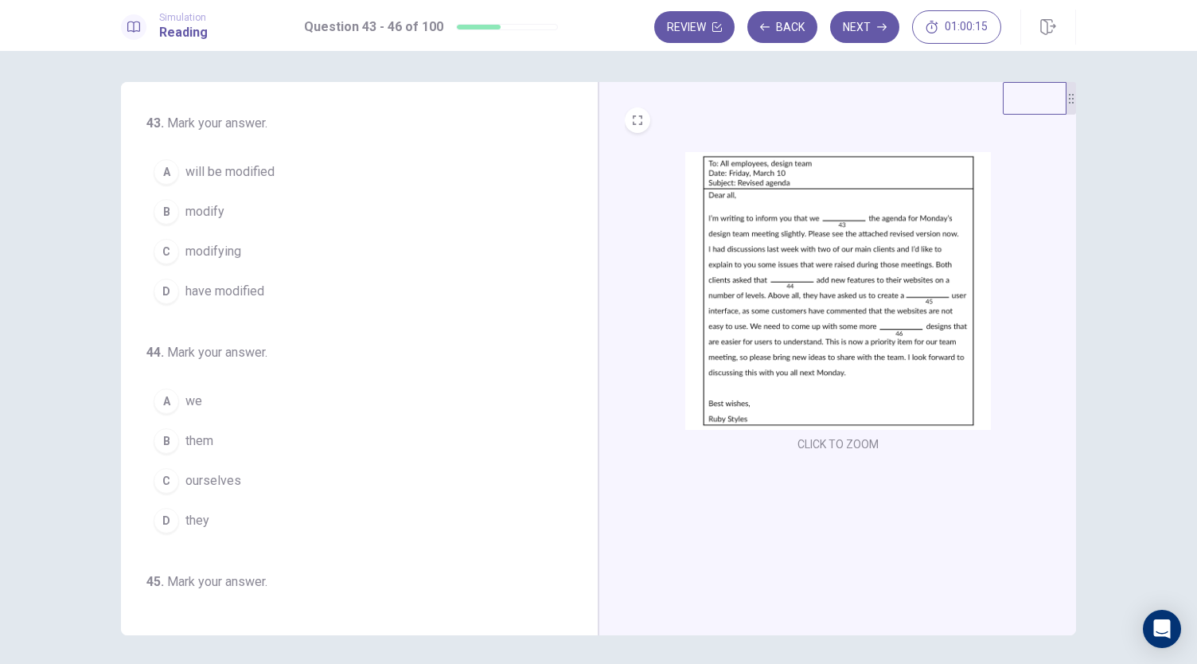
click at [186, 282] on span "have modified" at bounding box center [224, 291] width 79 height 19
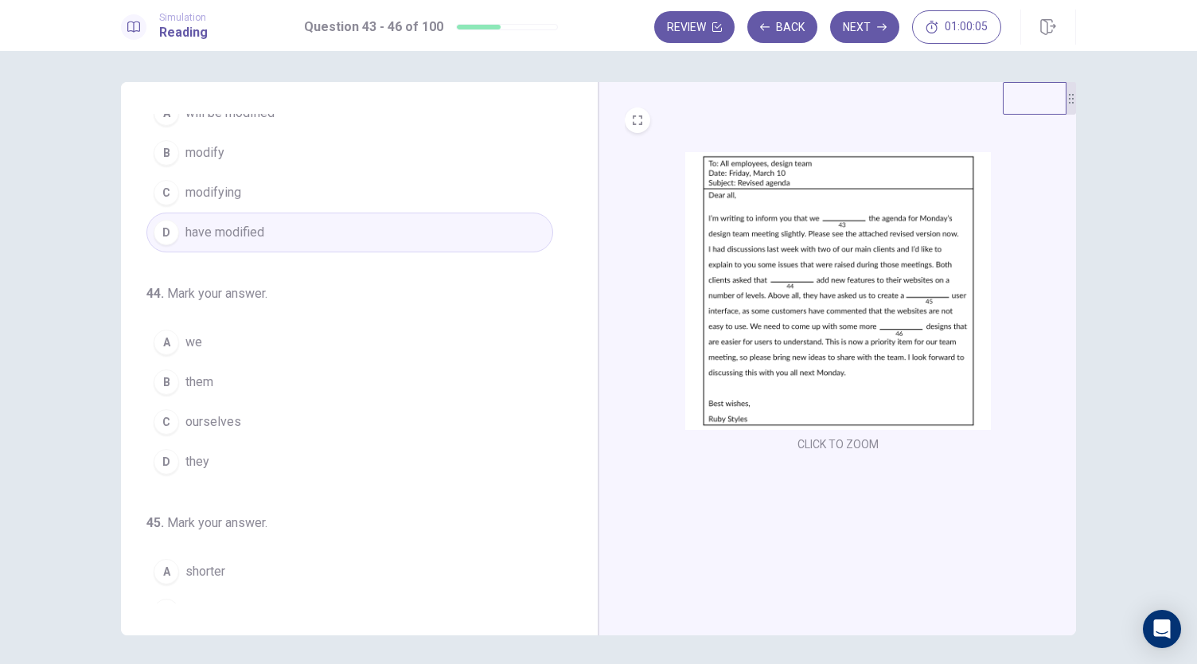
scroll to position [62, 0]
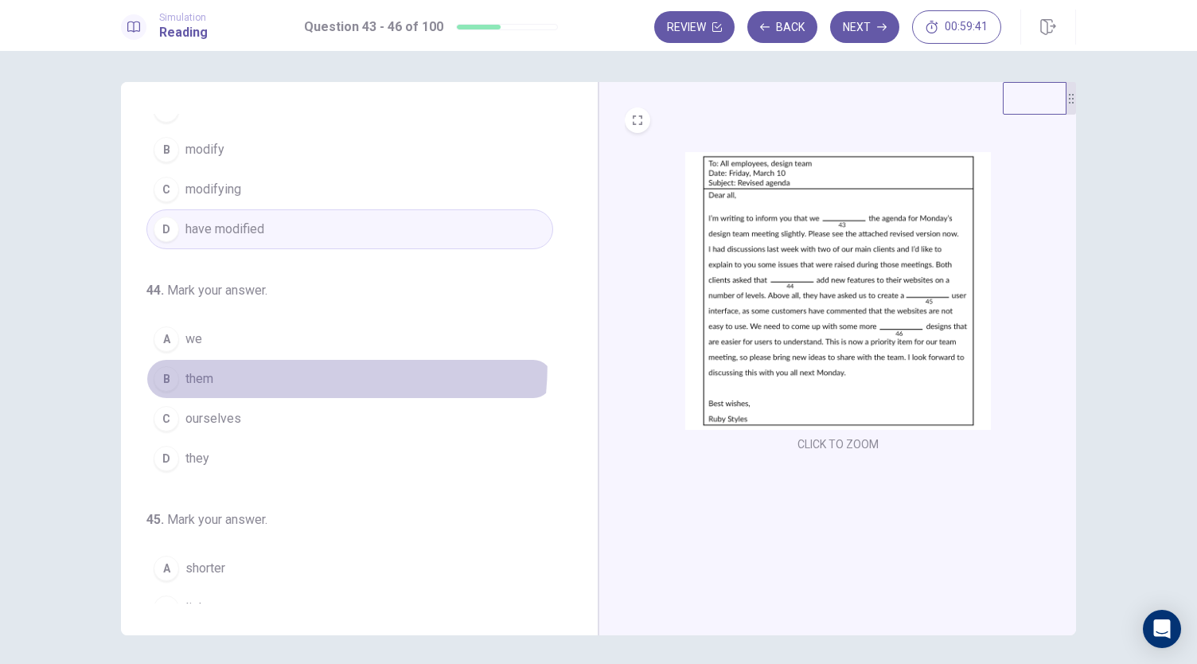
click at [172, 359] on button "B them" at bounding box center [349, 379] width 407 height 40
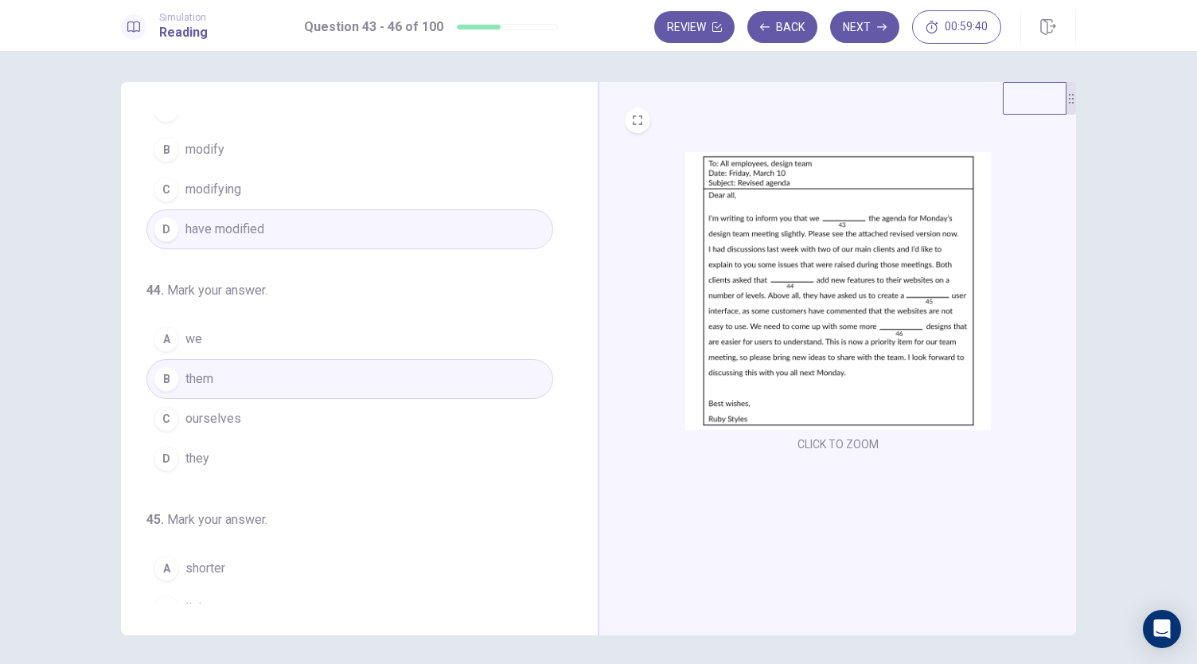
click at [167, 340] on div "A" at bounding box center [166, 338] width 25 height 25
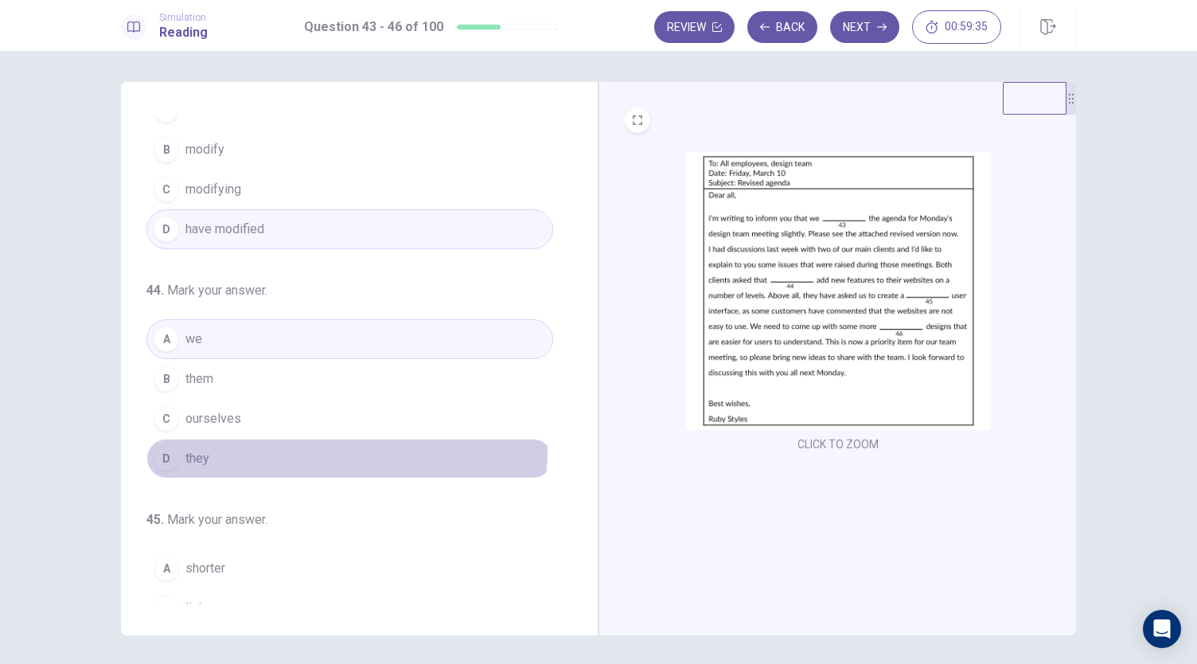
click at [303, 445] on button "D they" at bounding box center [349, 459] width 407 height 40
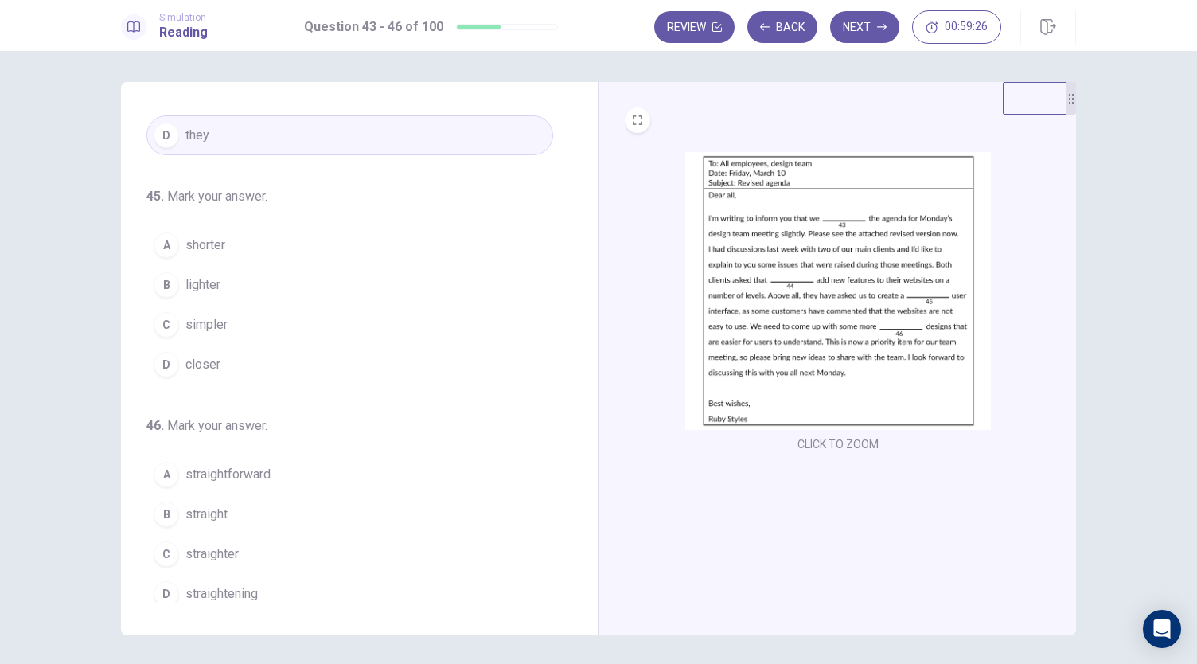
scroll to position [387, 0]
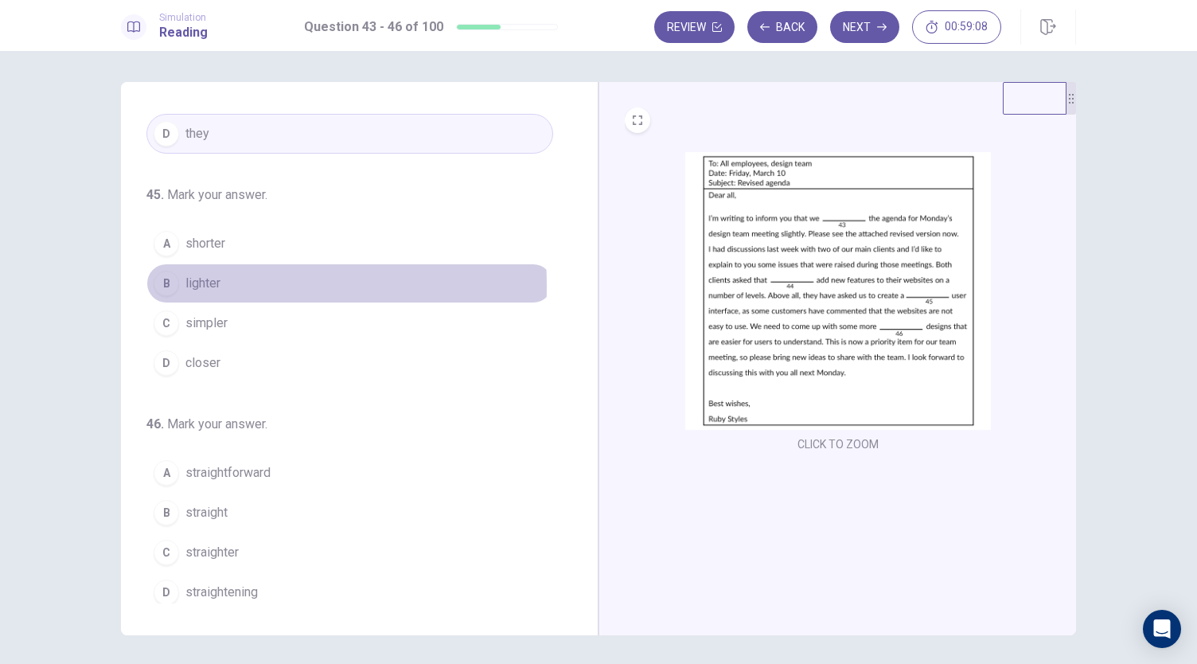
click at [159, 280] on div "B" at bounding box center [166, 283] width 25 height 25
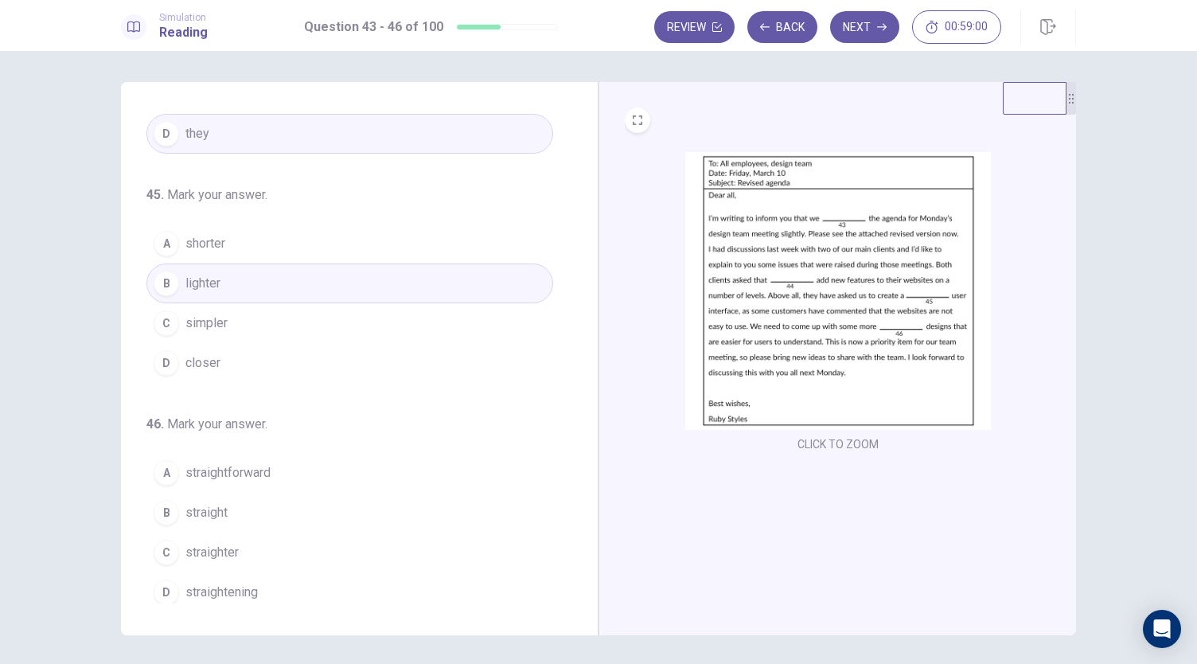
click at [174, 313] on div "C" at bounding box center [166, 322] width 25 height 25
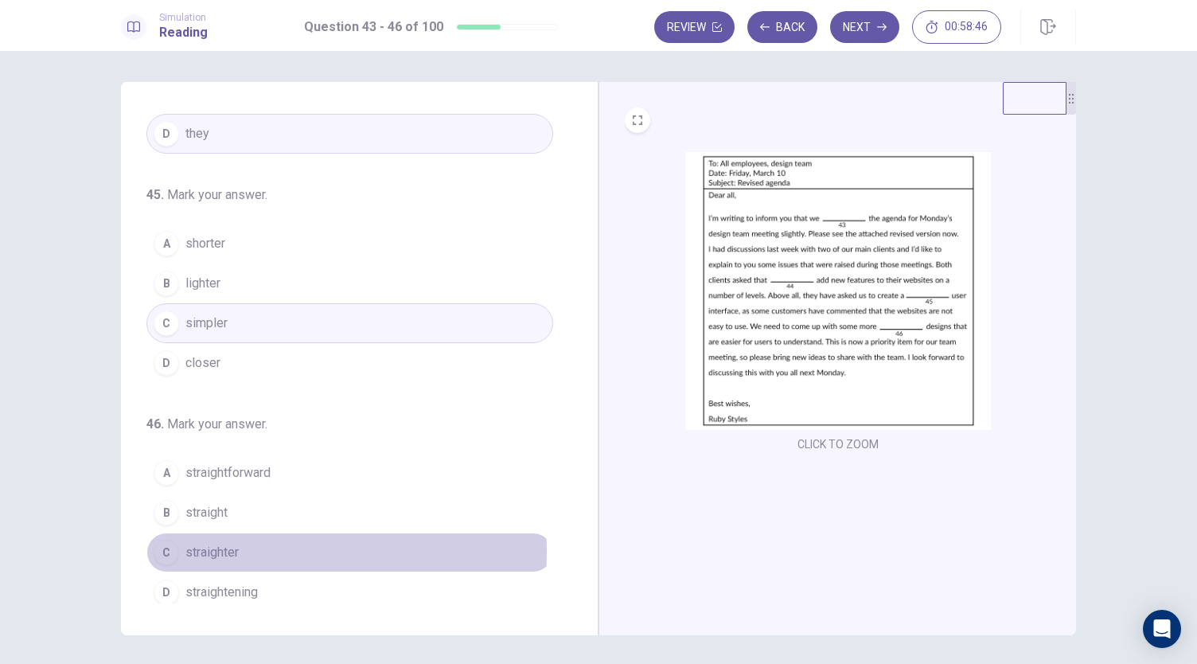
click at [205, 544] on span "straighter" at bounding box center [211, 552] width 53 height 19
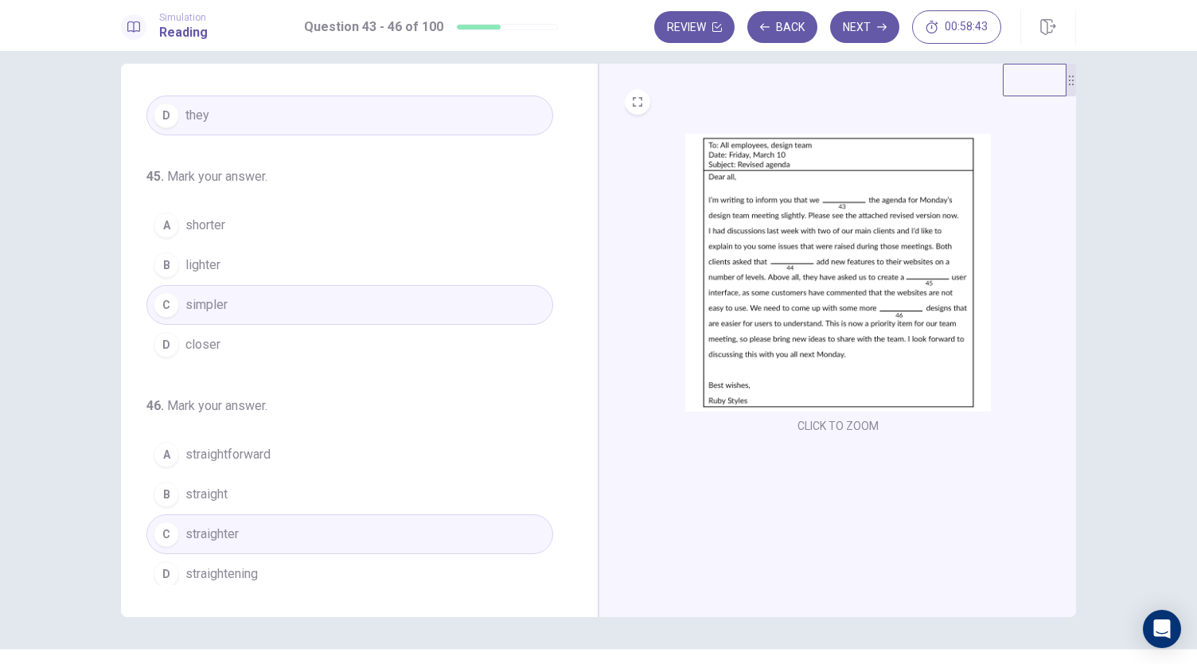
scroll to position [0, 0]
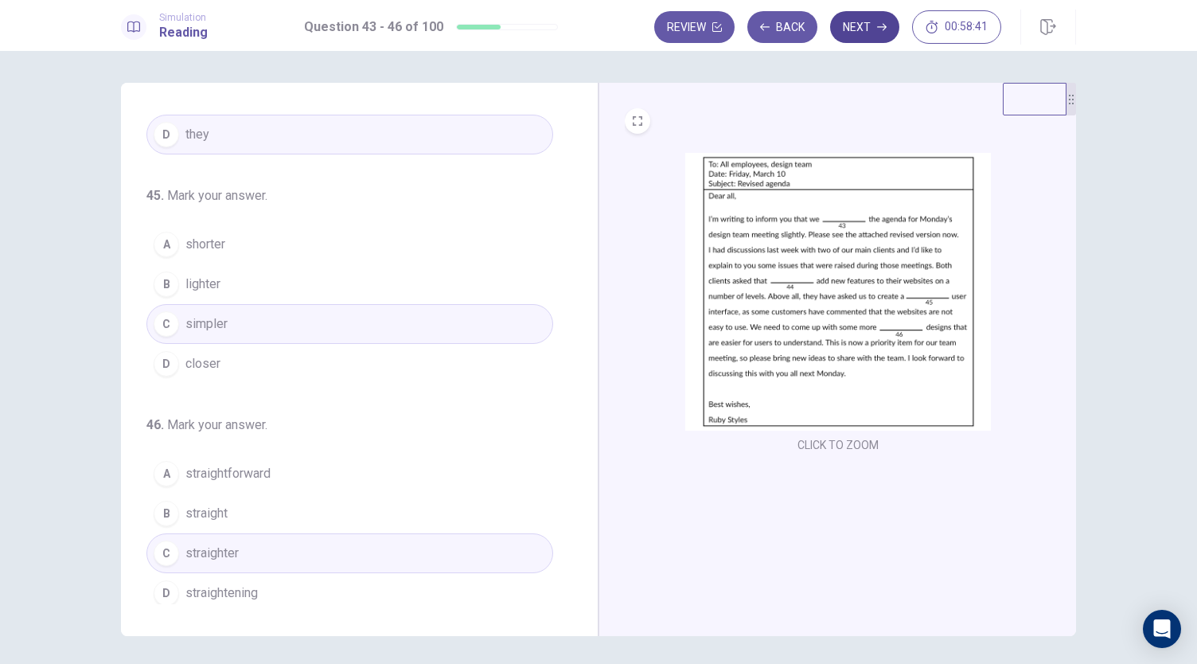
click at [849, 36] on button "Next" at bounding box center [864, 27] width 69 height 32
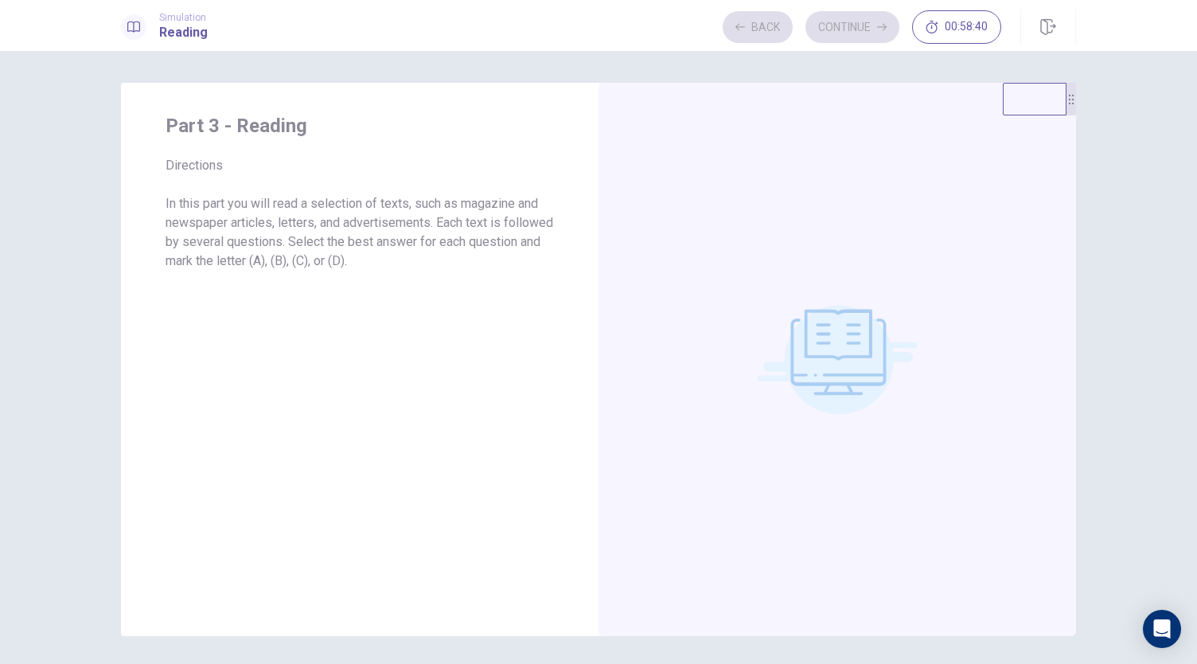
click at [740, 189] on div at bounding box center [838, 359] width 478 height 553
click at [834, 39] on button "Continue" at bounding box center [853, 27] width 94 height 32
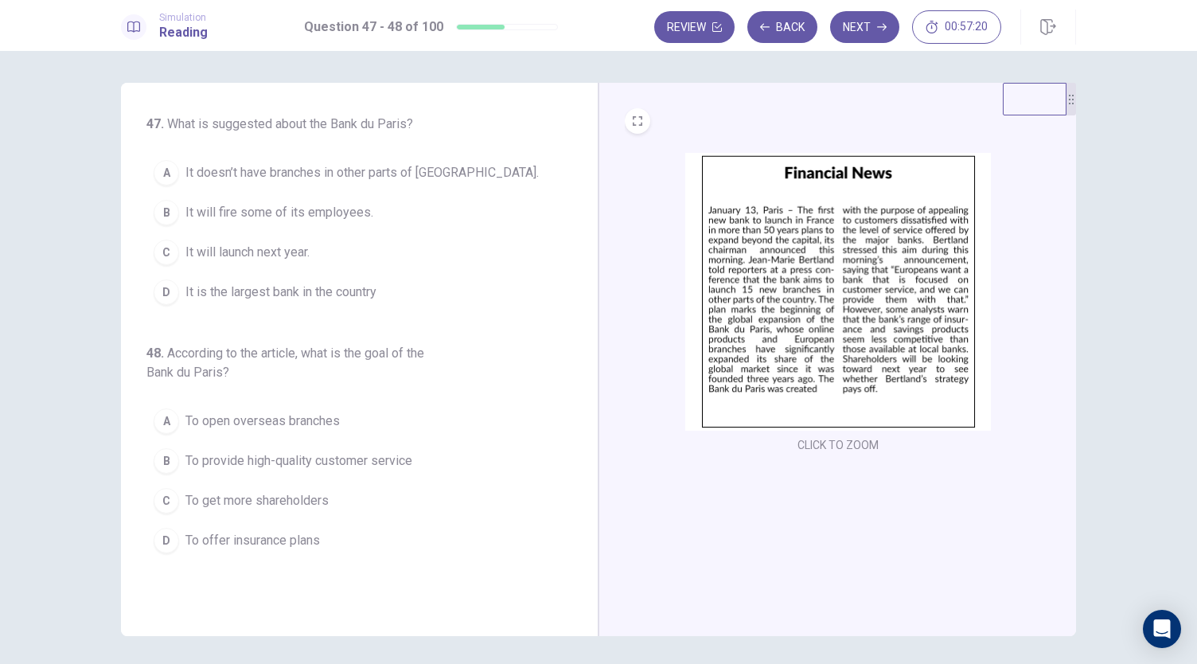
click at [255, 168] on span "It doesn’t have branches in other parts of [GEOGRAPHIC_DATA]." at bounding box center [361, 172] width 353 height 19
click at [758, 232] on img at bounding box center [838, 292] width 306 height 278
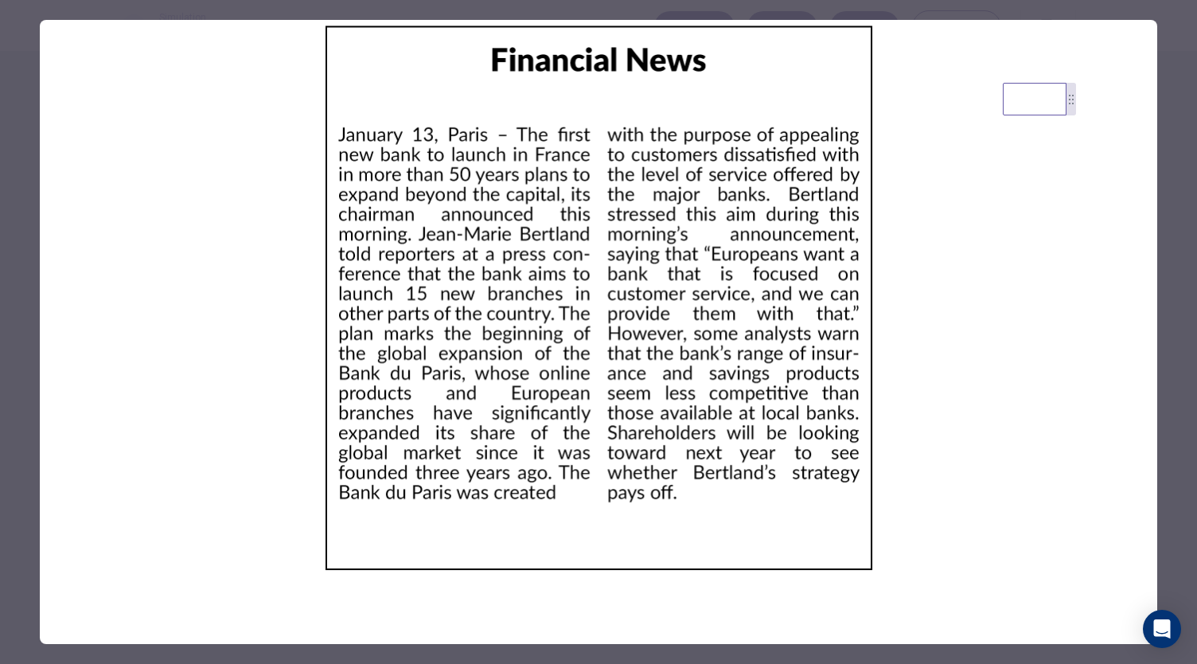
click at [388, 142] on img at bounding box center [599, 298] width 1118 height 556
click at [919, 224] on img at bounding box center [599, 298] width 1118 height 556
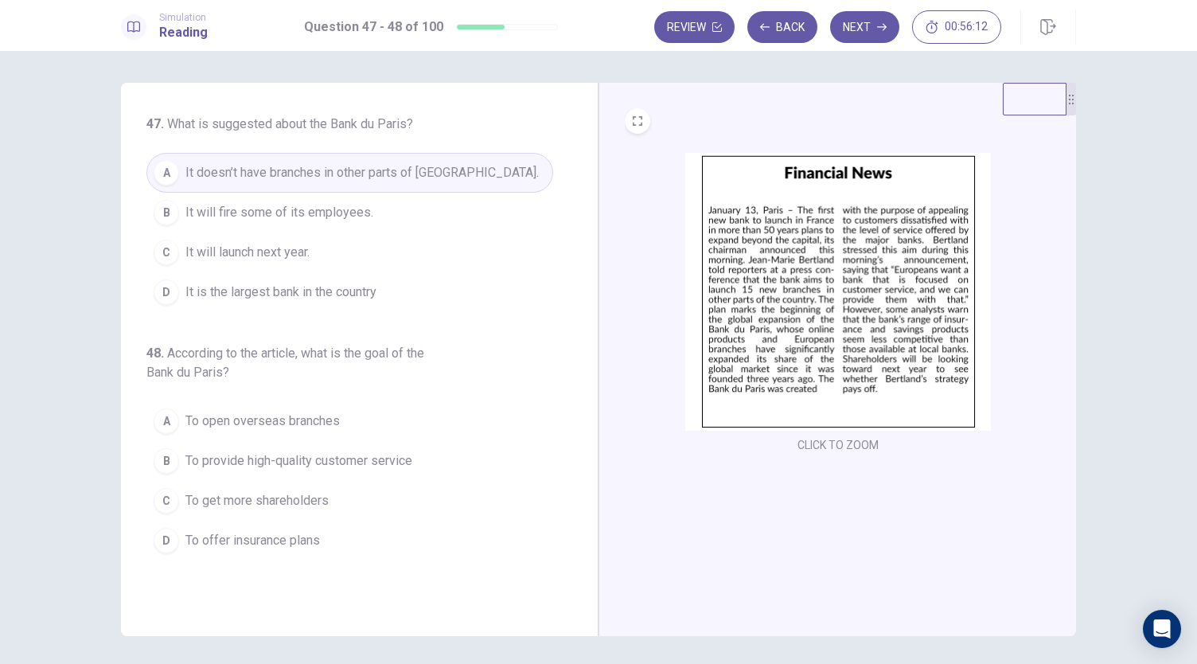
click at [205, 319] on div "47 . What is suggested about the Bank du Paris? A It doesn’t have branches in o…" at bounding box center [349, 338] width 407 height 446
click at [178, 344] on h6 "48 . According to the article, what is the goal of the Bank du Paris?" at bounding box center [299, 363] width 306 height 38
click at [227, 468] on button "B To provide high-quality customer service" at bounding box center [349, 461] width 407 height 40
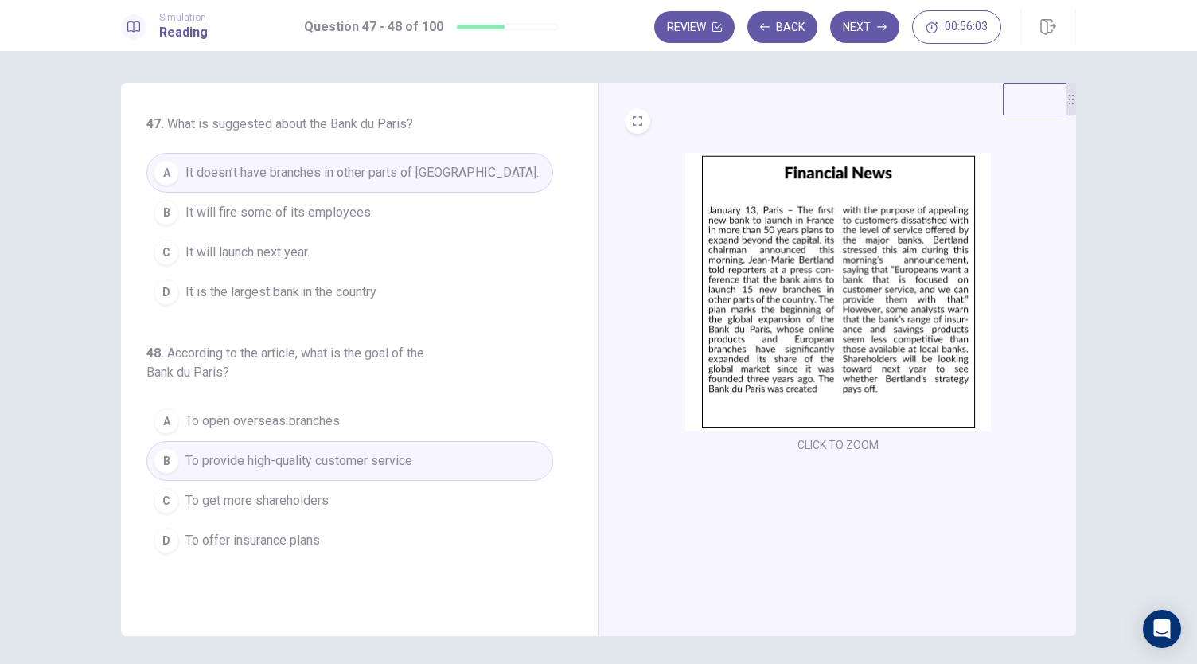
click at [763, 357] on img at bounding box center [838, 292] width 306 height 278
click at [807, 391] on img at bounding box center [838, 292] width 306 height 278
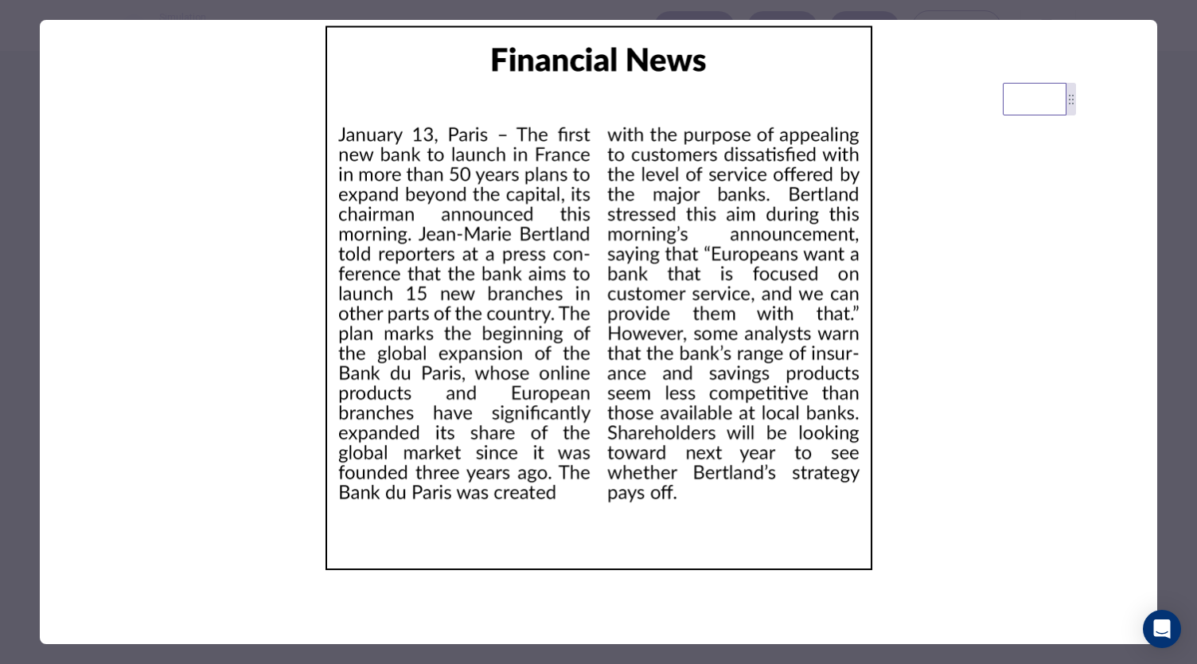
click at [1165, 464] on div at bounding box center [598, 332] width 1197 height 664
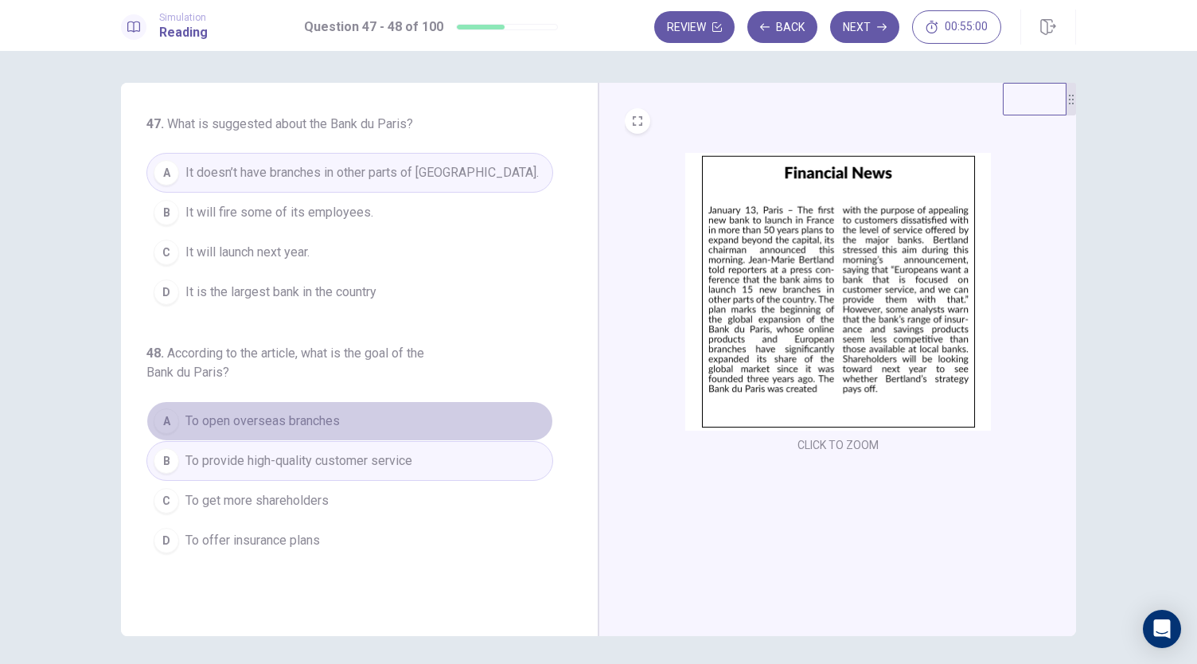
click at [257, 426] on span "To open overseas branches" at bounding box center [262, 421] width 154 height 19
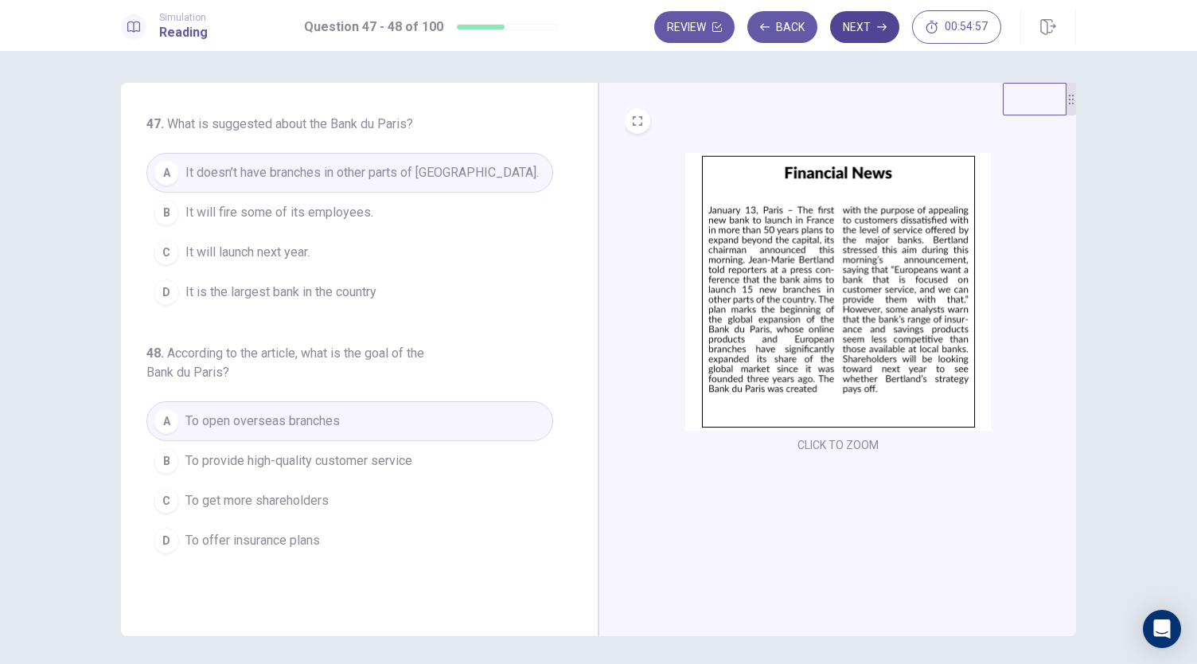
click at [862, 23] on button "Next" at bounding box center [864, 27] width 69 height 32
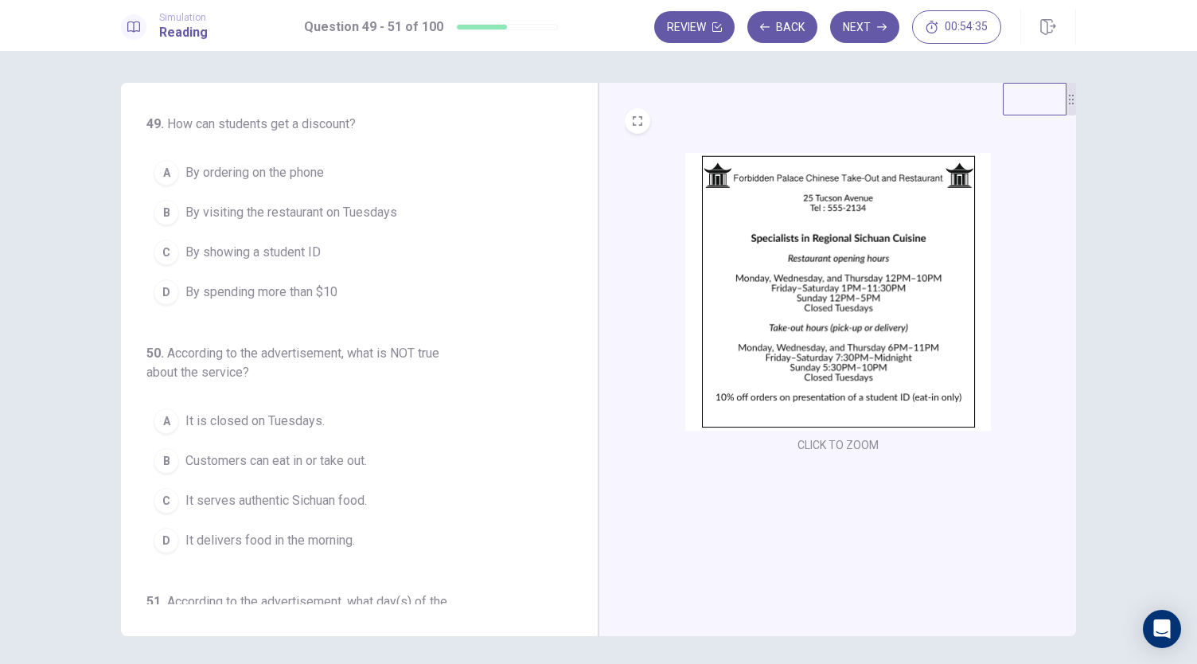
click at [191, 257] on span "By showing a student ID" at bounding box center [252, 252] width 135 height 19
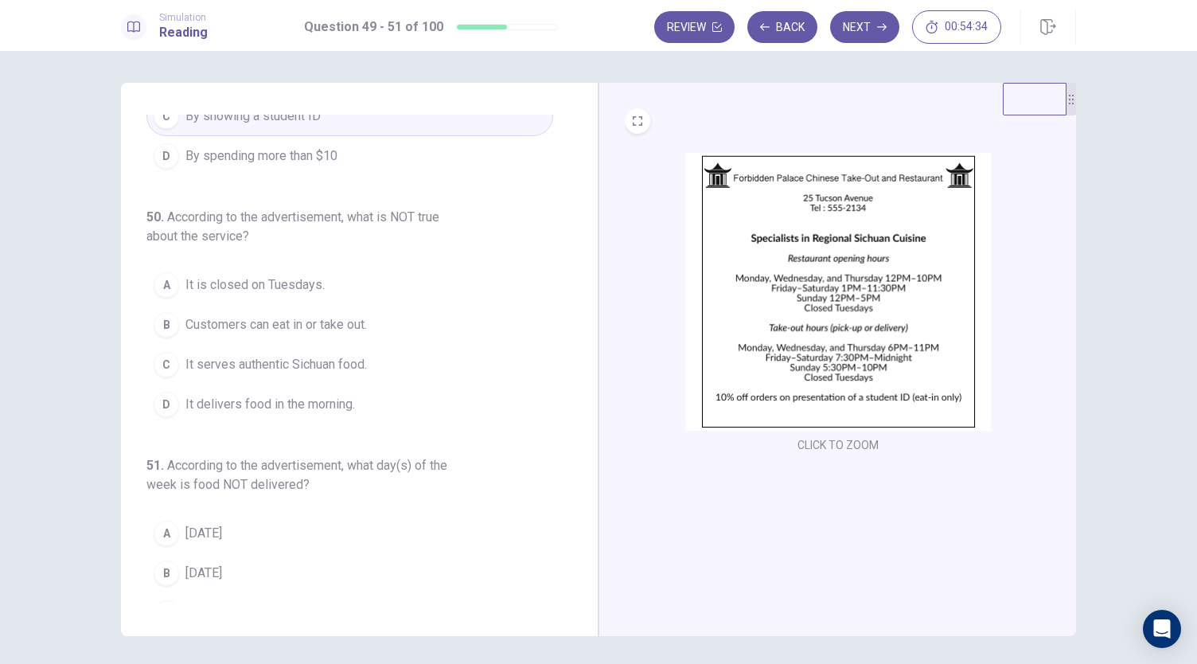
scroll to position [197, 0]
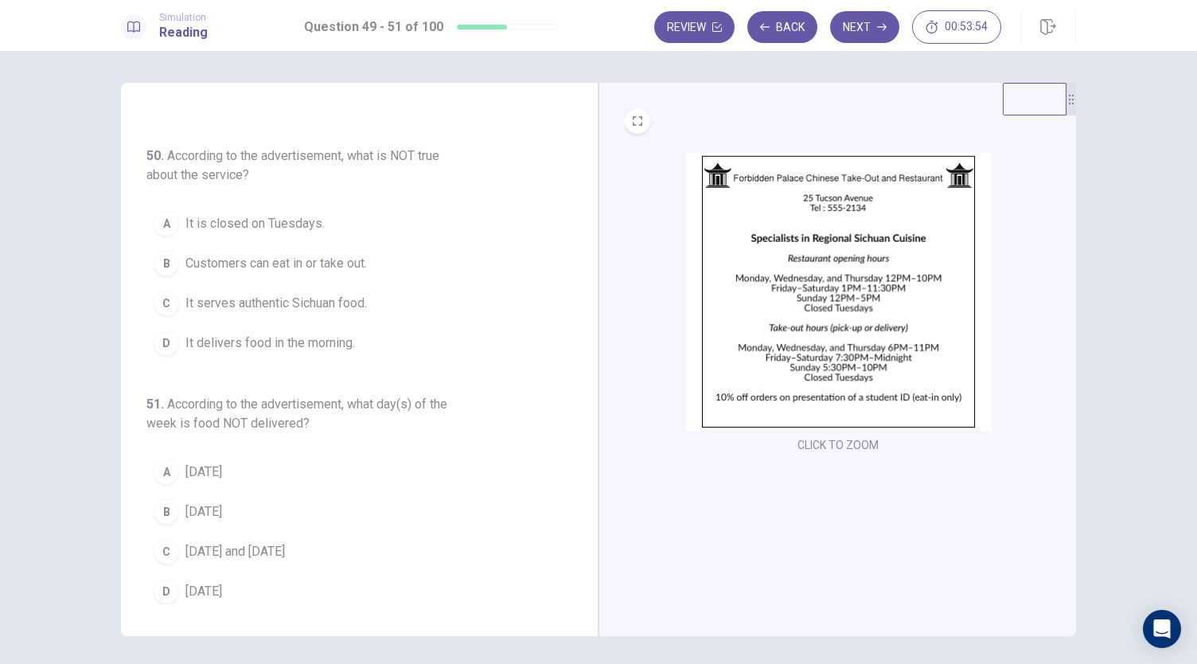
click at [224, 346] on span "It delivers food in the morning." at bounding box center [270, 343] width 170 height 19
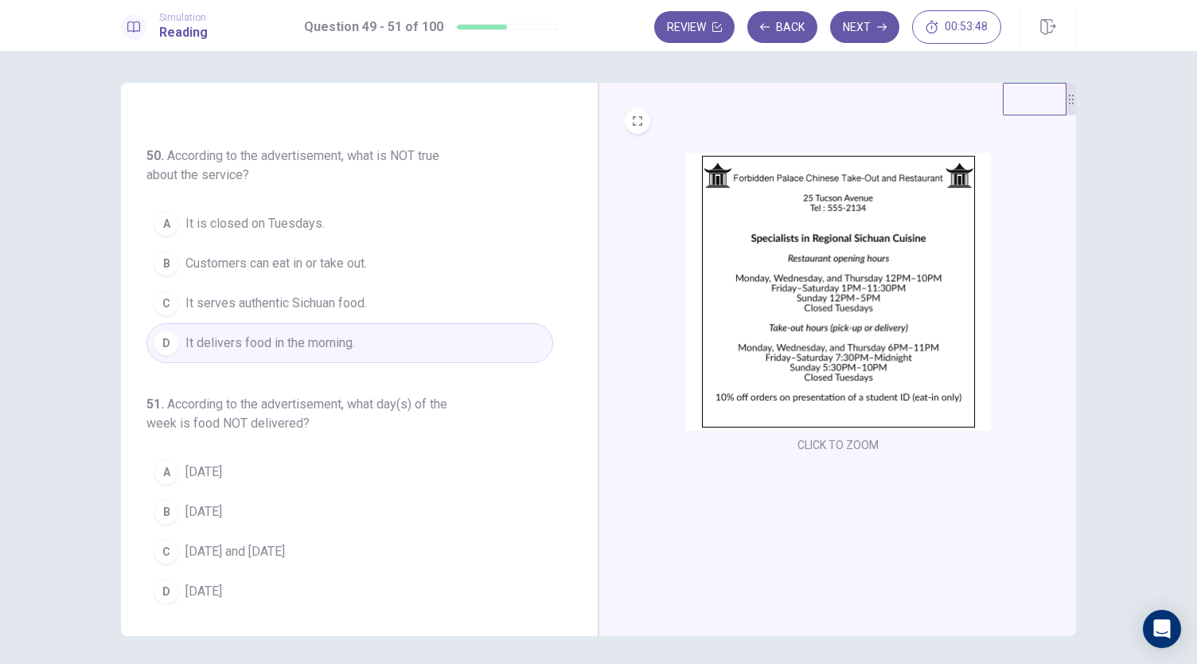
scroll to position [55, 0]
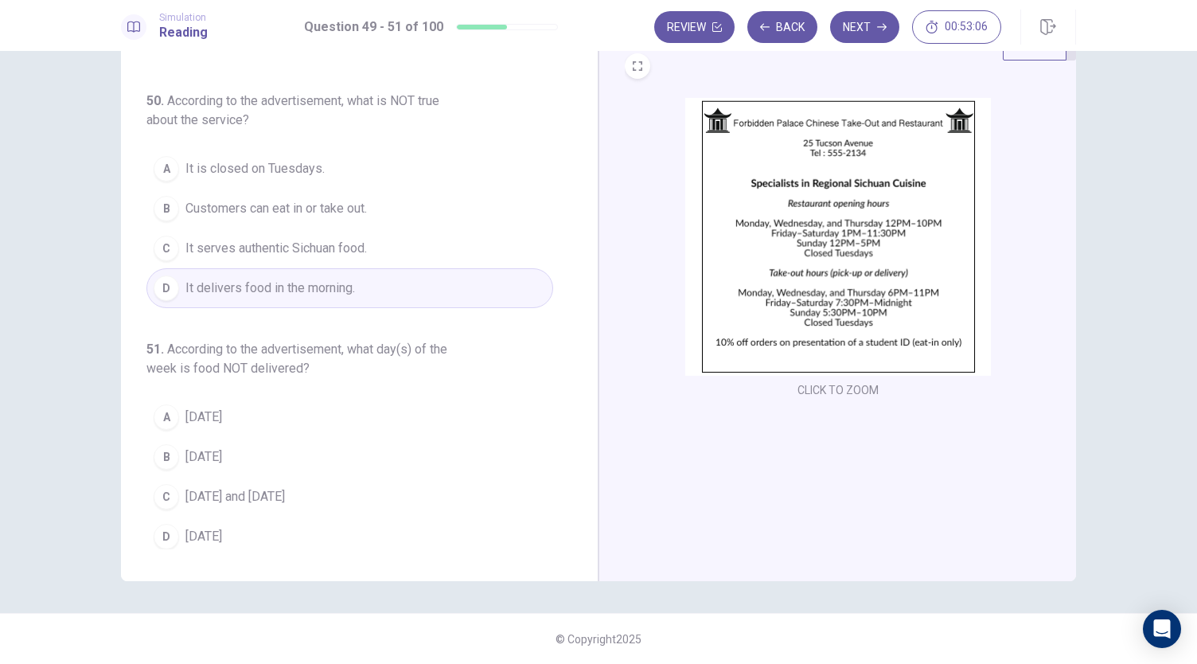
click at [185, 397] on button "A [DATE]" at bounding box center [349, 417] width 407 height 40
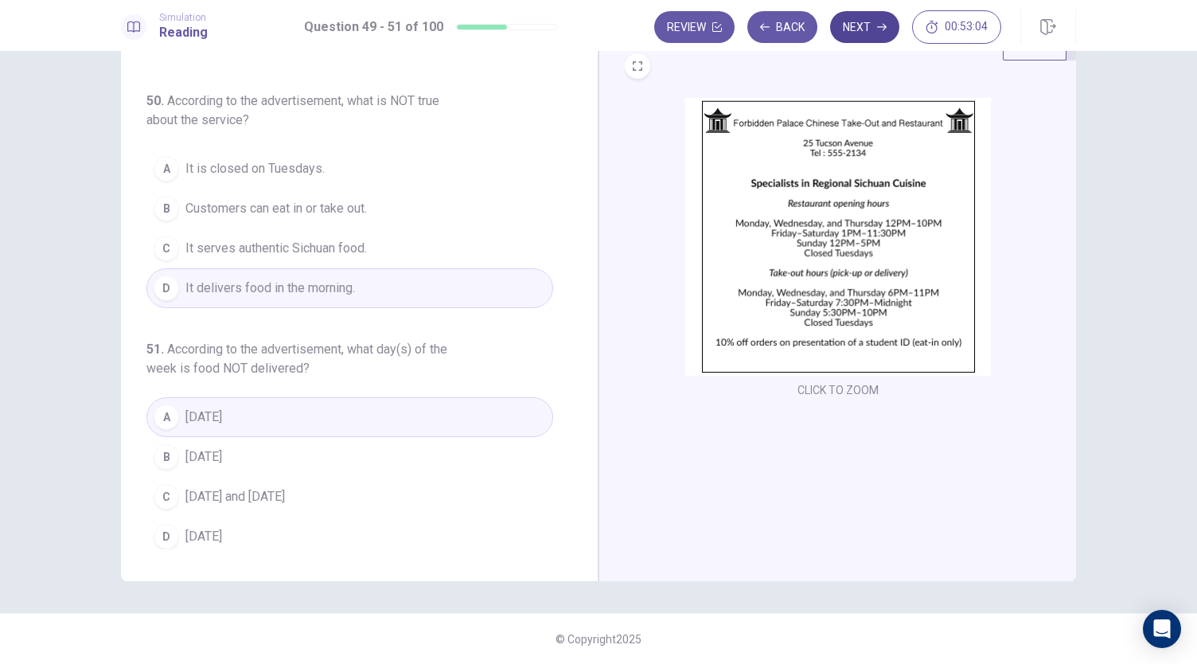
click at [855, 20] on button "Next" at bounding box center [864, 27] width 69 height 32
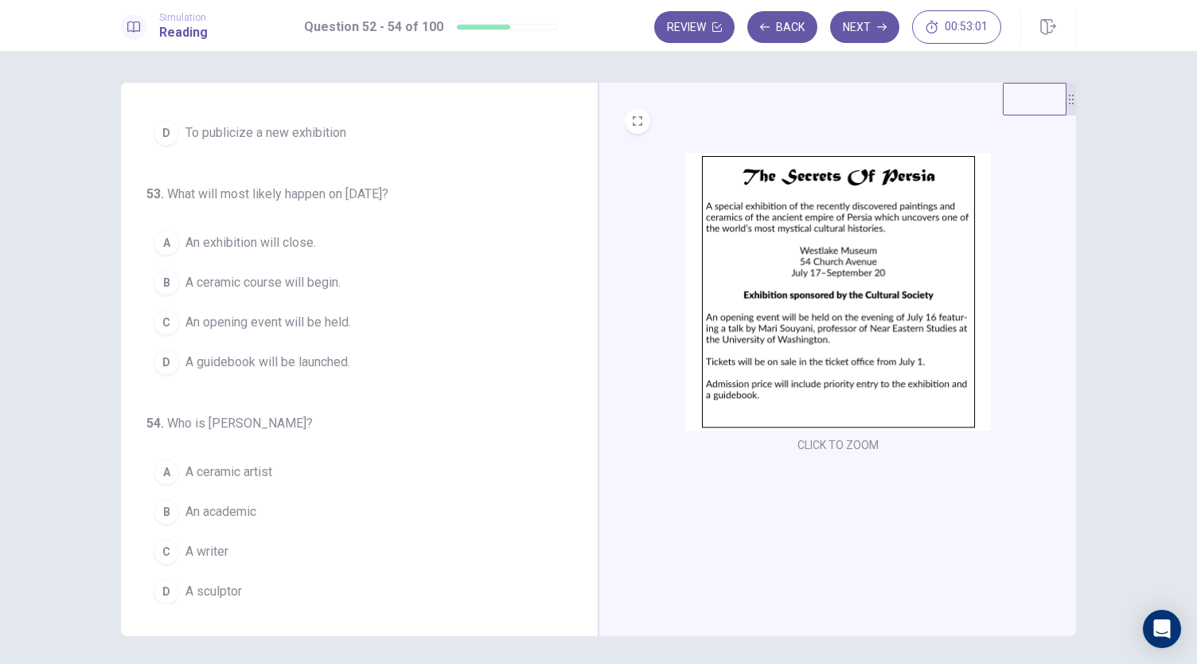
scroll to position [0, 0]
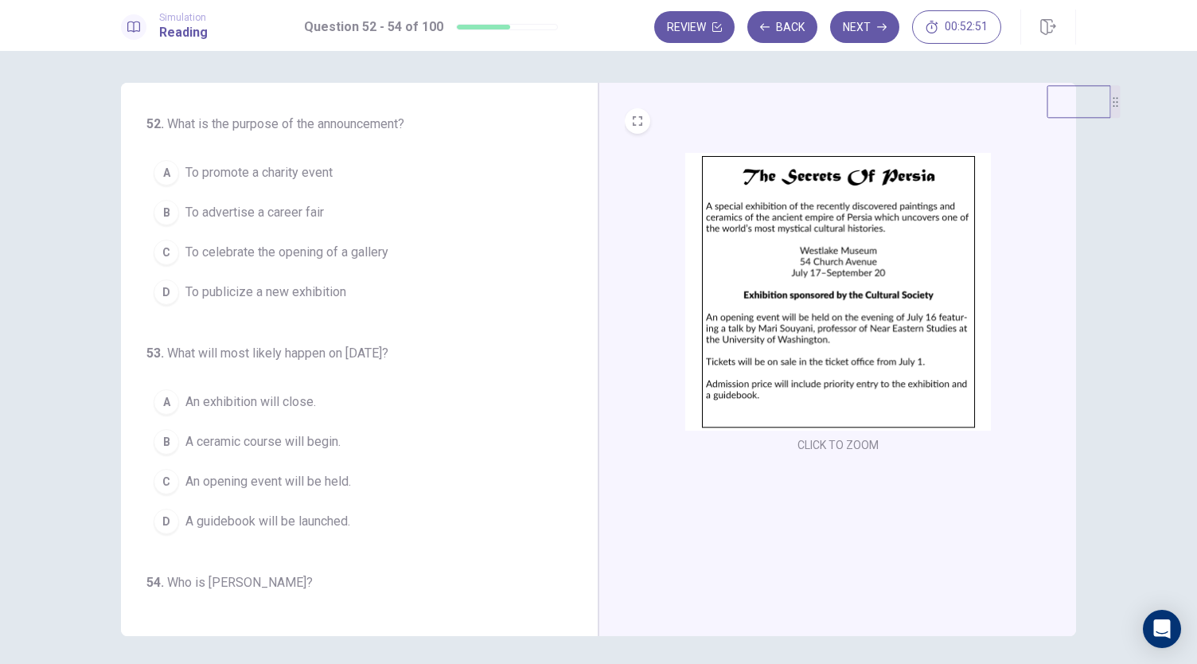
drag, startPoint x: 1070, startPoint y: 112, endPoint x: 1196, endPoint y: 120, distance: 126.0
click at [1196, 120] on div "52 . What is the purpose of the announcement? A To promote a charity event B To…" at bounding box center [598, 357] width 1197 height 613
click at [984, 443] on div "CLICK TO ZOOM" at bounding box center [838, 304] width 427 height 303
click at [697, 329] on img at bounding box center [838, 292] width 306 height 278
click at [191, 294] on span "To publicize a new exhibition" at bounding box center [265, 292] width 161 height 19
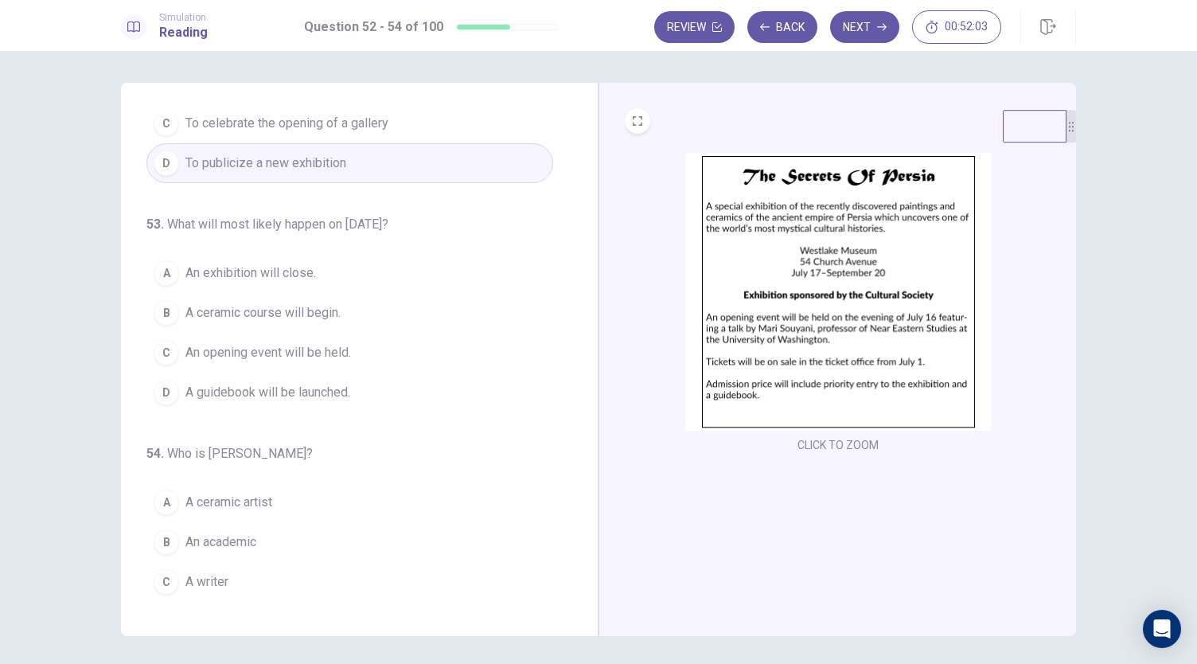
scroll to position [150, 0]
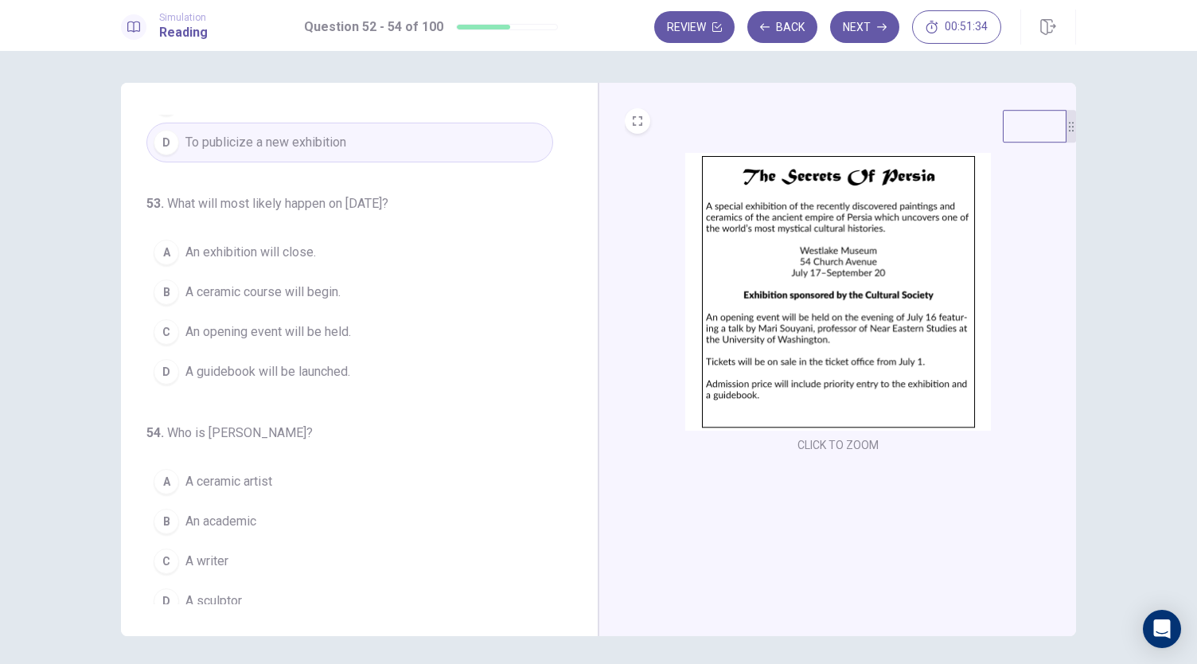
click at [198, 257] on span "An exhibition will close." at bounding box center [250, 252] width 131 height 19
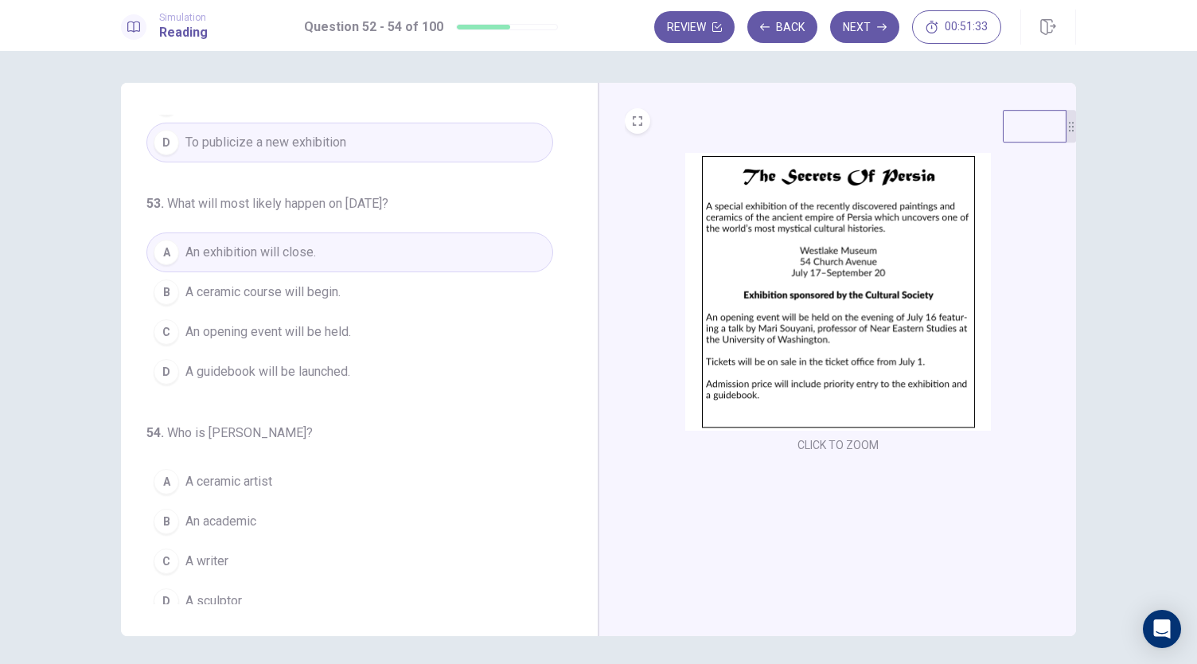
scroll to position [159, 0]
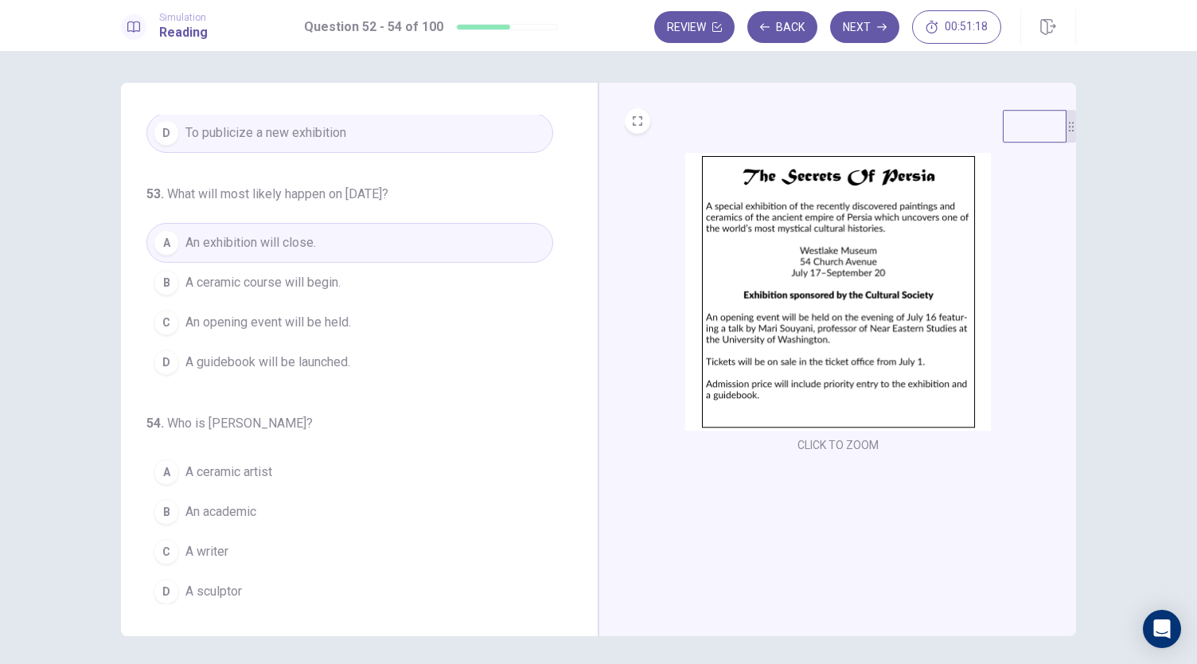
click at [202, 506] on span "An academic" at bounding box center [220, 511] width 71 height 19
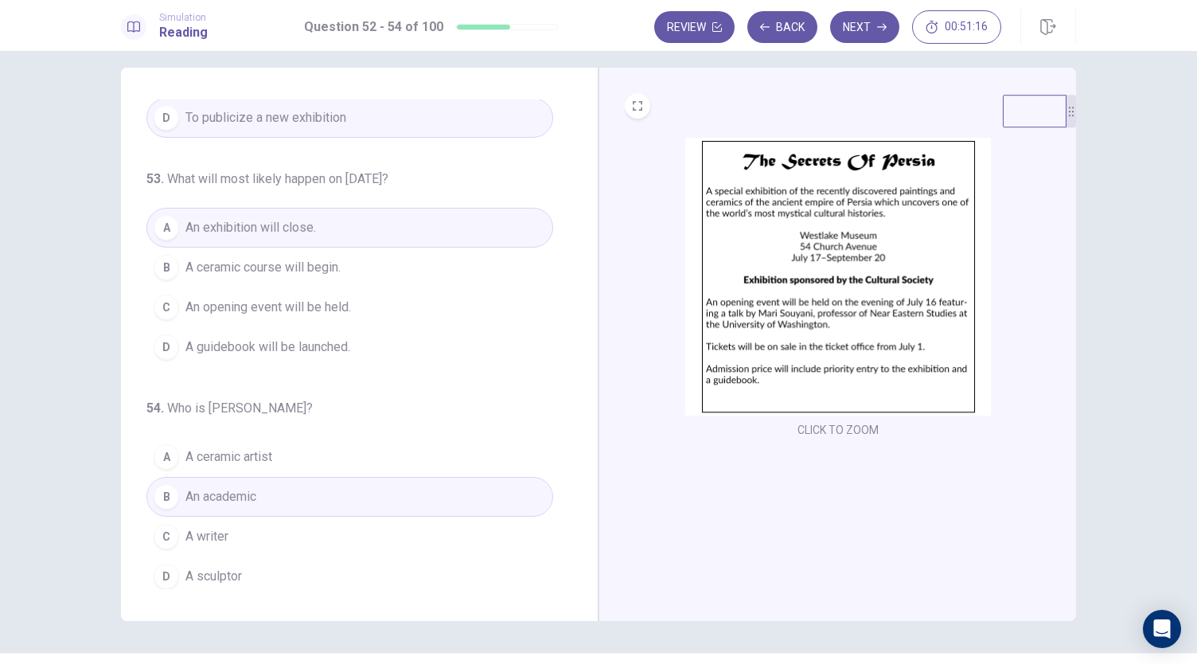
scroll to position [0, 0]
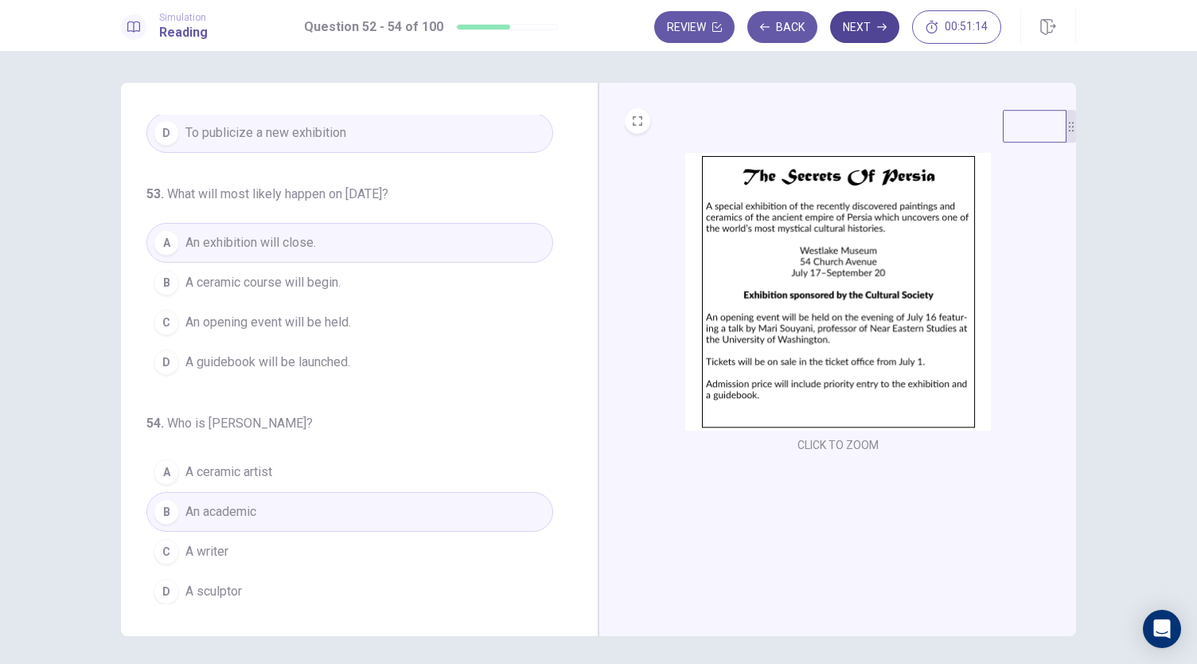
click at [866, 36] on button "Next" at bounding box center [864, 27] width 69 height 32
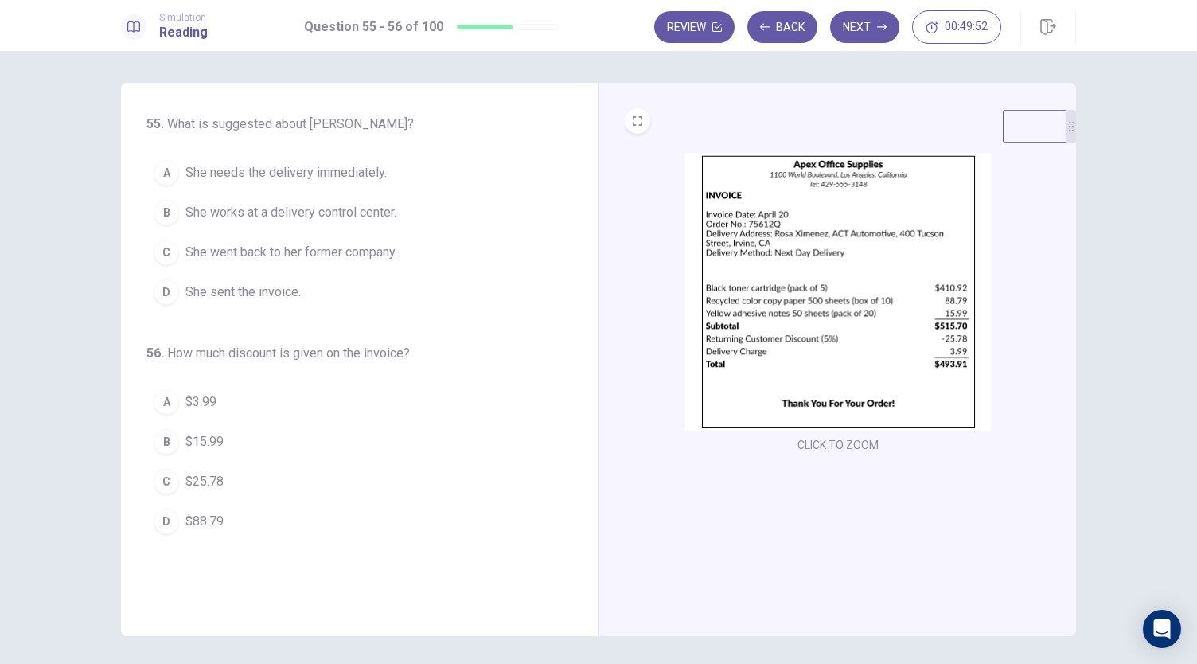
click at [187, 188] on button "A She needs the delivery immediately." at bounding box center [349, 173] width 407 height 40
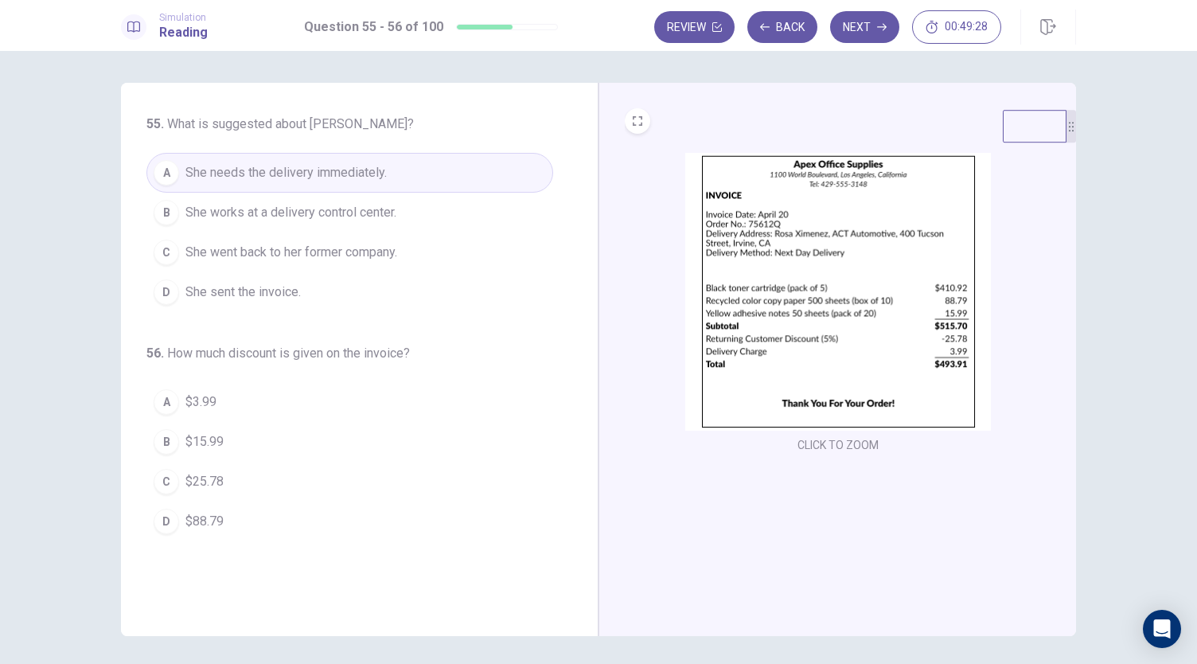
click at [174, 486] on button "C $25.78" at bounding box center [349, 482] width 407 height 40
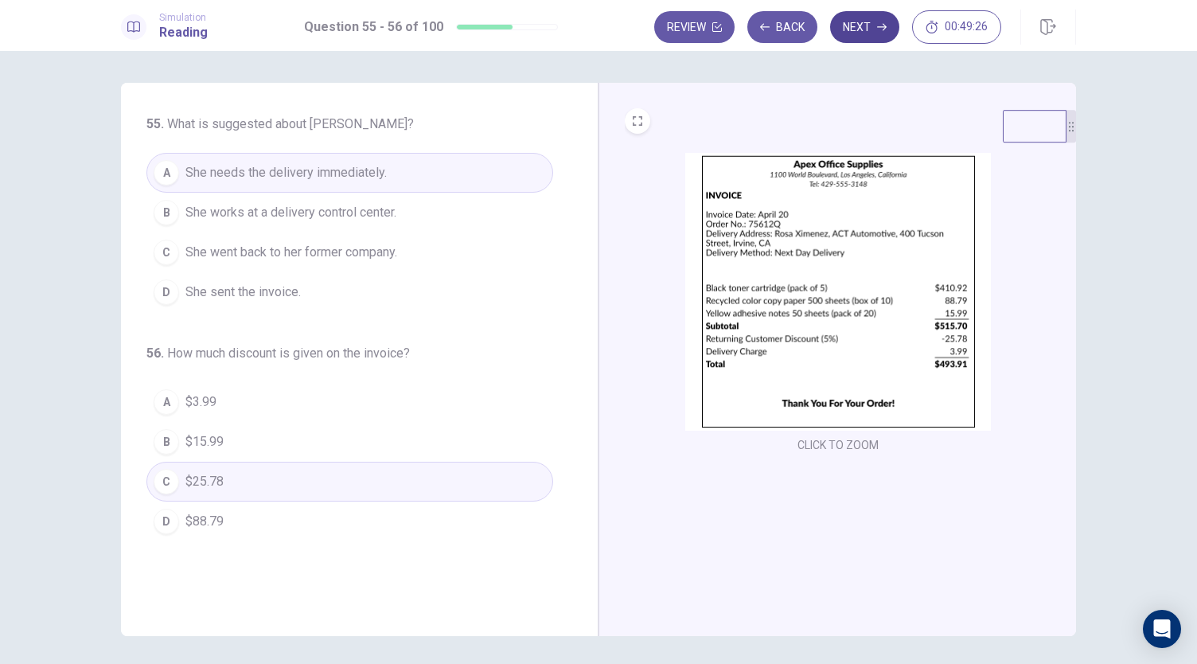
click at [856, 35] on button "Next" at bounding box center [864, 27] width 69 height 32
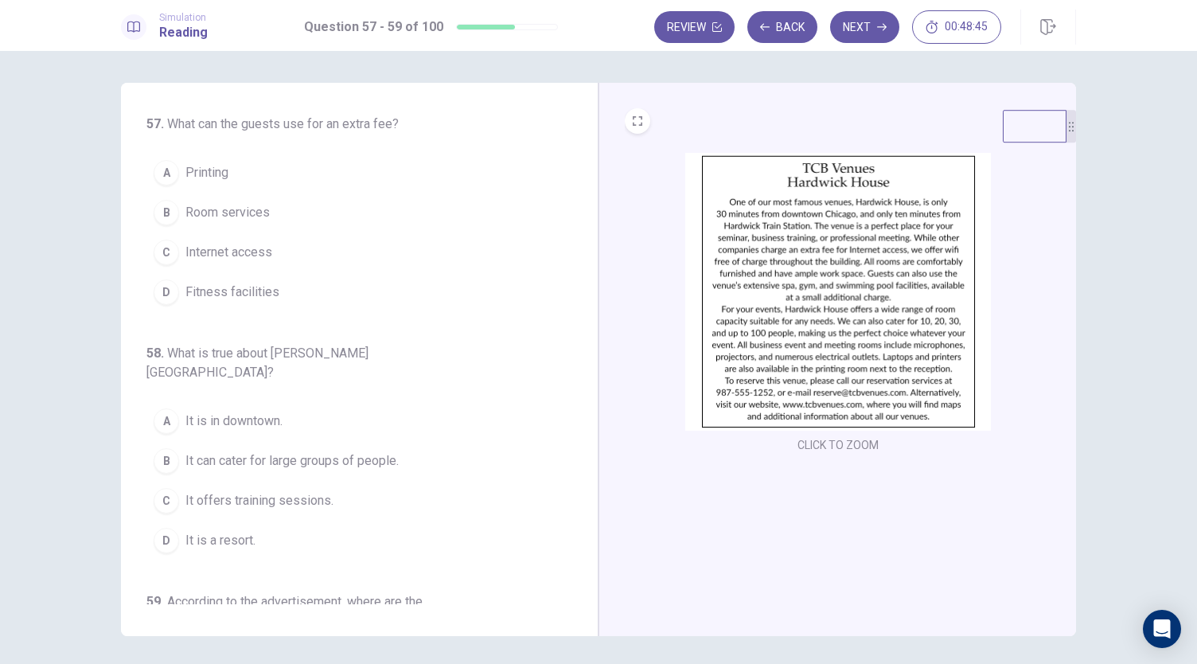
click at [915, 246] on img at bounding box center [838, 292] width 306 height 278
click at [251, 252] on span "Internet access" at bounding box center [228, 252] width 87 height 19
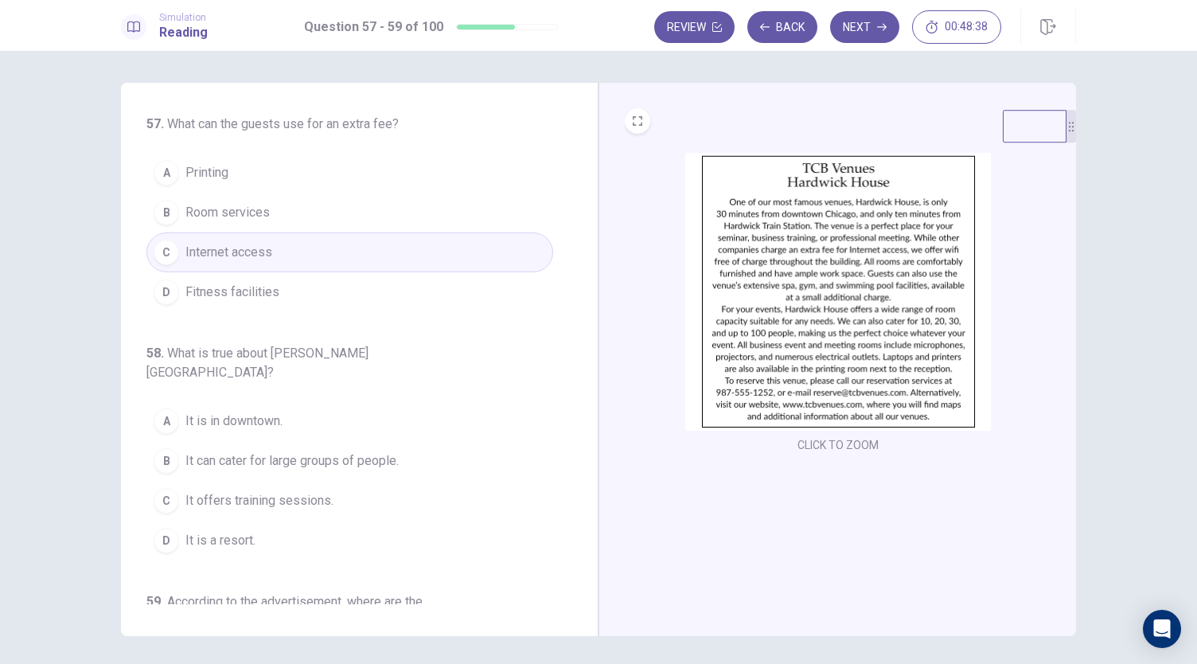
click at [763, 286] on img at bounding box center [838, 292] width 306 height 278
click at [869, 367] on img at bounding box center [838, 292] width 306 height 278
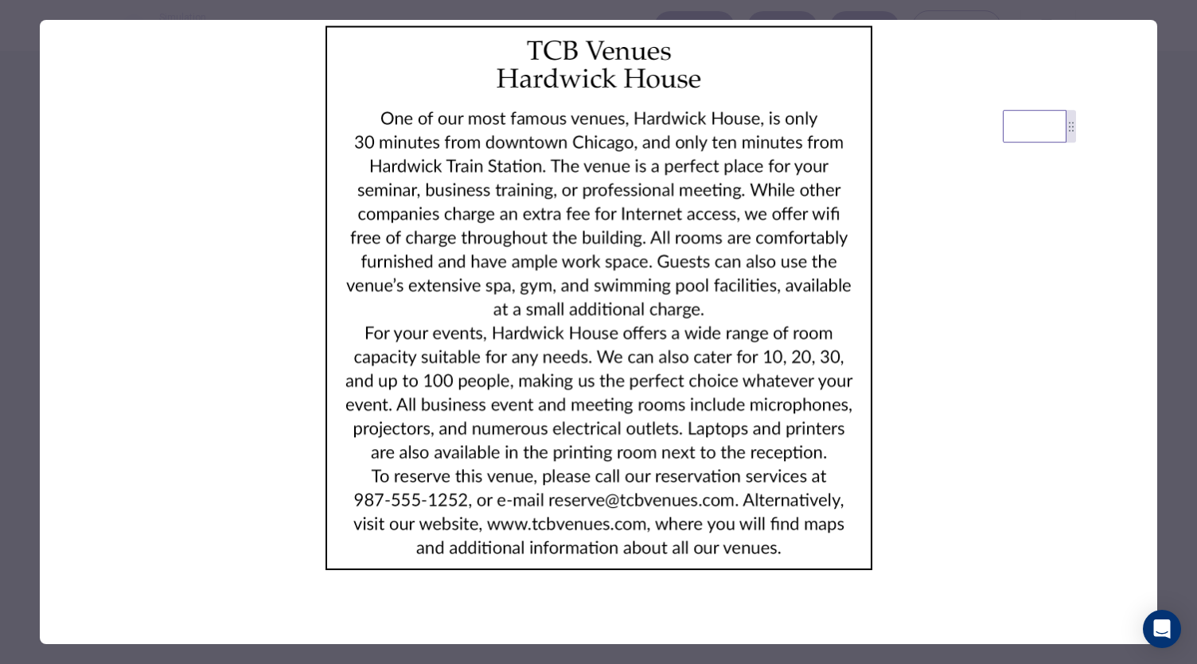
click at [216, 410] on img at bounding box center [599, 298] width 1118 height 556
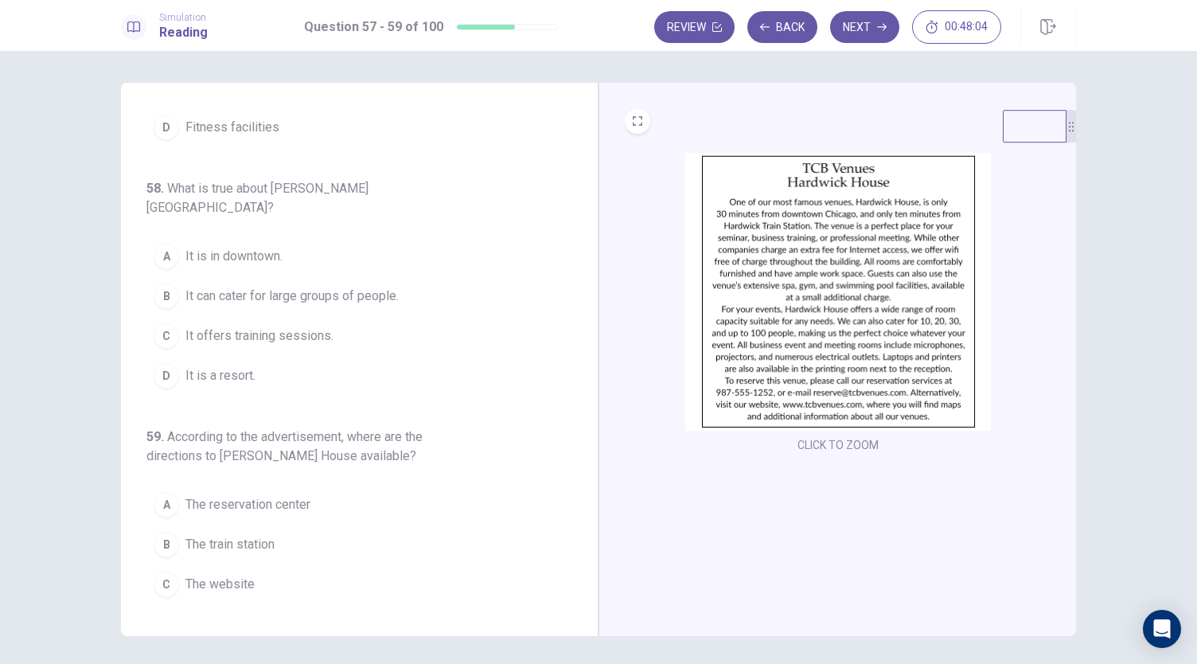
scroll to position [166, 0]
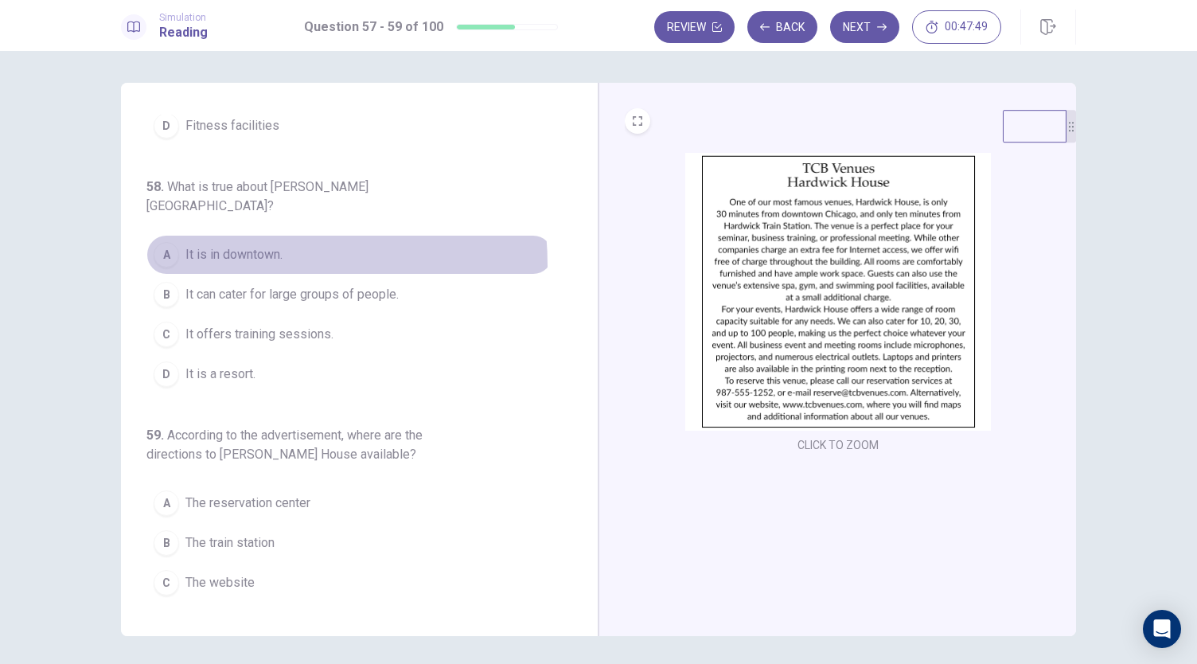
click at [200, 244] on button "A It is in downtown." at bounding box center [349, 255] width 407 height 40
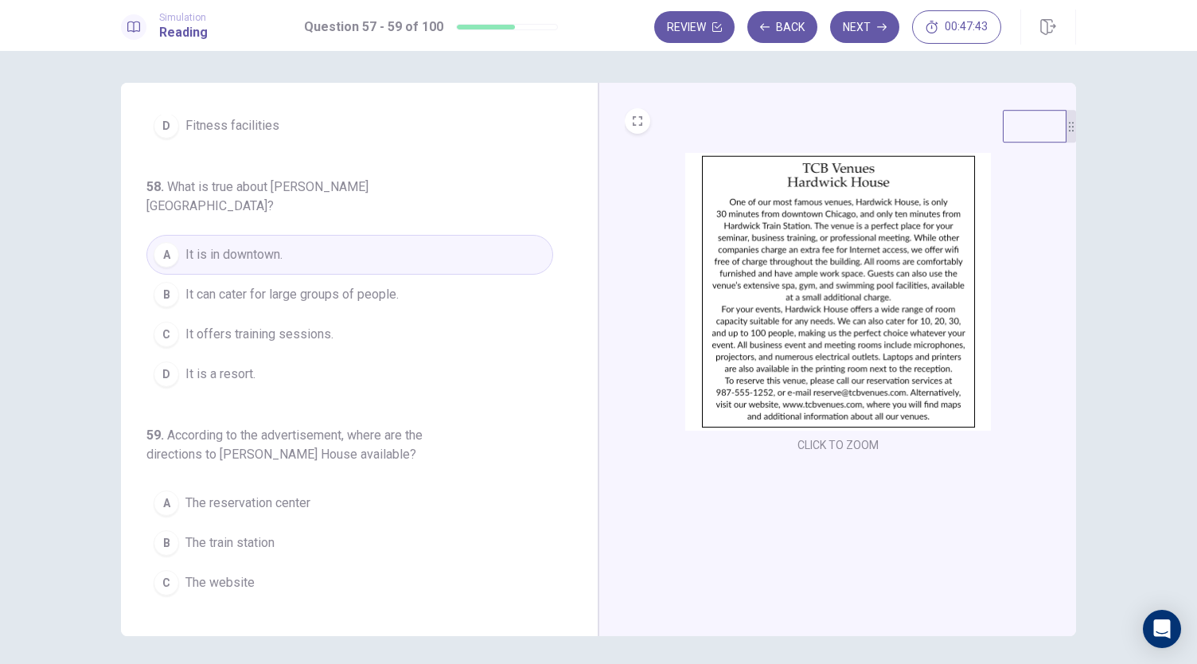
click at [691, 322] on img at bounding box center [838, 292] width 306 height 278
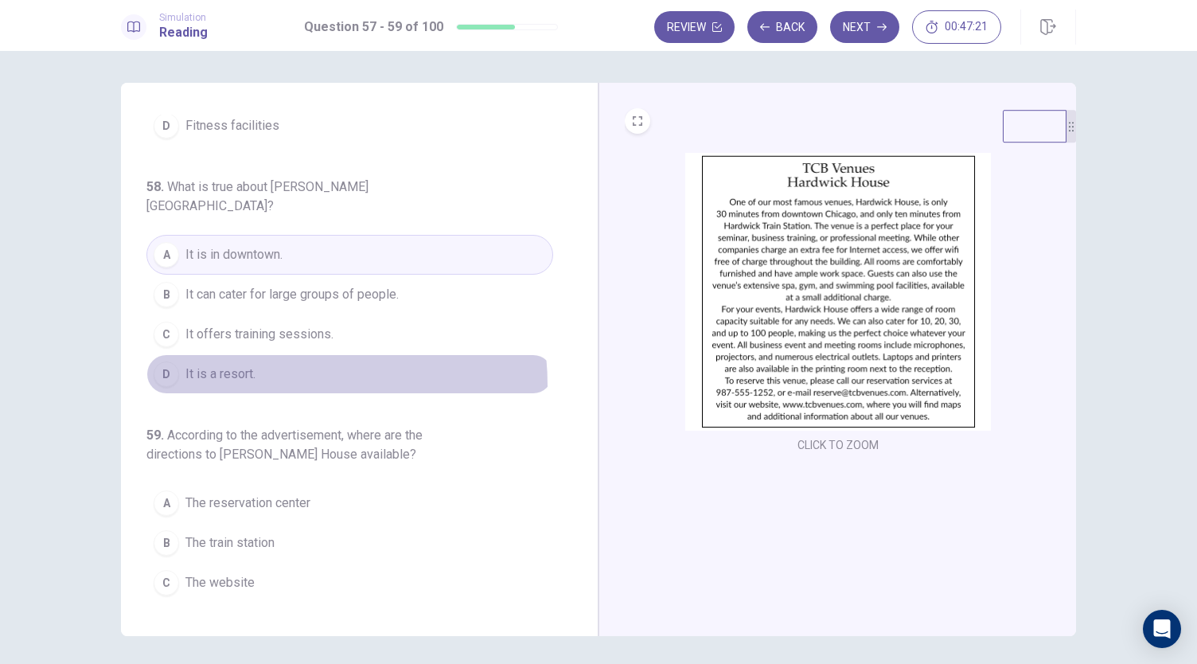
click at [264, 362] on button "D It is a resort." at bounding box center [349, 374] width 407 height 40
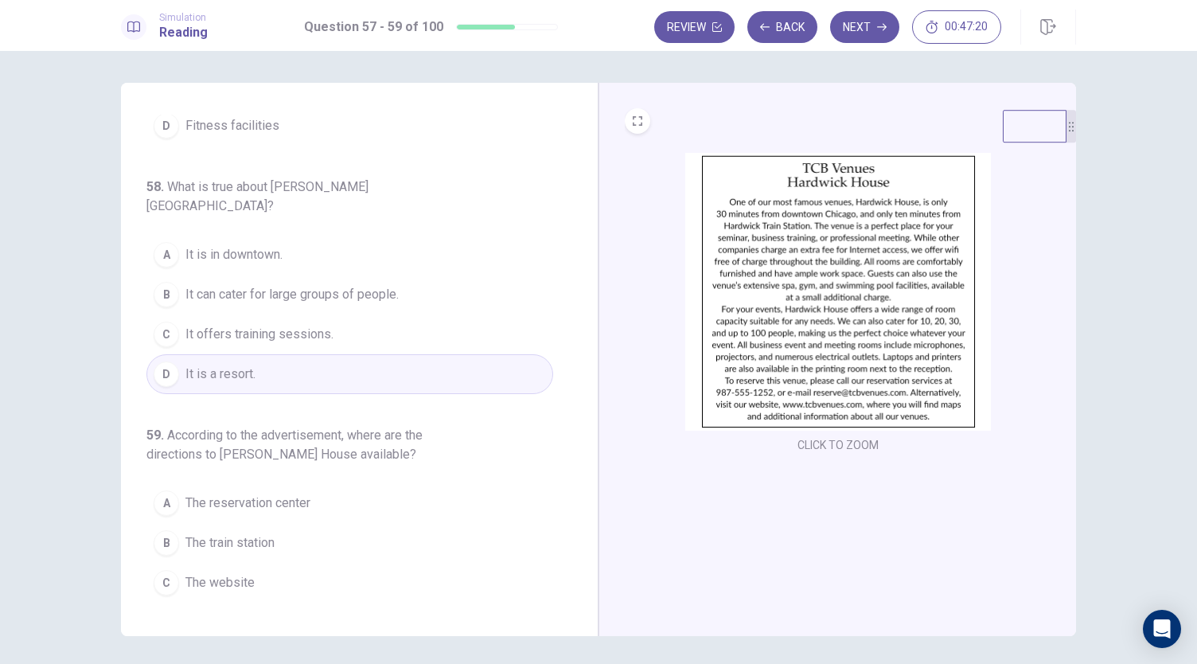
click at [229, 326] on button "C It offers training sessions." at bounding box center [349, 334] width 407 height 40
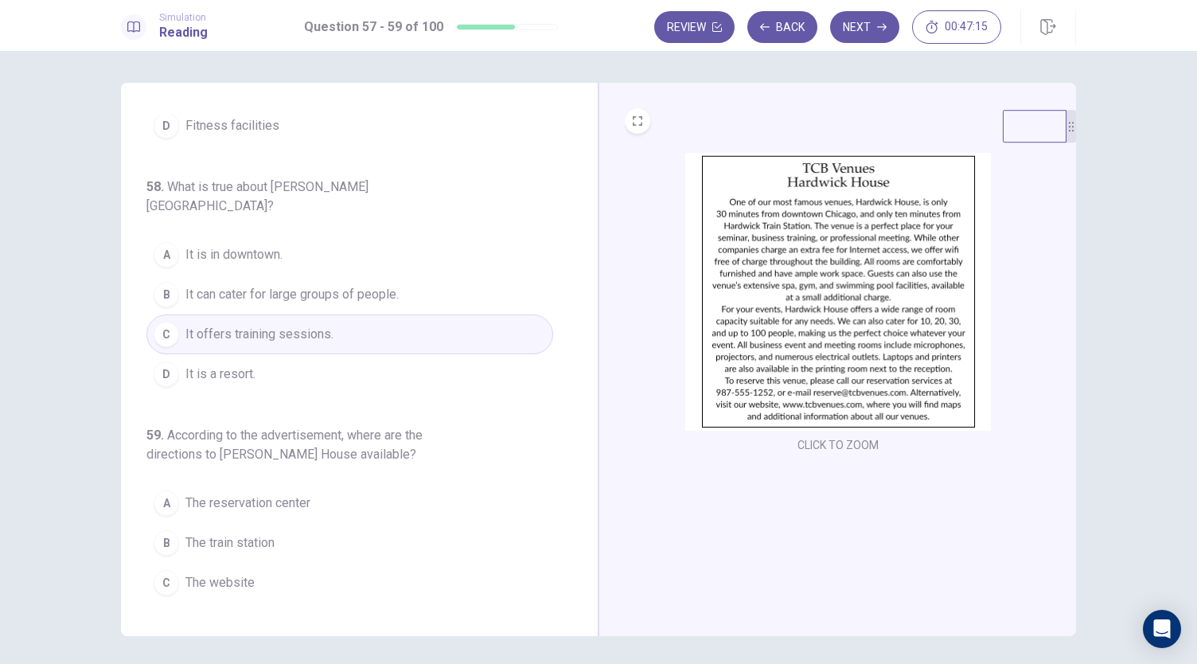
click at [759, 284] on img at bounding box center [838, 292] width 306 height 278
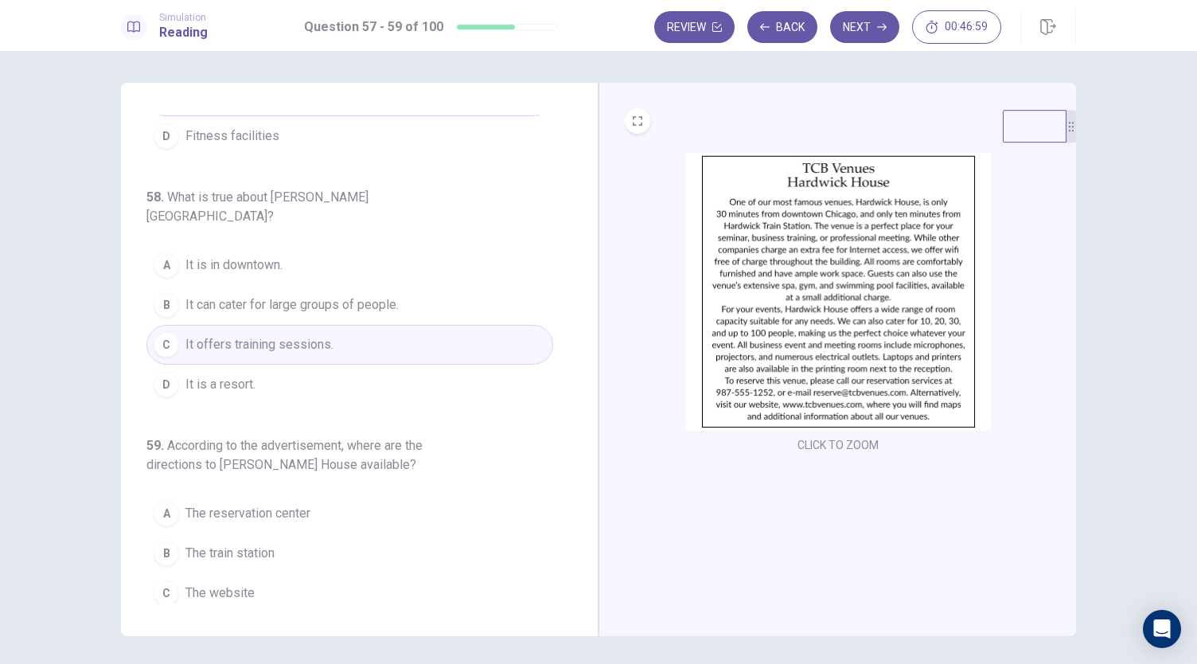
scroll to position [178, 0]
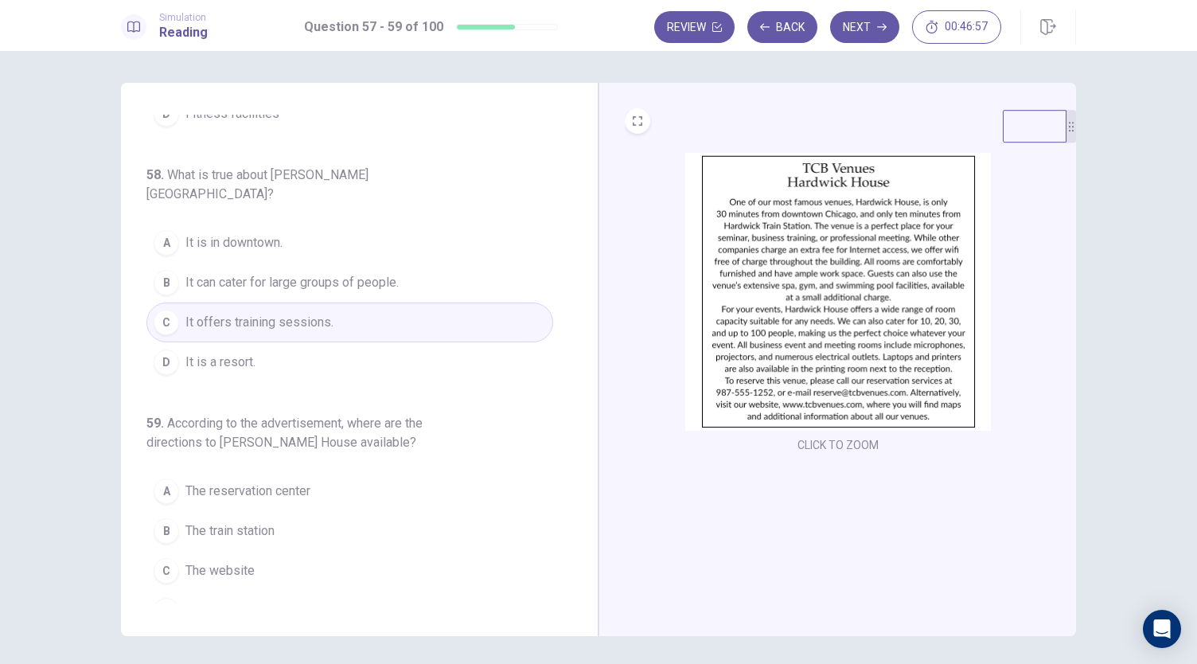
click at [134, 352] on div "57 . What can the guests use for an extra fee? A Printing B Room services C Int…" at bounding box center [360, 359] width 478 height 553
click at [778, 348] on img at bounding box center [838, 292] width 306 height 278
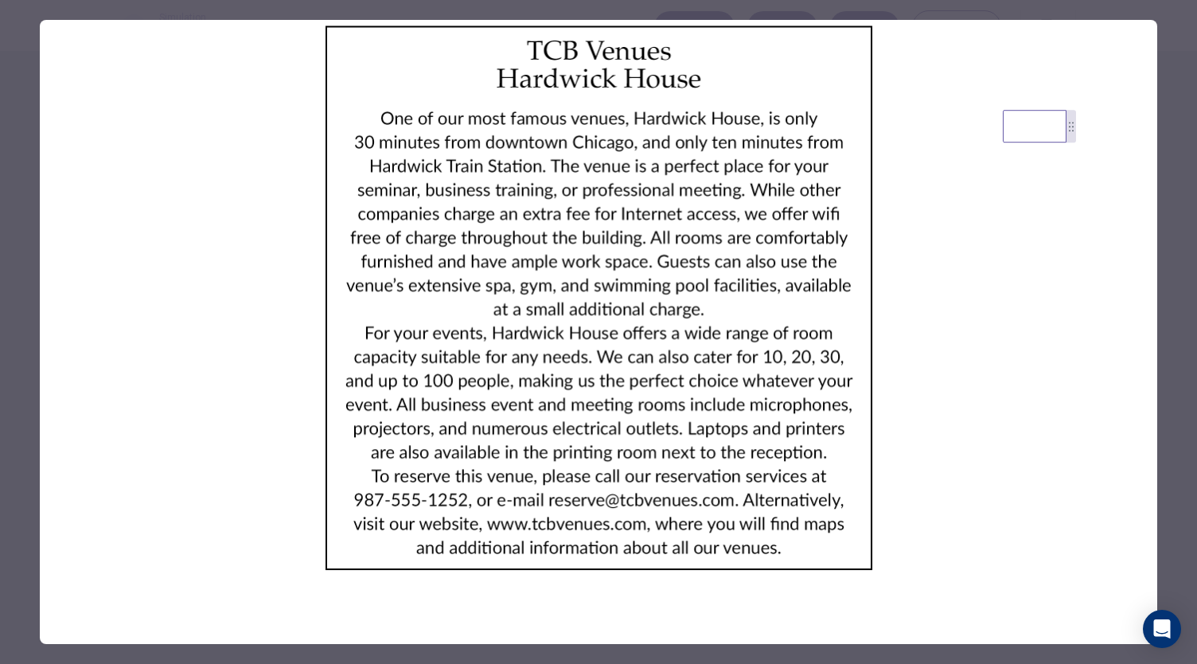
click at [949, 270] on img at bounding box center [599, 298] width 1118 height 556
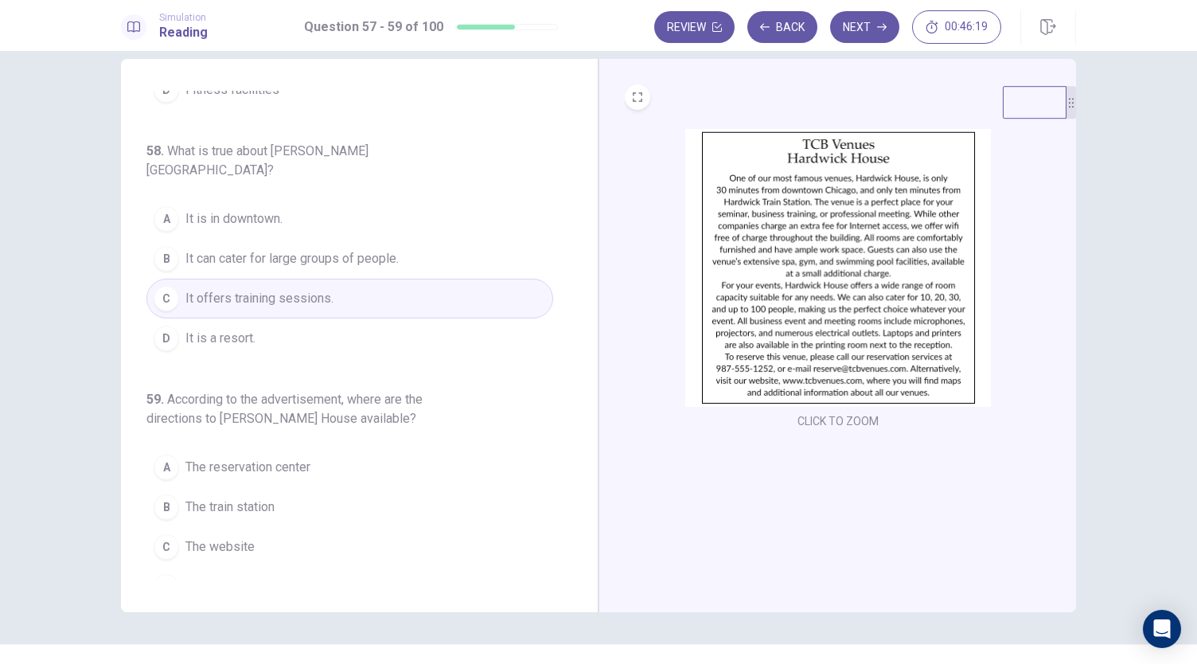
scroll to position [25, 0]
click at [123, 565] on div "57 . What can the guests use for an extra fee? A Printing B Room services C Int…" at bounding box center [360, 334] width 478 height 553
click at [174, 454] on div "A" at bounding box center [166, 466] width 25 height 25
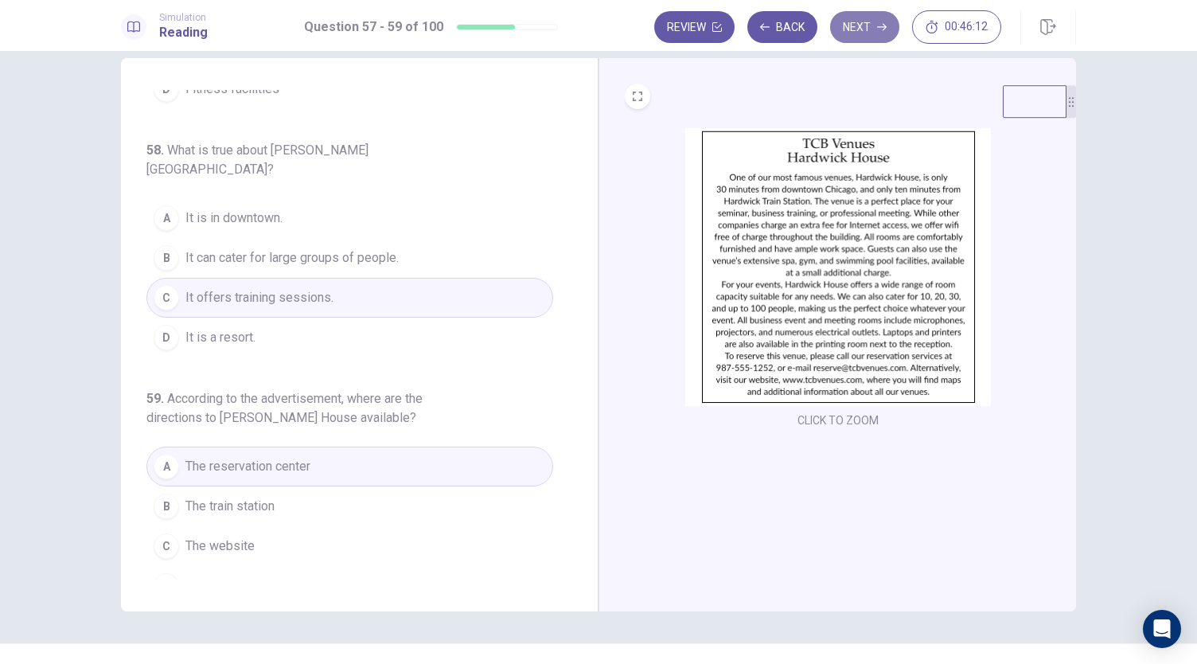
click at [863, 40] on button "Next" at bounding box center [864, 27] width 69 height 32
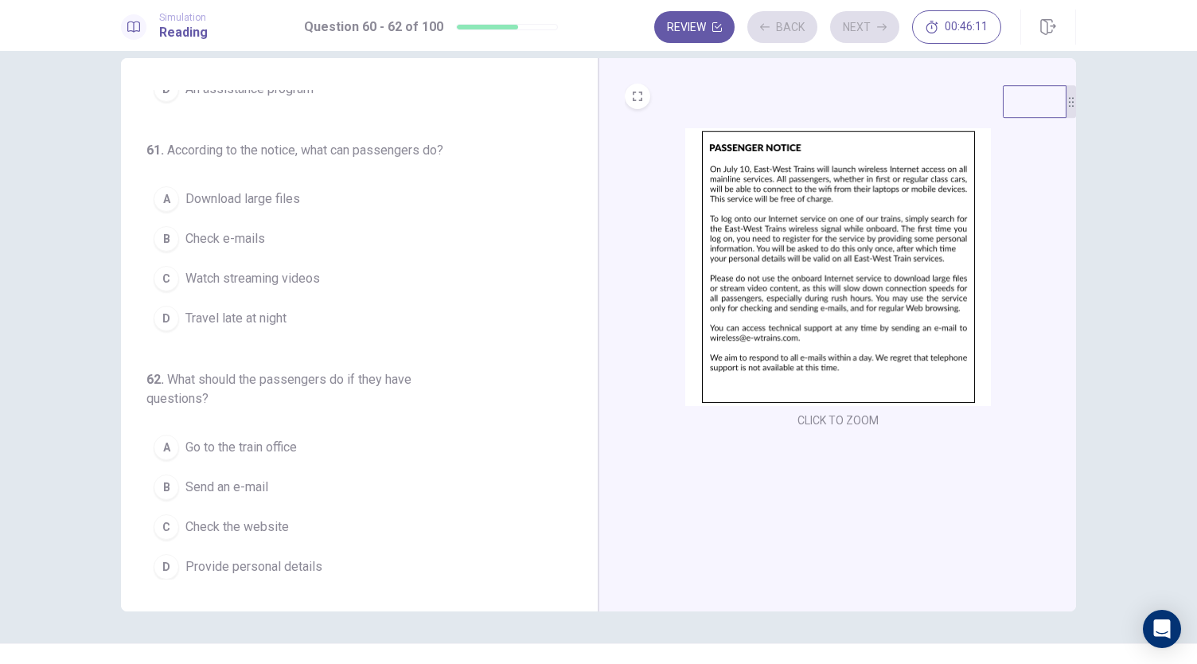
scroll to position [0, 0]
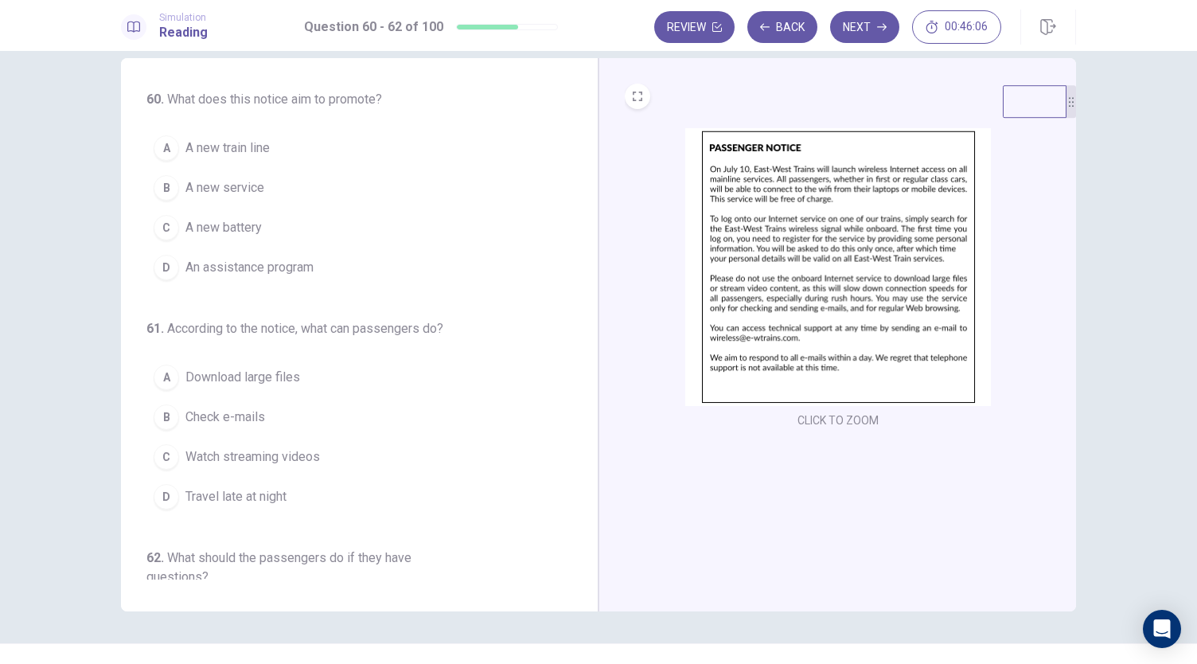
click at [825, 305] on img at bounding box center [838, 267] width 306 height 278
click at [244, 192] on span "A new service" at bounding box center [224, 187] width 79 height 19
click at [791, 264] on img at bounding box center [838, 267] width 306 height 278
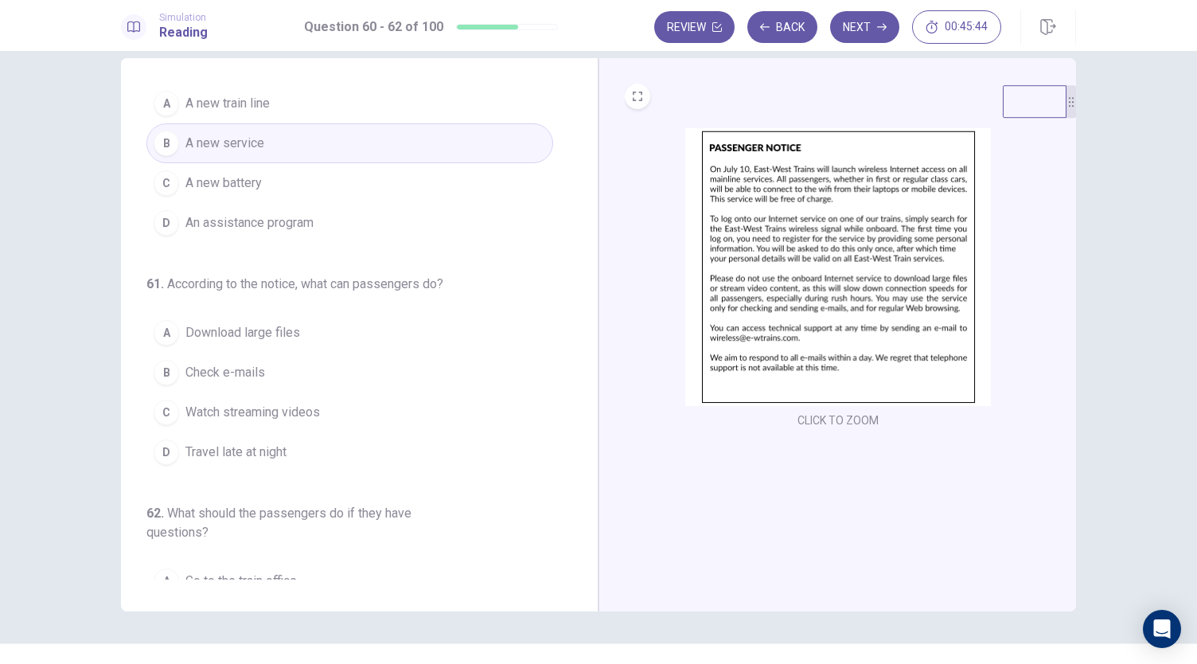
scroll to position [46, 0]
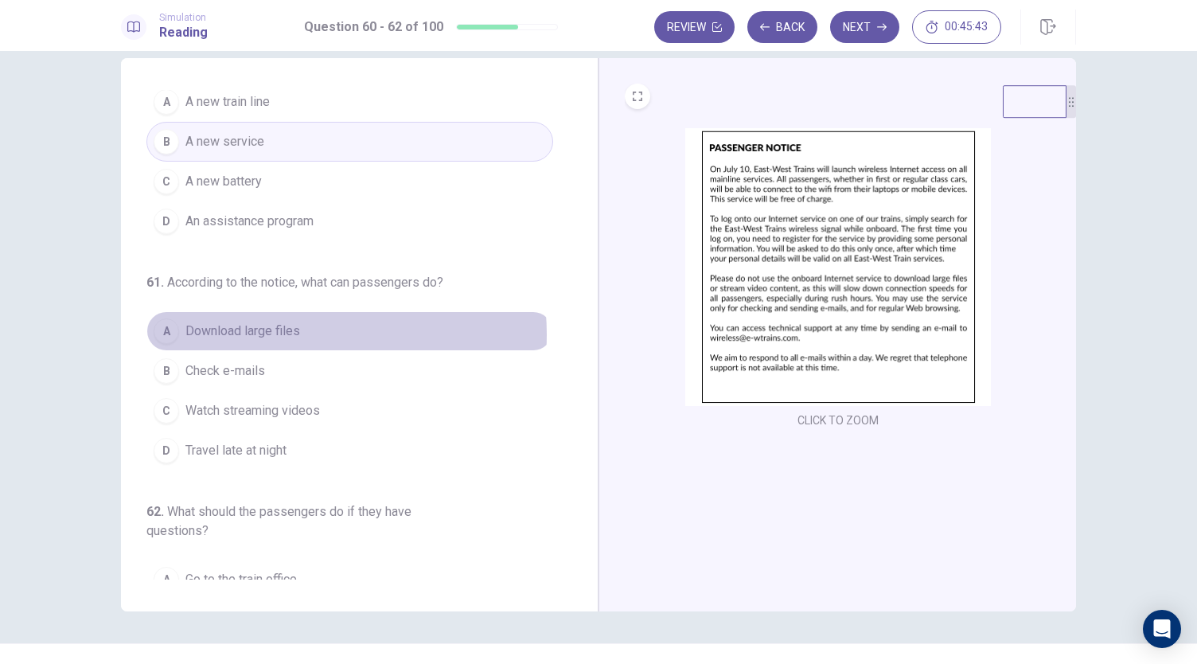
click at [287, 332] on span "Download large files" at bounding box center [242, 331] width 115 height 19
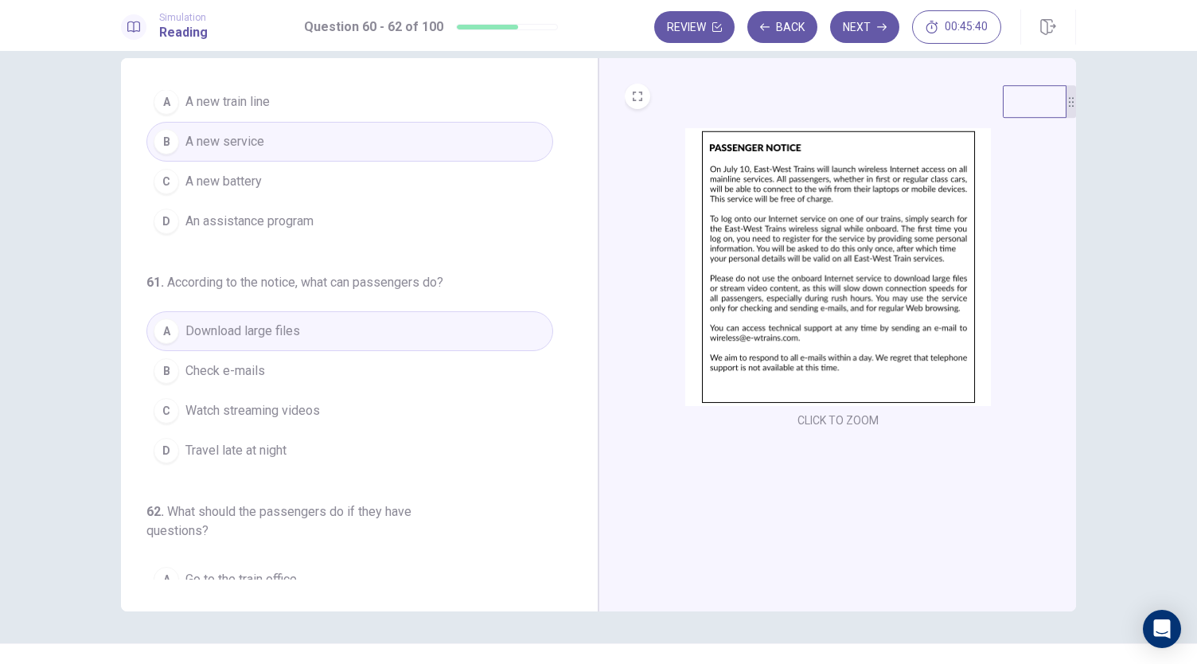
click at [810, 388] on img at bounding box center [838, 267] width 306 height 278
click at [314, 367] on button "B Check e-mails" at bounding box center [349, 371] width 407 height 40
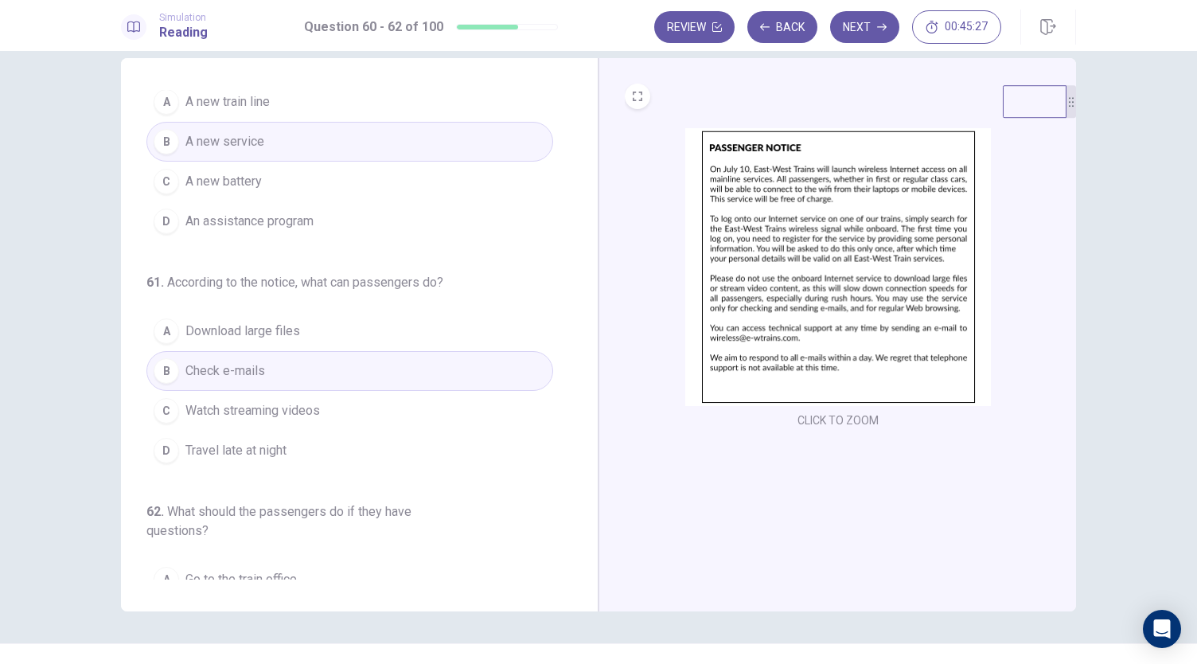
click at [739, 315] on img at bounding box center [838, 267] width 306 height 278
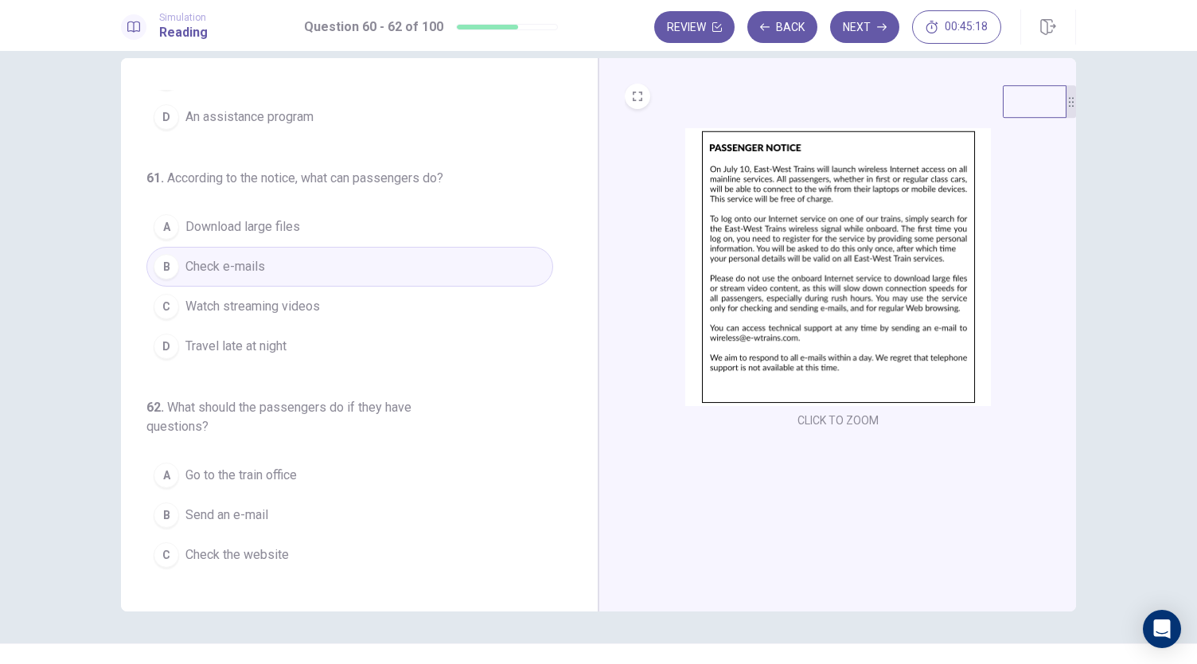
scroll to position [178, 0]
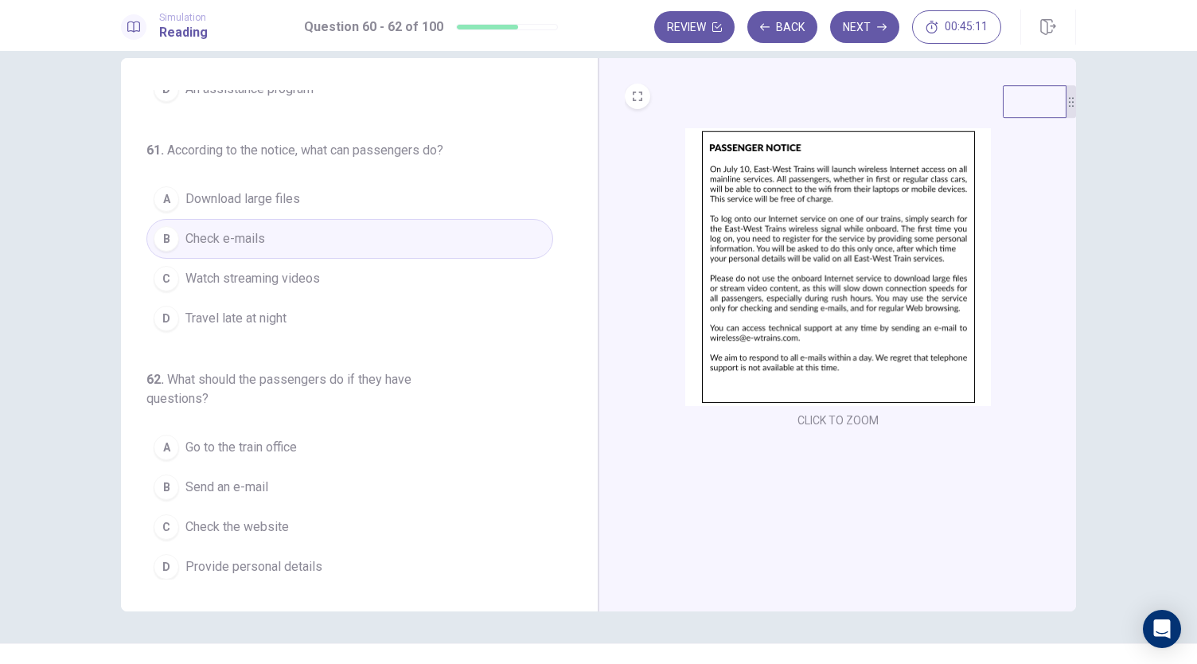
click at [748, 353] on img at bounding box center [838, 267] width 306 height 278
click at [290, 478] on button "B Send an e-mail" at bounding box center [349, 487] width 407 height 40
click at [765, 300] on img at bounding box center [838, 267] width 306 height 278
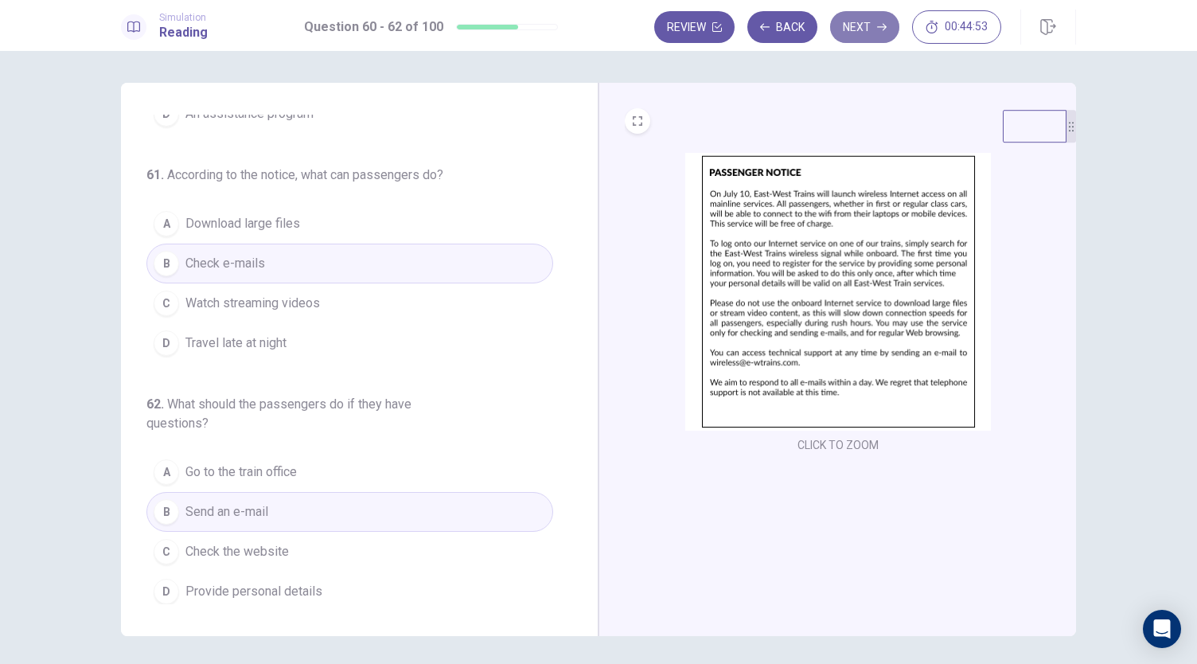
click at [840, 34] on button "Next" at bounding box center [864, 27] width 69 height 32
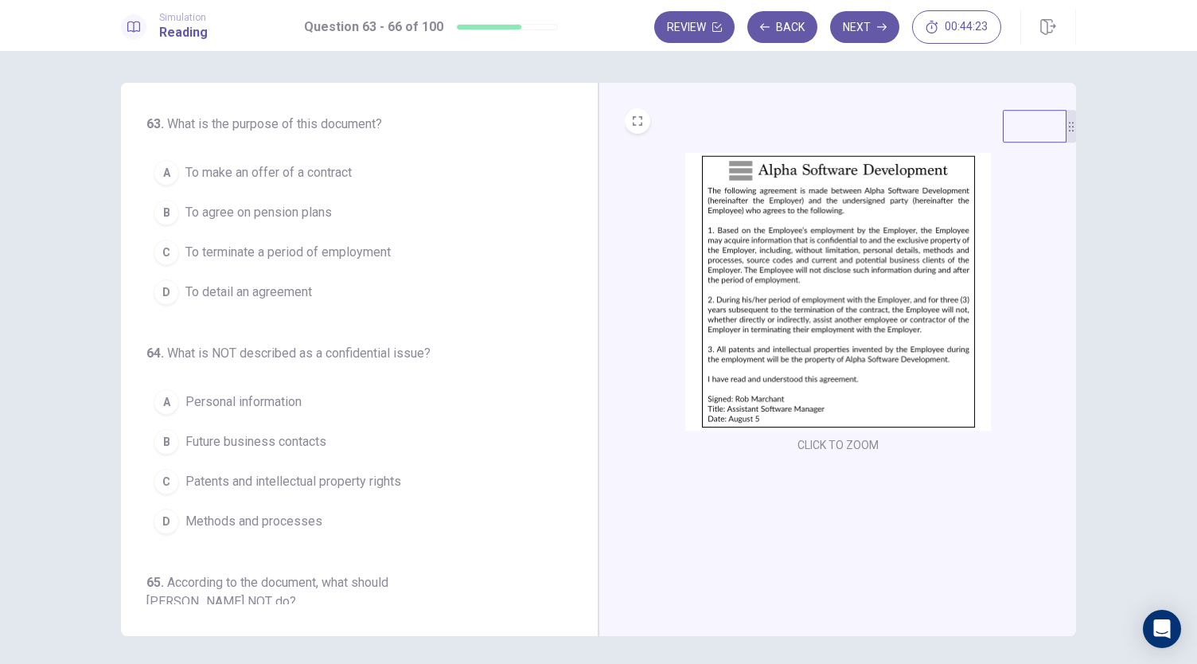
click at [799, 270] on img at bounding box center [838, 292] width 306 height 278
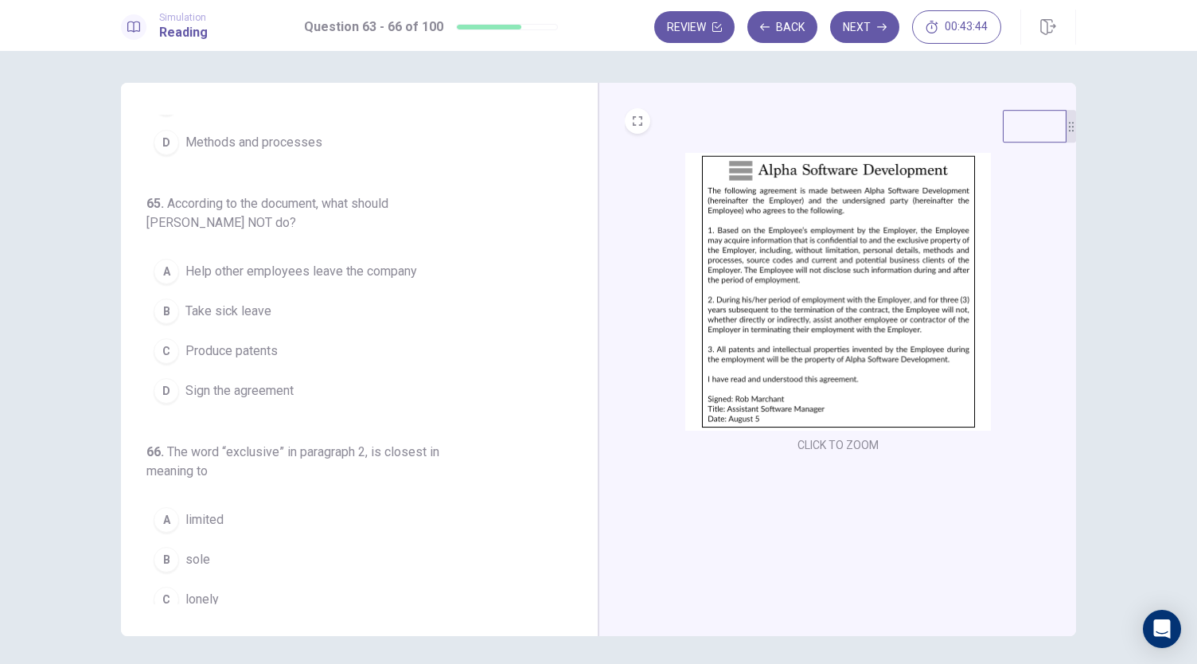
scroll to position [425, 0]
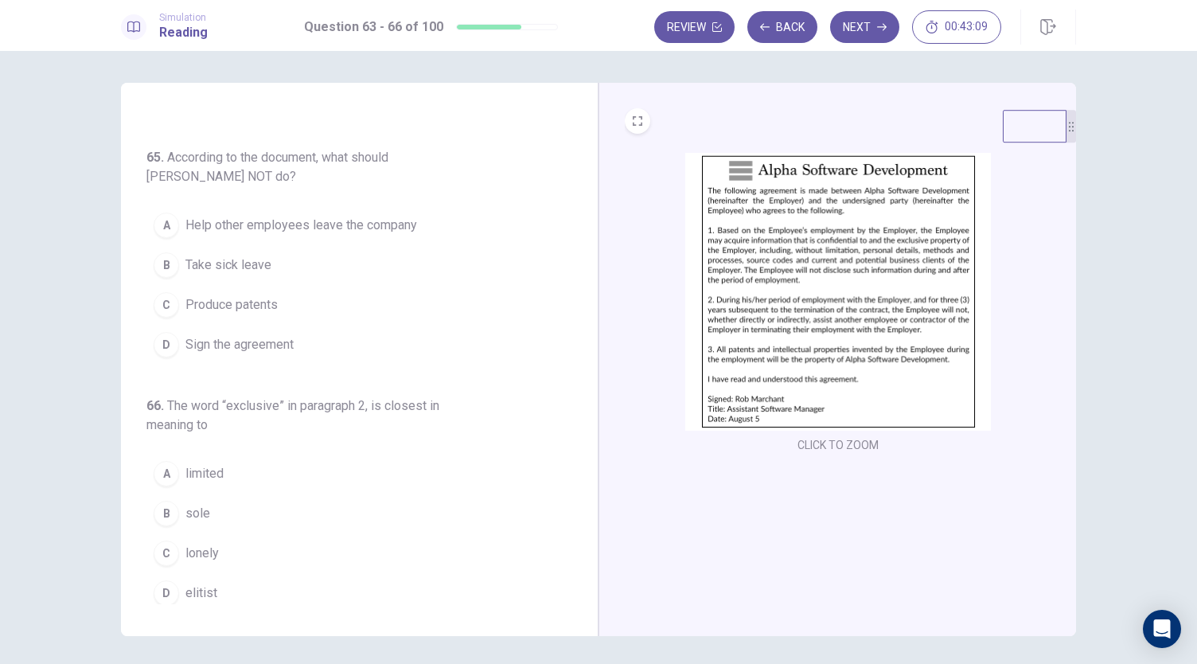
click at [195, 476] on span "limited" at bounding box center [204, 473] width 38 height 19
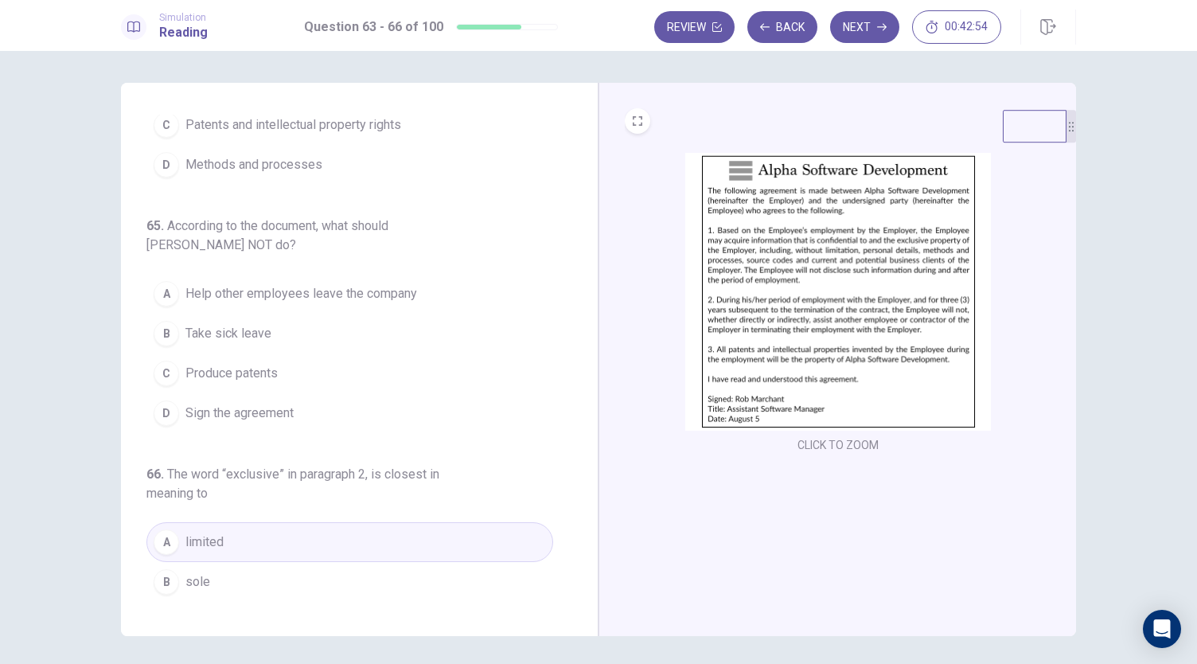
scroll to position [351, 0]
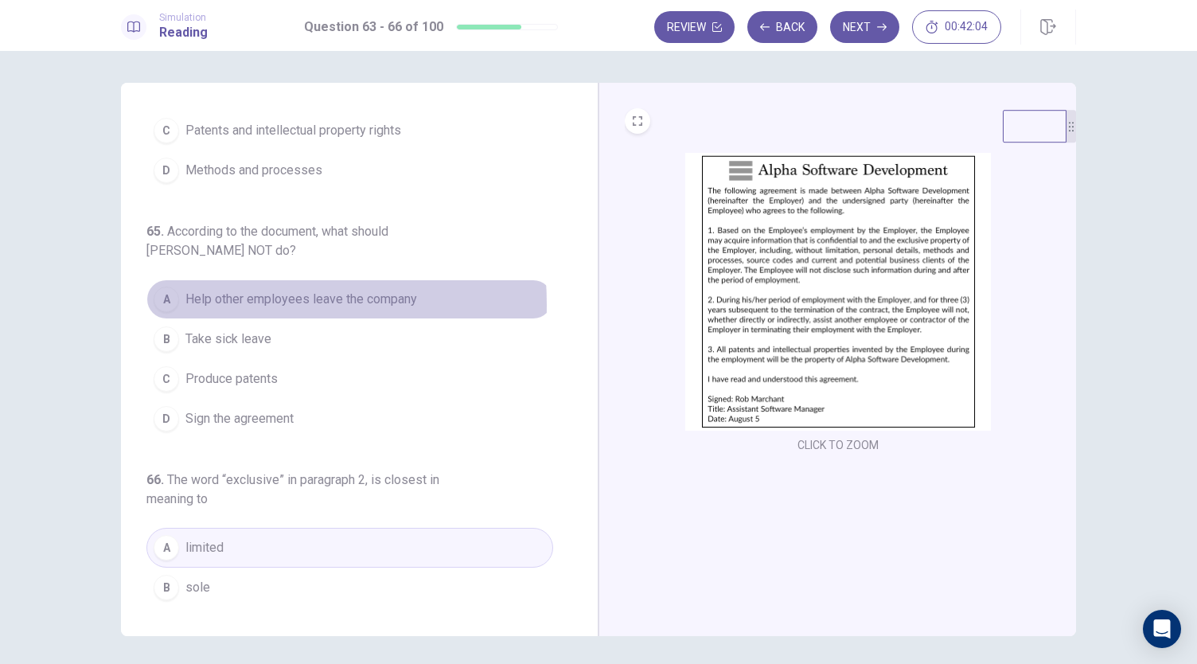
click at [178, 300] on button "A Help other employees leave the company" at bounding box center [349, 299] width 407 height 40
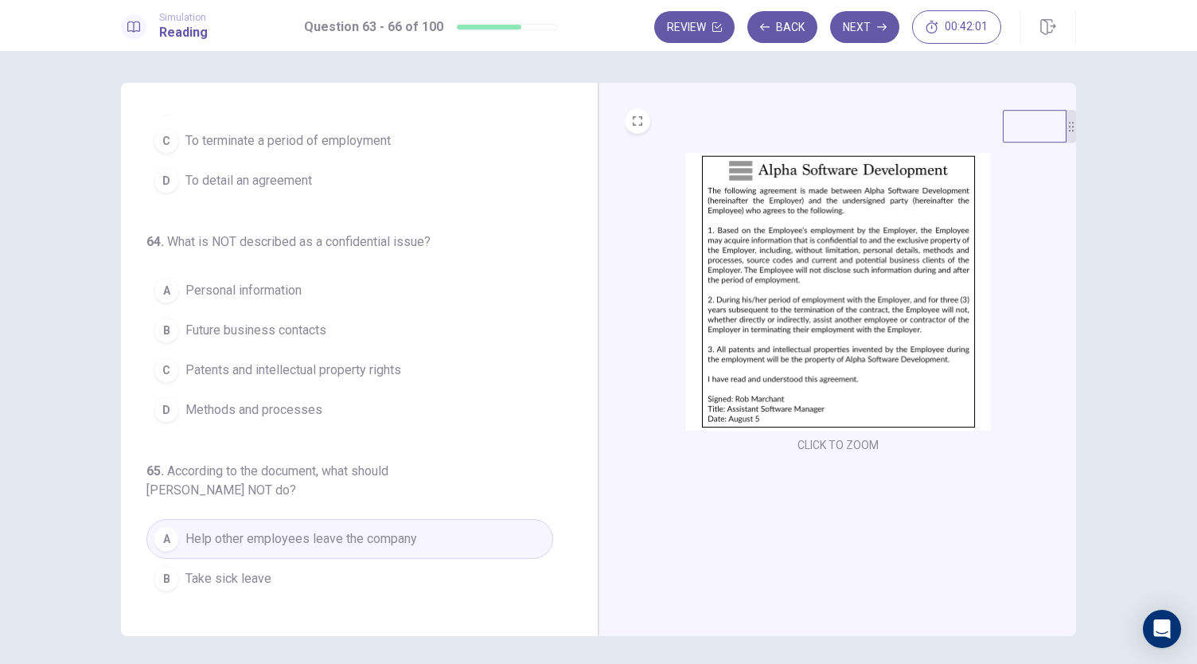
scroll to position [0, 0]
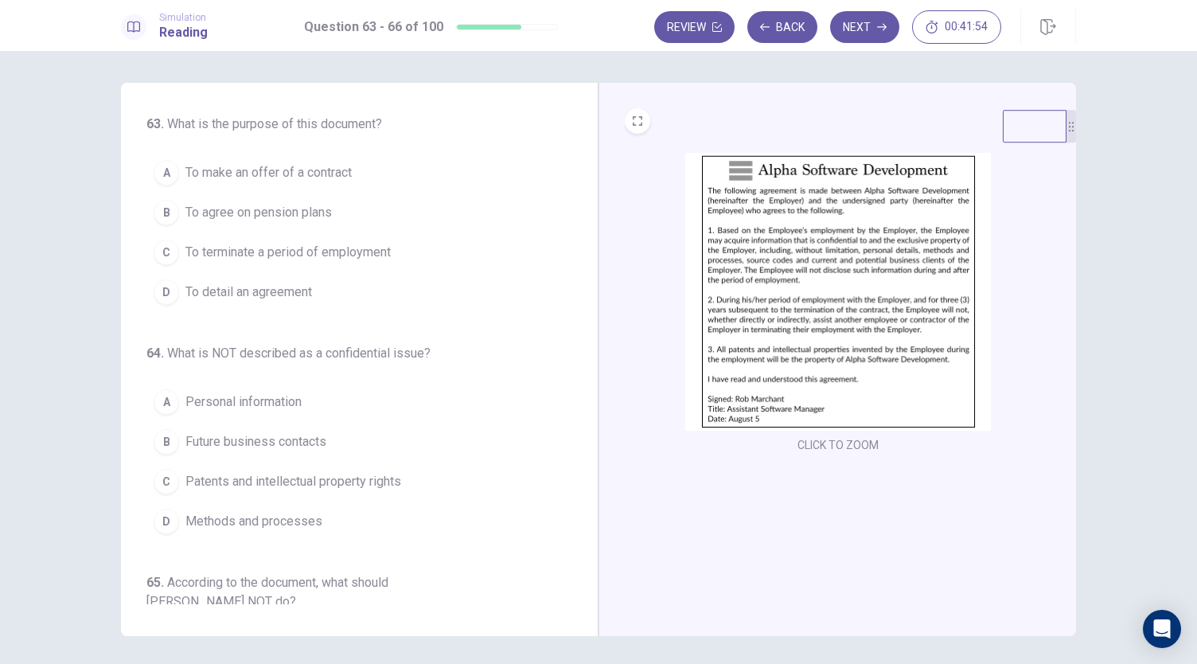
click at [201, 412] on button "A Personal information" at bounding box center [349, 402] width 407 height 40
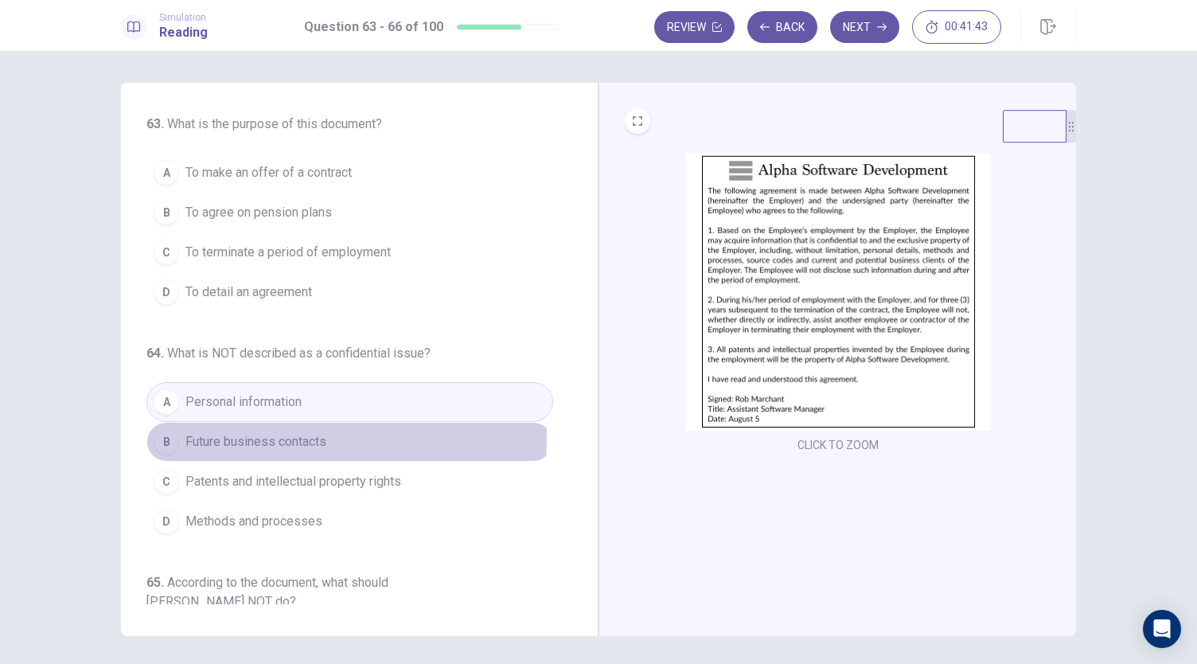
click at [174, 431] on button "B Future business contacts" at bounding box center [349, 442] width 407 height 40
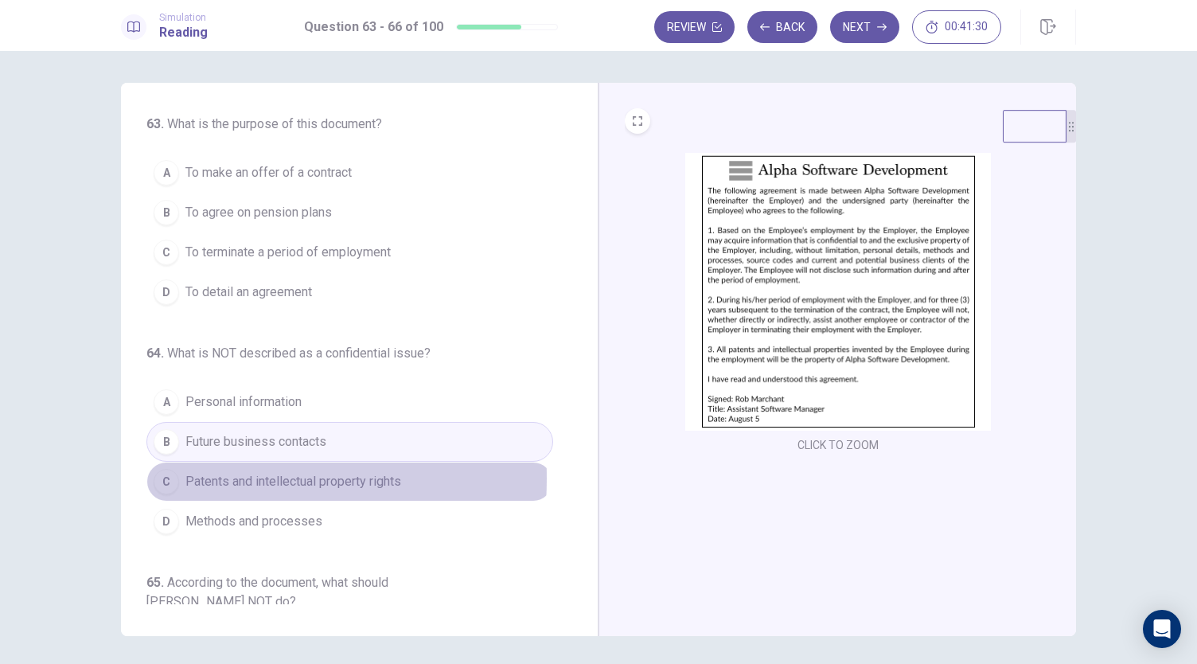
click at [178, 475] on button "C Patents and intellectual property rights" at bounding box center [349, 482] width 407 height 40
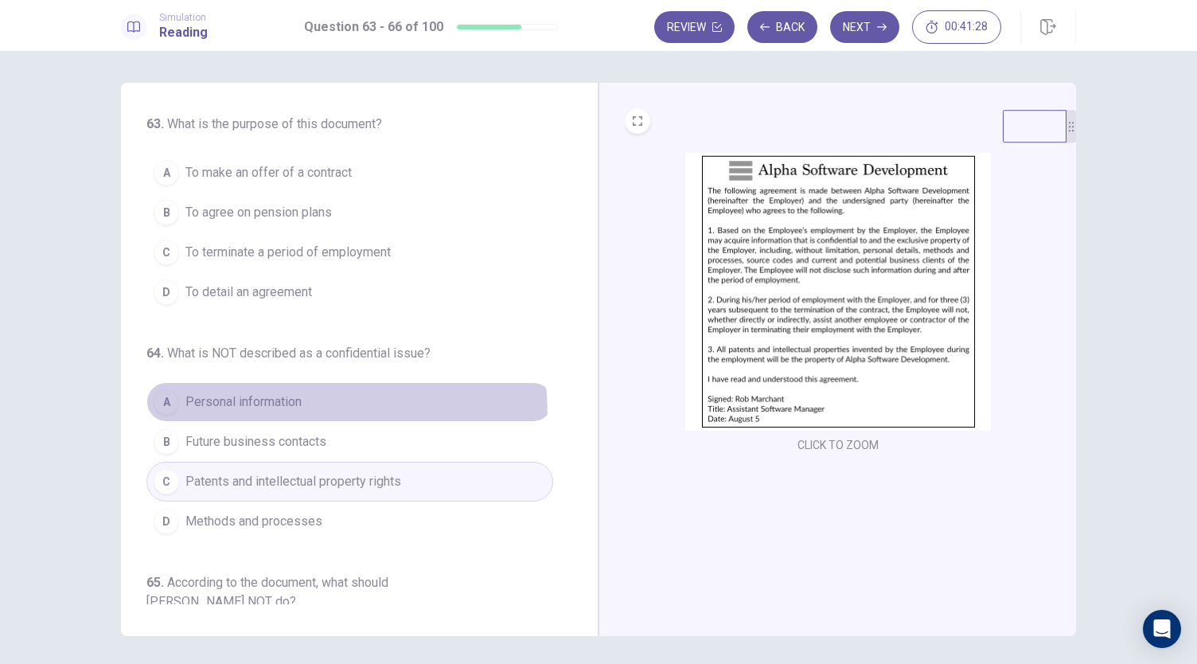
click at [161, 416] on button "A Personal information" at bounding box center [349, 402] width 407 height 40
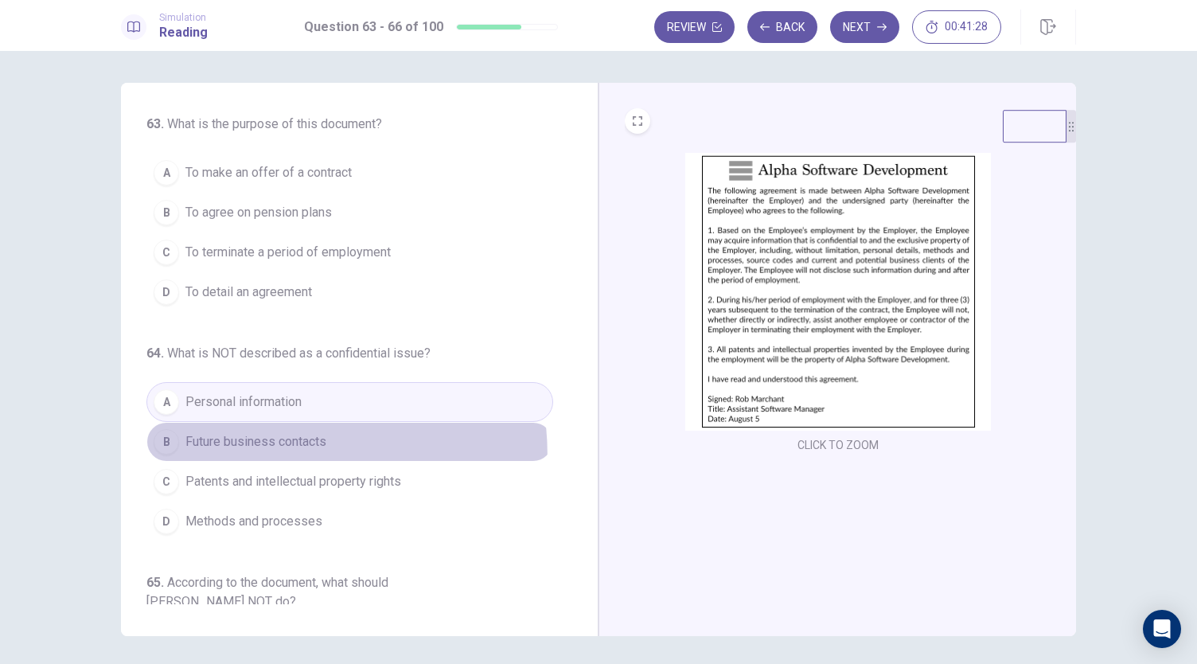
click at [167, 456] on button "B Future business contacts" at bounding box center [349, 442] width 407 height 40
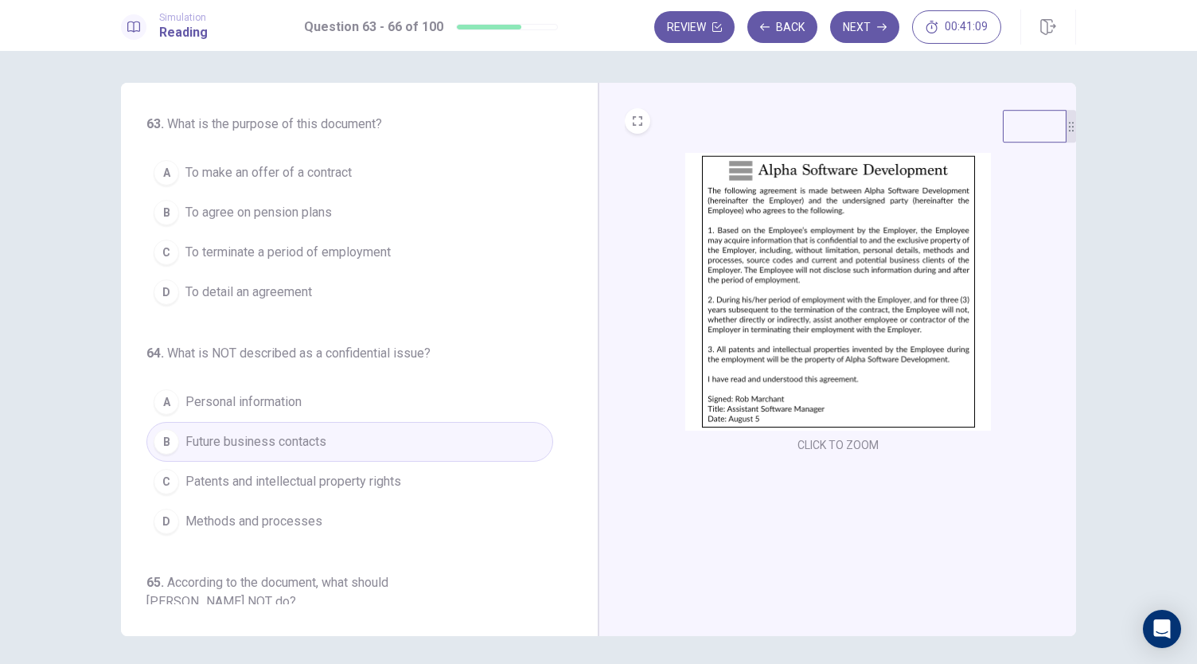
click at [197, 300] on button "D To detail an agreement" at bounding box center [349, 292] width 407 height 40
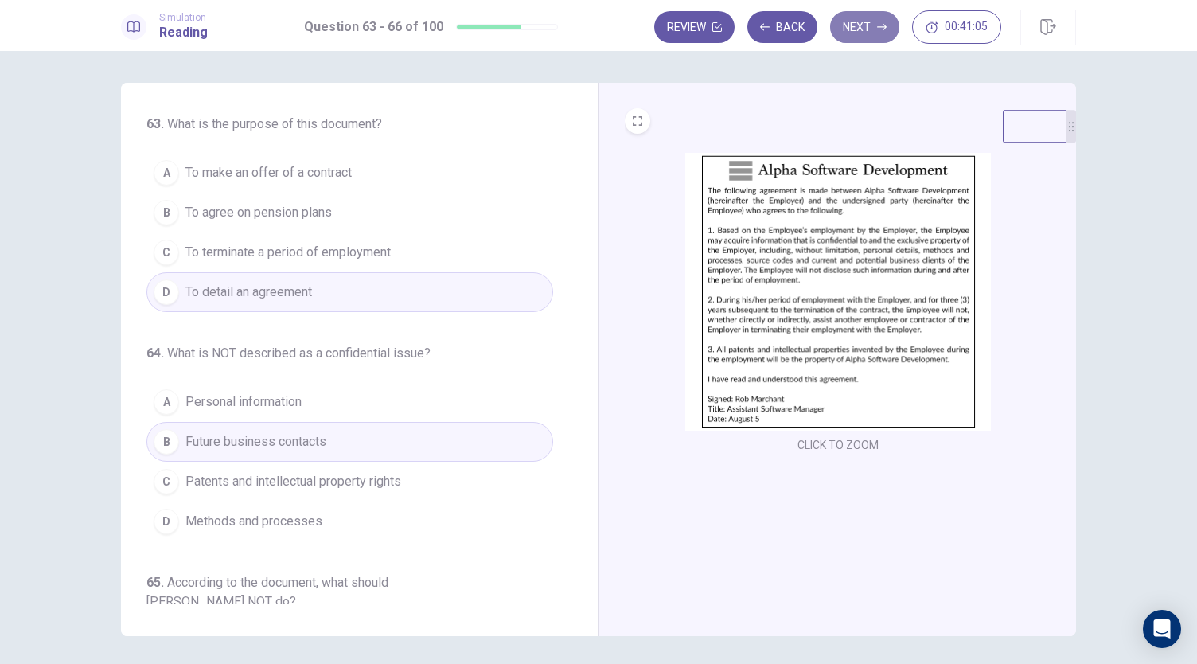
click at [861, 39] on button "Next" at bounding box center [864, 27] width 69 height 32
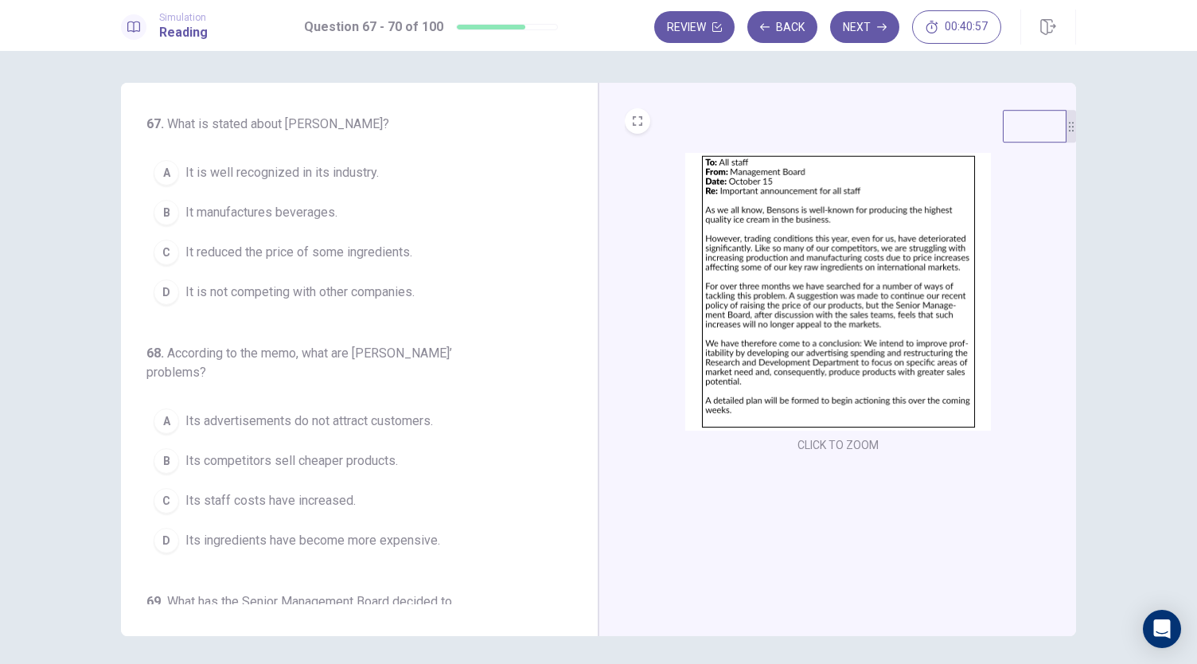
click at [720, 280] on img at bounding box center [838, 292] width 306 height 278
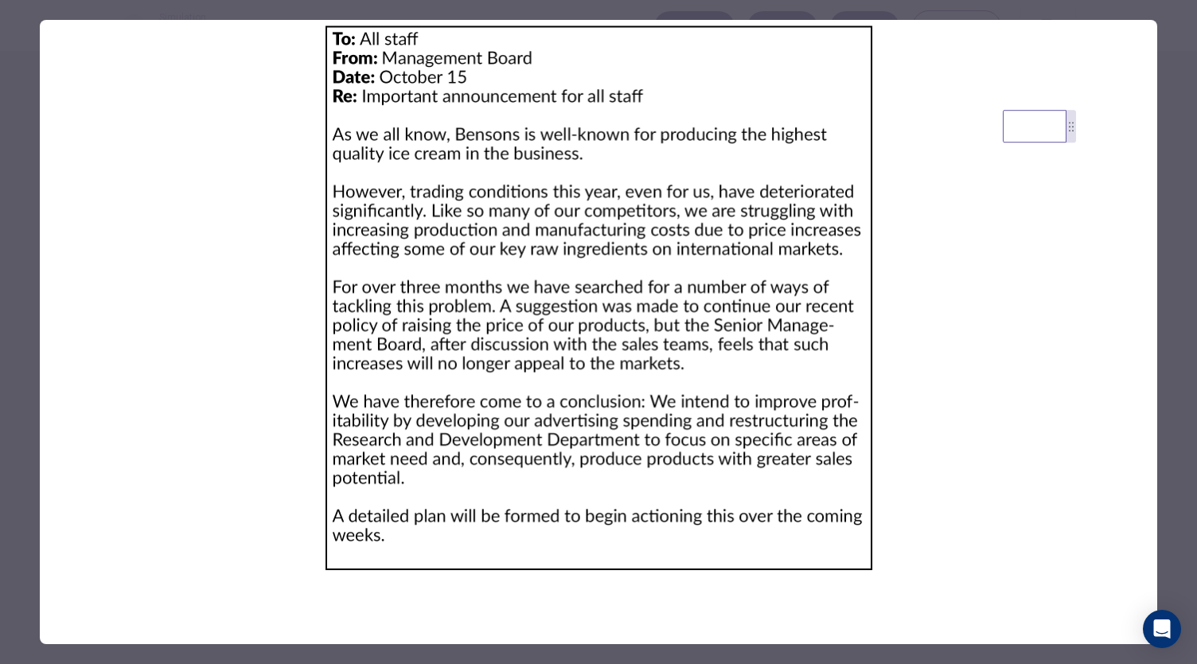
click at [720, 280] on img at bounding box center [599, 298] width 1118 height 556
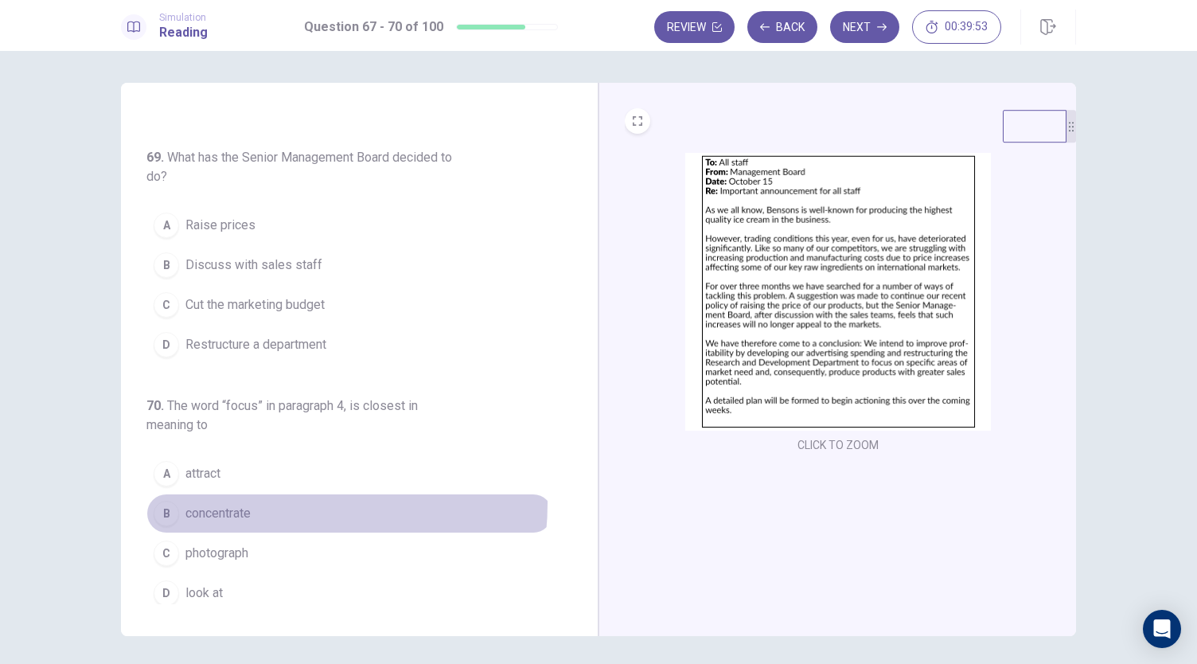
click at [260, 496] on button "B concentrate" at bounding box center [349, 514] width 407 height 40
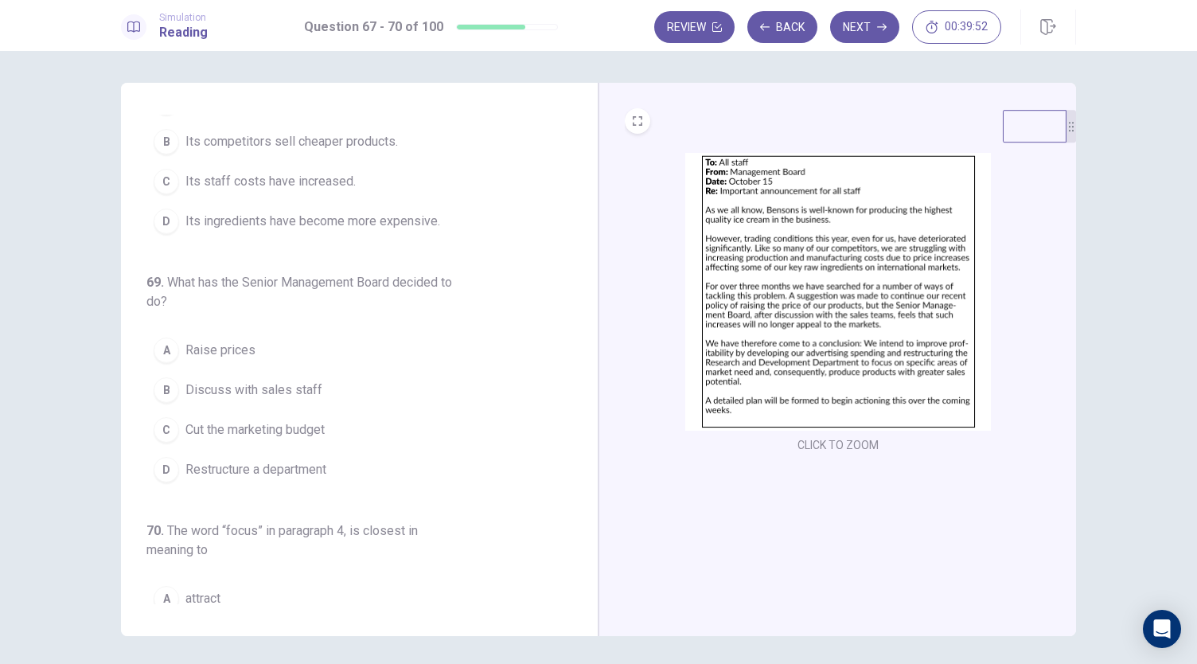
scroll to position [318, 0]
click at [732, 254] on img at bounding box center [838, 292] width 306 height 278
click at [254, 469] on span "Restructure a department" at bounding box center [255, 470] width 141 height 19
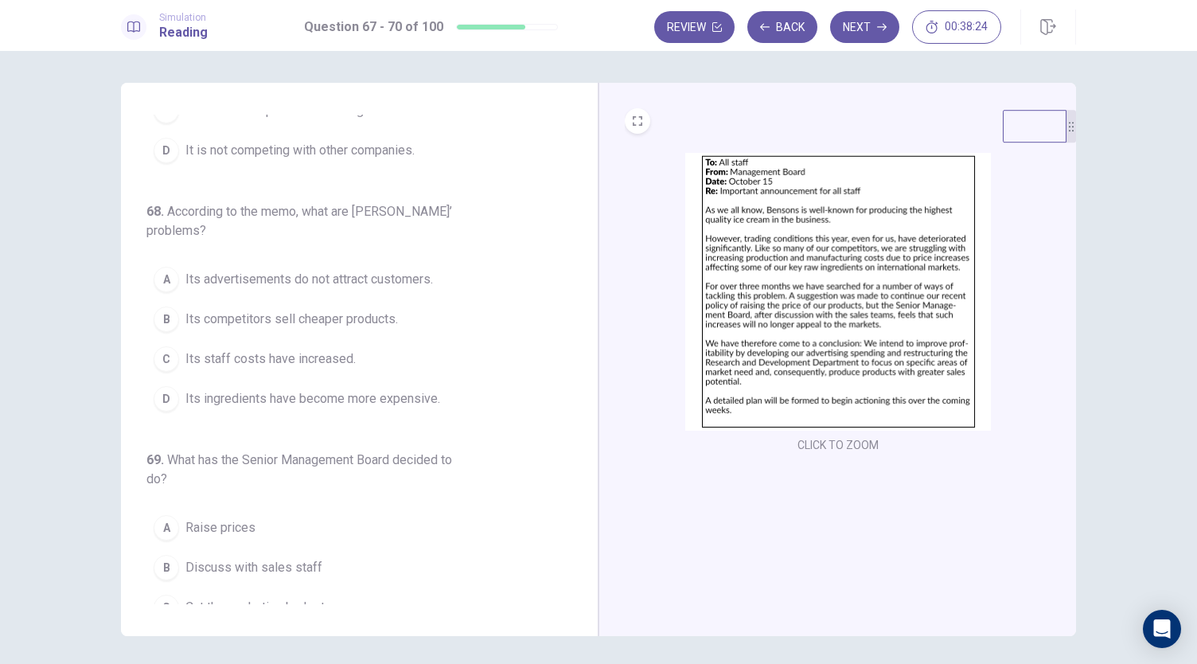
scroll to position [4, 0]
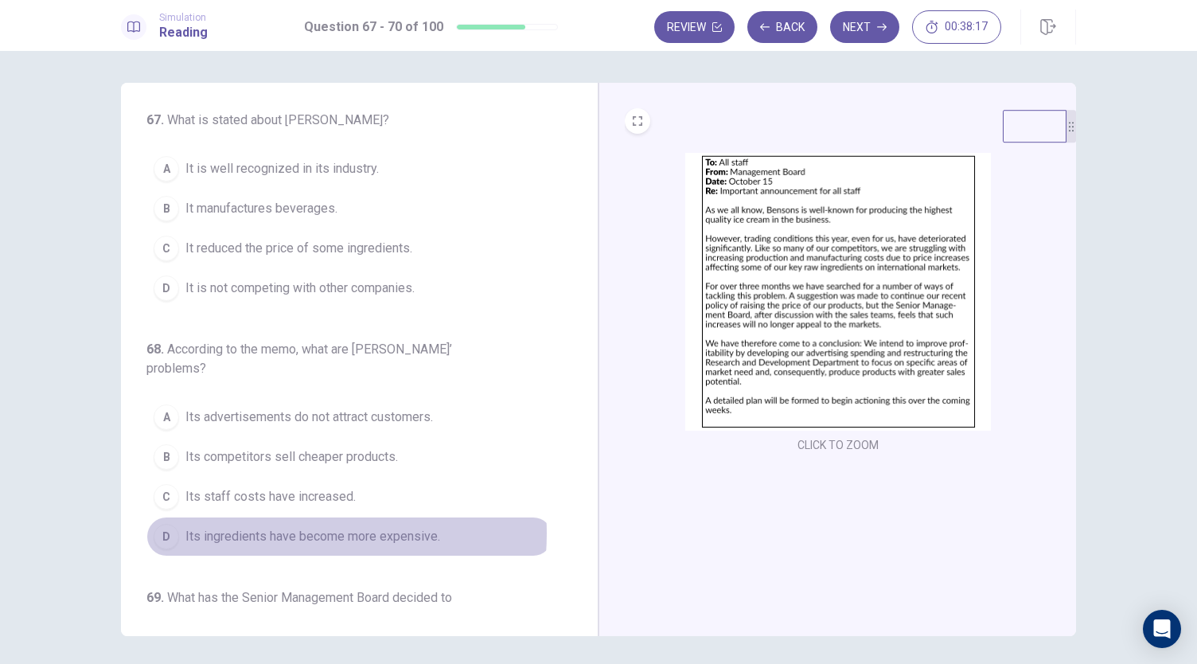
click at [269, 529] on span "Its ingredients have become more expensive." at bounding box center [312, 536] width 255 height 19
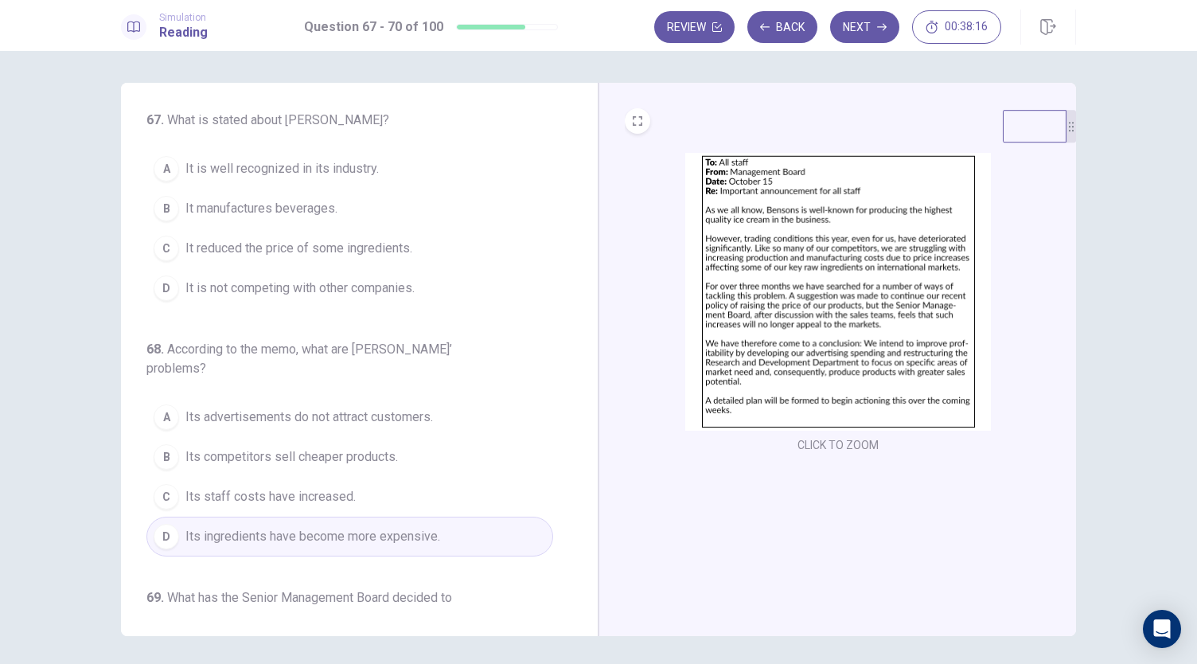
scroll to position [0, 0]
click at [192, 169] on span "It is well recognized in its industry." at bounding box center [281, 172] width 193 height 19
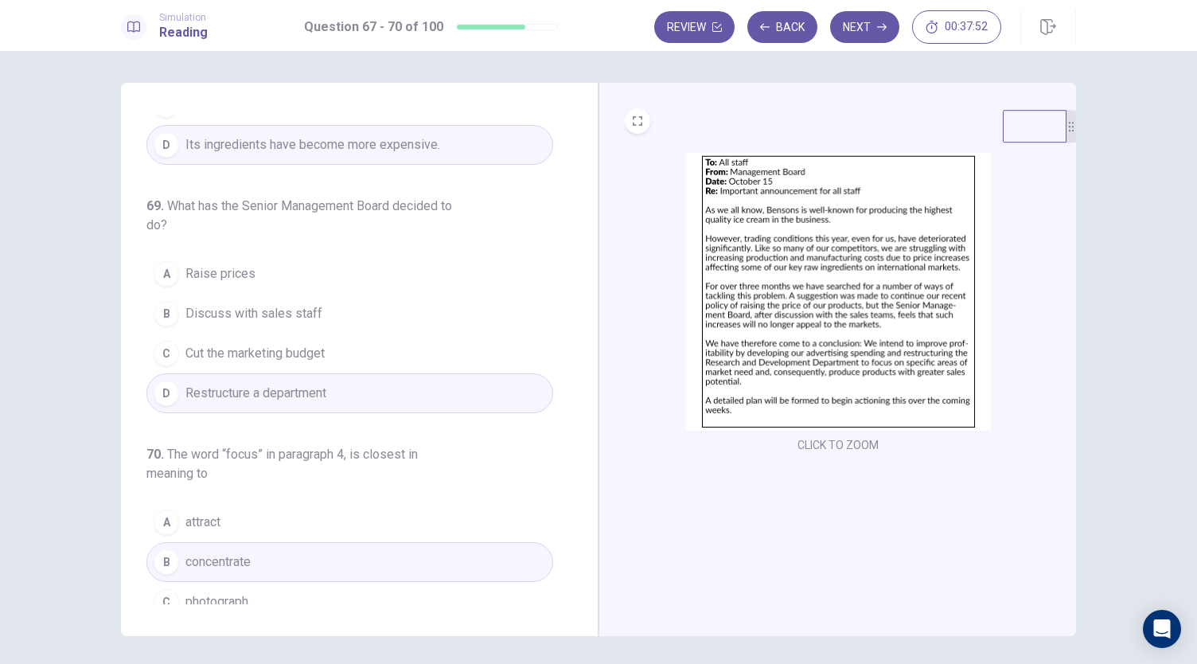
scroll to position [444, 0]
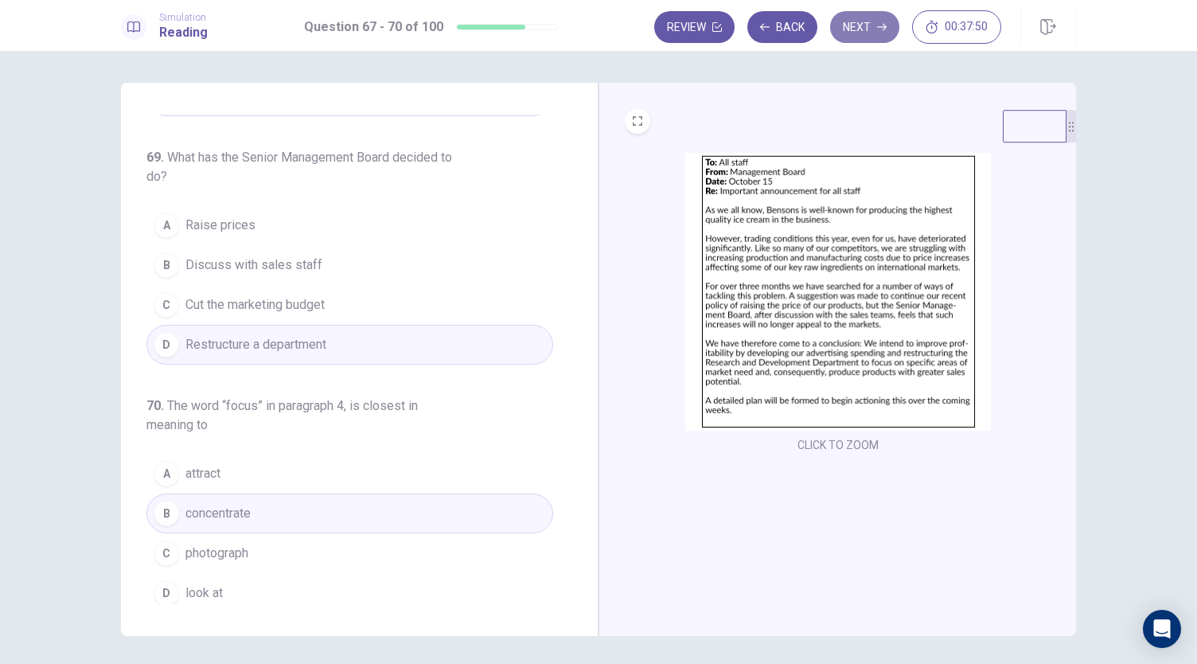
click at [869, 31] on button "Next" at bounding box center [864, 27] width 69 height 32
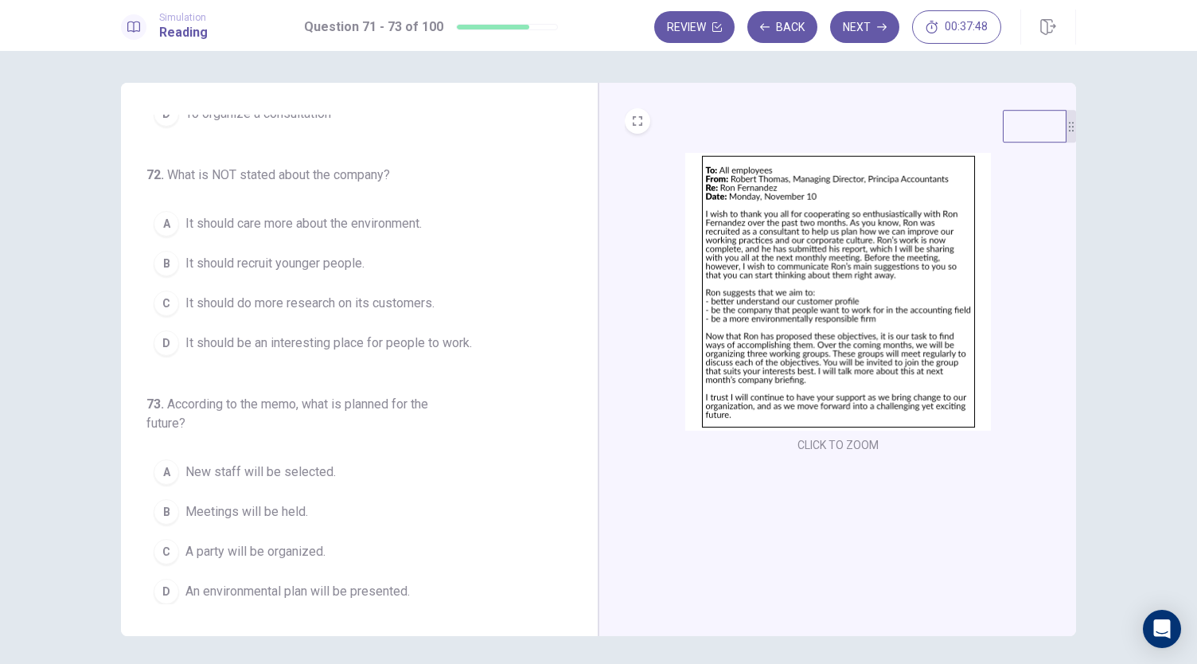
scroll to position [0, 0]
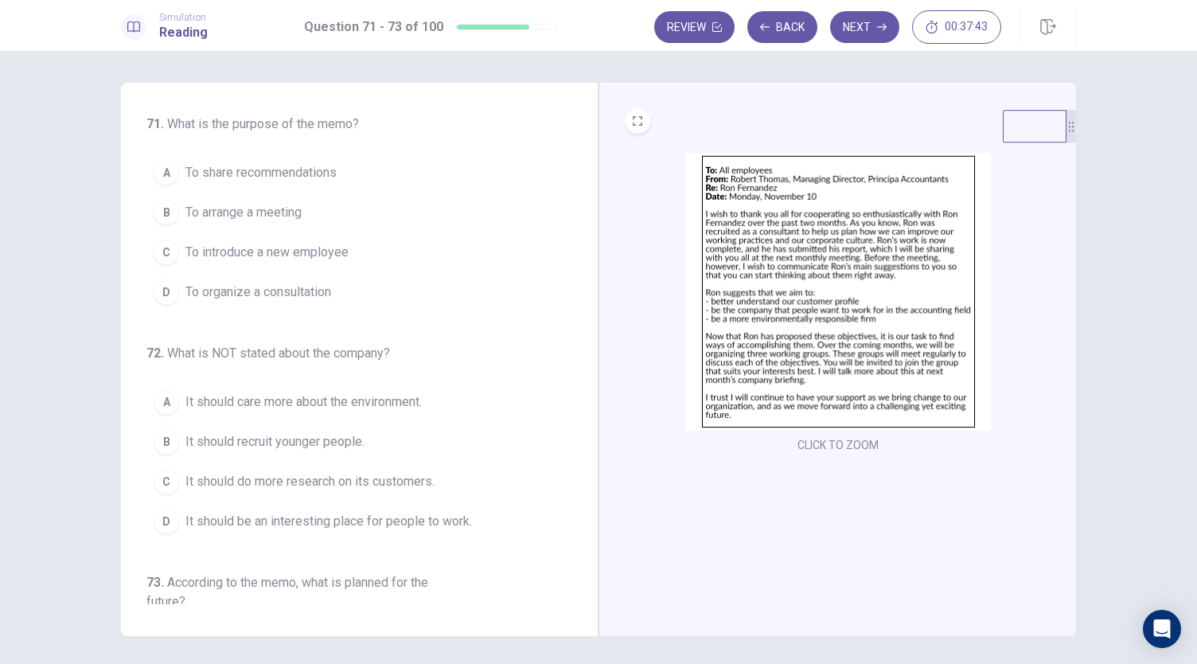
click at [716, 299] on img at bounding box center [838, 292] width 306 height 278
click at [193, 257] on span "To introduce a new employee" at bounding box center [266, 252] width 163 height 19
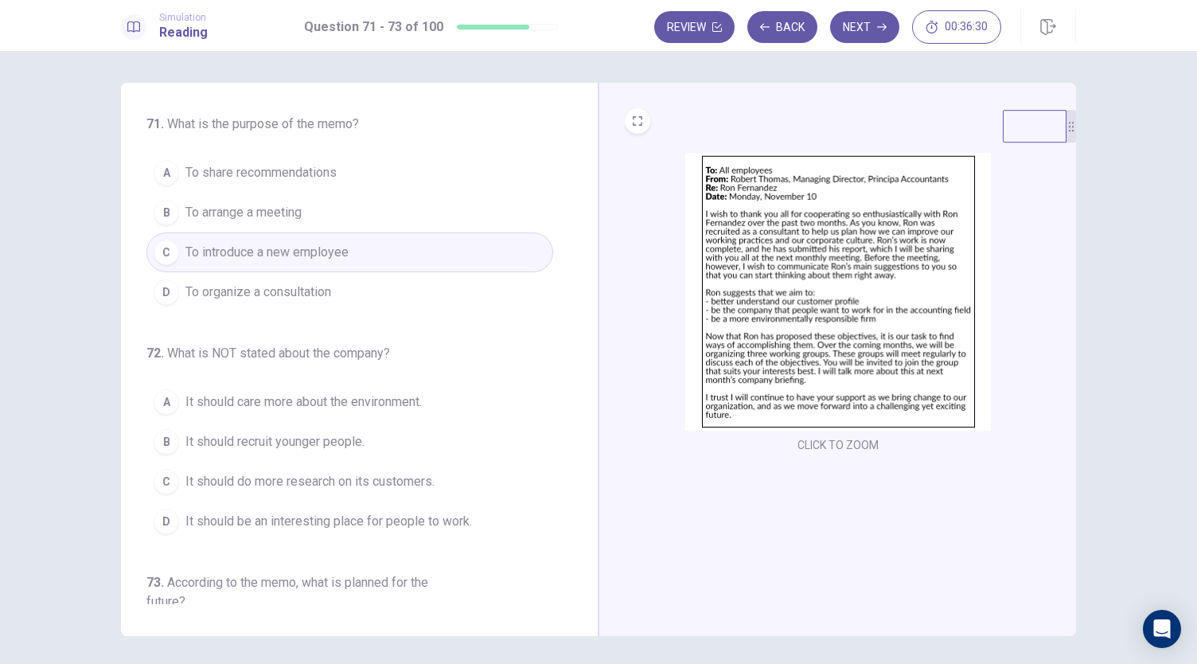
click at [850, 306] on img at bounding box center [838, 292] width 306 height 278
click at [218, 180] on span "To share recommendations" at bounding box center [260, 172] width 151 height 19
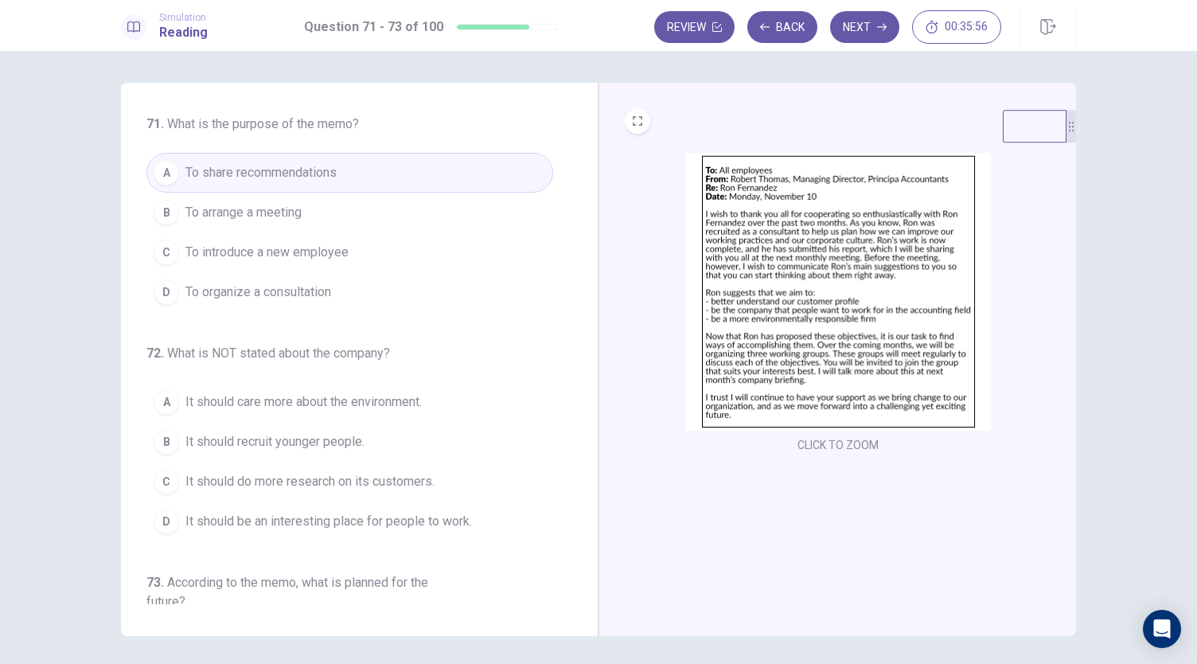
click at [720, 298] on img at bounding box center [838, 292] width 306 height 278
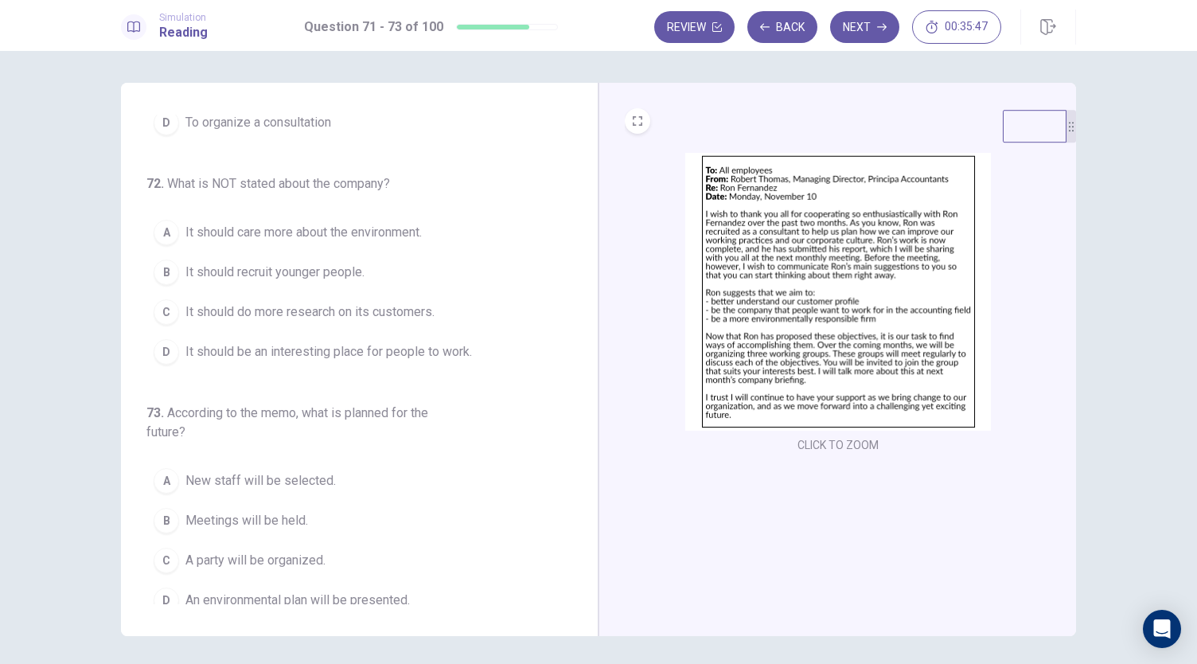
scroll to position [178, 0]
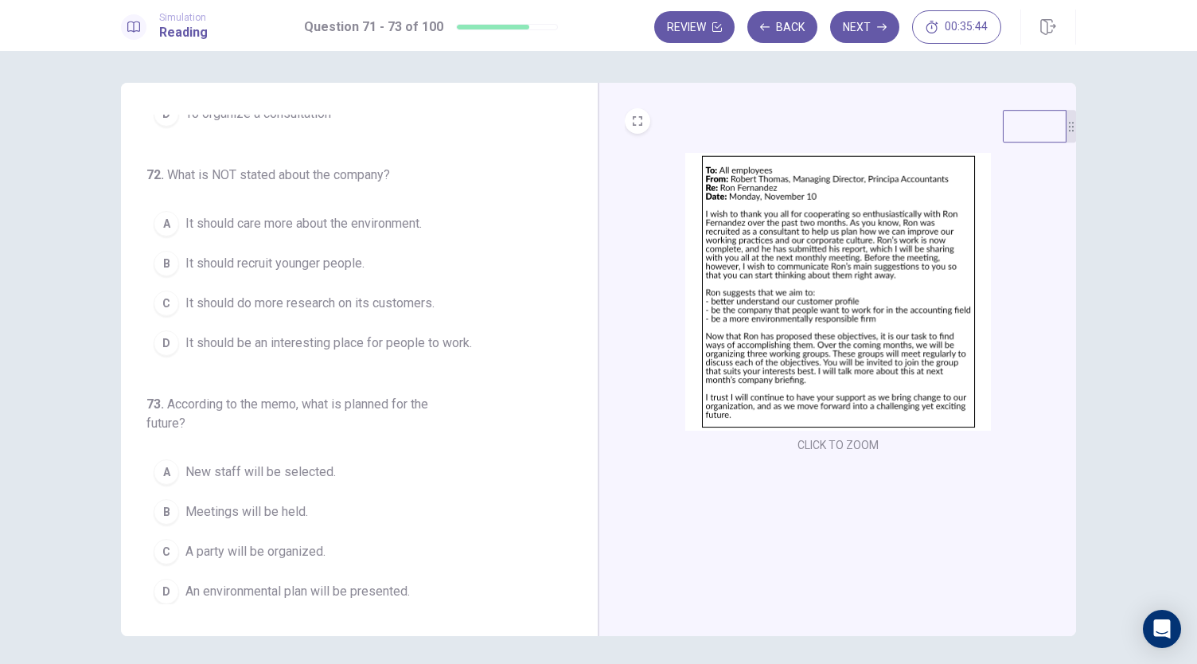
click at [748, 355] on img at bounding box center [838, 292] width 306 height 278
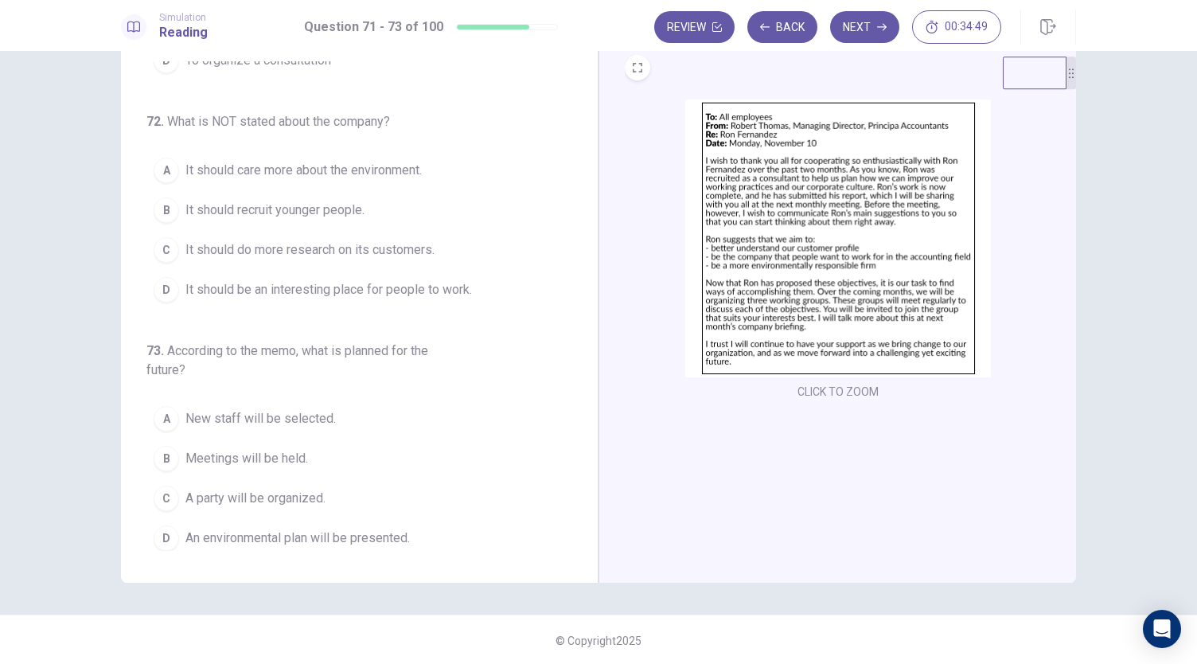
scroll to position [55, 0]
click at [169, 535] on div "D" at bounding box center [166, 536] width 25 height 25
click at [780, 322] on img at bounding box center [838, 237] width 306 height 278
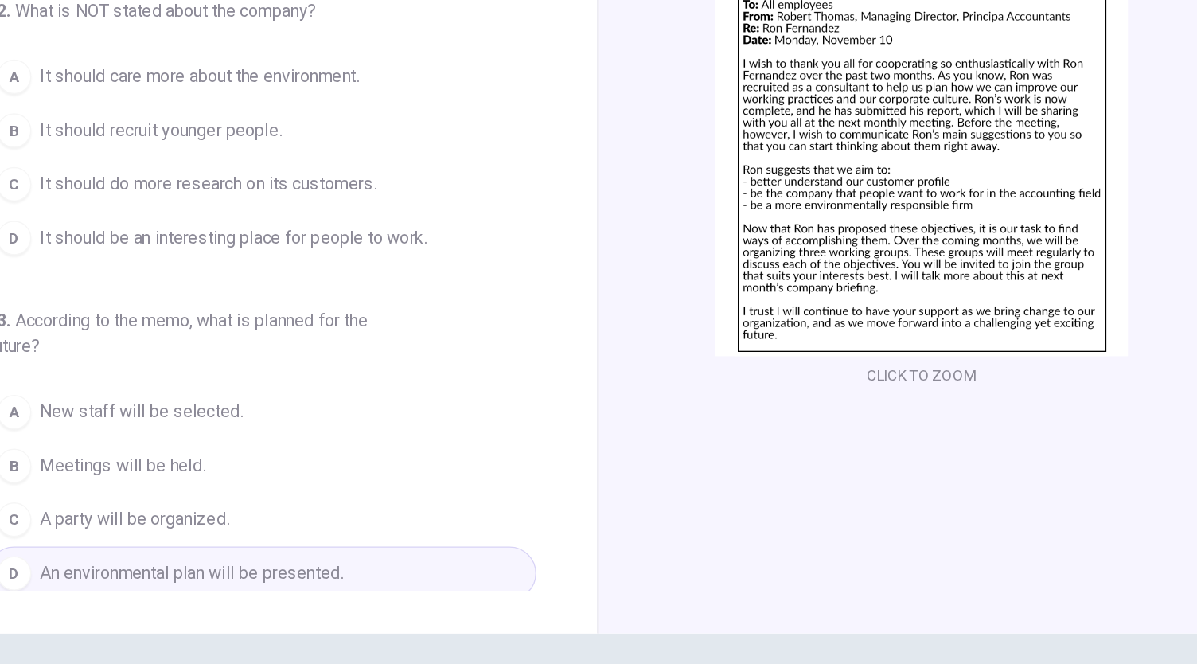
scroll to position [175, 0]
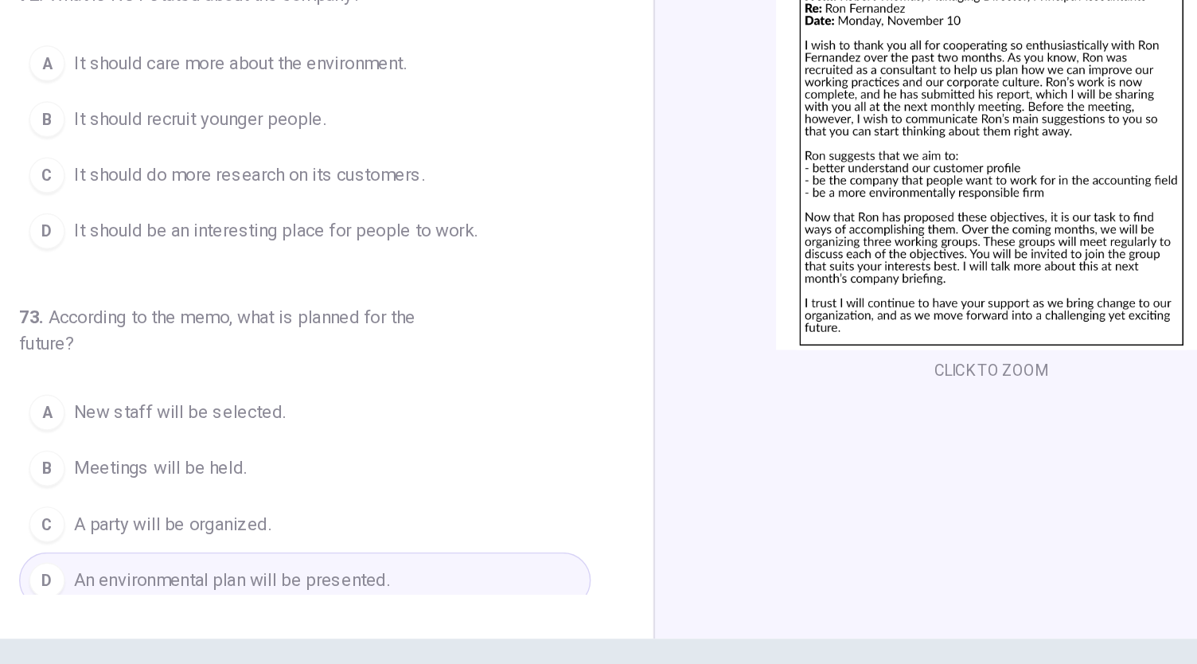
click at [217, 470] on button "B Meetings will be held." at bounding box center [349, 460] width 407 height 40
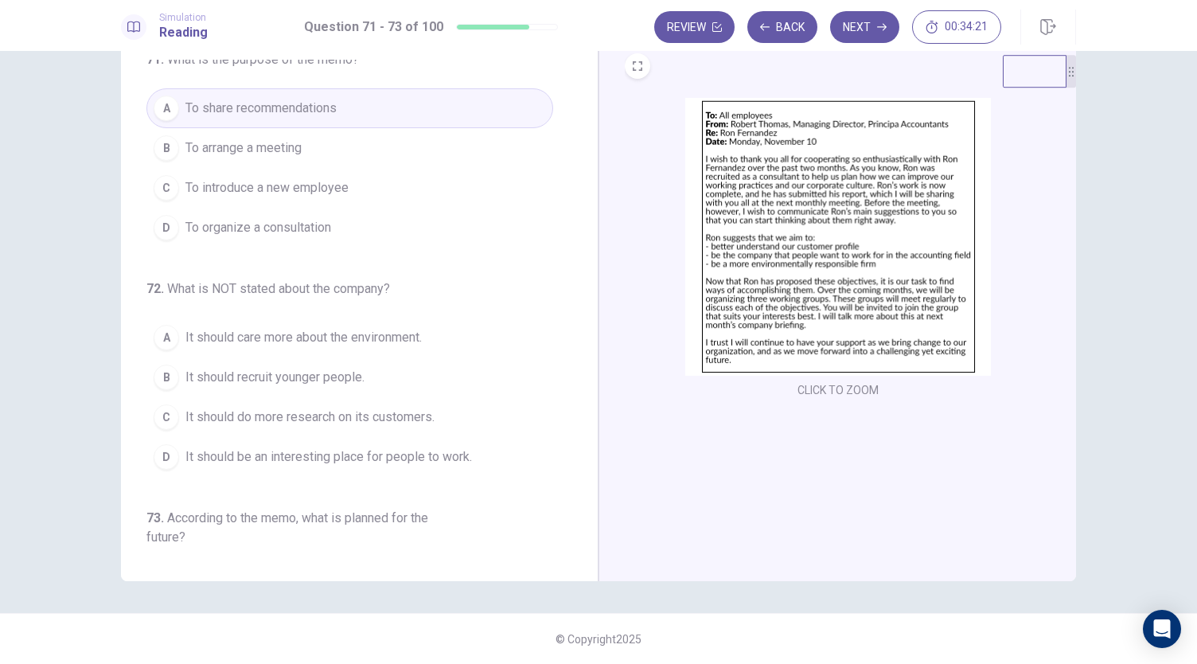
scroll to position [0, 0]
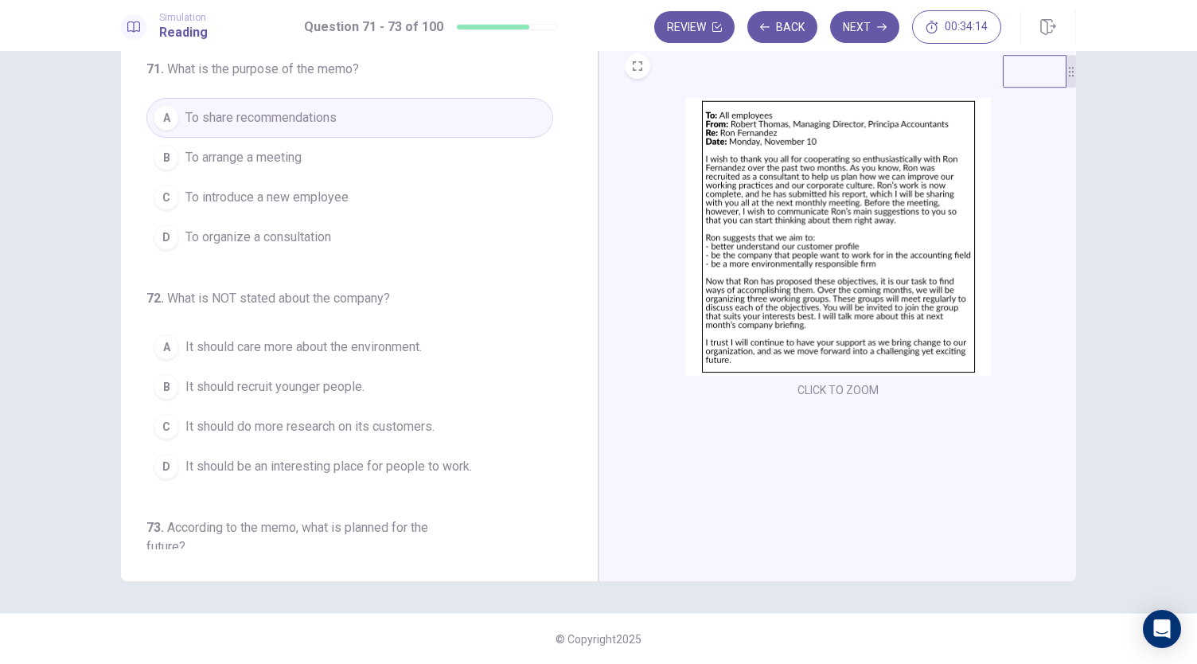
click at [195, 407] on button "C It should do more research on its customers." at bounding box center [349, 427] width 407 height 40
click at [211, 396] on button "B It should recruit younger people." at bounding box center [349, 387] width 407 height 40
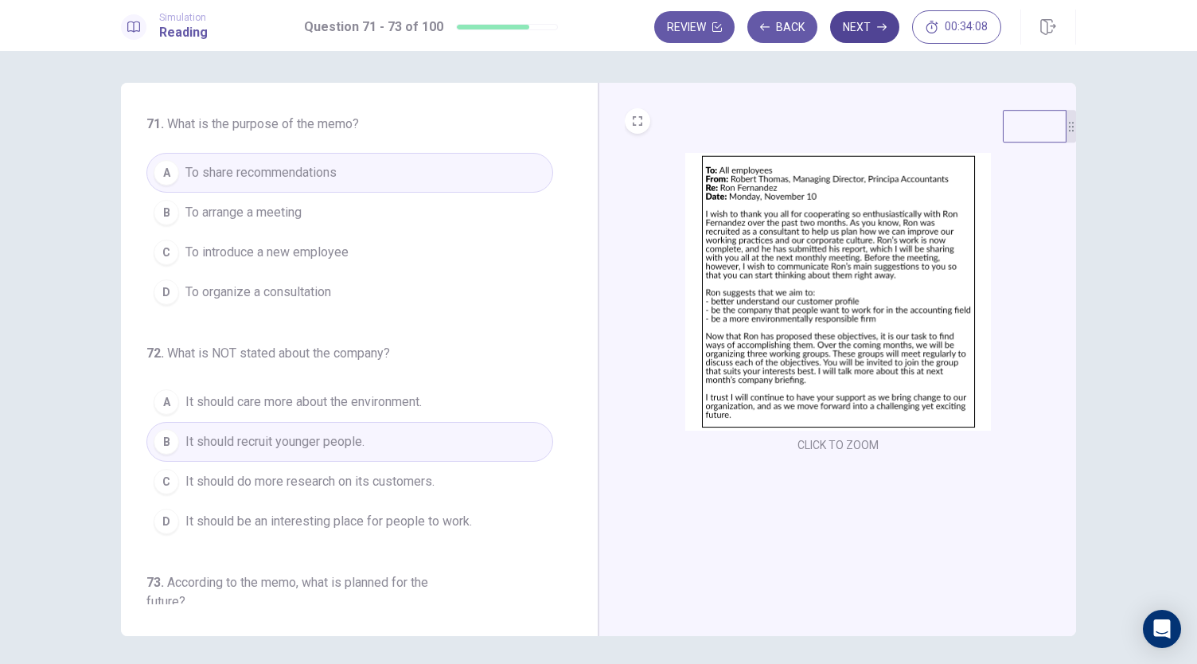
click at [882, 27] on icon "button" at bounding box center [882, 27] width 10 height 7
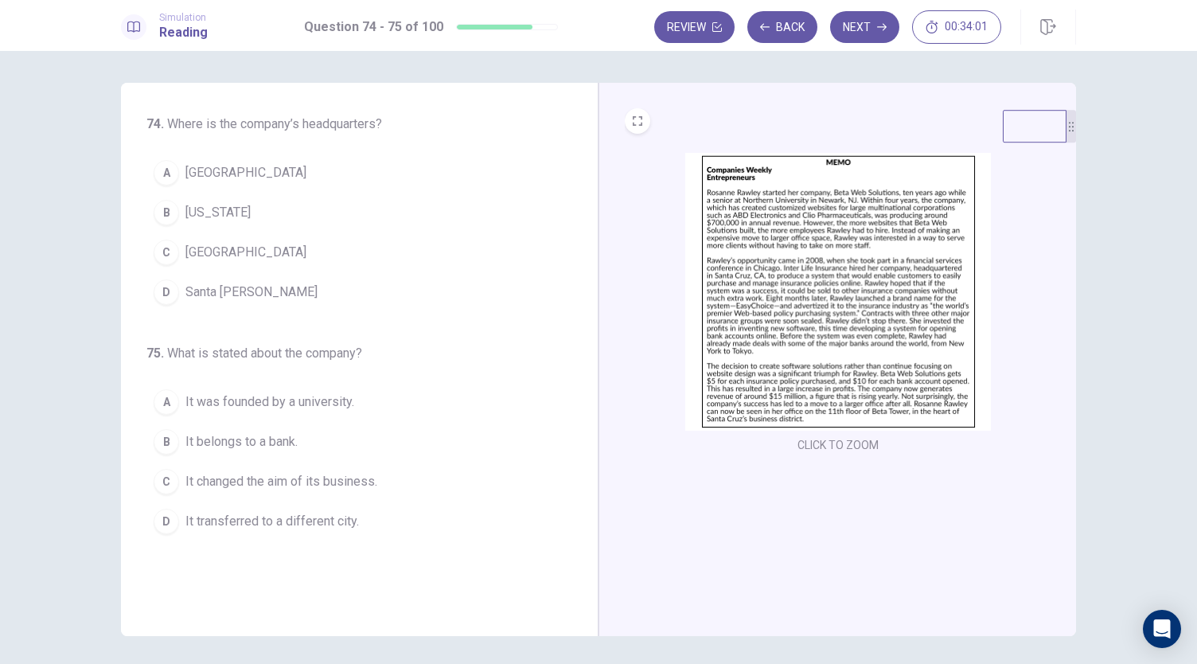
click at [765, 311] on img at bounding box center [838, 292] width 306 height 278
click at [211, 287] on span "Santa [PERSON_NAME]" at bounding box center [251, 292] width 132 height 19
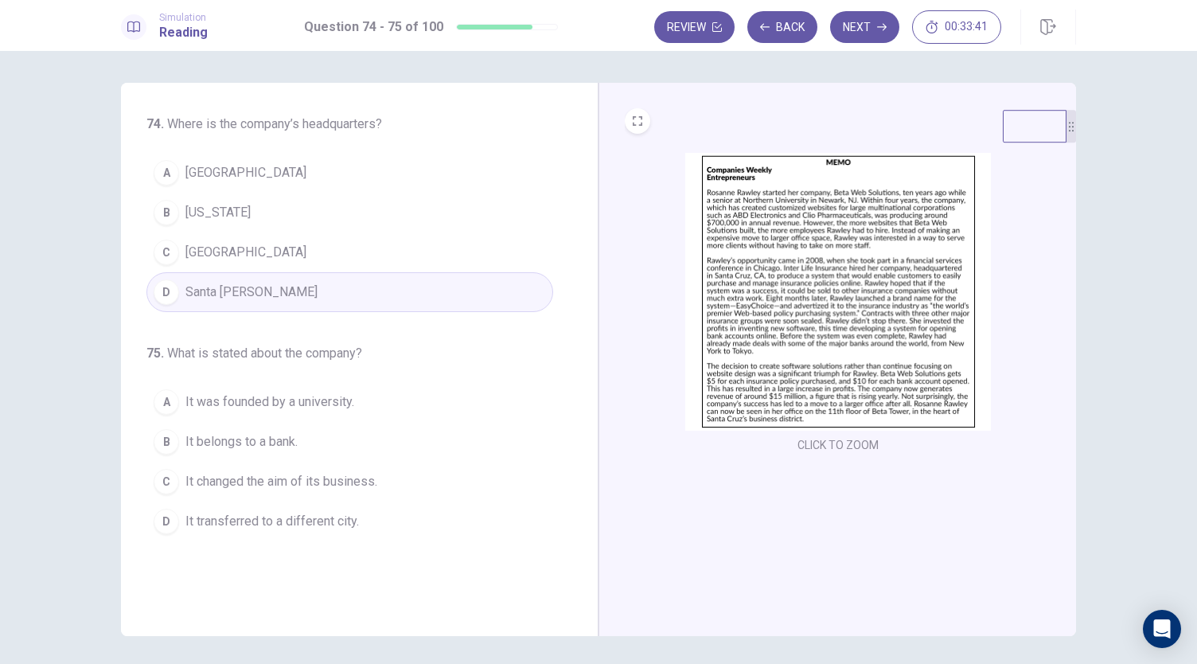
click at [775, 328] on img at bounding box center [838, 292] width 306 height 278
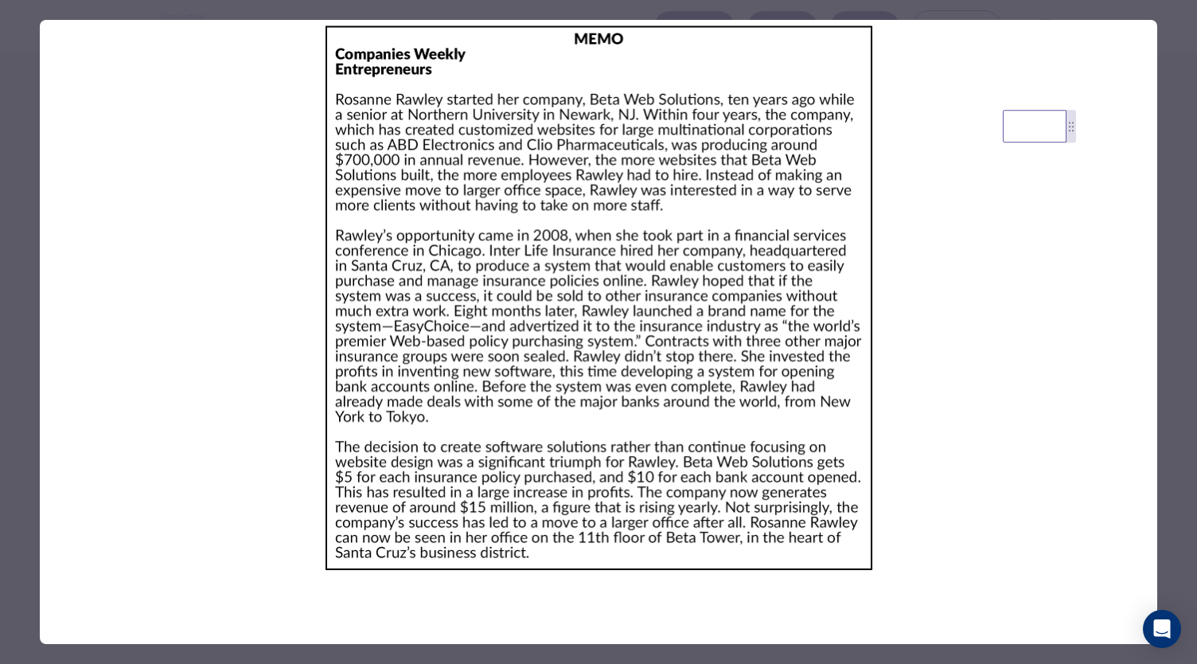
click at [94, 178] on img at bounding box center [599, 298] width 1118 height 556
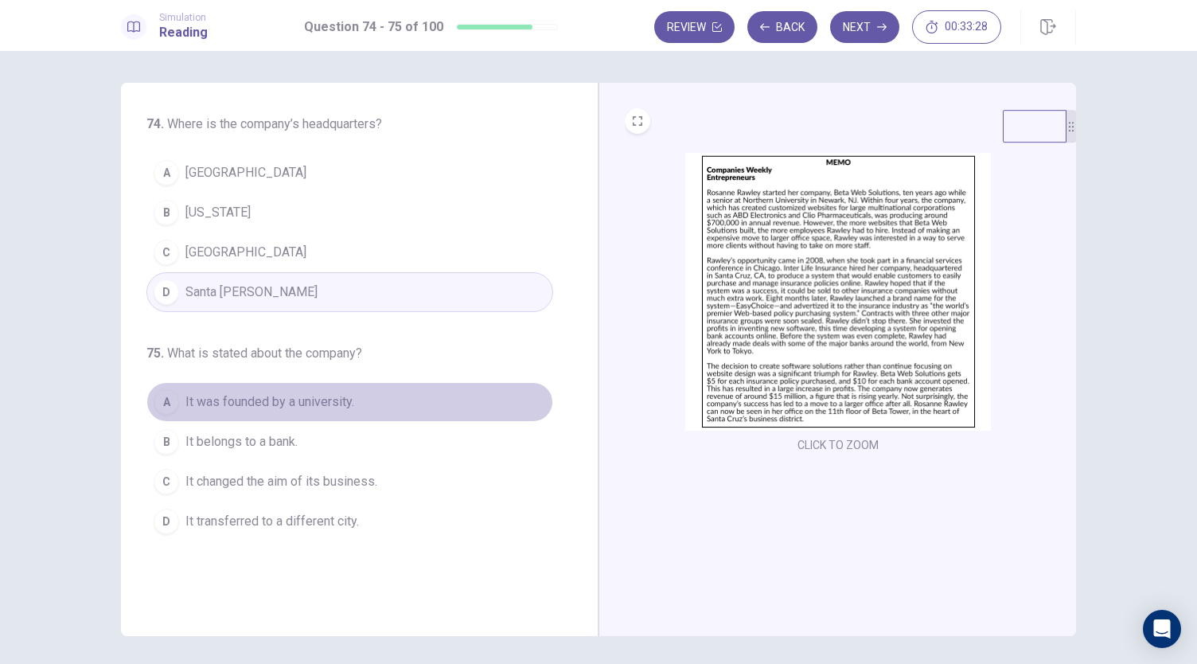
click at [206, 407] on span "It was founded by a university." at bounding box center [269, 401] width 169 height 19
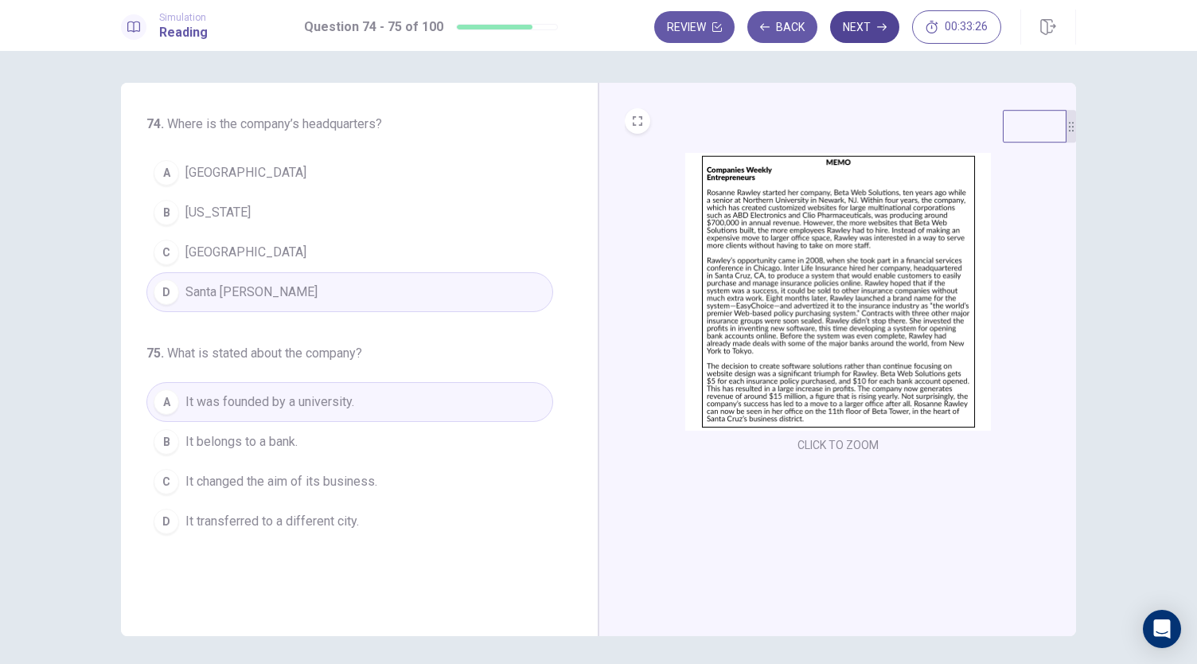
click at [853, 25] on button "Next" at bounding box center [864, 27] width 69 height 32
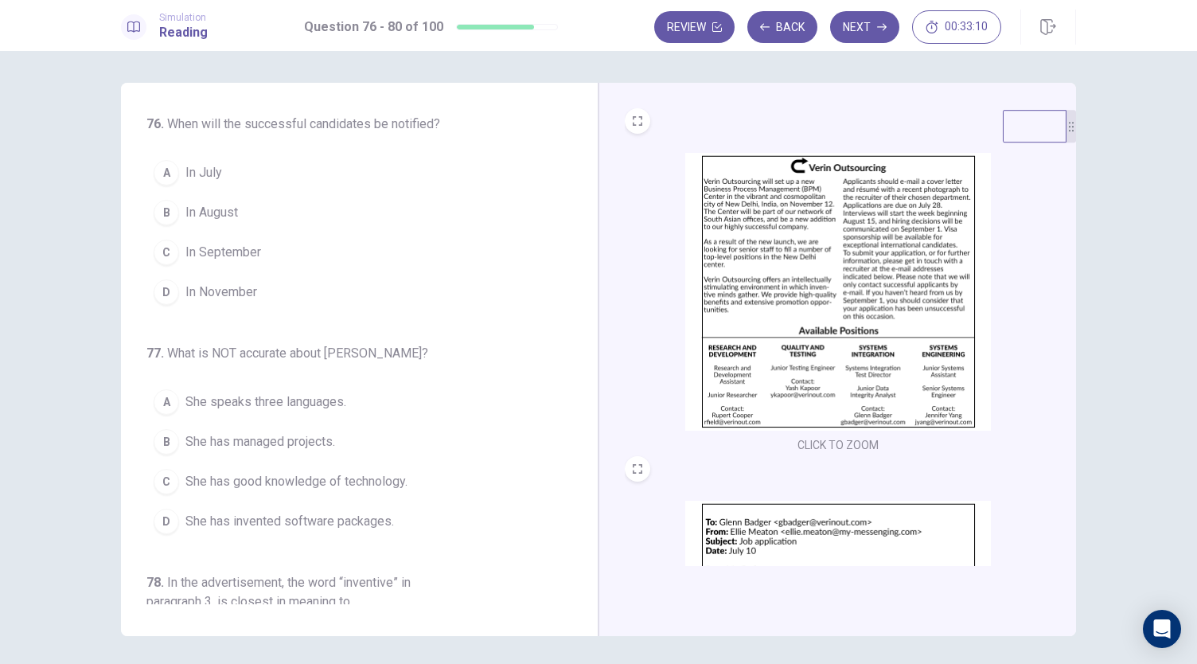
click at [761, 198] on img at bounding box center [838, 292] width 306 height 278
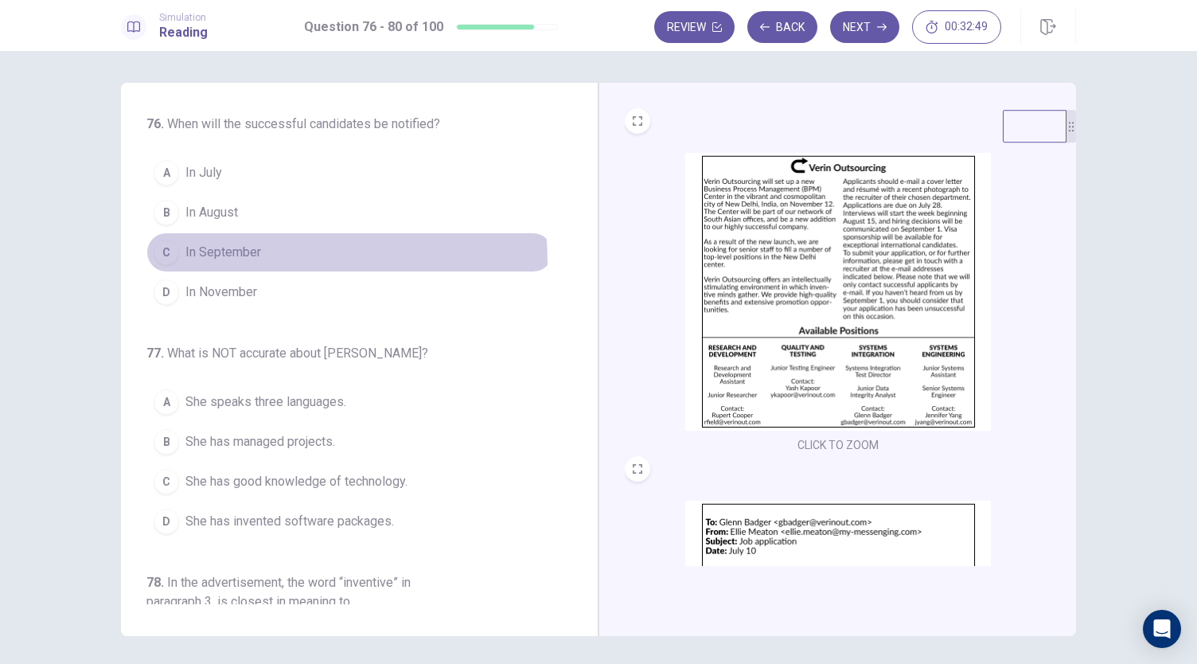
click at [182, 263] on button "C In September" at bounding box center [349, 252] width 407 height 40
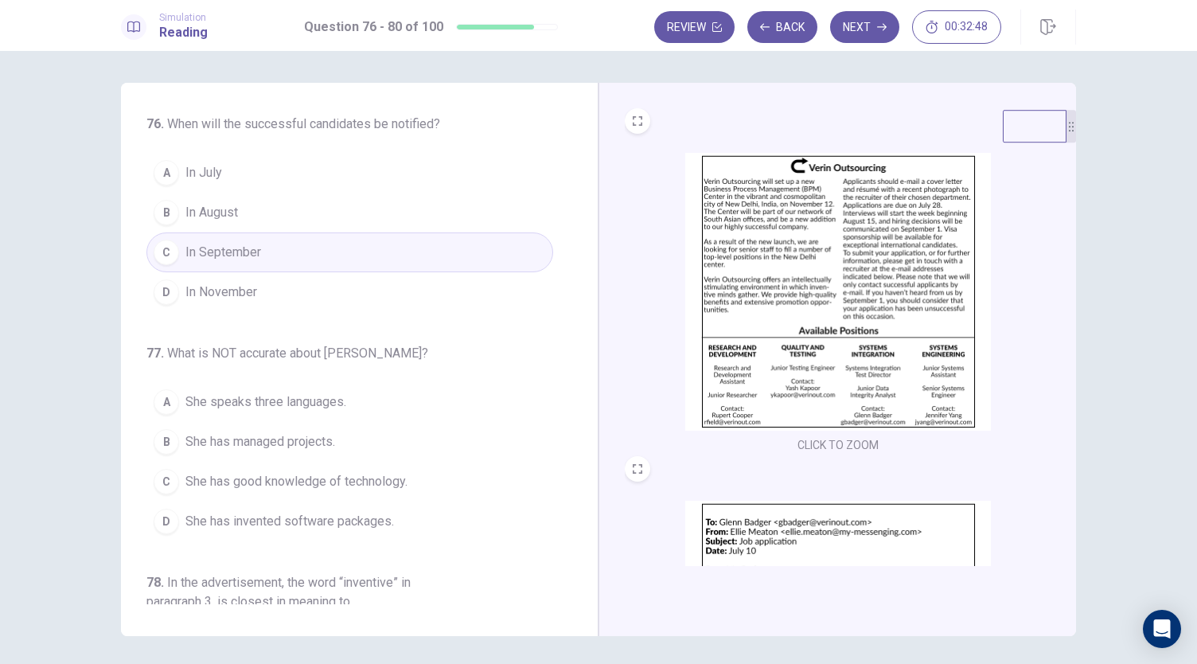
click at [760, 314] on img at bounding box center [838, 292] width 306 height 278
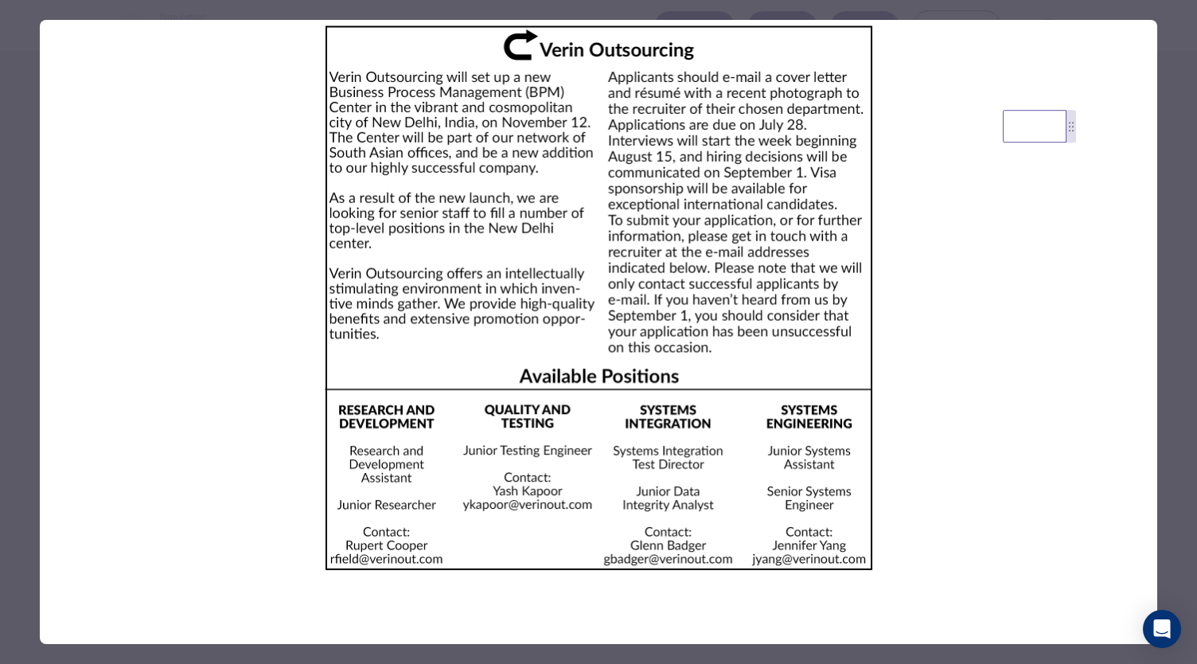
click at [159, 359] on img at bounding box center [599, 298] width 1118 height 556
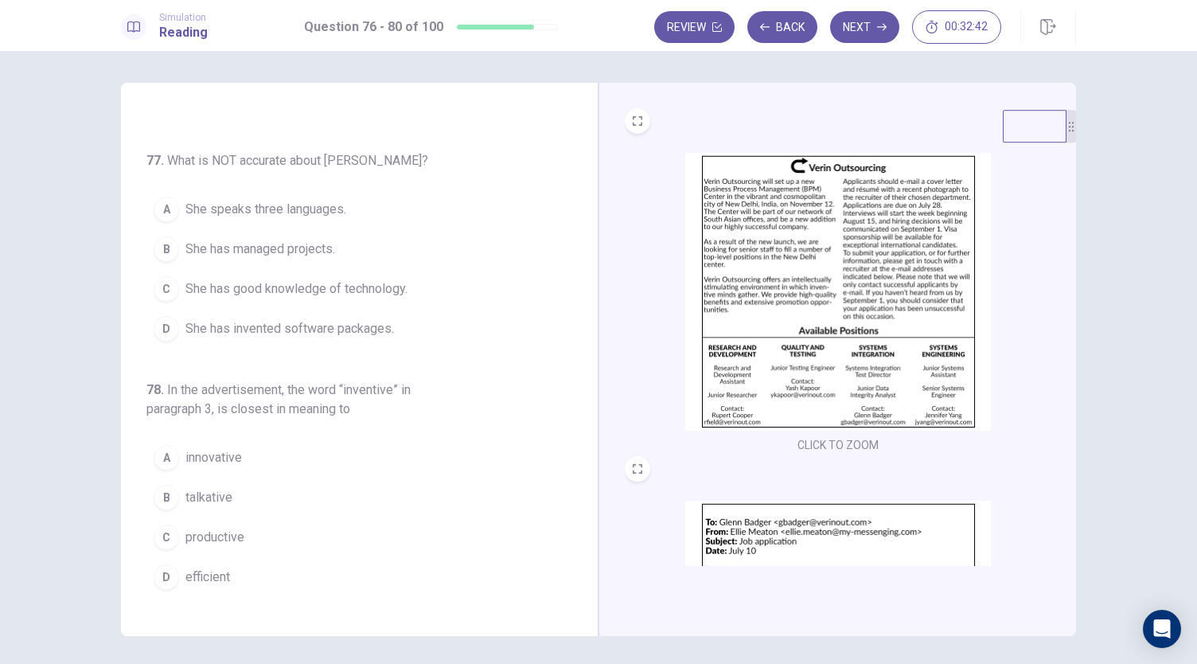
scroll to position [193, 0]
click at [729, 348] on img at bounding box center [838, 292] width 306 height 278
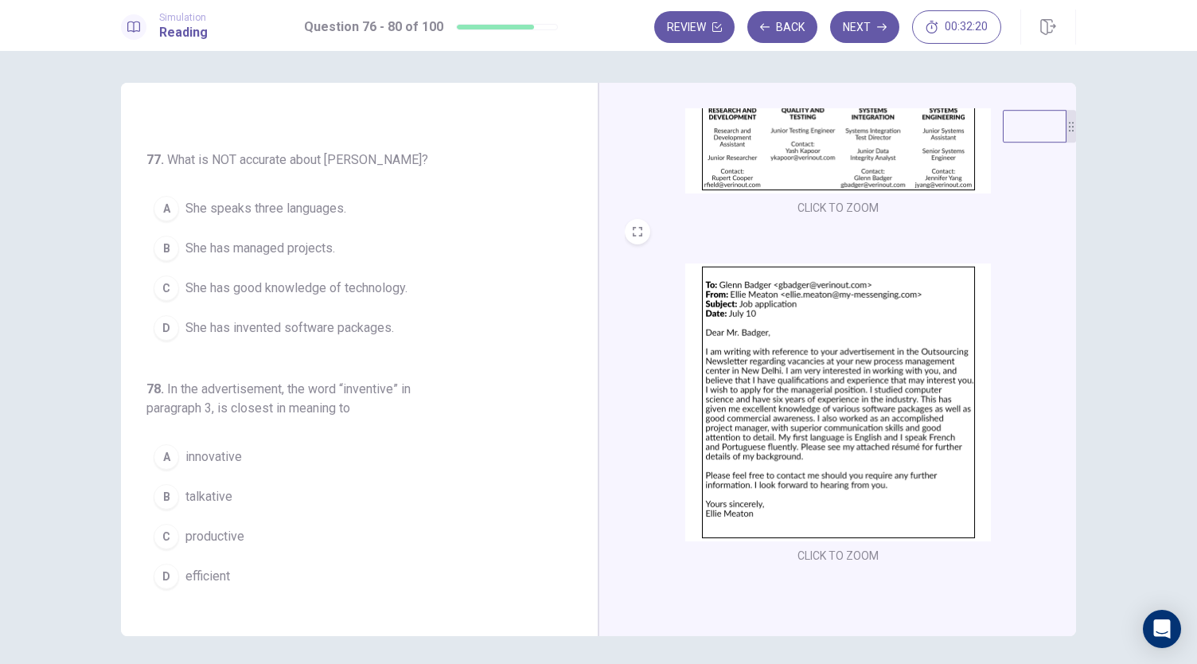
scroll to position [0, 0]
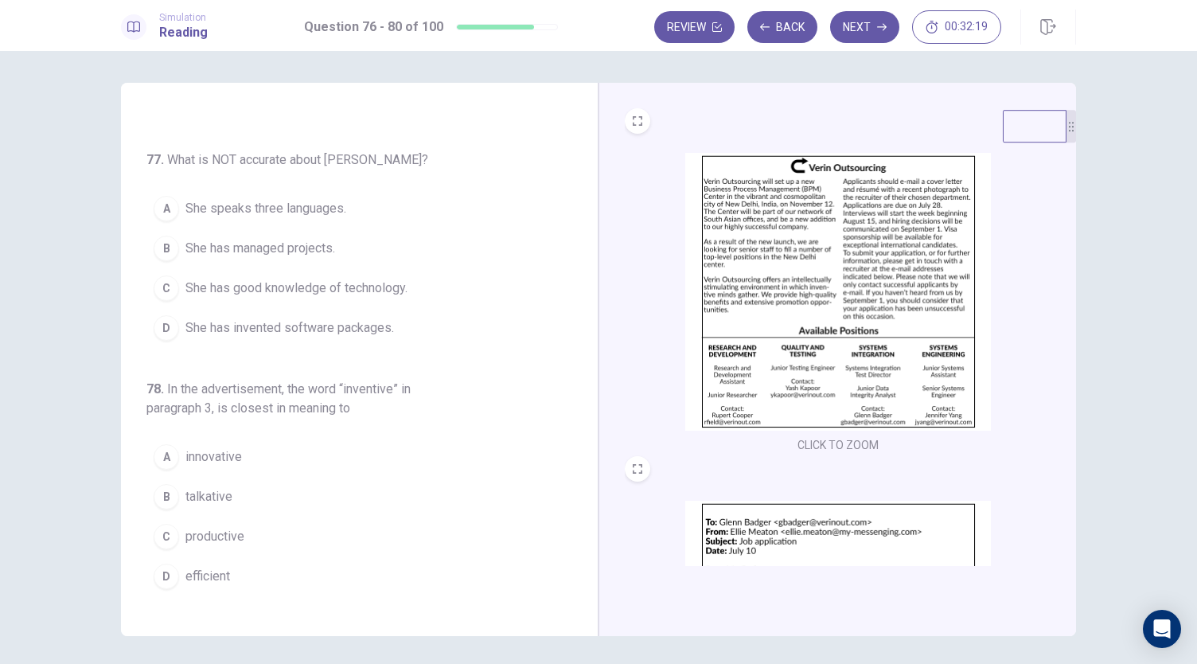
click at [850, 252] on img at bounding box center [838, 292] width 306 height 278
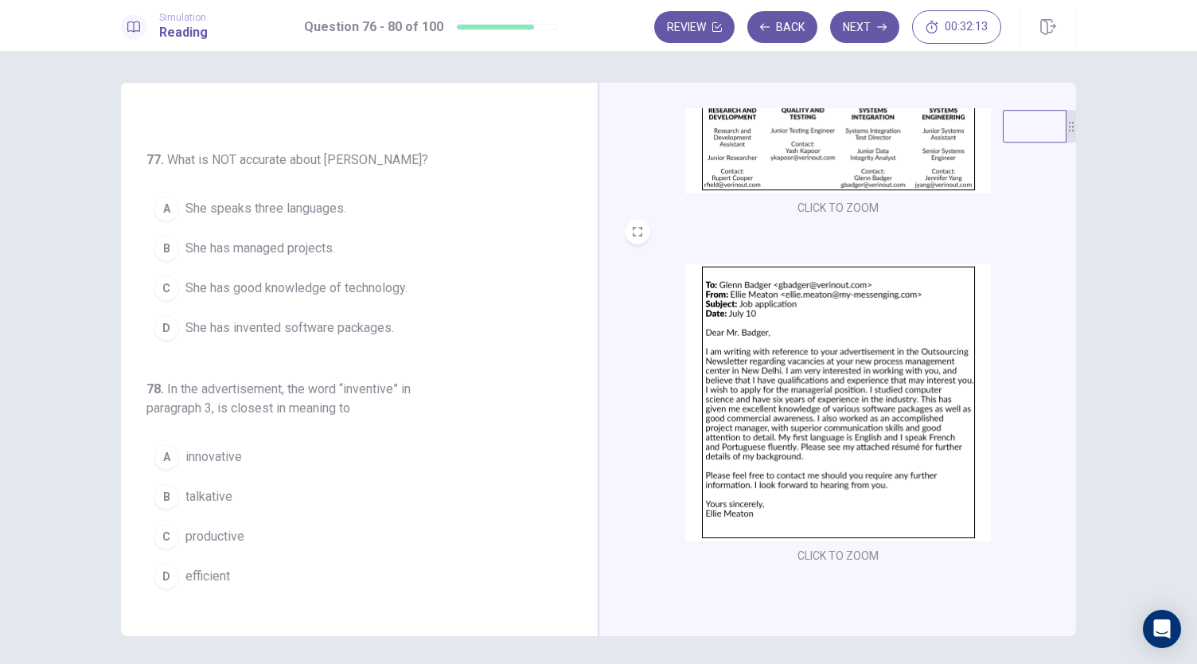
click at [836, 373] on img at bounding box center [838, 403] width 306 height 278
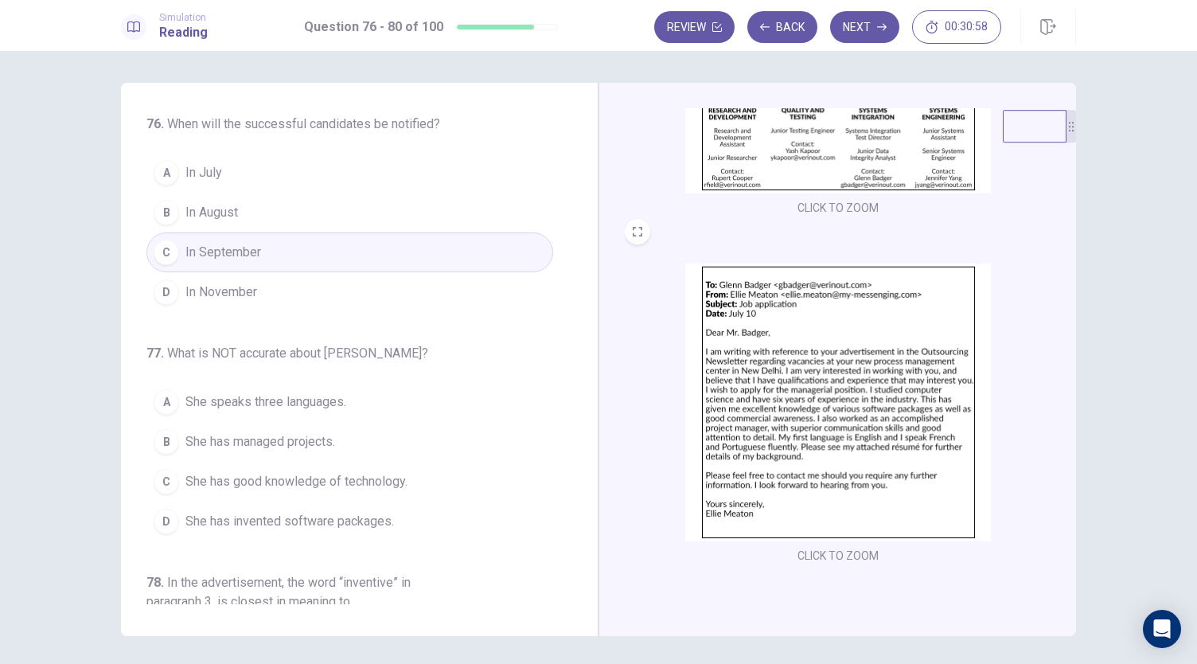
click at [204, 525] on span "She has invented software packages." at bounding box center [289, 521] width 209 height 19
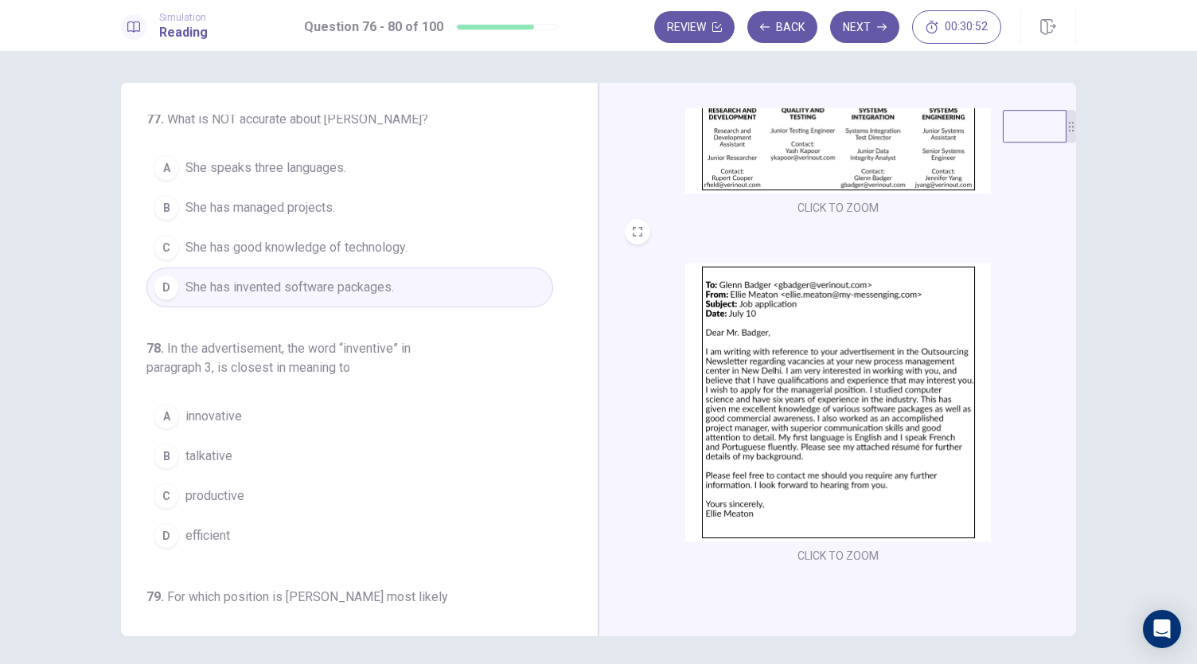
scroll to position [0, 0]
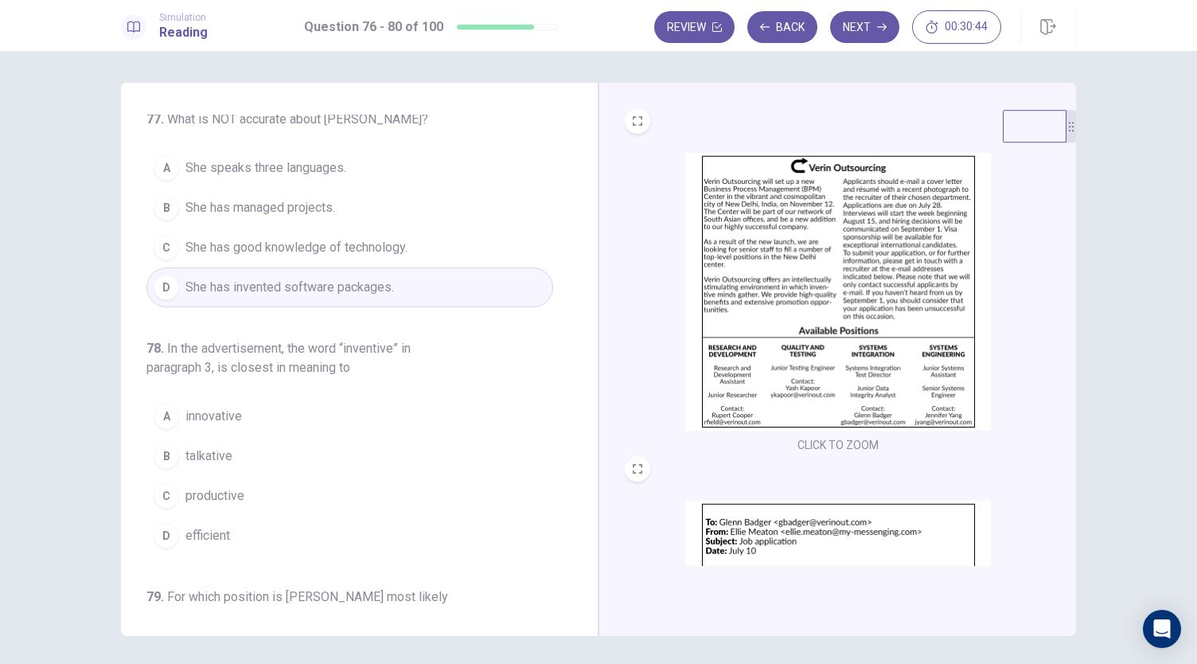
click at [701, 326] on img at bounding box center [838, 292] width 306 height 278
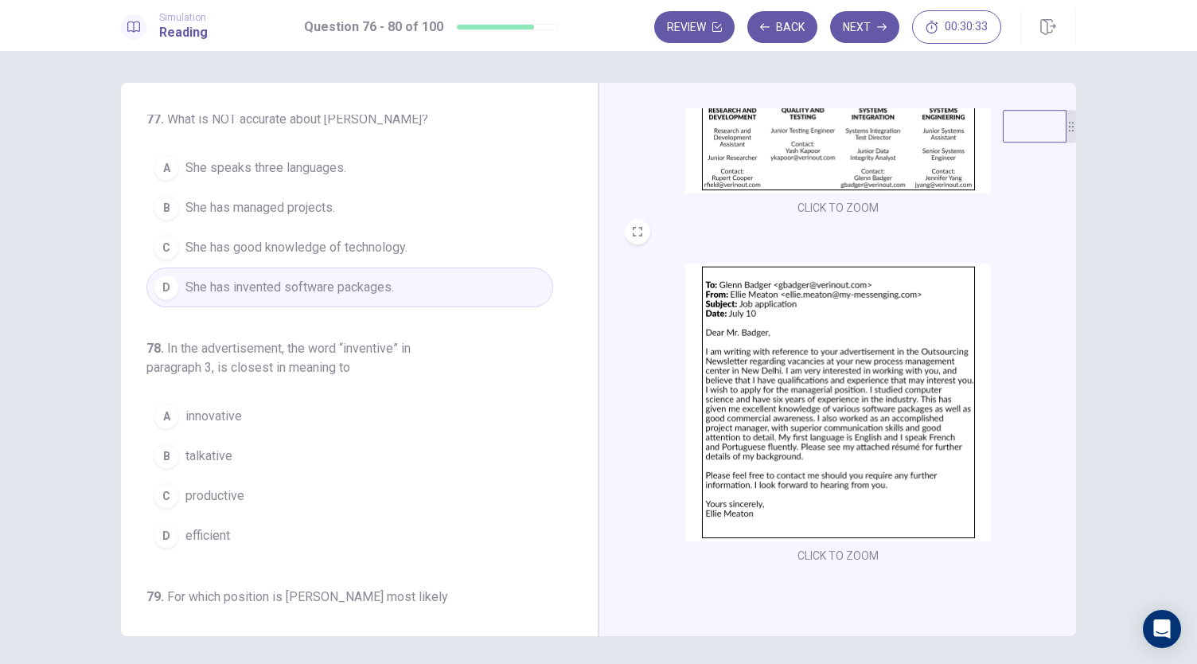
click at [828, 393] on img at bounding box center [838, 403] width 306 height 278
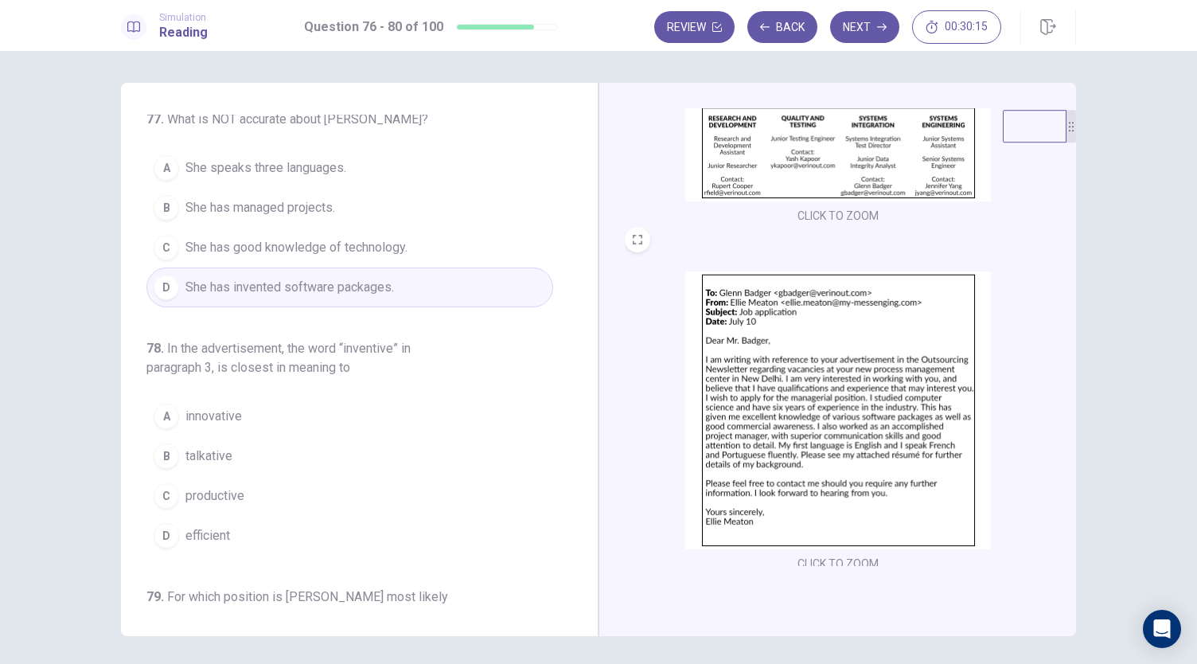
scroll to position [0, 0]
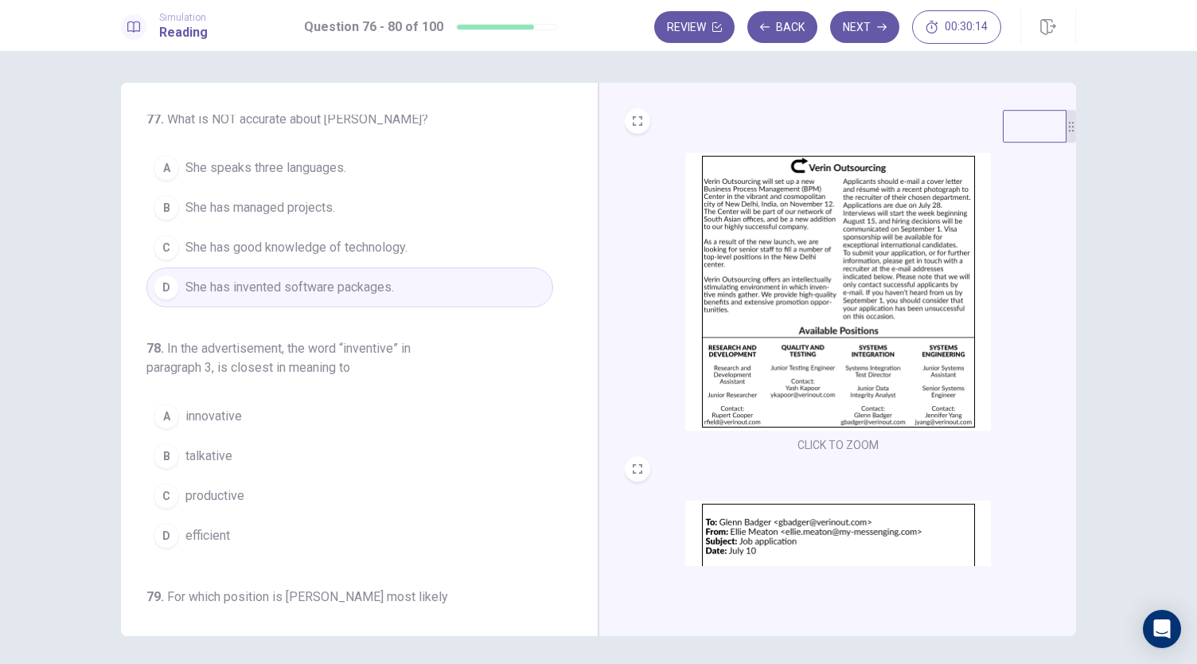
click at [799, 410] on img at bounding box center [838, 292] width 306 height 278
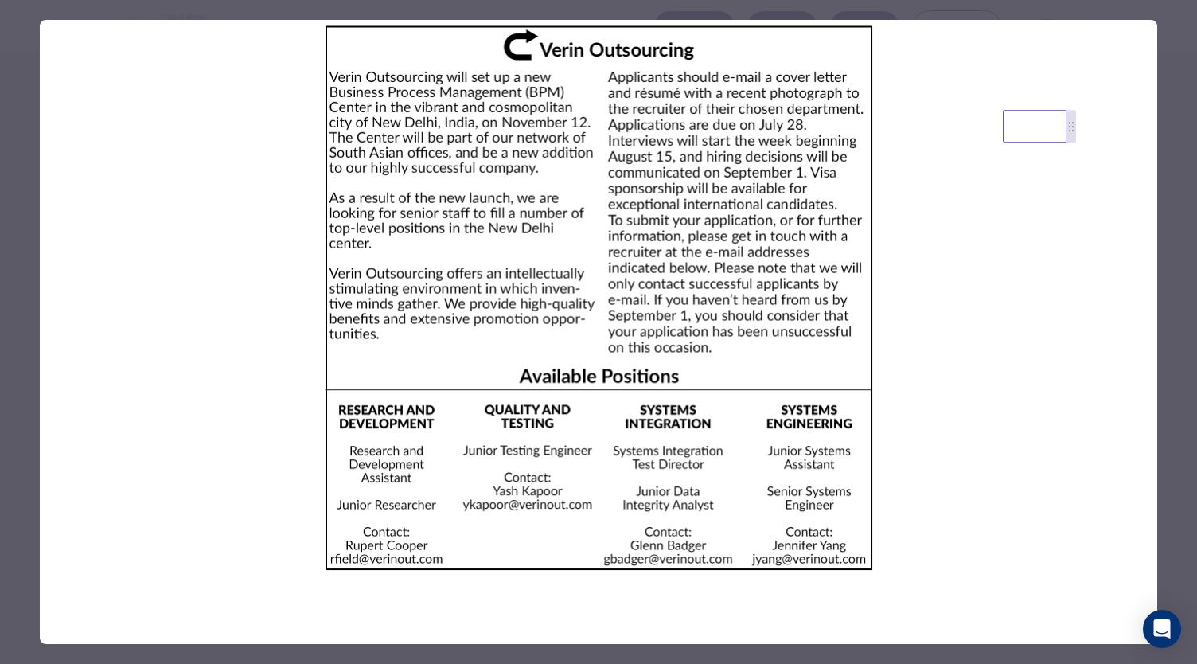
click at [203, 302] on img at bounding box center [599, 298] width 1118 height 556
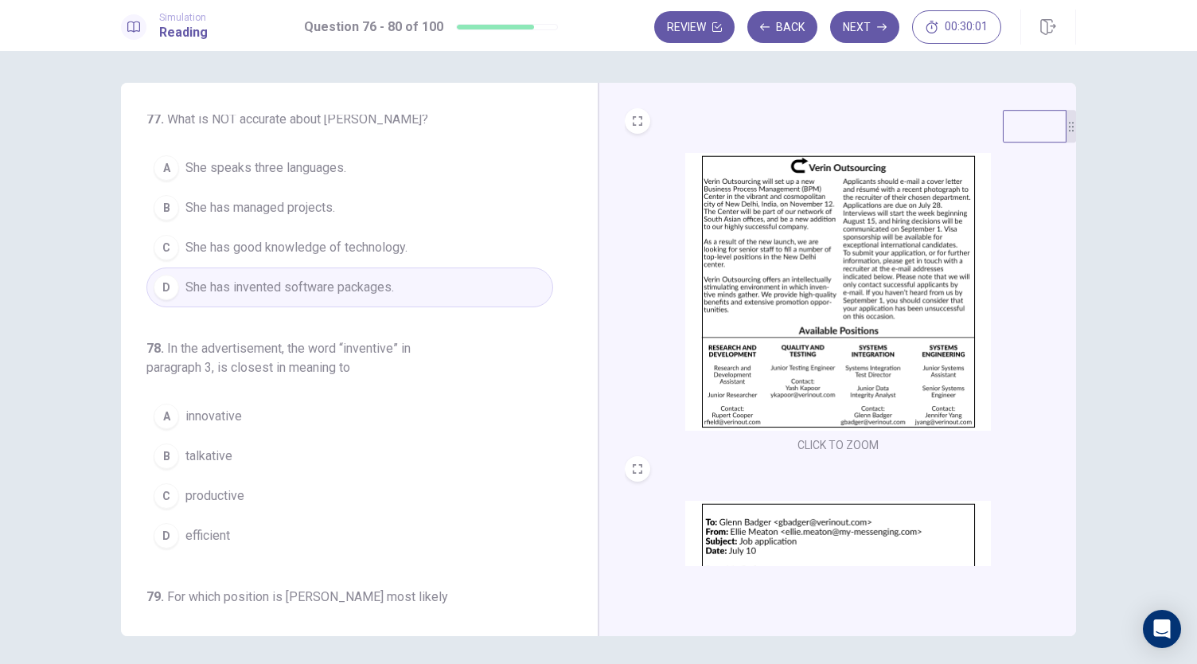
click at [790, 306] on img at bounding box center [838, 292] width 306 height 278
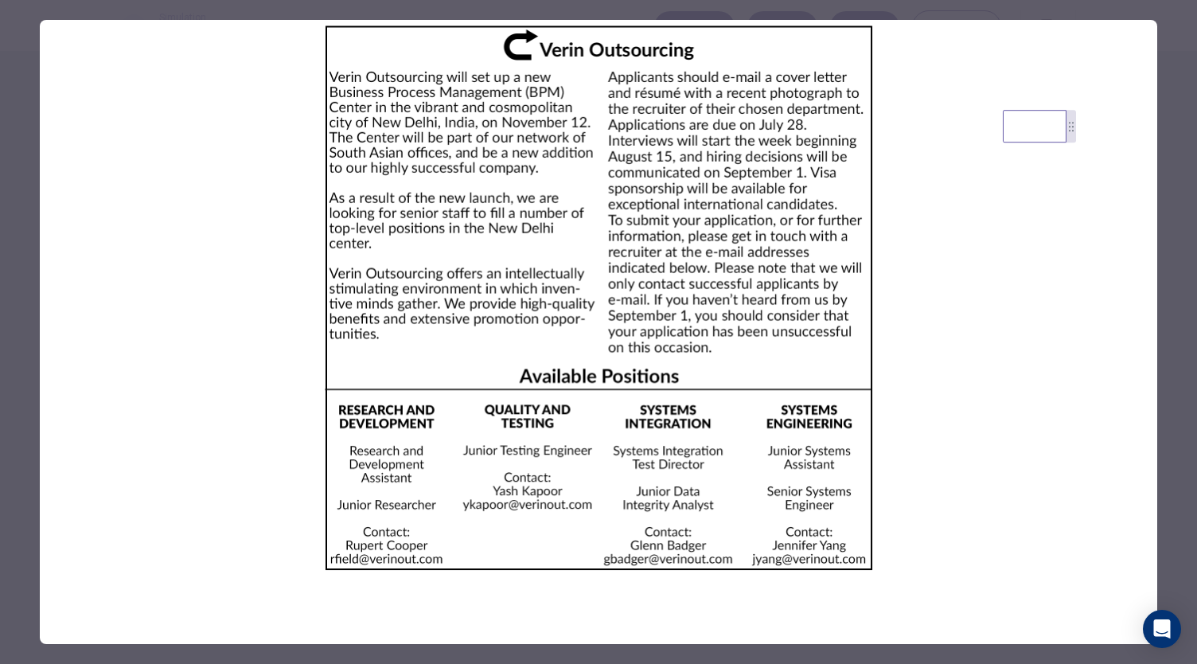
click at [254, 381] on img at bounding box center [599, 298] width 1118 height 556
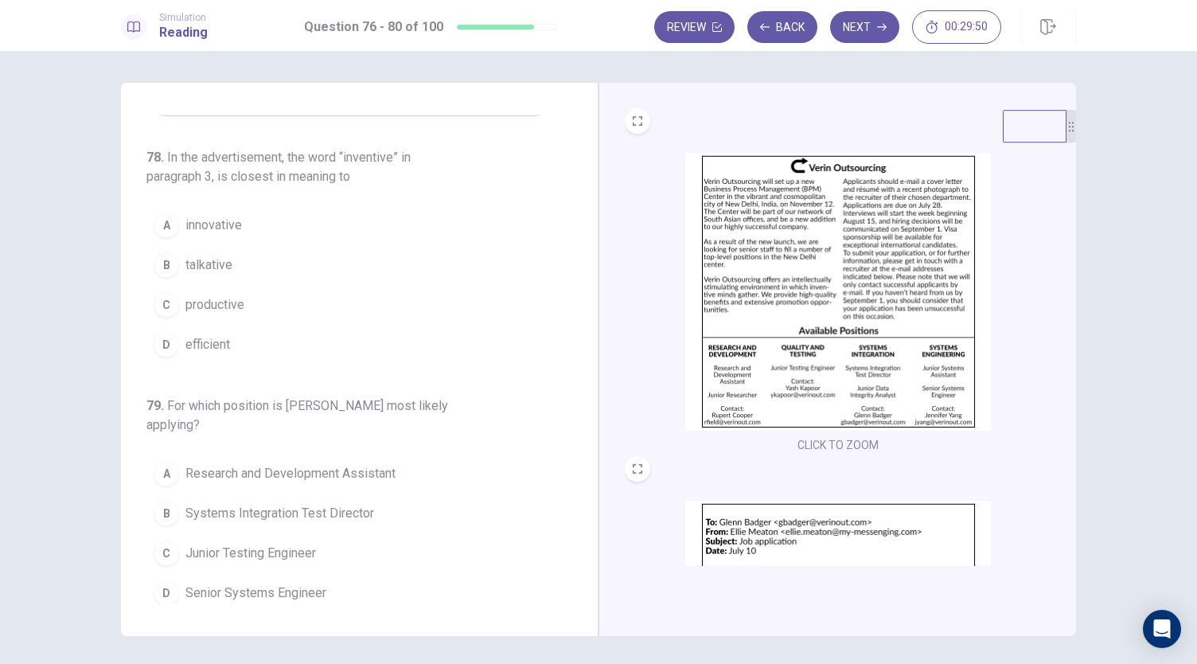
scroll to position [434, 0]
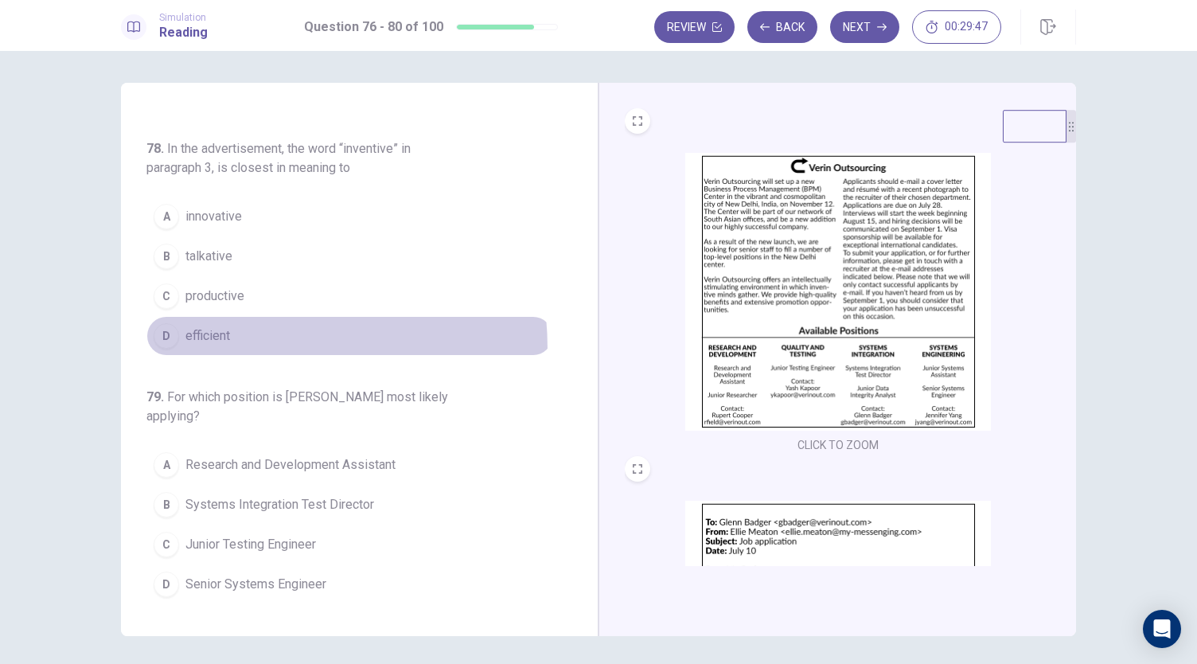
click at [176, 344] on button "D efficient" at bounding box center [349, 336] width 407 height 40
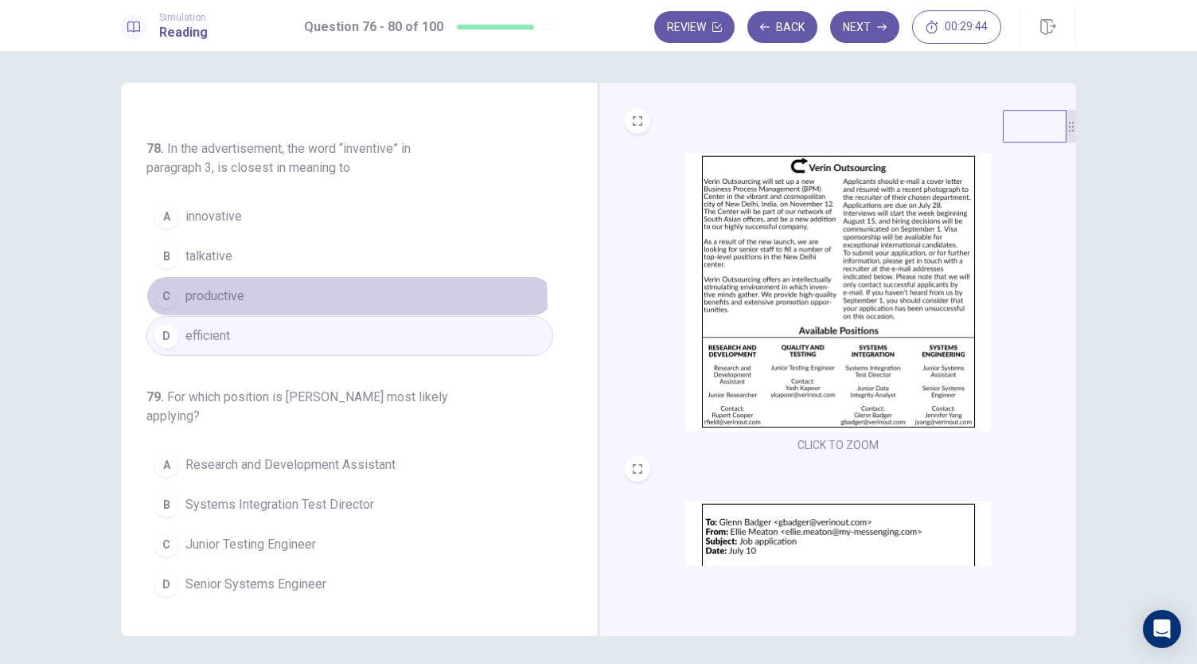
click at [214, 302] on button "C productive" at bounding box center [349, 296] width 407 height 40
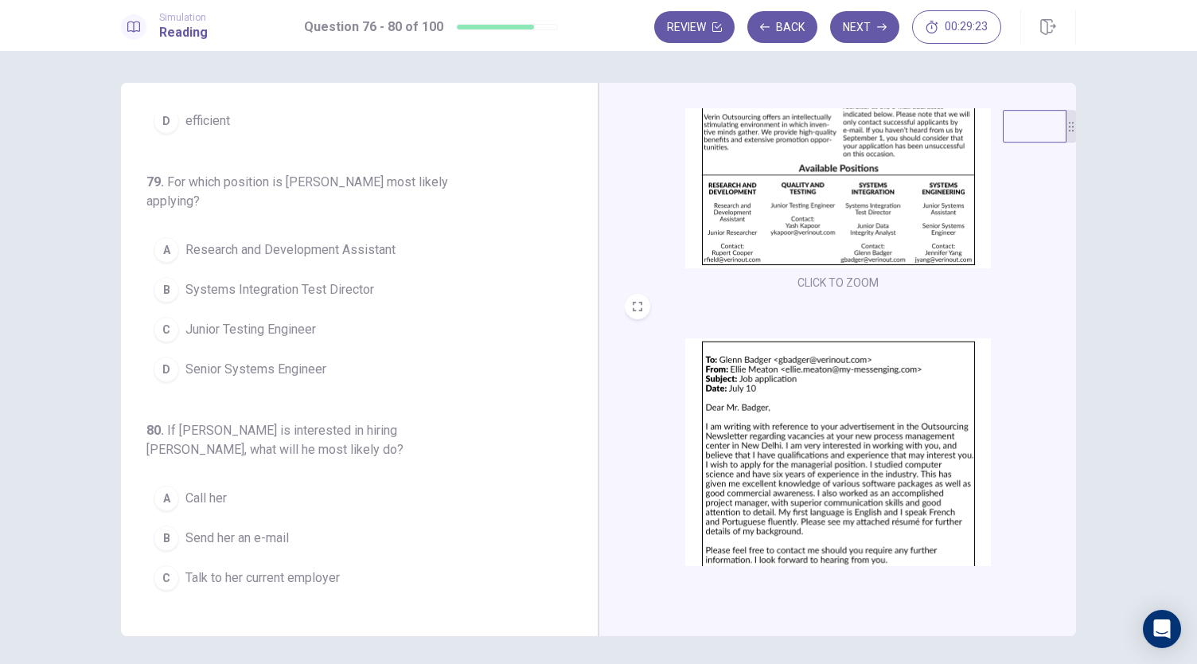
scroll to position [237, 0]
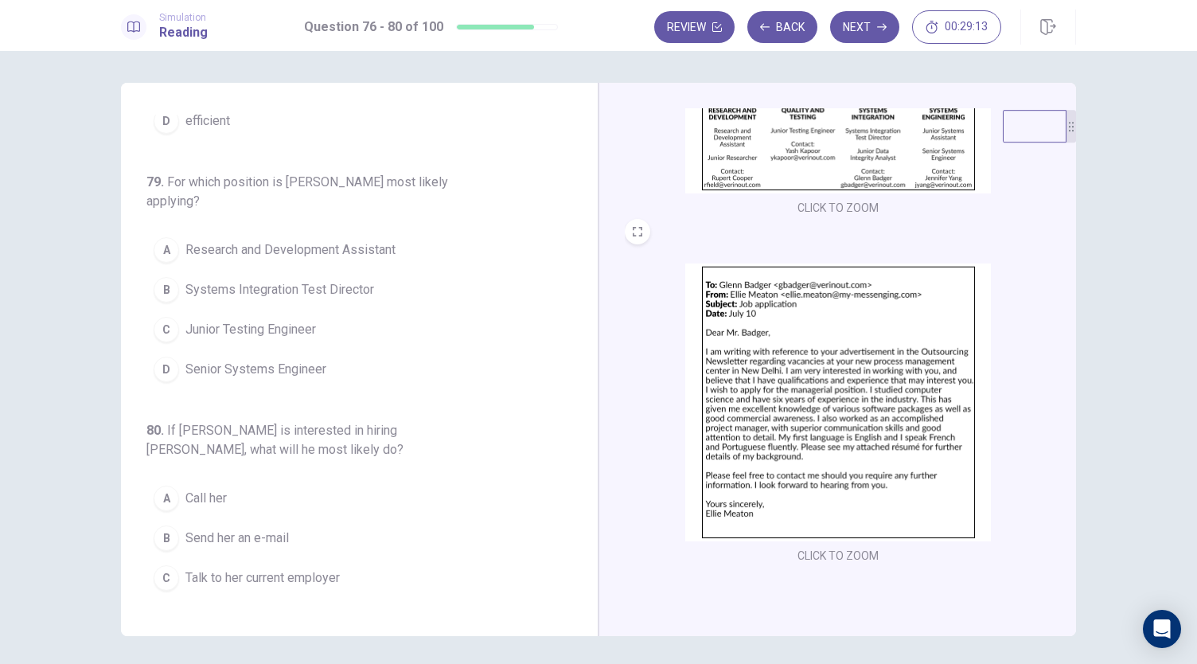
click at [769, 359] on img at bounding box center [838, 403] width 306 height 278
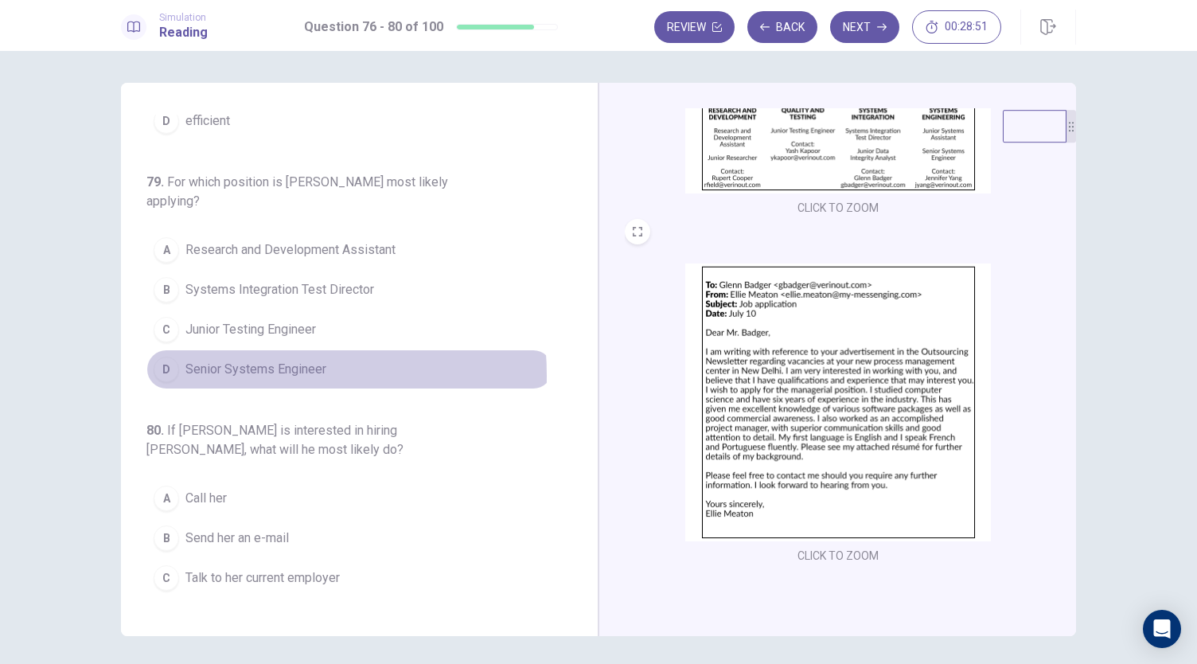
click at [224, 367] on span "Senior Systems Engineer" at bounding box center [255, 369] width 141 height 19
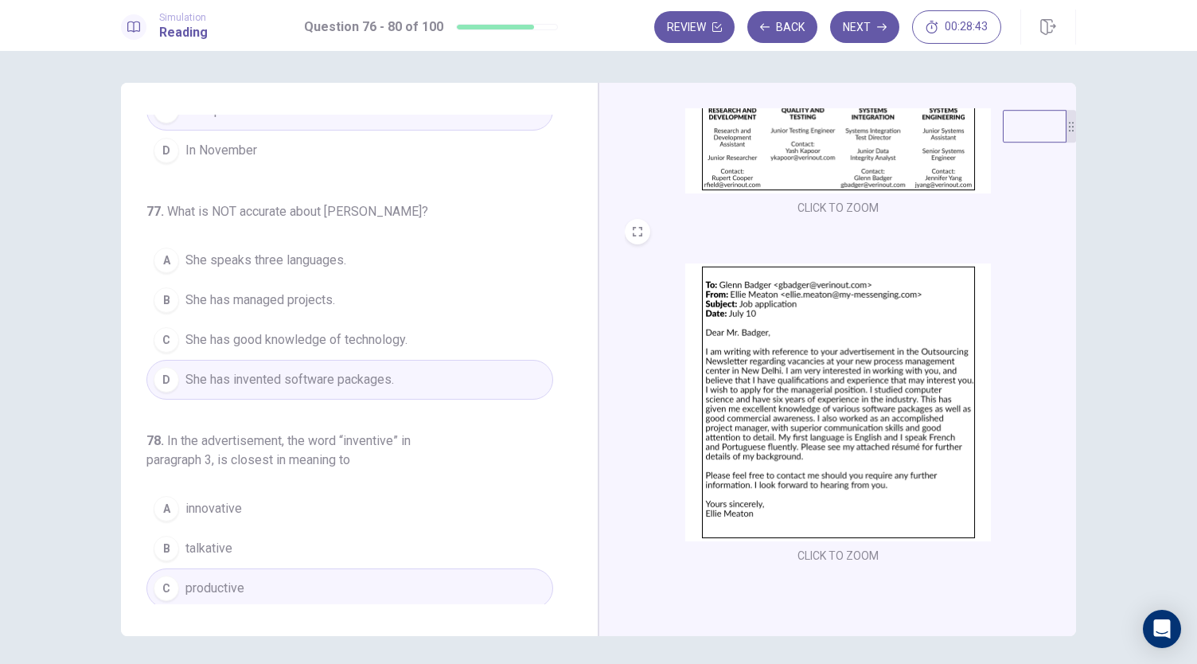
scroll to position [133, 0]
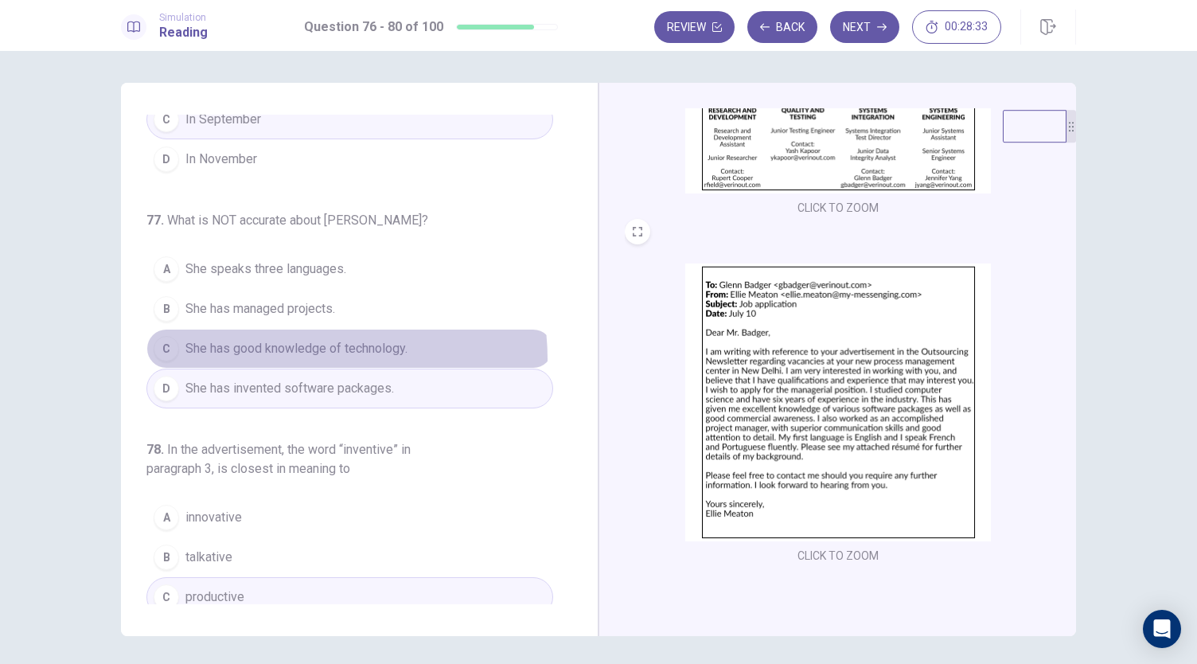
click at [295, 355] on button "C She has good knowledge of technology." at bounding box center [349, 349] width 407 height 40
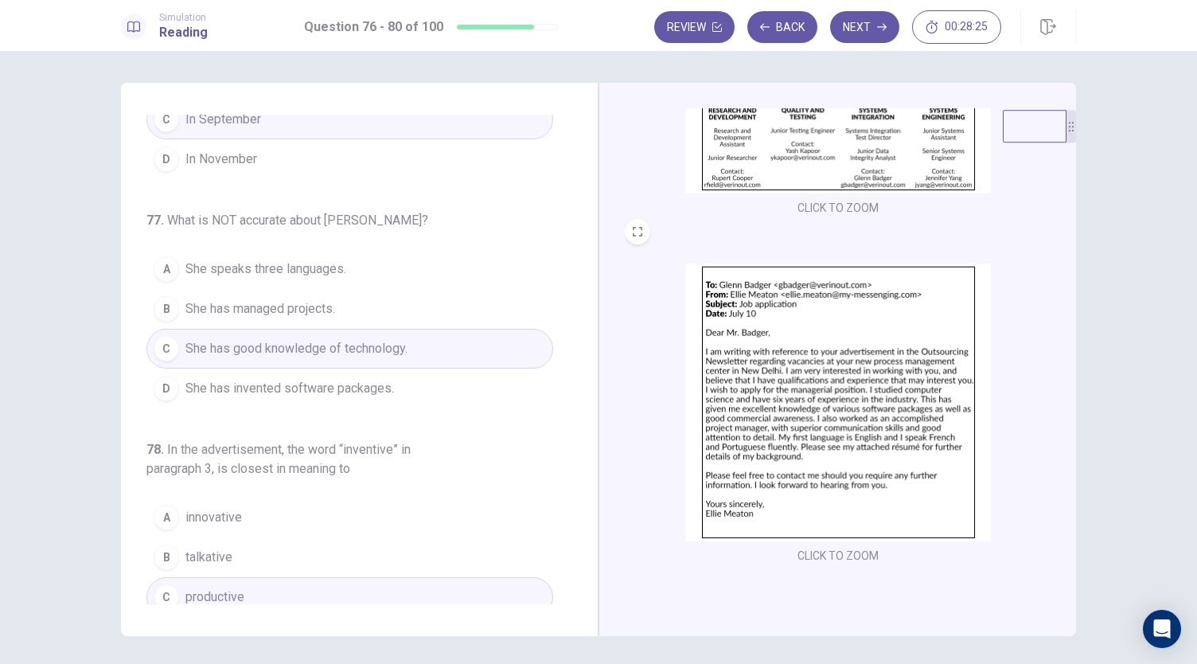
click at [444, 321] on button "B She has managed projects." at bounding box center [349, 309] width 407 height 40
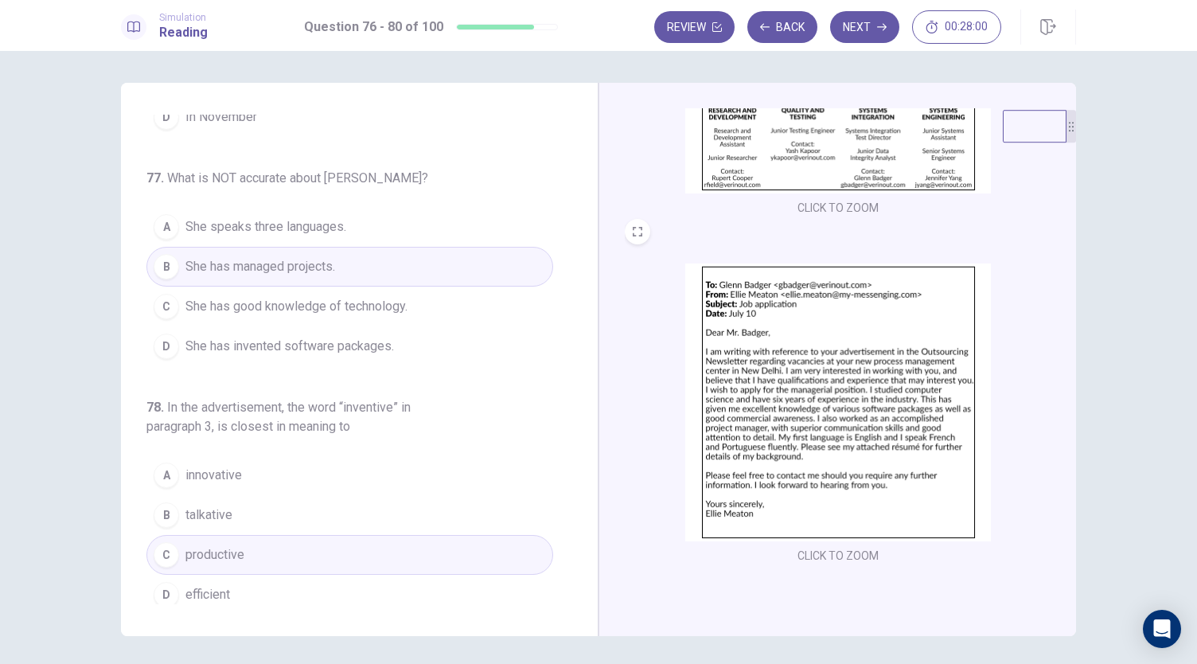
scroll to position [88, 0]
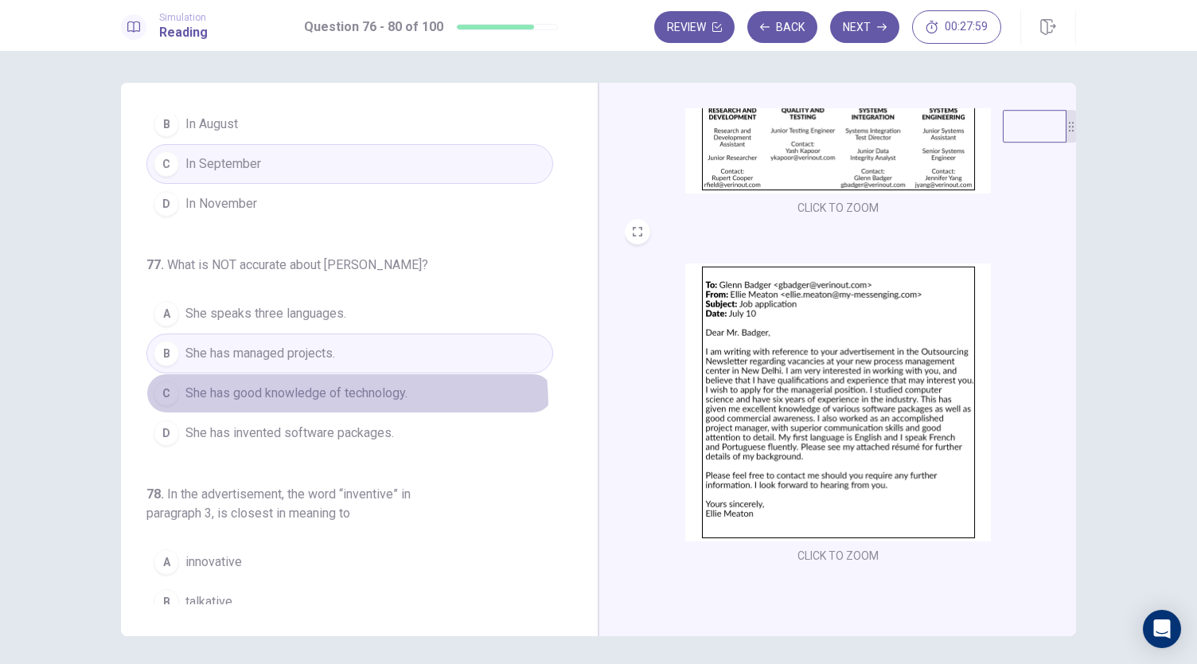
click at [255, 404] on button "C She has good knowledge of technology." at bounding box center [349, 393] width 407 height 40
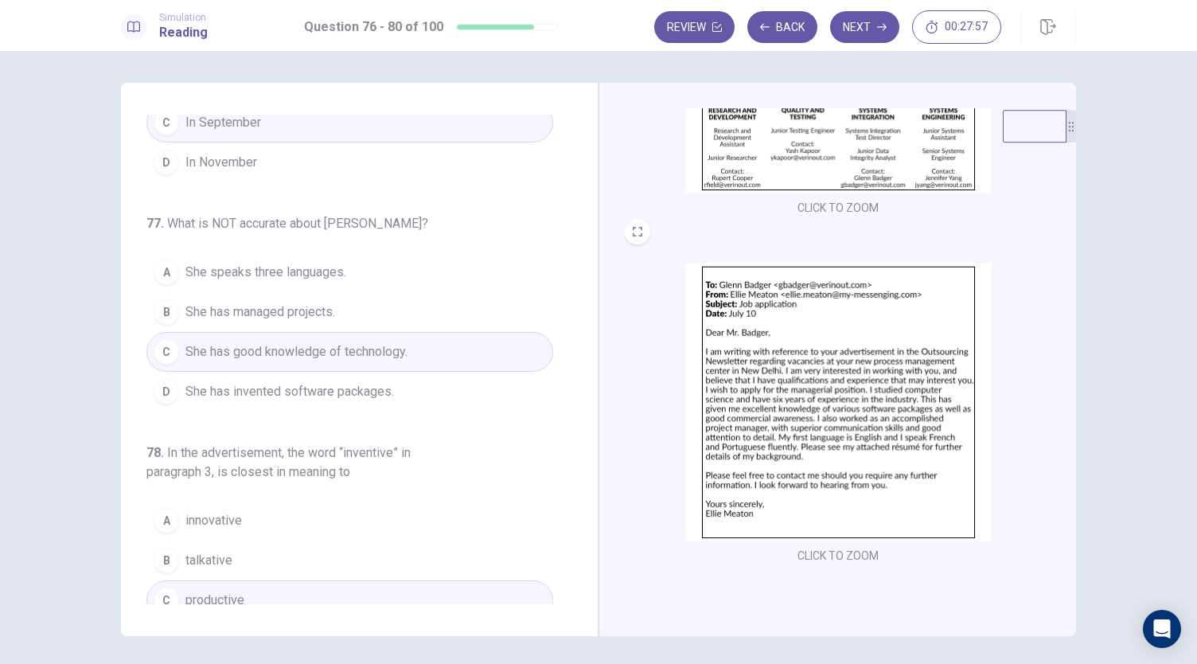
scroll to position [149, 0]
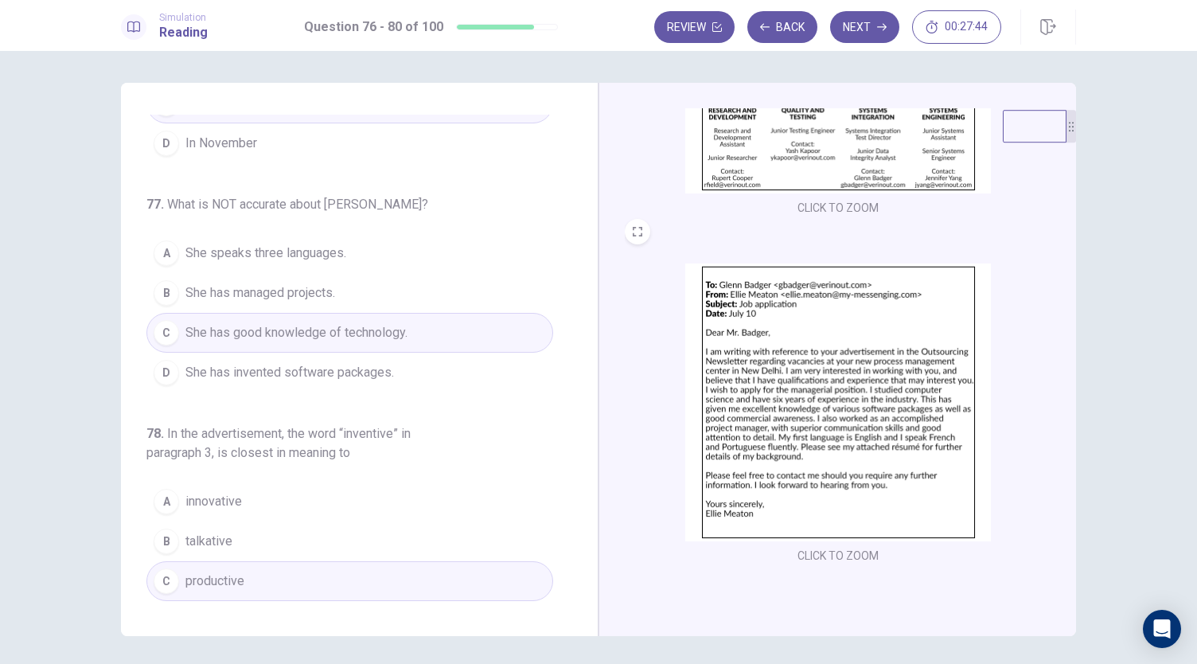
click at [283, 375] on span "She has invented software packages." at bounding box center [289, 372] width 209 height 19
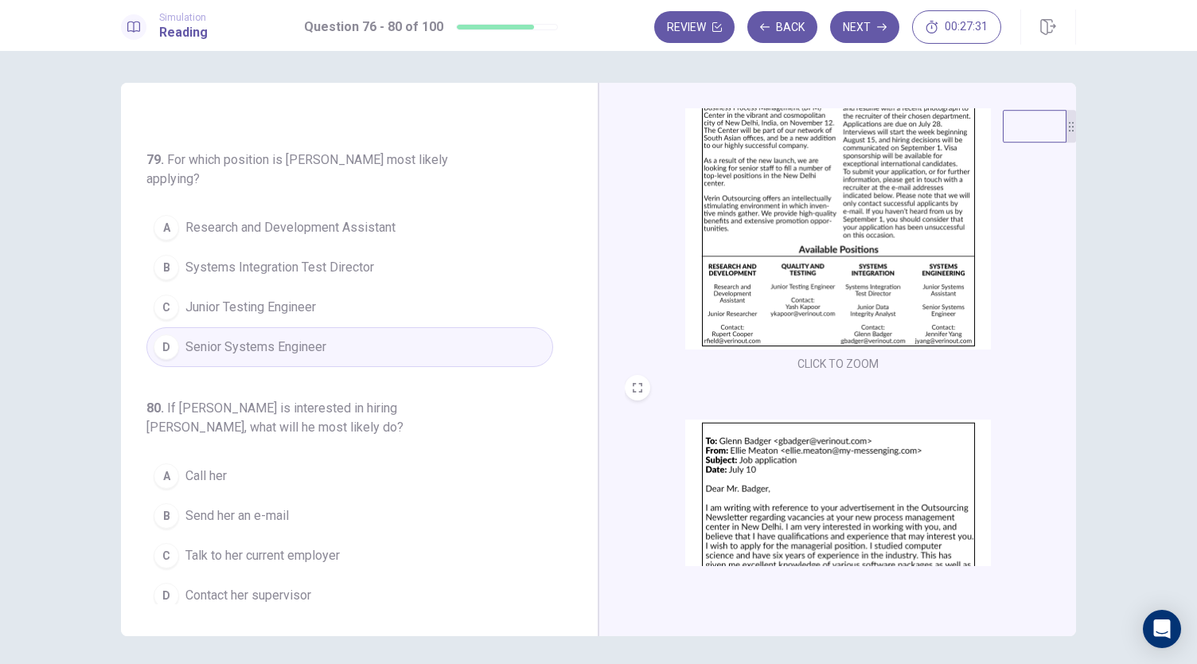
scroll to position [0, 0]
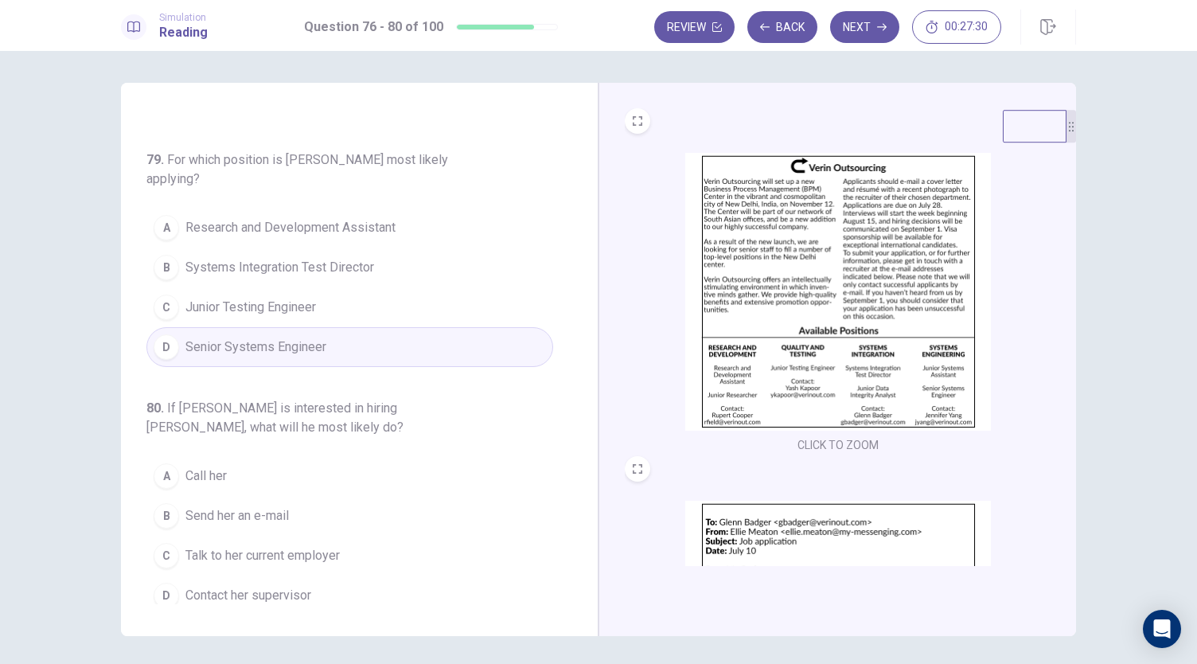
click at [849, 278] on img at bounding box center [838, 292] width 306 height 278
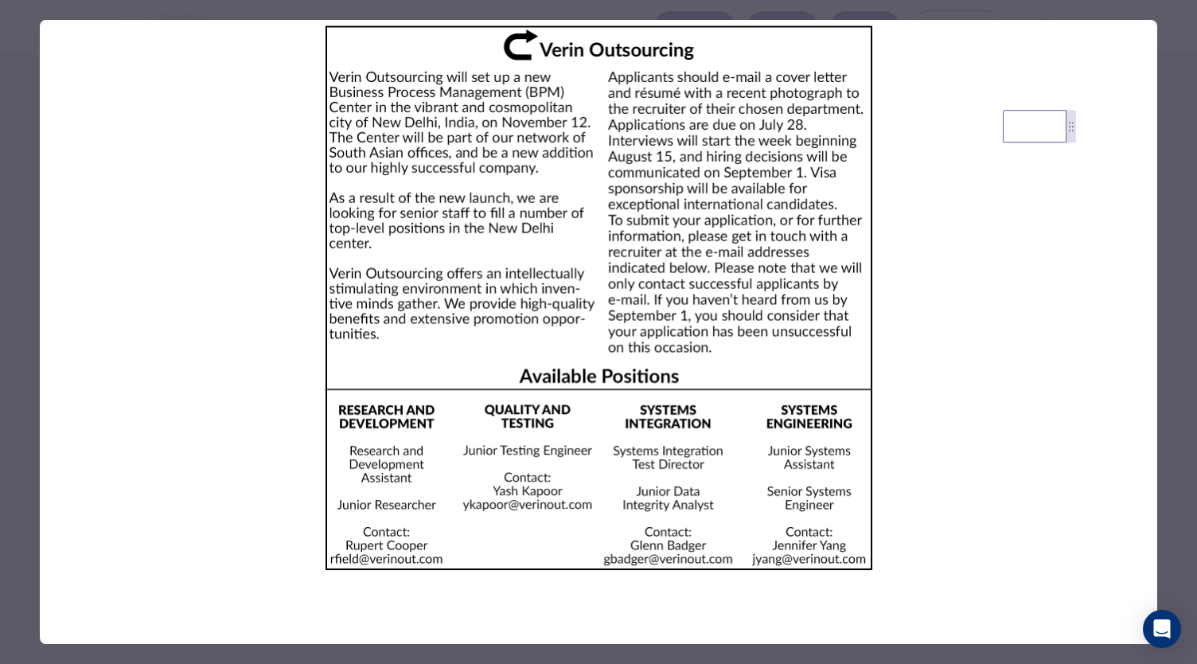
click at [1006, 485] on img at bounding box center [599, 298] width 1118 height 556
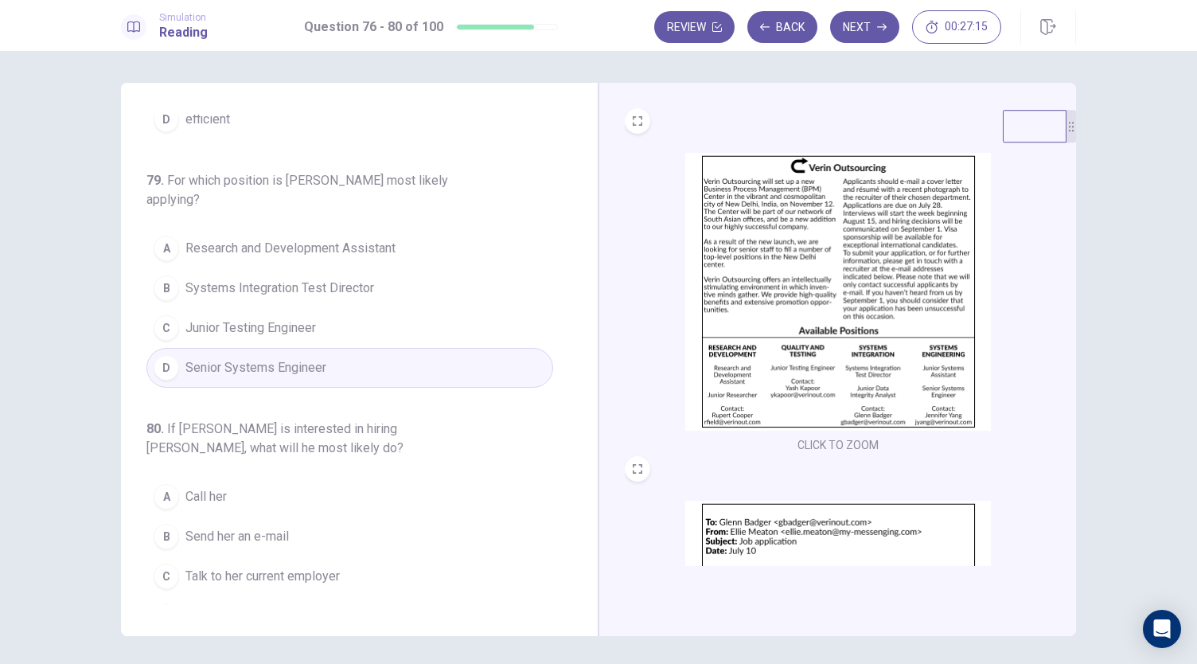
scroll to position [650, 0]
click at [336, 285] on span "Systems Integration Test Director" at bounding box center [279, 288] width 189 height 19
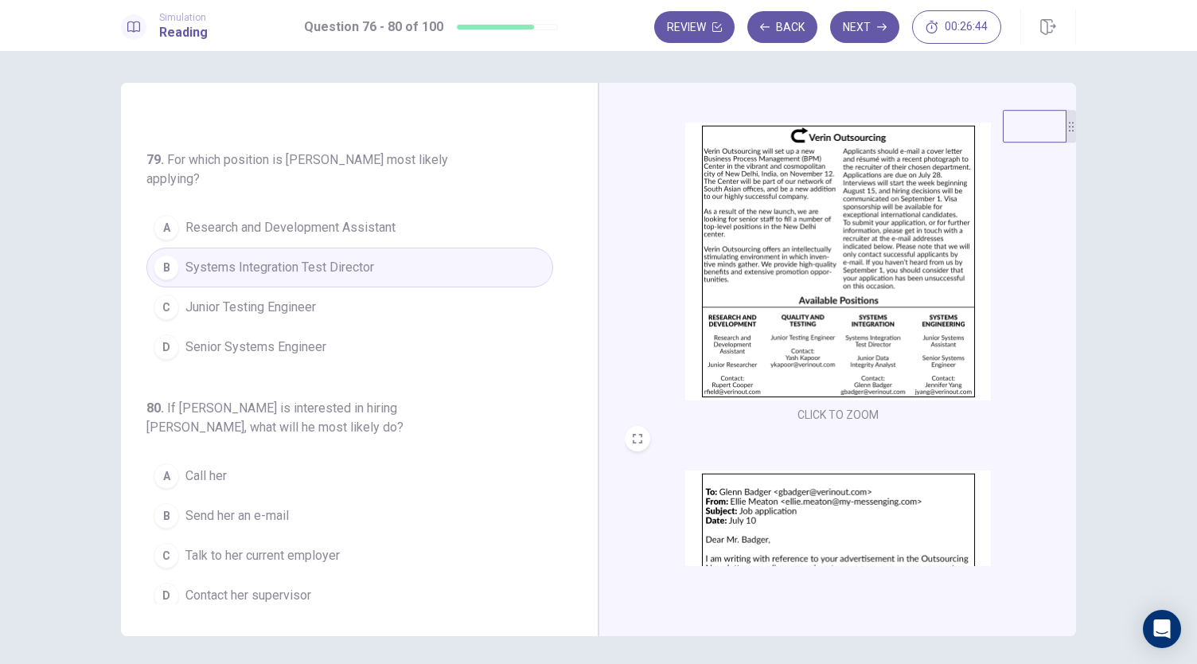
scroll to position [0, 0]
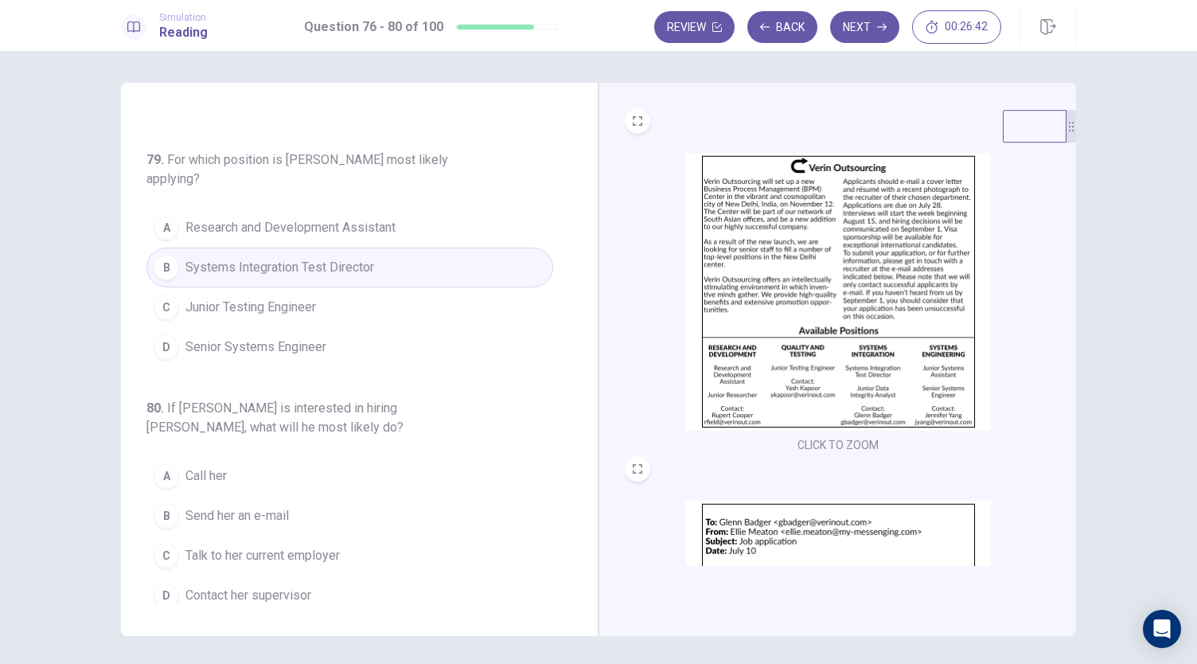
click at [834, 308] on img at bounding box center [838, 292] width 306 height 278
click at [287, 521] on button "B Send her an e-mail" at bounding box center [349, 516] width 407 height 40
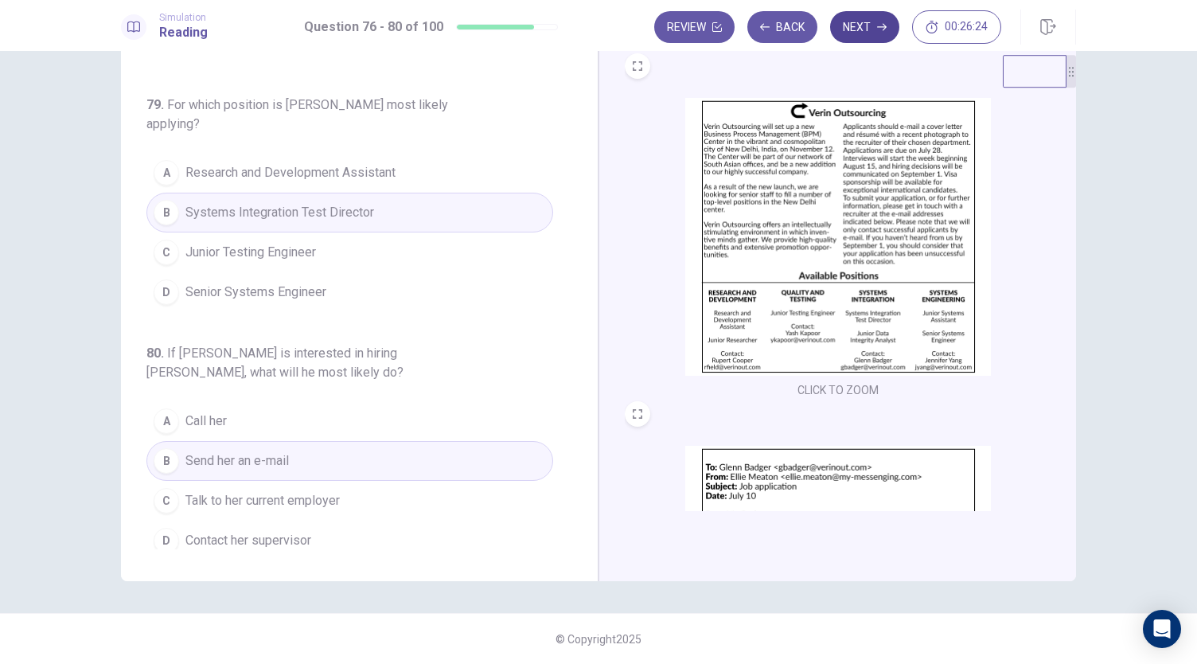
click at [852, 25] on button "Next" at bounding box center [864, 27] width 69 height 32
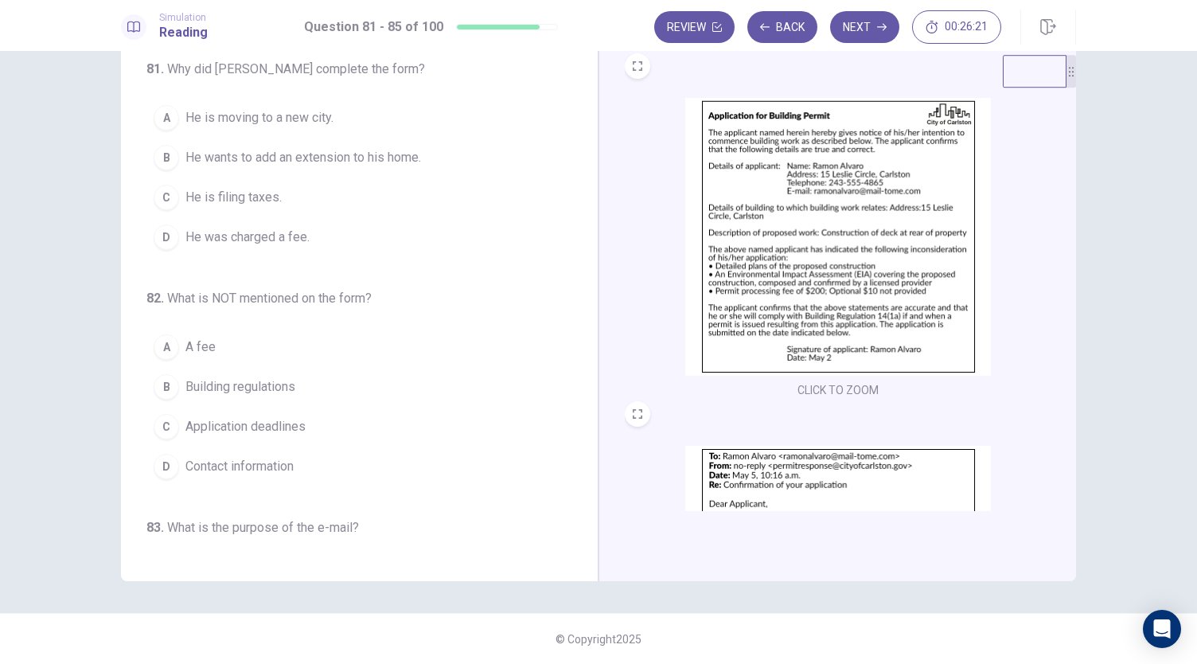
scroll to position [0, 0]
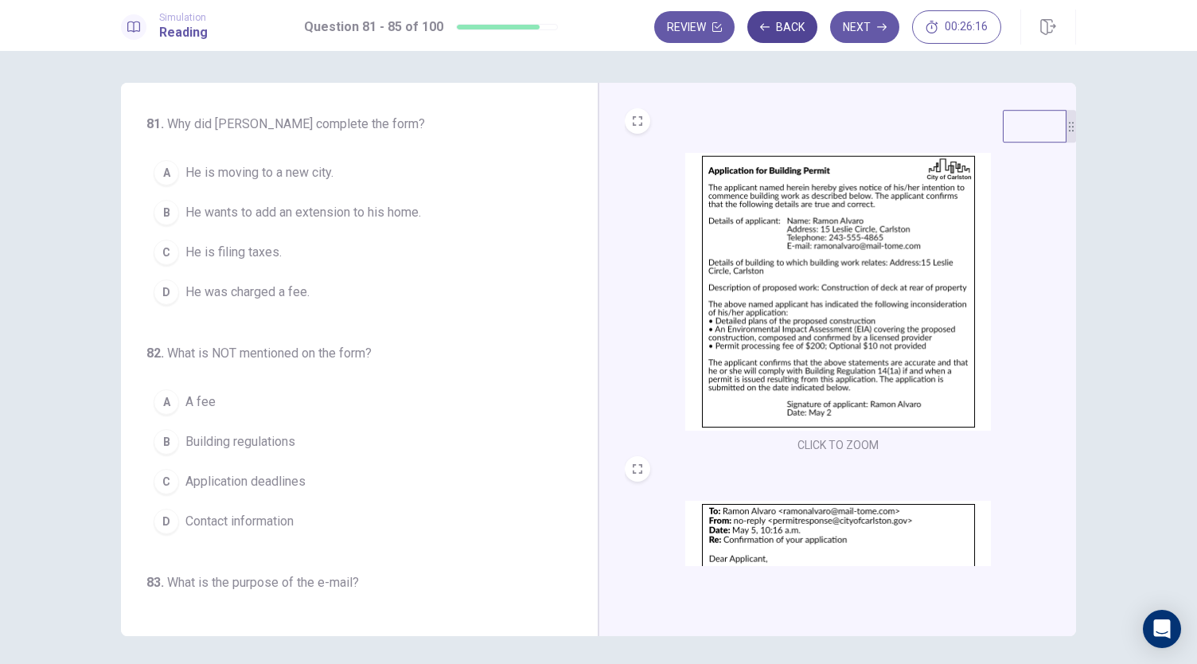
click at [780, 39] on button "Back" at bounding box center [783, 27] width 70 height 32
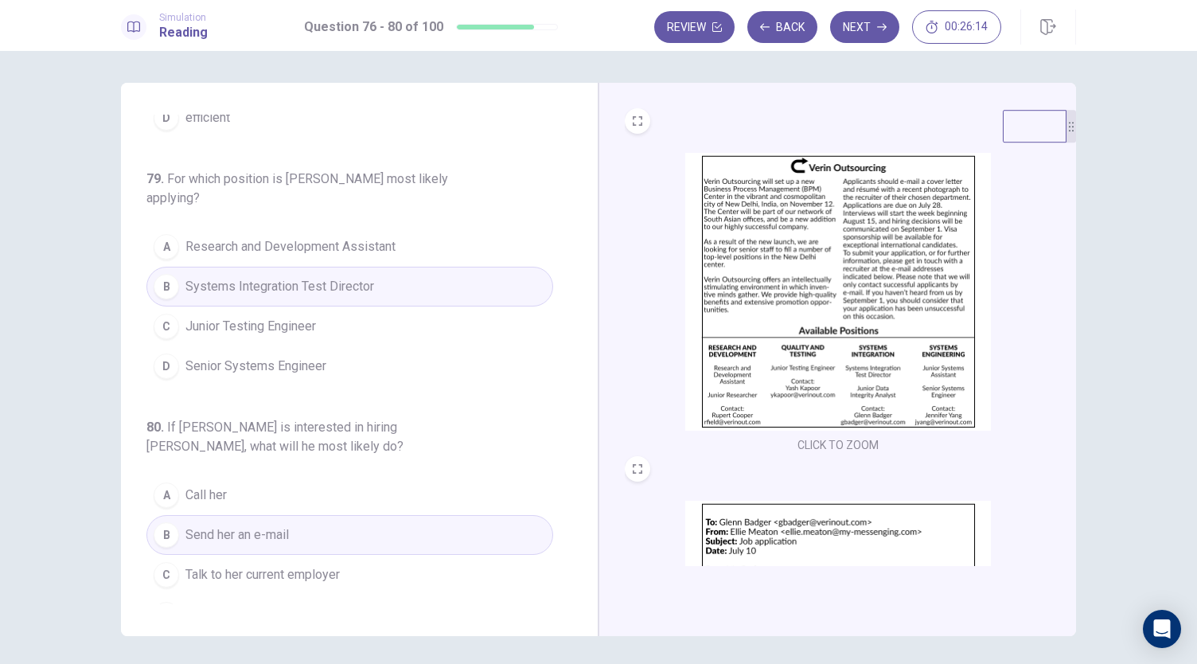
scroll to position [671, 0]
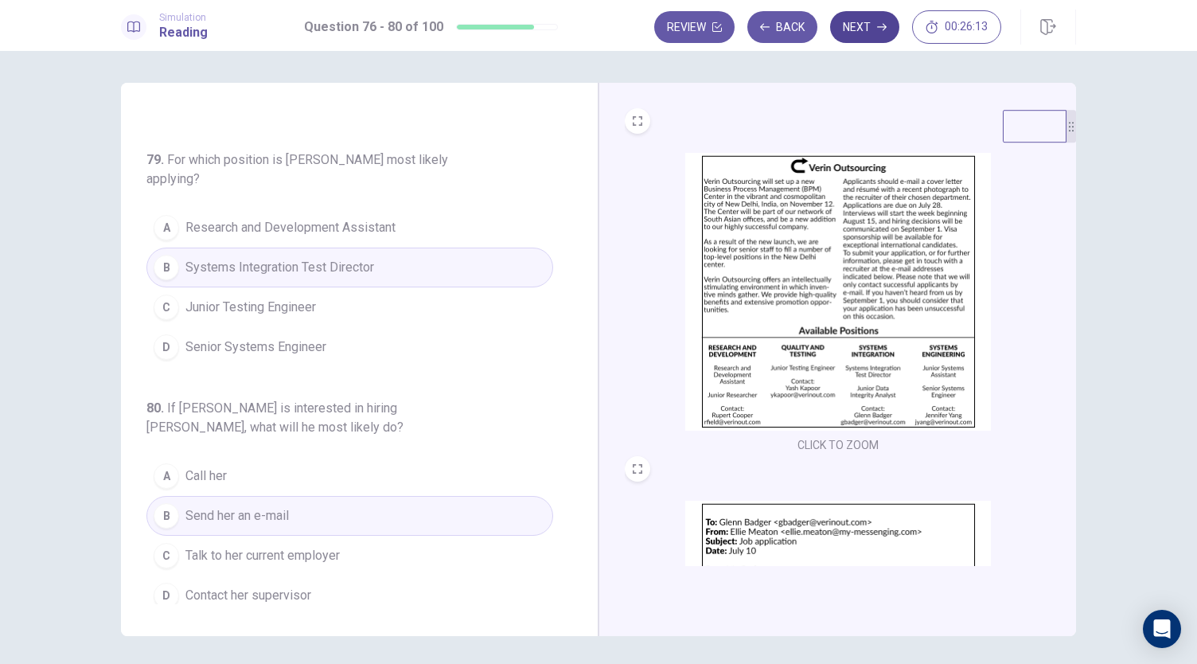
click at [853, 34] on button "Next" at bounding box center [864, 27] width 69 height 32
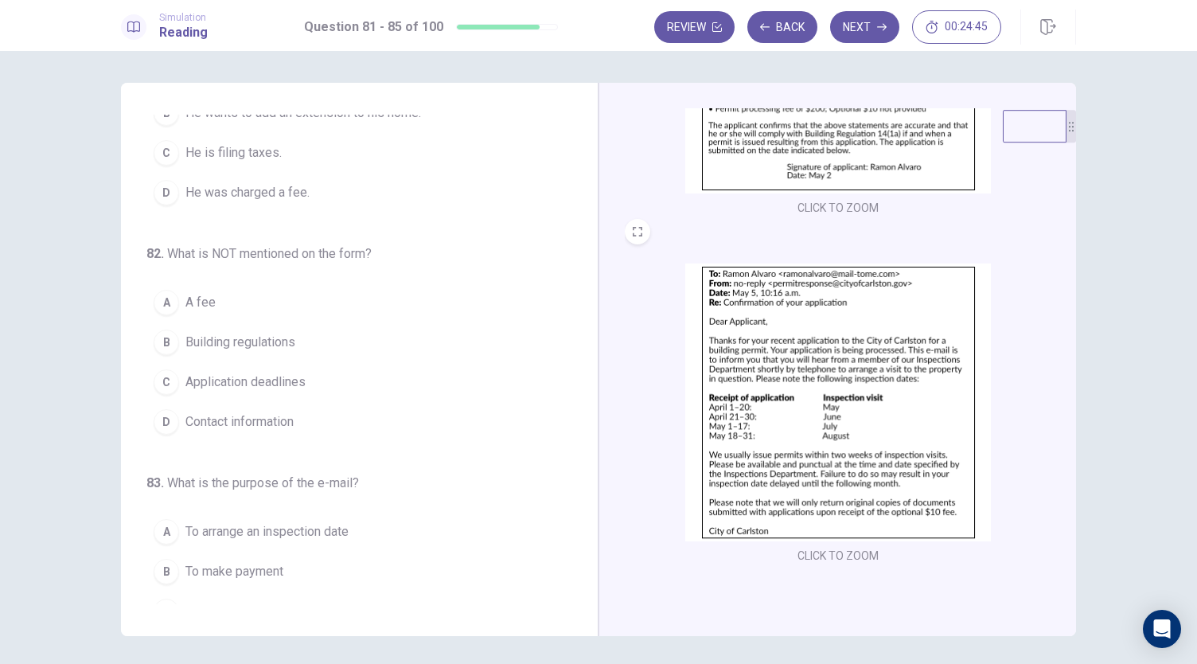
scroll to position [110, 0]
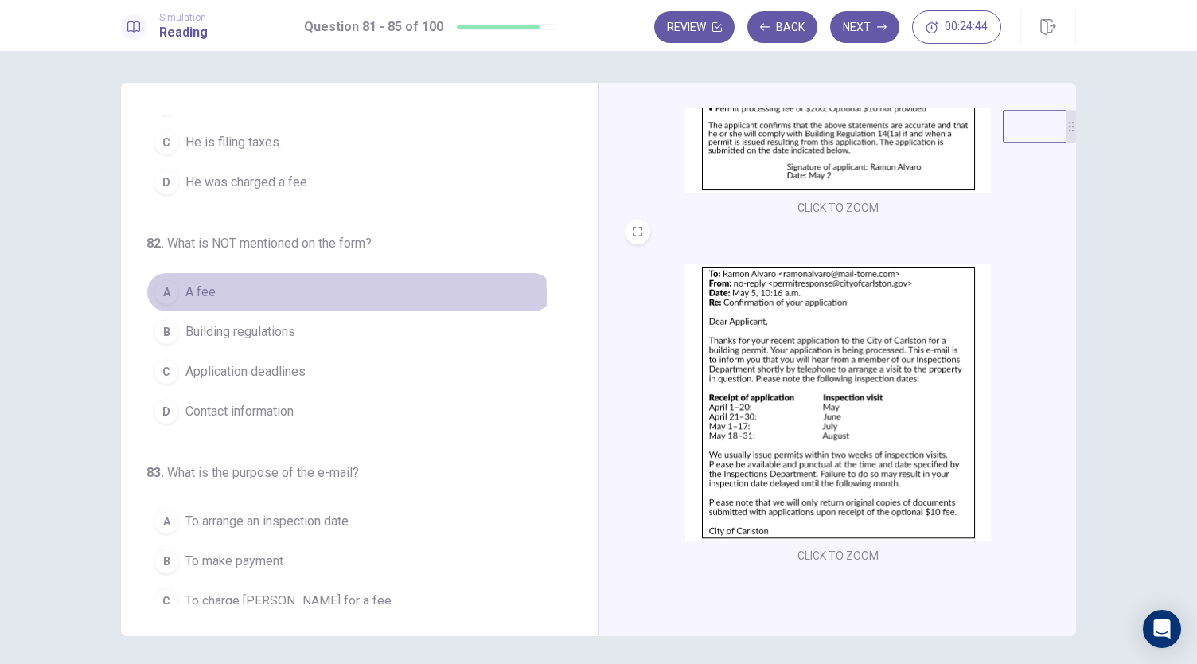
click at [211, 294] on button "A A fee" at bounding box center [349, 292] width 407 height 40
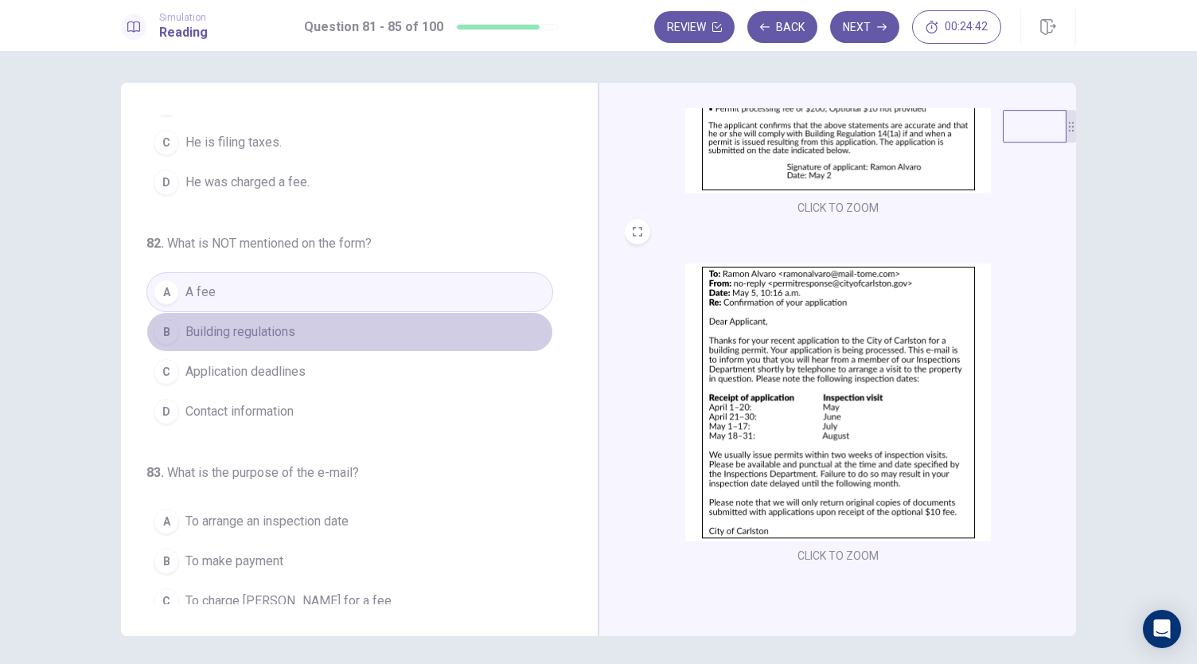
click at [357, 312] on button "B Building regulations" at bounding box center [349, 332] width 407 height 40
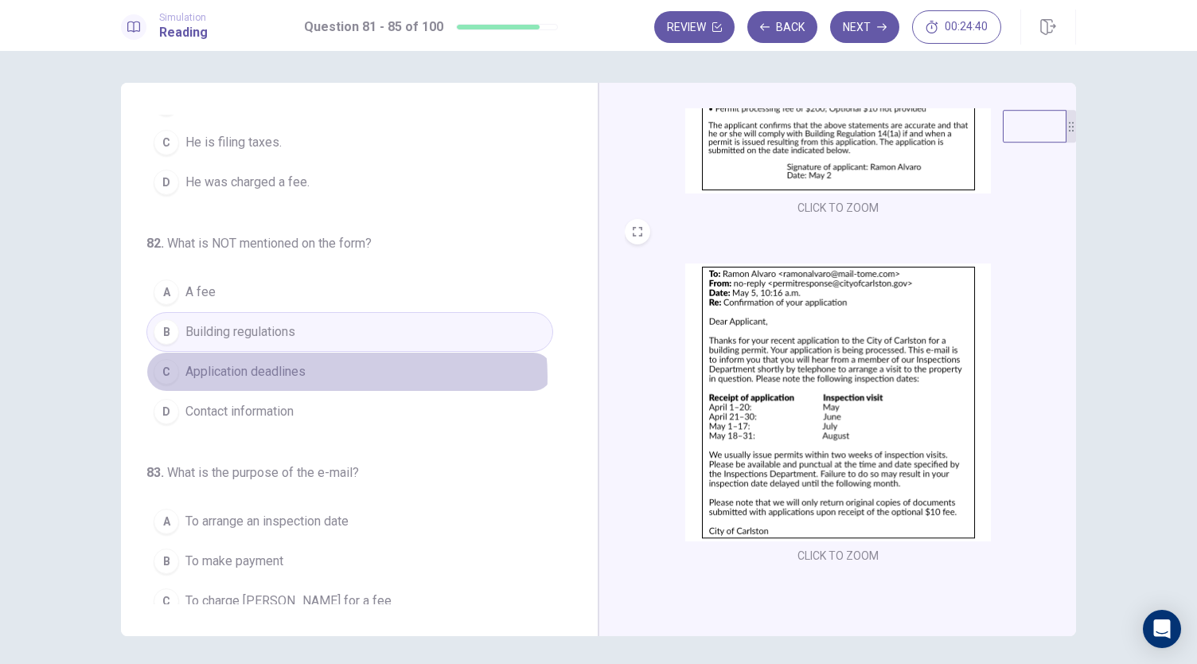
click at [342, 373] on button "C Application deadlines" at bounding box center [349, 372] width 407 height 40
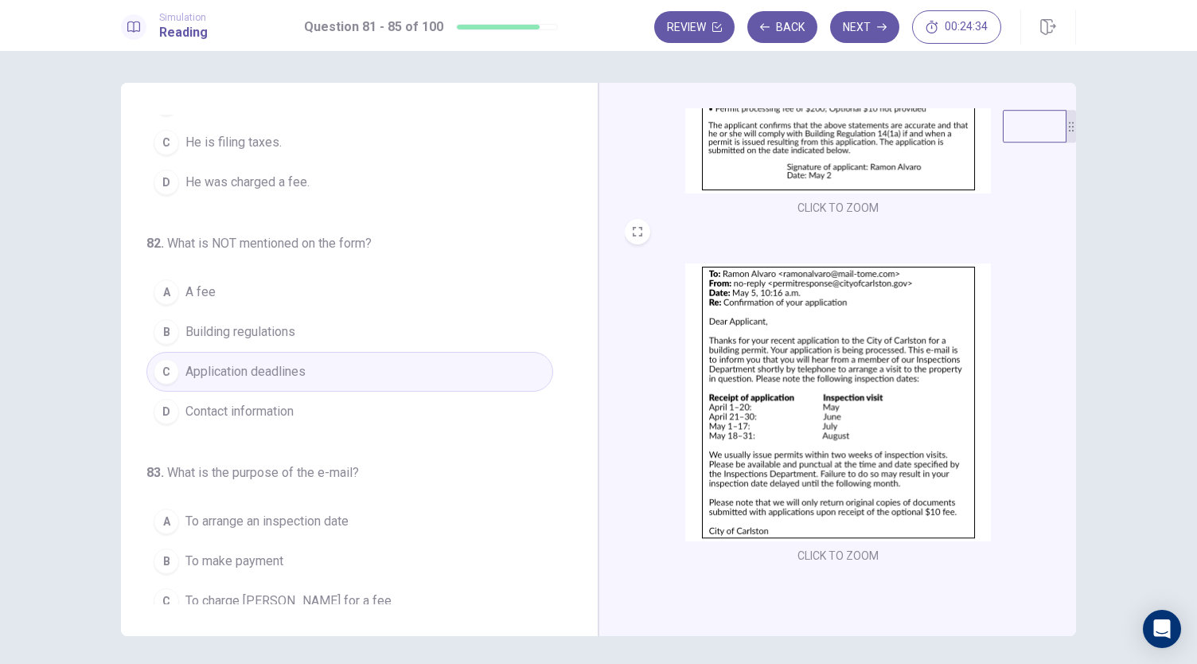
click at [309, 419] on button "D Contact information" at bounding box center [349, 412] width 407 height 40
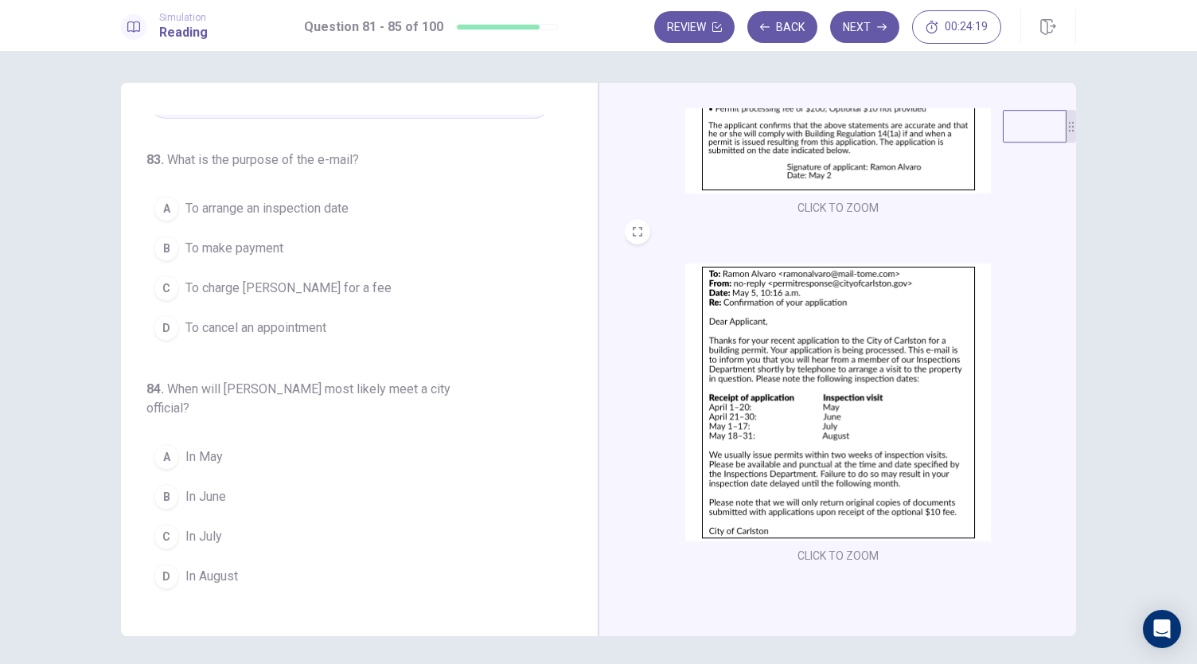
scroll to position [652, 0]
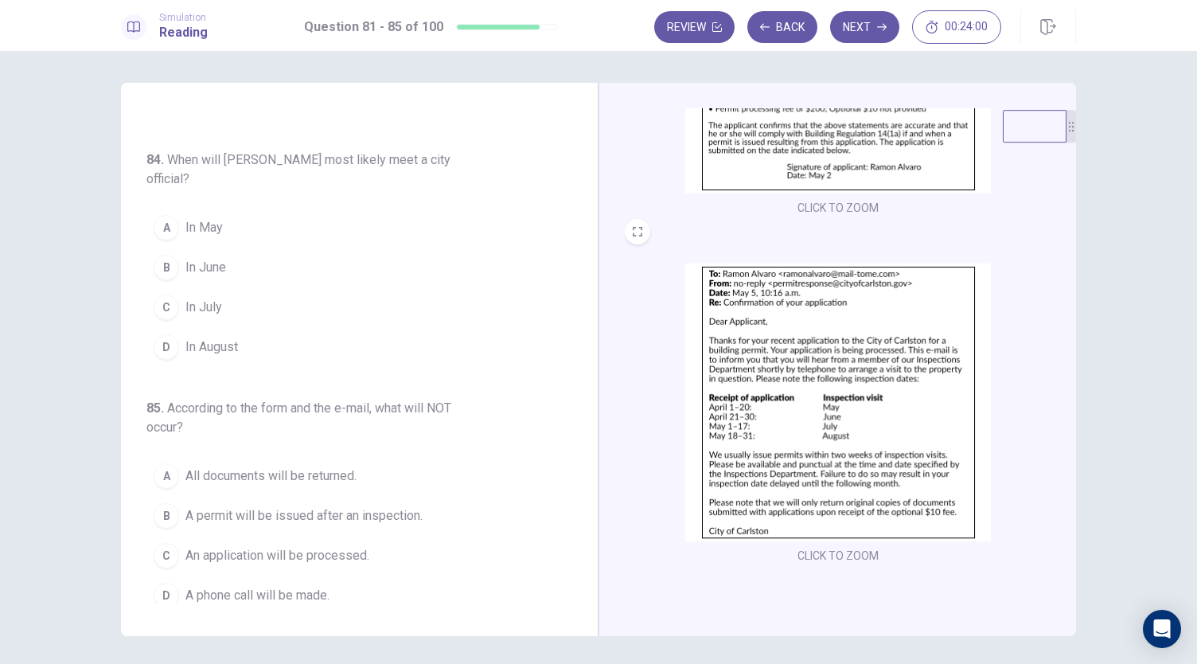
drag, startPoint x: 257, startPoint y: 413, endPoint x: 184, endPoint y: 405, distance: 73.7
click at [184, 405] on h6 "85 . According to the form and the e-mail, what will NOT occur?" at bounding box center [299, 418] width 306 height 38
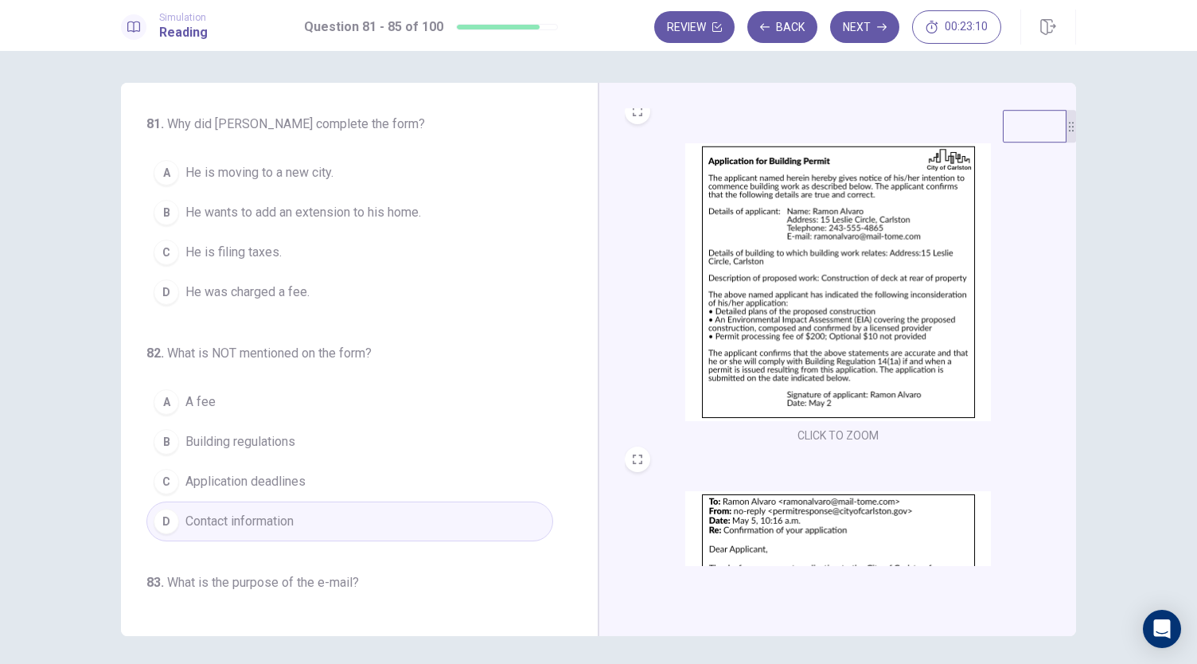
scroll to position [0, 0]
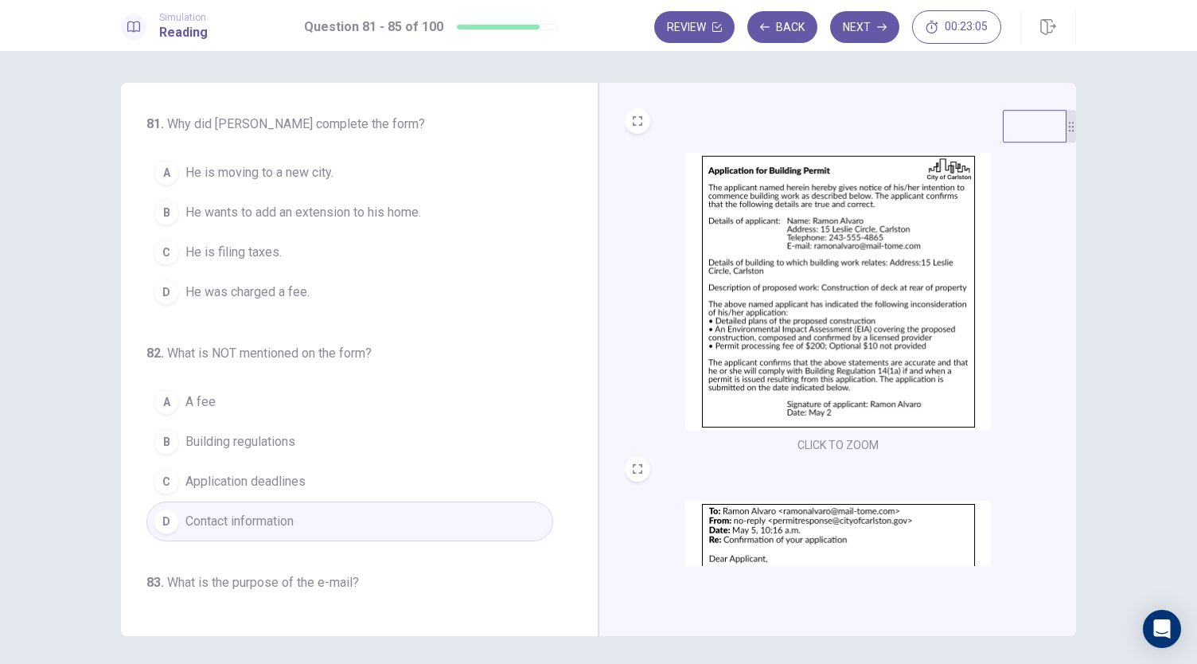
click at [739, 267] on img at bounding box center [838, 292] width 306 height 278
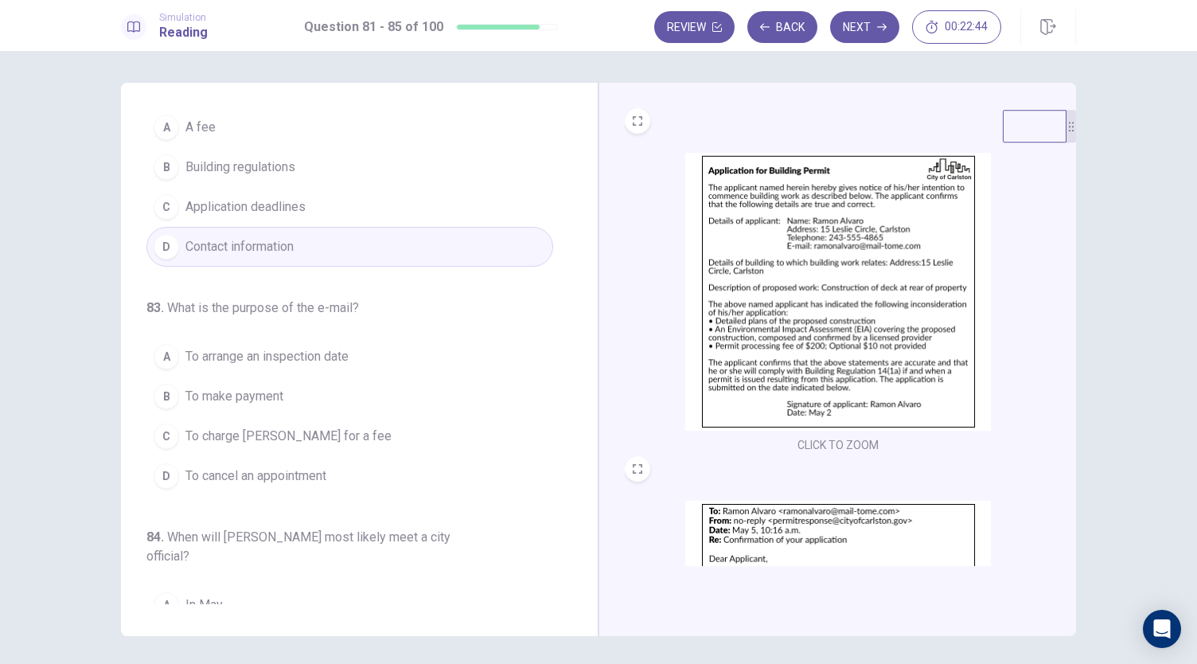
scroll to position [314, 0]
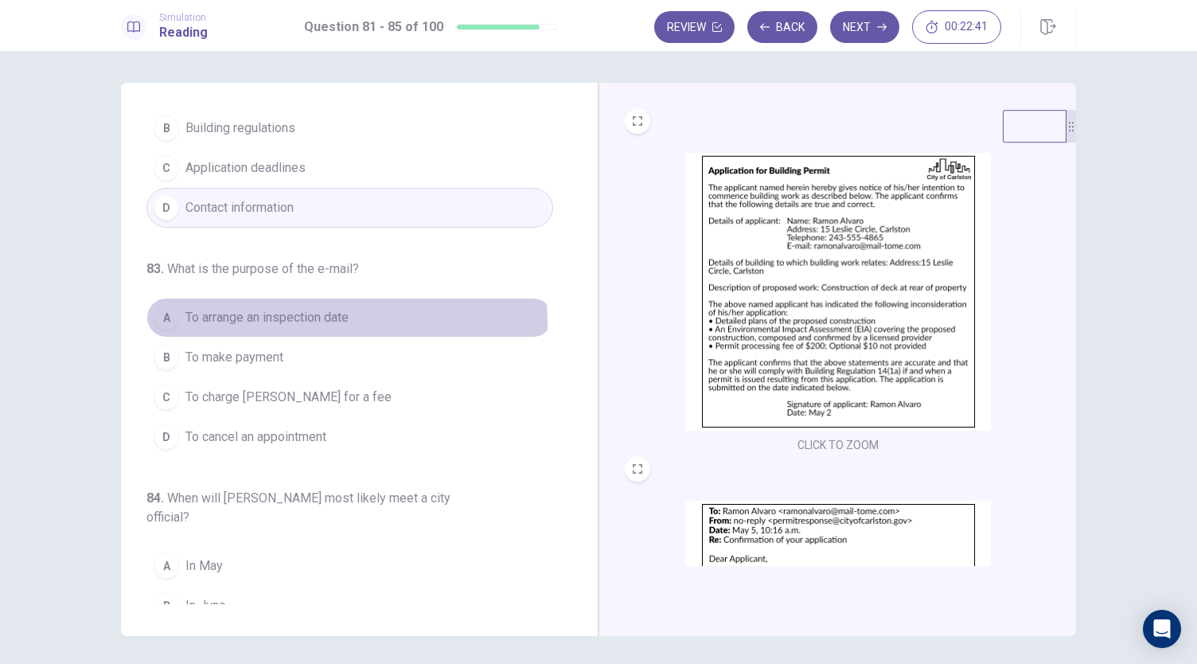
click at [201, 322] on span "To arrange an inspection date" at bounding box center [266, 317] width 163 height 19
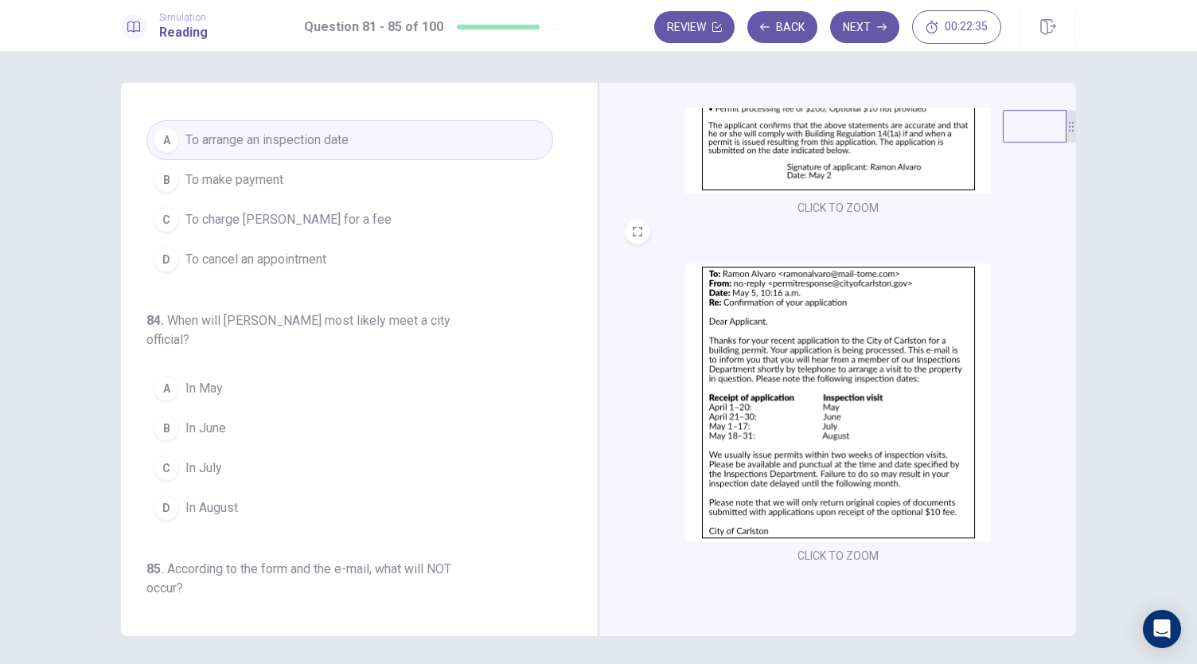
scroll to position [496, 0]
click at [205, 391] on button "A In May" at bounding box center [349, 384] width 407 height 40
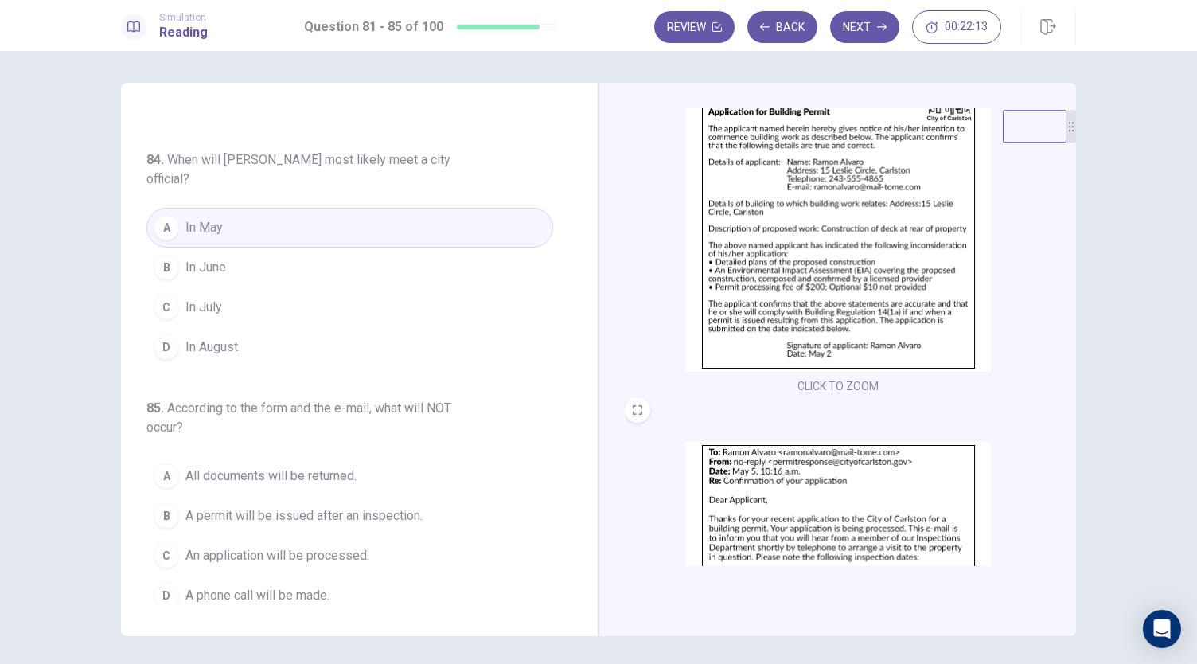
scroll to position [57, 0]
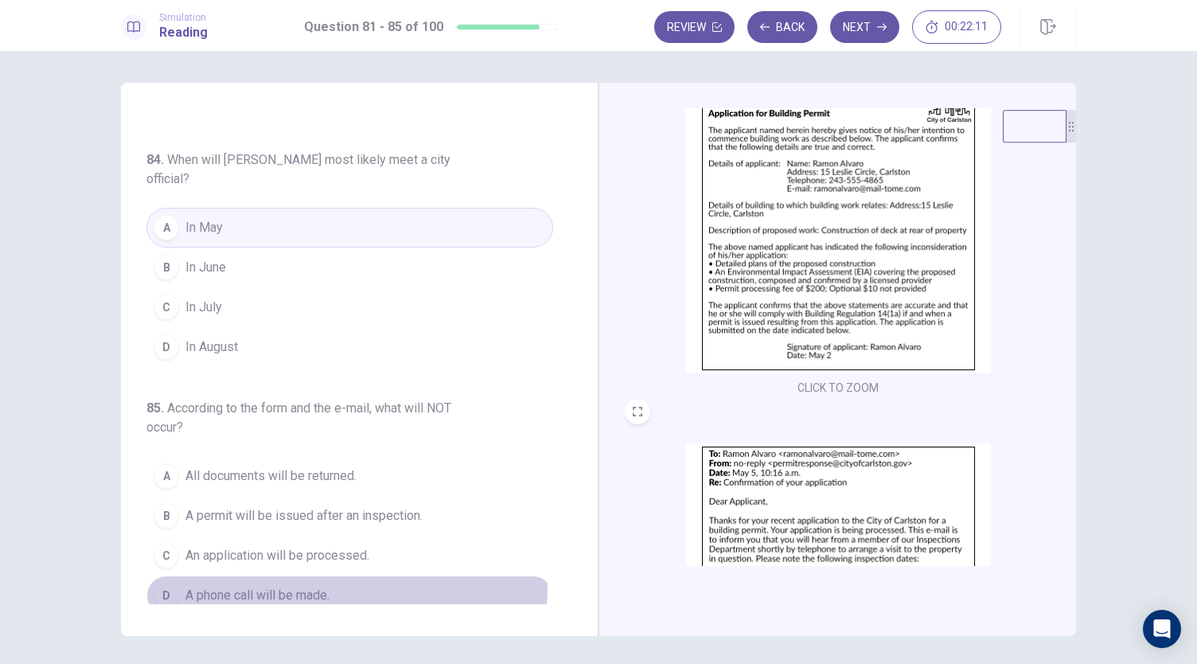
click at [294, 586] on span "A phone call will be made." at bounding box center [257, 595] width 144 height 19
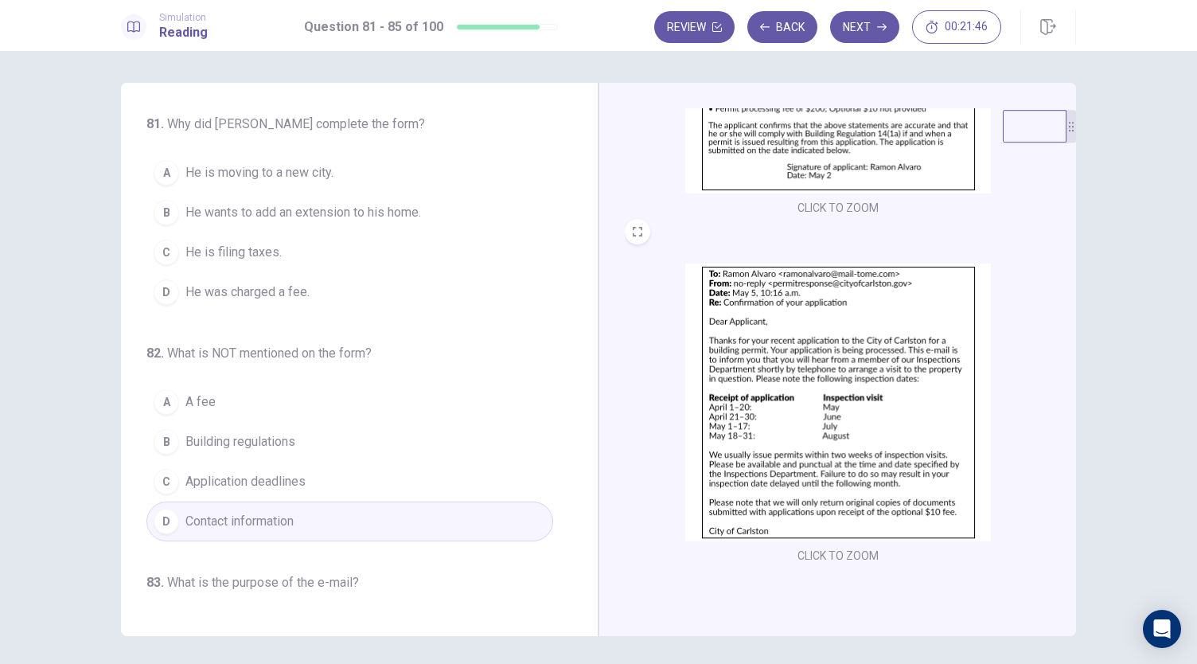
scroll to position [0, 0]
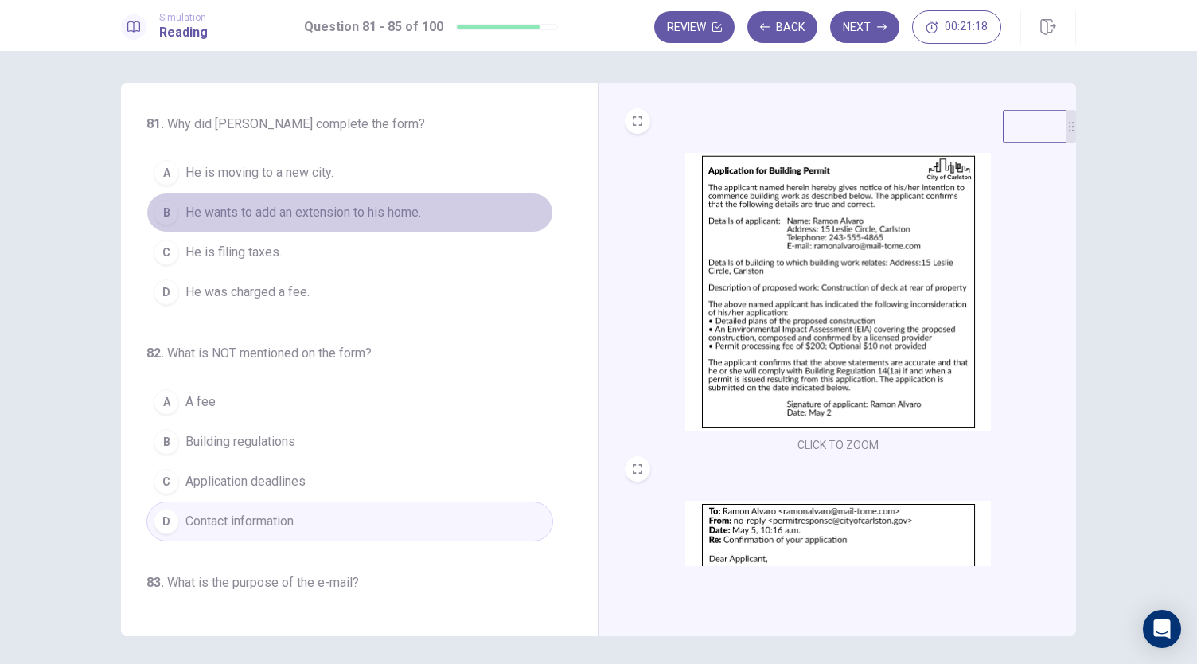
click at [381, 208] on span "He wants to add an extension to his home." at bounding box center [303, 212] width 236 height 19
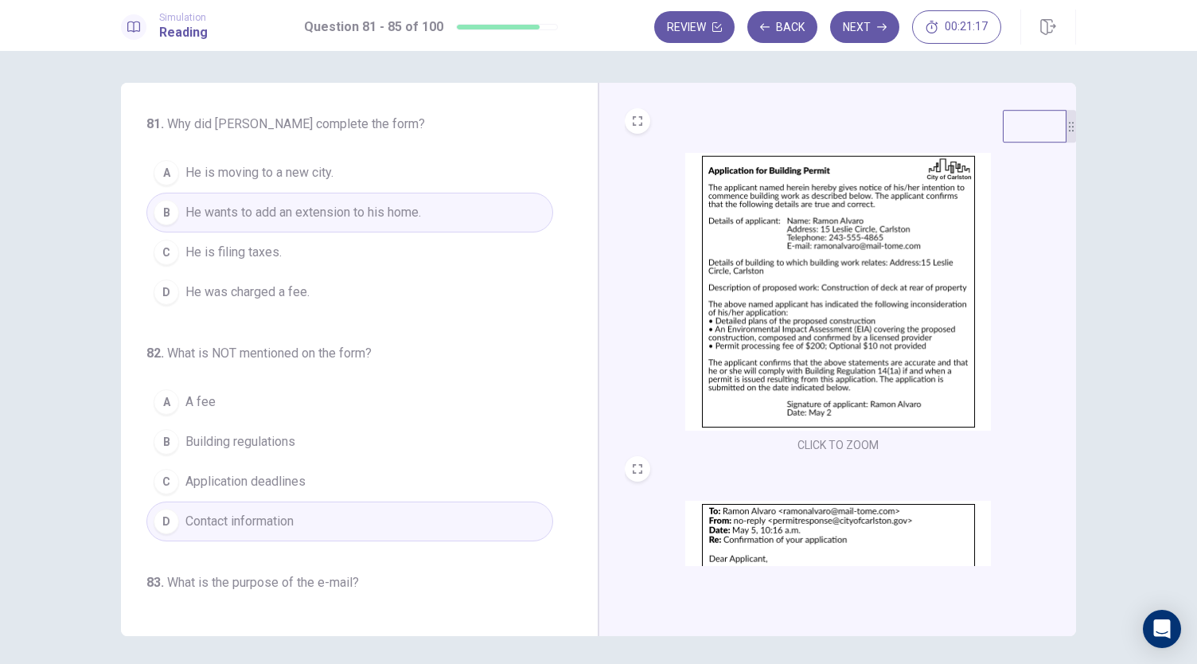
scroll to position [1, 0]
click at [866, 36] on button "Next" at bounding box center [864, 27] width 69 height 32
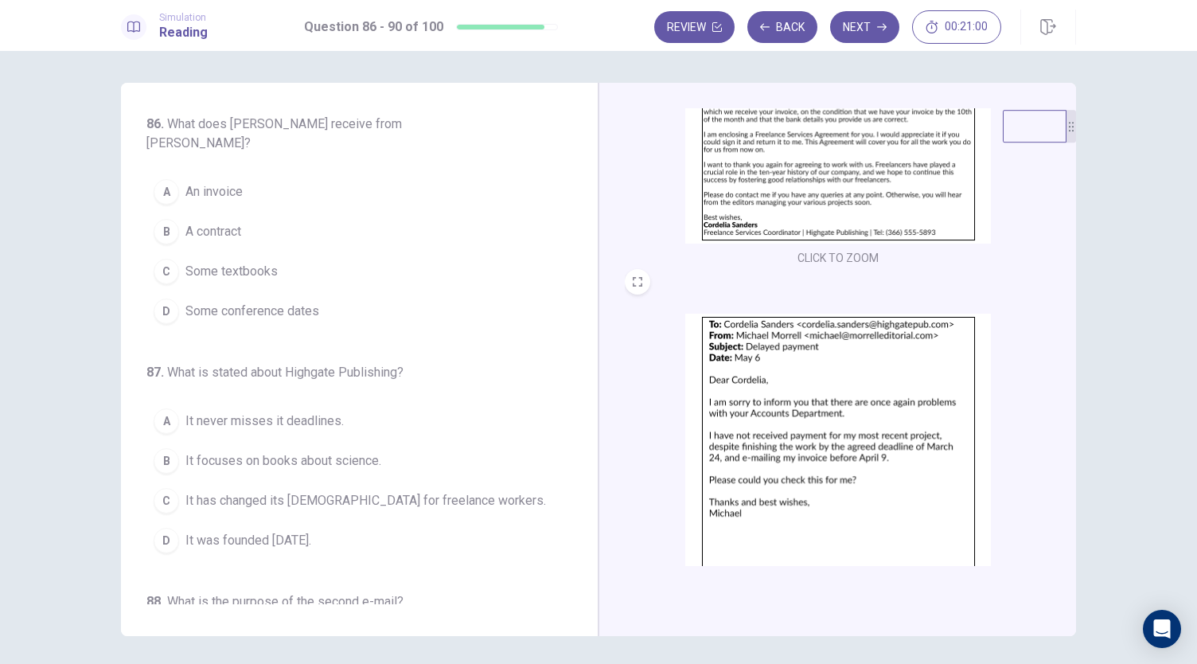
scroll to position [0, 0]
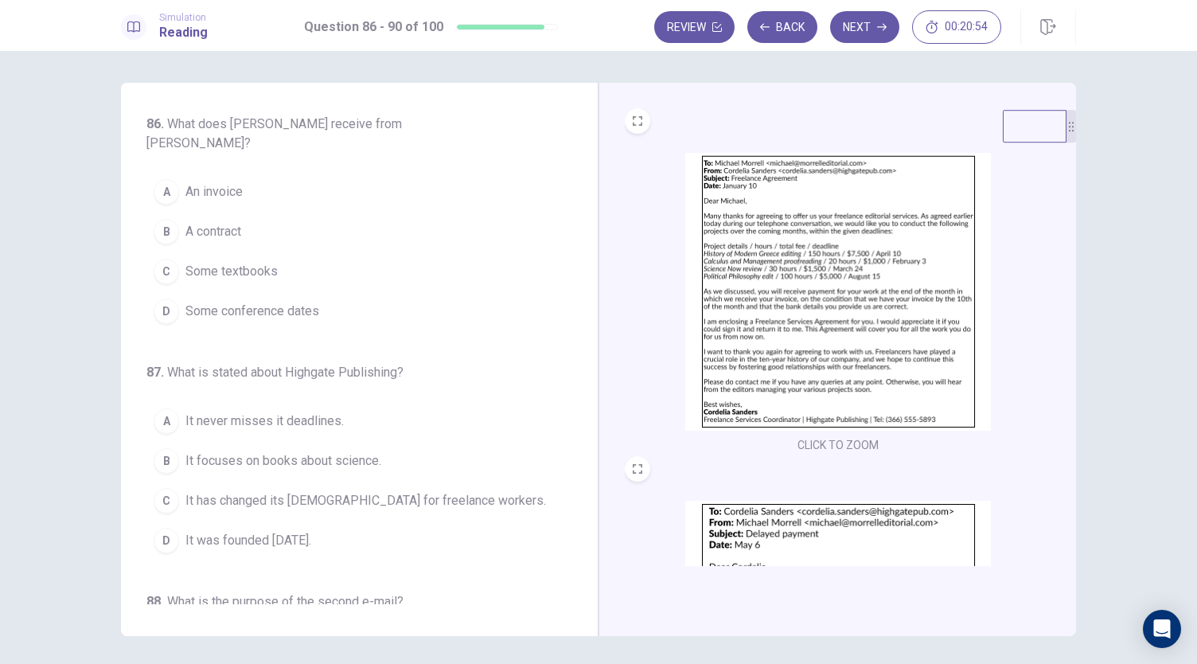
click at [835, 269] on img at bounding box center [838, 292] width 306 height 278
click at [699, 365] on img at bounding box center [838, 292] width 306 height 278
click at [751, 300] on img at bounding box center [838, 292] width 306 height 278
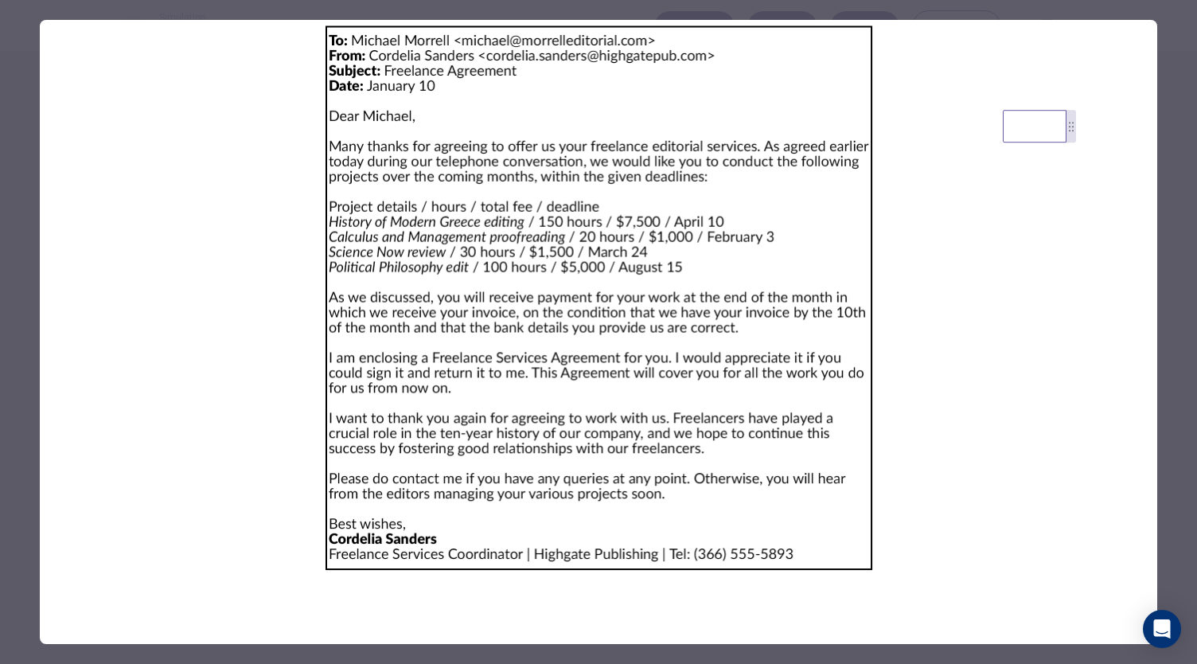
click at [507, 337] on img at bounding box center [599, 298] width 1118 height 556
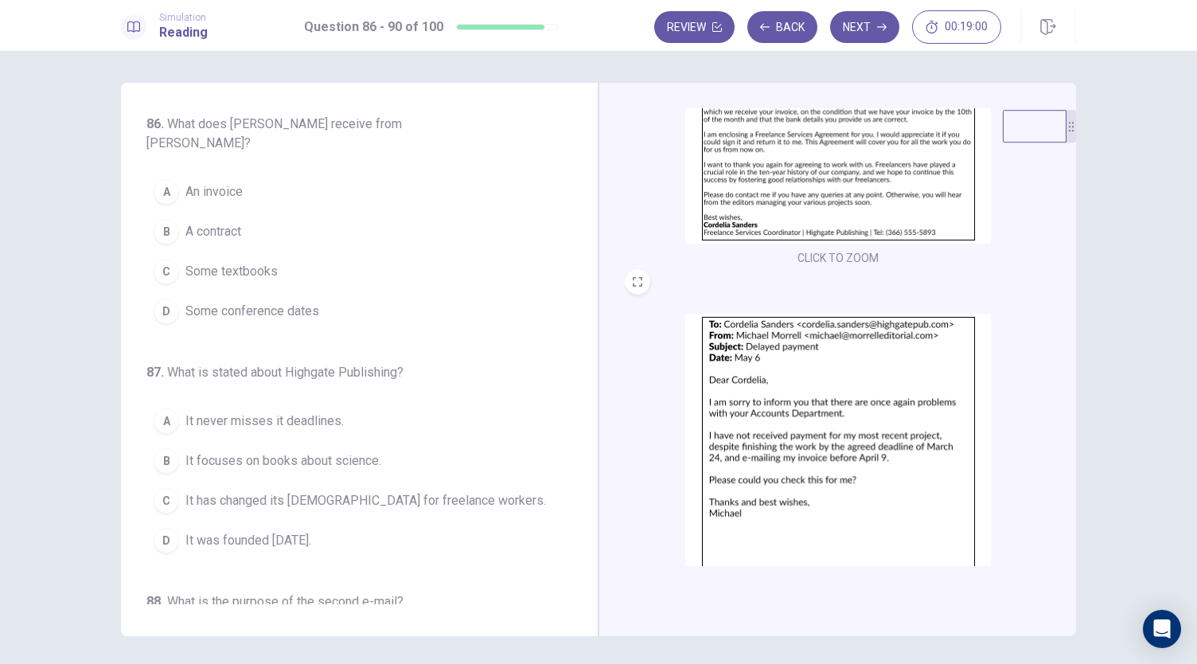
scroll to position [186, 0]
click at [765, 461] on img at bounding box center [838, 453] width 306 height 278
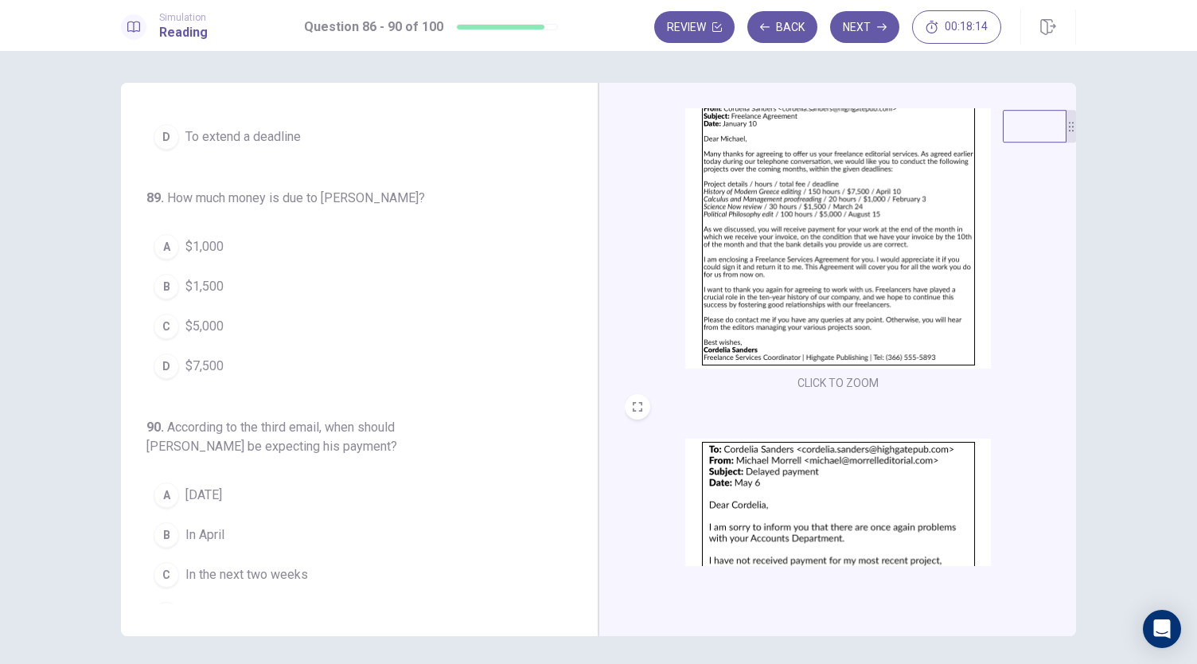
scroll to position [0, 0]
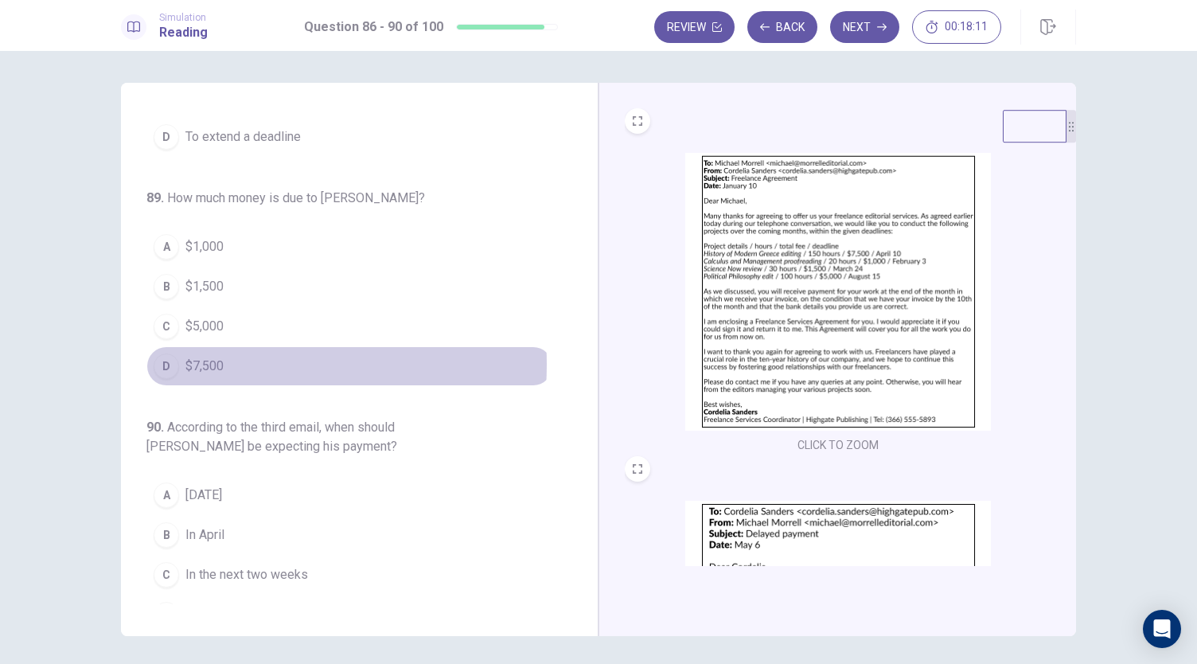
click at [221, 346] on button "D $7,500" at bounding box center [349, 366] width 407 height 40
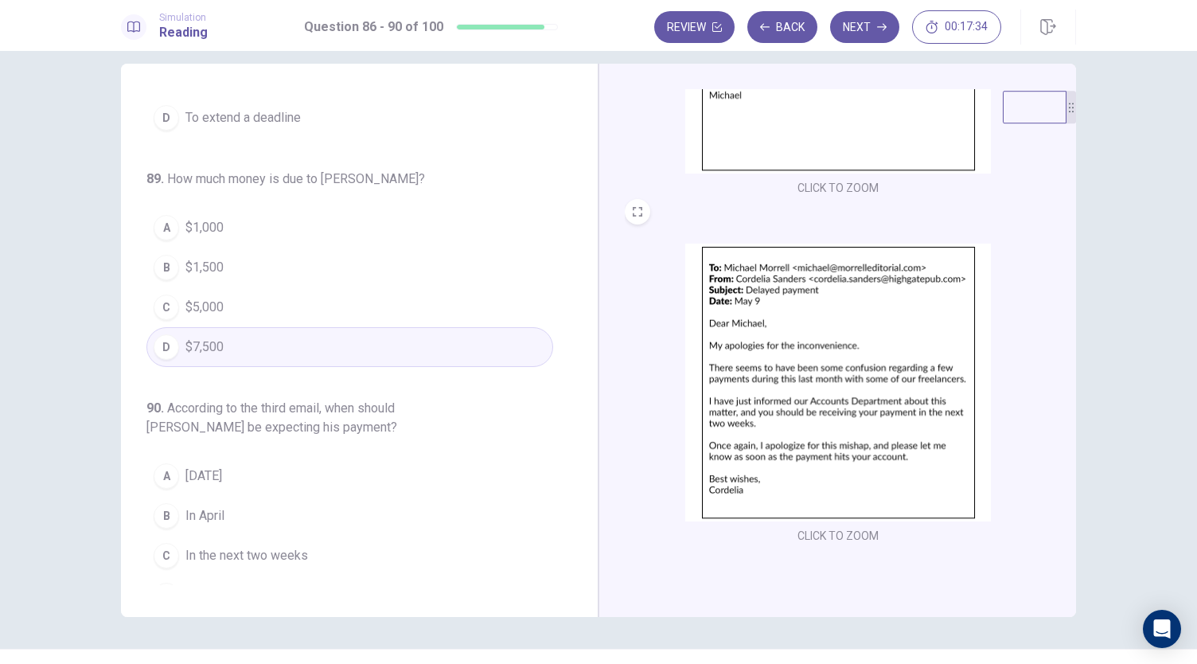
scroll to position [25, 0]
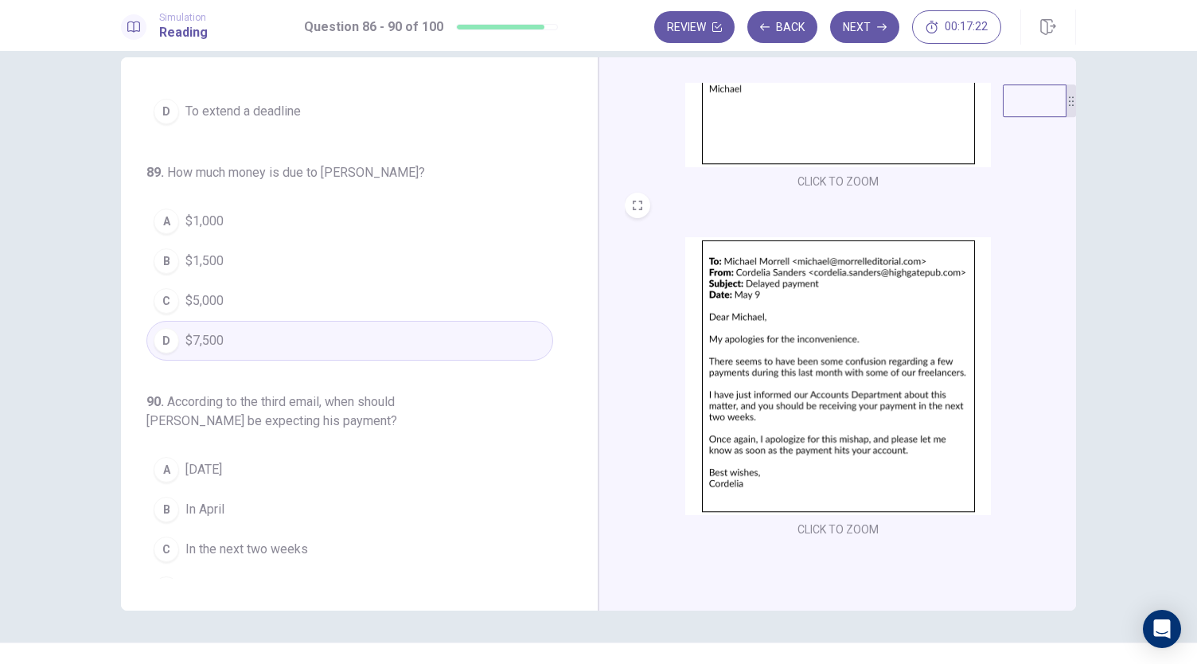
click at [315, 529] on button "C In the next two weeks" at bounding box center [349, 549] width 407 height 40
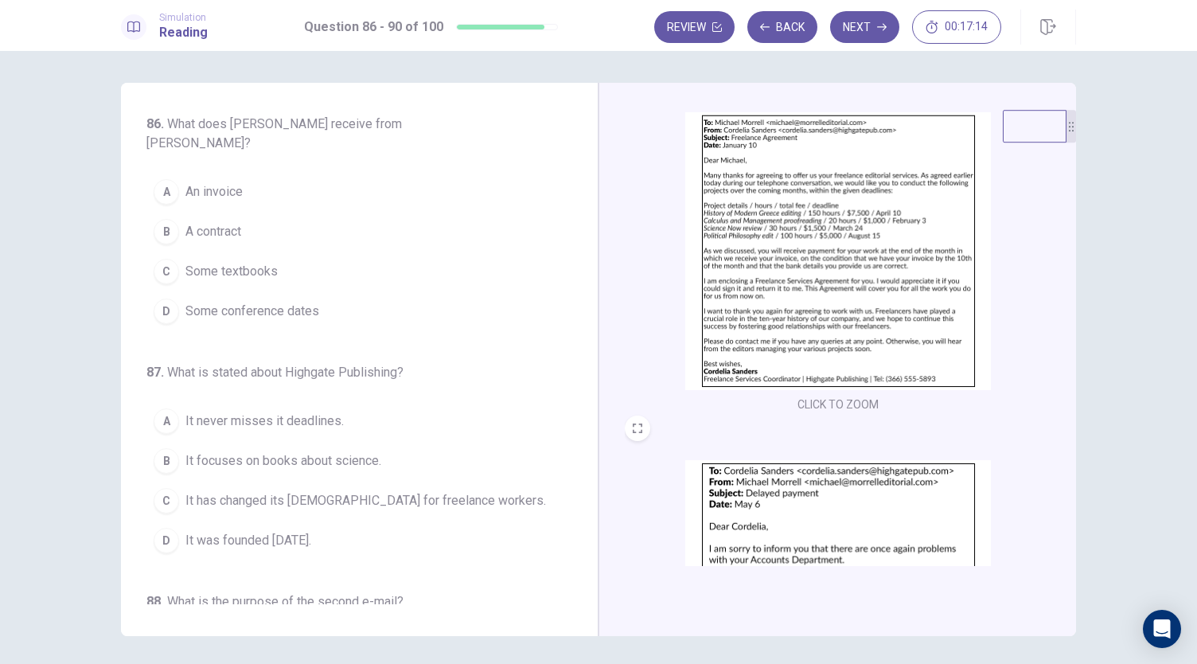
scroll to position [0, 0]
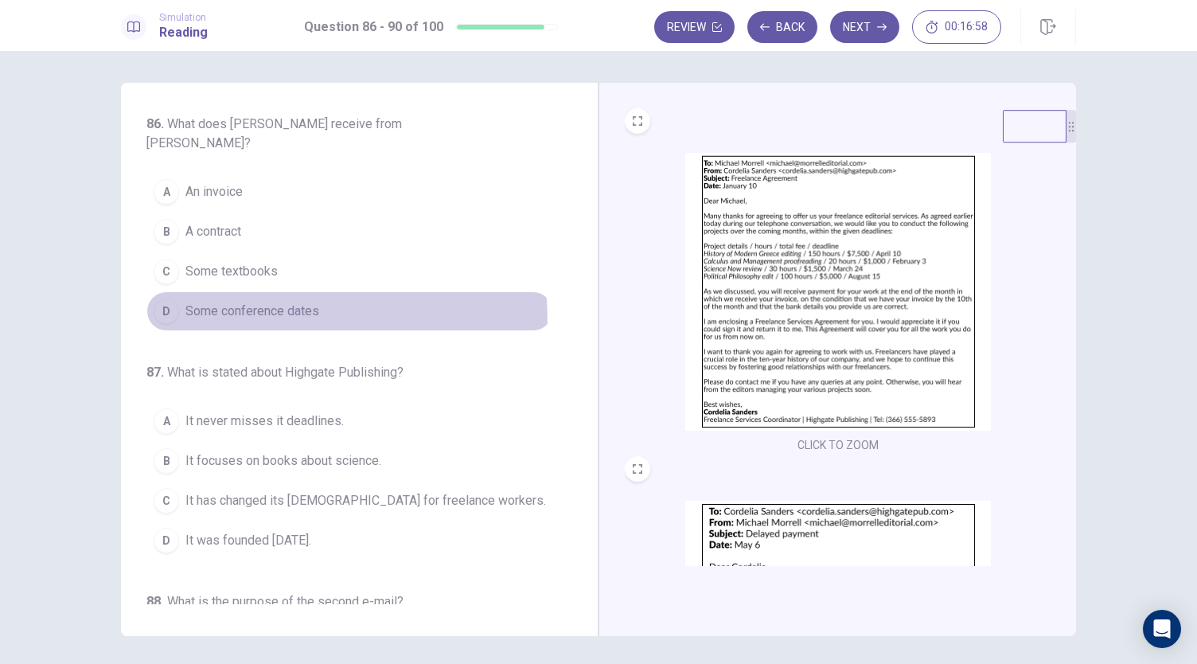
click at [198, 303] on button "D Some conference dates" at bounding box center [349, 311] width 407 height 40
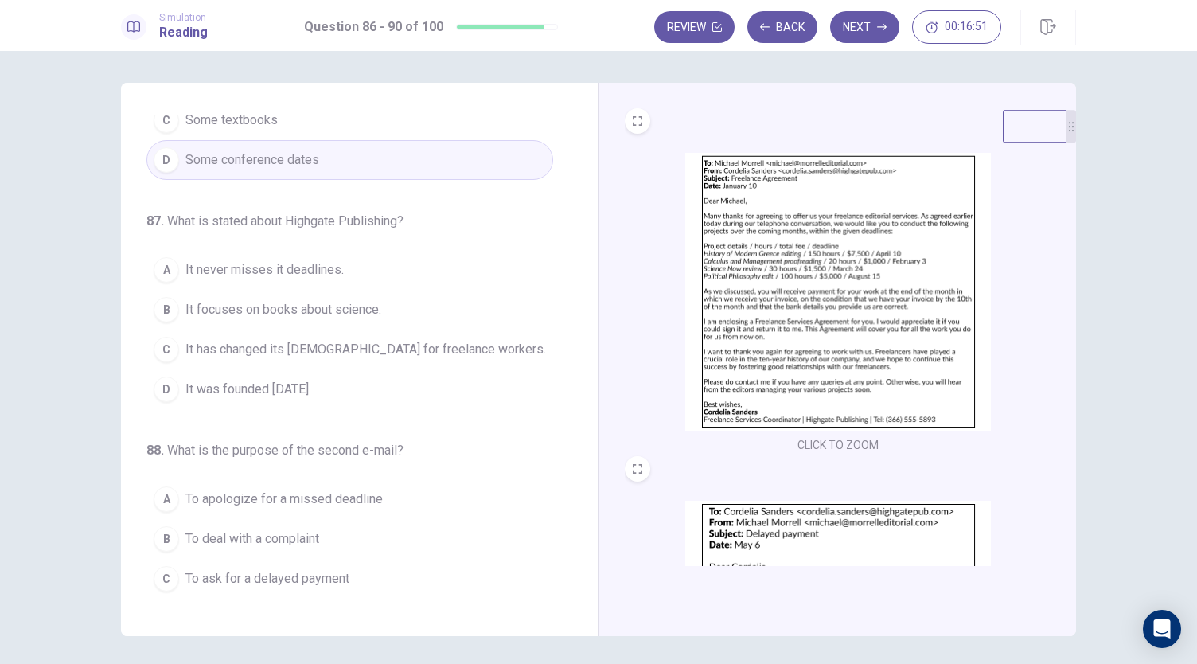
scroll to position [153, 0]
click at [207, 338] on span "It has changed its [DEMOGRAPHIC_DATA] for freelance workers." at bounding box center [365, 347] width 361 height 19
click at [222, 378] on span "It was founded [DATE]." at bounding box center [248, 387] width 126 height 19
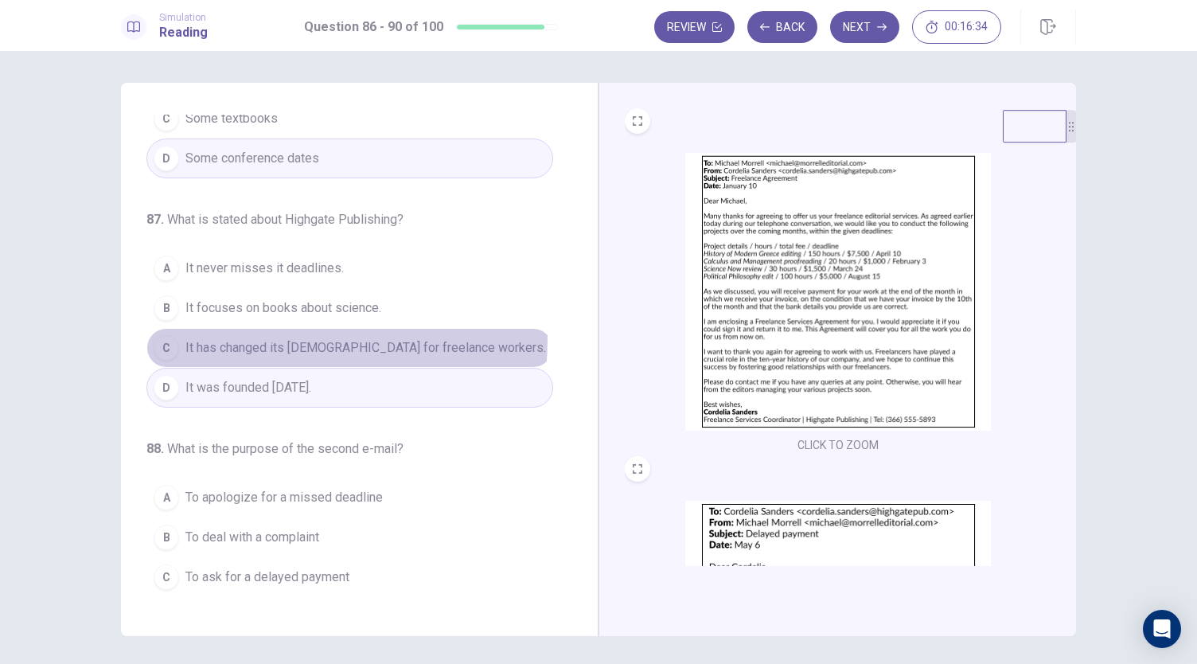
click at [211, 338] on span "It has changed its [DEMOGRAPHIC_DATA] for freelance workers." at bounding box center [365, 347] width 361 height 19
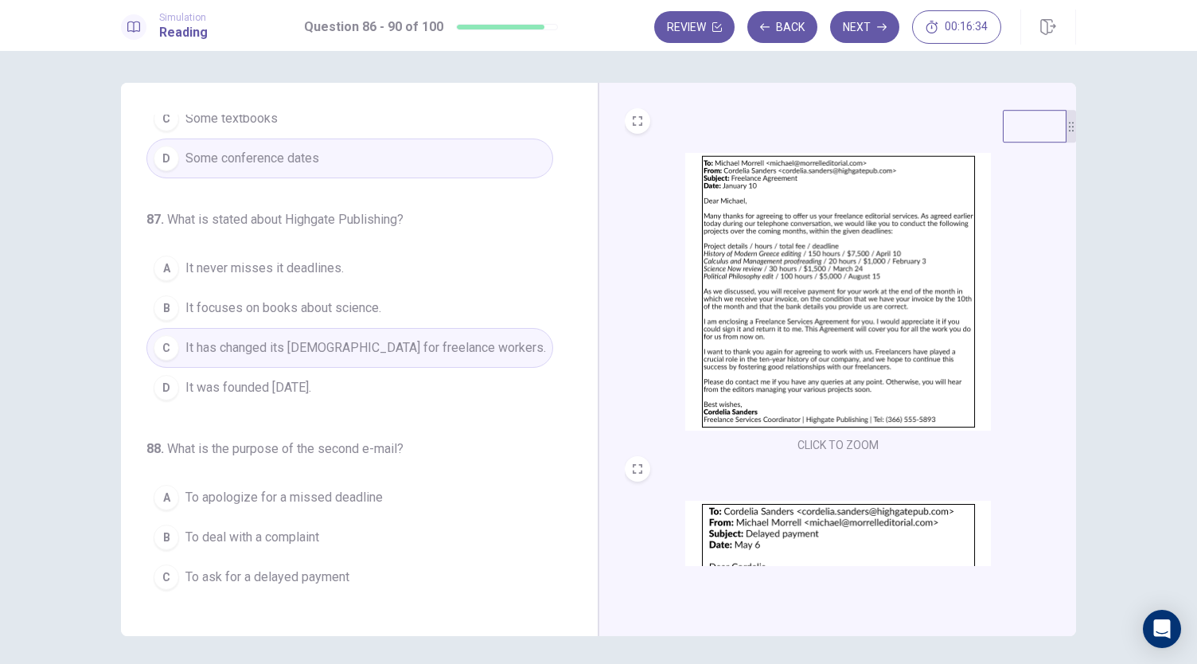
click at [212, 338] on span "It has changed its [DEMOGRAPHIC_DATA] for freelance workers." at bounding box center [365, 347] width 361 height 19
click at [810, 358] on img at bounding box center [838, 292] width 306 height 278
click at [232, 302] on button "B It focuses on books about science." at bounding box center [349, 308] width 407 height 40
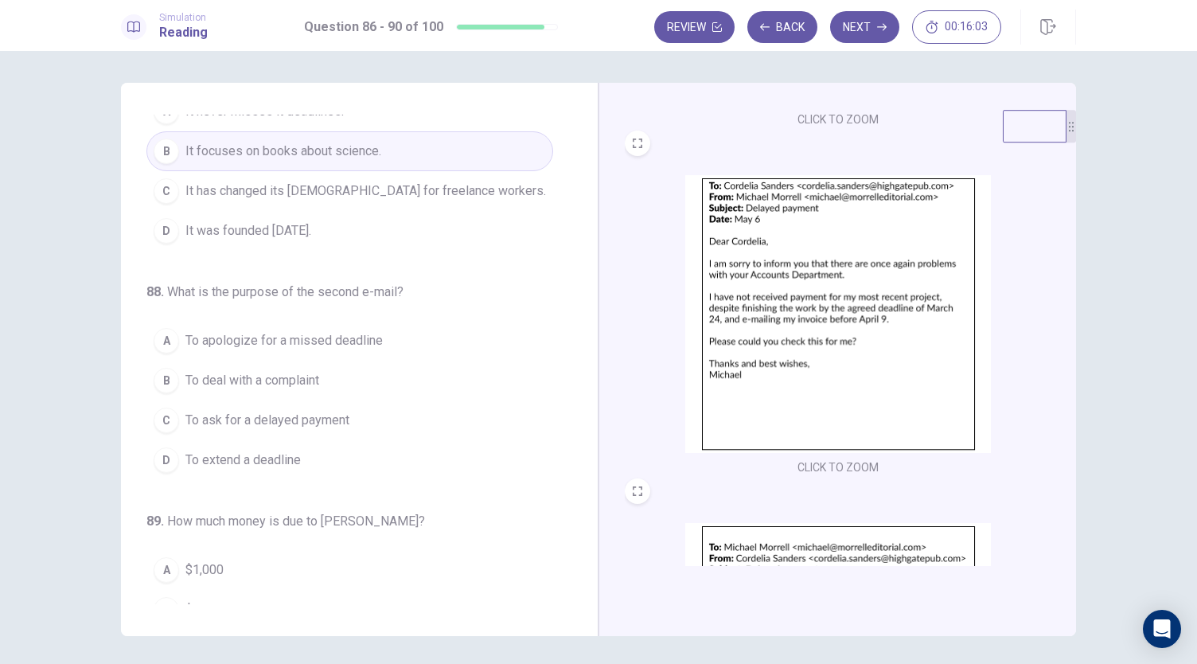
scroll to position [326, 0]
click at [291, 405] on button "C To ask for a delayed payment" at bounding box center [349, 420] width 407 height 40
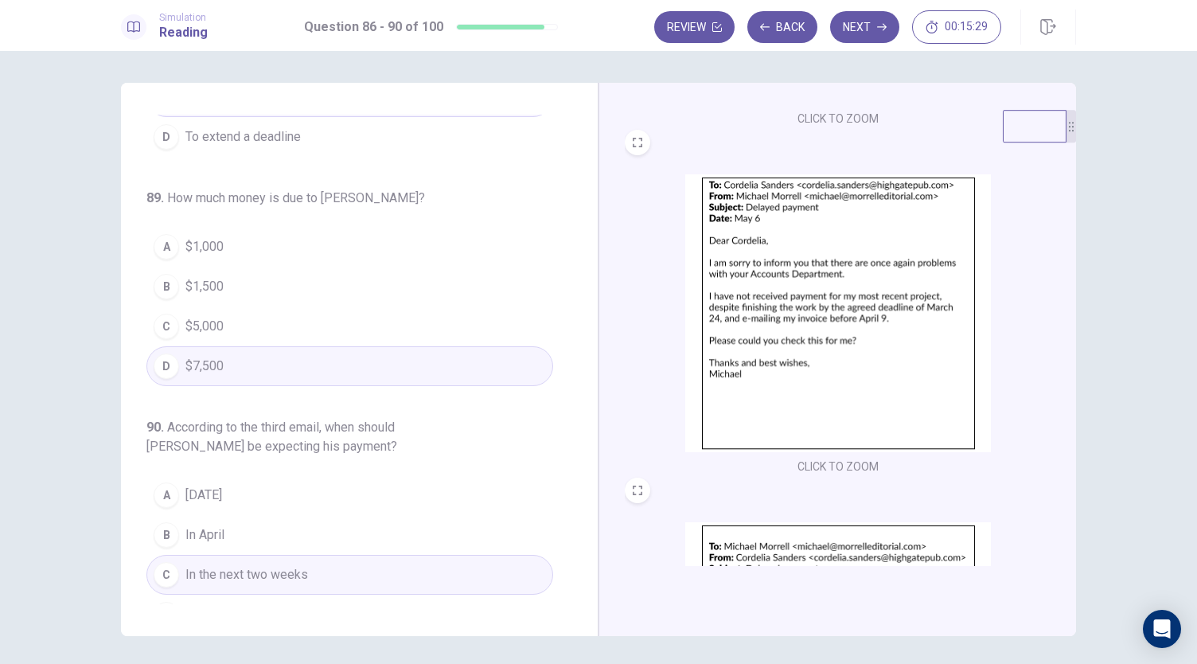
scroll to position [0, 0]
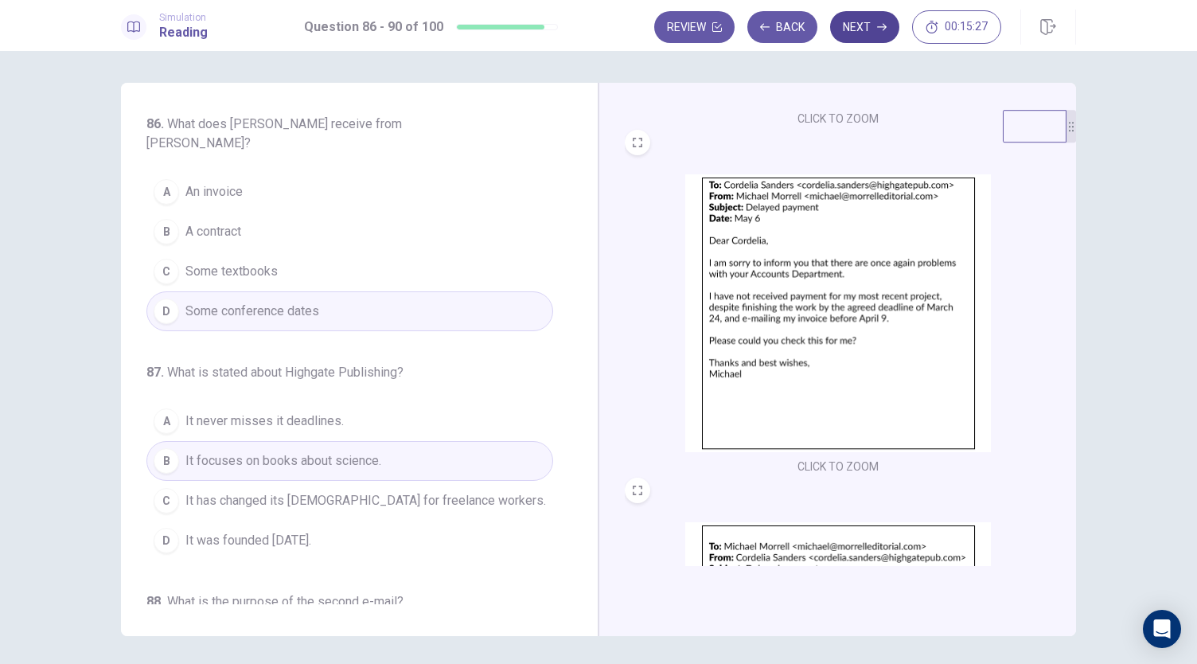
click at [857, 29] on button "Next" at bounding box center [864, 27] width 69 height 32
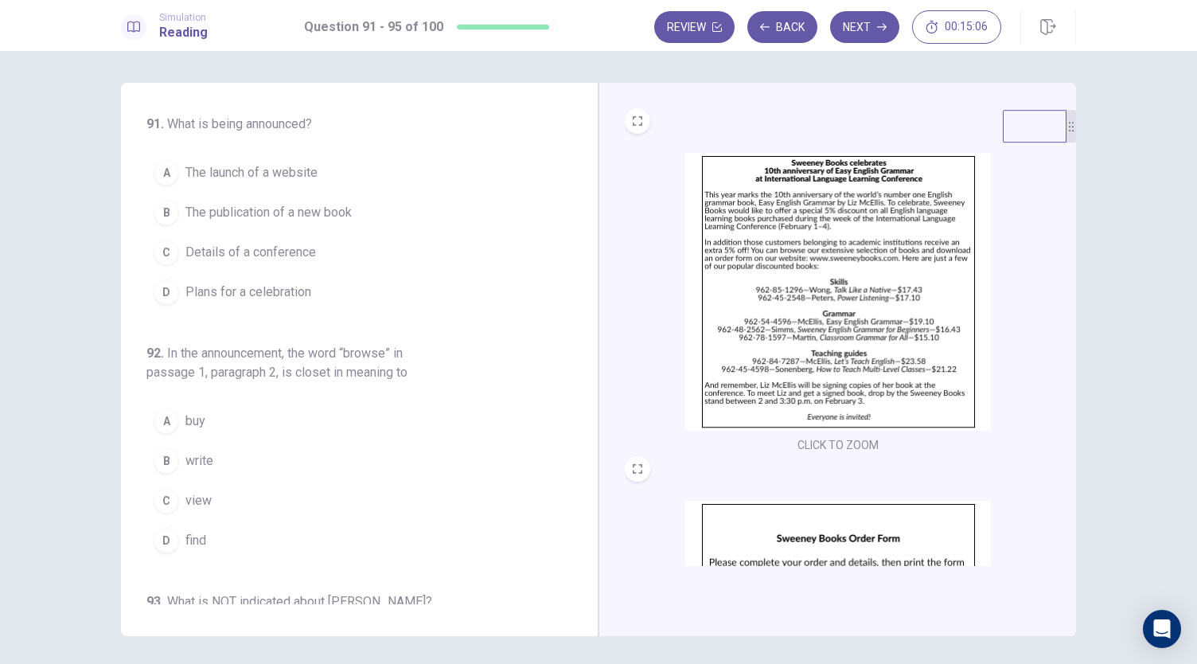
click at [221, 307] on button "D Plans for a celebration" at bounding box center [349, 292] width 407 height 40
click at [377, 248] on button "C Details of a conference" at bounding box center [349, 252] width 407 height 40
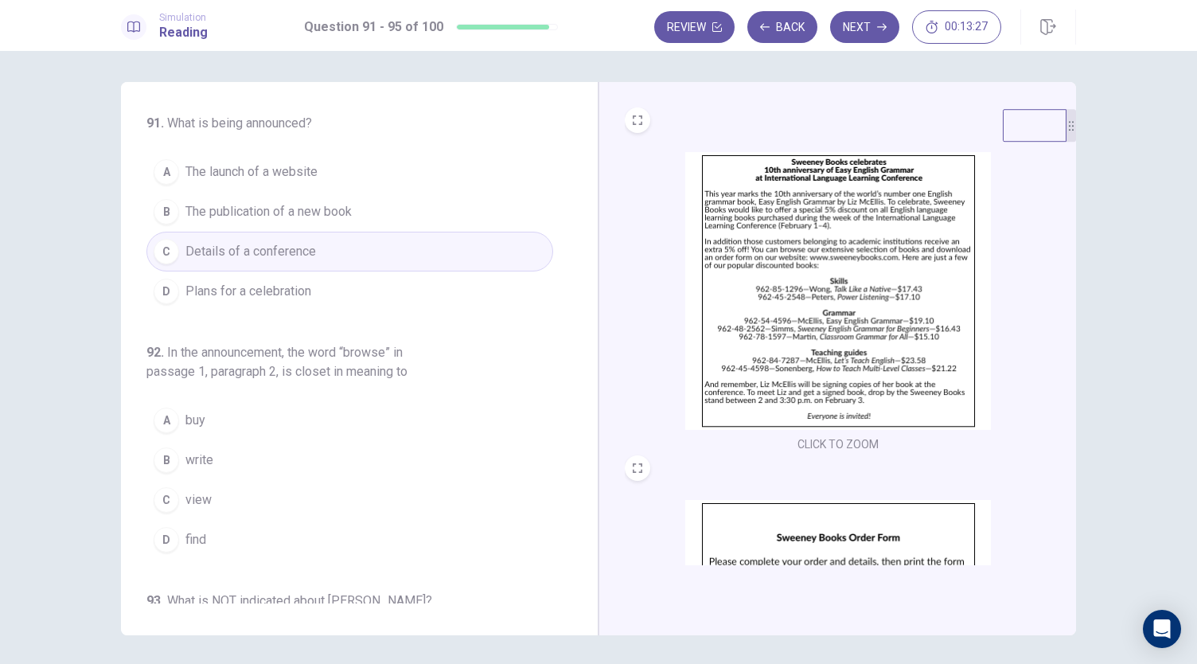
click at [772, 228] on img at bounding box center [838, 291] width 306 height 278
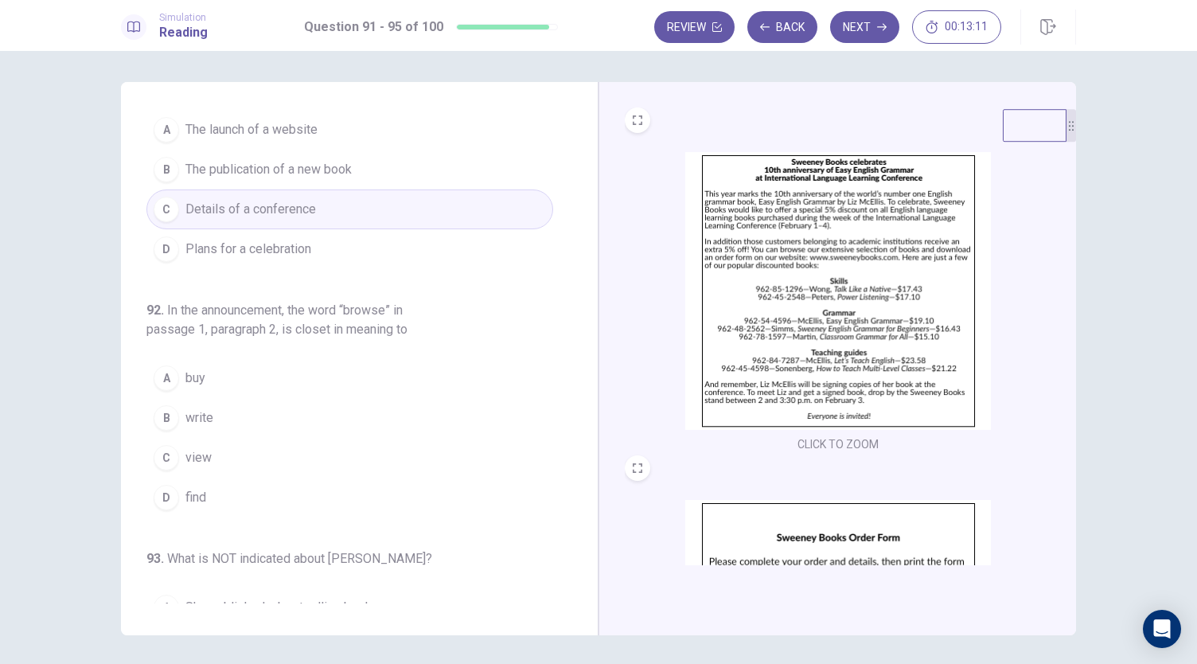
scroll to position [44, 0]
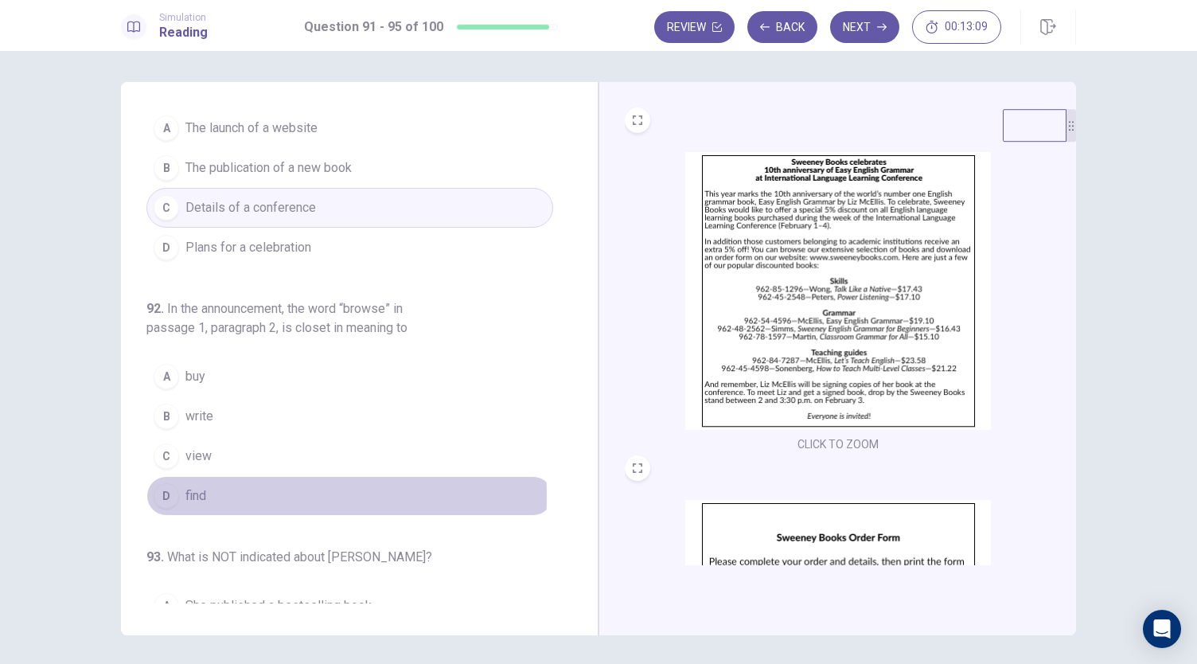
click at [189, 491] on span "find" at bounding box center [195, 495] width 21 height 19
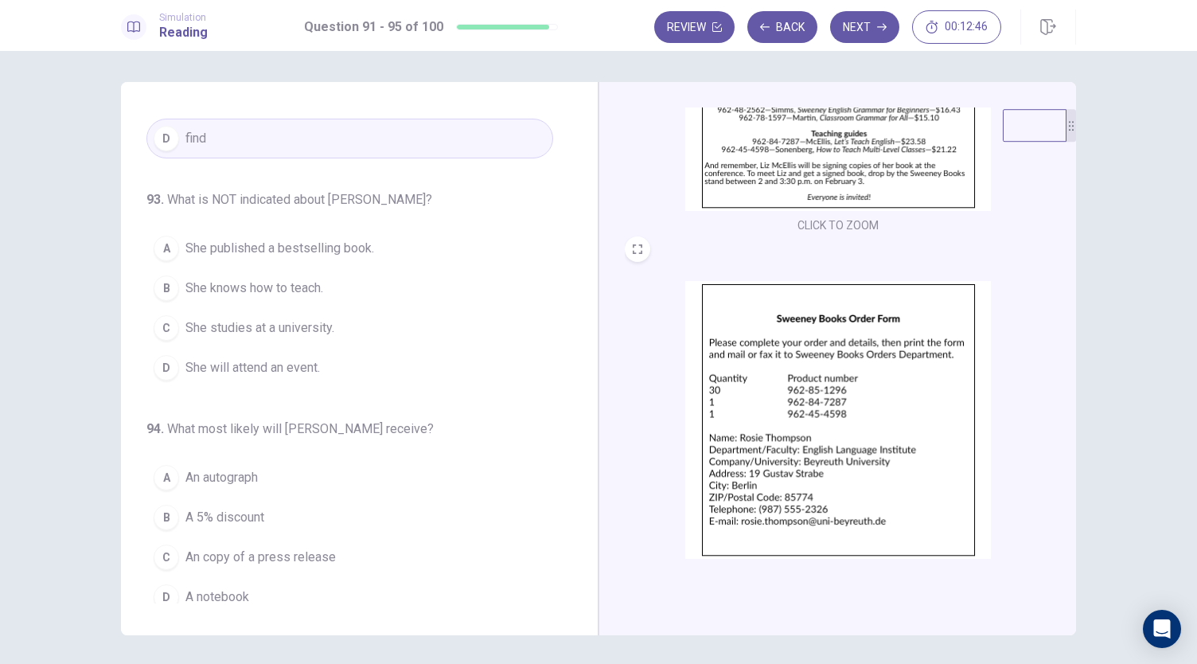
scroll to position [0, 0]
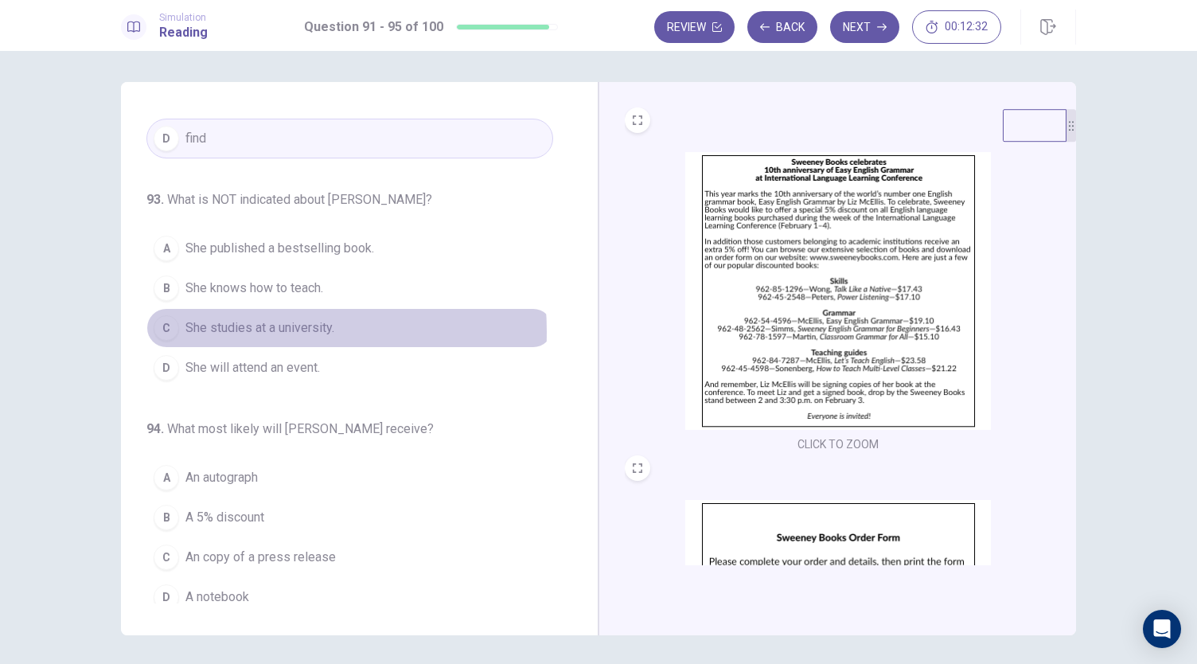
click at [217, 326] on span "She studies at a university." at bounding box center [259, 327] width 149 height 19
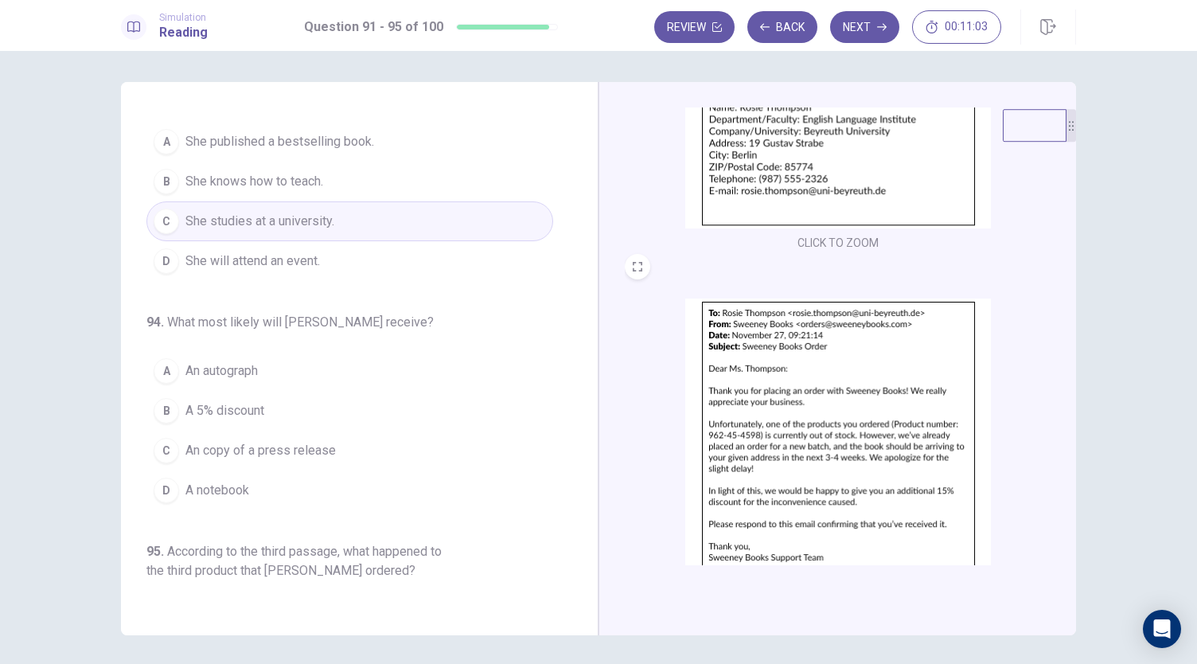
scroll to position [586, 0]
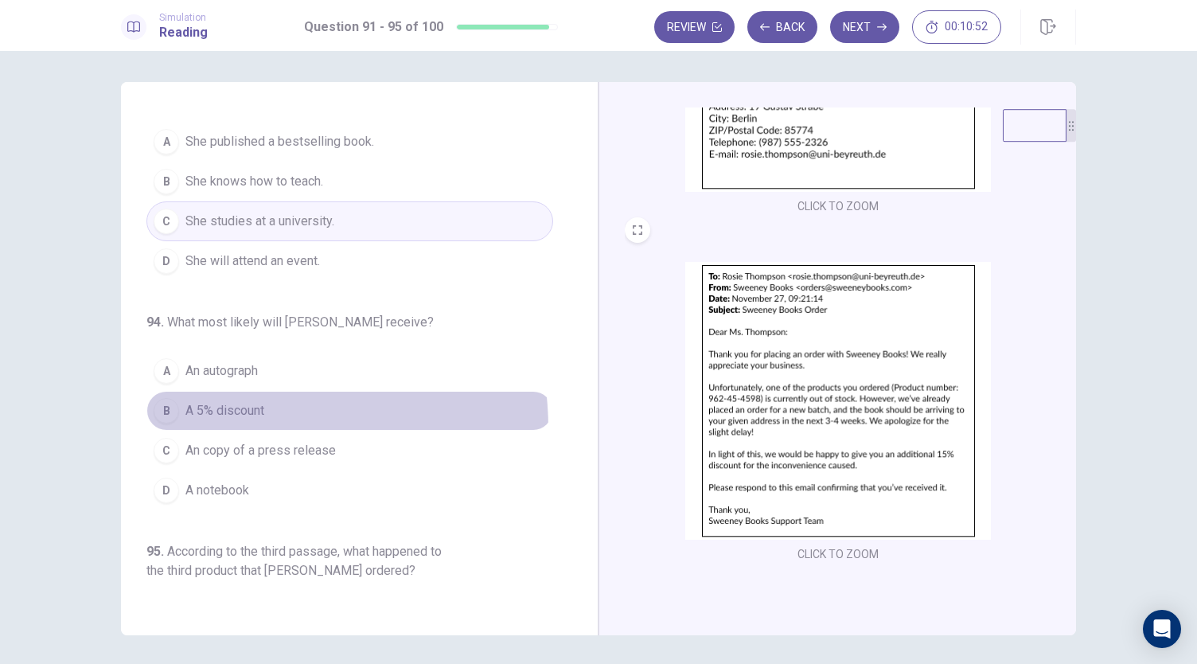
click at [238, 421] on button "B A 5% discount" at bounding box center [349, 411] width 407 height 40
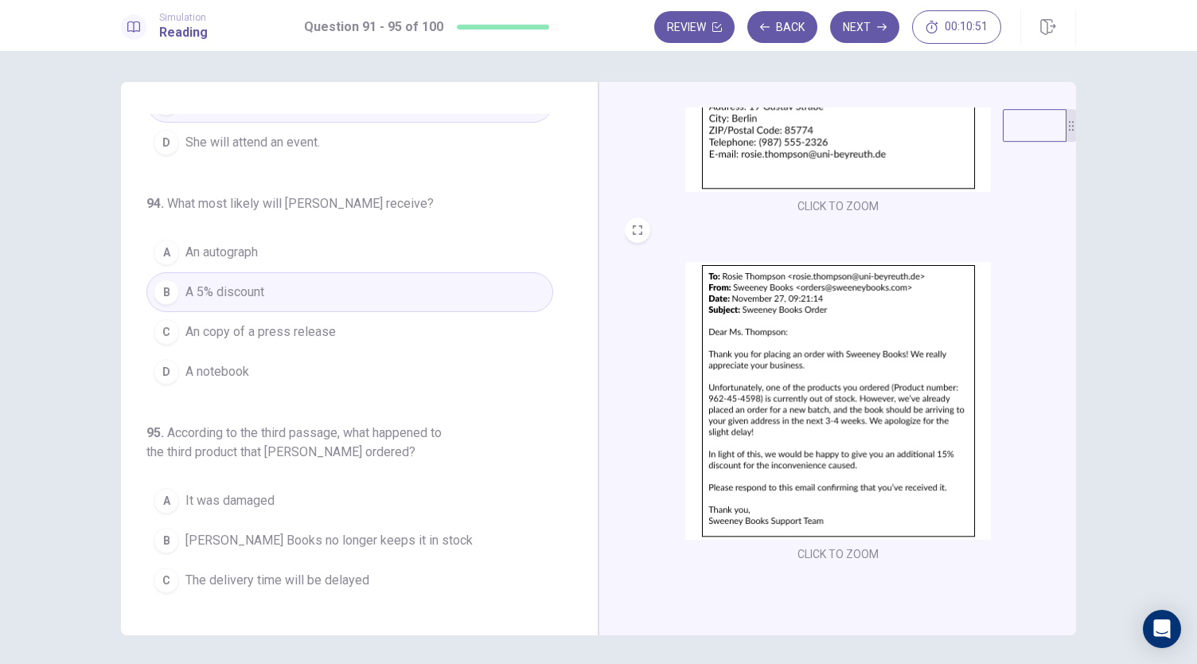
scroll to position [652, 0]
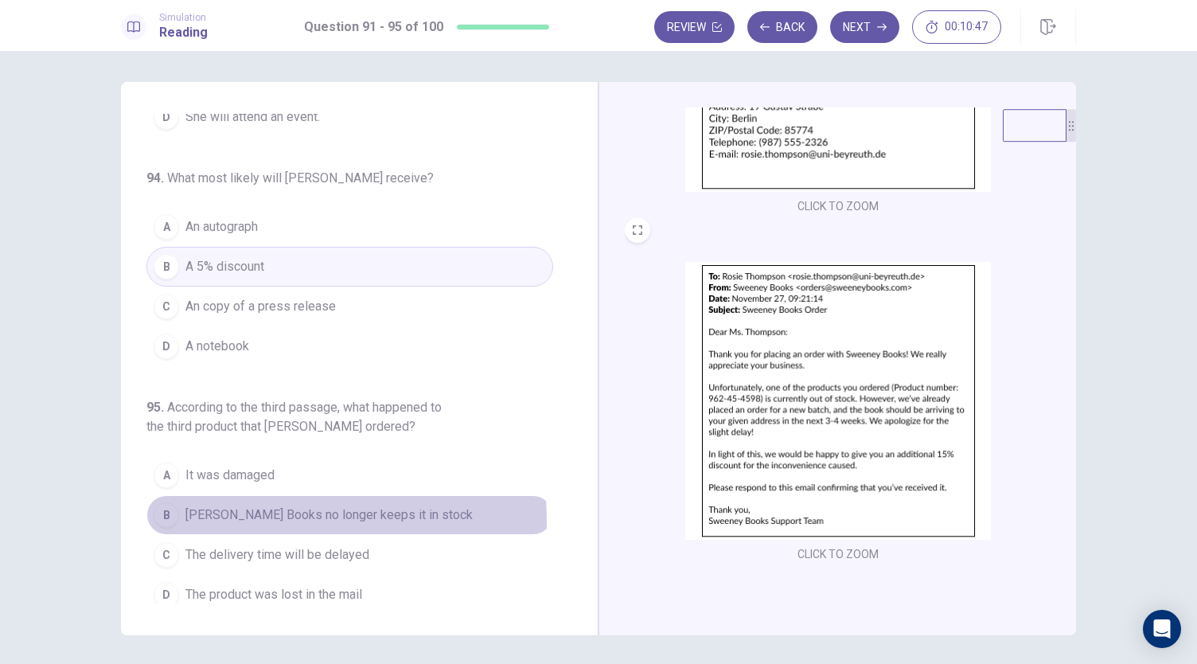
click at [241, 511] on span "[PERSON_NAME] Books no longer keeps it in stock" at bounding box center [328, 515] width 287 height 19
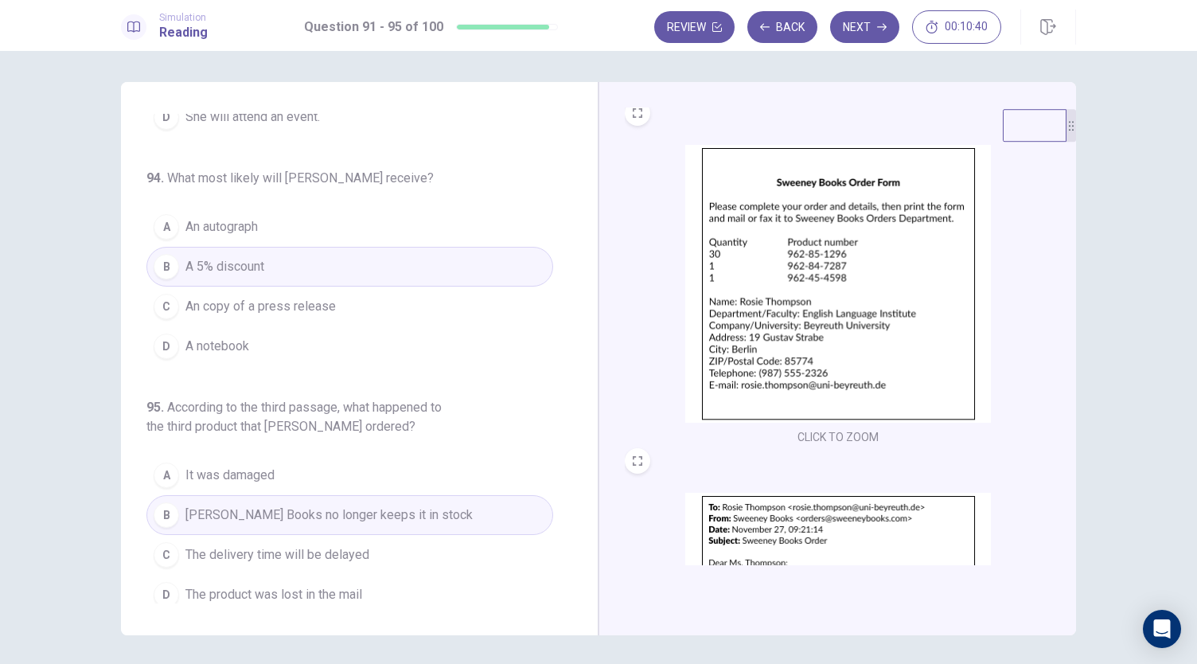
scroll to position [586, 0]
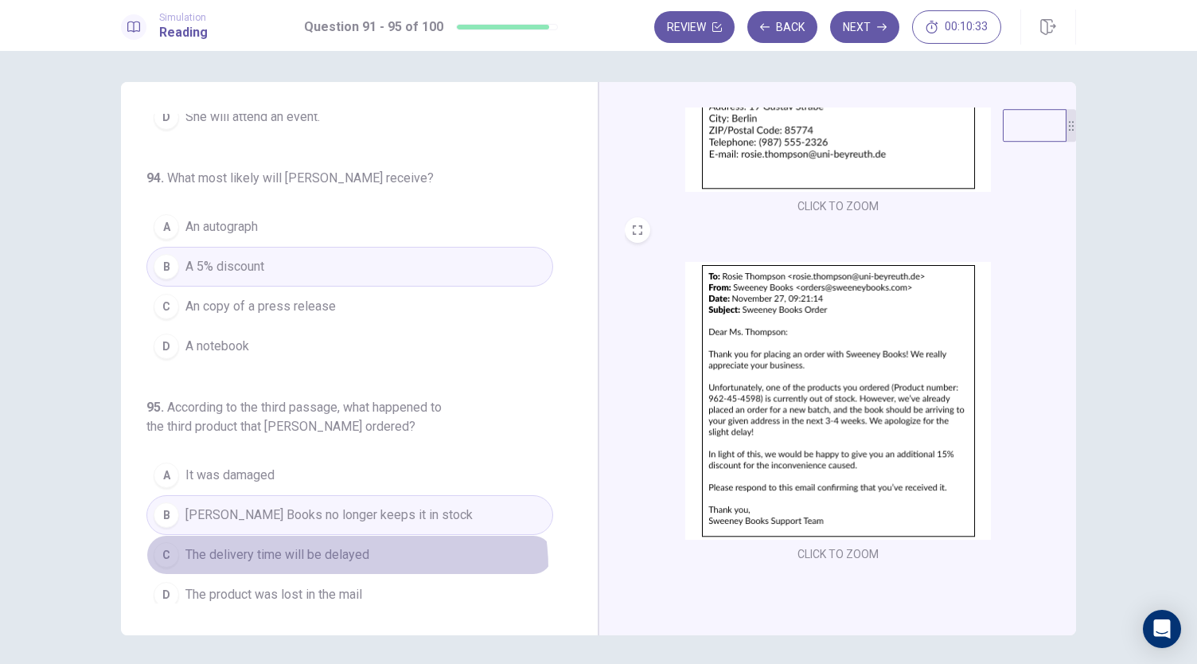
click at [327, 558] on button "C The delivery time will be delayed" at bounding box center [349, 555] width 407 height 40
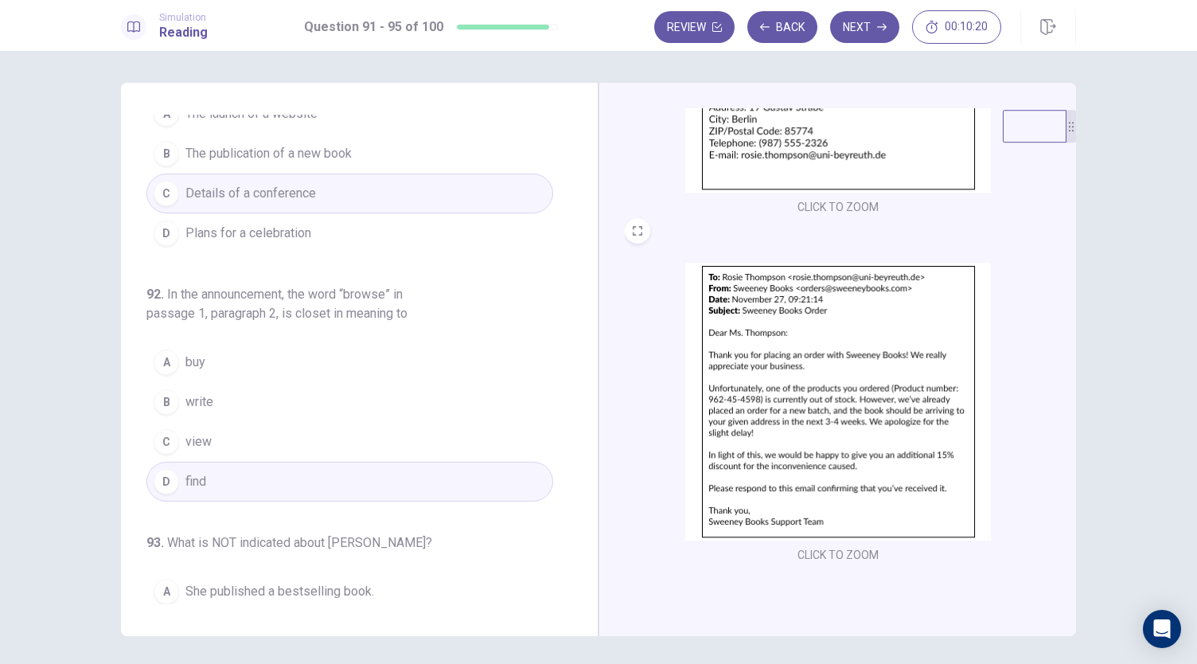
scroll to position [0, 0]
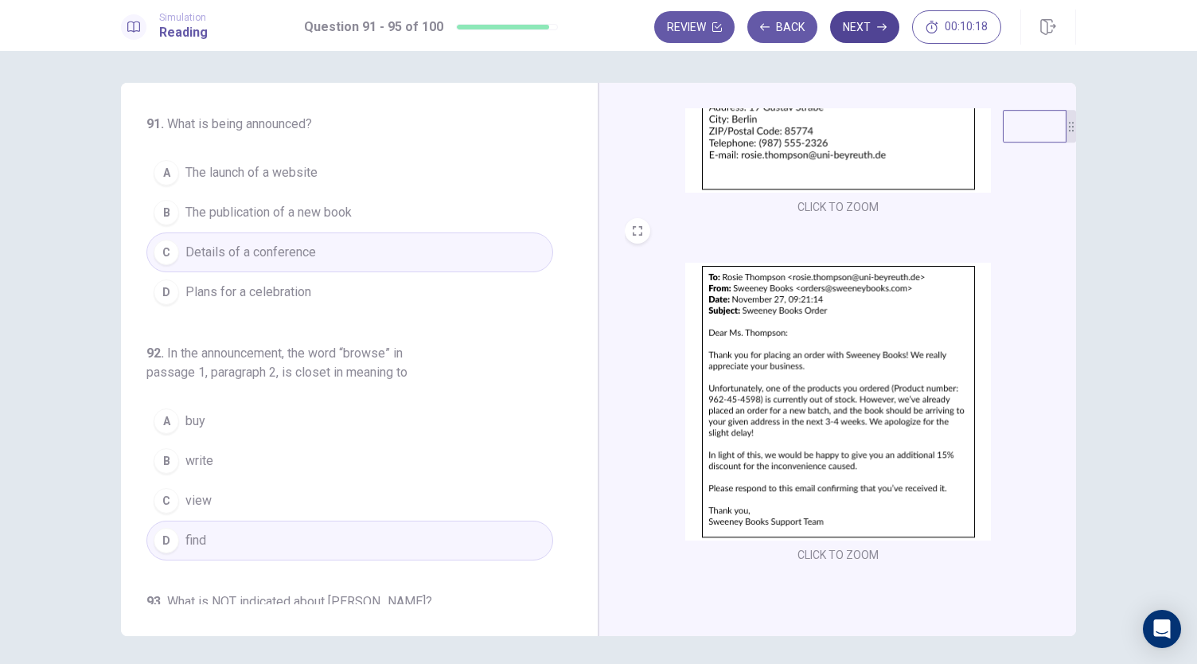
click at [850, 33] on button "Next" at bounding box center [864, 27] width 69 height 32
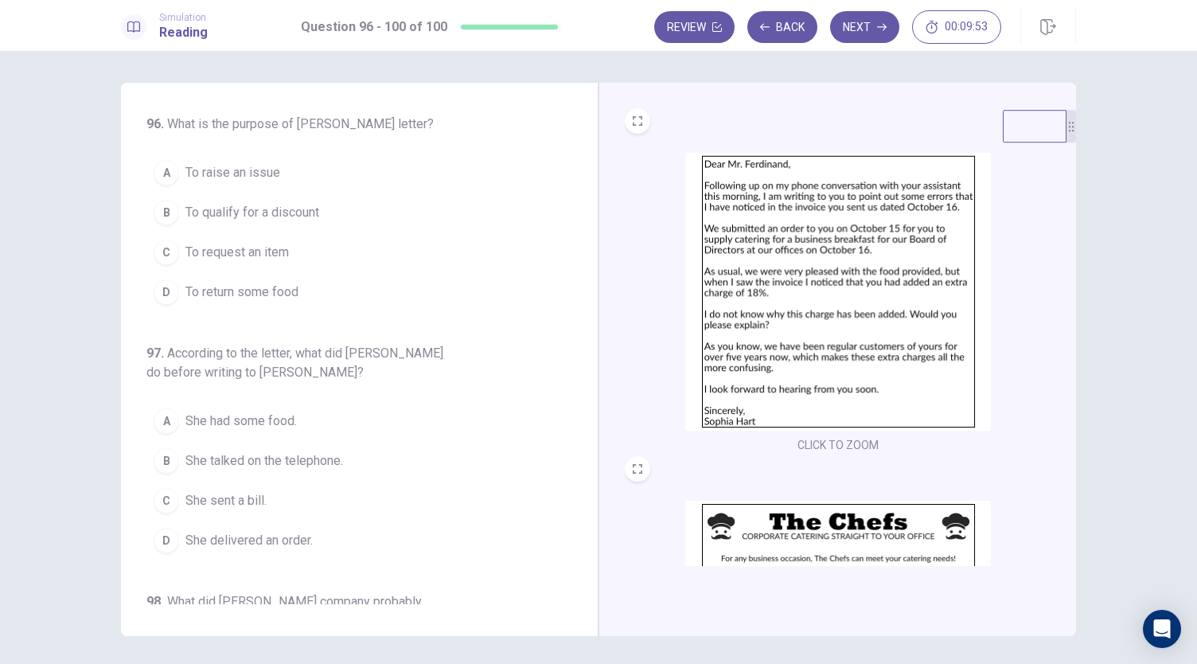
click at [767, 218] on img at bounding box center [838, 292] width 306 height 278
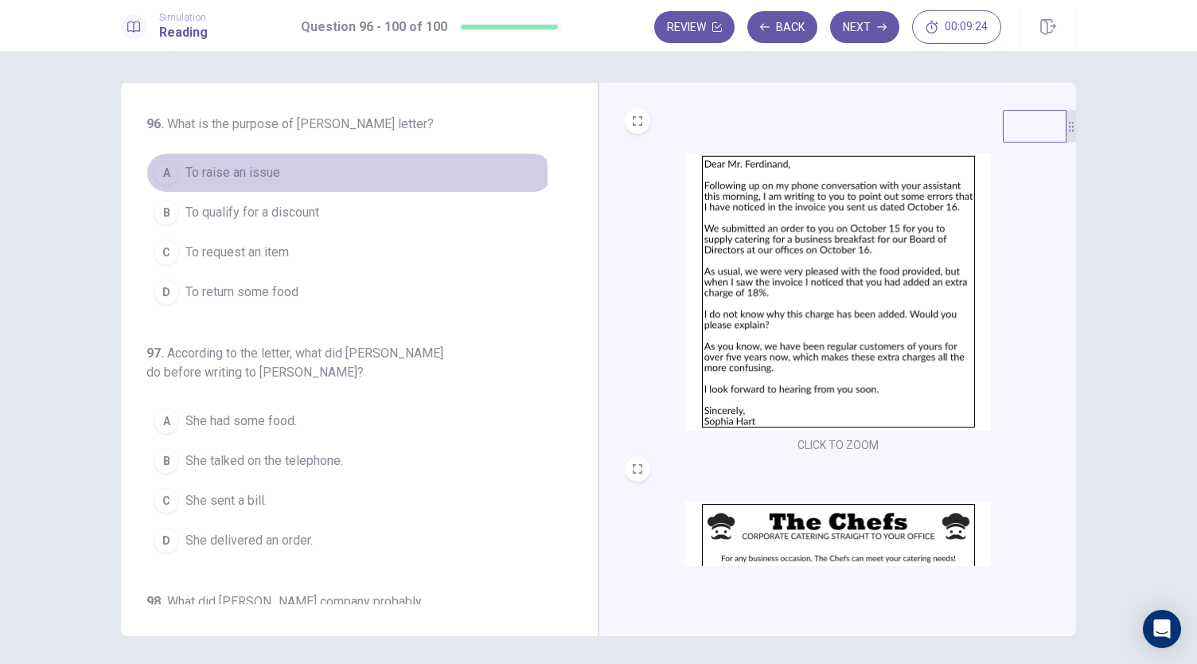
click at [264, 179] on span "To raise an issue" at bounding box center [232, 172] width 95 height 19
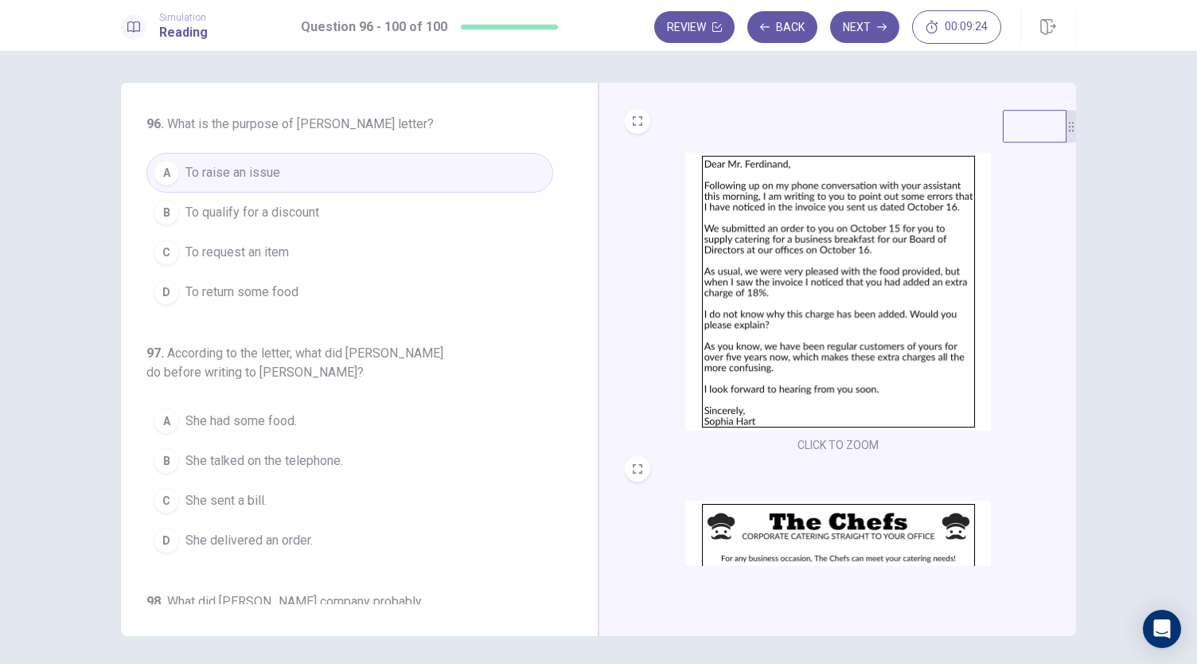
click at [872, 300] on img at bounding box center [838, 292] width 306 height 278
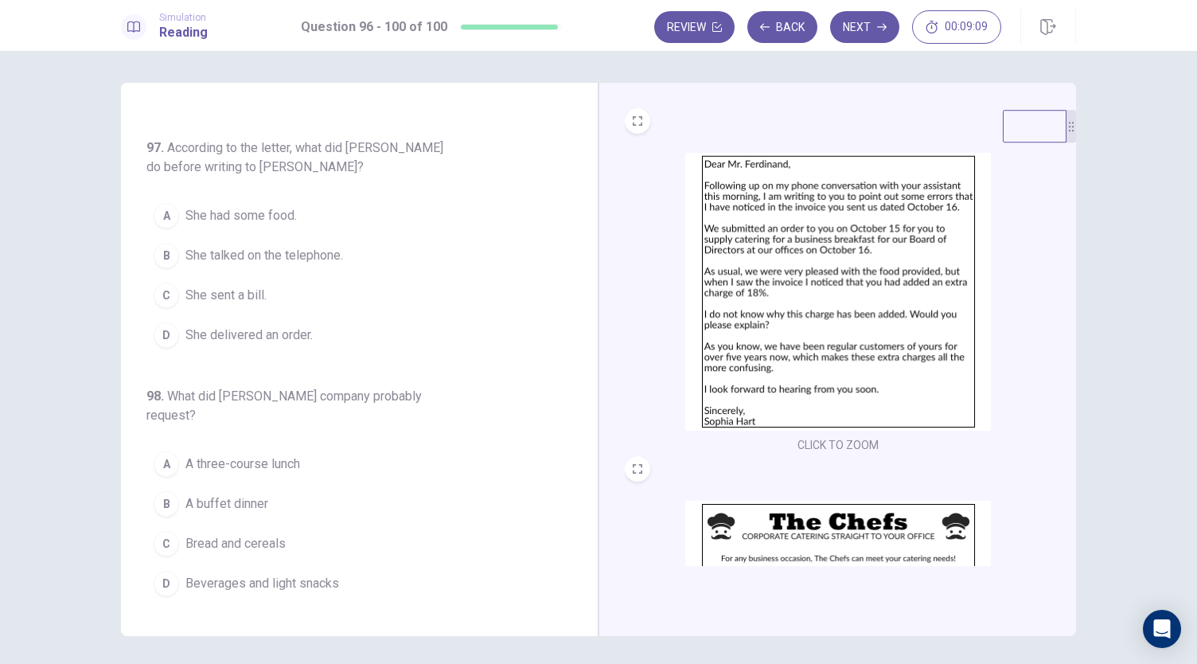
scroll to position [218, 0]
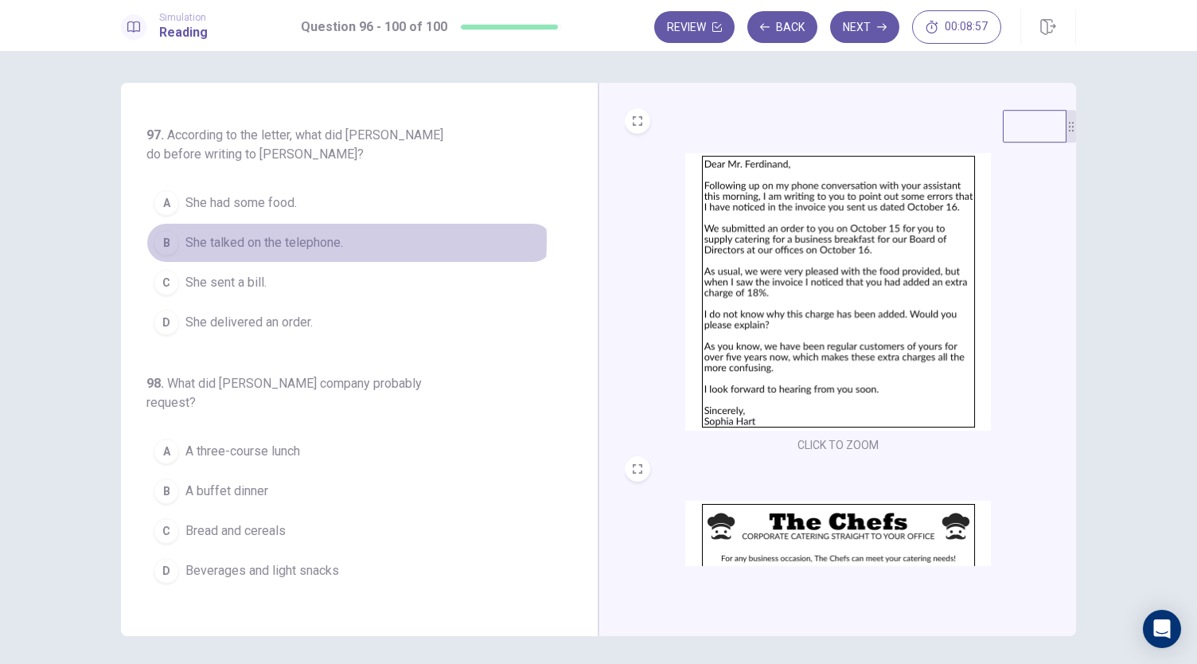
click at [312, 238] on span "She talked on the telephone." at bounding box center [264, 242] width 158 height 19
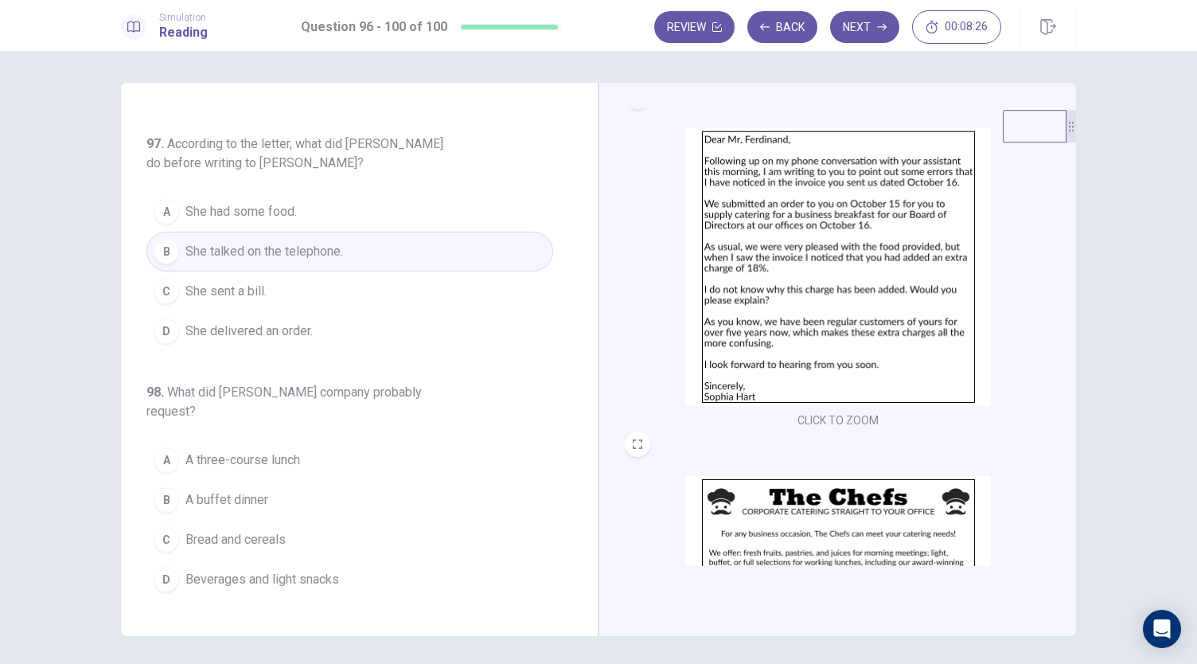
scroll to position [213, 0]
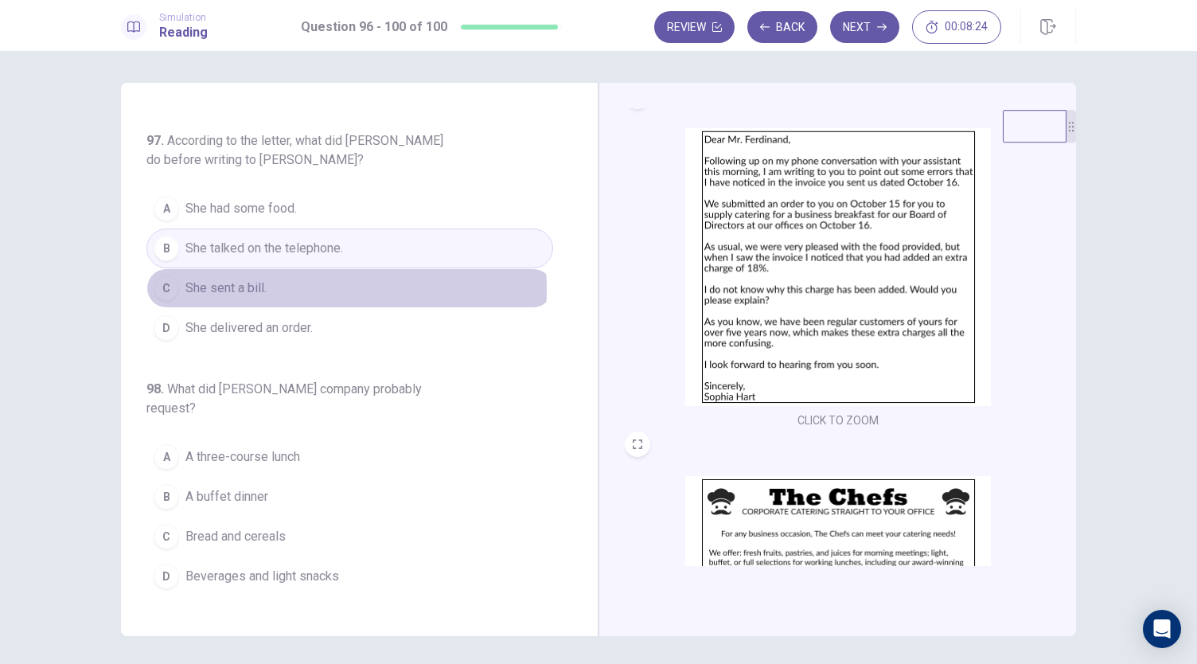
click at [279, 286] on button "C She sent a bill." at bounding box center [349, 288] width 407 height 40
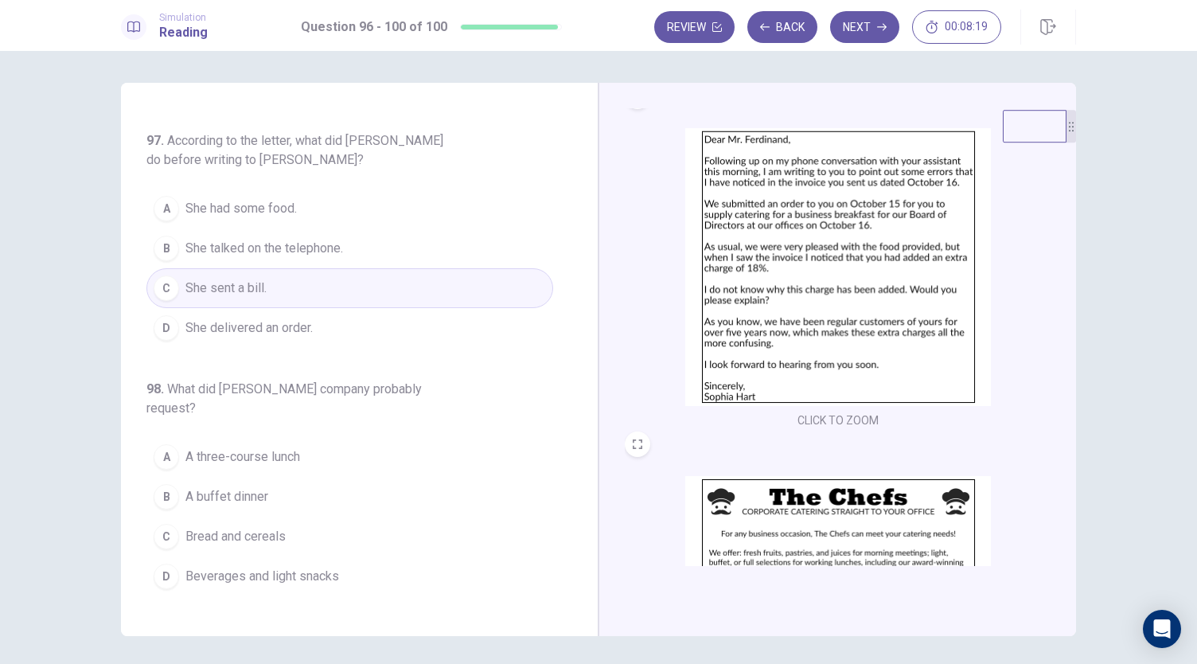
click at [424, 251] on button "B She talked on the telephone." at bounding box center [349, 248] width 407 height 40
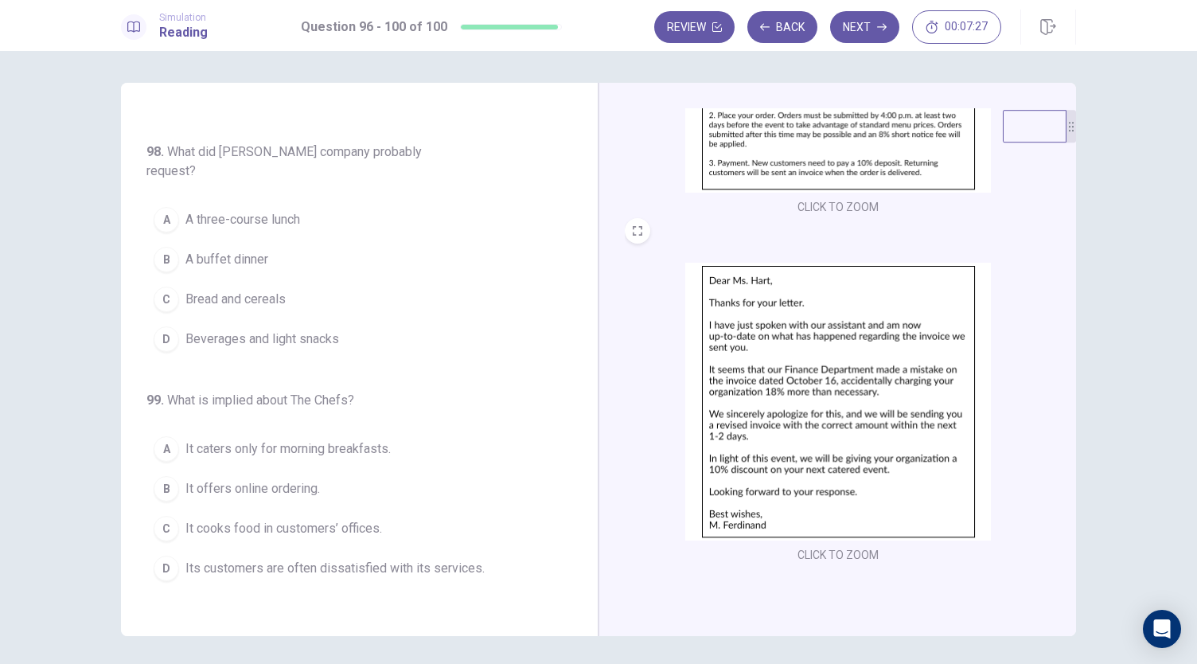
scroll to position [585, 0]
click at [772, 423] on img at bounding box center [838, 403] width 306 height 278
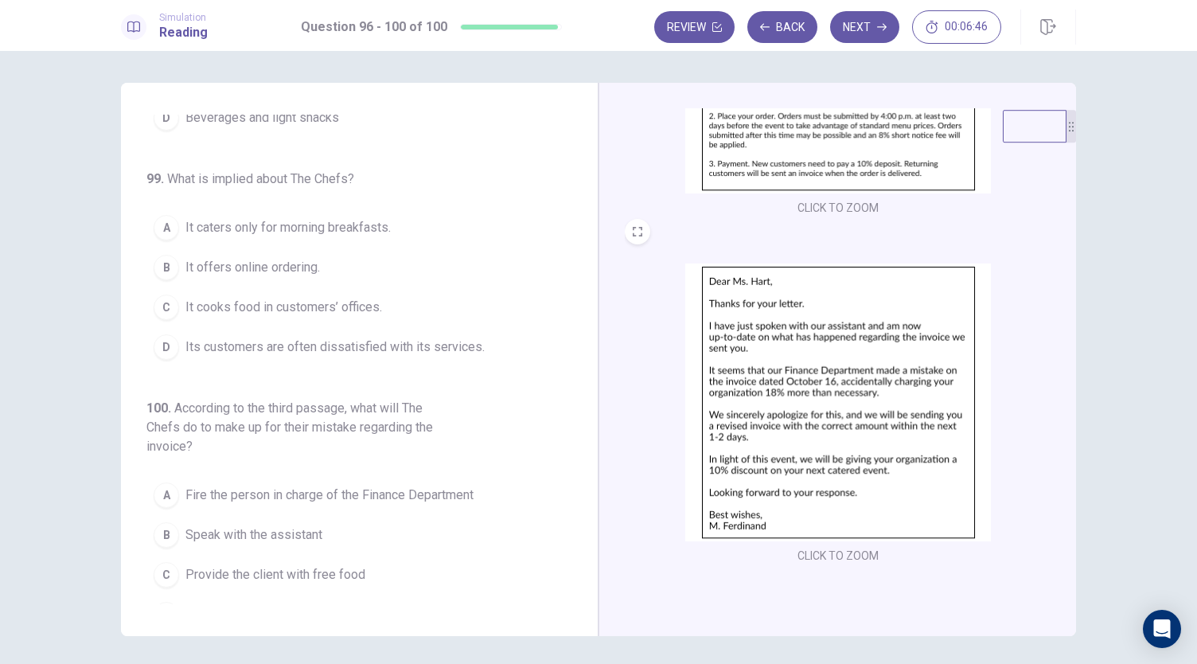
click at [292, 598] on button "D Give the client a 10% discount on their next purchase" at bounding box center [349, 615] width 407 height 40
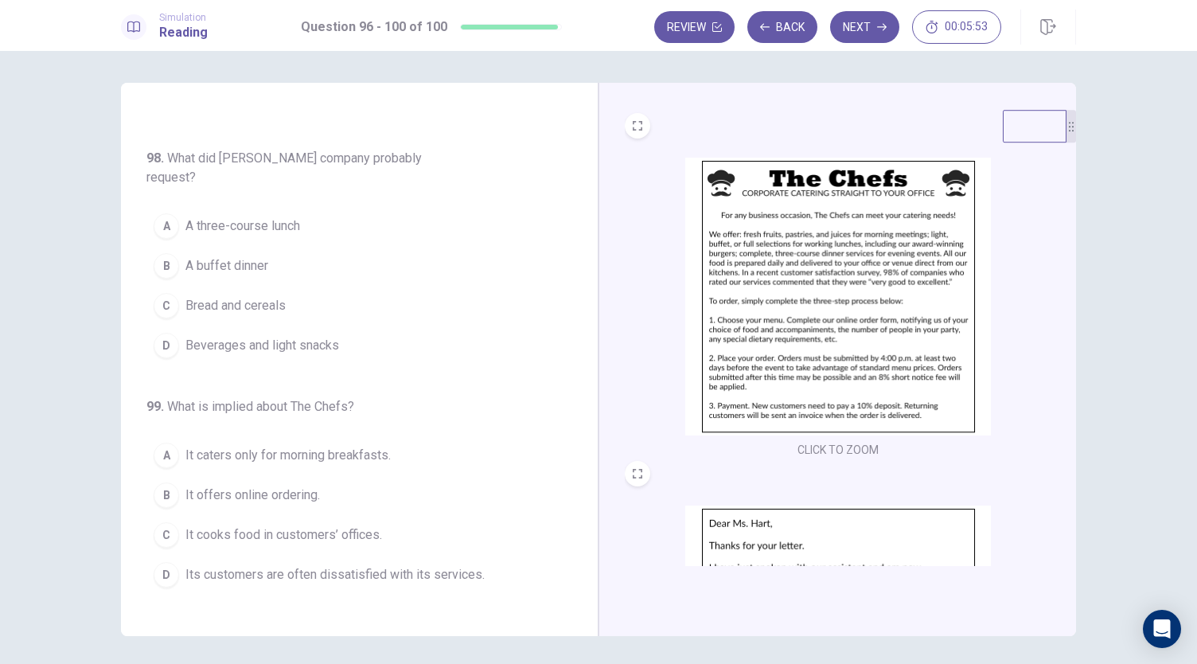
scroll to position [342, 0]
click at [823, 377] on img at bounding box center [838, 298] width 306 height 278
click at [877, 255] on img at bounding box center [838, 298] width 306 height 278
click at [277, 246] on button "B A buffet dinner" at bounding box center [349, 266] width 407 height 40
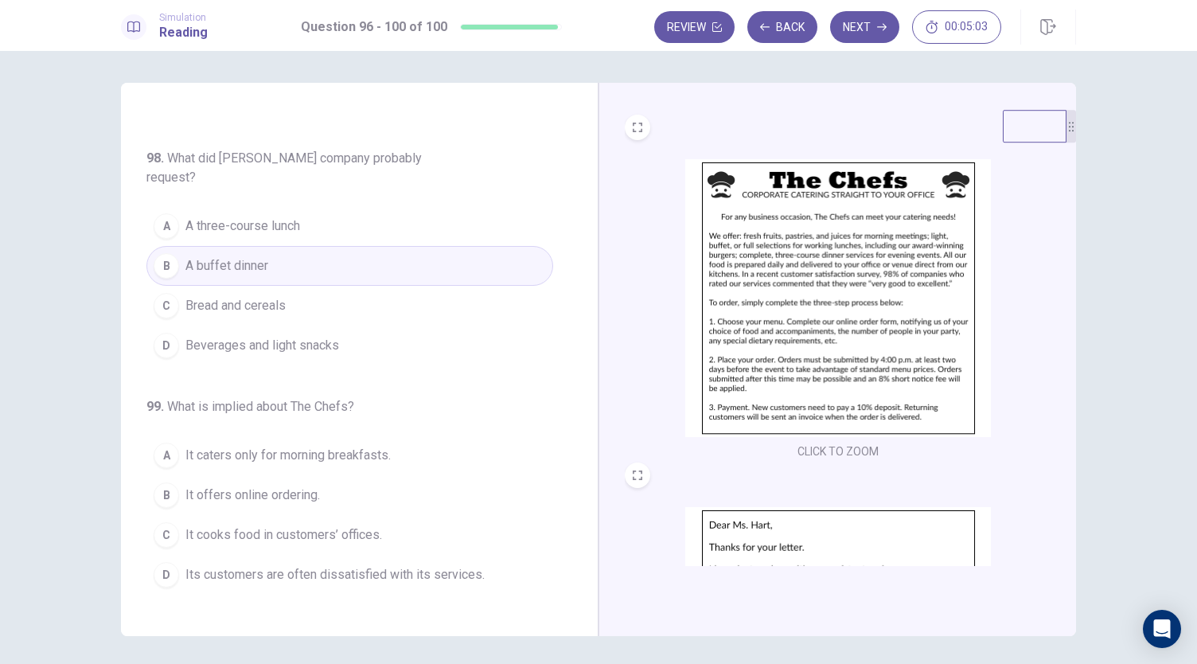
click at [773, 310] on img at bounding box center [838, 298] width 306 height 278
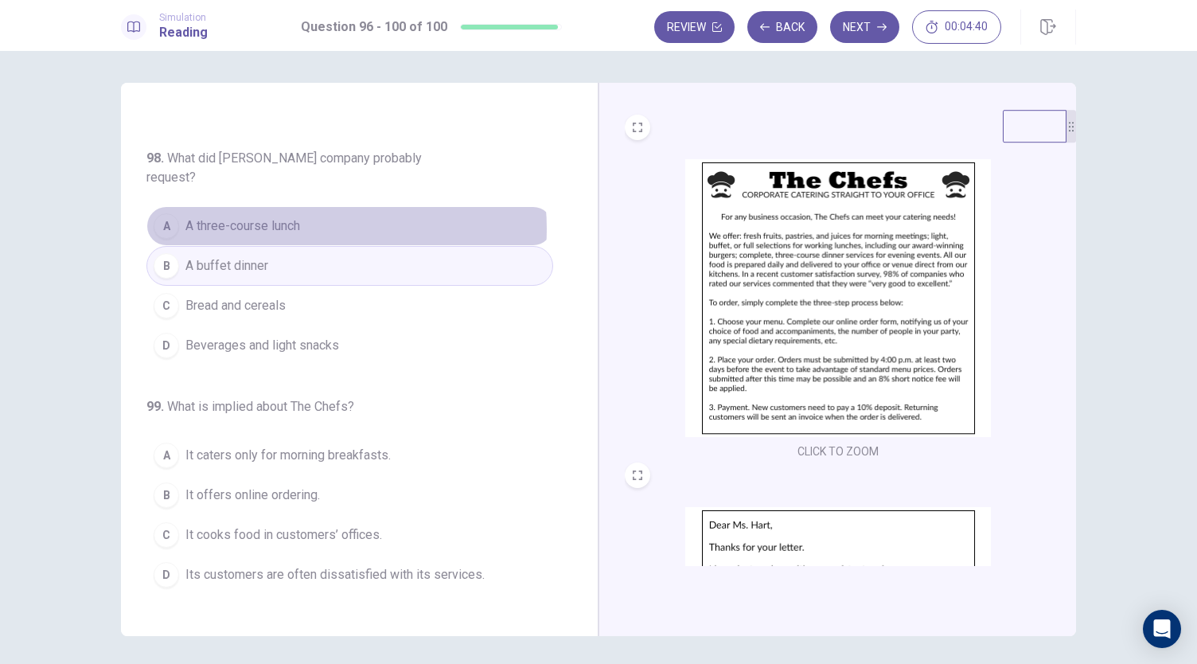
click at [306, 206] on button "A A three-course lunch" at bounding box center [349, 226] width 407 height 40
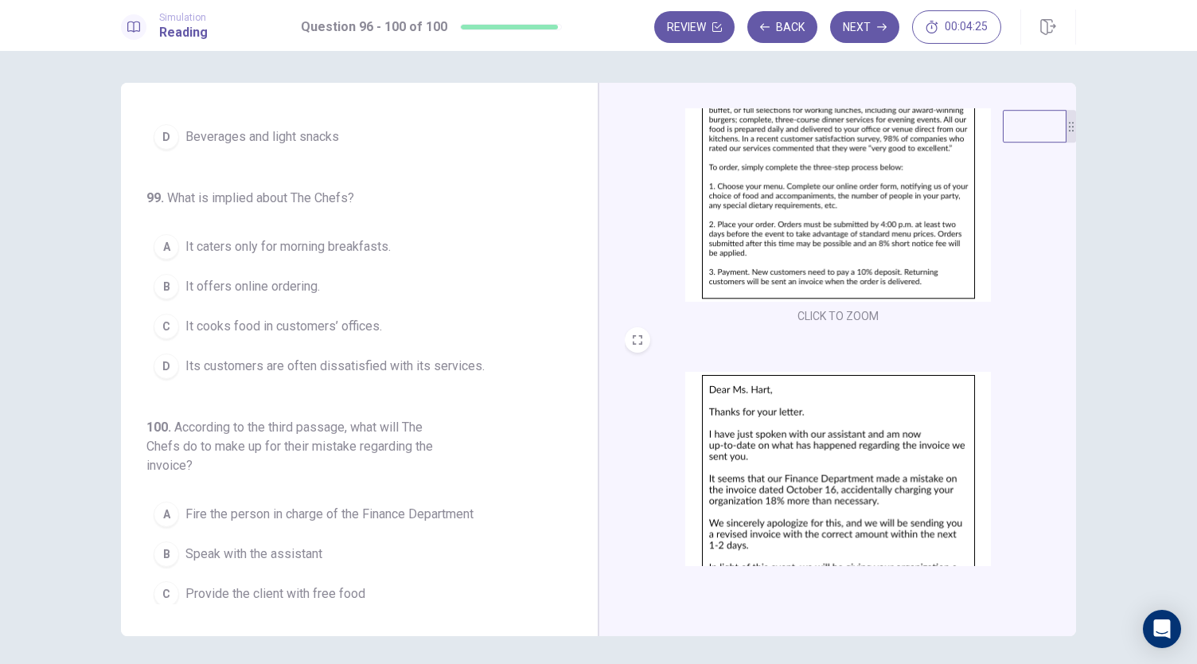
scroll to position [671, 0]
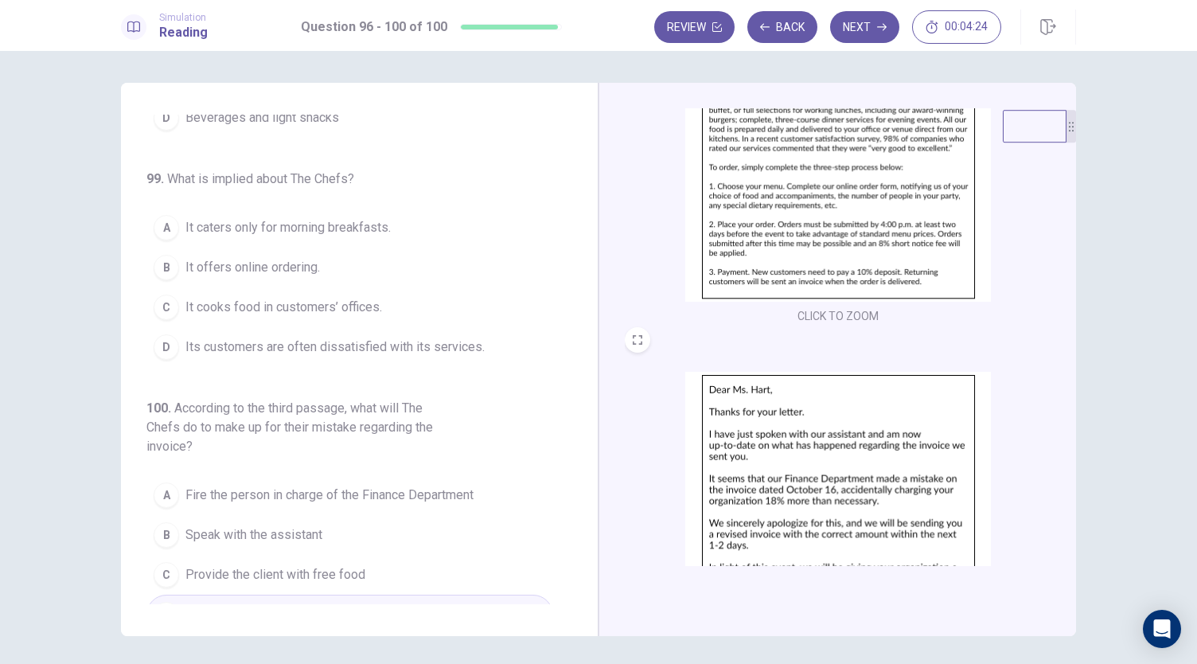
click at [338, 298] on span "It cooks food in customers’ offices." at bounding box center [283, 307] width 197 height 19
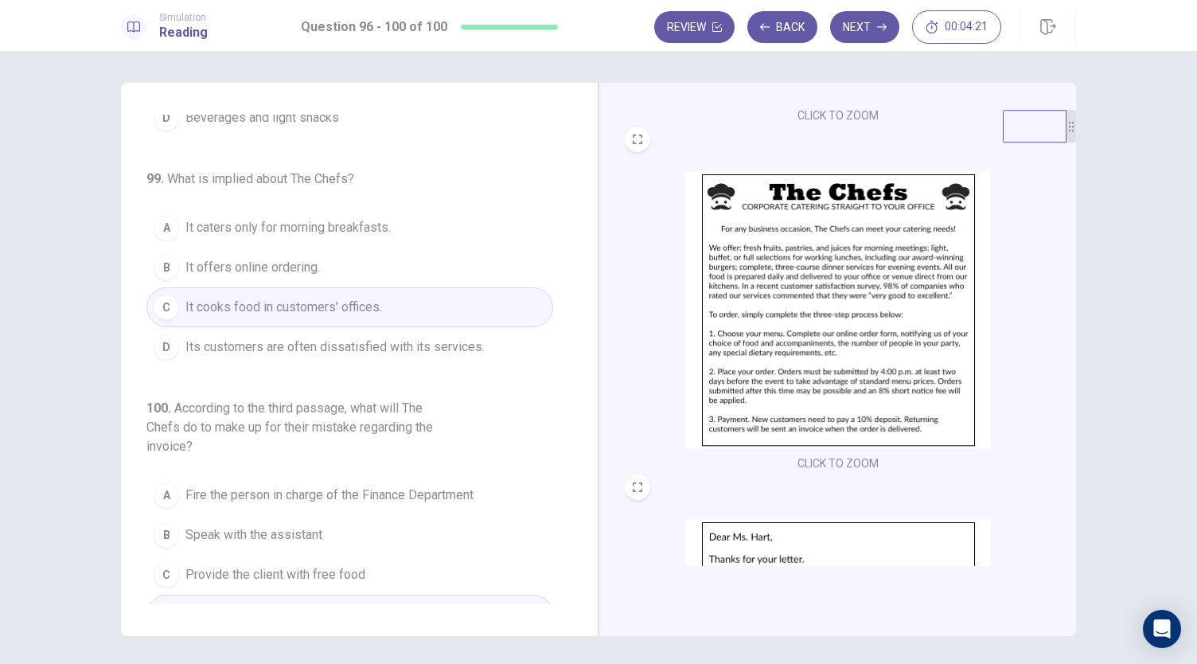
scroll to position [55, 0]
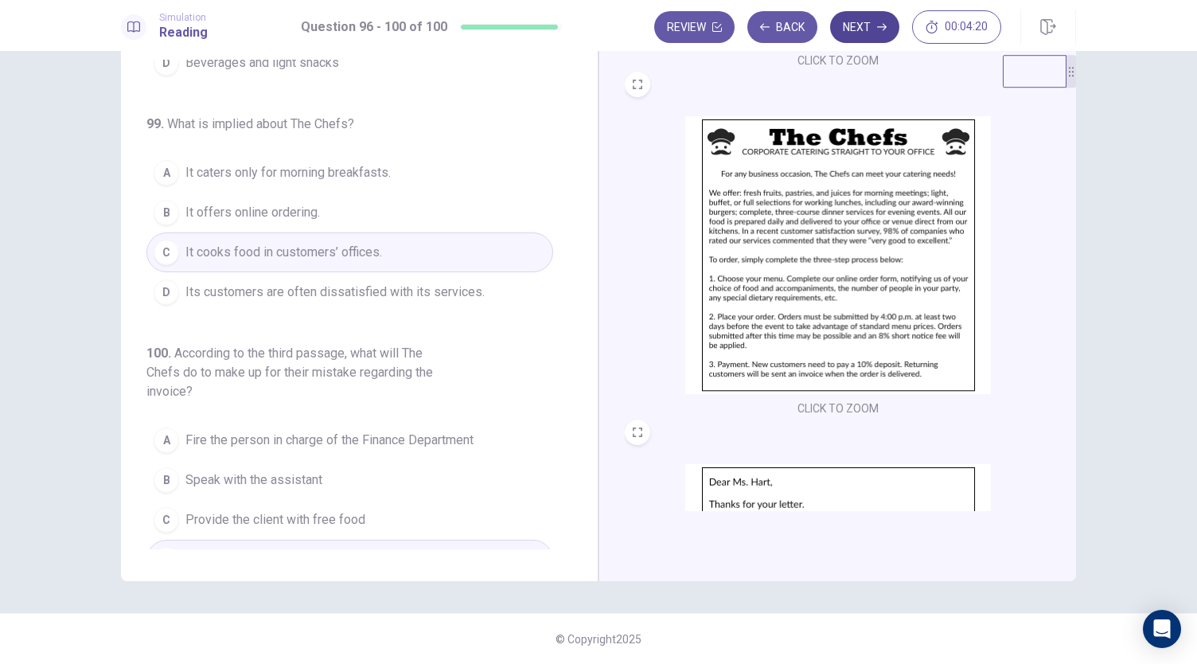
click at [863, 35] on button "Next" at bounding box center [864, 27] width 69 height 32
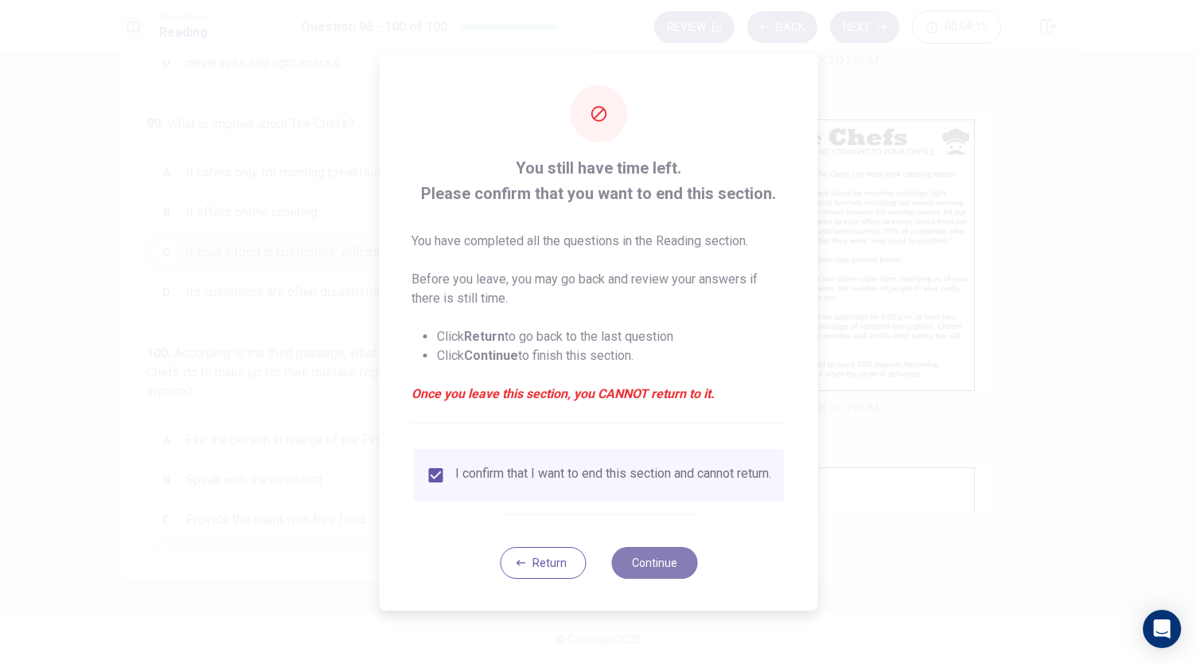
click at [650, 574] on button "Continue" at bounding box center [654, 563] width 86 height 32
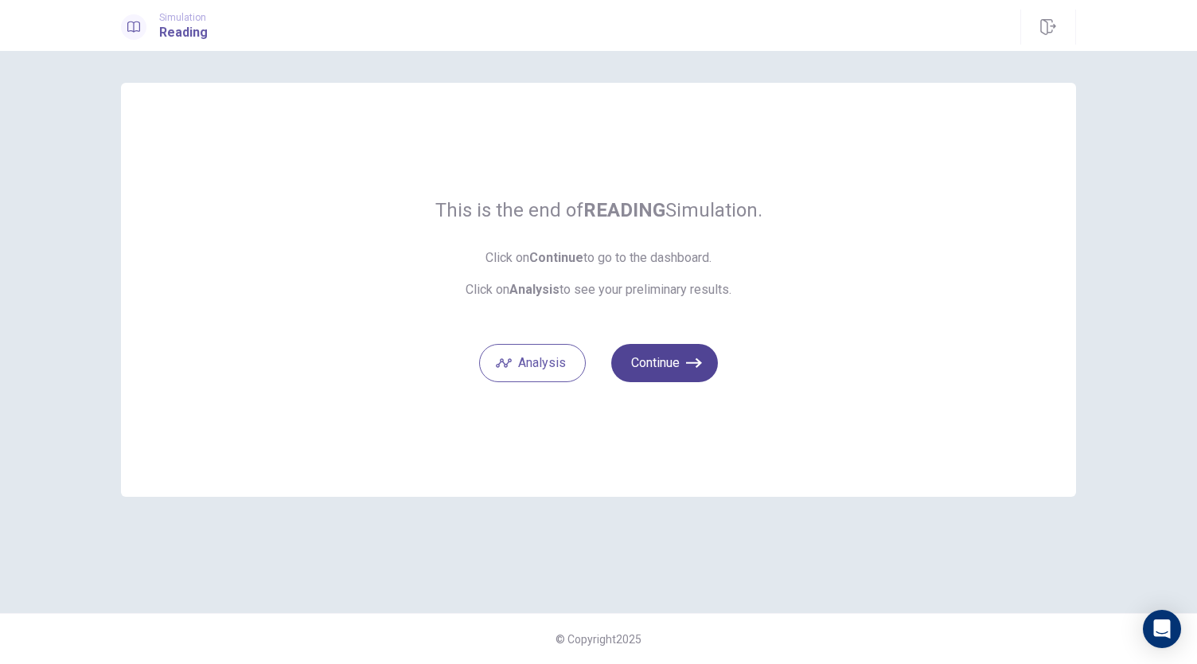
click at [694, 365] on icon "button" at bounding box center [694, 363] width 16 height 16
